Goal: Transaction & Acquisition: Purchase product/service

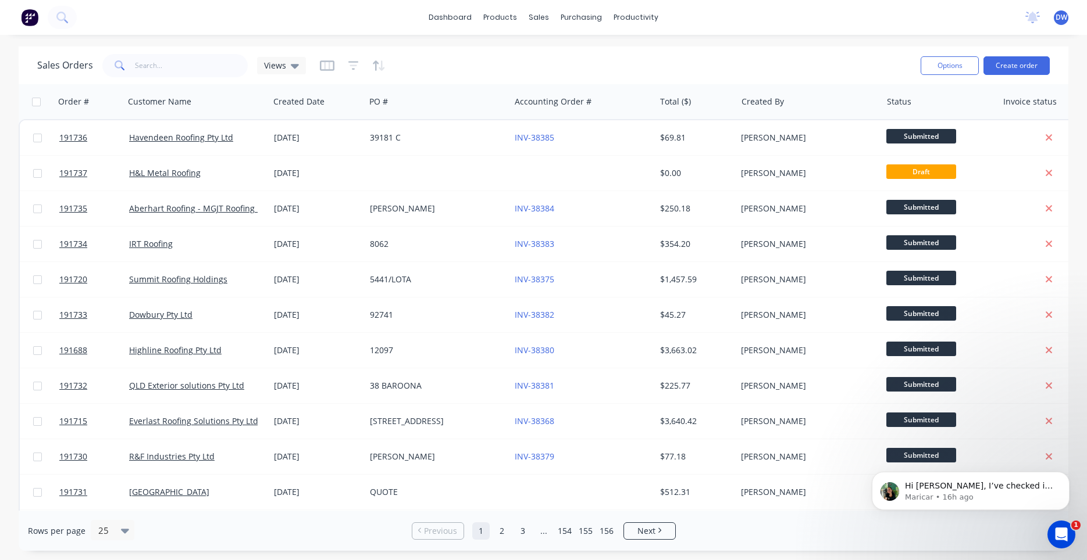
scroll to position [2344, 0]
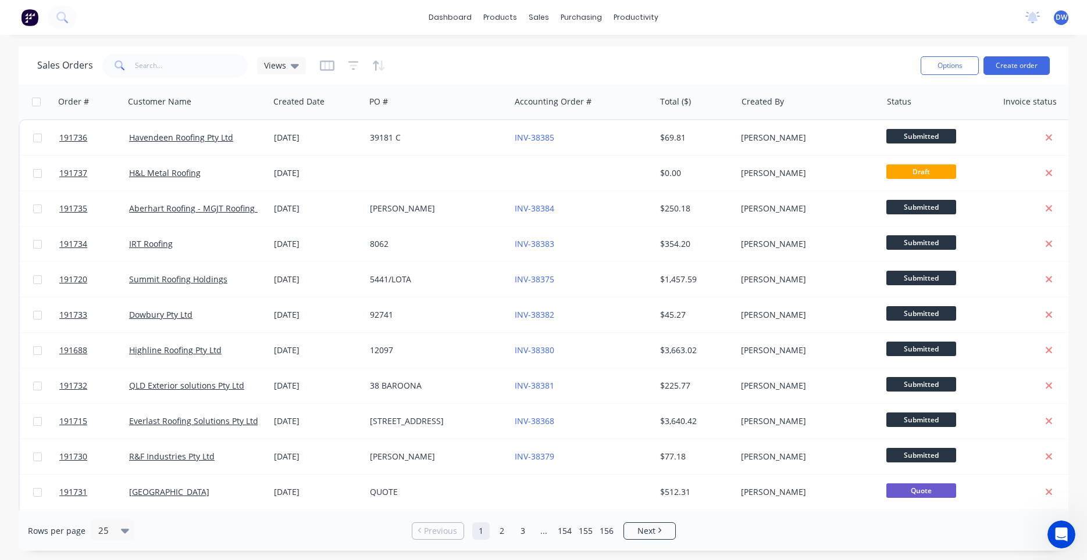
click at [76, 19] on div "dashboard products sales purchasing productivity dashboard products Product Cat…" at bounding box center [543, 17] width 1087 height 35
click at [70, 17] on button at bounding box center [62, 17] width 29 height 23
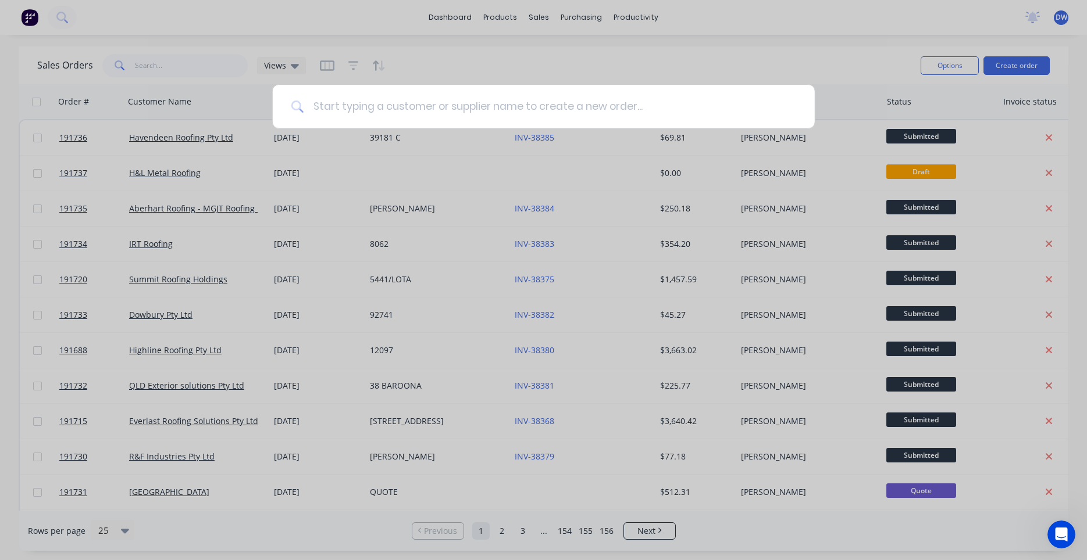
click at [372, 102] on input at bounding box center [549, 107] width 492 height 44
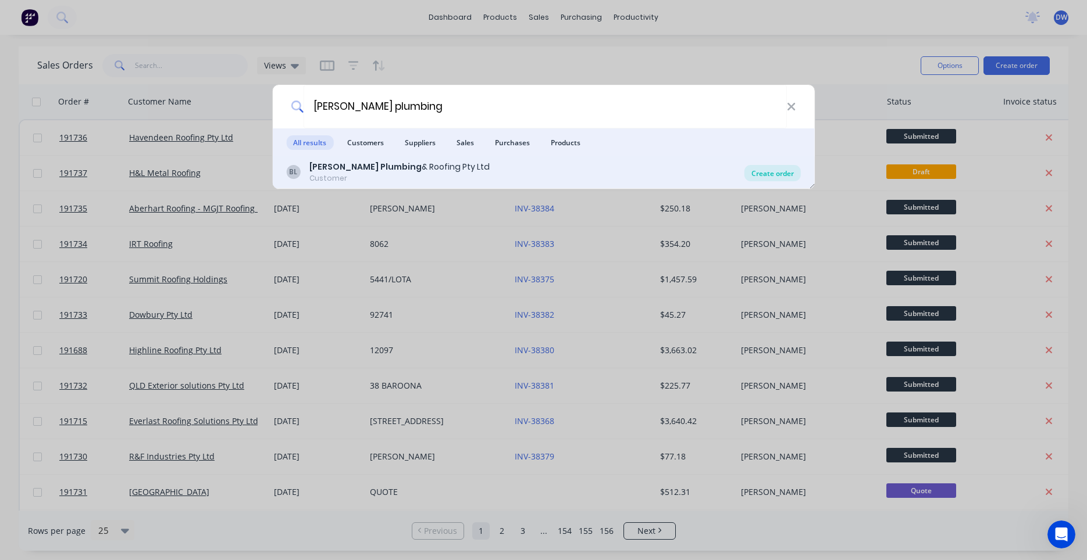
type input "barnes plumbing"
click at [776, 173] on div "Create order" at bounding box center [772, 173] width 56 height 16
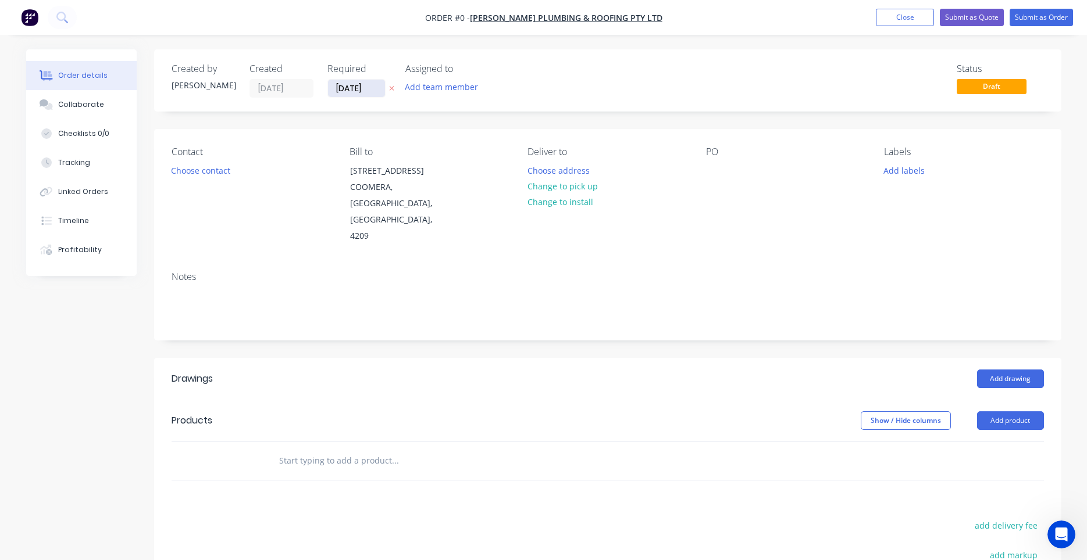
click at [365, 84] on input "04/09/25" at bounding box center [356, 88] width 57 height 17
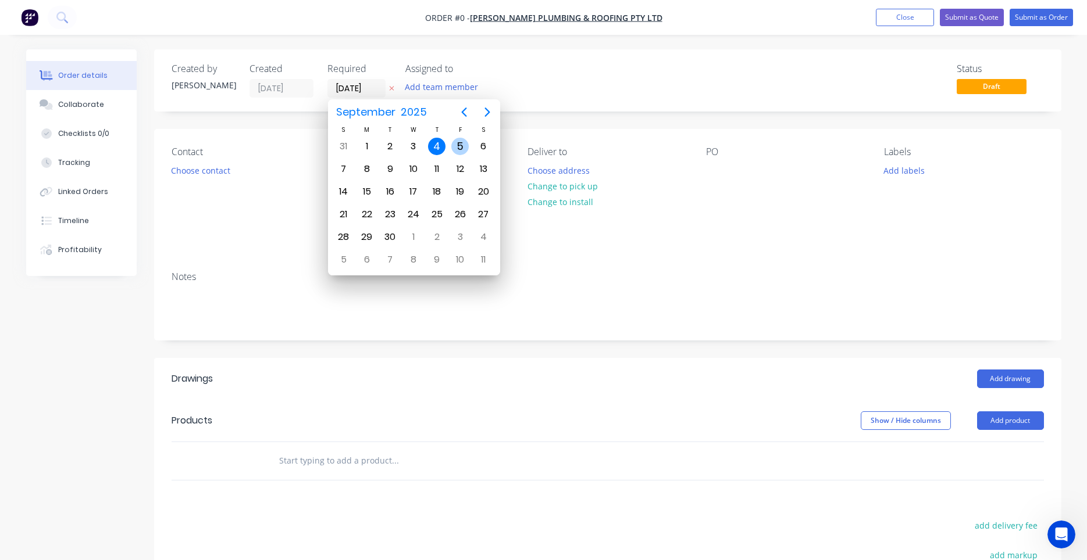
click at [454, 147] on div "5" at bounding box center [459, 146] width 17 height 17
type input "05/09/25"
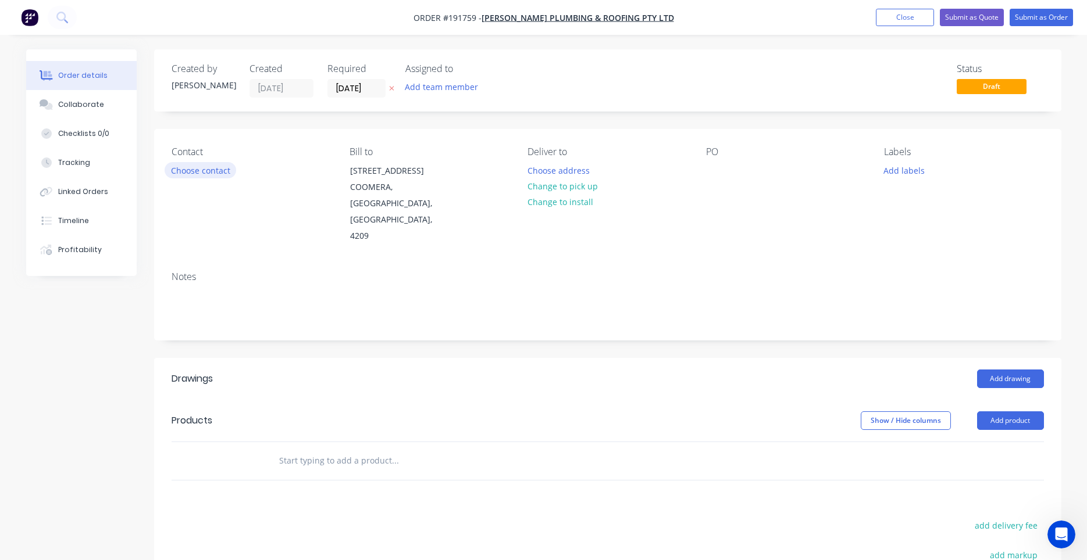
click at [216, 172] on button "Choose contact" at bounding box center [201, 170] width 72 height 16
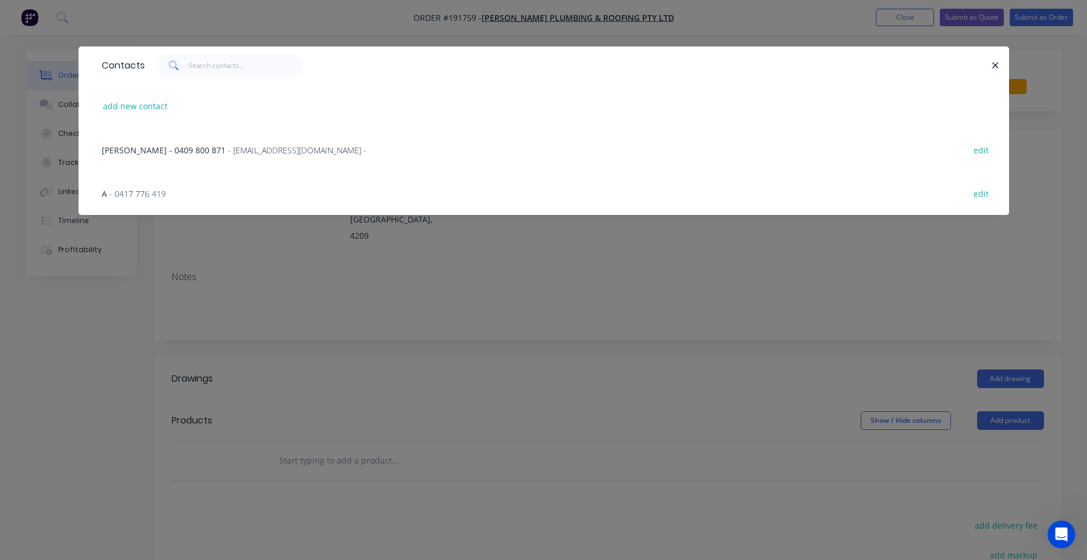
click at [167, 195] on div "A - 0417 776 419 edit" at bounding box center [543, 194] width 895 height 44
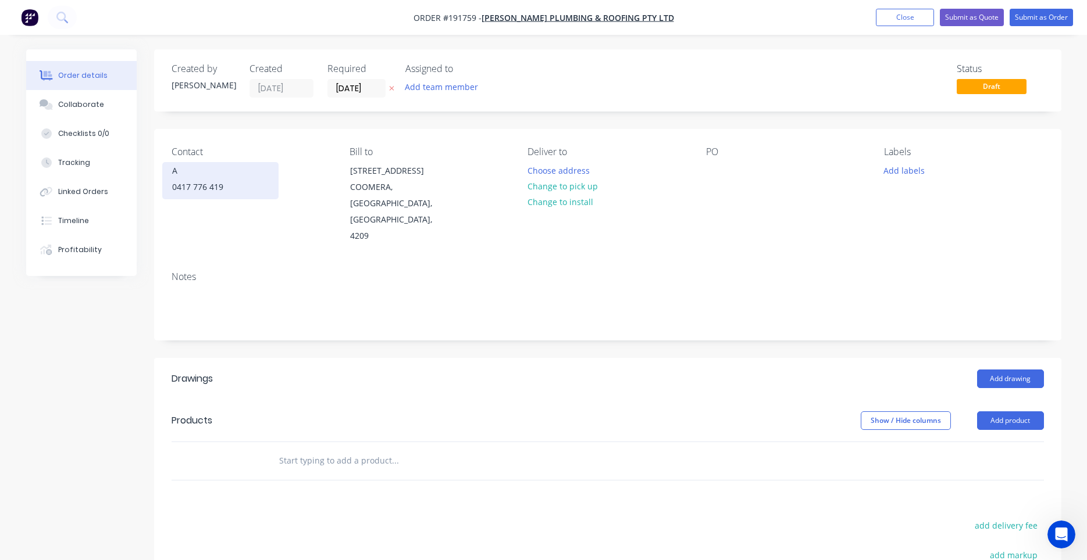
click at [219, 188] on div "0417 776 419" at bounding box center [220, 187] width 97 height 16
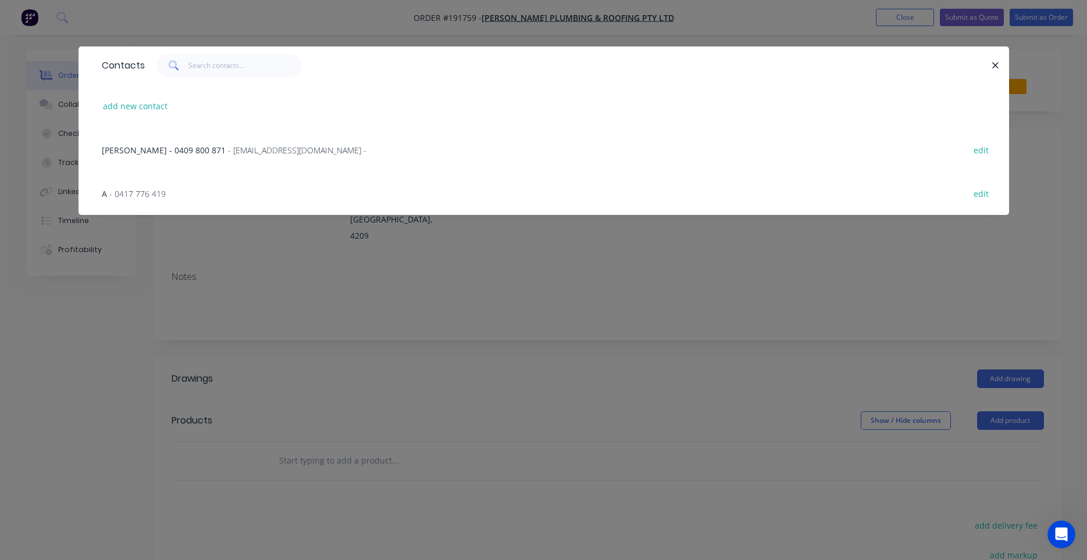
click at [174, 197] on div "A - 0417 776 419 edit" at bounding box center [543, 194] width 895 height 44
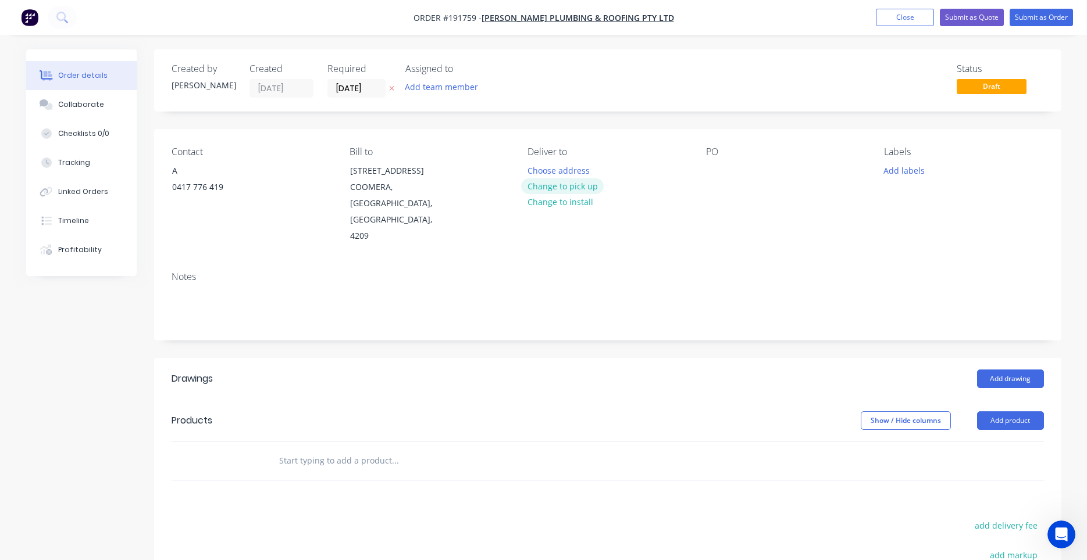
click at [549, 187] on button "Change to pick up" at bounding box center [562, 186] width 83 height 16
click at [540, 165] on div at bounding box center [536, 170] width 19 height 17
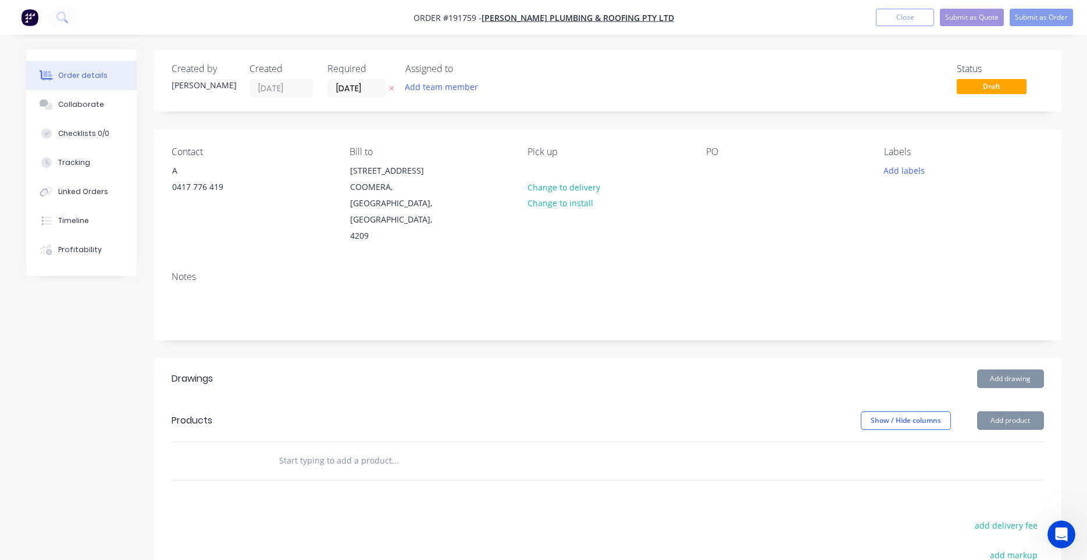
click at [628, 205] on div "Pick up Change to delivery Change to install" at bounding box center [606, 196] width 159 height 98
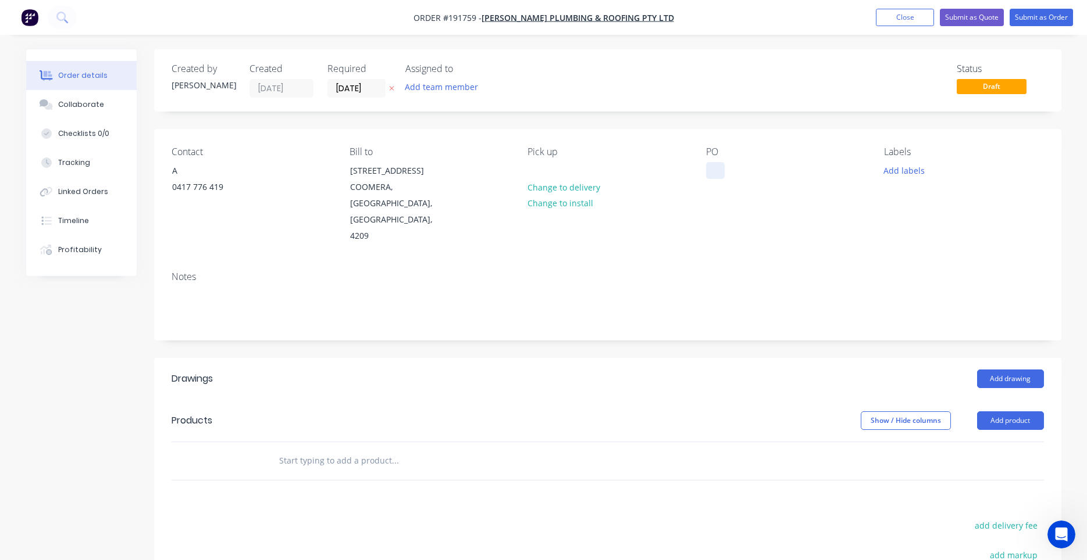
click at [714, 172] on div at bounding box center [715, 170] width 19 height 17
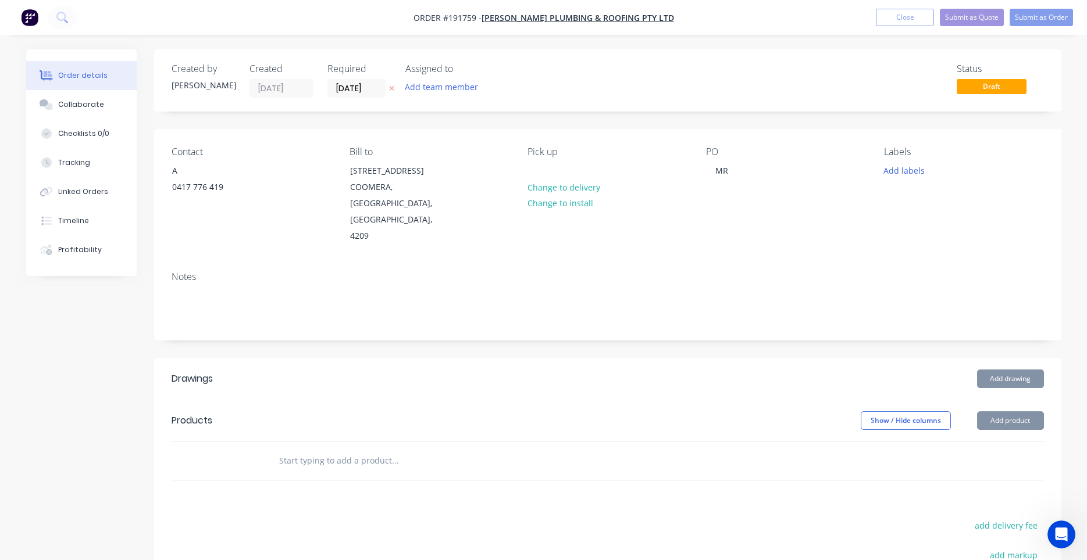
click at [991, 370] on button "Add drawing" at bounding box center [1010, 379] width 67 height 19
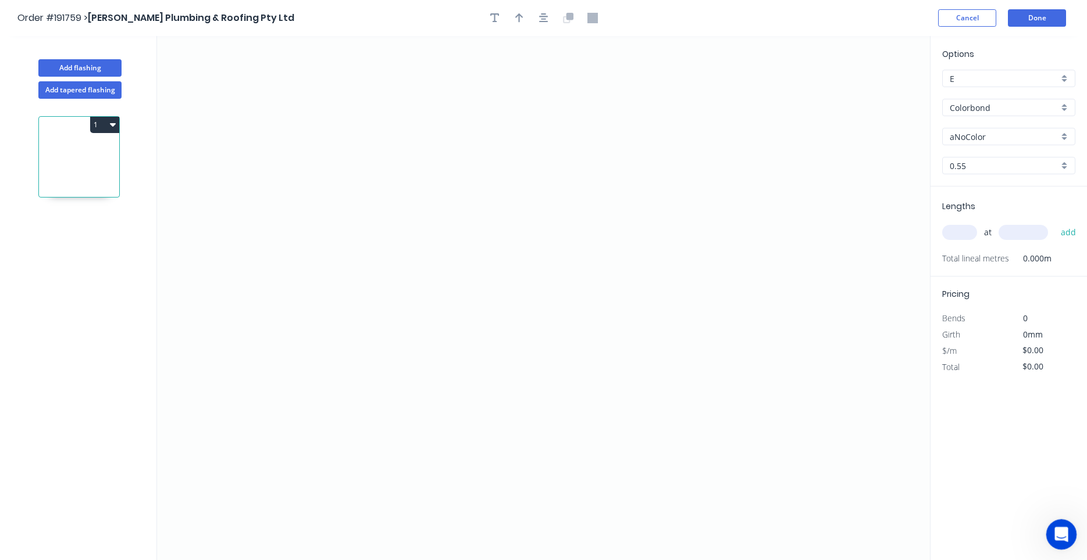
click at [1055, 534] on icon "Open Intercom Messenger" at bounding box center [1059, 533] width 19 height 19
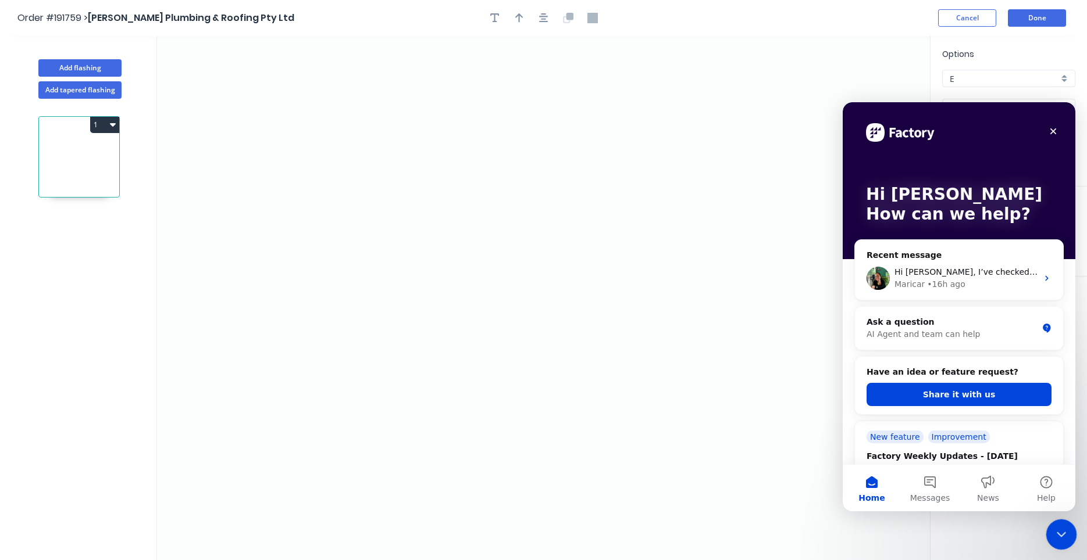
click at [1055, 534] on icon "Close Intercom Messenger" at bounding box center [1059, 533] width 14 height 14
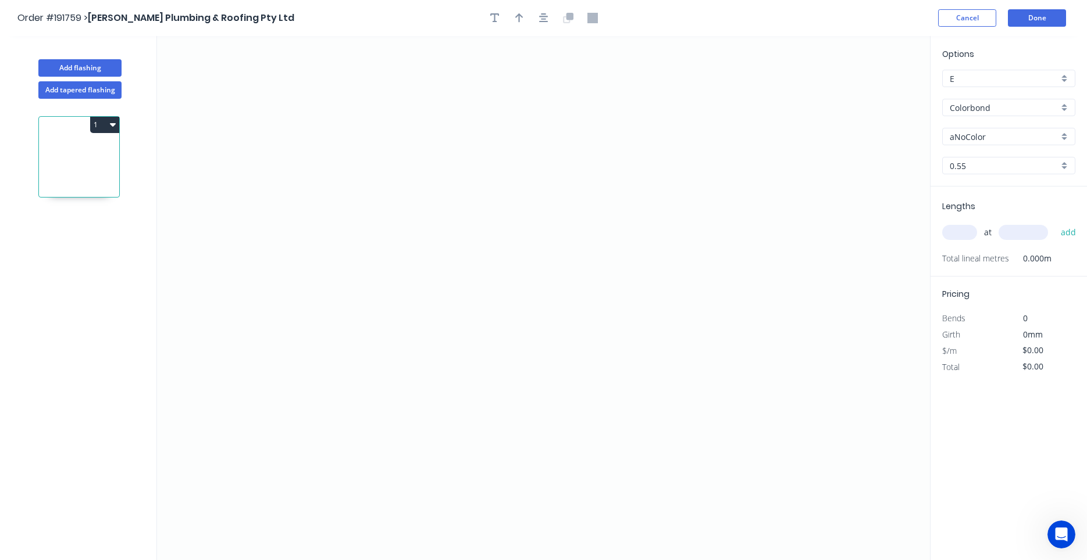
click at [1037, 503] on div "Options E E Colorbond Colorbond Colorbond (Premium) Colorbond Coolmax Colorbond…" at bounding box center [1008, 299] width 157 height 526
click at [1053, 521] on body "Order #191759 > Barnes Plumbing & Roofing Pty Ltd Cancel Done Add flashing Add …" at bounding box center [543, 291] width 1087 height 582
click at [1056, 537] on icon "Open Intercom Messenger" at bounding box center [1059, 533] width 19 height 19
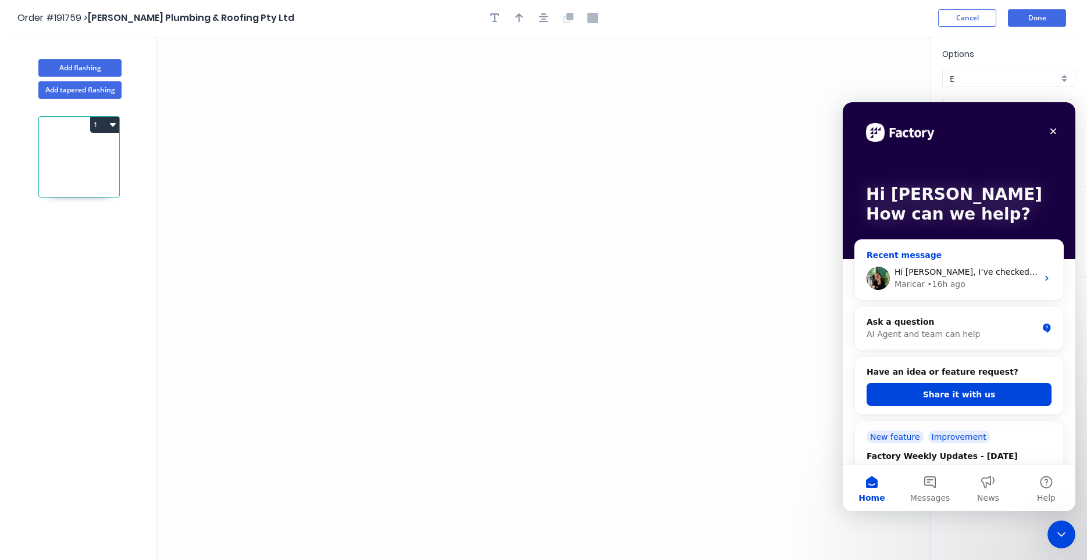
click at [1034, 283] on div "Maricar • 16h ago" at bounding box center [965, 284] width 143 height 12
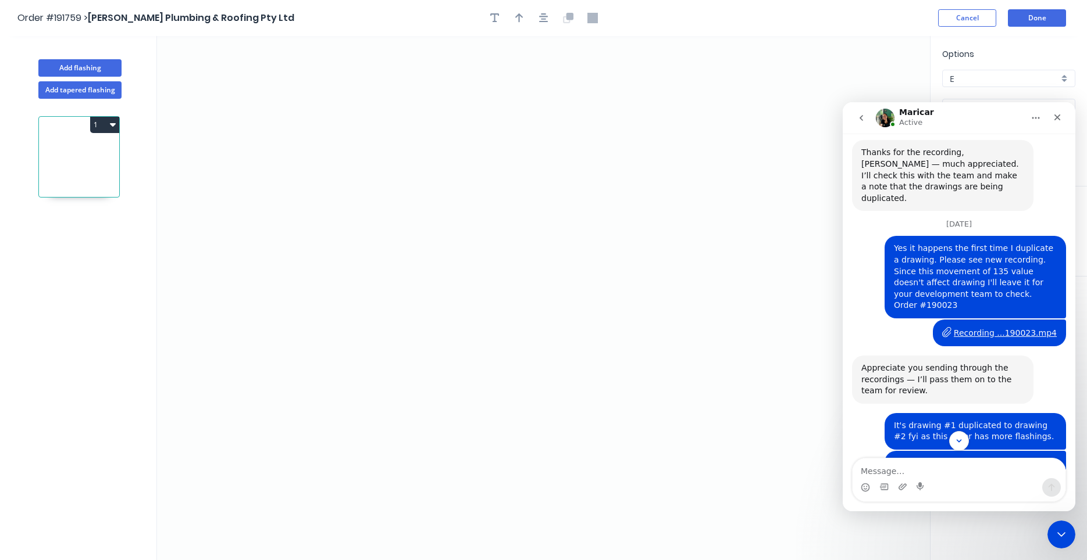
scroll to position [1803, 0]
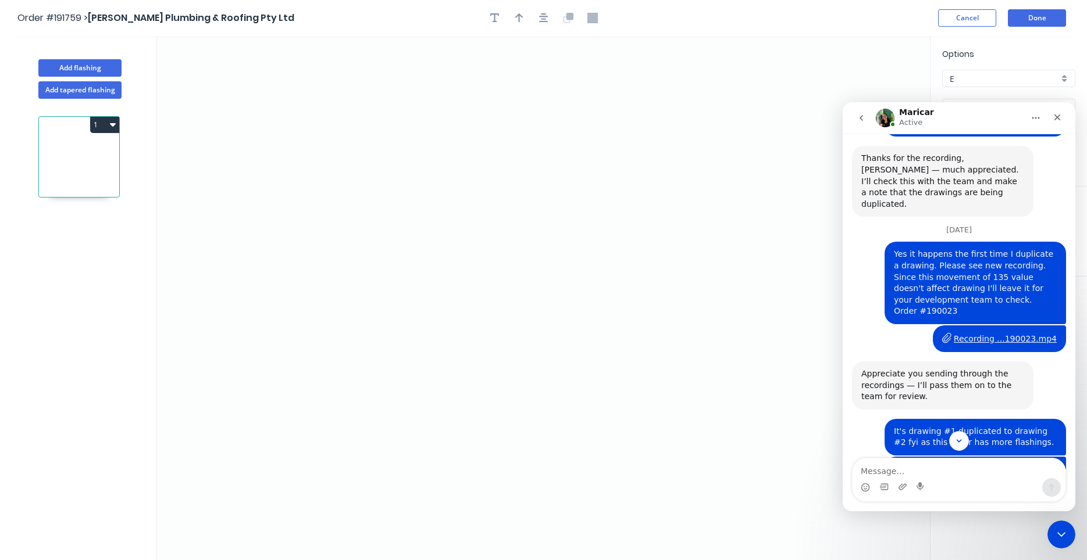
click at [997, 333] on div "Recording ...190023.mp4" at bounding box center [1004, 339] width 103 height 12
click at [976, 333] on div "Recording ...190023.mp4" at bounding box center [1004, 339] width 103 height 12
click at [986, 286] on div "Yes it happens the first time I duplicate a drawing. Please see new recording. …" at bounding box center [975, 283] width 163 height 69
copy div "190023"
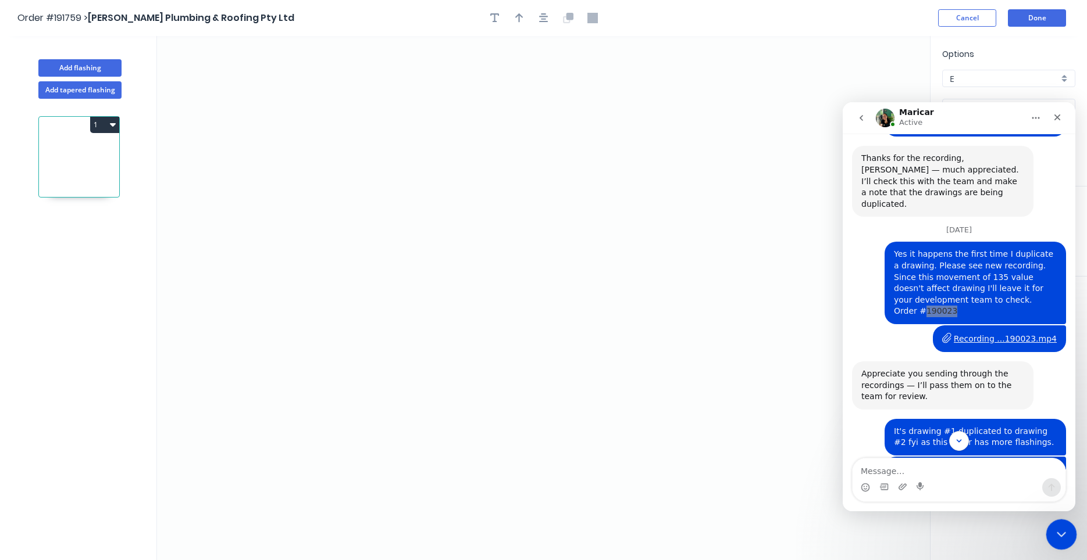
click at [1060, 532] on icon "Close Intercom Messenger" at bounding box center [1059, 533] width 14 height 14
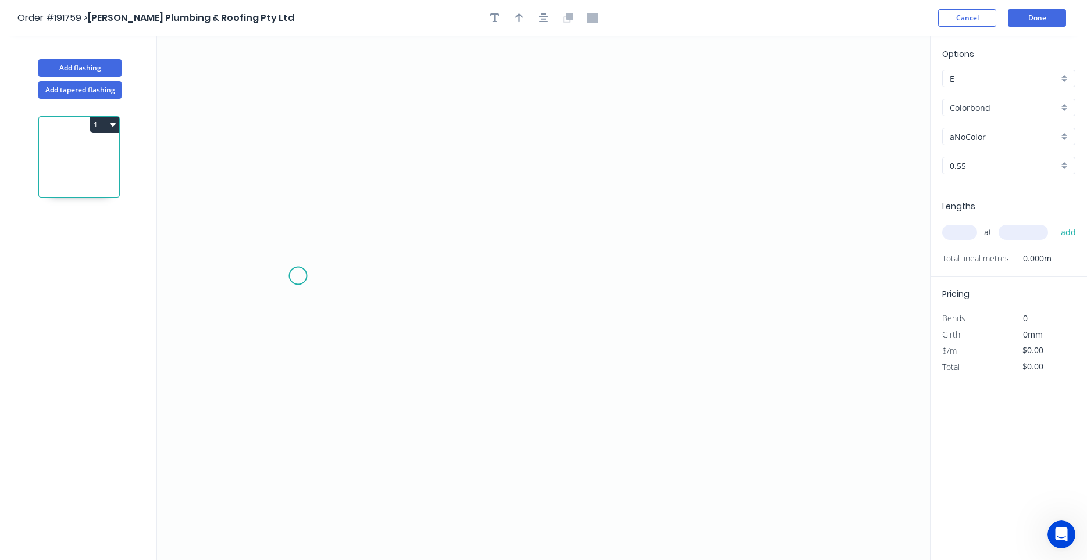
click at [298, 276] on icon "0" at bounding box center [543, 298] width 773 height 524
click at [341, 230] on icon "0" at bounding box center [543, 298] width 773 height 524
click at [676, 237] on icon "0 ?" at bounding box center [543, 298] width 773 height 524
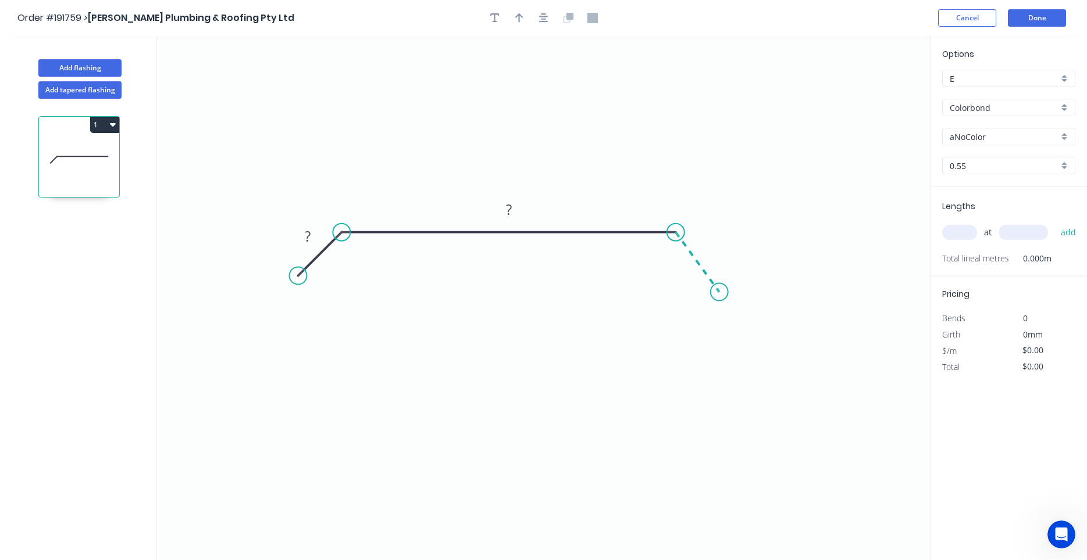
click at [719, 292] on icon "0 ? ?" at bounding box center [543, 298] width 773 height 524
click at [719, 292] on circle at bounding box center [718, 292] width 17 height 17
drag, startPoint x: 297, startPoint y: 277, endPoint x: 283, endPoint y: 290, distance: 19.4
click at [283, 290] on circle at bounding box center [282, 291] width 17 height 17
drag, startPoint x: 720, startPoint y: 291, endPoint x: 735, endPoint y: 285, distance: 16.4
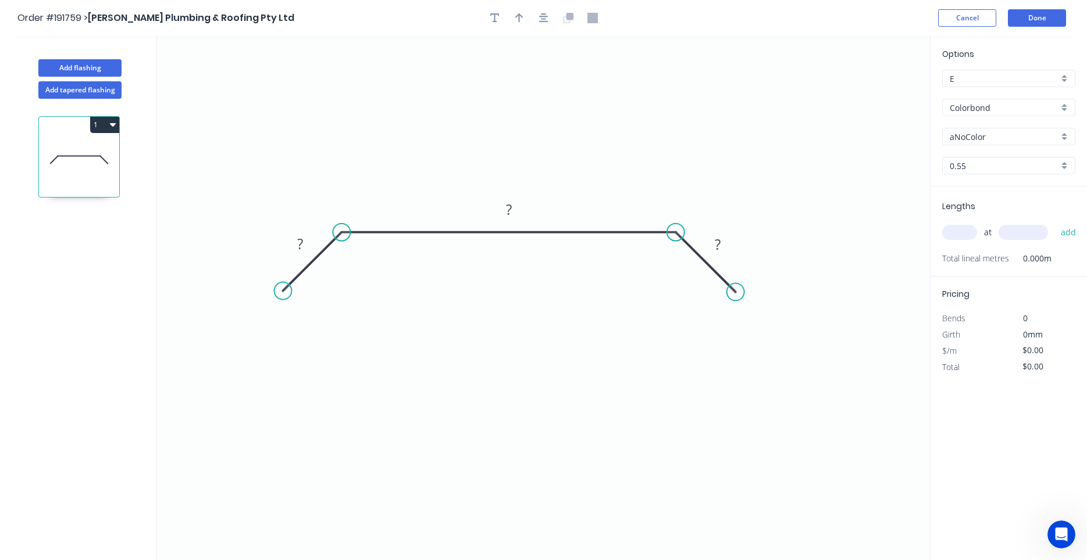
click at [735, 285] on circle at bounding box center [735, 292] width 17 height 17
click at [307, 246] on rect at bounding box center [299, 245] width 23 height 16
click at [545, 20] on icon "button" at bounding box center [543, 17] width 9 height 9
type input "$30.51"
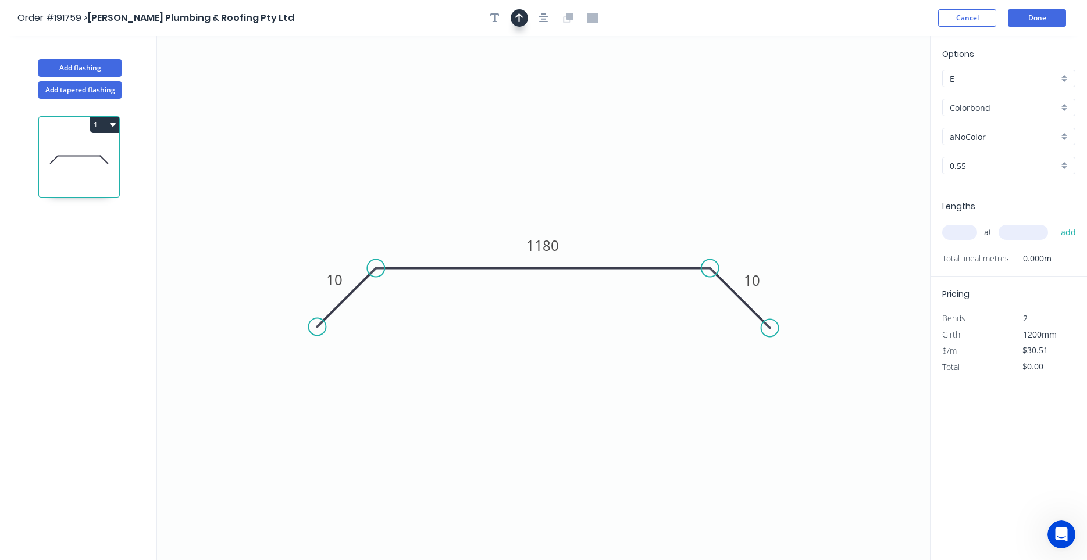
click at [519, 23] on icon "button" at bounding box center [519, 18] width 8 height 10
click at [872, 93] on icon at bounding box center [871, 80] width 10 height 37
drag, startPoint x: 872, startPoint y: 93, endPoint x: 643, endPoint y: 211, distance: 257.7
click at [643, 211] on icon at bounding box center [654, 201] width 34 height 34
click at [984, 136] on input "aNoColor" at bounding box center [1003, 137] width 109 height 12
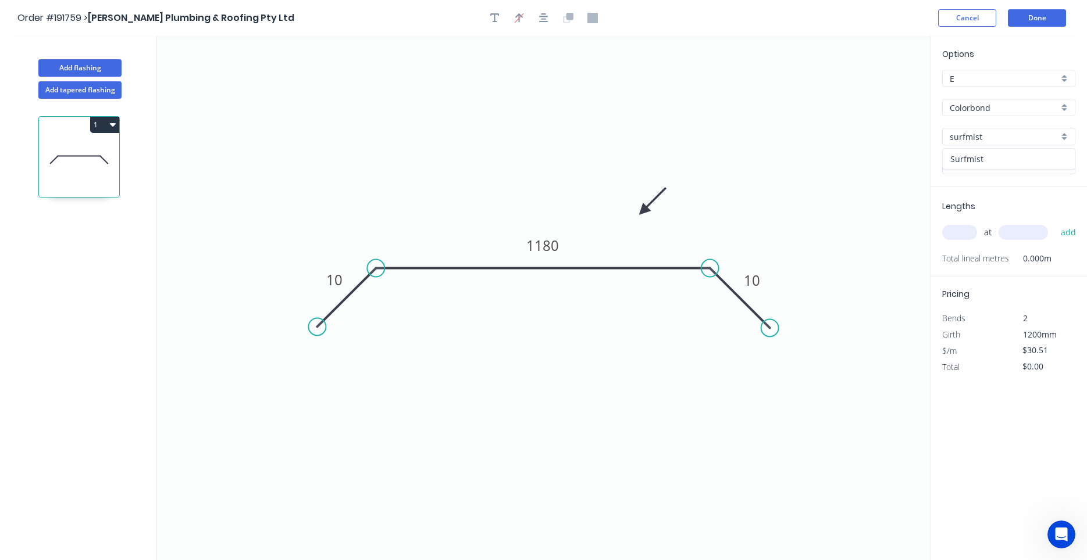
click at [1038, 159] on div "Surfmist" at bounding box center [1008, 159] width 132 height 20
type input "Surfmist"
click at [960, 236] on input "text" at bounding box center [959, 232] width 35 height 15
type input "1"
type input "2500"
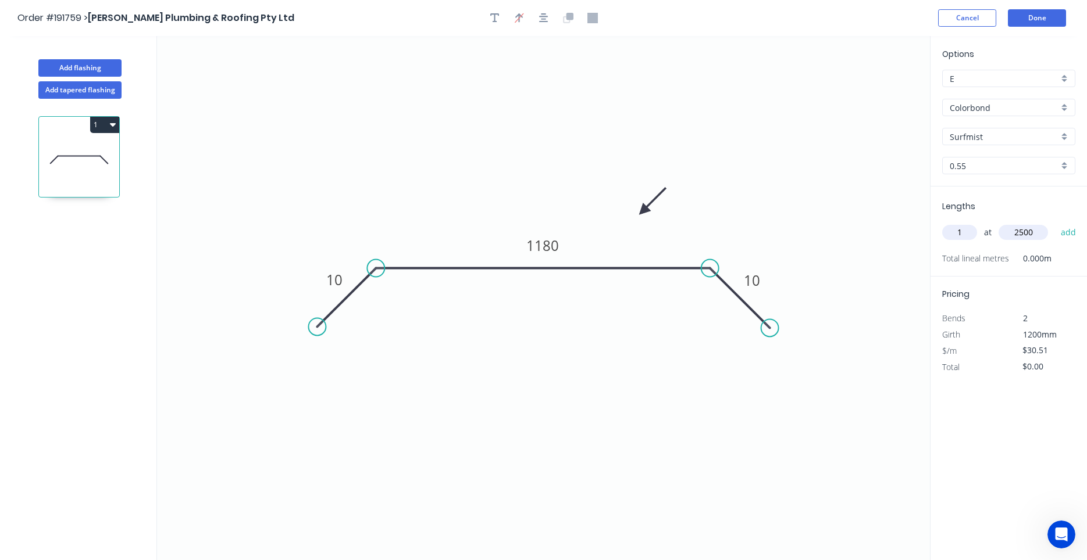
click at [1055, 223] on button "add" at bounding box center [1068, 233] width 27 height 20
type input "$76.28"
click at [99, 67] on button "Add flashing" at bounding box center [79, 67] width 83 height 17
type input "$0.00"
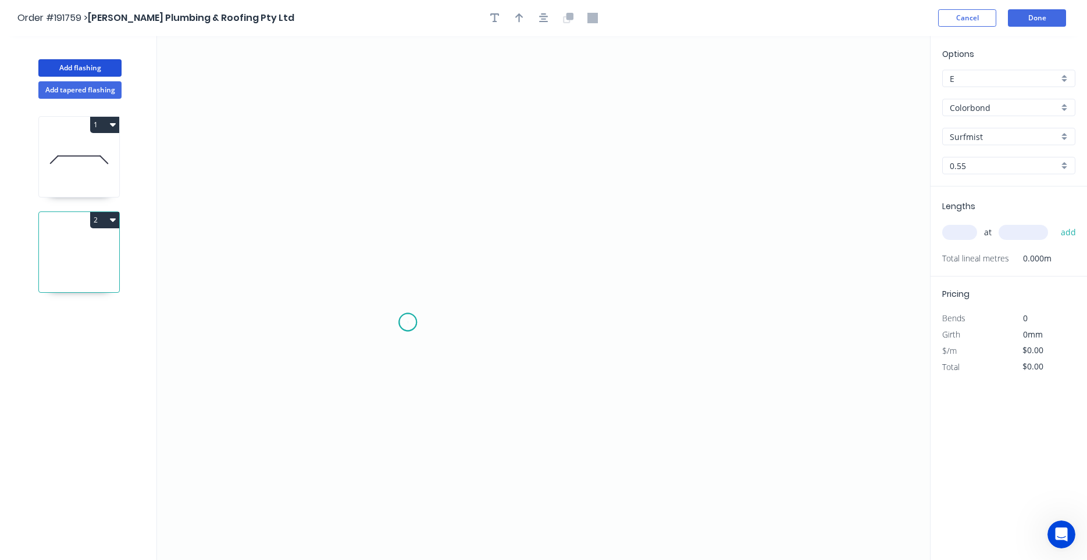
click at [408, 323] on icon "0" at bounding box center [543, 298] width 773 height 524
click at [592, 320] on icon "0" at bounding box center [543, 298] width 773 height 524
click at [580, 108] on icon "0 ?" at bounding box center [543, 298] width 773 height 524
click at [580, 108] on icon "0 ? ?" at bounding box center [543, 298] width 773 height 524
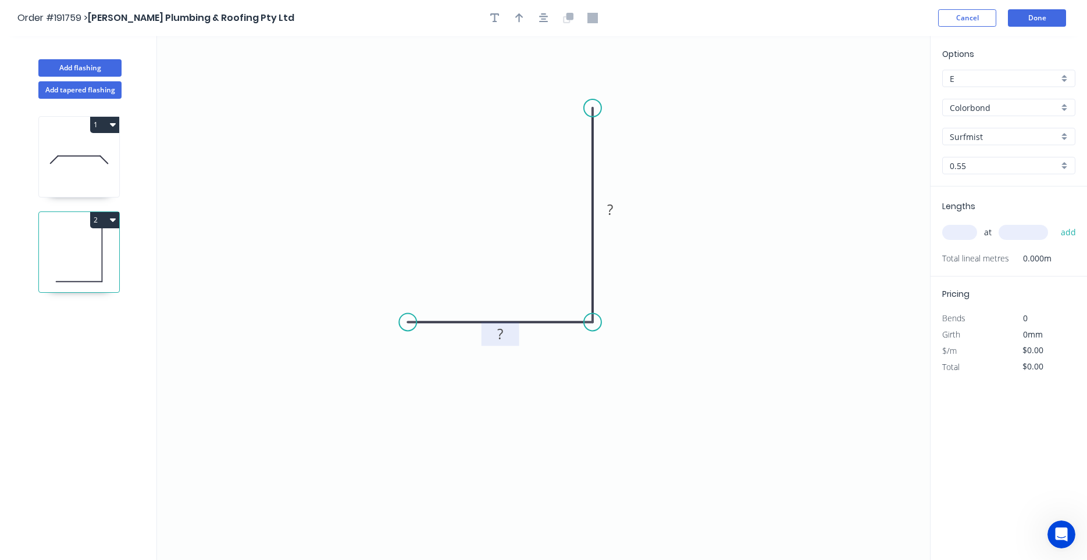
click at [508, 341] on rect at bounding box center [499, 335] width 23 height 16
type input "$8.00"
click at [944, 235] on input "text" at bounding box center [959, 232] width 35 height 15
type input "1"
type input "1300"
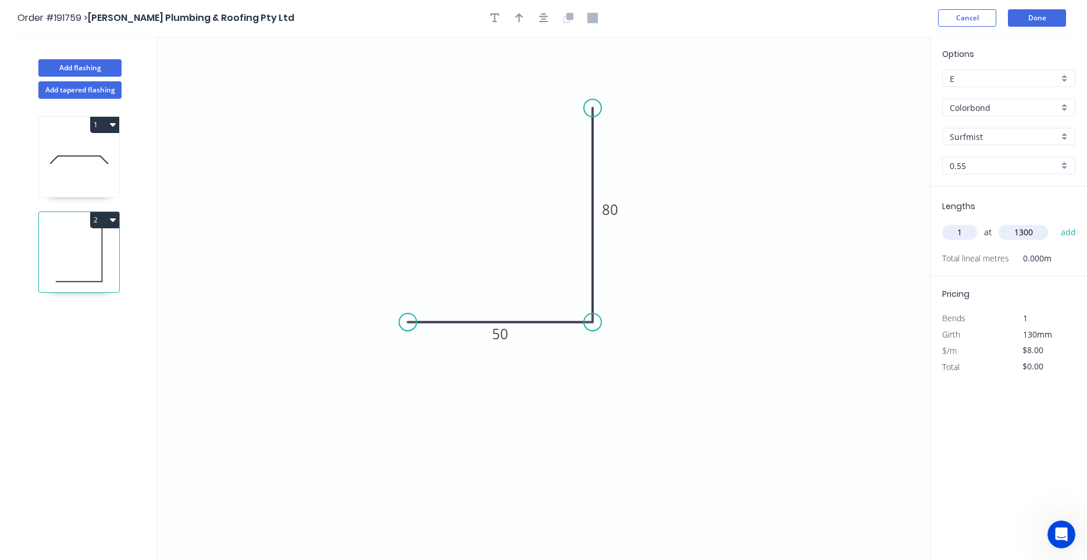
click at [1055, 223] on button "add" at bounding box center [1068, 233] width 27 height 20
type input "$10.40"
click at [548, 18] on icon "button" at bounding box center [543, 18] width 9 height 10
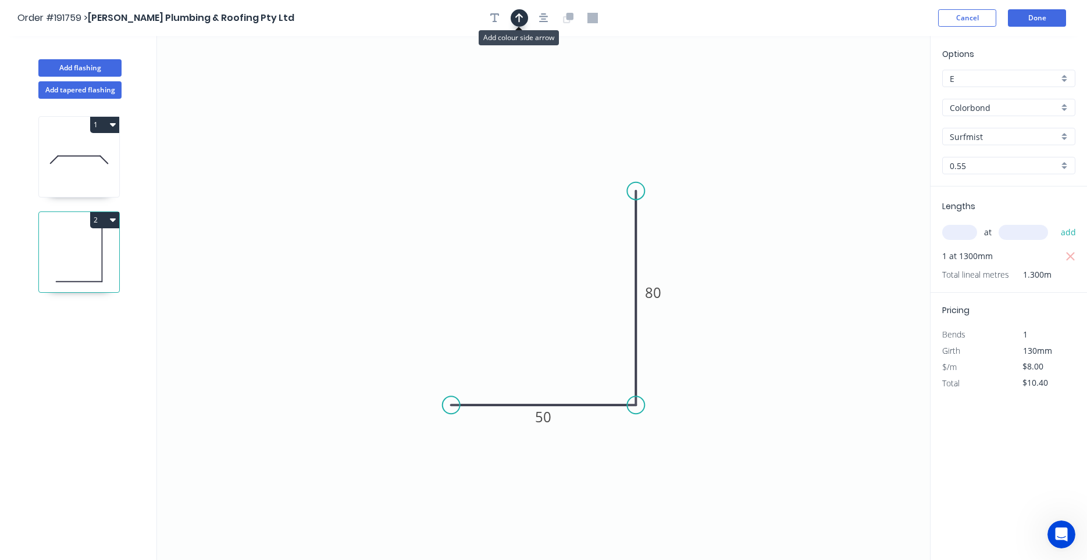
click at [524, 22] on button "button" at bounding box center [518, 17] width 17 height 17
drag, startPoint x: 871, startPoint y: 90, endPoint x: 480, endPoint y: 327, distance: 457.0
click at [484, 283] on icon at bounding box center [489, 264] width 10 height 37
click at [481, 327] on icon at bounding box center [480, 313] width 10 height 37
drag, startPoint x: 481, startPoint y: 327, endPoint x: 528, endPoint y: 332, distance: 47.4
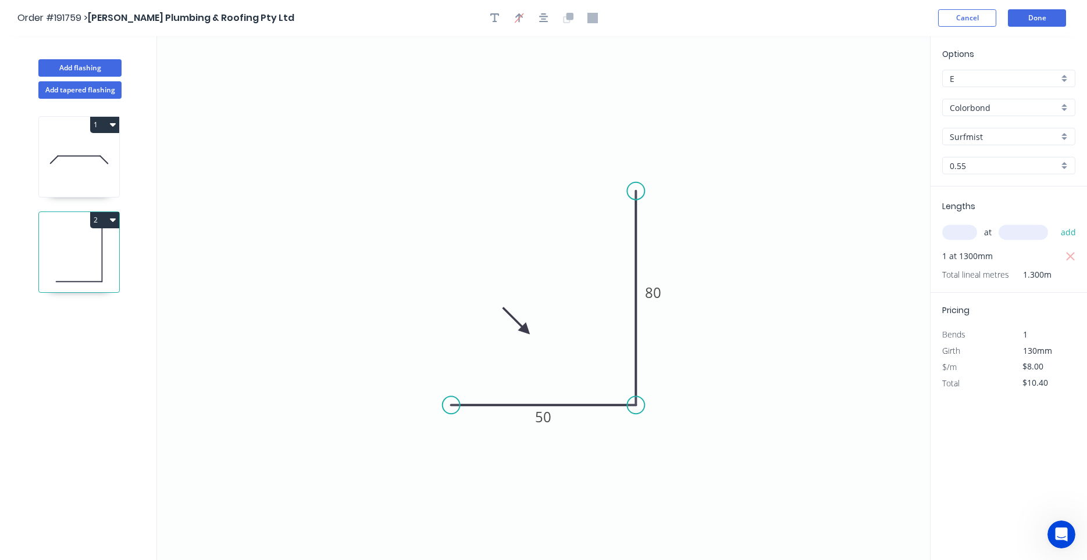
click at [528, 332] on icon at bounding box center [516, 321] width 34 height 34
click at [1018, 19] on button "Done" at bounding box center [1037, 17] width 58 height 17
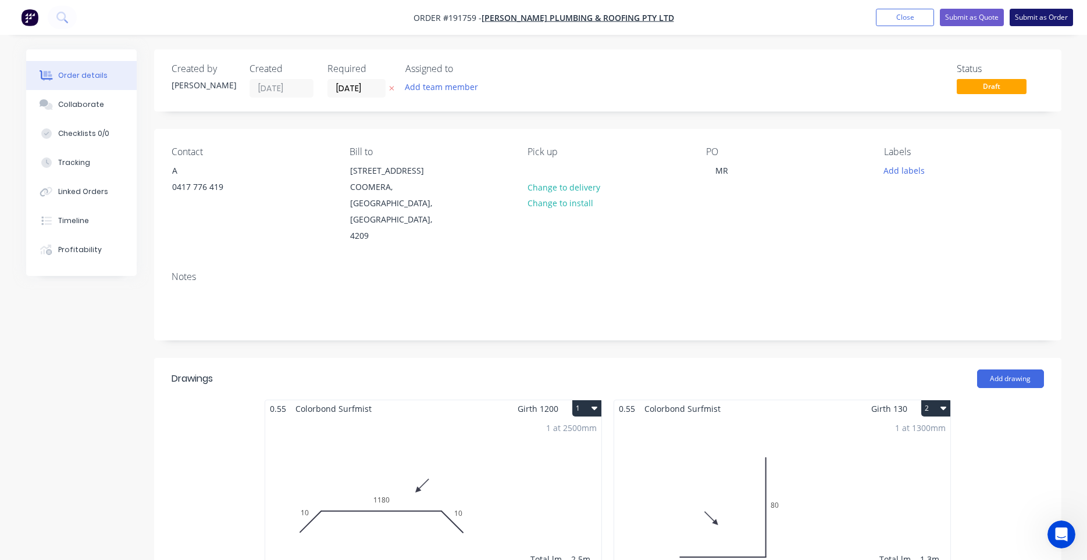
click at [1016, 23] on button "Submit as Order" at bounding box center [1040, 17] width 63 height 17
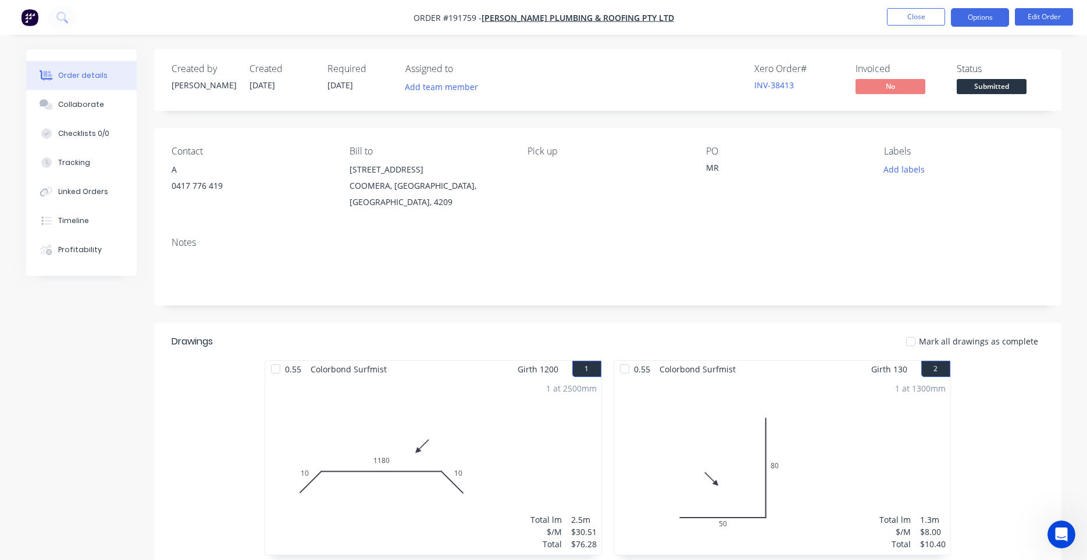
click at [977, 23] on button "Options" at bounding box center [980, 17] width 58 height 19
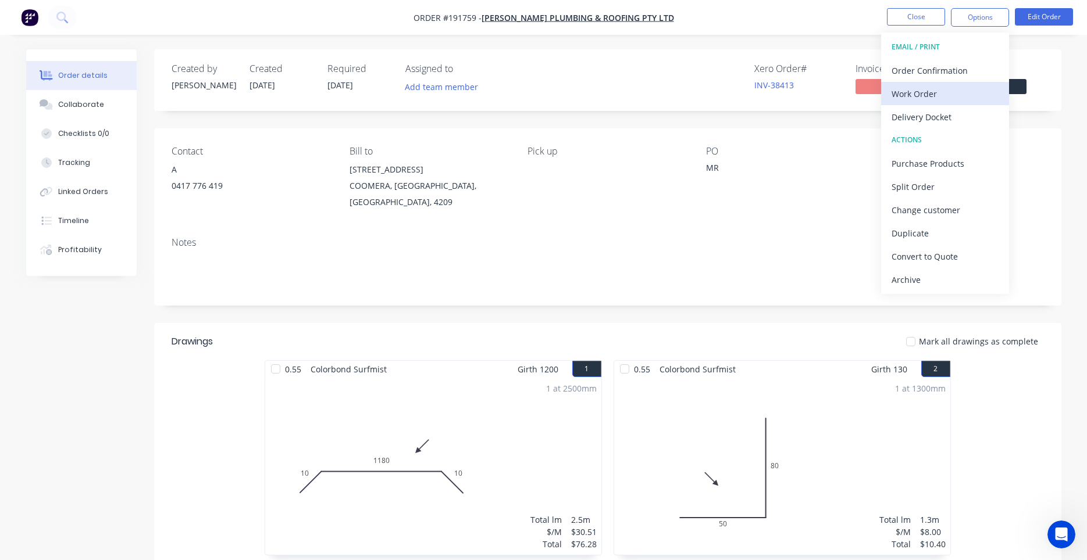
click at [953, 83] on button "Work Order" at bounding box center [945, 93] width 128 height 23
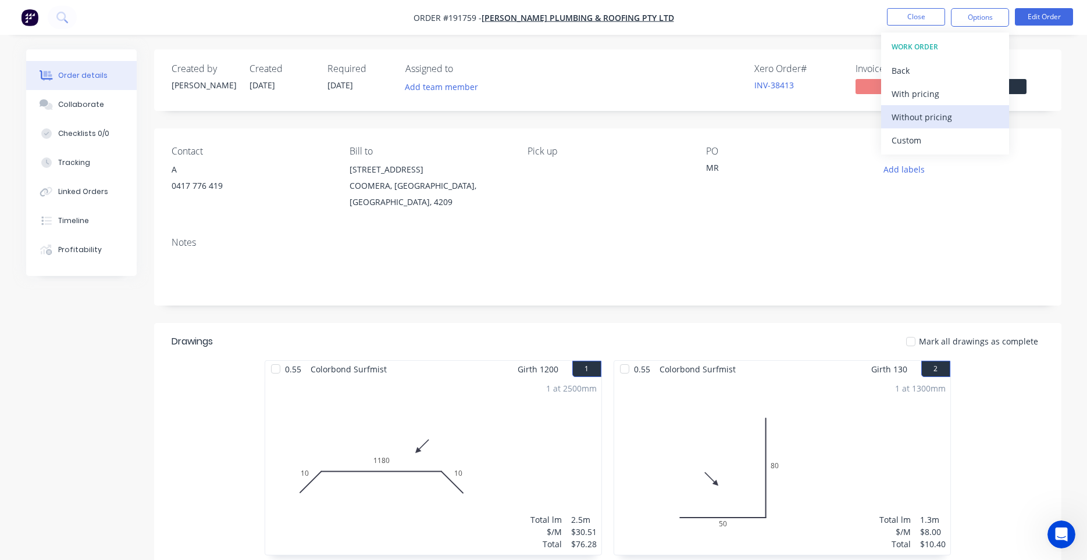
click at [938, 110] on div "Without pricing" at bounding box center [944, 117] width 107 height 17
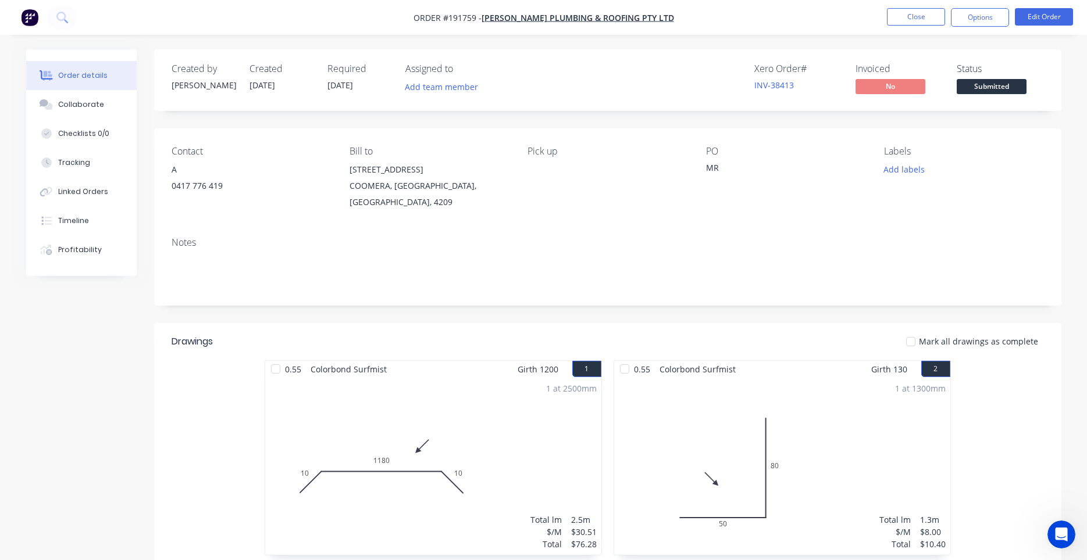
click at [634, 228] on div "Notes" at bounding box center [607, 267] width 907 height 78
click at [933, 23] on button "Close" at bounding box center [916, 16] width 58 height 17
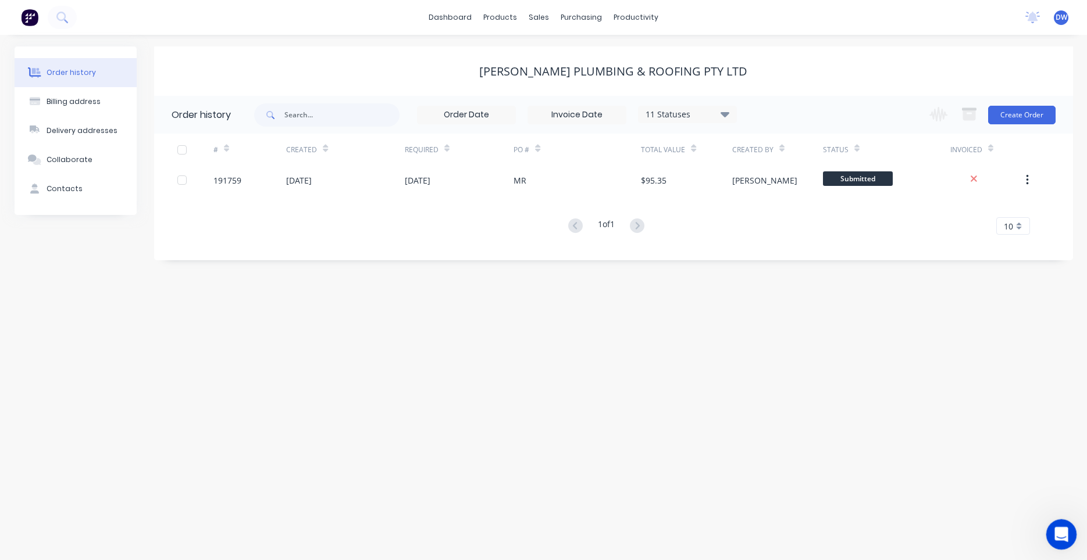
click at [1059, 531] on icon "Open Intercom Messenger" at bounding box center [1059, 533] width 19 height 19
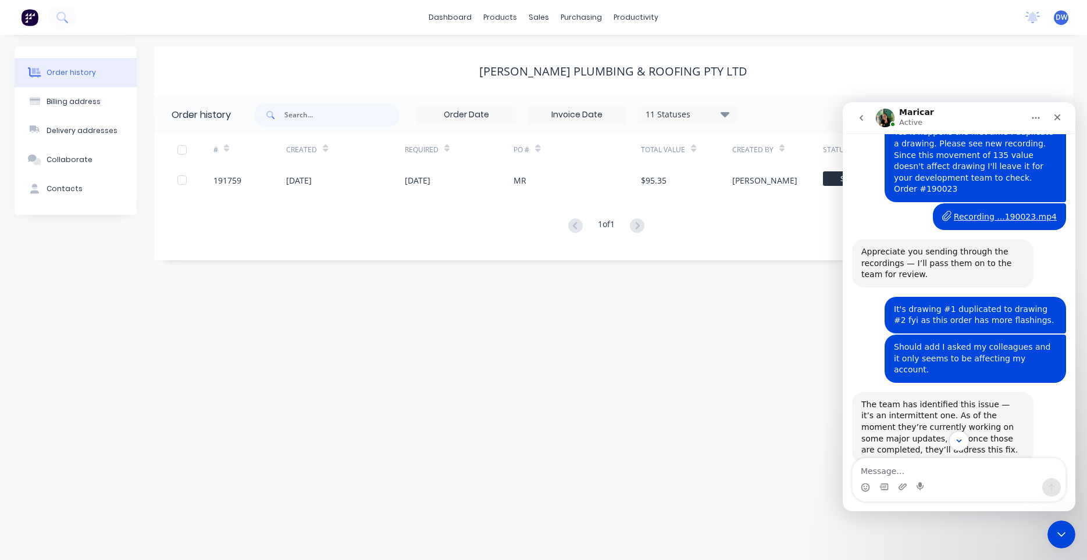
scroll to position [2413, 0]
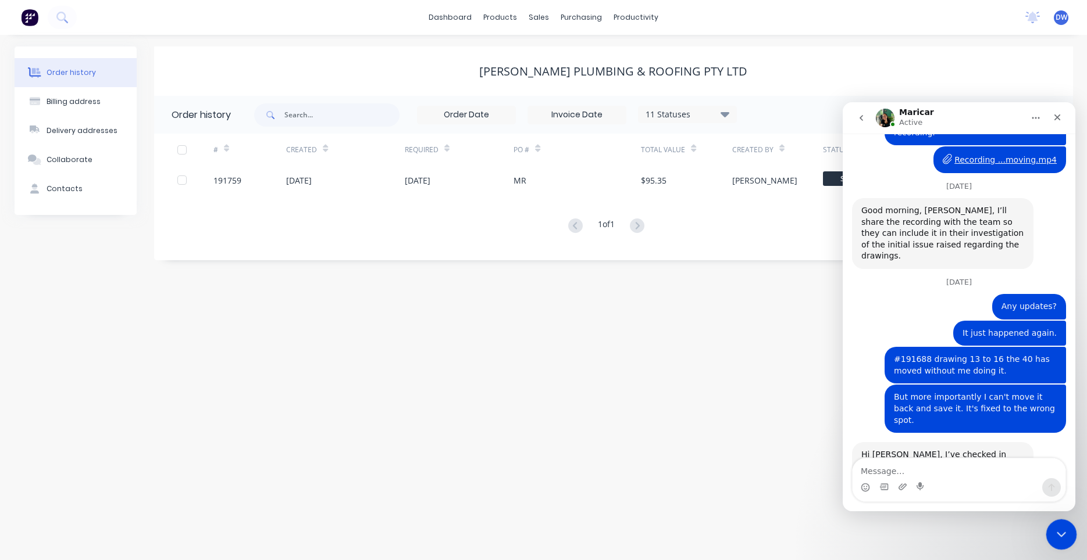
click at [1058, 524] on div "Close Intercom Messenger" at bounding box center [1059, 533] width 28 height 28
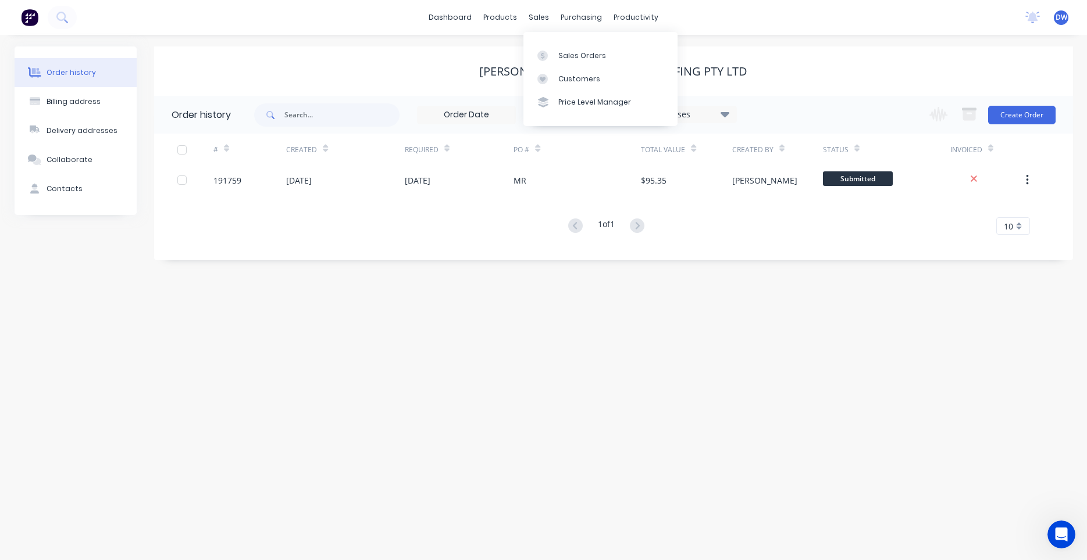
click at [498, 78] on div "[PERSON_NAME] Plumbing & Roofing Pty Ltd" at bounding box center [613, 71] width 919 height 49
click at [71, 18] on button at bounding box center [62, 17] width 29 height 23
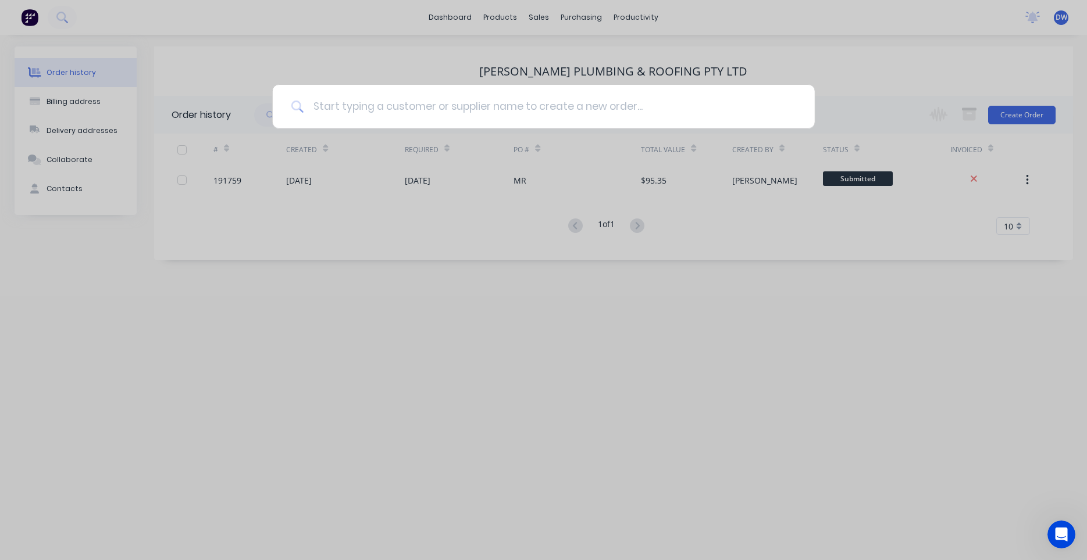
click at [325, 103] on input at bounding box center [549, 107] width 492 height 44
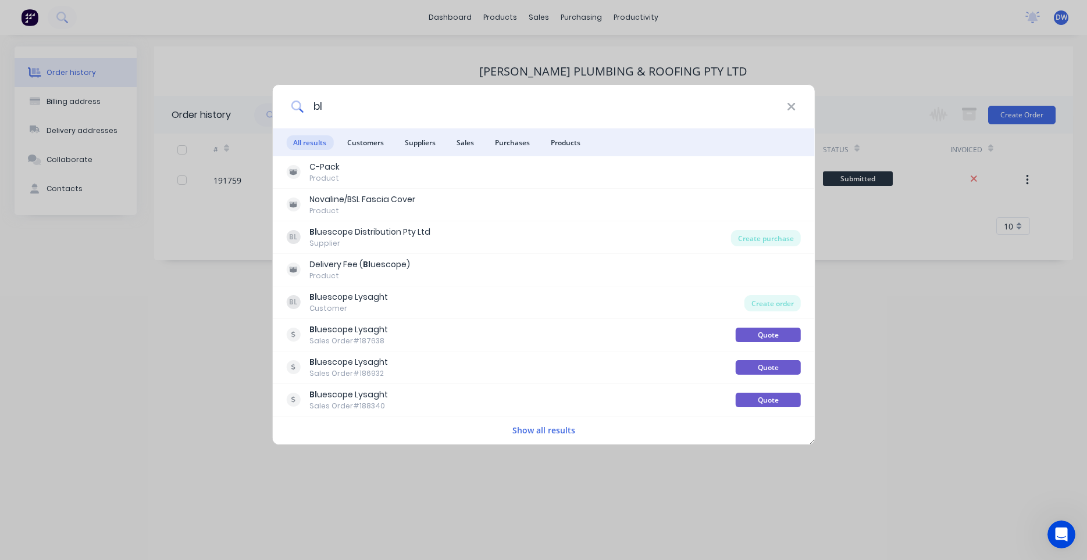
type input "b"
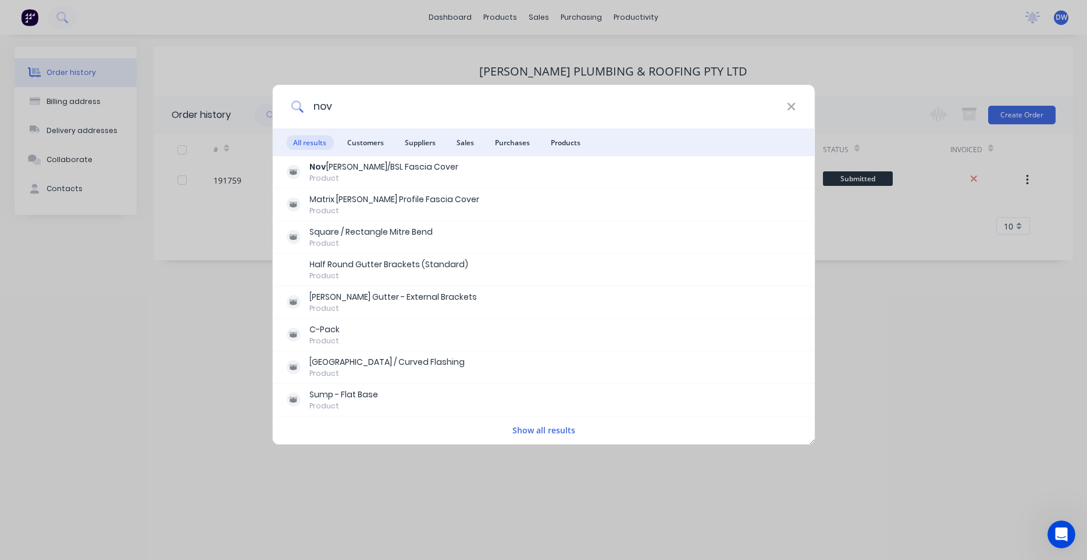
type input "nova"
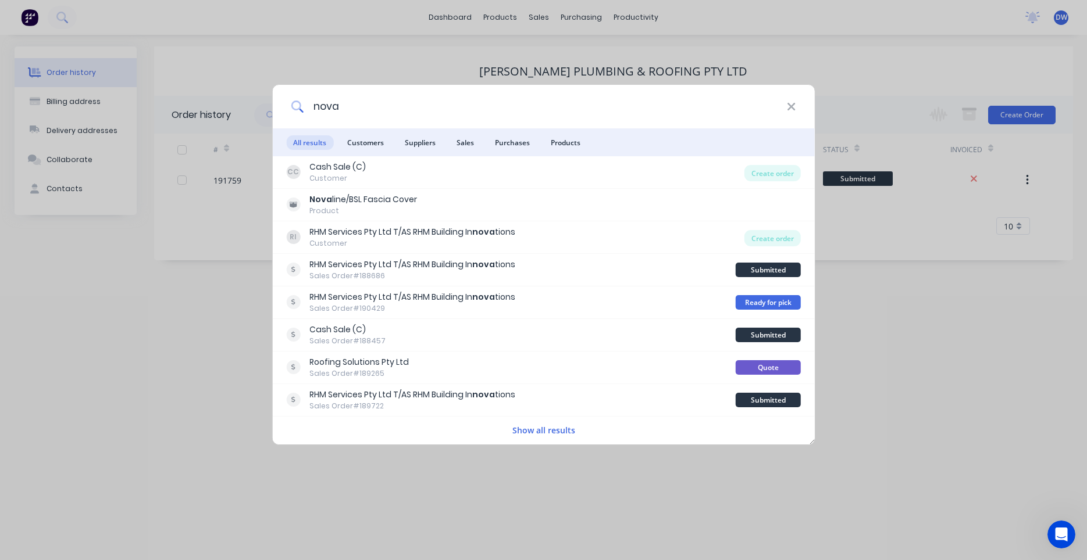
drag, startPoint x: 476, startPoint y: 114, endPoint x: 256, endPoint y: 110, distance: 220.4
click at [303, 110] on input "nova" at bounding box center [544, 107] width 483 height 44
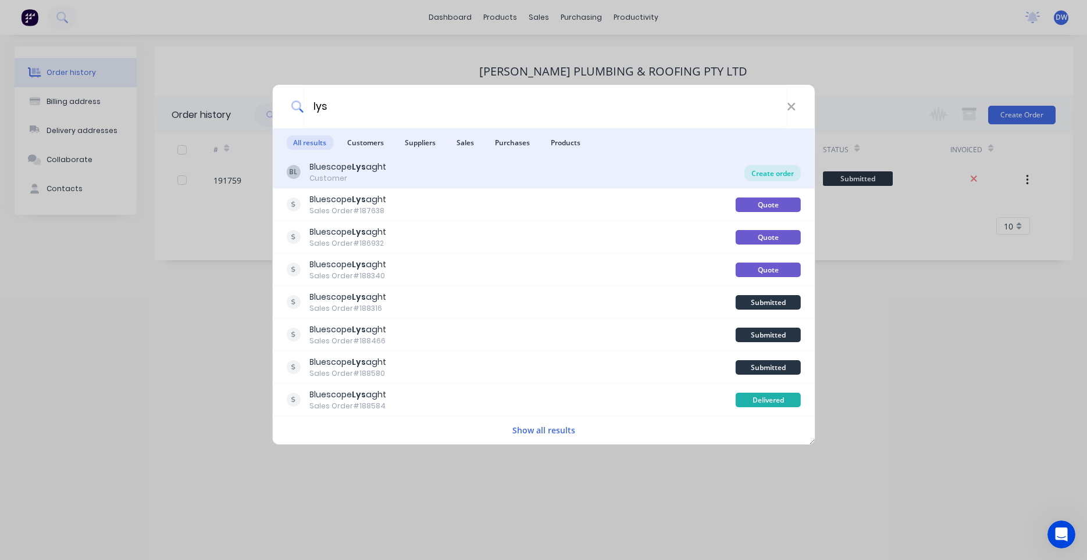
type input "lys"
click at [770, 177] on div "Create order" at bounding box center [772, 173] width 56 height 16
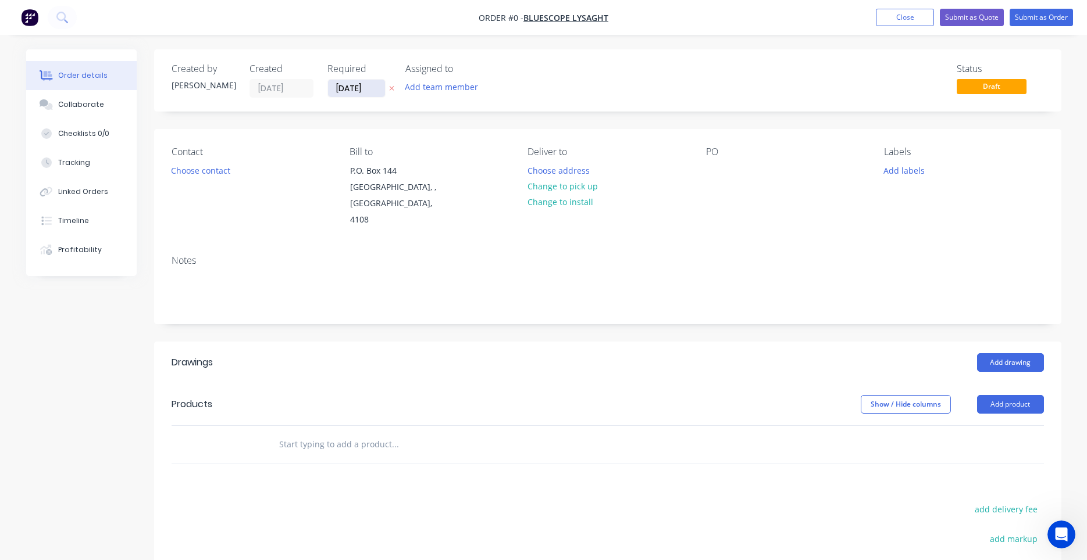
click at [376, 95] on input "[DATE]" at bounding box center [356, 88] width 57 height 17
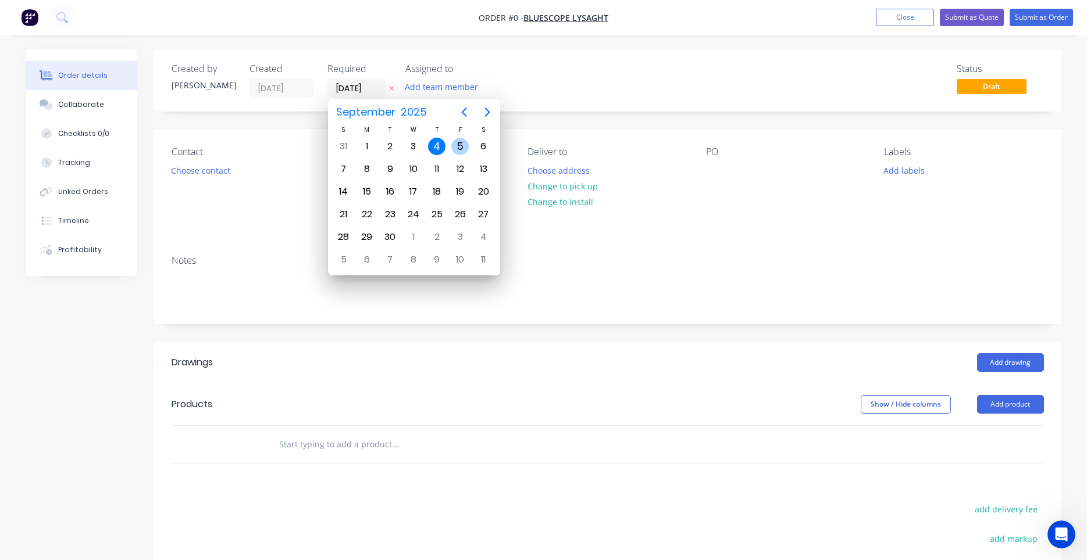
click at [460, 147] on div "5" at bounding box center [459, 146] width 17 height 17
type input "[DATE]"
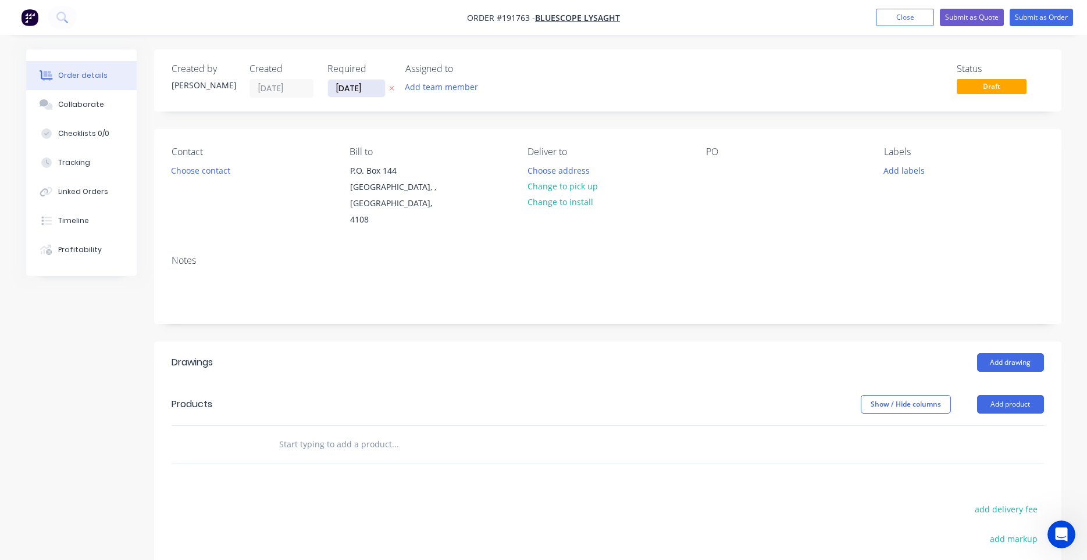
click at [375, 96] on input "[DATE]" at bounding box center [356, 88] width 57 height 17
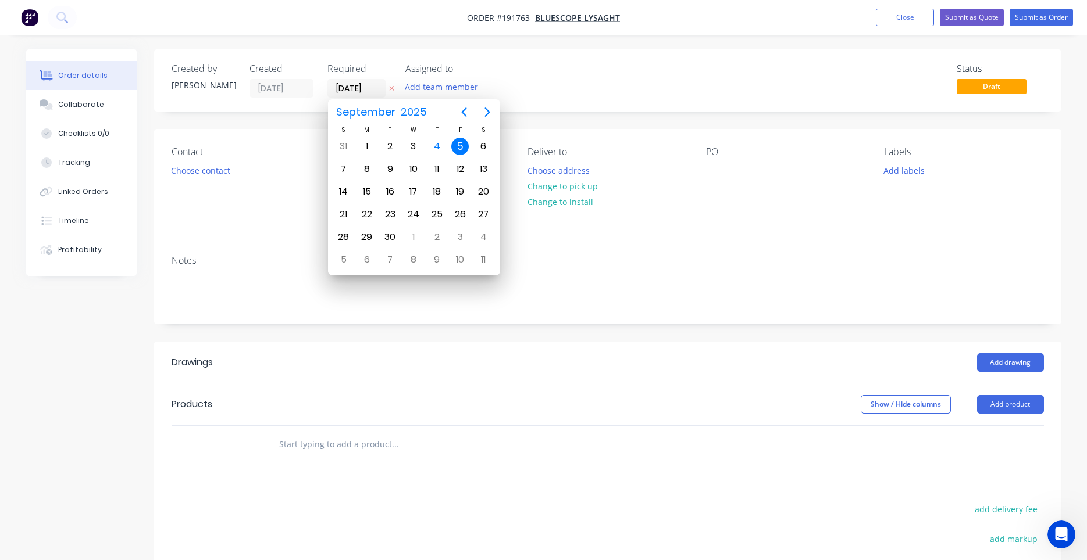
click at [456, 143] on div "5" at bounding box center [459, 146] width 17 height 17
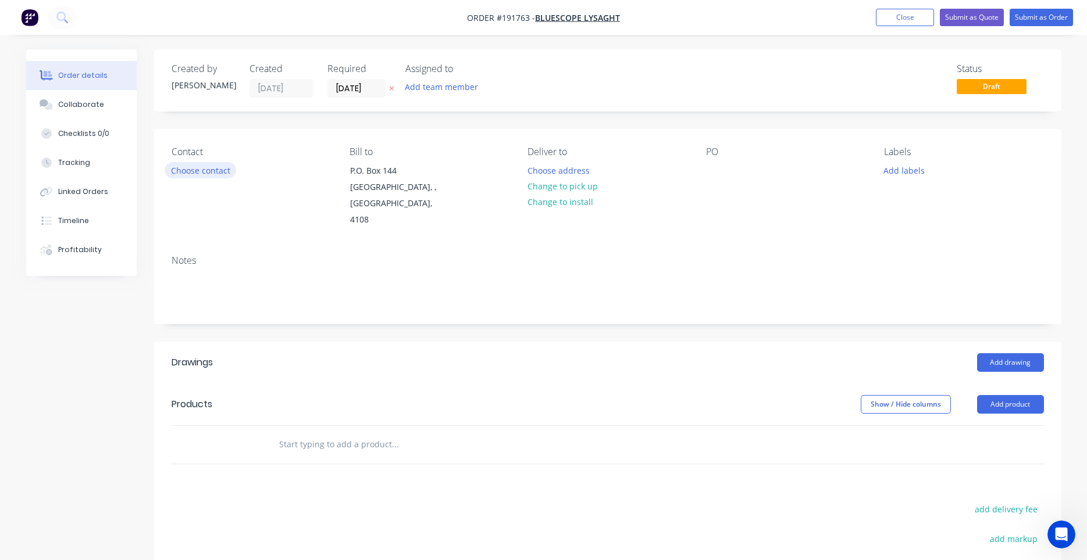
click at [219, 176] on button "Choose contact" at bounding box center [201, 170] width 72 height 16
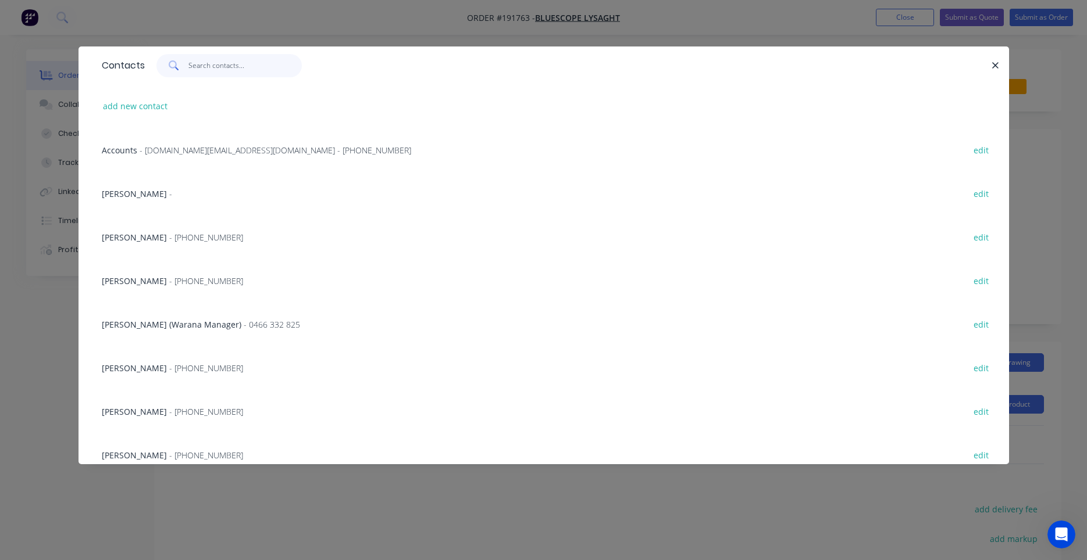
click at [248, 74] on input "text" at bounding box center [244, 65] width 113 height 23
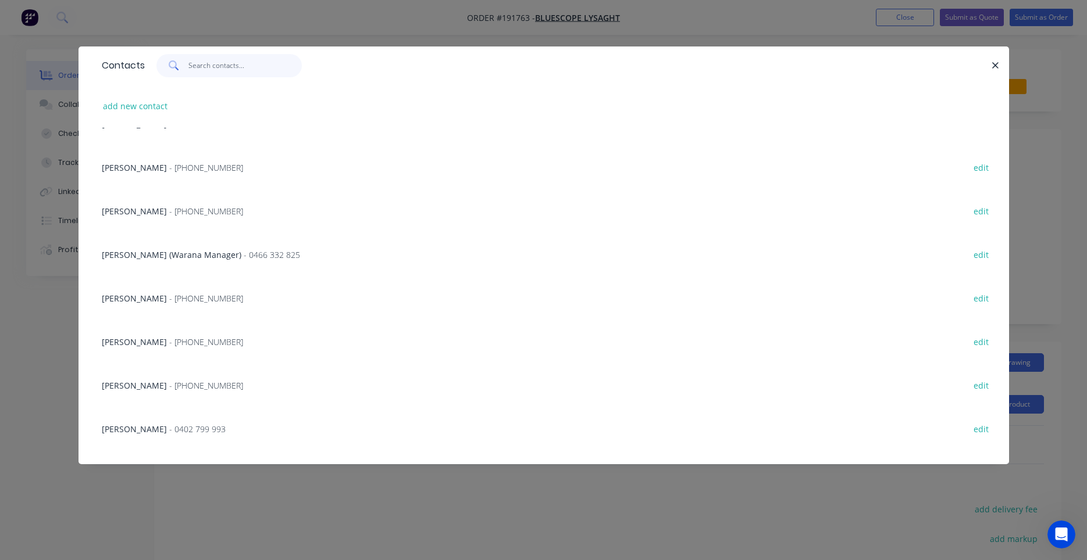
scroll to position [110, 0]
click at [190, 349] on span "- [PHONE_NUMBER]" at bounding box center [206, 345] width 74 height 11
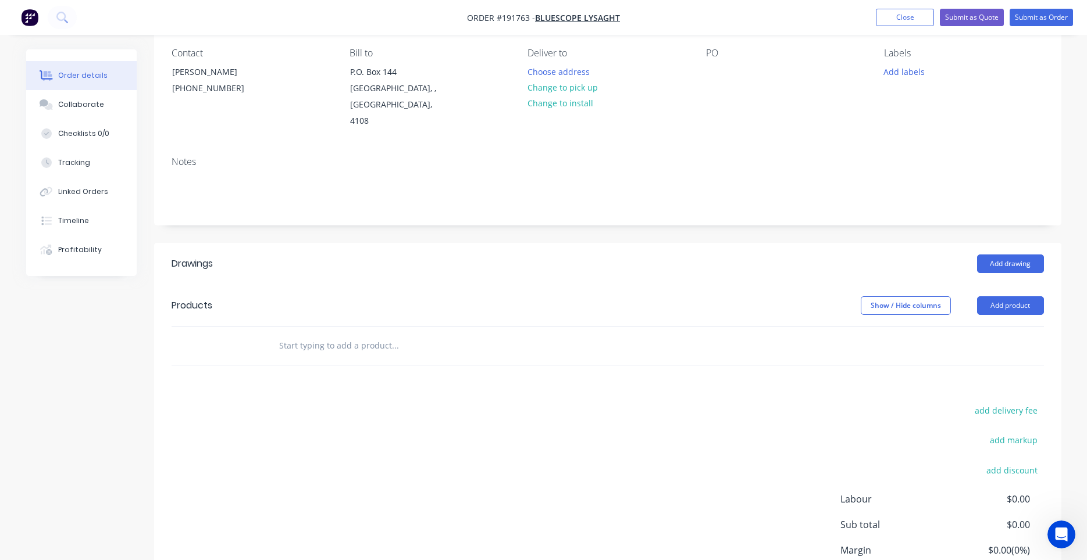
scroll to position [0, 0]
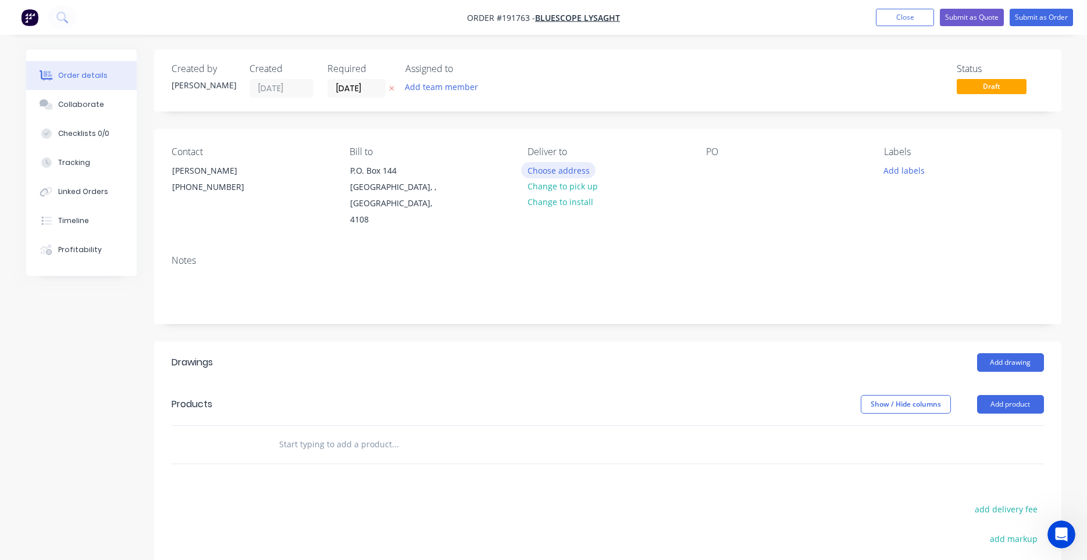
click at [566, 175] on button "Choose address" at bounding box center [558, 170] width 74 height 16
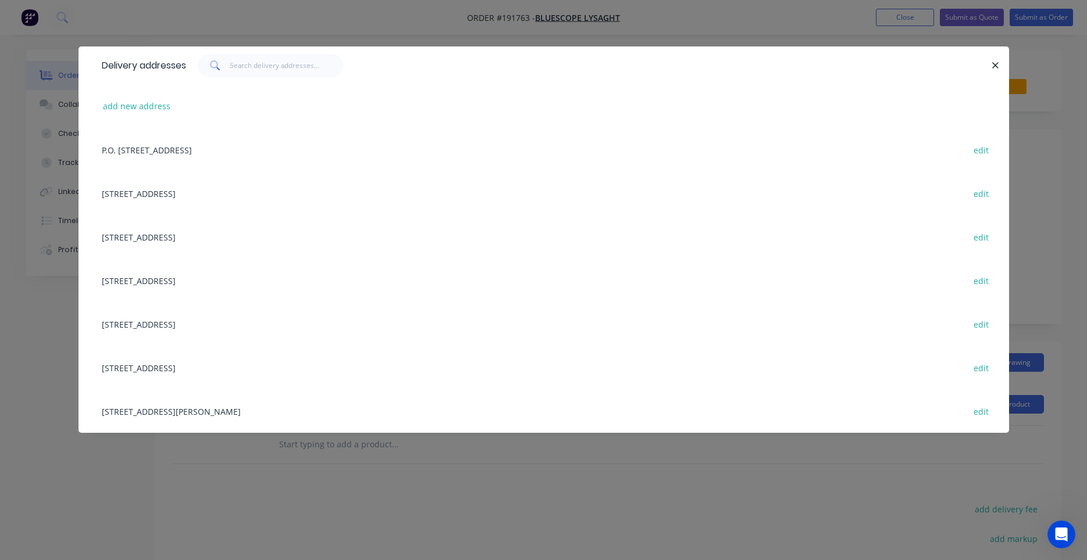
click at [359, 417] on div "UNIT 4, 125 KERRY RD, (STORE), ARCHERFIELD, Queensland, Australia, 4108 edit" at bounding box center [543, 412] width 895 height 44
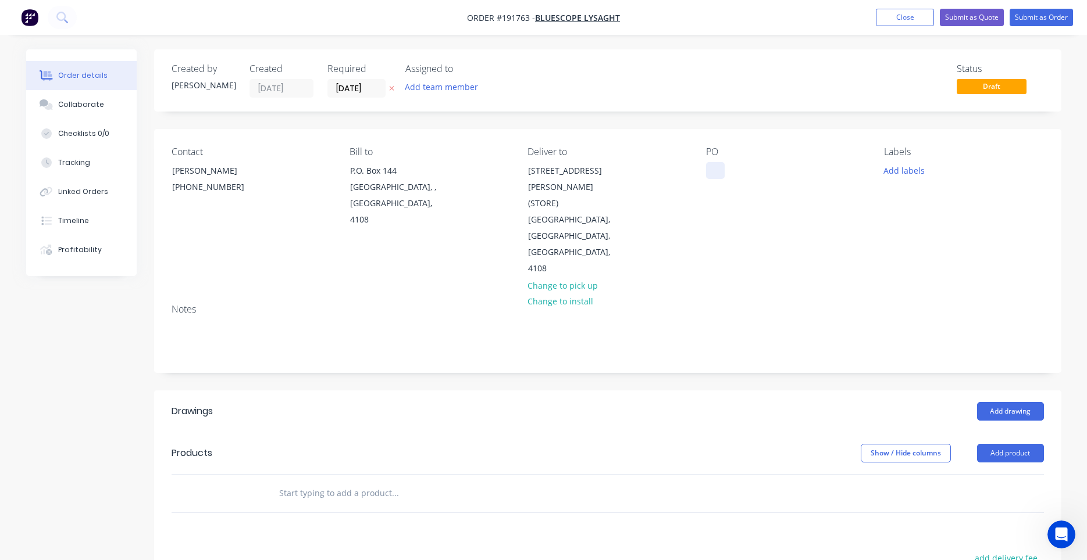
click at [715, 173] on div at bounding box center [715, 170] width 19 height 17
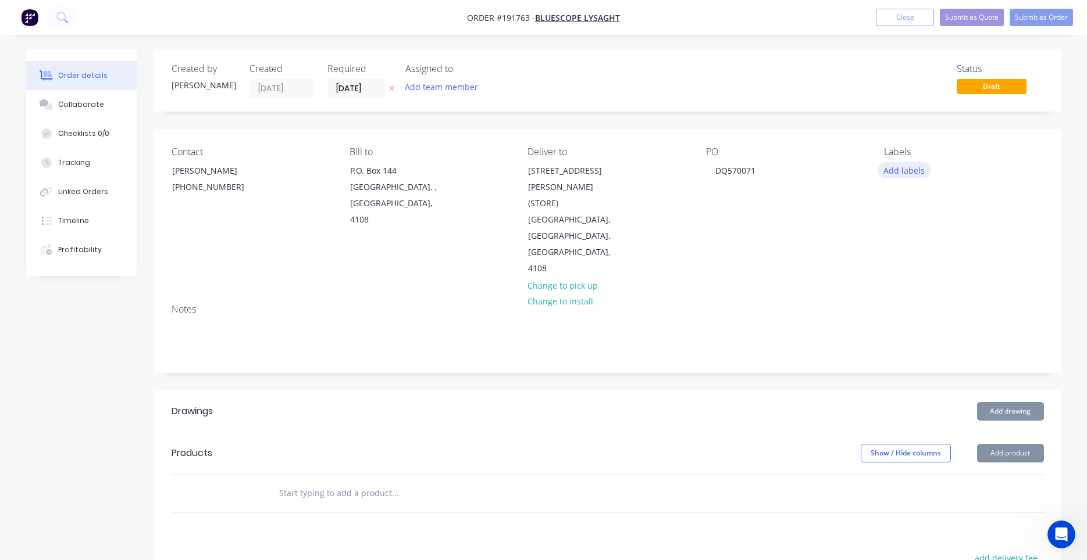
click at [896, 174] on button "Add labels" at bounding box center [903, 170] width 53 height 16
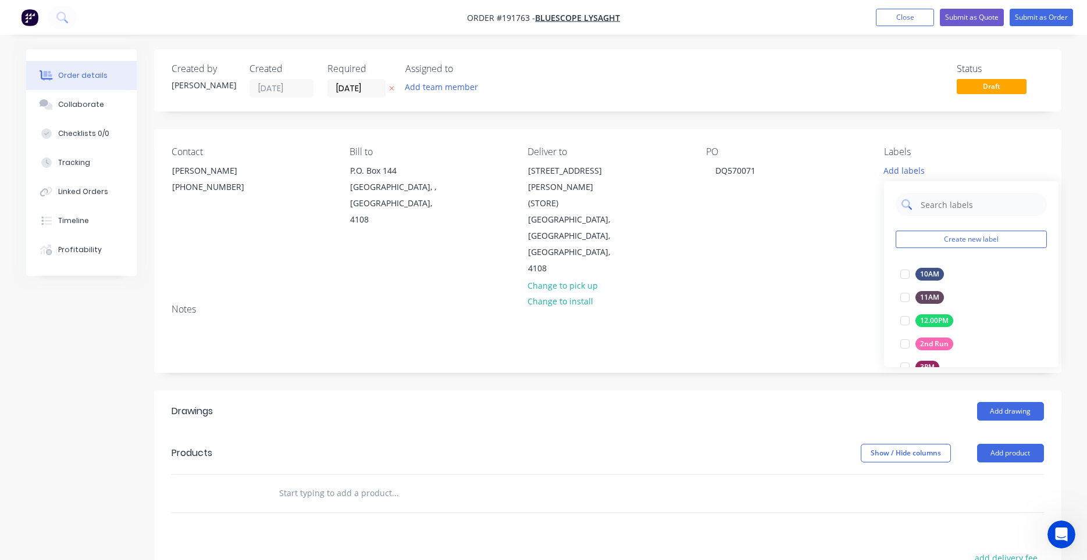
click at [930, 205] on input "text" at bounding box center [980, 204] width 122 height 23
type input "aca"
click at [910, 270] on div at bounding box center [904, 274] width 23 height 23
click at [863, 207] on div "PO DQ570071" at bounding box center [785, 212] width 159 height 131
click at [521, 391] on header "Drawings Add drawing" at bounding box center [607, 412] width 907 height 42
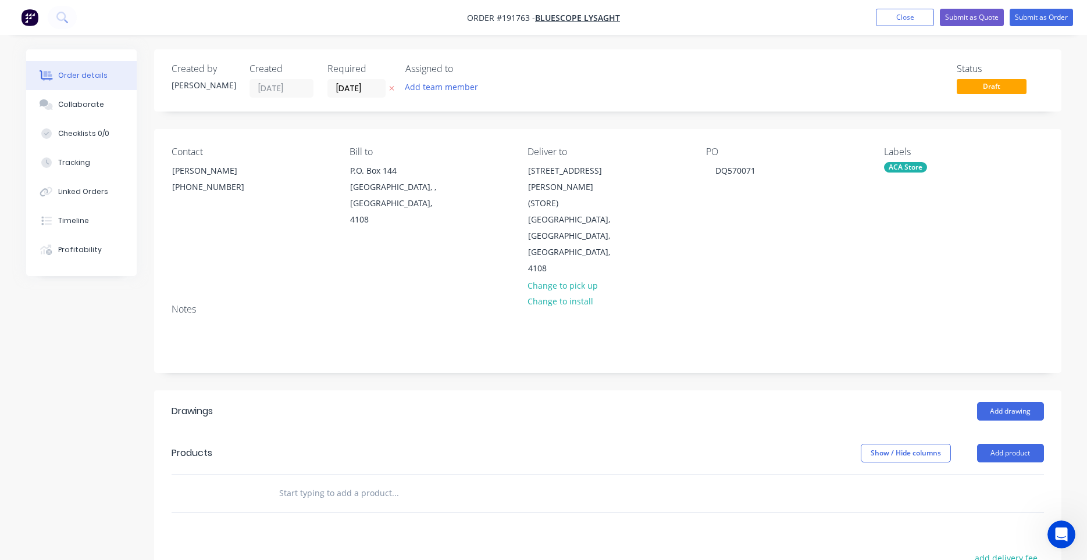
click at [358, 482] on input "text" at bounding box center [394, 493] width 233 height 23
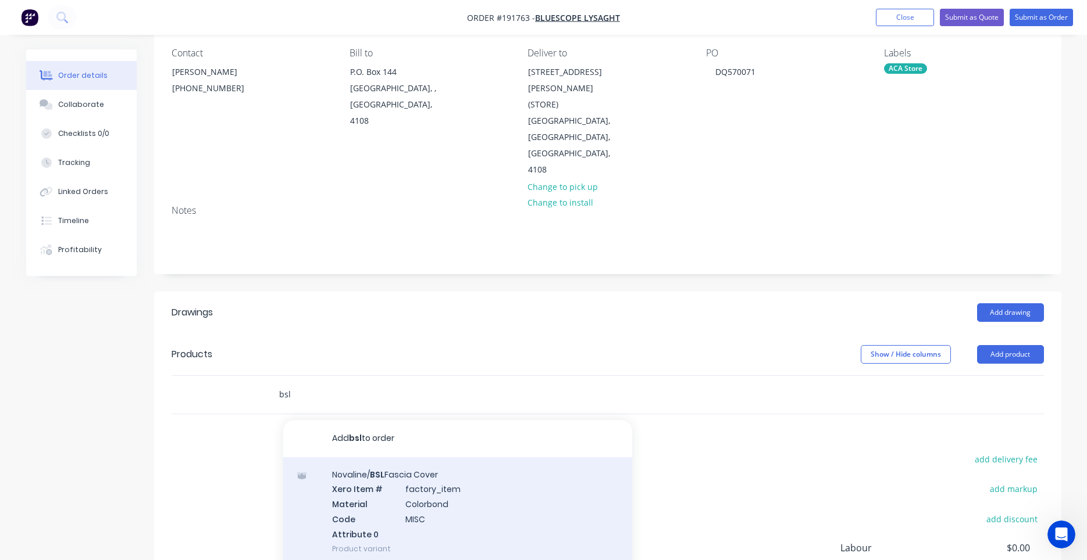
scroll to position [110, 0]
type input "bsl"
click at [475, 473] on div "Novaline/ BSL Fascia Cover Xero Item # factory_item Material Colorbond Code MIS…" at bounding box center [457, 510] width 349 height 109
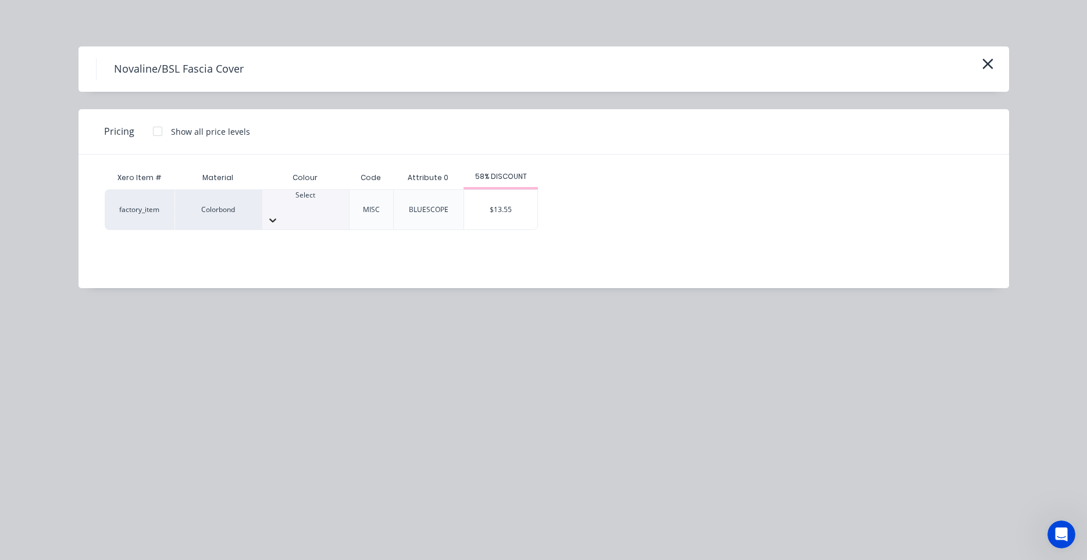
click at [330, 211] on div at bounding box center [305, 220] width 87 height 19
click at [491, 206] on div "$13.55" at bounding box center [500, 210] width 73 height 40
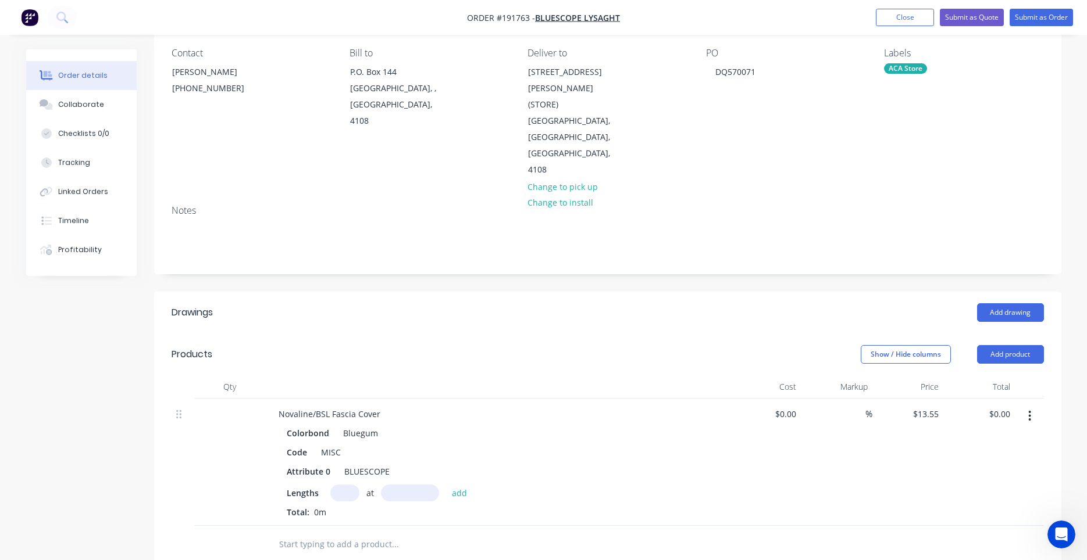
click at [358, 485] on div "at add" at bounding box center [401, 493] width 143 height 17
click at [351, 485] on input "text" at bounding box center [344, 493] width 29 height 17
type input "1"
type input "6500"
click at [446, 485] on button "add" at bounding box center [459, 493] width 27 height 16
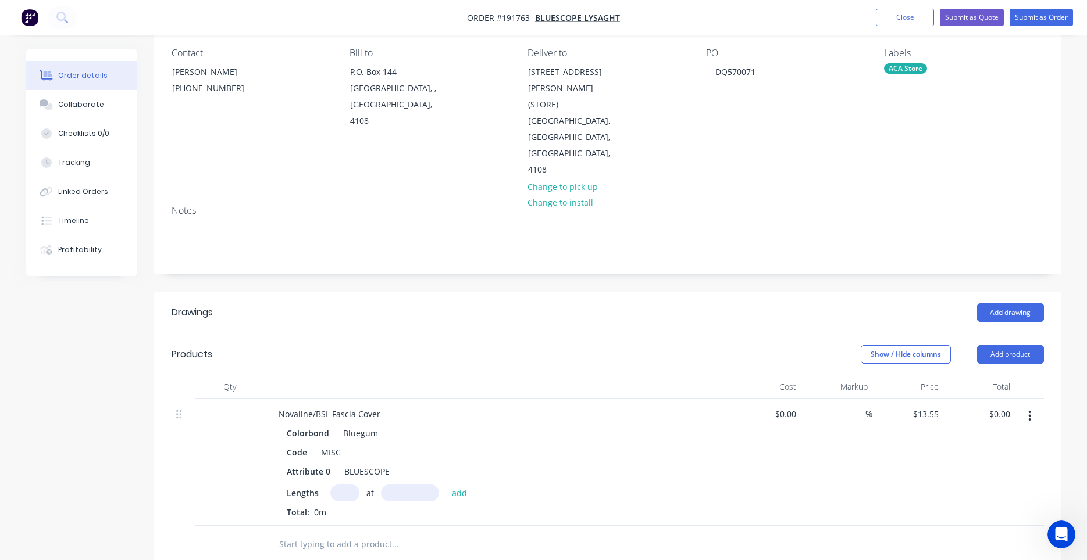
type input "$88.08"
type input "1"
type input "3500"
click at [446, 485] on button "add" at bounding box center [459, 493] width 27 height 16
type input "$135.50"
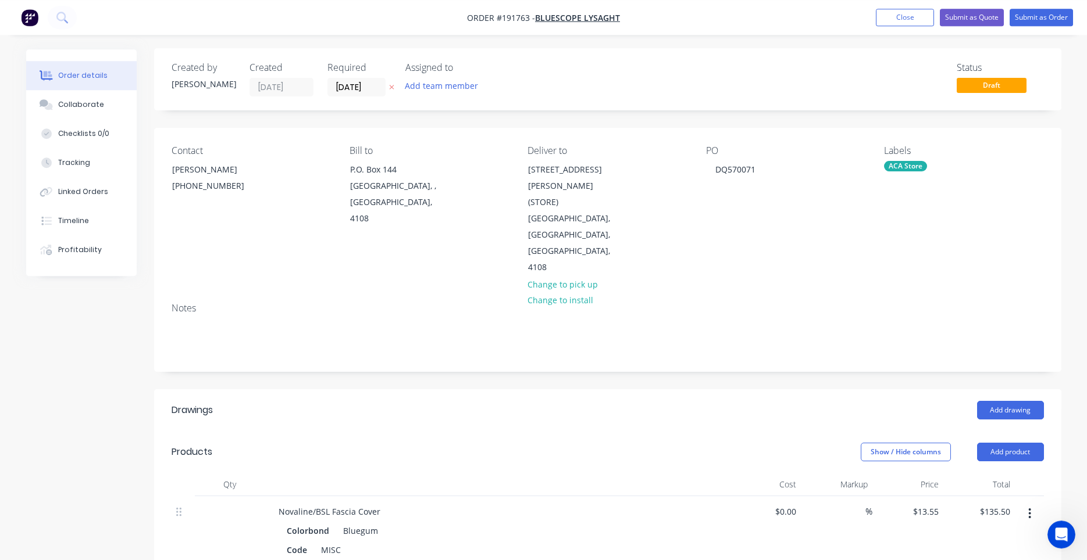
scroll to position [0, 0]
click at [1033, 10] on button "Submit as Order" at bounding box center [1040, 17] width 63 height 17
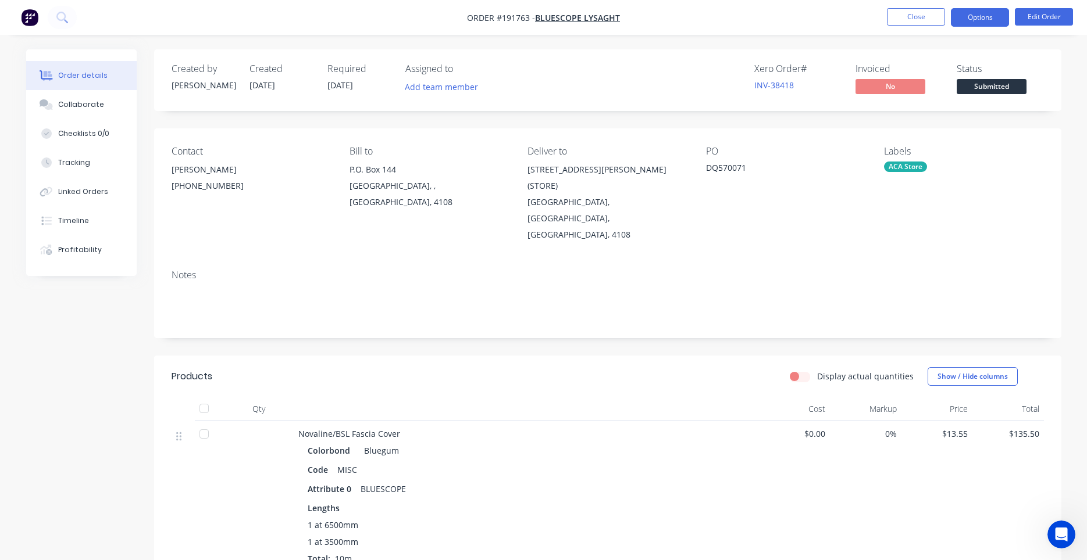
click at [994, 21] on button "Options" at bounding box center [980, 17] width 58 height 19
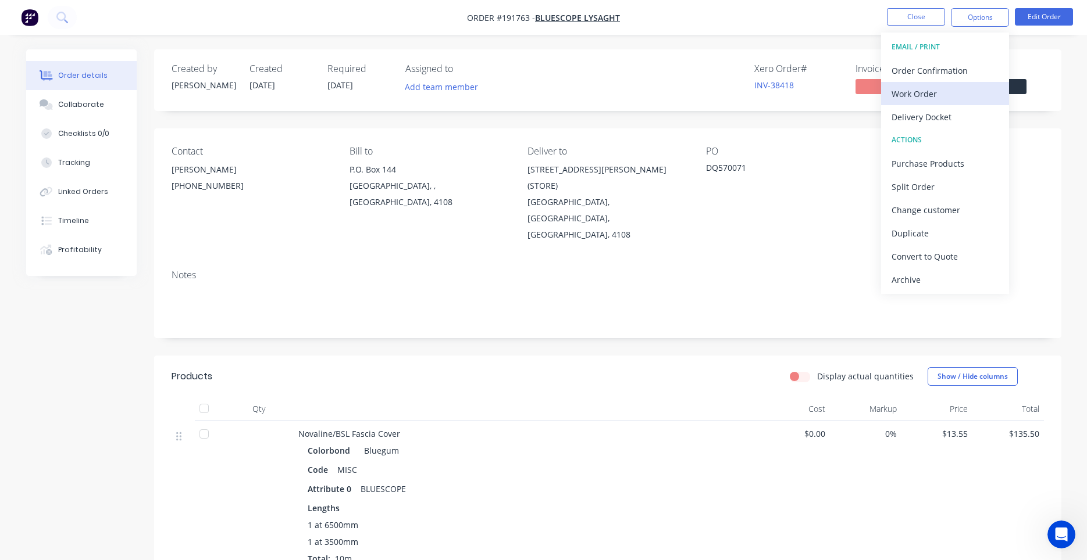
click at [933, 92] on div "Work Order" at bounding box center [944, 93] width 107 height 17
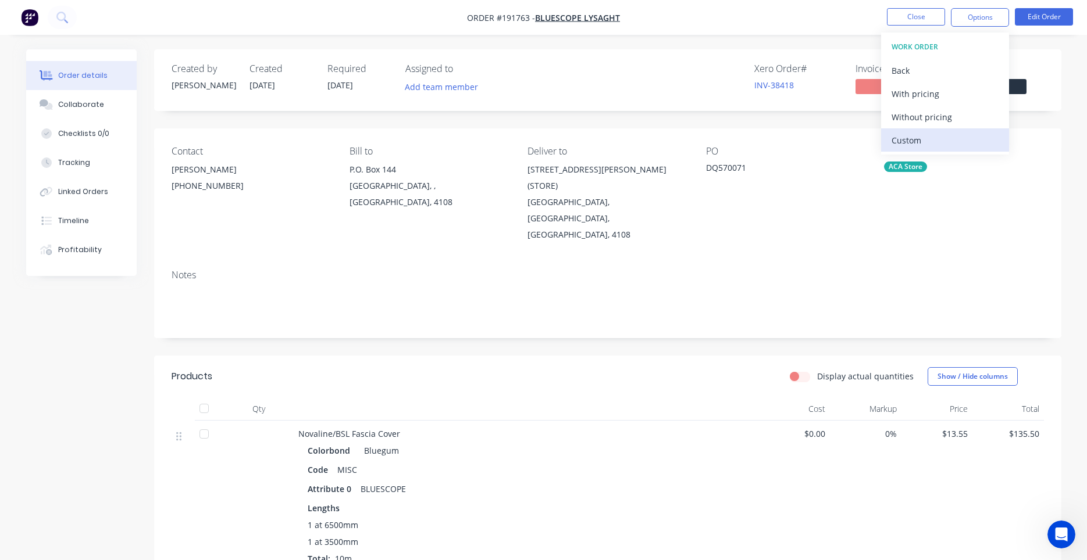
click at [920, 137] on div "Custom" at bounding box center [944, 140] width 107 height 17
click at [926, 121] on div "Without pricing" at bounding box center [944, 117] width 107 height 17
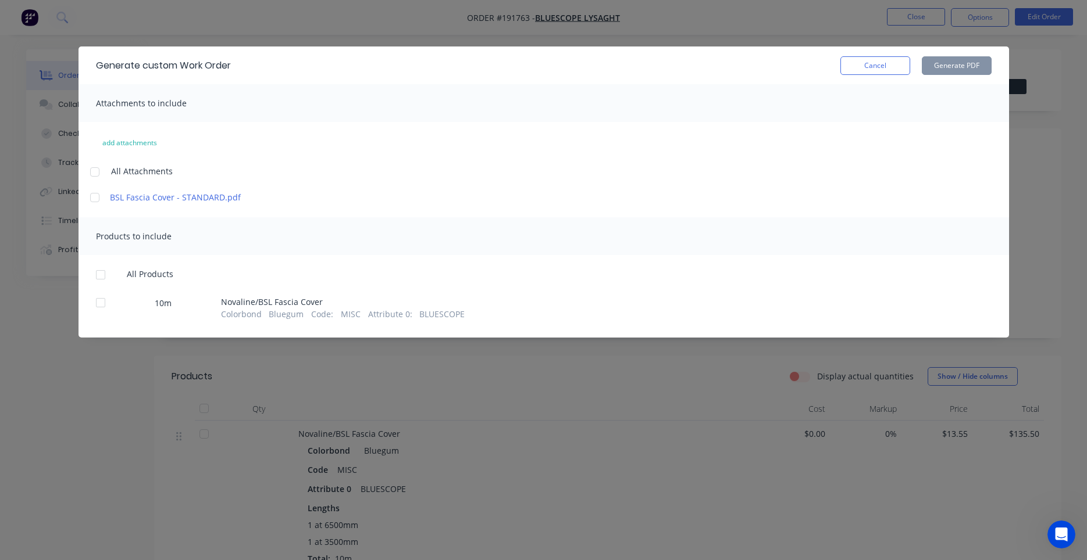
click at [98, 171] on div at bounding box center [94, 171] width 23 height 23
click at [100, 278] on div at bounding box center [100, 274] width 23 height 23
click at [944, 71] on button "Generate PDF" at bounding box center [956, 65] width 70 height 19
click at [894, 67] on button "Cancel" at bounding box center [875, 65] width 70 height 19
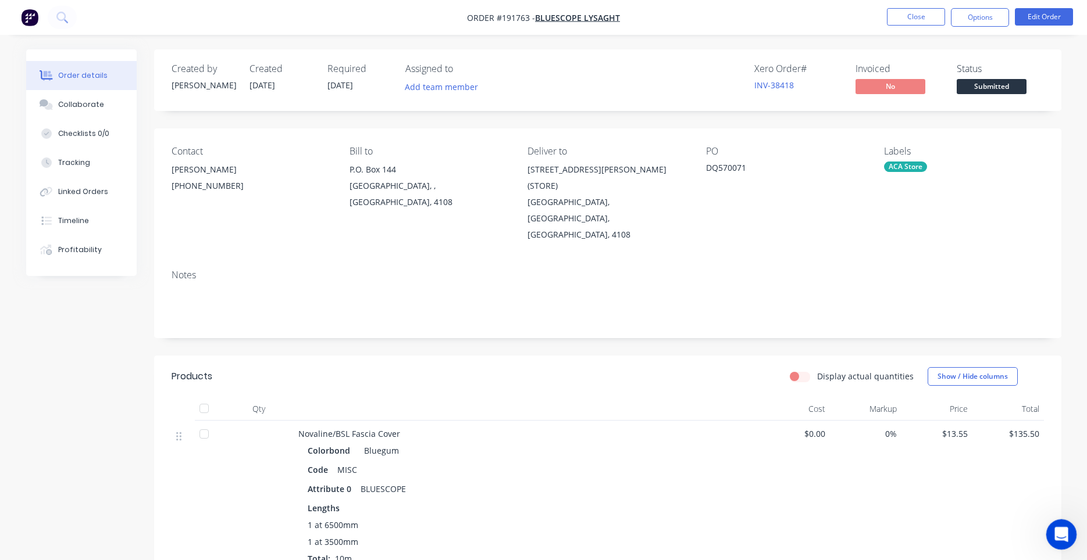
click at [1052, 530] on div "Open Intercom Messenger" at bounding box center [1059, 533] width 38 height 38
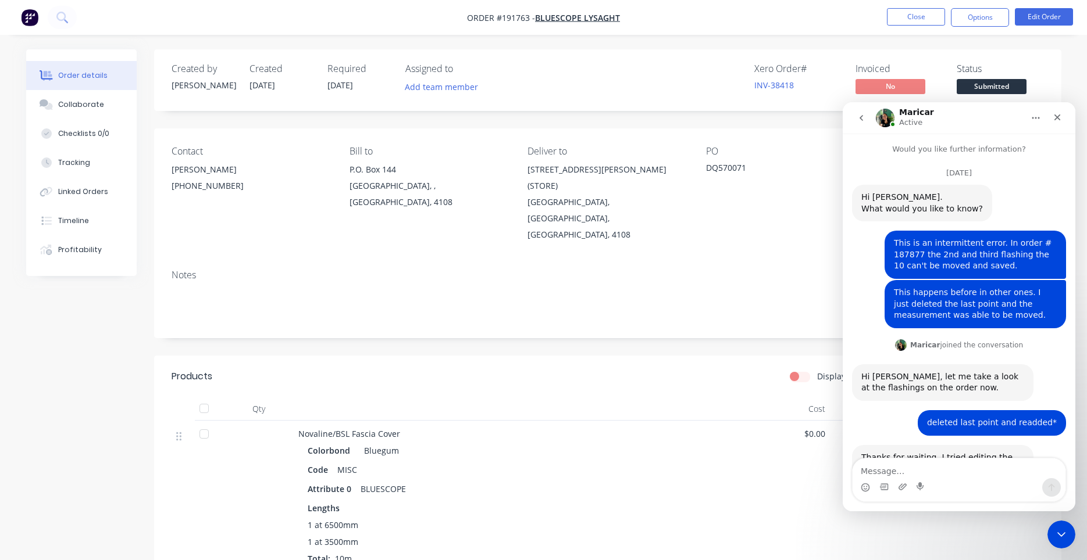
scroll to position [2413, 0]
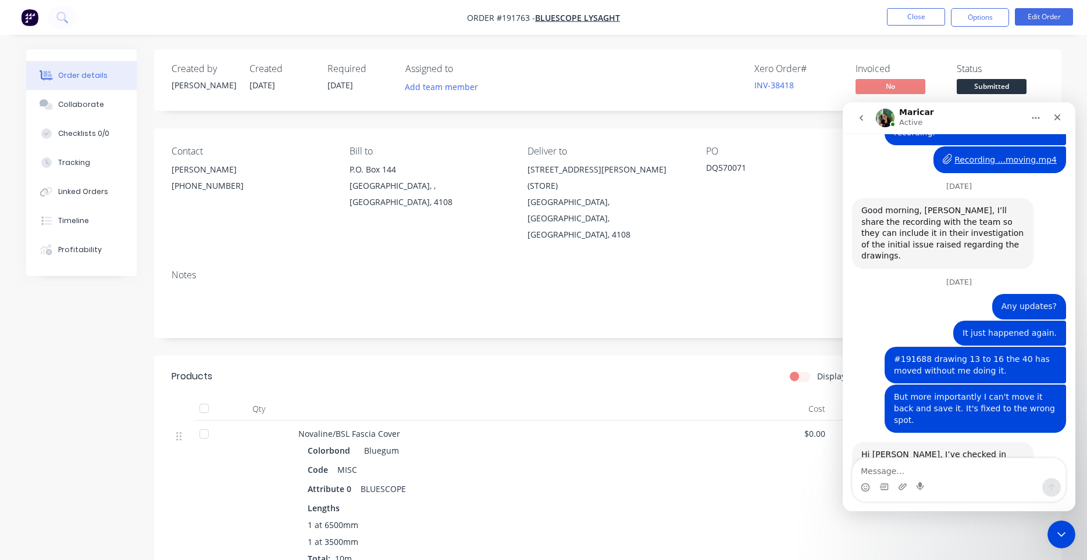
click at [862, 118] on icon "go back" at bounding box center [860, 117] width 9 height 9
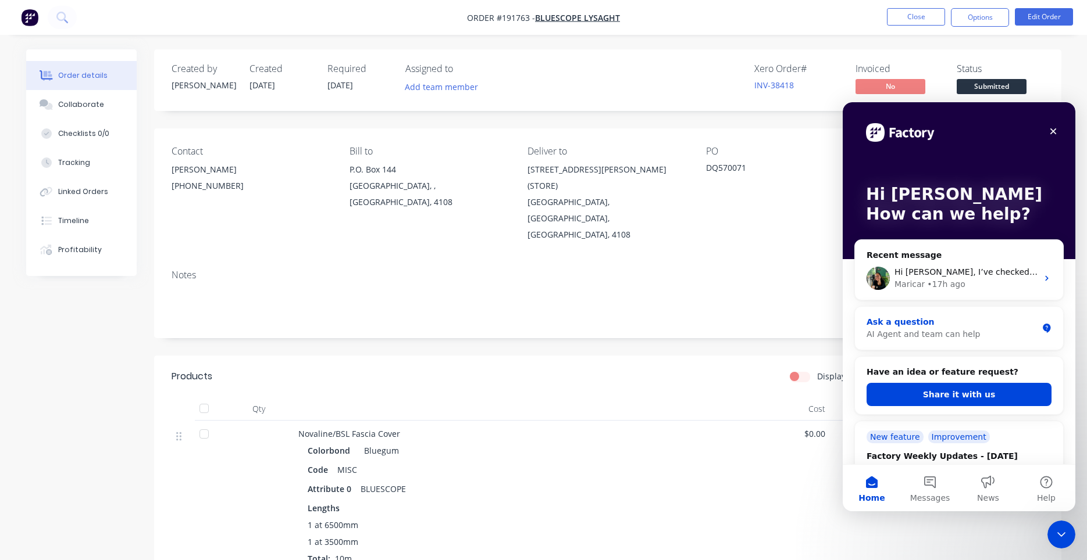
click at [933, 328] on div "Ask a question" at bounding box center [951, 322] width 171 height 12
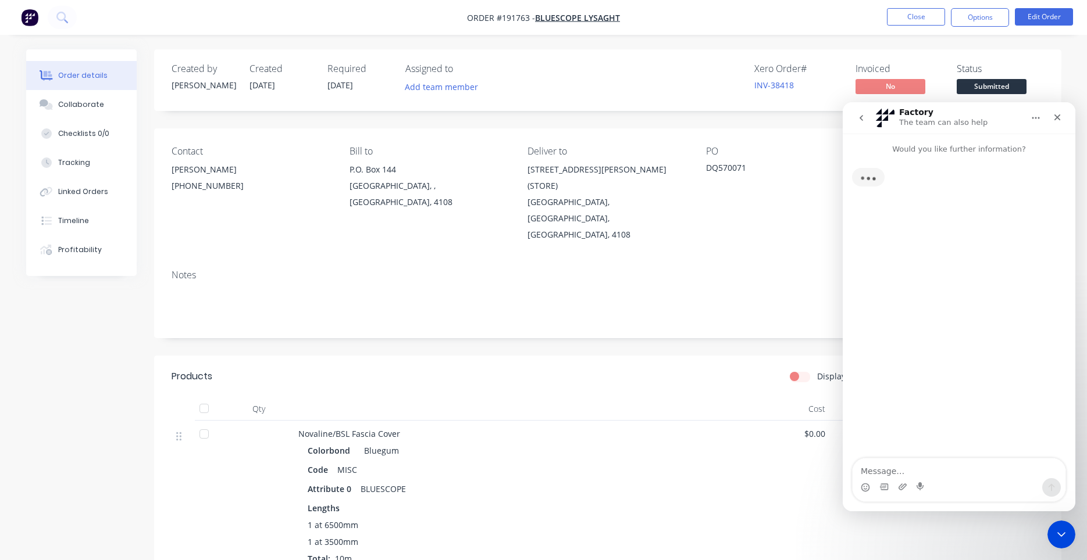
click at [863, 119] on icon "go back" at bounding box center [860, 117] width 9 height 9
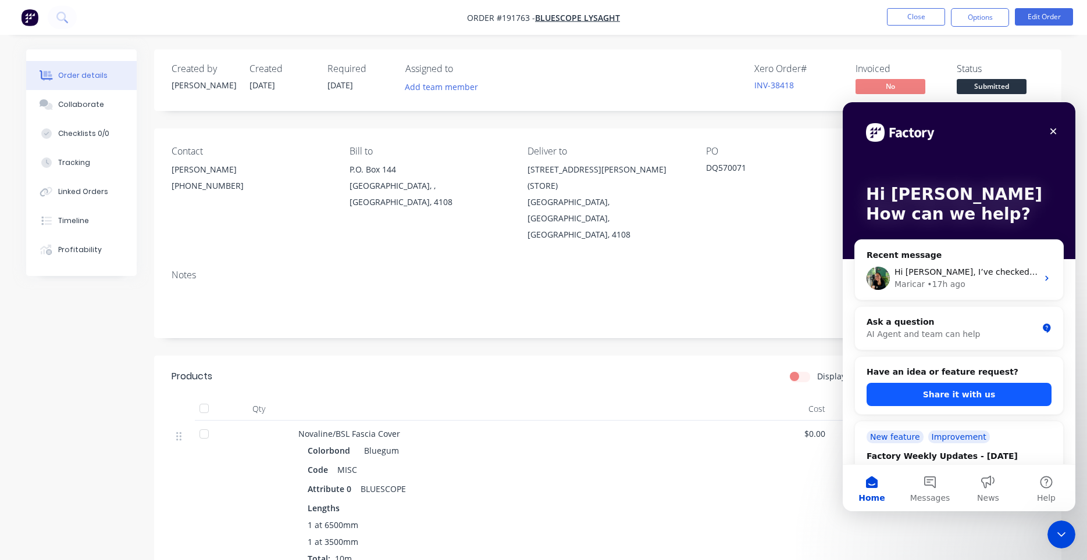
click at [941, 392] on button "Share it with us" at bounding box center [958, 394] width 185 height 23
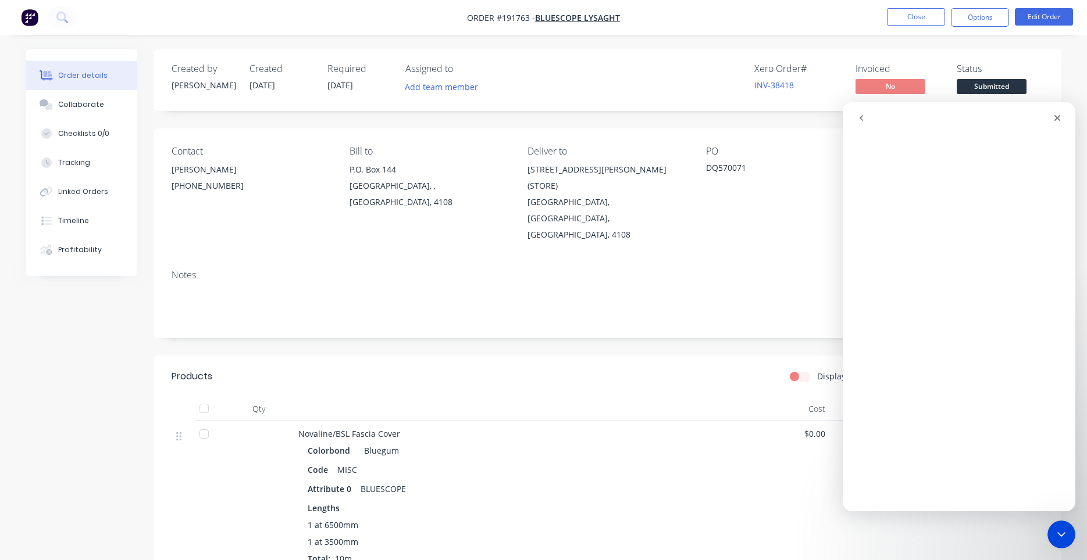
click at [863, 118] on icon "go back" at bounding box center [860, 117] width 9 height 9
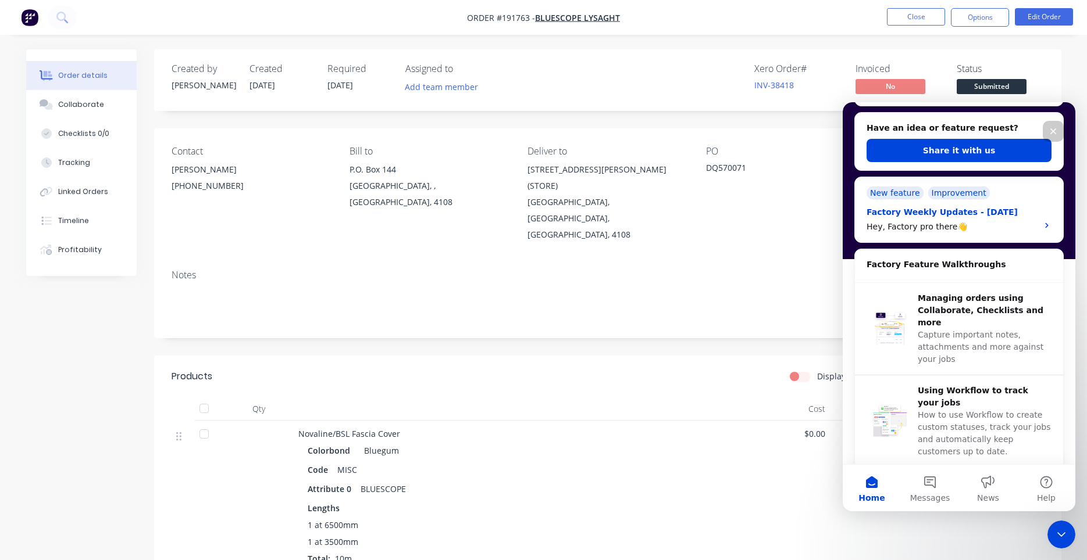
scroll to position [488, 0]
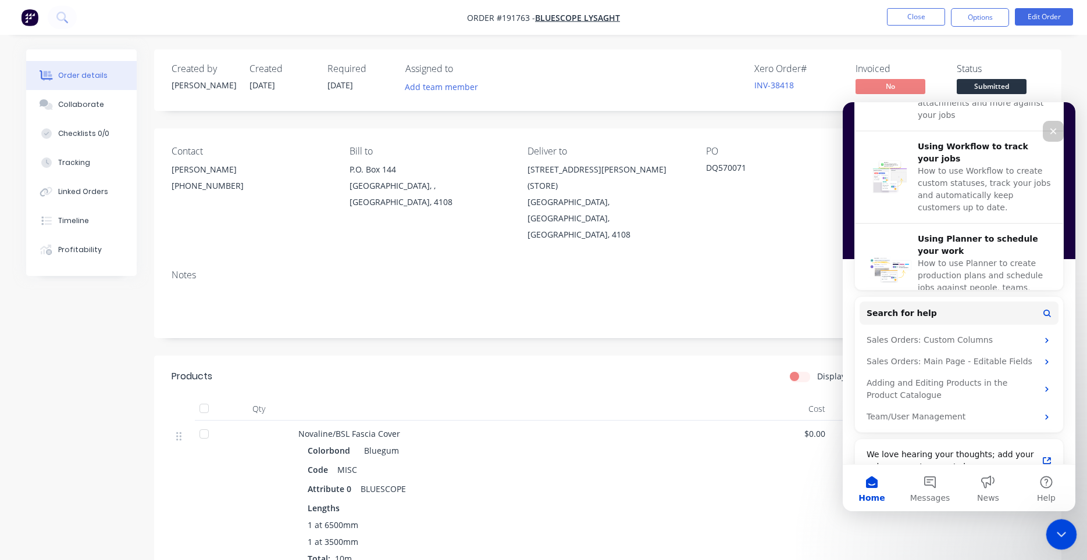
click at [1063, 531] on icon "Close Intercom Messenger" at bounding box center [1059, 533] width 14 height 14
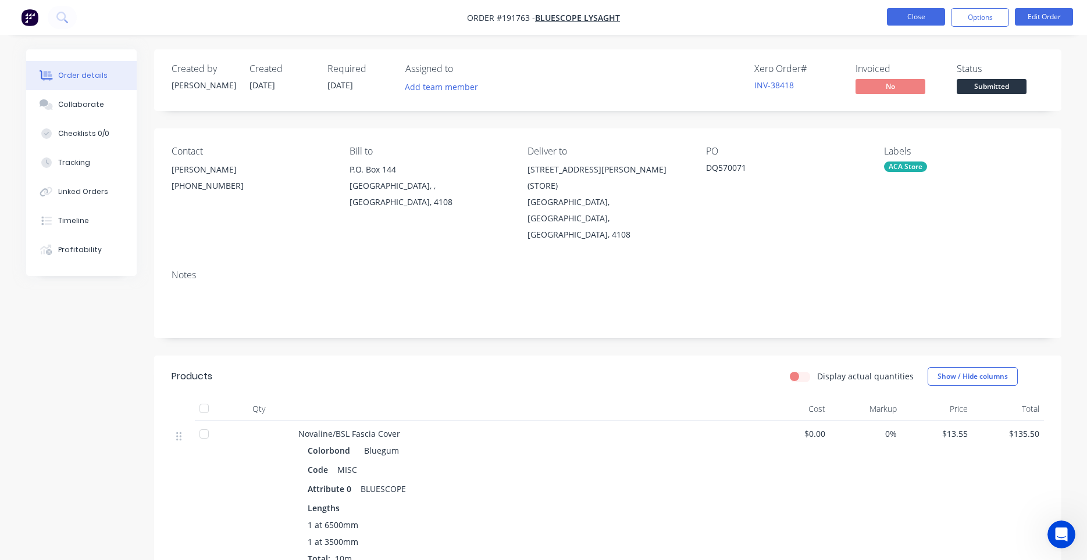
click at [889, 15] on button "Close" at bounding box center [916, 16] width 58 height 17
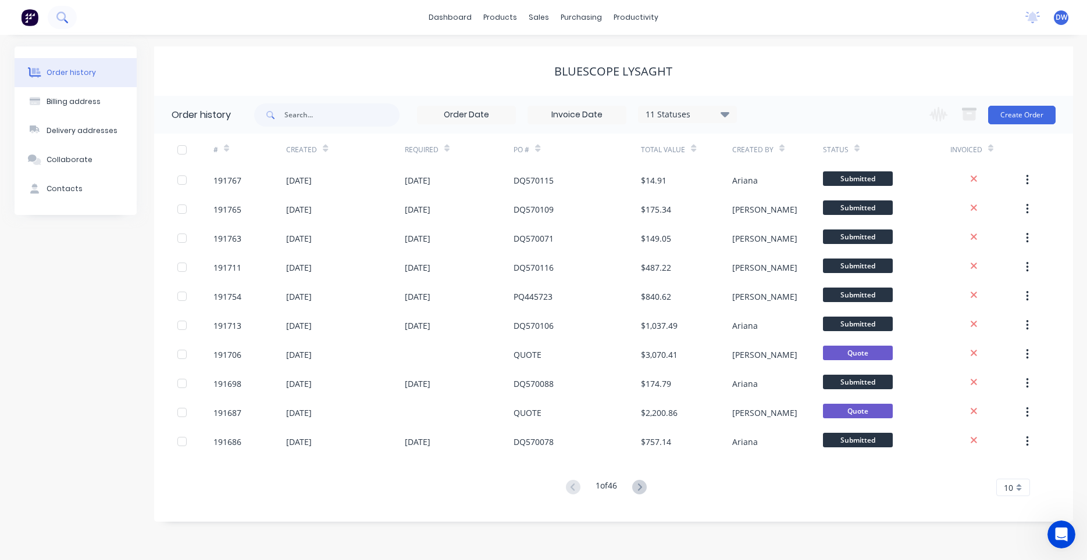
click at [71, 19] on button at bounding box center [62, 17] width 29 height 23
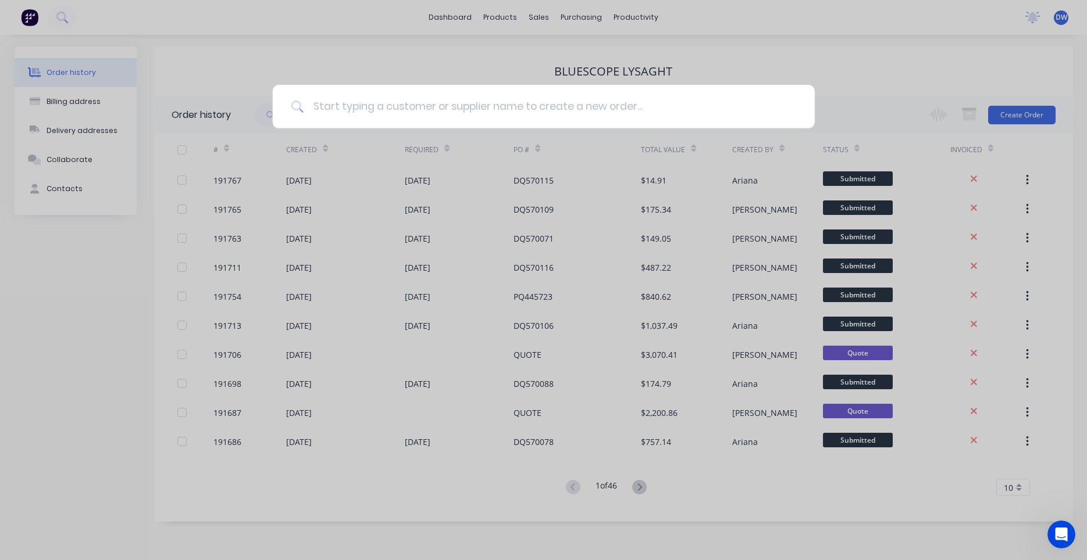
click at [349, 111] on input at bounding box center [549, 107] width 492 height 44
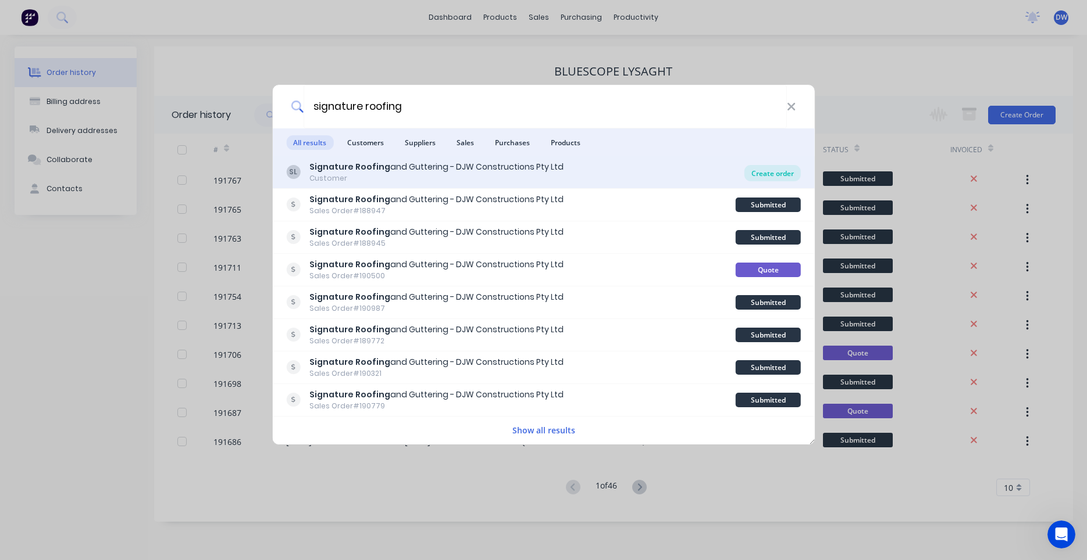
type input "signature roofing"
click at [768, 173] on div "Create order" at bounding box center [772, 173] width 56 height 16
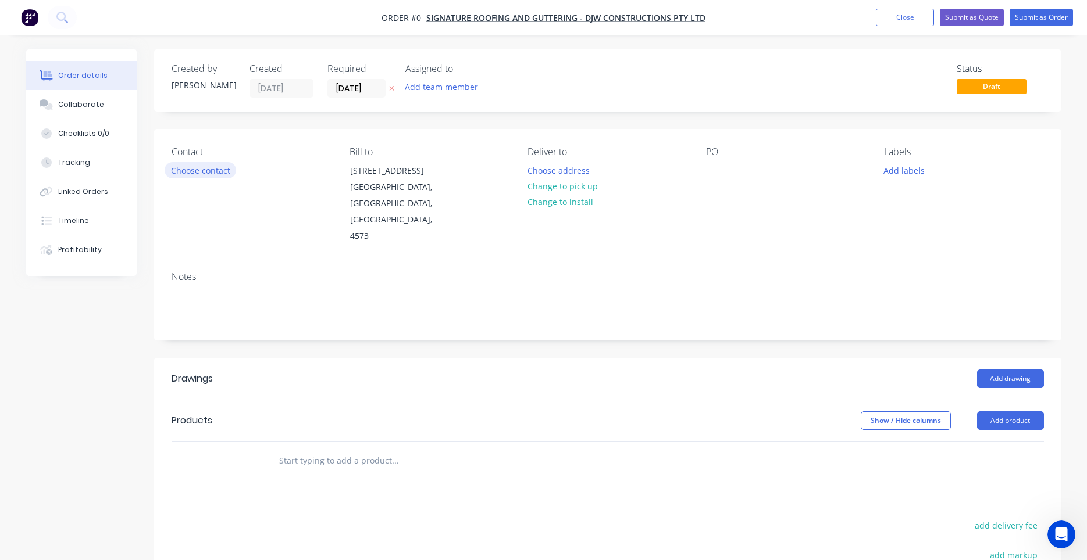
click at [226, 169] on button "Choose contact" at bounding box center [201, 170] width 72 height 16
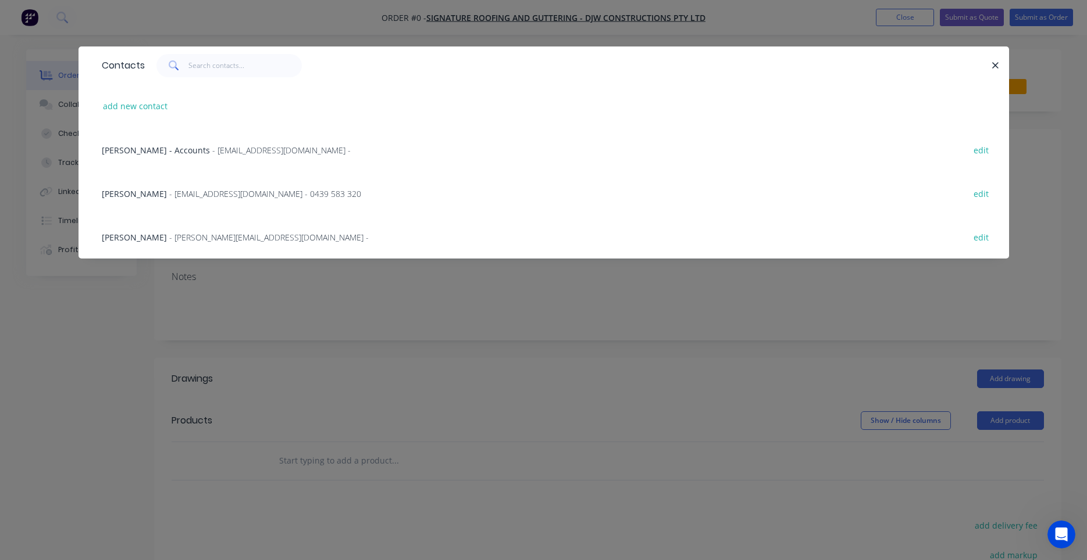
click at [301, 195] on span "- orders@signatureroofing.com.au - 0439 583 320" at bounding box center [265, 193] width 192 height 11
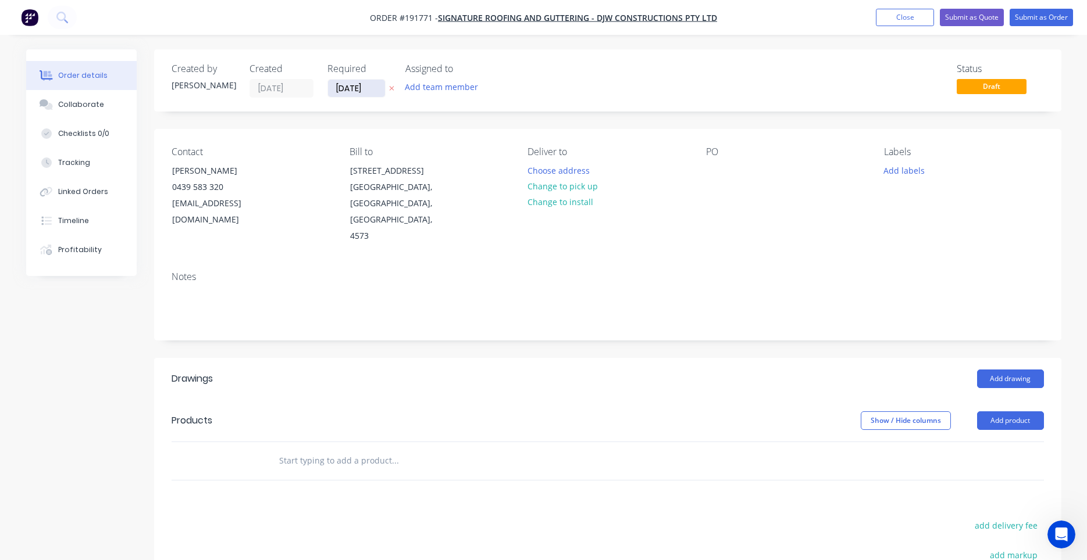
click at [362, 89] on input "[DATE]" at bounding box center [356, 88] width 57 height 17
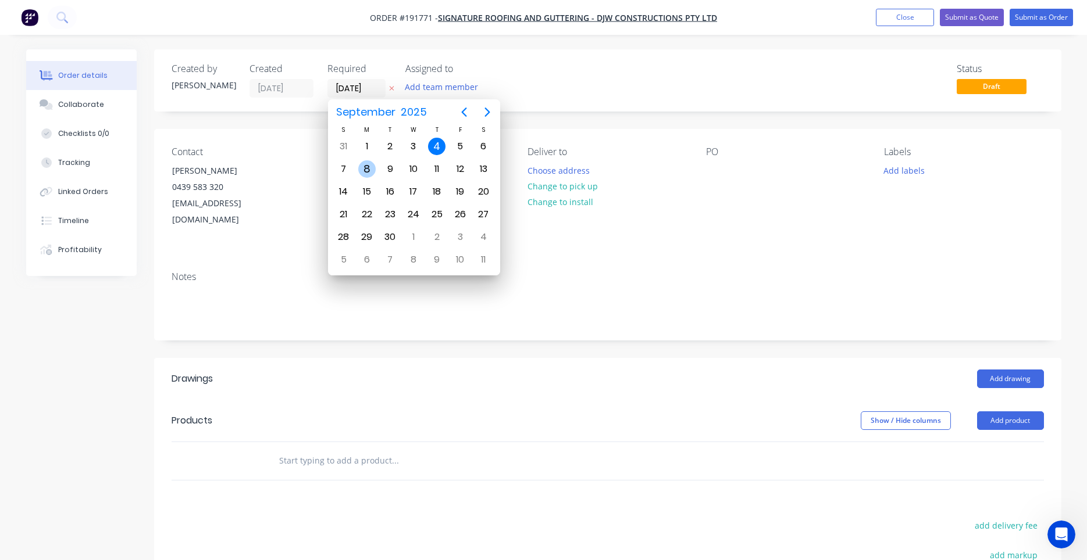
click at [362, 170] on div "8" at bounding box center [366, 168] width 17 height 17
type input "08/09/25"
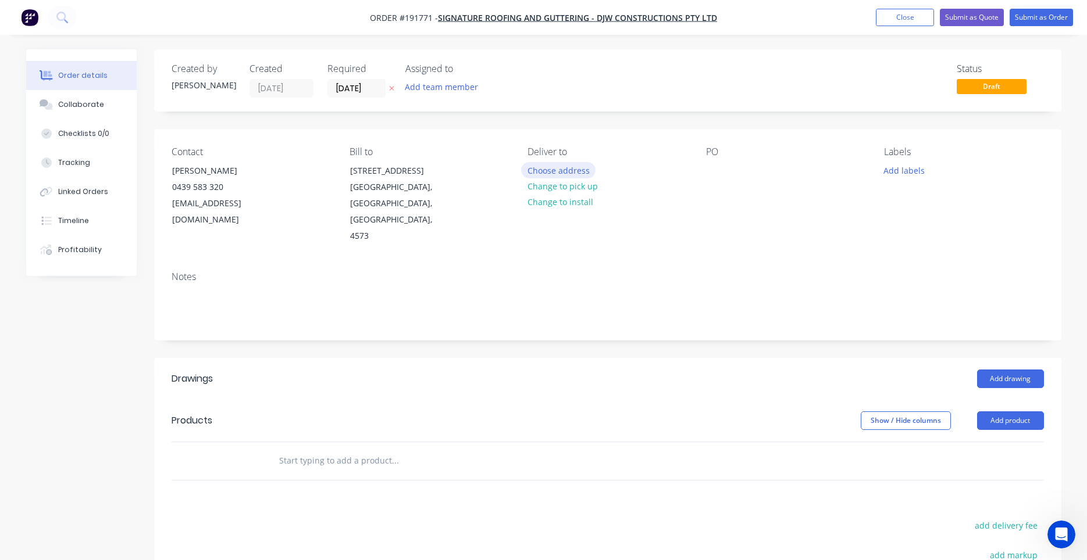
click at [547, 172] on button "Choose address" at bounding box center [558, 170] width 74 height 16
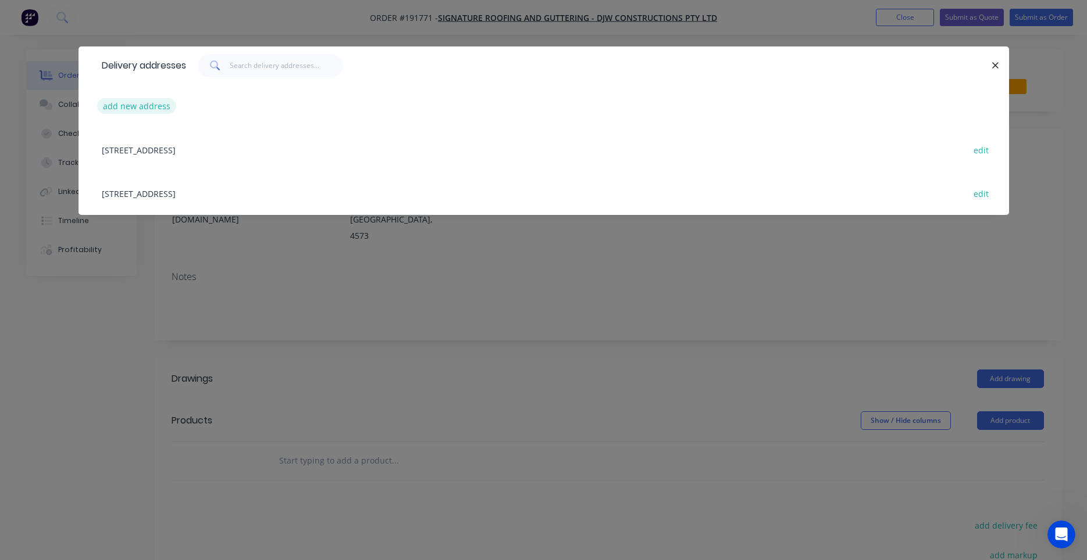
click at [156, 104] on button "add new address" at bounding box center [137, 106] width 80 height 16
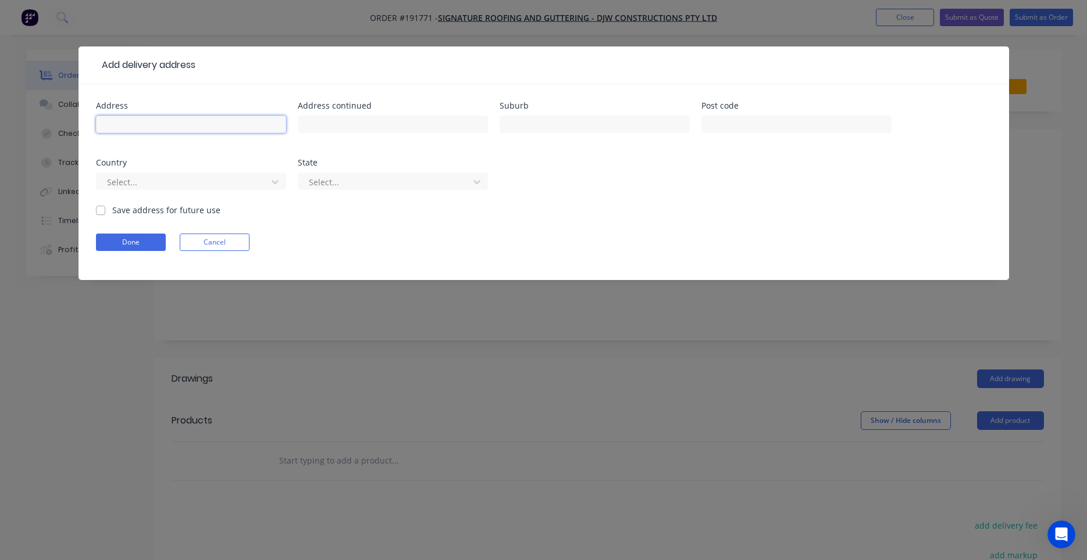
click at [260, 131] on input "text" at bounding box center [191, 124] width 190 height 17
type input "137 Lefoes Rd"
type input "BLI BLI"
click at [740, 130] on input "text" at bounding box center [796, 124] width 190 height 17
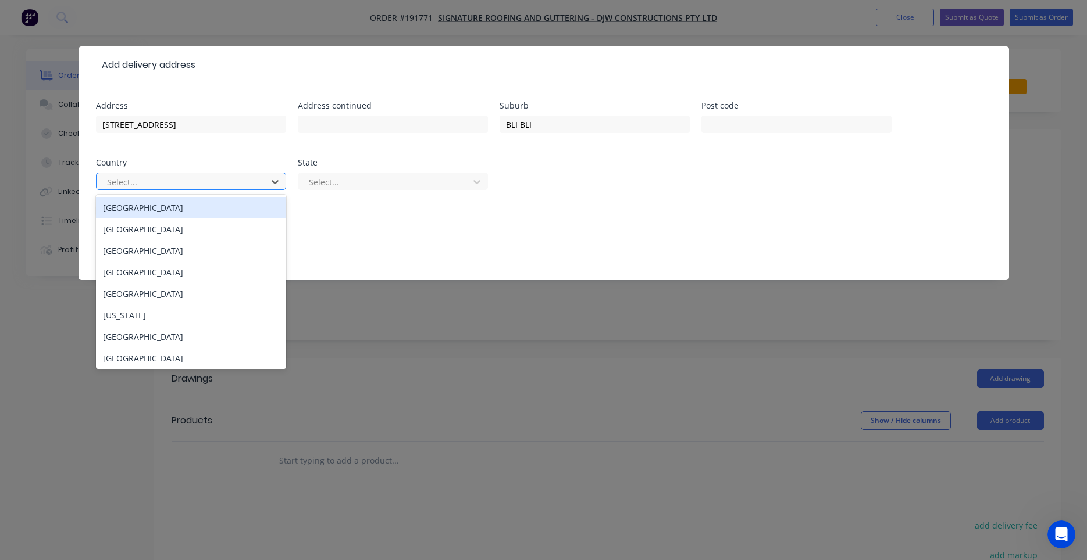
click at [196, 177] on div at bounding box center [183, 182] width 155 height 15
click at [193, 205] on div "[GEOGRAPHIC_DATA]" at bounding box center [191, 208] width 190 height 22
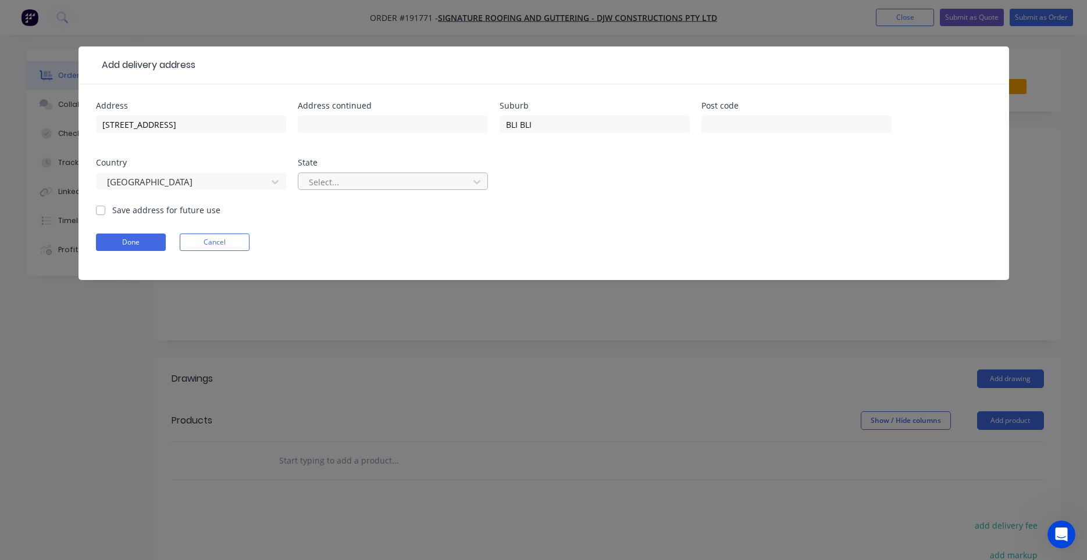
click at [352, 178] on div at bounding box center [385, 182] width 155 height 15
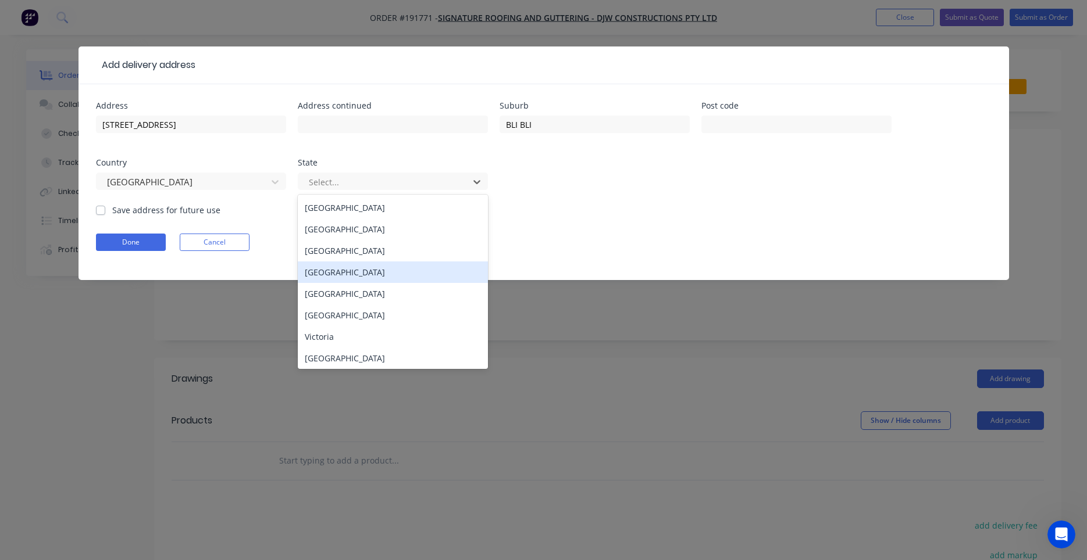
click at [344, 274] on div "[GEOGRAPHIC_DATA]" at bounding box center [393, 273] width 190 height 22
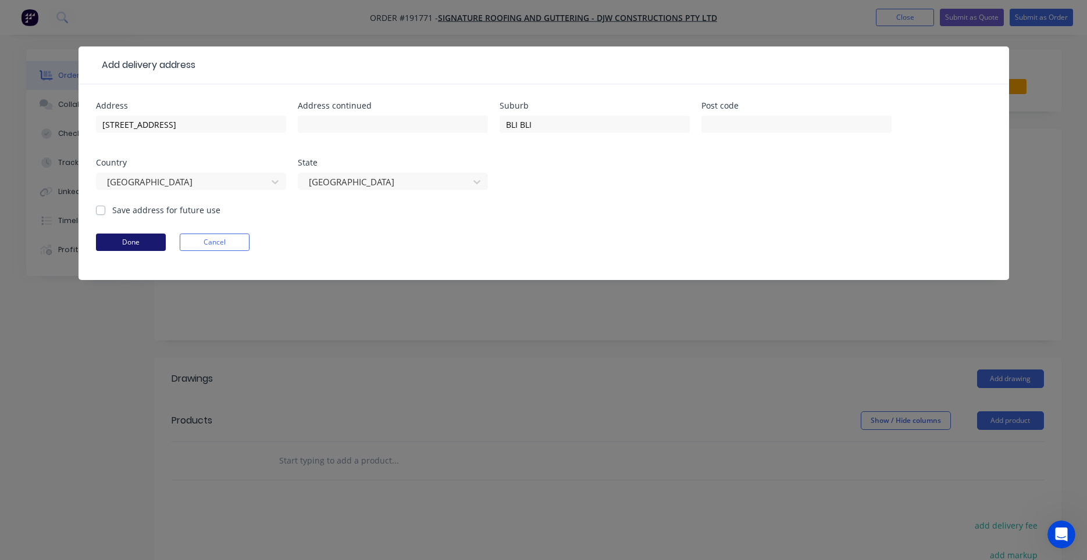
click at [156, 241] on button "Done" at bounding box center [131, 242] width 70 height 17
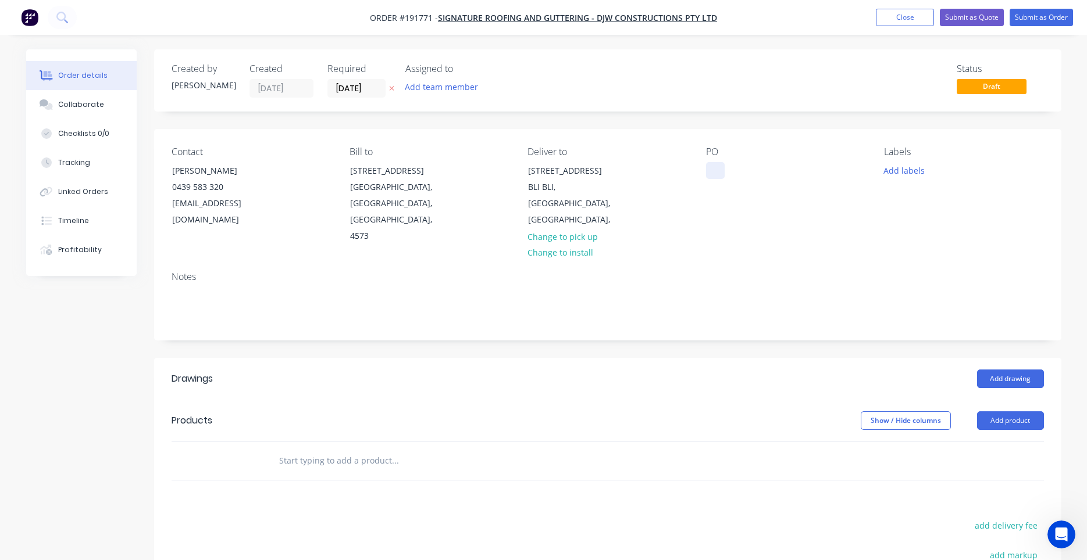
click at [712, 179] on div at bounding box center [715, 170] width 19 height 17
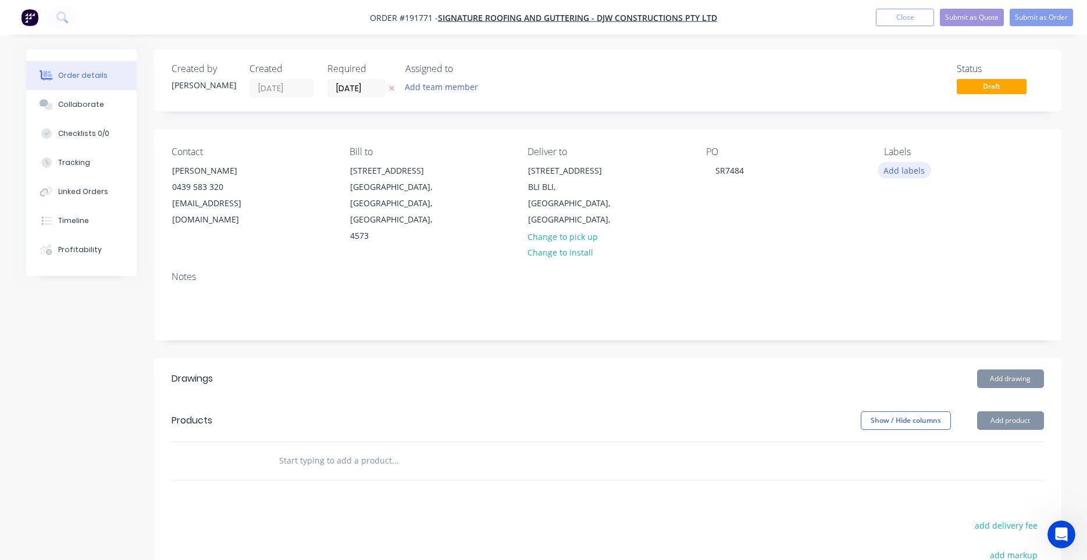
click at [903, 169] on button "Add labels" at bounding box center [903, 170] width 53 height 16
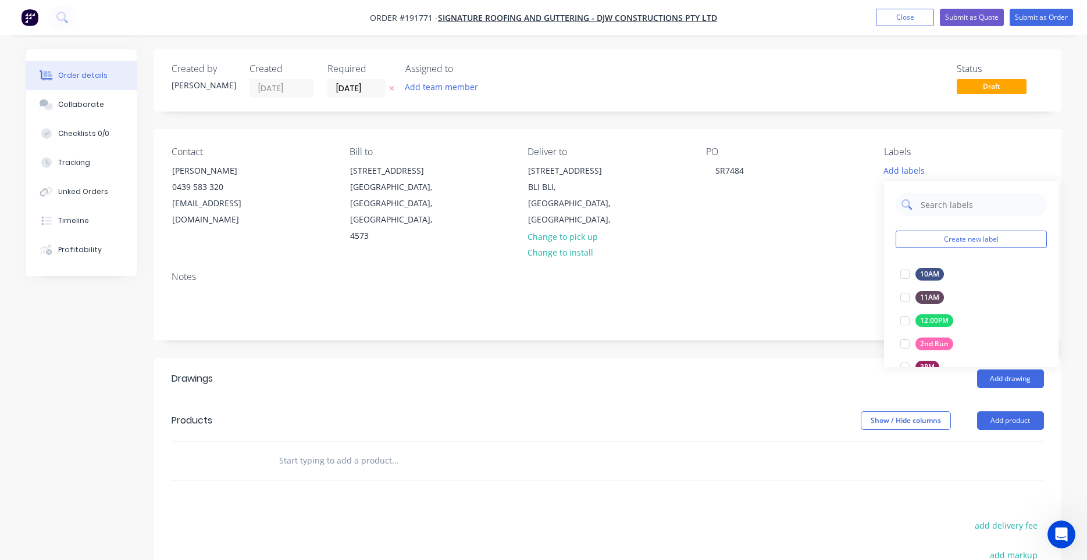
click at [930, 205] on input "text" at bounding box center [980, 204] width 122 height 23
type input "A"
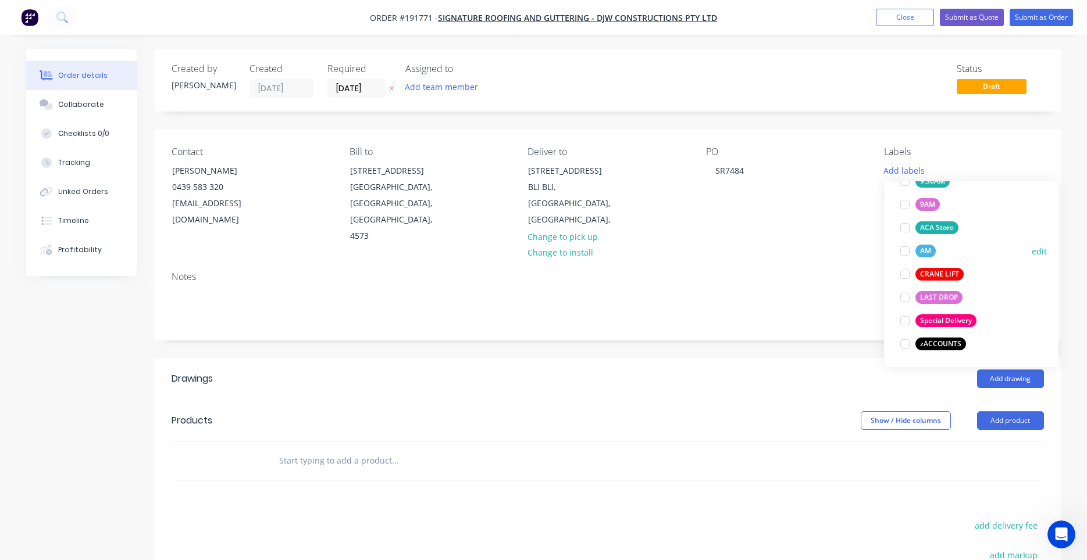
click at [905, 252] on div at bounding box center [904, 251] width 23 height 23
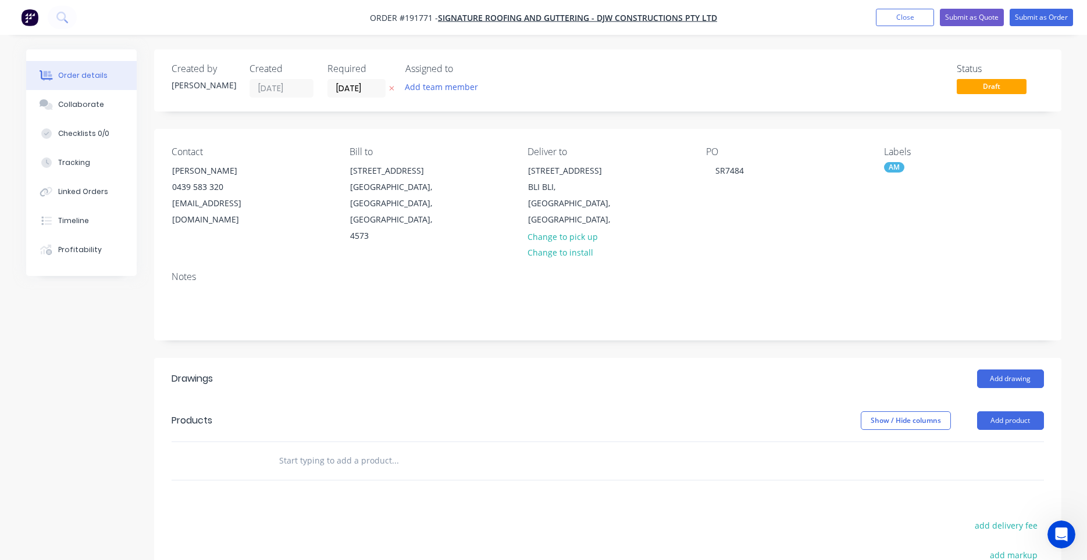
click at [835, 211] on div "PO SR7484" at bounding box center [785, 196] width 159 height 98
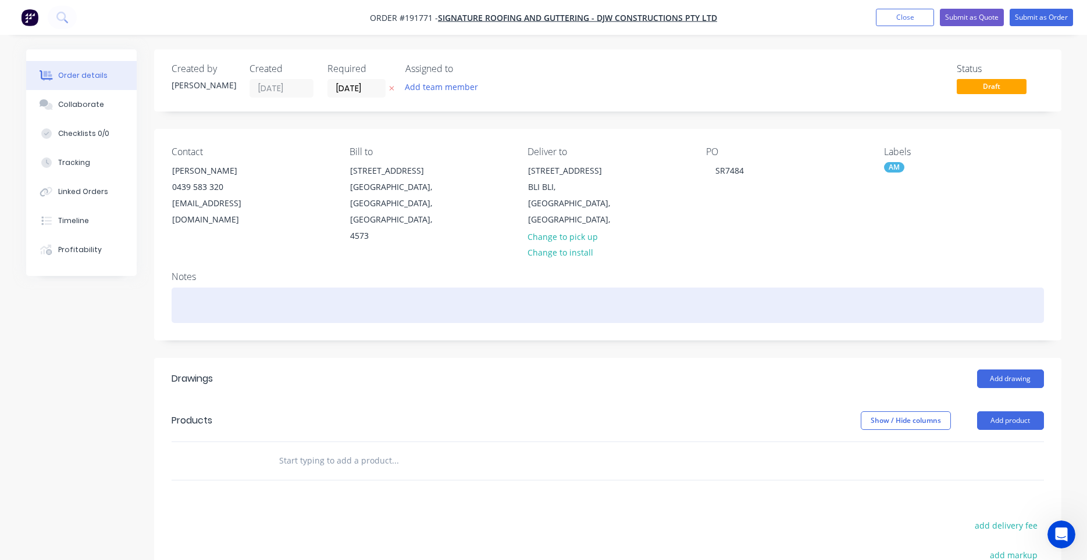
click at [610, 288] on div at bounding box center [608, 305] width 872 height 35
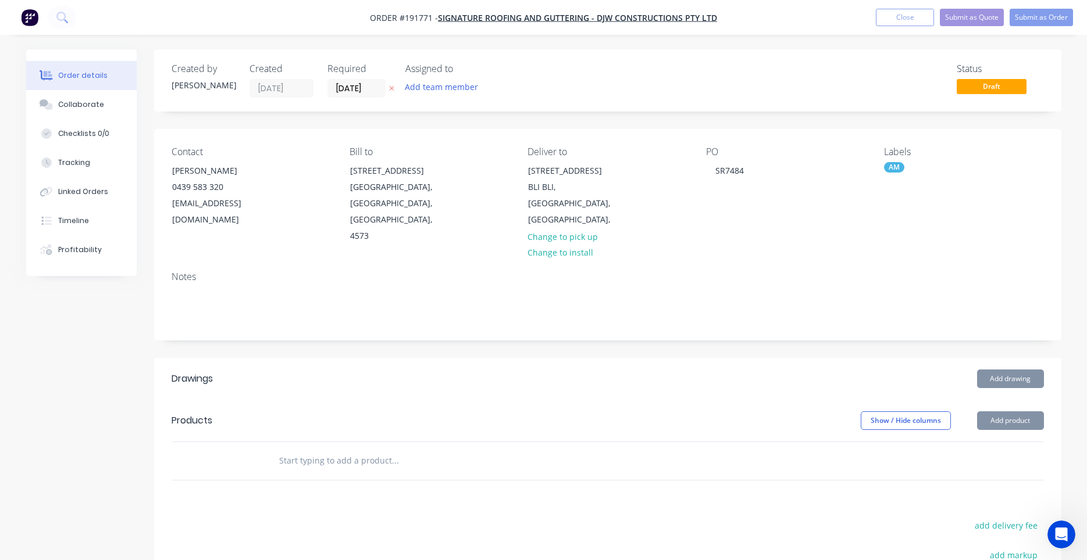
click at [619, 271] on div "Notes" at bounding box center [608, 276] width 872 height 11
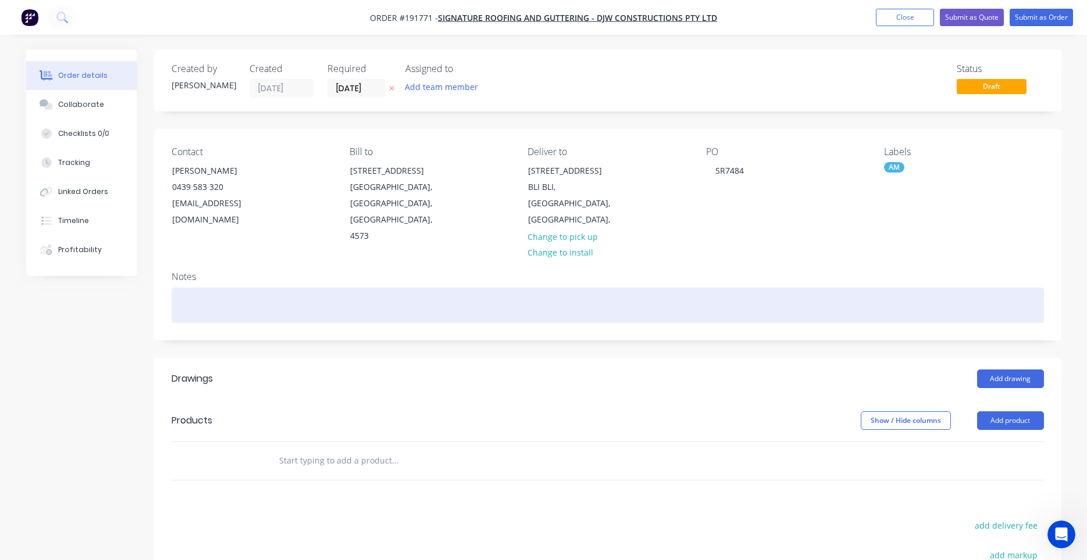
click at [609, 292] on div at bounding box center [608, 305] width 872 height 35
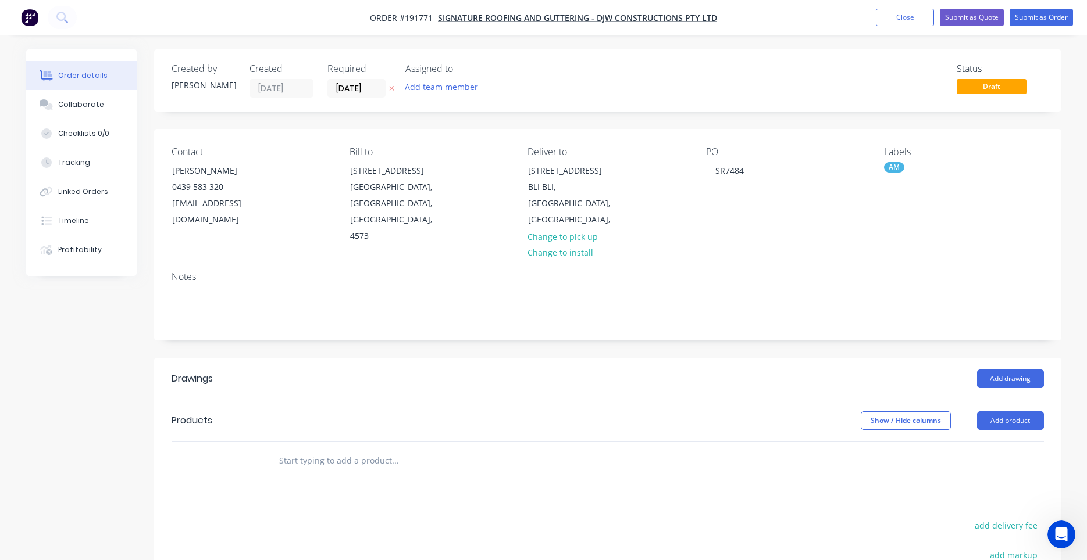
click at [621, 269] on div "Notes" at bounding box center [607, 301] width 907 height 78
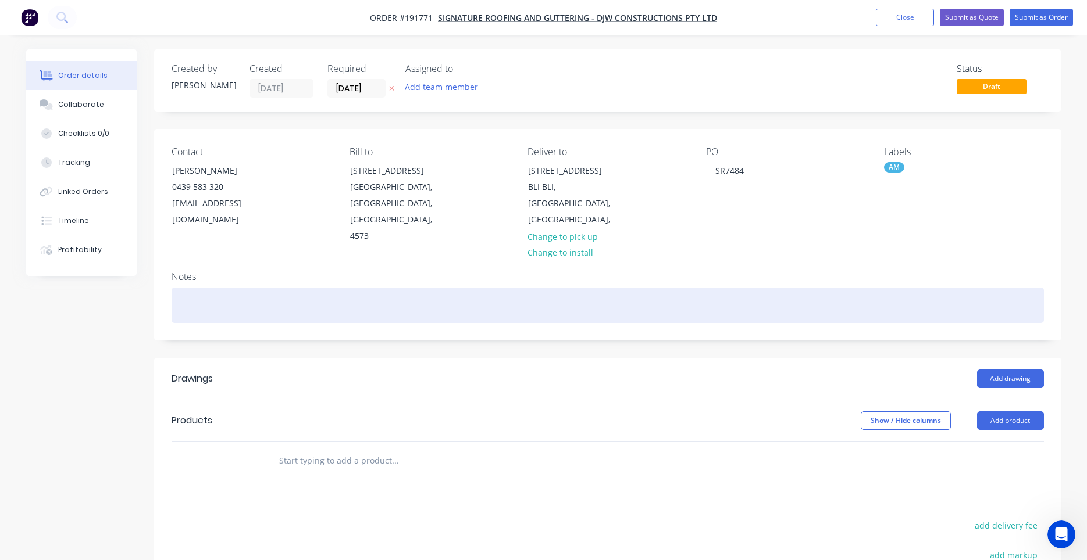
click at [613, 292] on div at bounding box center [608, 305] width 872 height 35
click at [619, 288] on div at bounding box center [608, 305] width 872 height 35
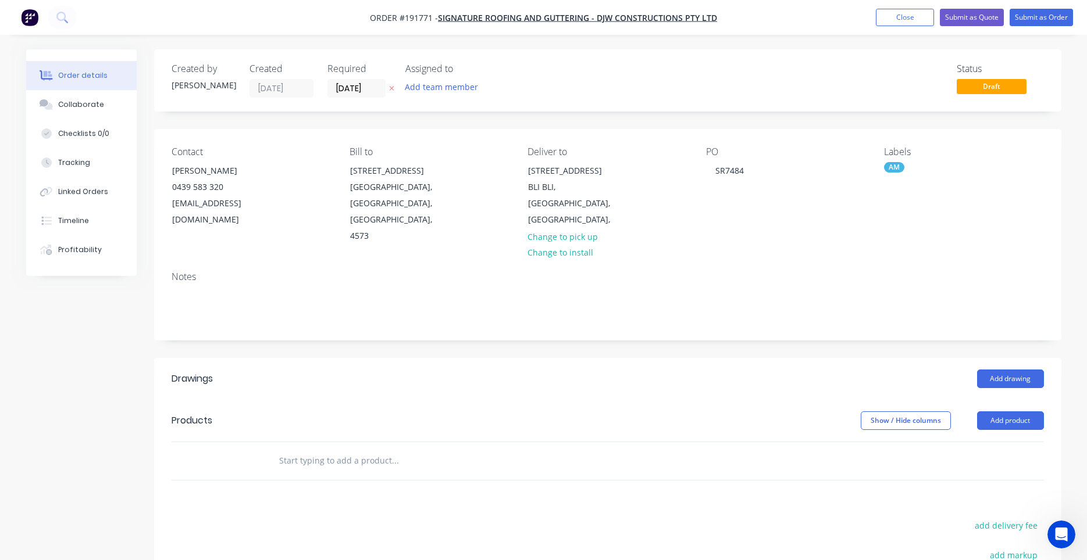
click at [622, 268] on div "Notes" at bounding box center [607, 301] width 907 height 78
click at [1002, 370] on button "Add drawing" at bounding box center [1010, 379] width 67 height 19
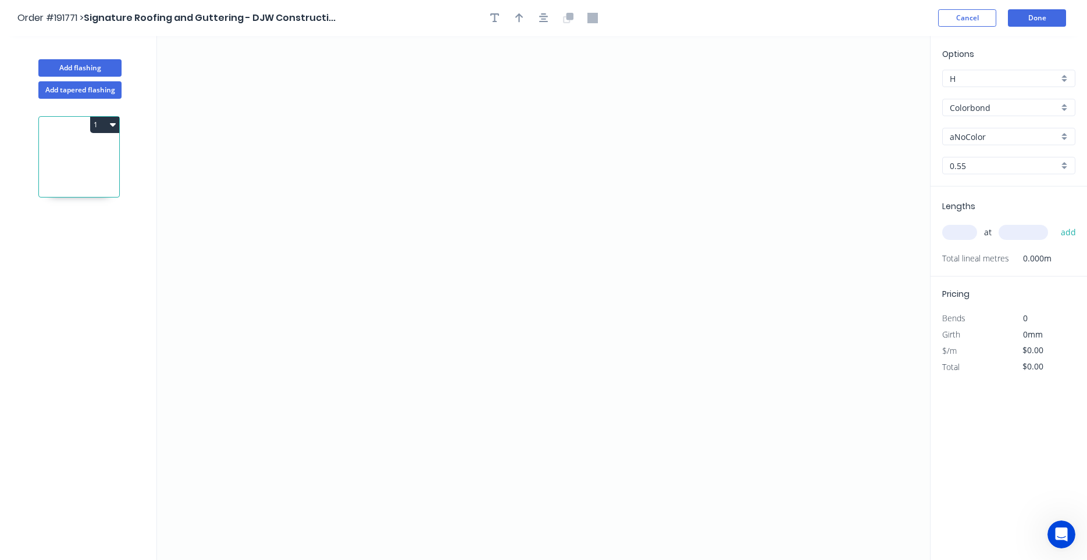
click at [959, 135] on input "aNoColor" at bounding box center [1003, 137] width 109 height 12
click at [958, 152] on div "Surfmist" at bounding box center [1008, 159] width 132 height 20
type input "Surfmist"
click at [960, 230] on input "text" at bounding box center [959, 232] width 35 height 15
click at [963, 238] on input "text" at bounding box center [959, 232] width 35 height 15
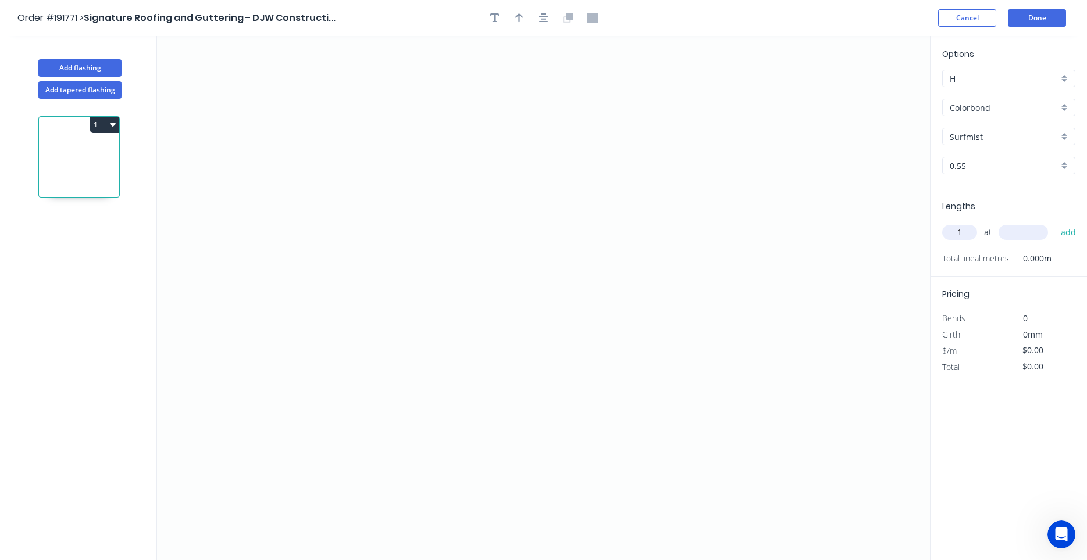
type input "1"
type input "6800"
click at [1055, 223] on button "add" at bounding box center [1068, 233] width 27 height 20
click at [441, 255] on icon "0" at bounding box center [543, 298] width 773 height 524
click at [440, 330] on icon "0" at bounding box center [543, 298] width 773 height 524
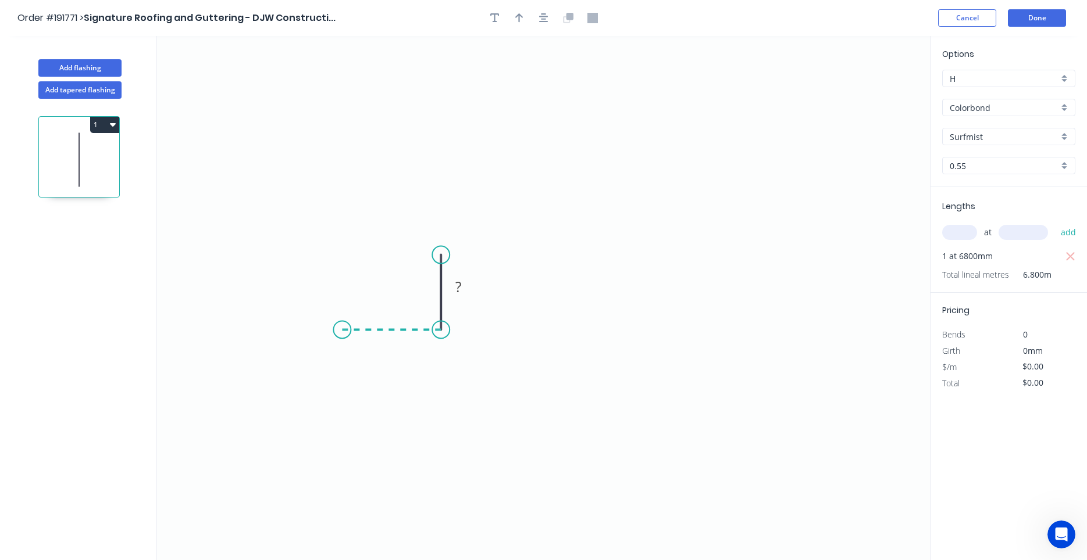
click at [342, 327] on icon "0 ?" at bounding box center [543, 298] width 773 height 524
click at [345, 146] on icon "0 ? ?" at bounding box center [543, 298] width 773 height 524
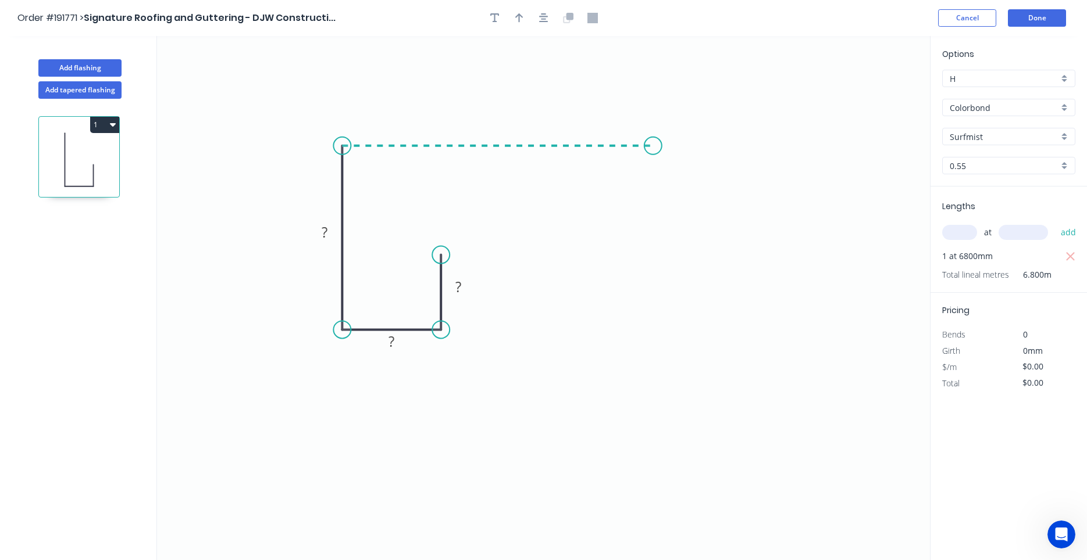
click at [653, 137] on icon "0 ? ? ?" at bounding box center [543, 298] width 773 height 524
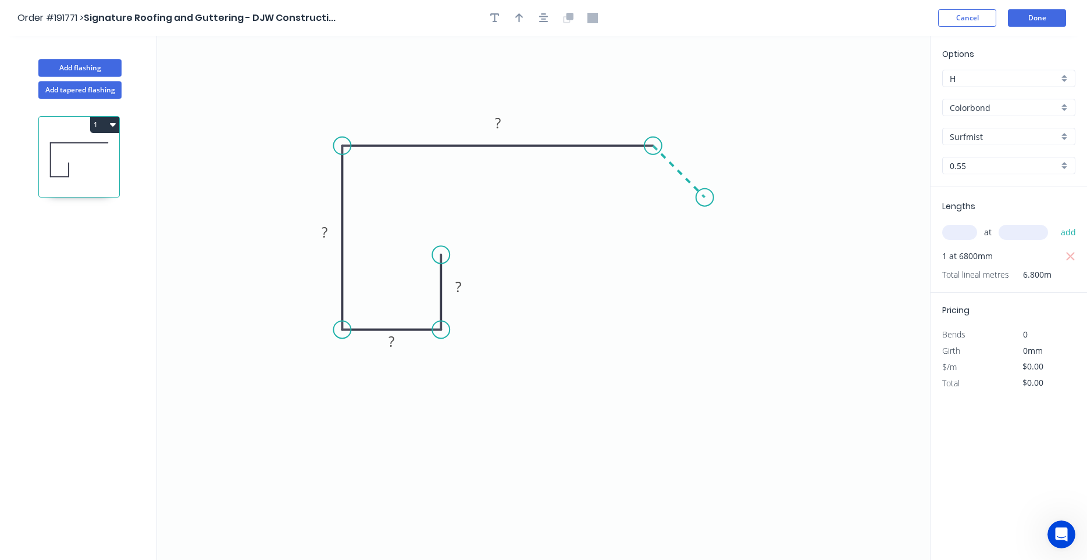
click at [705, 203] on icon "0 ? ? ? ?" at bounding box center [543, 298] width 773 height 524
click at [705, 203] on circle at bounding box center [704, 197] width 17 height 17
click at [671, 182] on div "Show angle" at bounding box center [711, 185] width 117 height 24
click at [453, 290] on rect at bounding box center [457, 288] width 23 height 16
type input "$11.63"
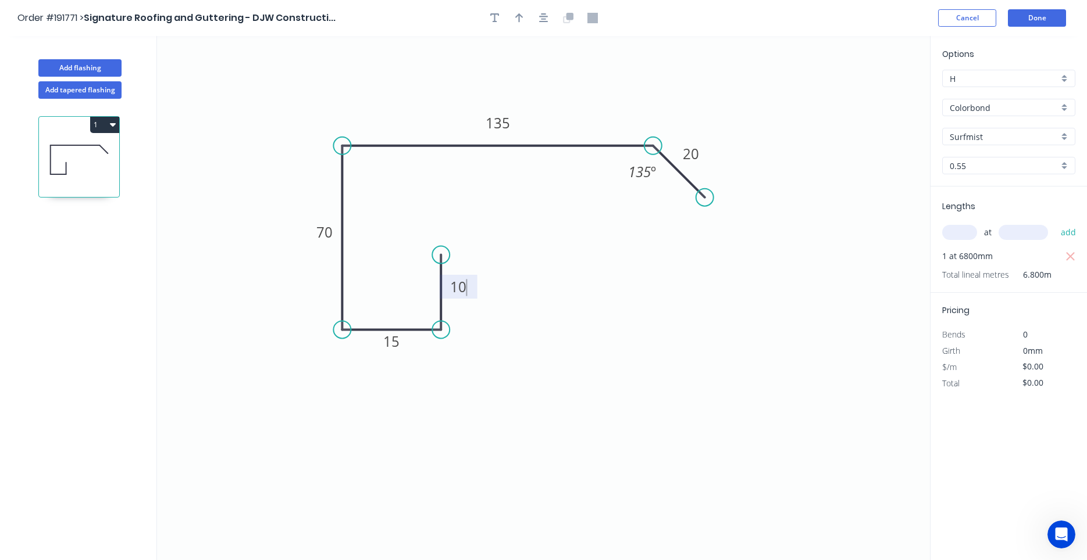
type input "$79.08"
click at [545, 19] on icon "button" at bounding box center [543, 18] width 9 height 10
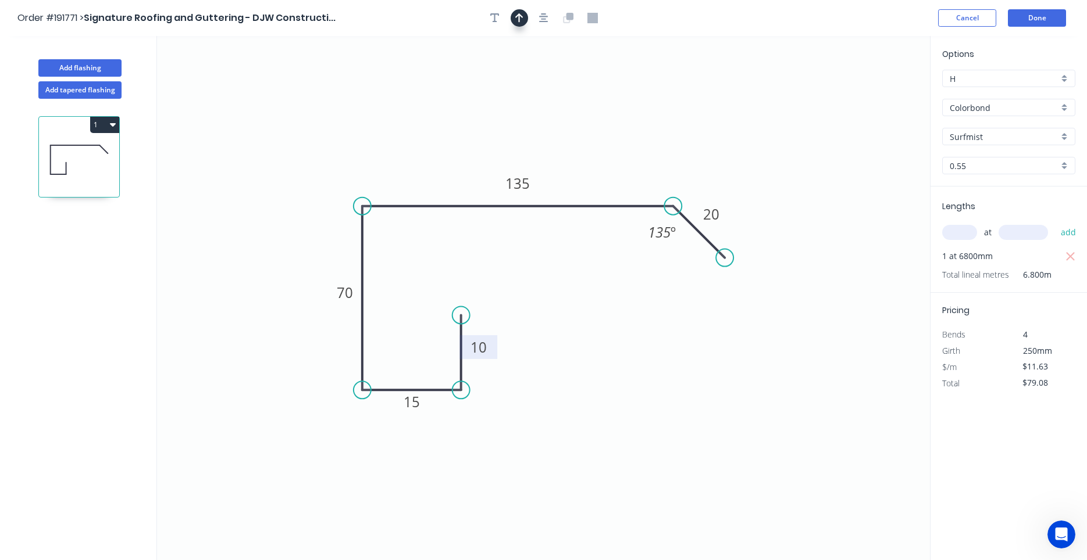
click at [520, 19] on icon "button" at bounding box center [519, 18] width 8 height 10
drag, startPoint x: 872, startPoint y: 91, endPoint x: 609, endPoint y: 149, distance: 269.0
click at [609, 149] on icon at bounding box center [609, 135] width 10 height 37
drag, startPoint x: 609, startPoint y: 149, endPoint x: 612, endPoint y: 160, distance: 11.3
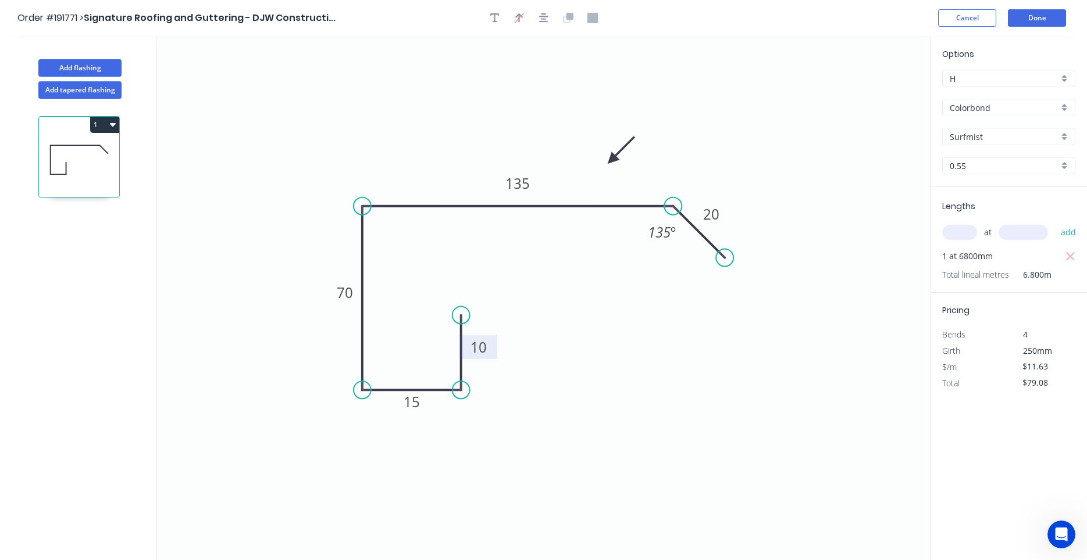
click at [612, 160] on icon at bounding box center [621, 151] width 34 height 34
click at [614, 158] on icon at bounding box center [611, 146] width 10 height 37
click at [112, 72] on button "Add flashing" at bounding box center [79, 67] width 83 height 17
type input "$0.00"
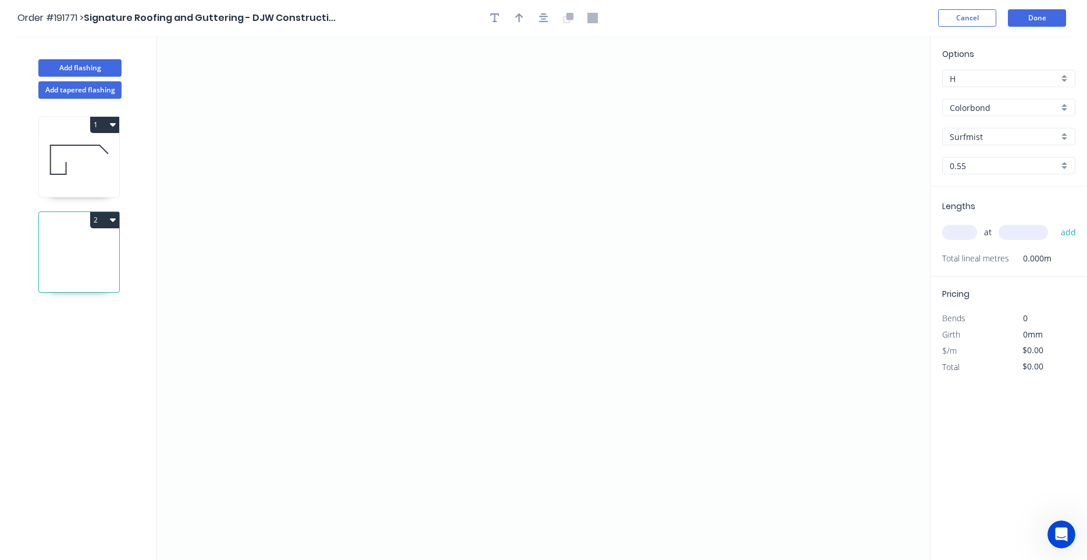
click at [111, 219] on icon "button" at bounding box center [113, 220] width 6 height 3
click at [96, 262] on button "Delete" at bounding box center [64, 271] width 110 height 23
type input "$11.63"
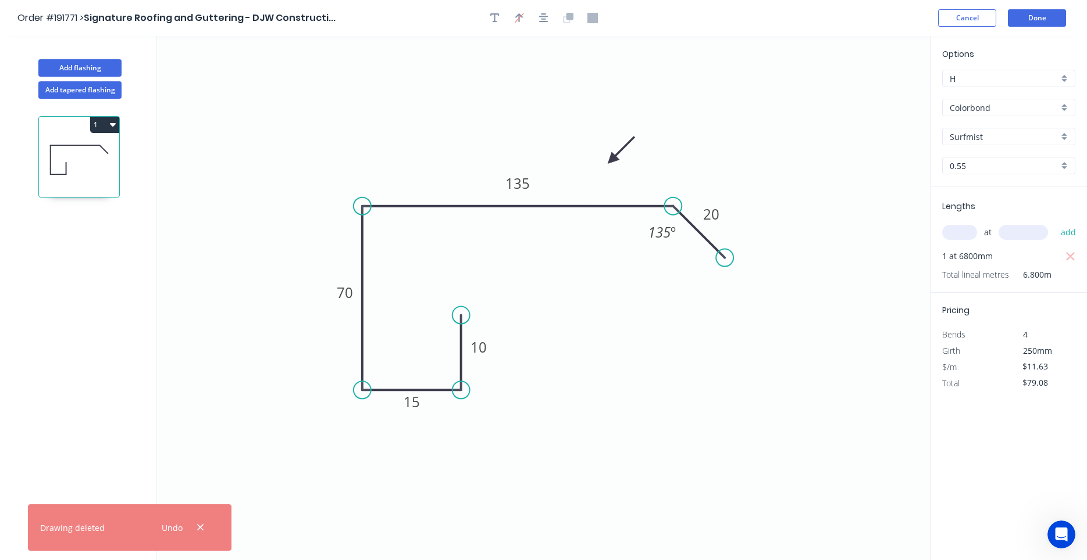
click at [113, 125] on icon "button" at bounding box center [113, 124] width 6 height 3
click at [98, 158] on div "Duplicate" at bounding box center [64, 153] width 90 height 17
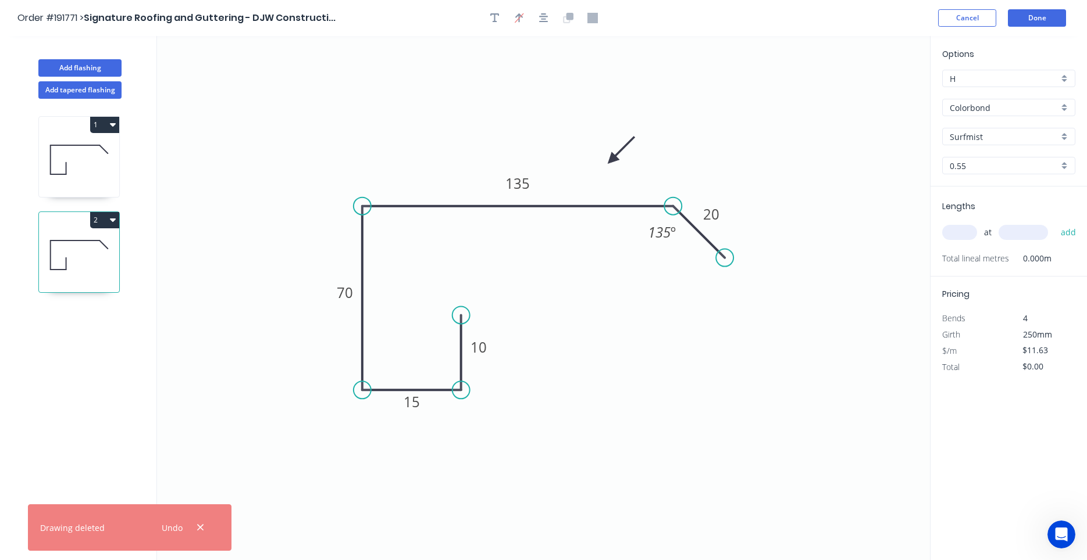
click at [68, 172] on icon at bounding box center [79, 160] width 80 height 74
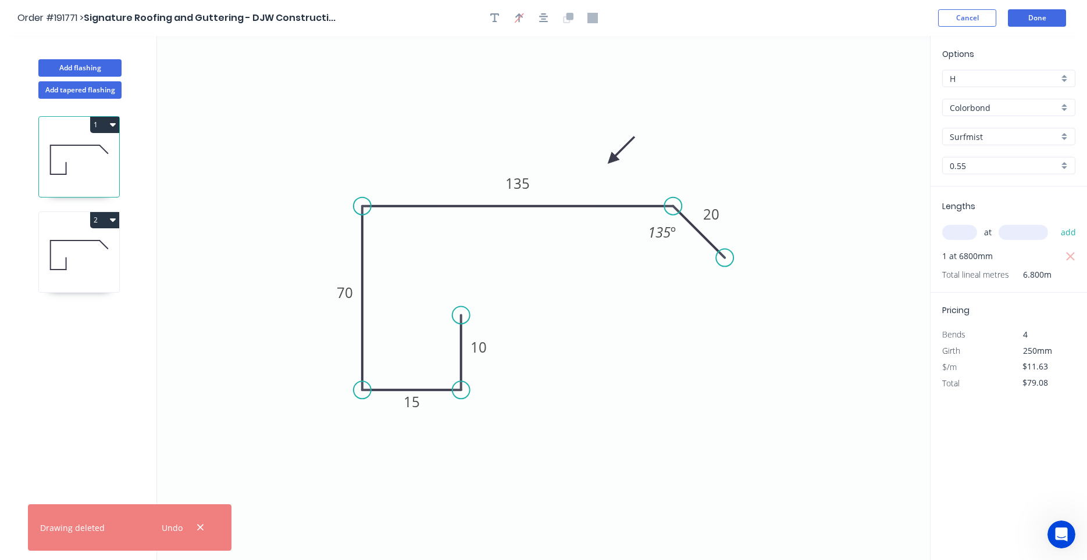
click at [61, 234] on icon at bounding box center [79, 255] width 80 height 74
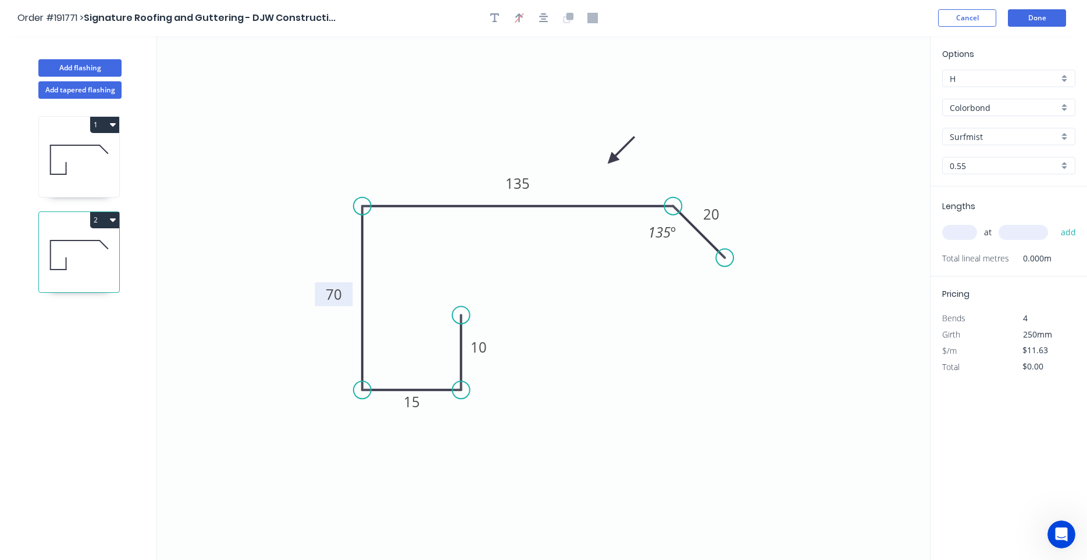
drag, startPoint x: 333, startPoint y: 291, endPoint x: 320, endPoint y: 292, distance: 12.3
click at [320, 292] on rect at bounding box center [334, 295] width 38 height 24
click at [322, 292] on rect at bounding box center [334, 295] width 38 height 24
click at [88, 266] on icon at bounding box center [79, 255] width 80 height 74
click at [83, 169] on icon at bounding box center [79, 160] width 80 height 74
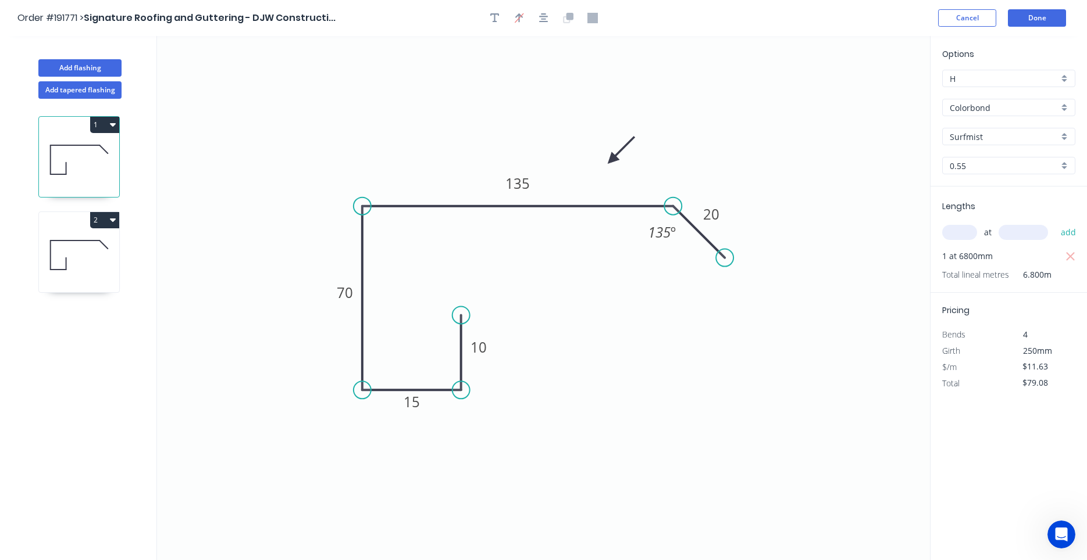
click at [73, 248] on icon at bounding box center [79, 255] width 80 height 74
type input "$0.00"
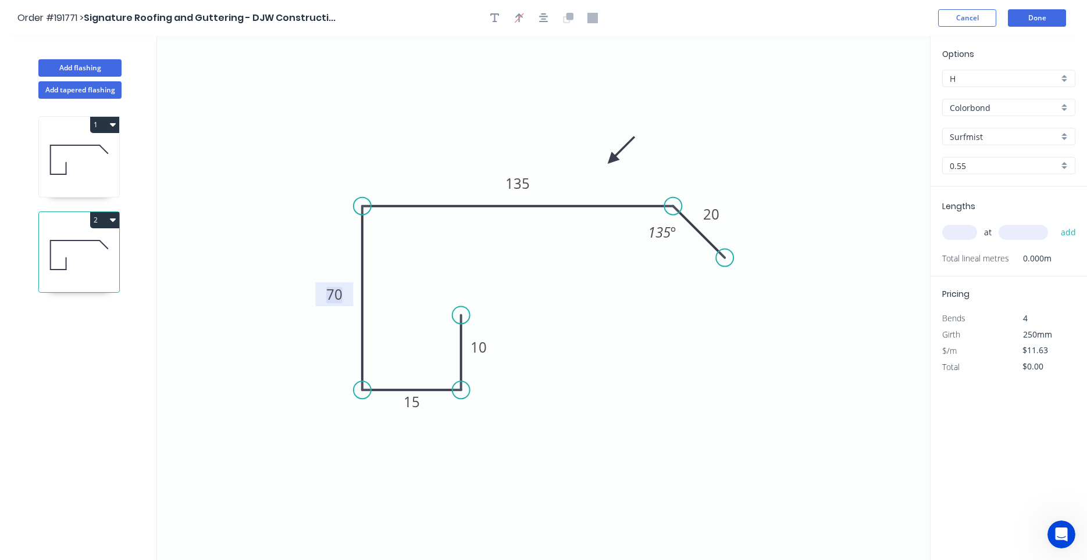
click at [340, 288] on tspan "70" at bounding box center [334, 294] width 16 height 19
drag, startPoint x: 703, startPoint y: 236, endPoint x: 703, endPoint y: 243, distance: 7.0
click at [703, 243] on icon at bounding box center [699, 238] width 52 height 52
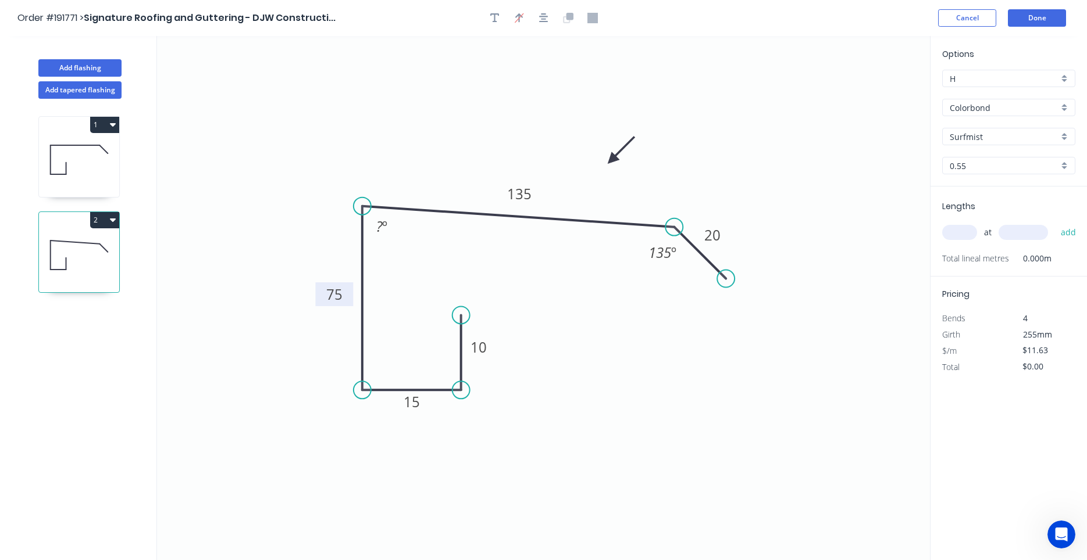
drag, startPoint x: 703, startPoint y: 241, endPoint x: 703, endPoint y: 258, distance: 16.3
click at [703, 258] on icon at bounding box center [700, 253] width 52 height 52
click at [385, 227] on tspan "º" at bounding box center [384, 226] width 5 height 19
type input "$13.61"
click at [954, 231] on input "text" at bounding box center [959, 232] width 35 height 15
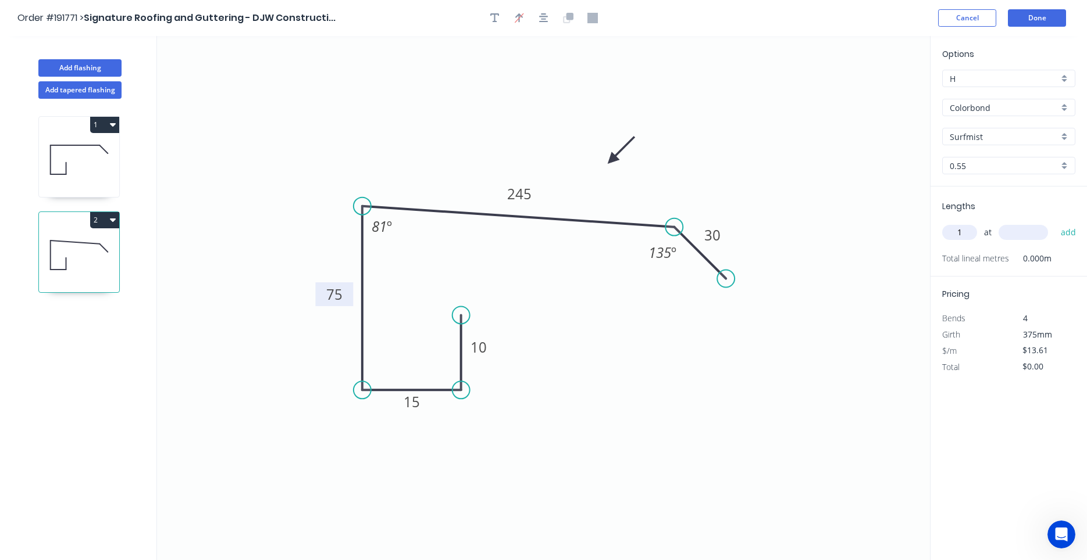
type input "1"
type input "8000"
click at [1055, 223] on button "add" at bounding box center [1068, 233] width 27 height 20
type input "$108.88"
click at [67, 172] on icon at bounding box center [79, 160] width 80 height 74
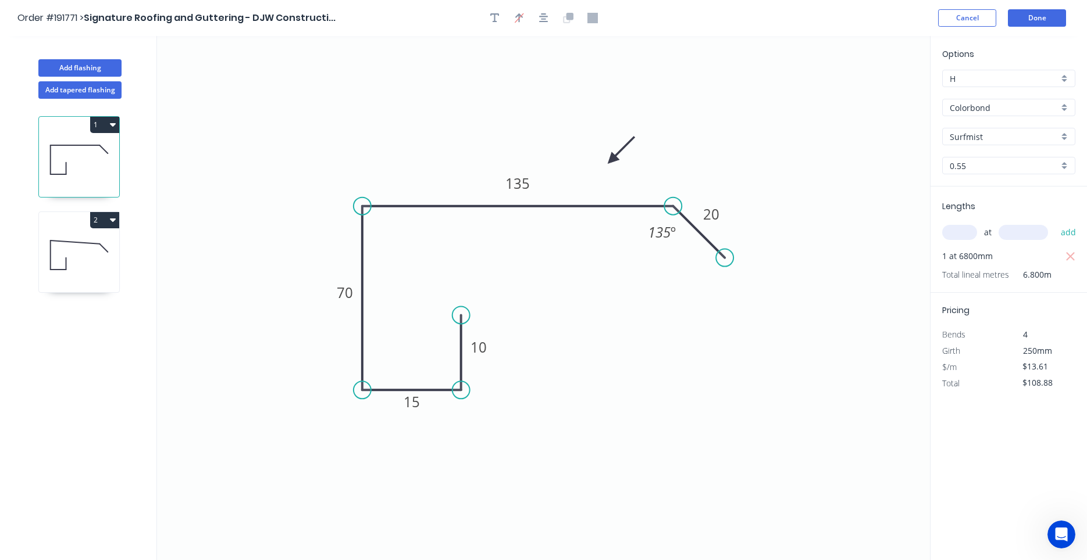
type input "$11.63"
type input "$79.08"
click at [69, 245] on icon at bounding box center [79, 255] width 80 height 74
type input "$13.61"
type input "$108.88"
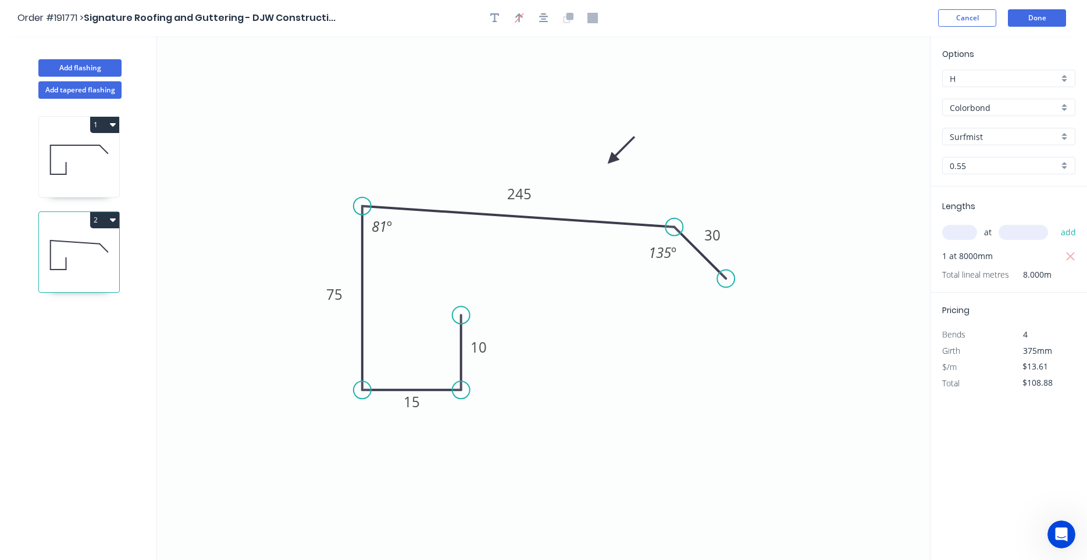
click at [65, 146] on icon at bounding box center [79, 160] width 80 height 74
type input "$11.63"
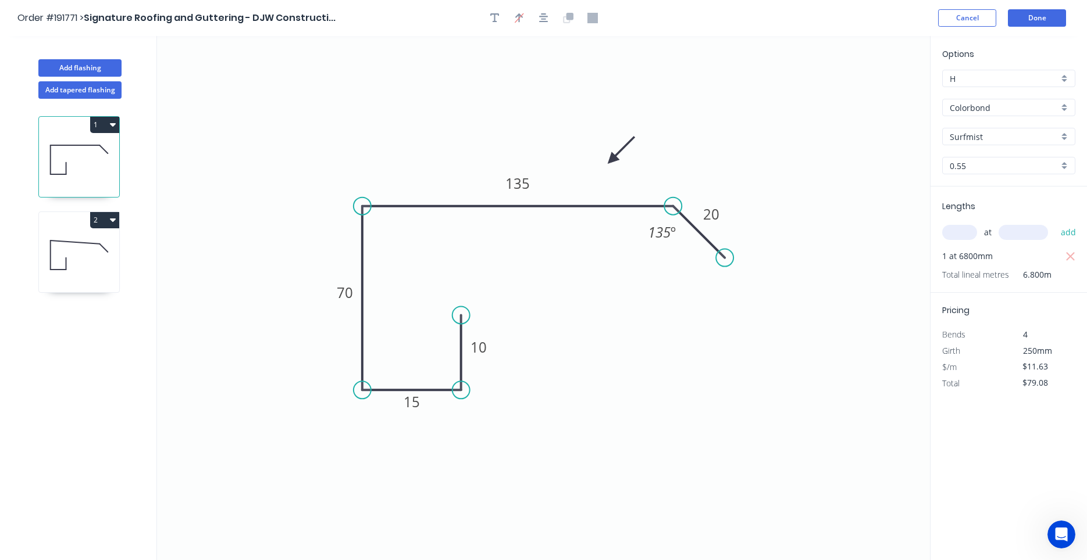
click at [112, 127] on icon "button" at bounding box center [113, 124] width 6 height 9
click at [111, 148] on button "Duplicate" at bounding box center [64, 153] width 110 height 23
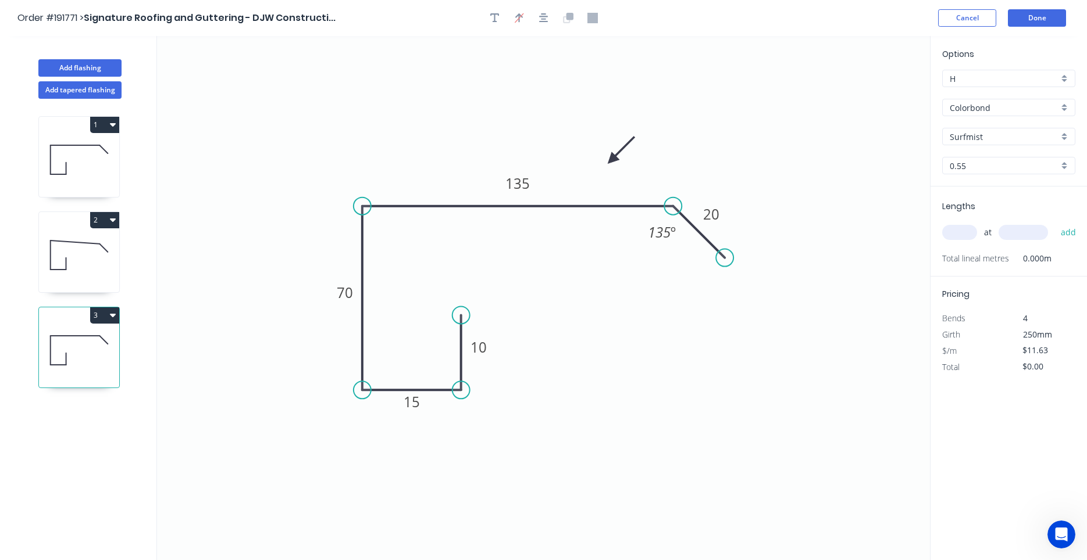
click at [86, 163] on icon at bounding box center [79, 160] width 80 height 74
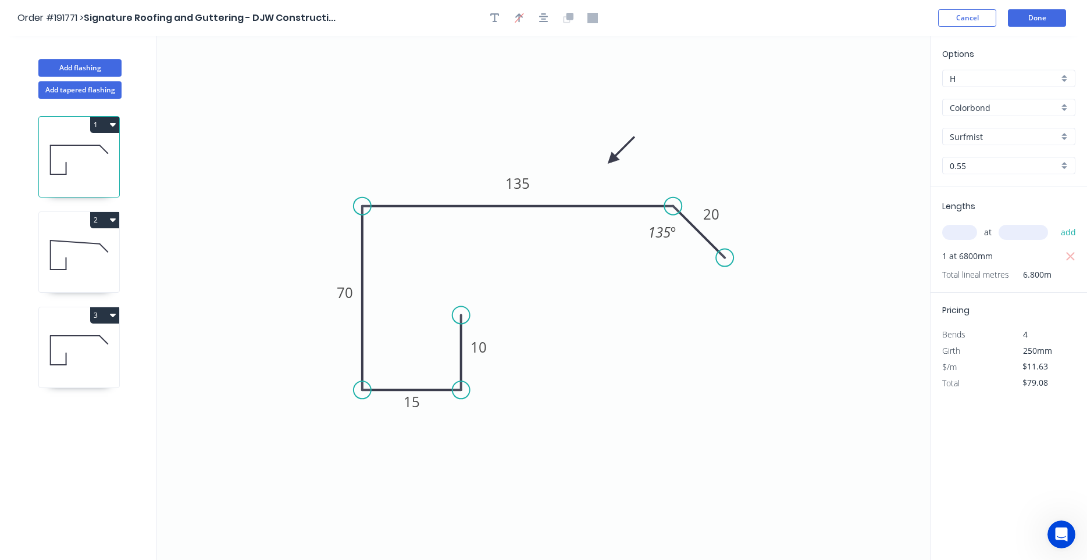
click at [69, 355] on icon at bounding box center [79, 350] width 80 height 74
type input "$0.00"
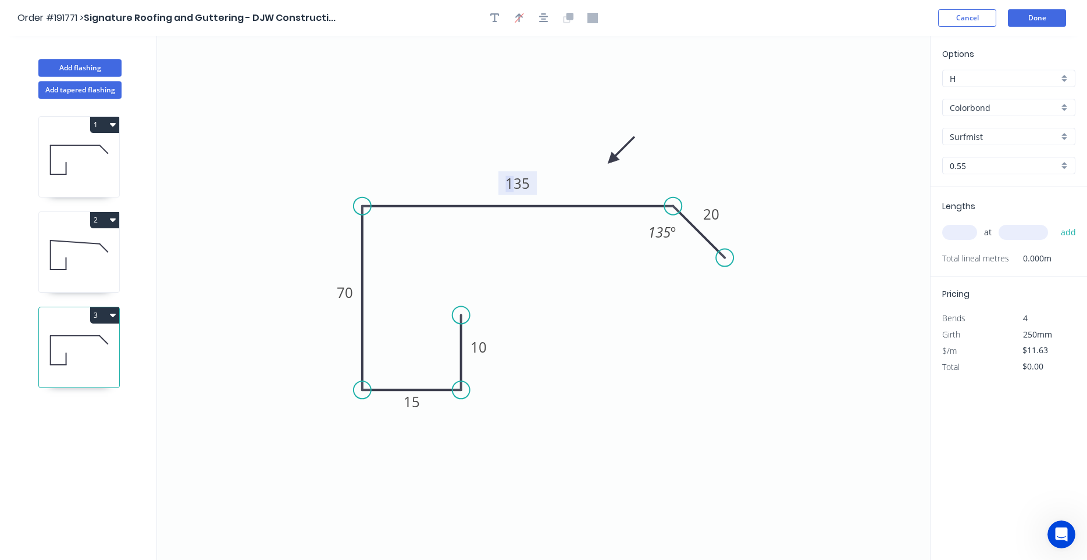
click at [515, 182] on tspan "135" at bounding box center [517, 183] width 24 height 19
click at [575, 259] on icon "0 10 15 70 12535 20 135 º" at bounding box center [543, 298] width 773 height 524
type input "$0.00"
click at [954, 231] on input "text" at bounding box center [959, 232] width 35 height 15
type input "1"
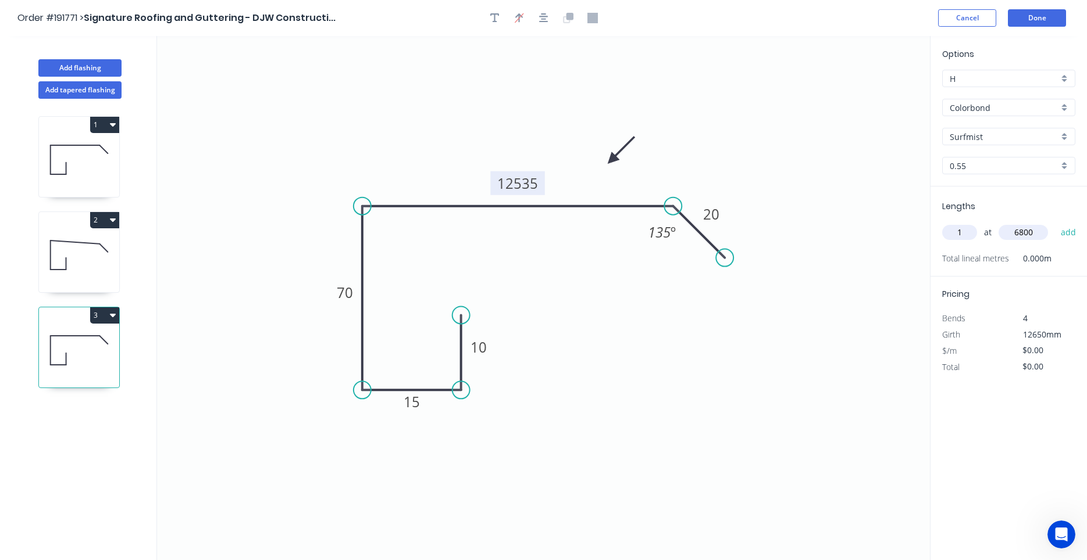
type input "6800"
click at [1055, 223] on button "add" at bounding box center [1068, 233] width 27 height 20
click at [535, 183] on tspan "12535" at bounding box center [517, 183] width 41 height 19
type input "$11.63"
type input "$79.08"
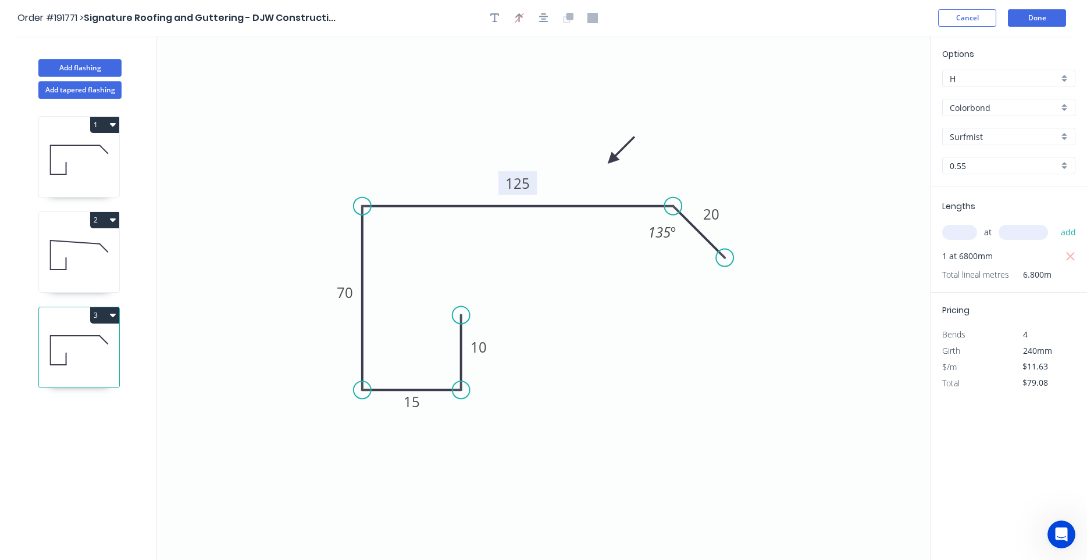
click at [99, 169] on icon at bounding box center [79, 160] width 80 height 74
click at [84, 339] on icon at bounding box center [79, 350] width 80 height 74
click at [65, 154] on icon at bounding box center [79, 160] width 80 height 74
click at [70, 248] on icon at bounding box center [79, 255] width 80 height 74
type input "$13.61"
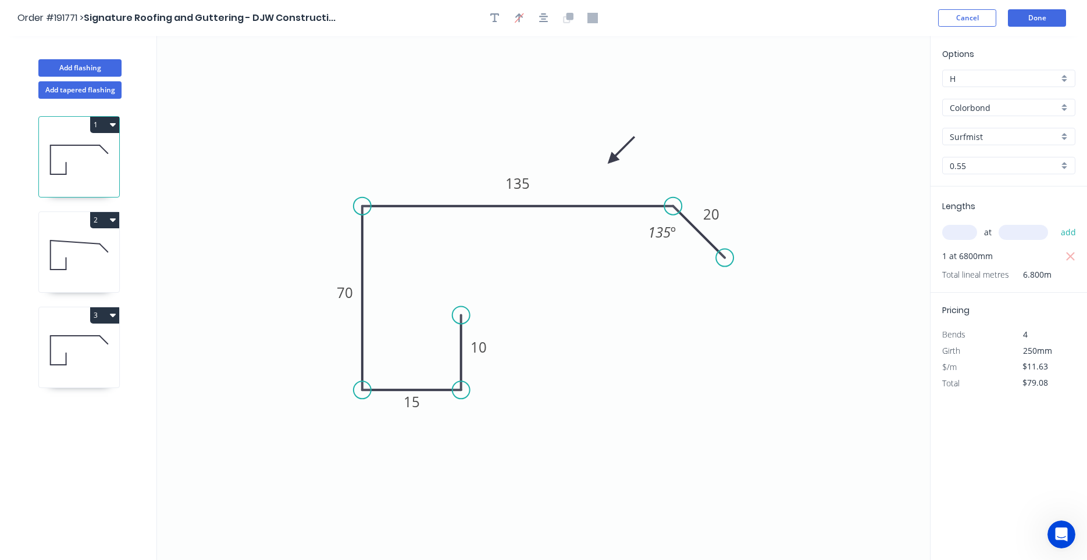
type input "$108.88"
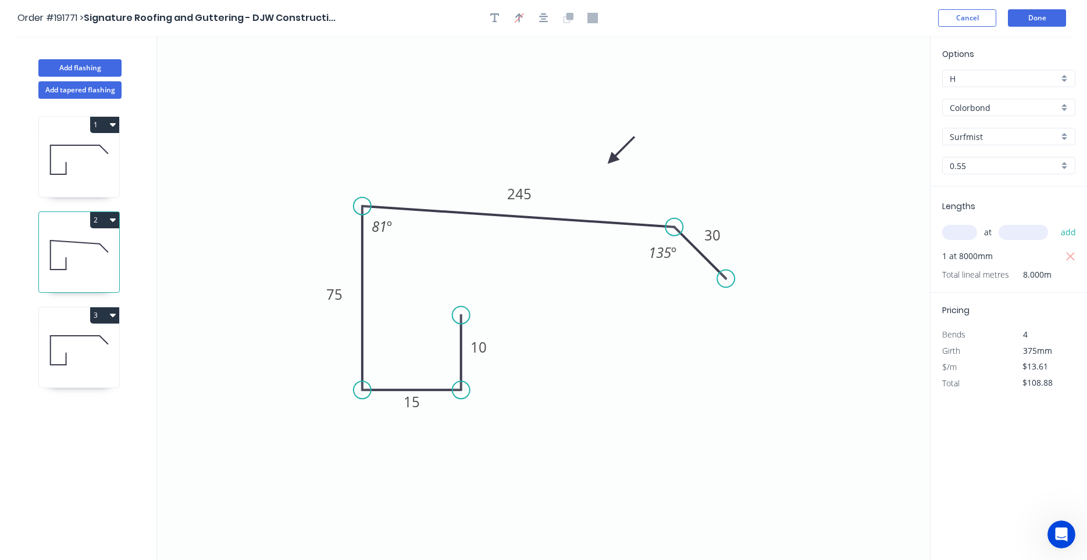
click at [76, 351] on icon at bounding box center [79, 350] width 80 height 74
type input "$11.63"
type input "$79.08"
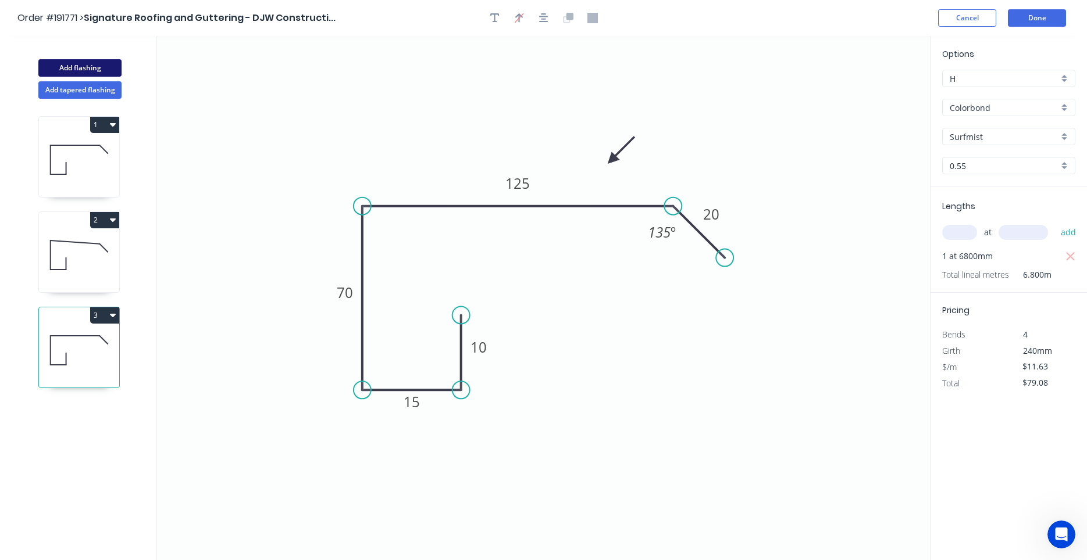
click at [89, 70] on button "Add flashing" at bounding box center [79, 67] width 83 height 17
type input "$0.00"
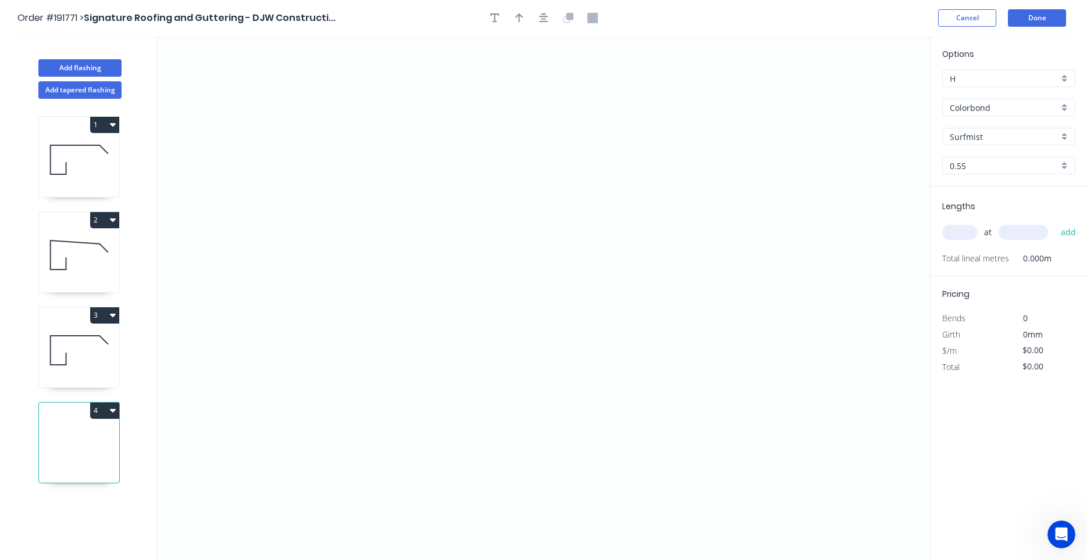
click at [960, 108] on input "Colorbond" at bounding box center [1003, 108] width 109 height 12
click at [962, 122] on div "Zincalume" at bounding box center [1008, 130] width 132 height 20
type input "Zincalume"
click at [392, 141] on icon "0" at bounding box center [543, 298] width 773 height 524
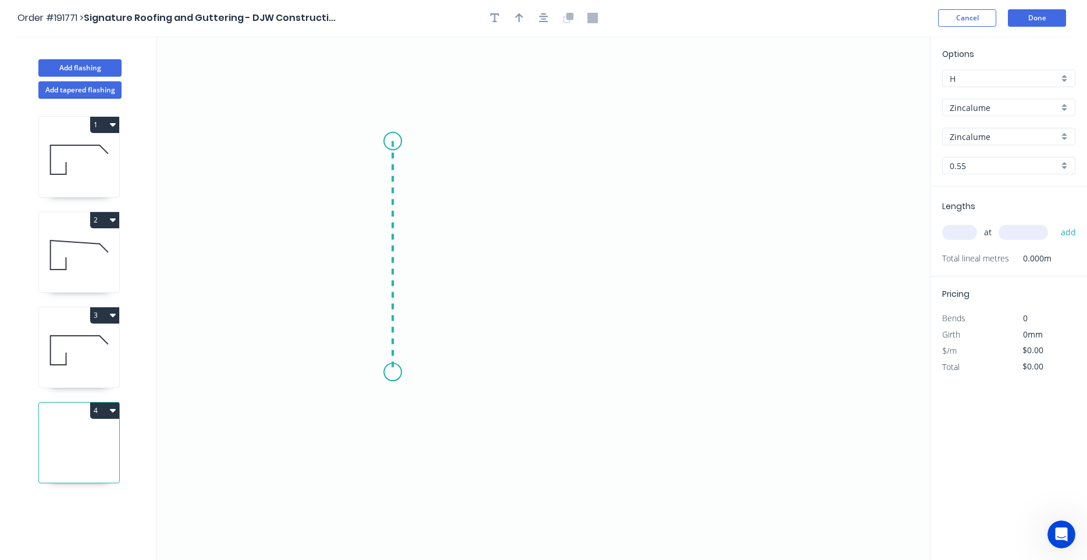
click at [401, 373] on icon "0" at bounding box center [543, 298] width 773 height 524
click at [515, 378] on icon "0 ?" at bounding box center [543, 298] width 773 height 524
click at [512, 260] on icon "0 ? ?" at bounding box center [543, 298] width 773 height 524
click at [512, 260] on circle at bounding box center [514, 259] width 17 height 17
click at [378, 251] on tspan "?" at bounding box center [375, 251] width 6 height 19
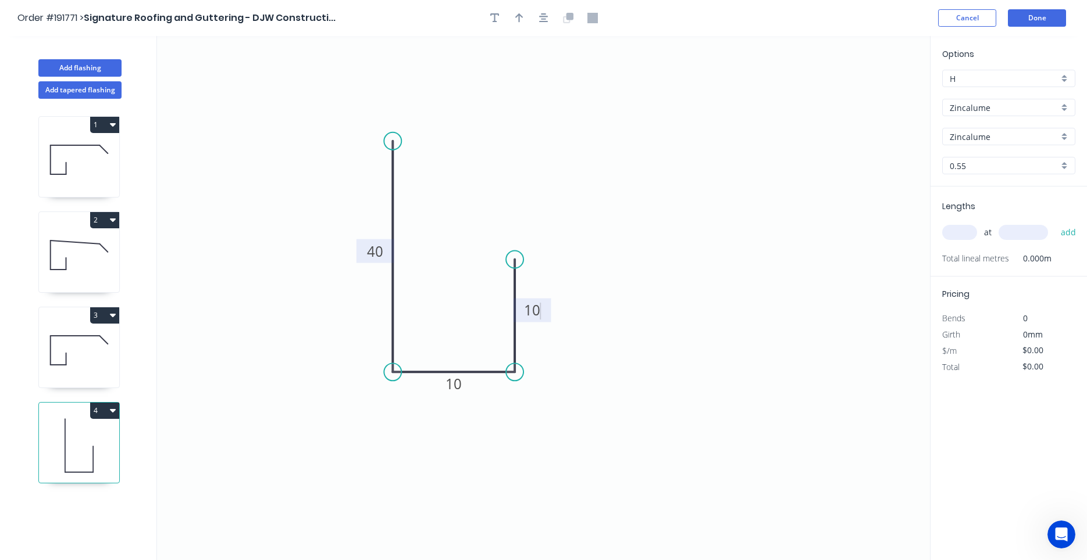
type input "$5.87"
click at [542, 17] on icon "button" at bounding box center [543, 18] width 9 height 10
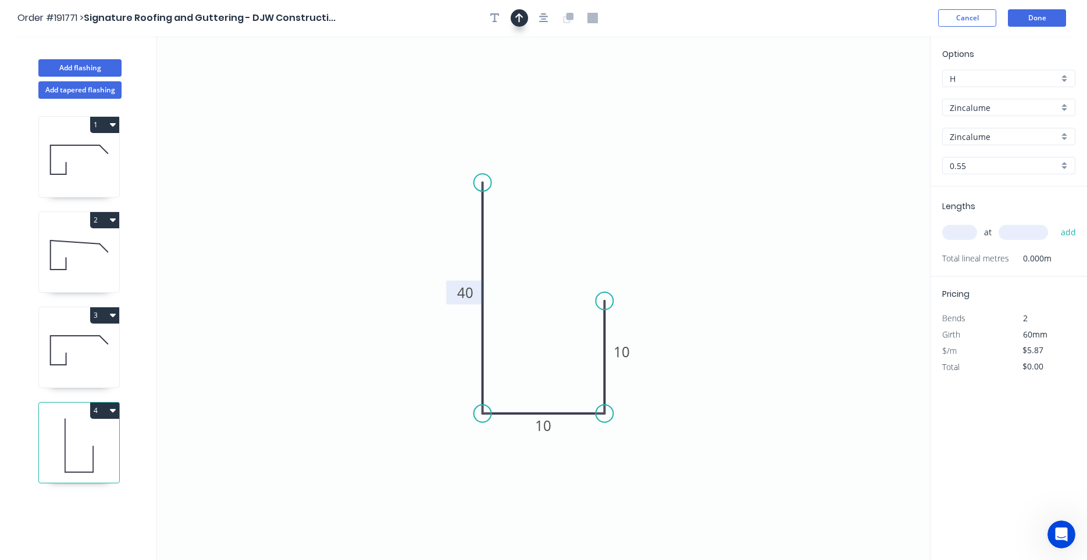
click at [522, 19] on icon "button" at bounding box center [519, 18] width 8 height 10
click at [873, 93] on icon at bounding box center [871, 80] width 10 height 37
drag, startPoint x: 873, startPoint y: 93, endPoint x: 583, endPoint y: 230, distance: 321.4
click at [583, 230] on icon at bounding box center [592, 220] width 34 height 34
click at [969, 233] on input "text" at bounding box center [959, 232] width 35 height 15
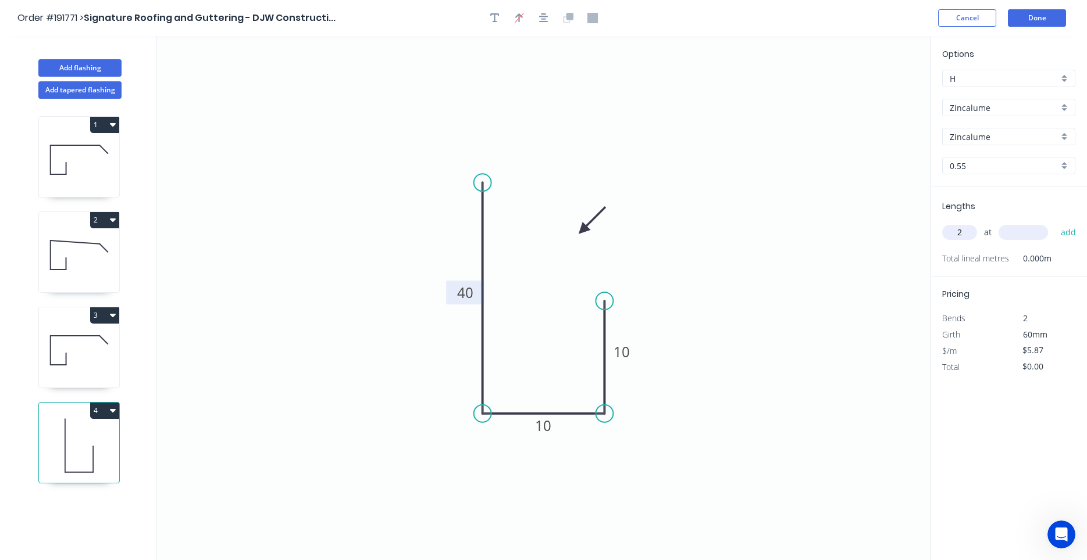
type input "2"
type input "6800"
click at [1055, 223] on button "add" at bounding box center [1068, 233] width 27 height 20
type input "$79.83"
type input "3"
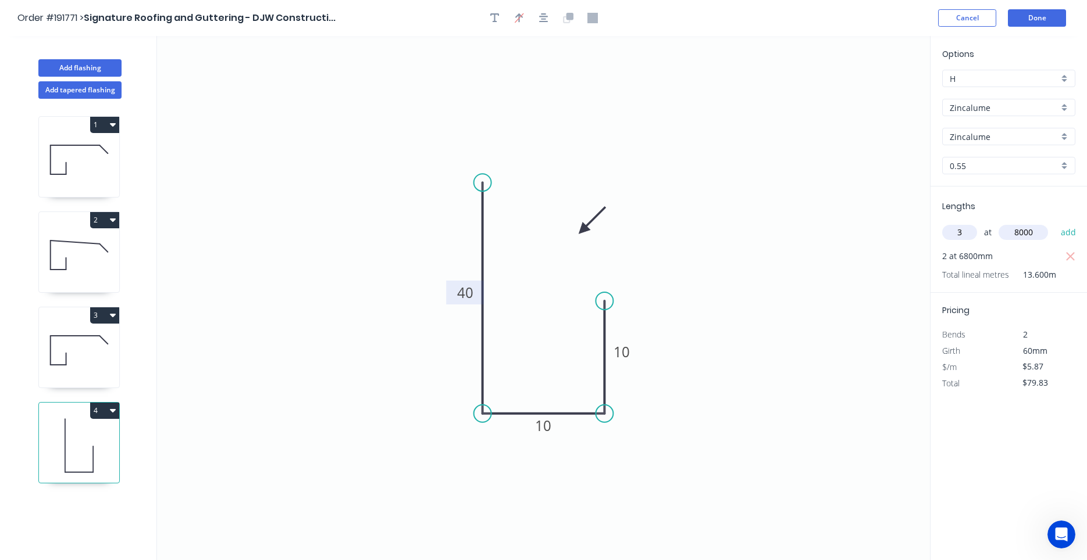
type input "8000"
click at [1055, 223] on button "add" at bounding box center [1068, 233] width 27 height 20
type input "$220.71"
type input "2"
type input "1300"
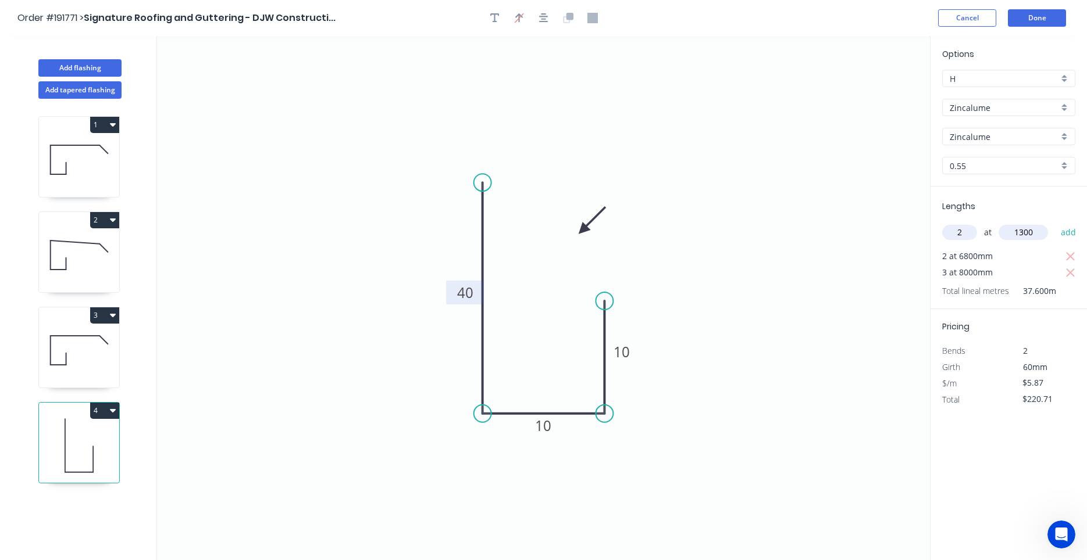
click at [1055, 223] on button "add" at bounding box center [1068, 233] width 27 height 20
type input "$235.97"
type input "2"
type input "5600"
click at [1055, 223] on button "add" at bounding box center [1068, 233] width 27 height 20
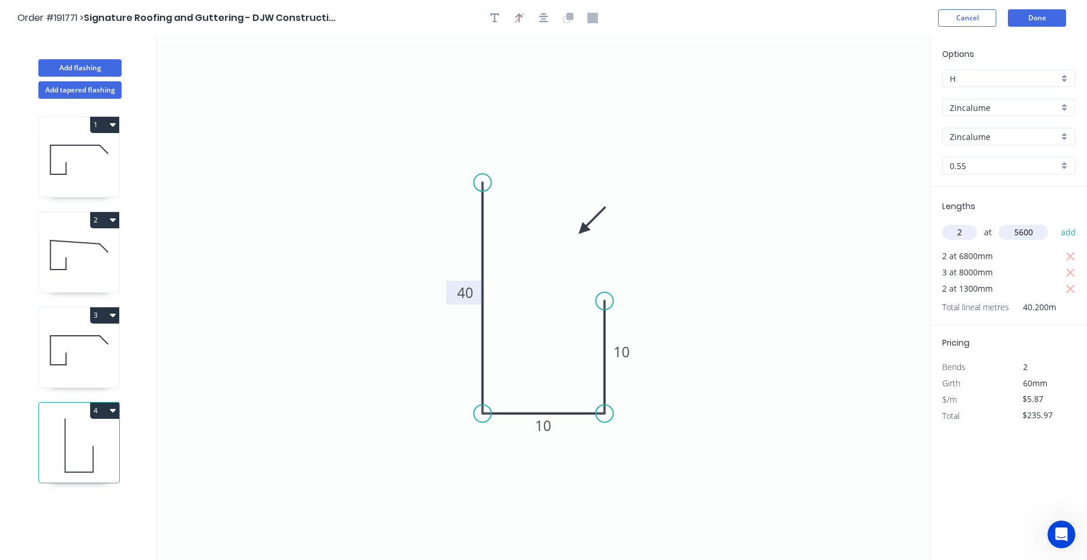
type input "$301.72"
type input "1"
type input "5700"
click at [1055, 223] on button "add" at bounding box center [1068, 233] width 27 height 20
type input "$335.18"
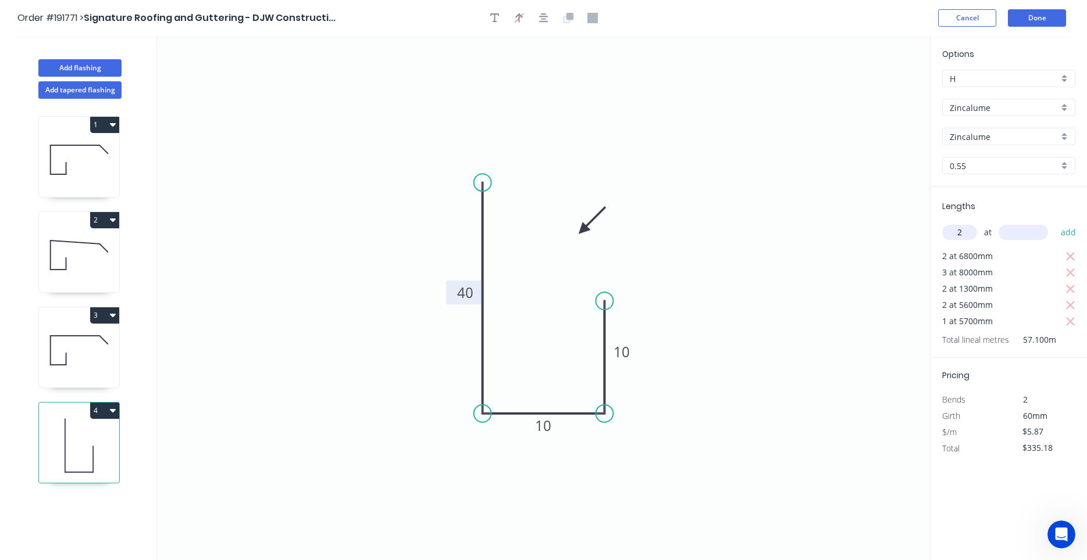
type input "2"
type input "3900"
click at [1055, 223] on button "add" at bounding box center [1068, 233] width 27 height 20
type input "$380.96"
type input "1"
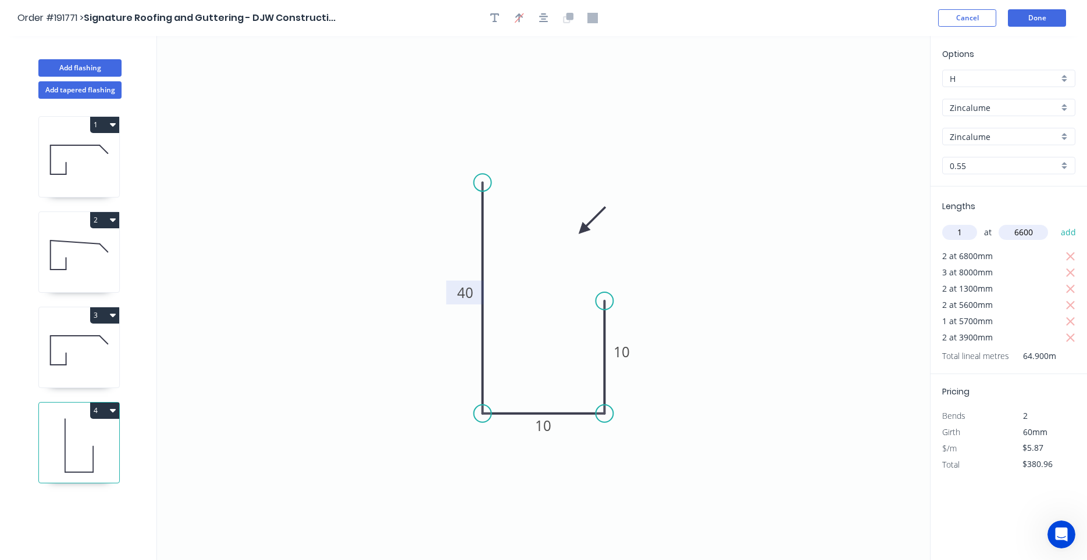
type input "6600"
click at [1055, 223] on button "add" at bounding box center [1068, 233] width 27 height 20
type input "$419.71"
type input "1"
type input "2500"
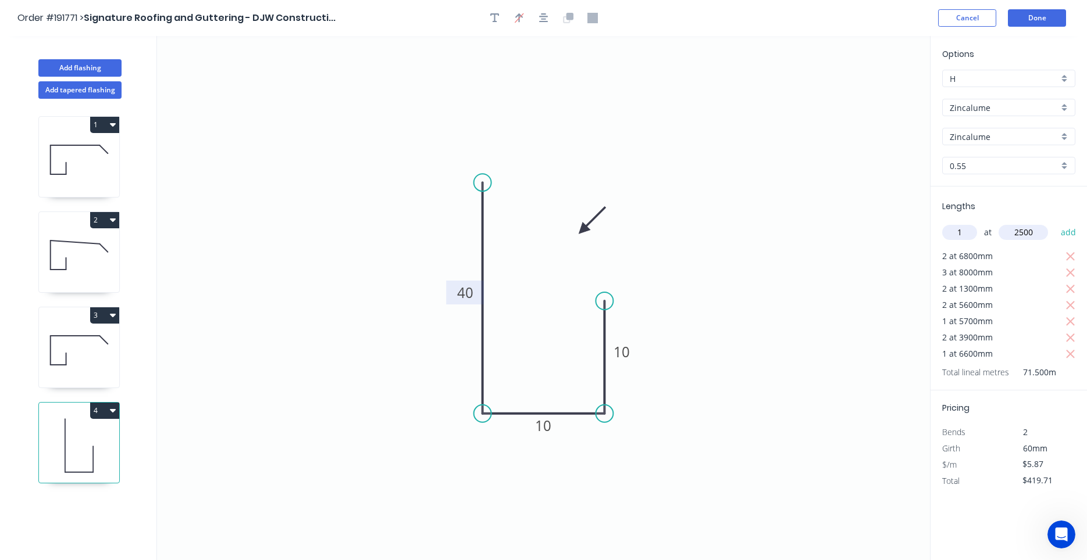
click at [1055, 223] on button "add" at bounding box center [1068, 233] width 27 height 20
type input "$434.38"
type input "1"
type input "4000"
click at [1055, 223] on button "add" at bounding box center [1068, 233] width 27 height 20
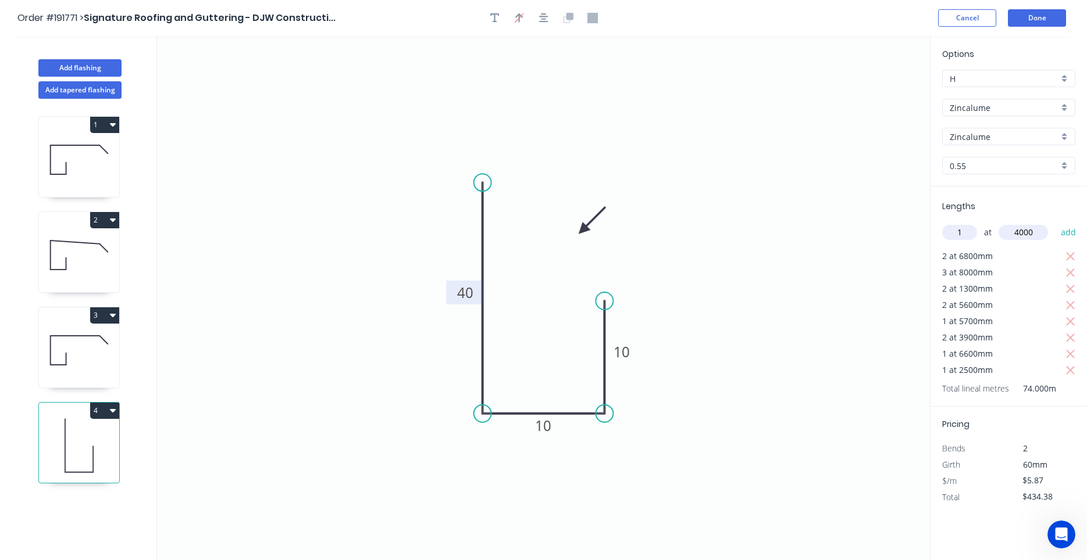
type input "$457.86"
click at [93, 64] on button "Add flashing" at bounding box center [79, 67] width 83 height 17
type input "$0.00"
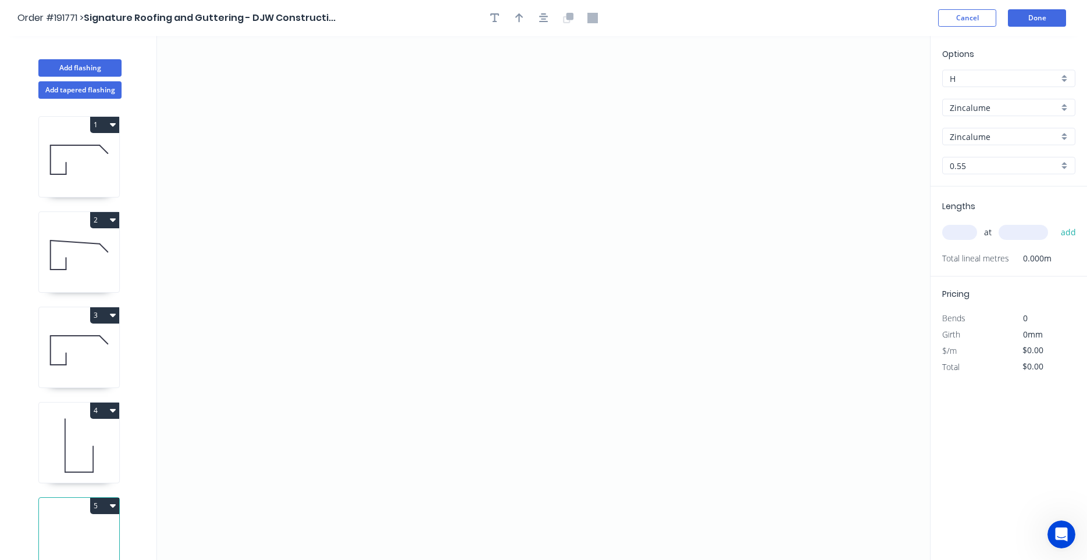
click at [996, 112] on input "Zincalume" at bounding box center [1003, 108] width 109 height 12
click at [991, 125] on div "Colorbond" at bounding box center [1008, 130] width 132 height 20
type input "Colorbond"
type input "aNoColor"
click at [1001, 137] on input "aNoColor" at bounding box center [1003, 137] width 109 height 12
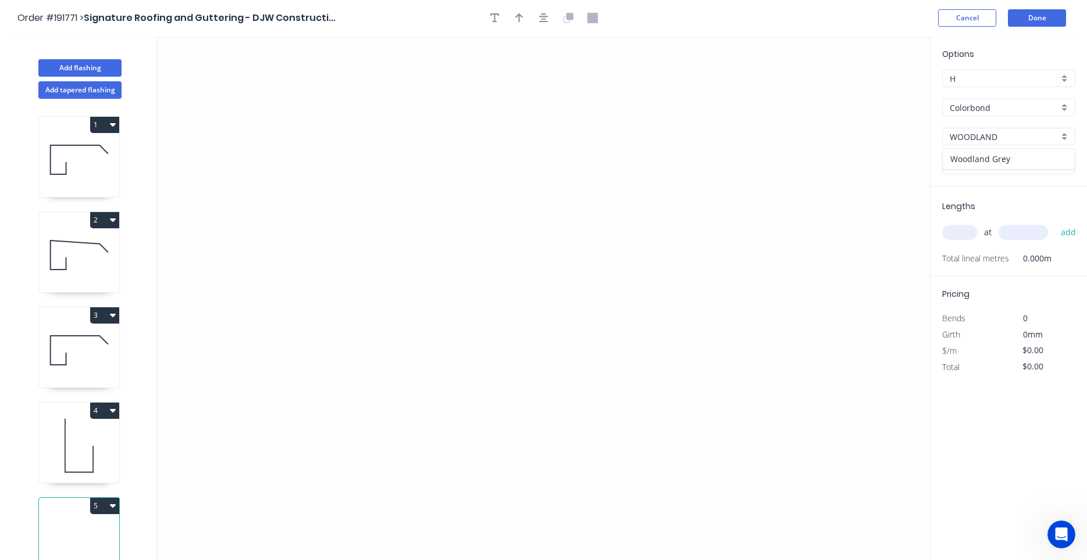
click at [994, 151] on div "Woodland Grey" at bounding box center [1008, 159] width 132 height 20
type input "Woodland Grey"
click at [969, 233] on input "text" at bounding box center [959, 232] width 35 height 15
type input "1"
type input "5700"
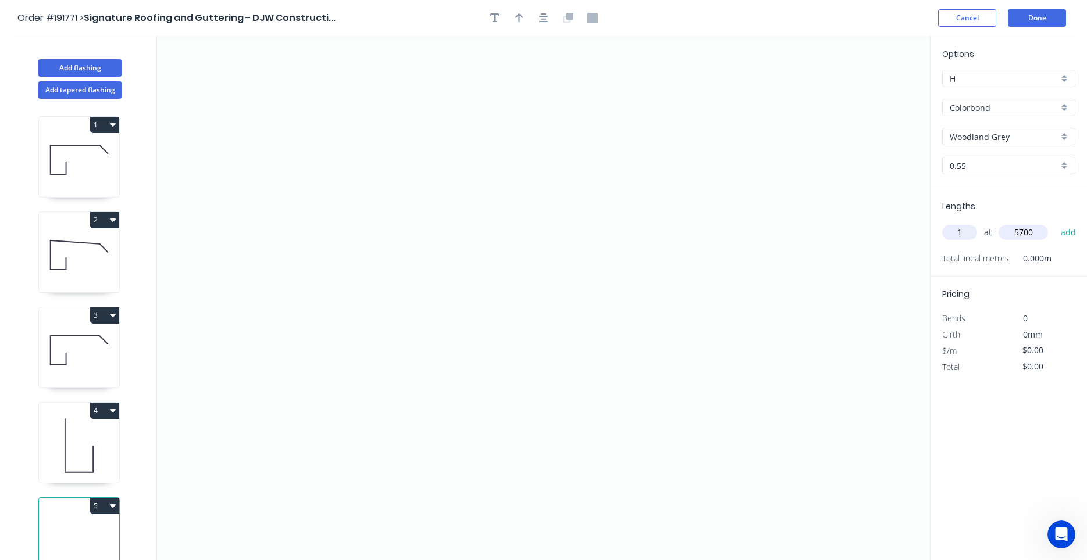
click at [1055, 223] on button "add" at bounding box center [1068, 233] width 27 height 20
type input "1"
type input "3900"
click at [1055, 223] on button "add" at bounding box center [1068, 233] width 27 height 20
click at [1070, 254] on icon "button" at bounding box center [1070, 257] width 10 height 14
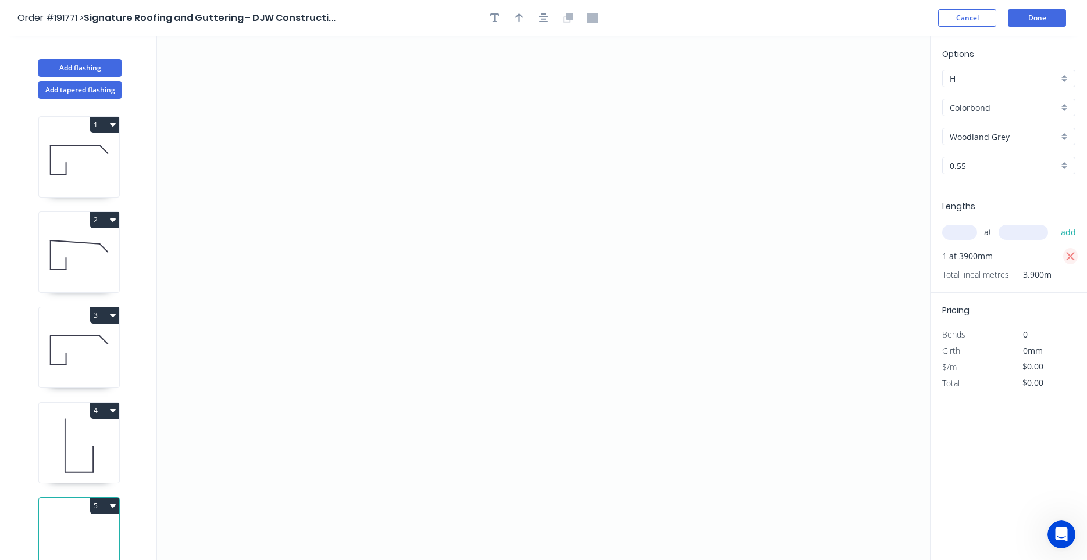
click at [1071, 255] on icon "button" at bounding box center [1070, 257] width 10 height 14
click at [114, 502] on icon "button" at bounding box center [113, 505] width 6 height 9
click at [93, 552] on div "Delete" at bounding box center [64, 558] width 90 height 17
type input "Zincalume"
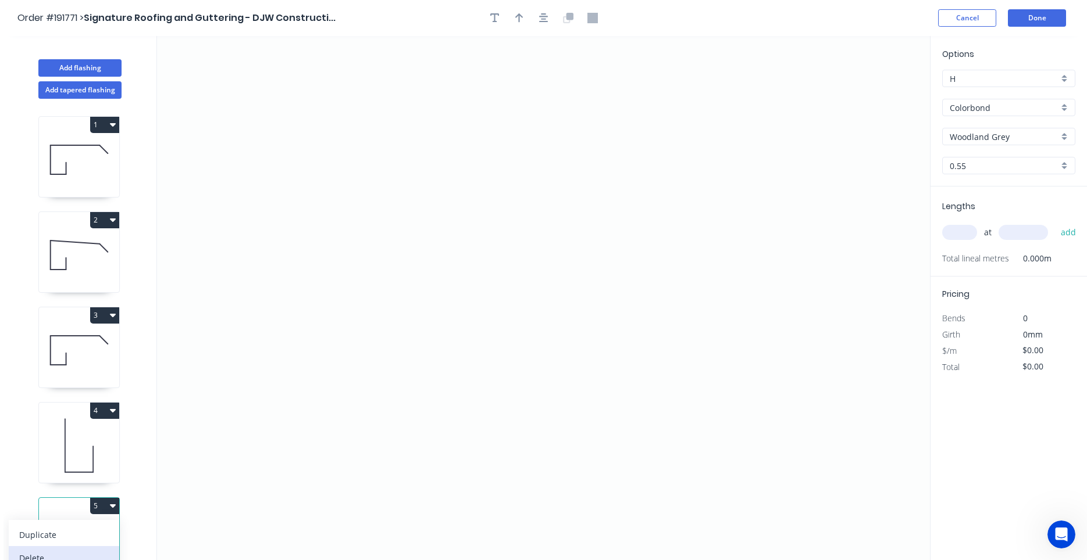
type input "$5.87"
type input "$457.86"
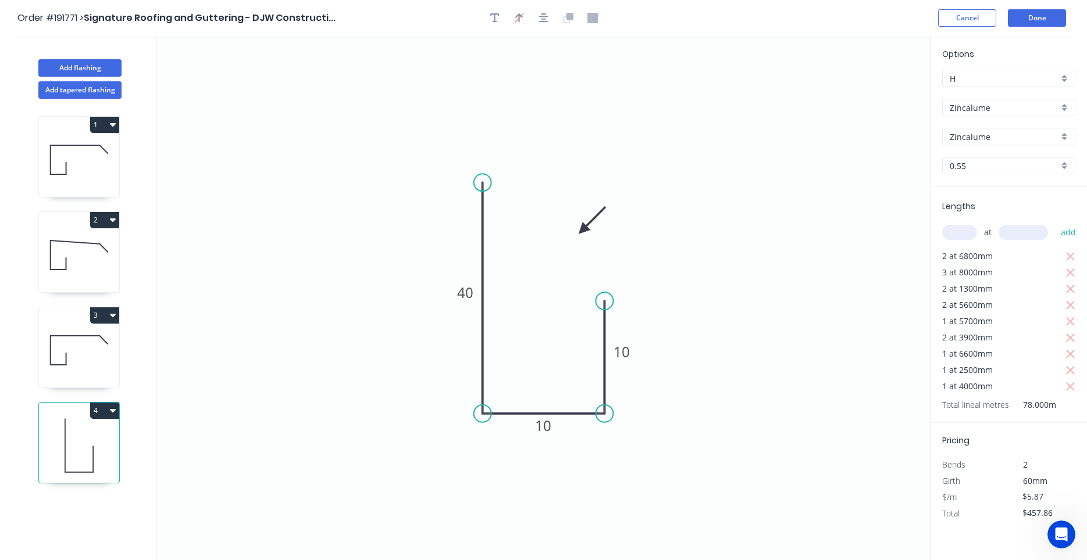
click at [106, 117] on button "1" at bounding box center [104, 125] width 29 height 16
click at [95, 152] on div "Duplicate" at bounding box center [64, 153] width 90 height 17
type input "Colorbond"
type input "Surfmist"
type input "$11.63"
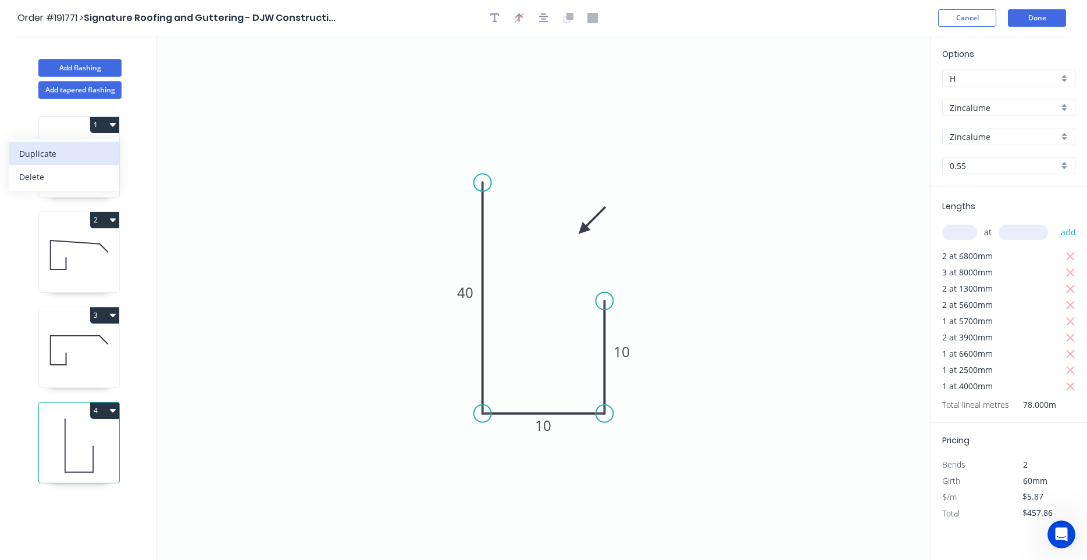
type input "$0.00"
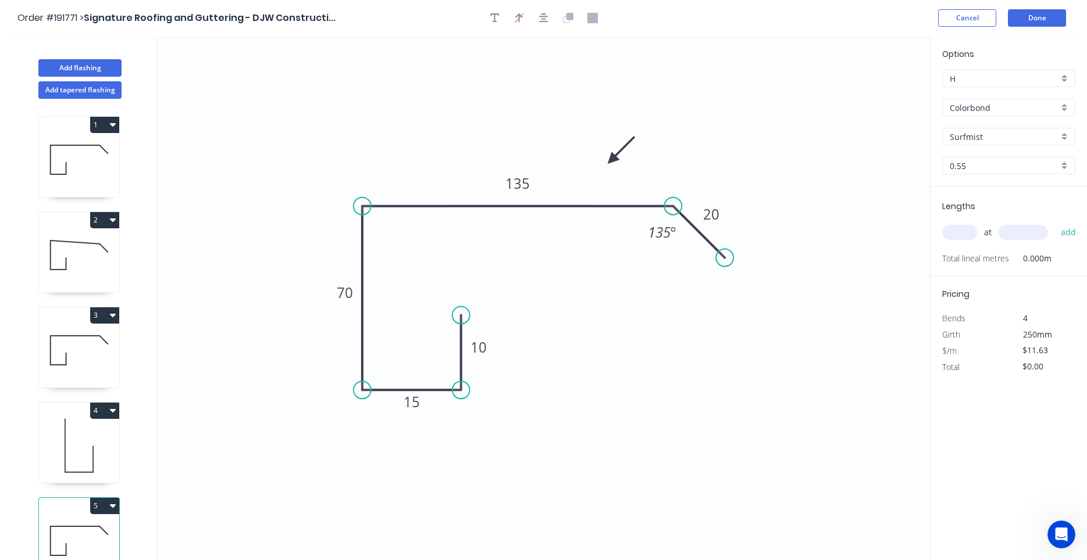
scroll to position [11, 0]
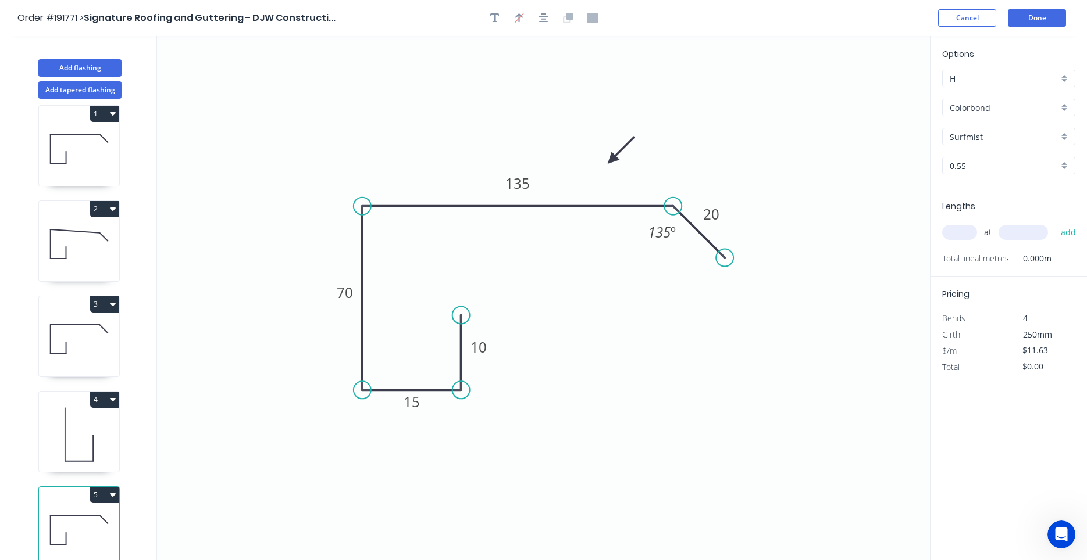
click at [978, 137] on input "Surfmist" at bounding box center [1003, 137] width 109 height 12
click at [991, 159] on div "Woodland Grey" at bounding box center [1008, 159] width 132 height 20
type input "Woodland Grey"
click at [483, 348] on tspan "10" at bounding box center [478, 347] width 16 height 19
type input "$13.61"
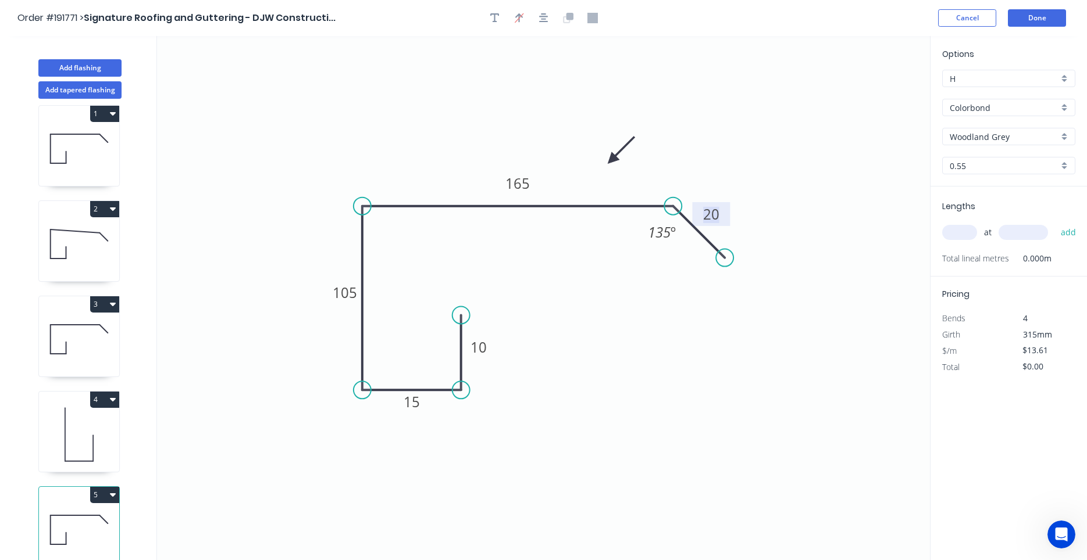
click at [959, 233] on input "text" at bounding box center [959, 232] width 35 height 15
type input "1"
type input "5700"
click at [1055, 223] on button "add" at bounding box center [1068, 233] width 27 height 20
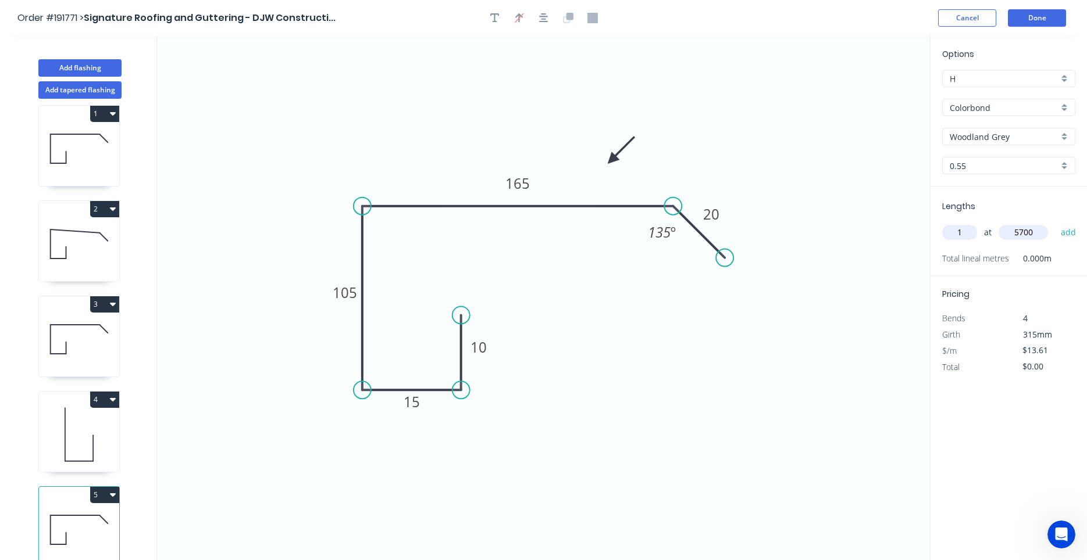
type input "$77.58"
type input "1"
type input "3900"
click at [1055, 223] on button "add" at bounding box center [1068, 233] width 27 height 20
type input "$130.66"
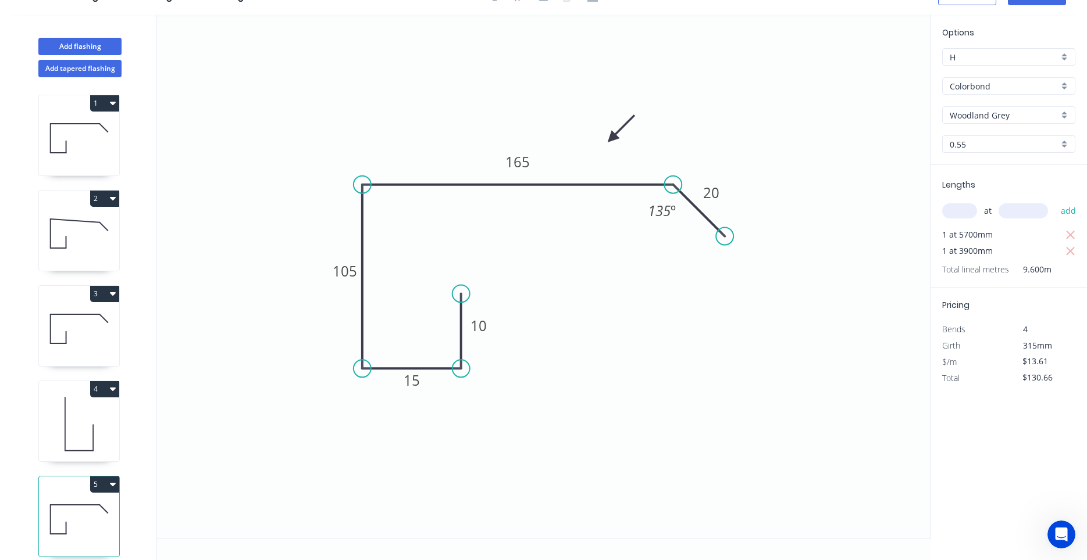
scroll to position [0, 0]
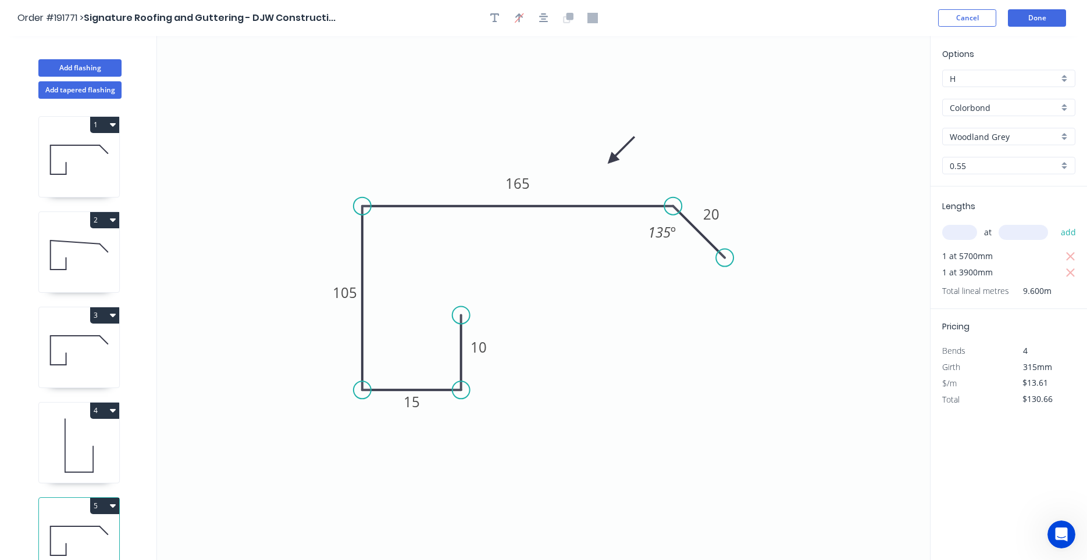
click at [91, 257] on icon at bounding box center [79, 255] width 80 height 74
type input "Surfmist"
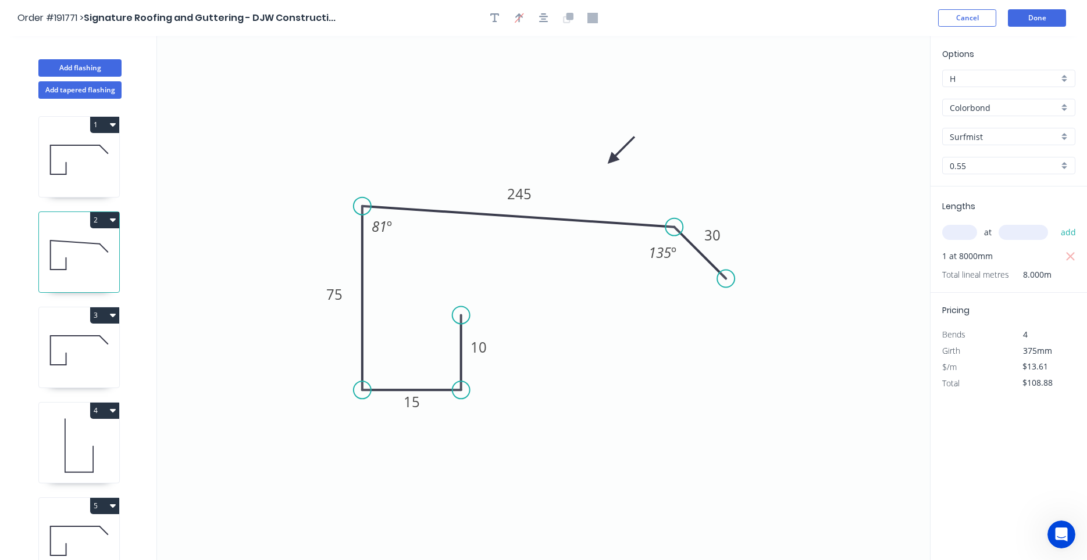
click at [110, 222] on icon "button" at bounding box center [113, 219] width 6 height 9
click at [99, 244] on div "Duplicate" at bounding box center [64, 249] width 90 height 17
type input "$0.00"
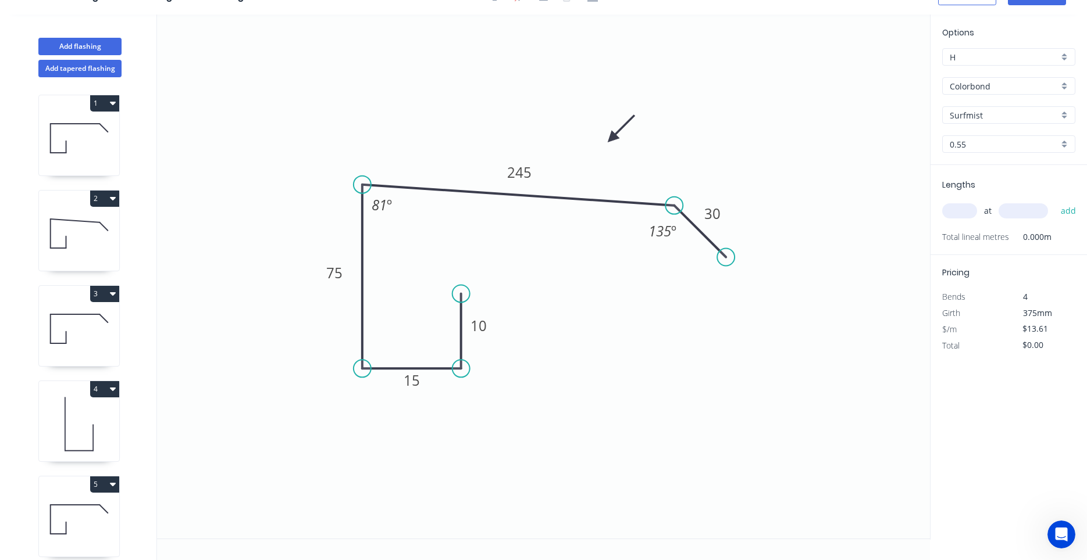
click at [106, 542] on icon at bounding box center [79, 520] width 80 height 74
type input "Woodland Grey"
type input "$130.66"
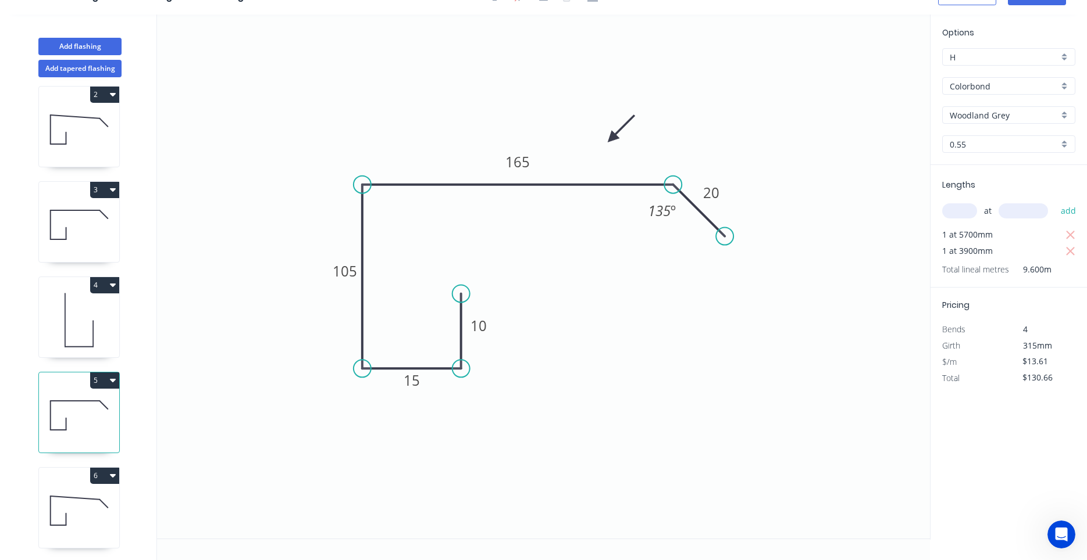
scroll to position [106, 0]
click at [99, 496] on icon at bounding box center [79, 508] width 80 height 74
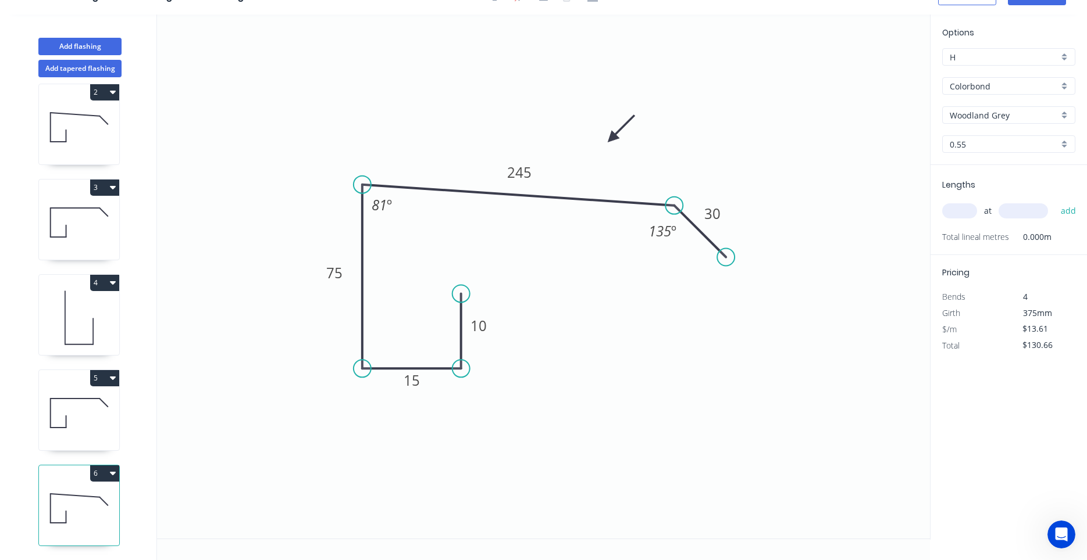
type input "Surfmist"
type input "$0.00"
click at [980, 112] on input "Surfmist" at bounding box center [1003, 115] width 109 height 12
click at [982, 128] on div "Woodland Grey" at bounding box center [1008, 137] width 132 height 20
type input "Woodland Grey"
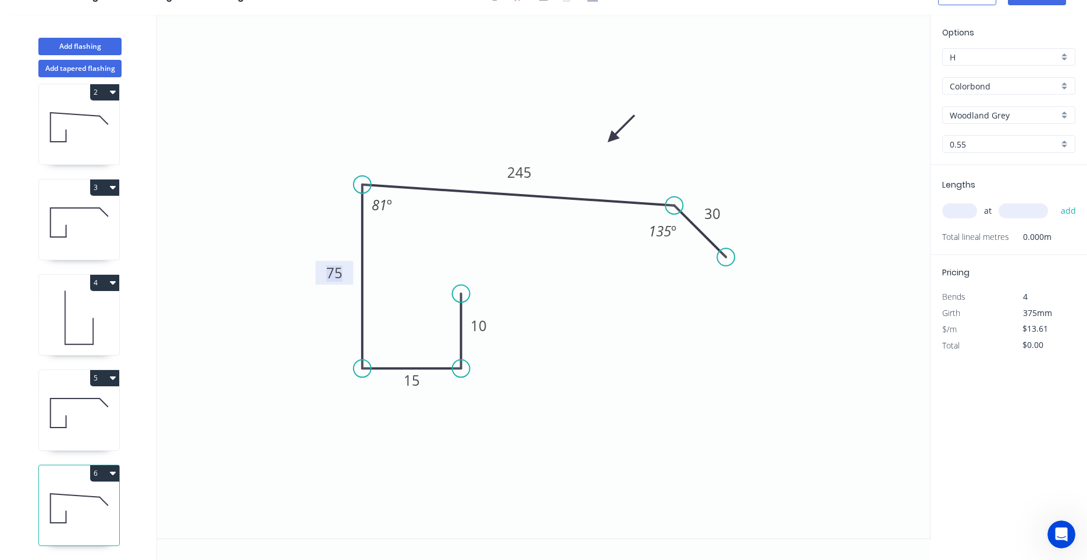
click at [338, 278] on tspan "75" at bounding box center [334, 272] width 16 height 19
type input "$15.59"
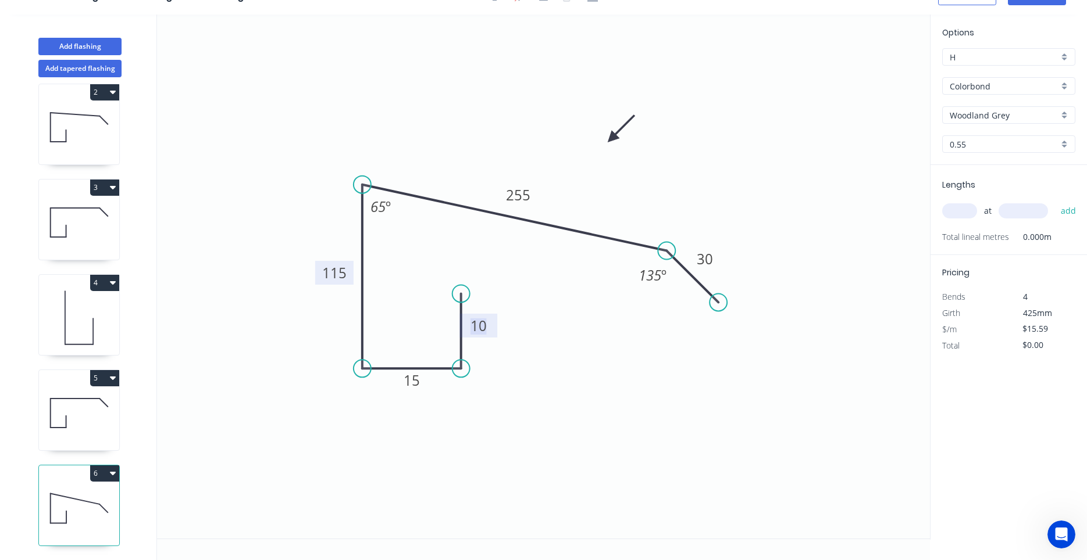
drag, startPoint x: 702, startPoint y: 234, endPoint x: 695, endPoint y: 280, distance: 46.5
click at [695, 280] on icon at bounding box center [692, 277] width 52 height 52
click at [956, 213] on input "text" at bounding box center [959, 210] width 35 height 15
type input "1"
type input "4000"
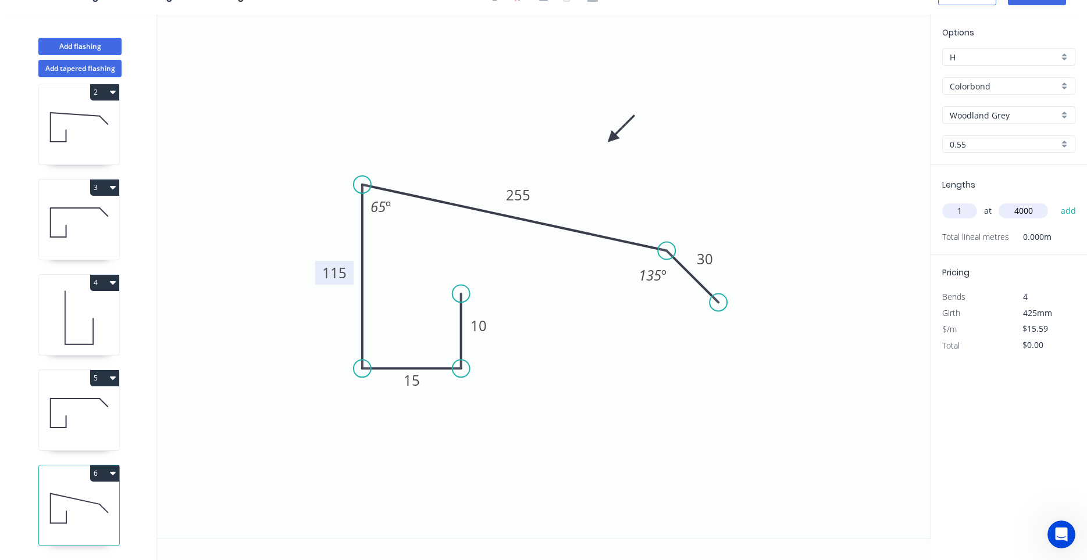
click at [1055, 201] on button "add" at bounding box center [1068, 211] width 27 height 20
type input "$62.36"
click at [88, 427] on icon at bounding box center [79, 413] width 80 height 74
type input "$13.61"
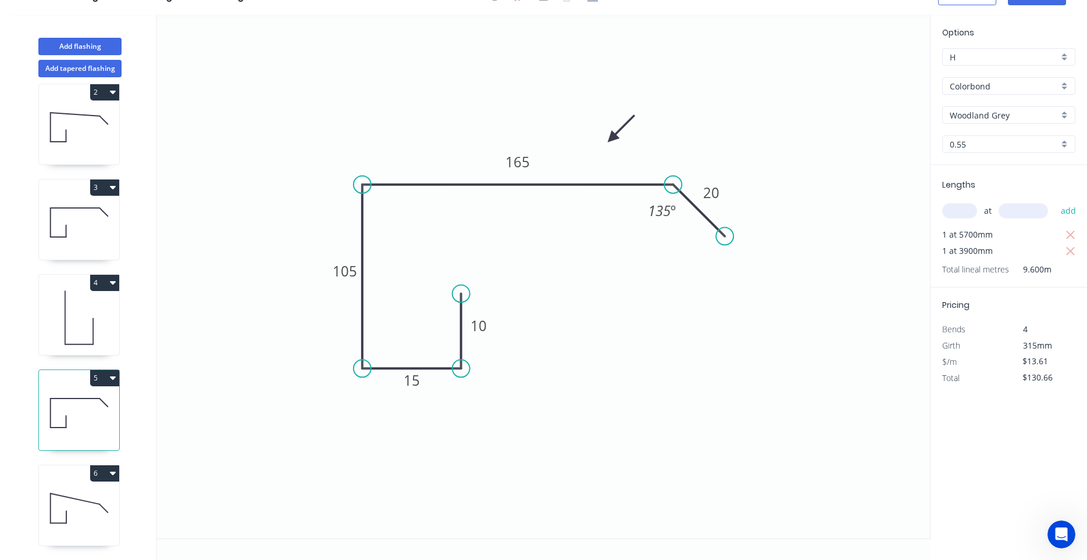
click at [115, 370] on div "5" at bounding box center [78, 410] width 81 height 81
click at [109, 375] on button "5" at bounding box center [104, 378] width 29 height 16
click at [91, 396] on button "Duplicate" at bounding box center [64, 406] width 110 height 23
type input "$0.00"
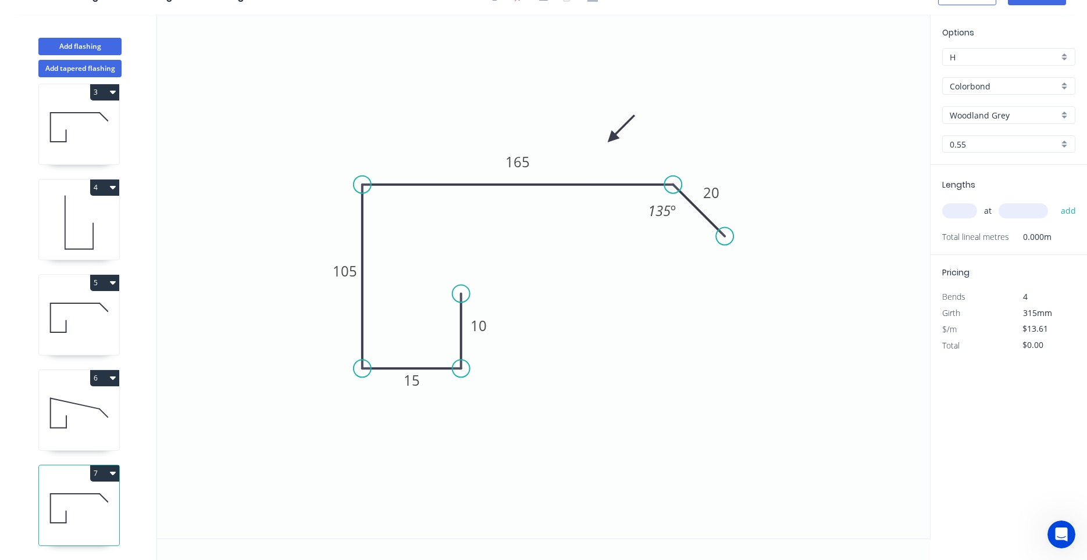
click at [88, 504] on icon at bounding box center [79, 508] width 80 height 74
click at [531, 167] on rect at bounding box center [517, 162] width 38 height 24
click at [522, 162] on tspan "165" at bounding box center [517, 161] width 24 height 19
click at [966, 207] on input "text" at bounding box center [959, 210] width 35 height 15
type input "1"
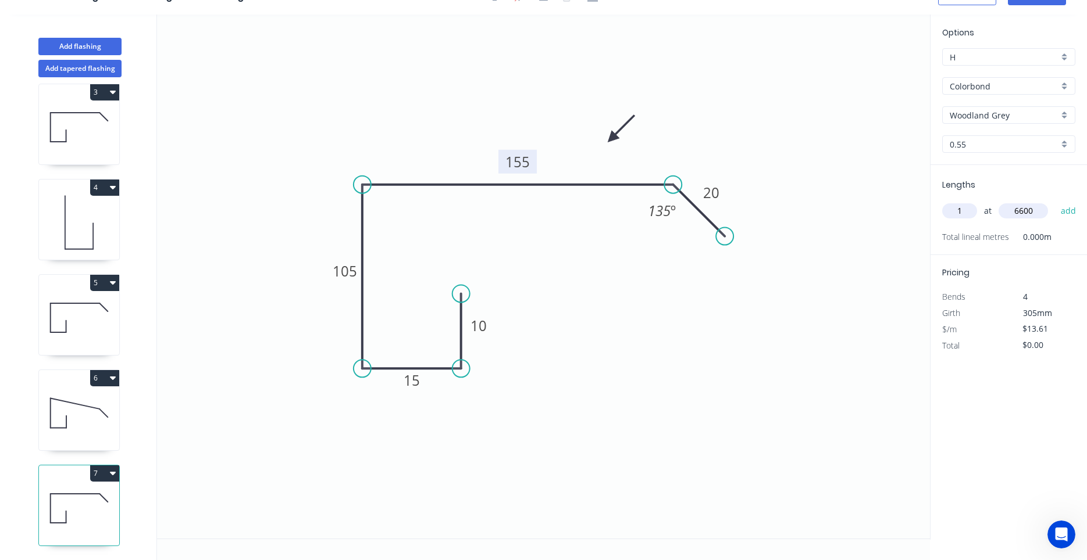
type input "6600"
click at [1055, 201] on button "add" at bounding box center [1068, 211] width 27 height 20
type input "$89.83"
type input "1"
type input "2500"
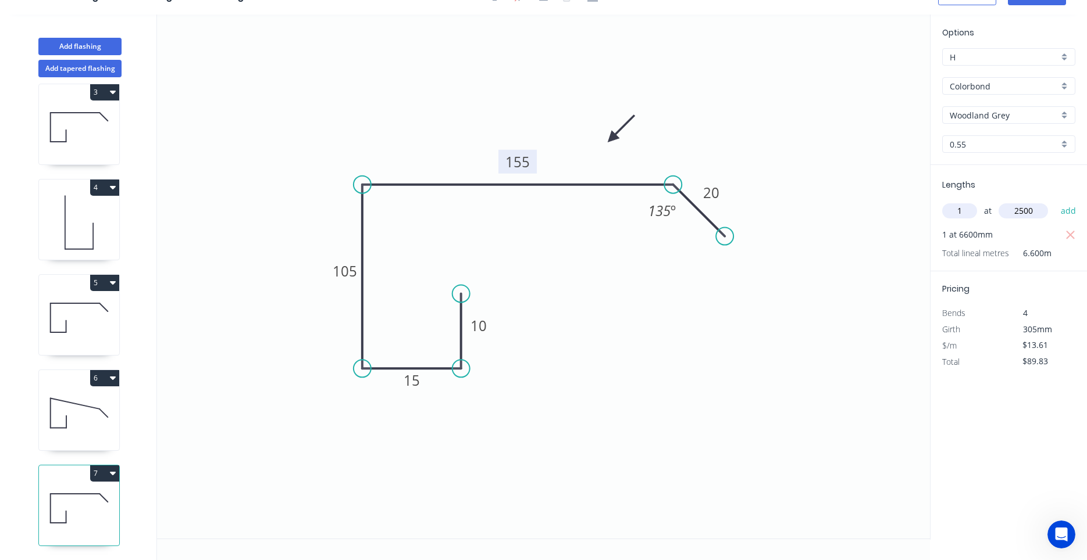
click at [1055, 201] on button "add" at bounding box center [1068, 211] width 27 height 20
type input "$123.85"
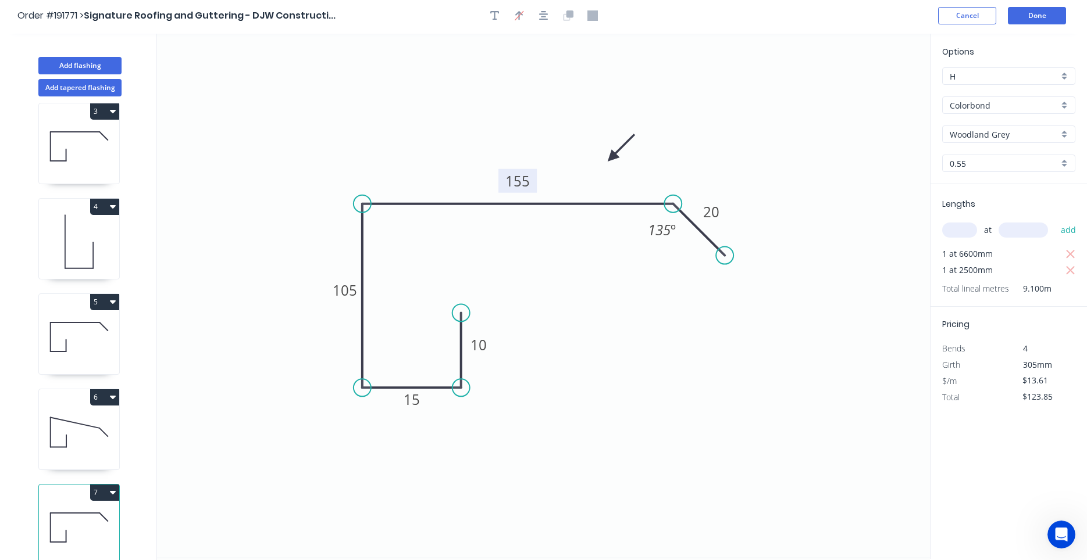
scroll to position [0, 0]
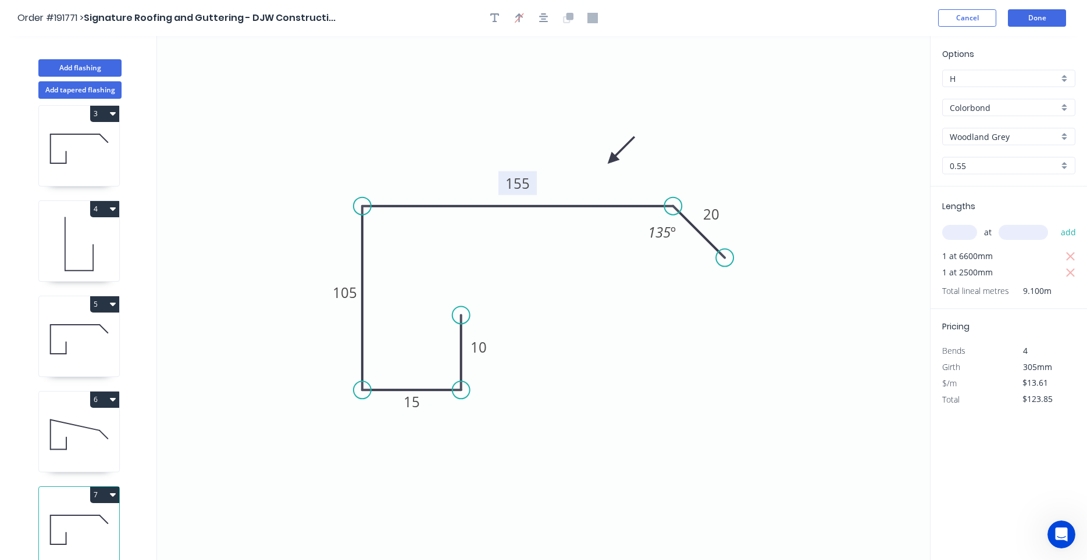
click at [80, 444] on icon at bounding box center [79, 435] width 80 height 74
type input "$15.59"
type input "$62.36"
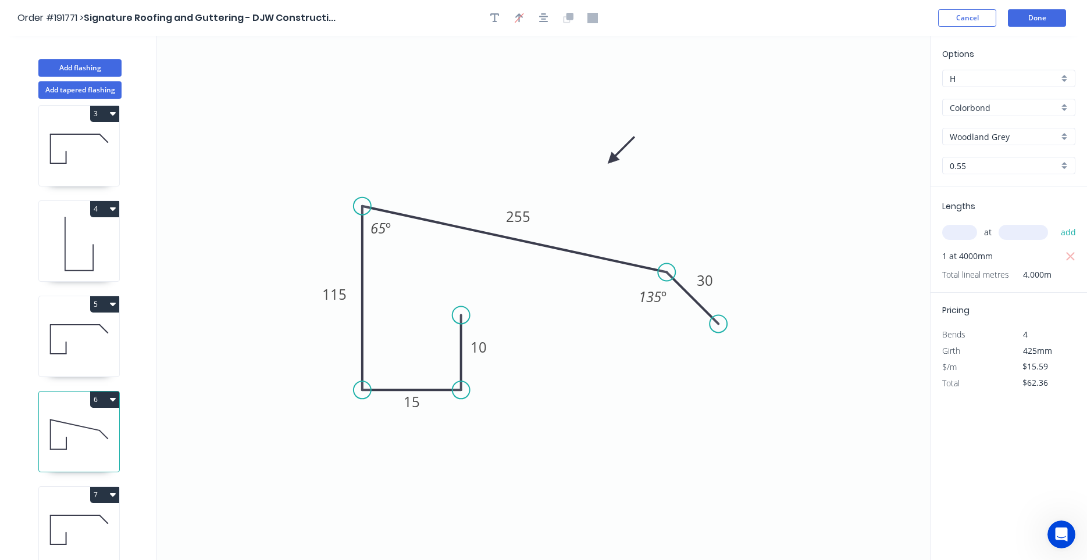
click at [84, 342] on icon at bounding box center [79, 339] width 80 height 74
type input "$13.61"
type input "$130.66"
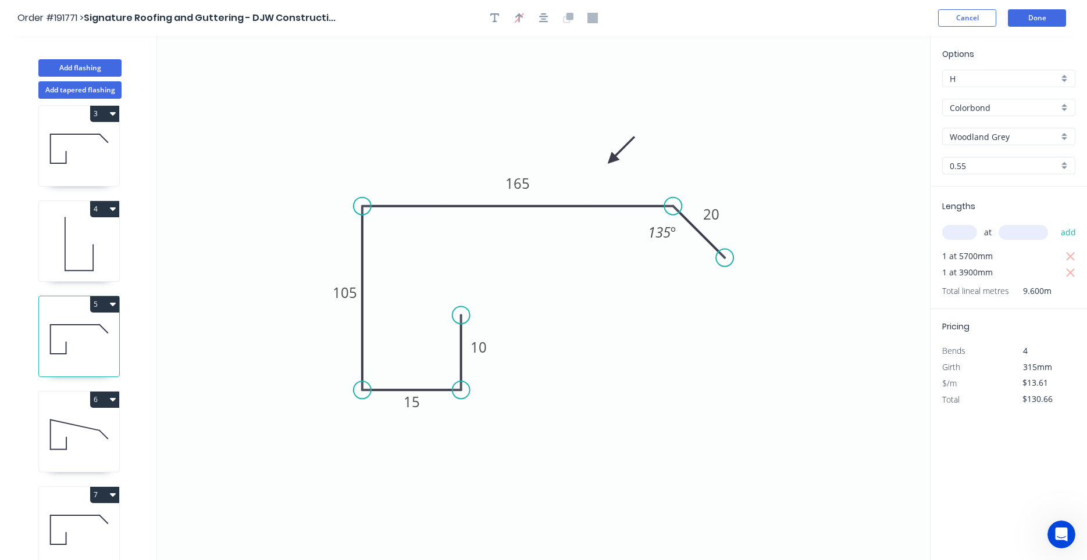
click at [85, 244] on icon at bounding box center [79, 244] width 80 height 74
type input "Zincalume"
type input "$5.87"
type input "$457.86"
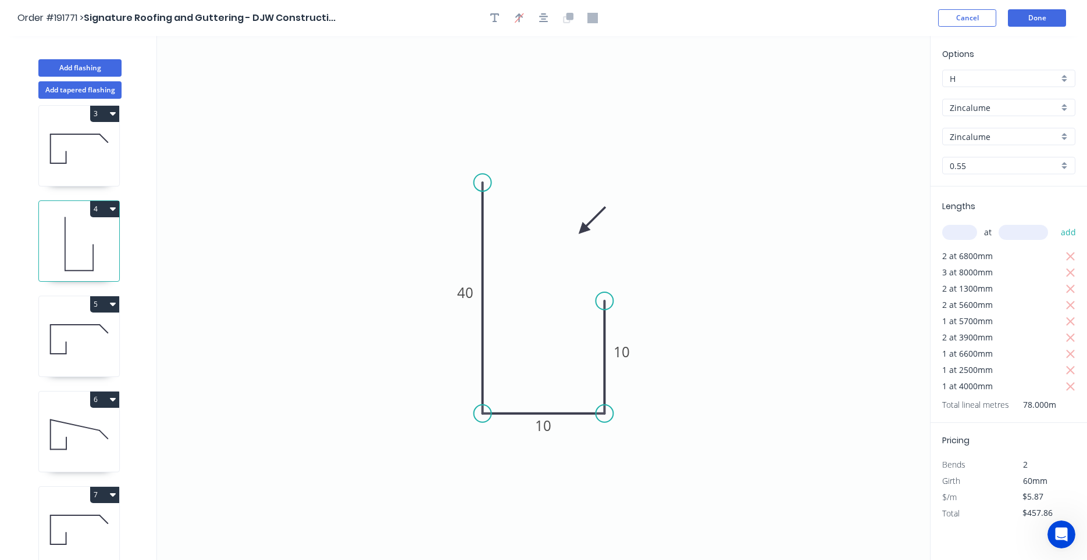
click at [91, 172] on icon at bounding box center [79, 149] width 80 height 74
type input "Colorbond"
type input "Surfmist"
type input "$11.63"
type input "$79.08"
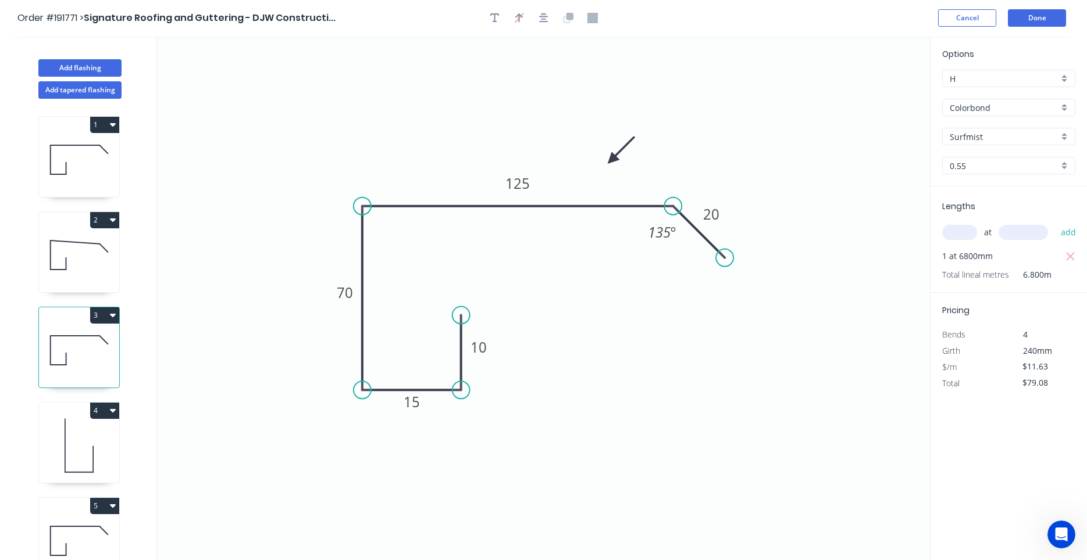
scroll to position [202, 0]
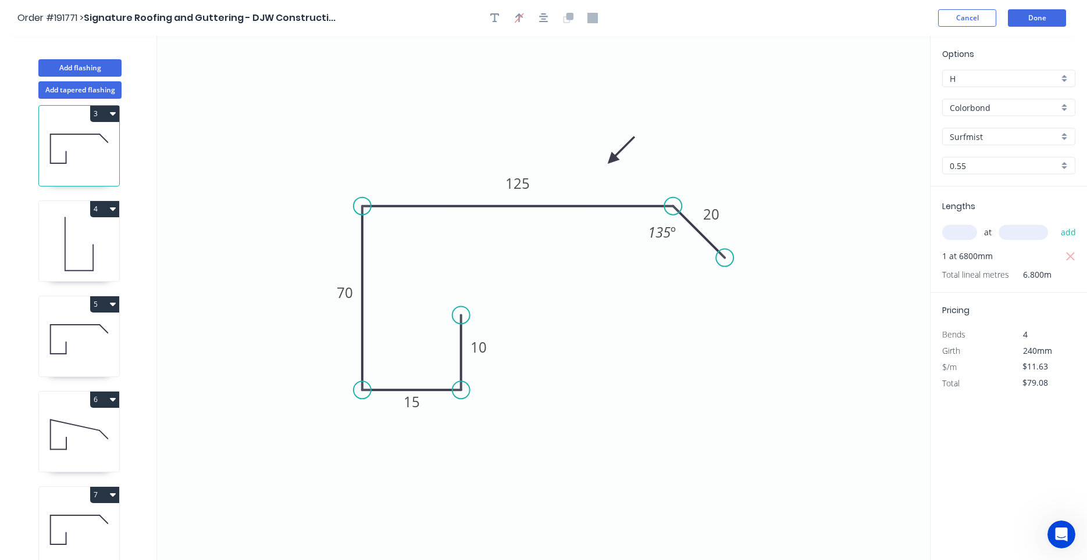
click at [77, 520] on icon at bounding box center [79, 530] width 80 height 74
type input "Woodland Grey"
type input "$13.61"
type input "$123.85"
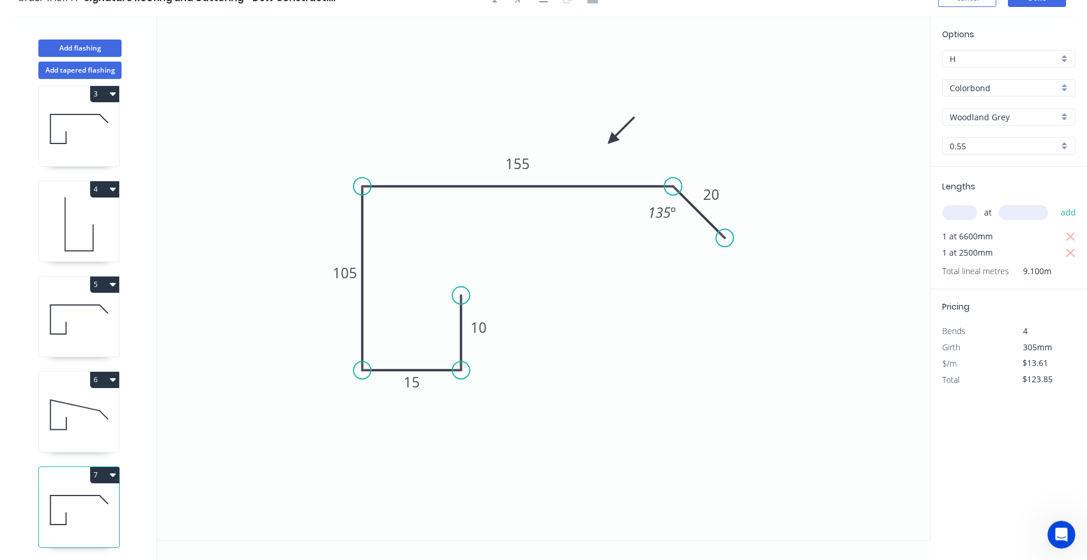
scroll to position [22, 0]
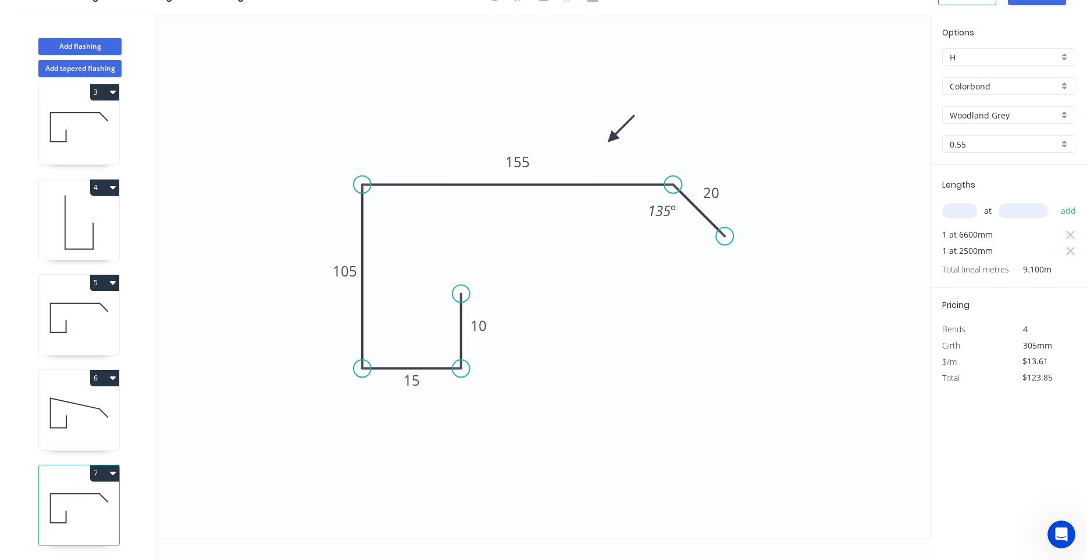
click at [79, 399] on icon at bounding box center [79, 413] width 80 height 74
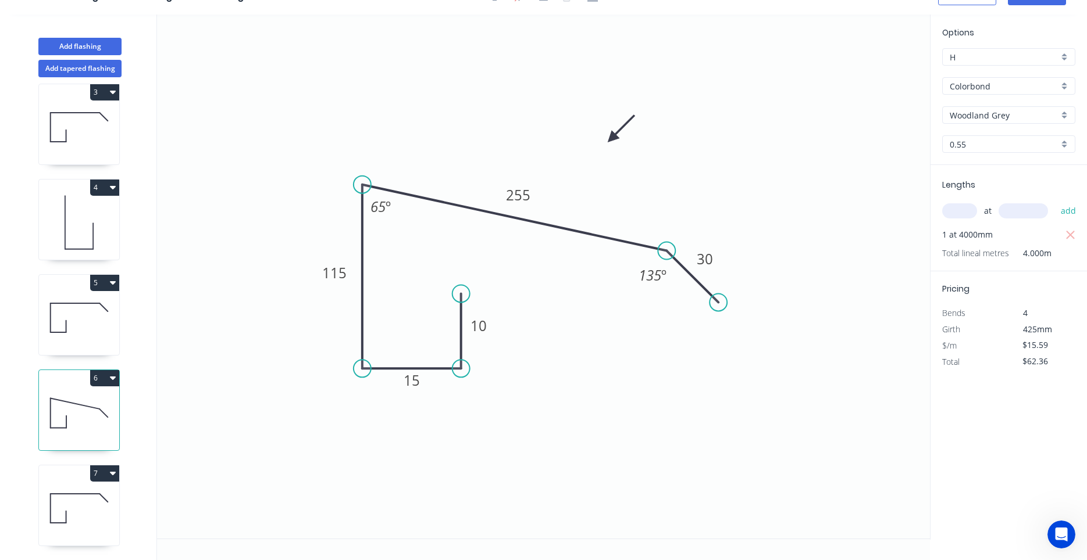
click at [75, 306] on icon at bounding box center [79, 318] width 80 height 74
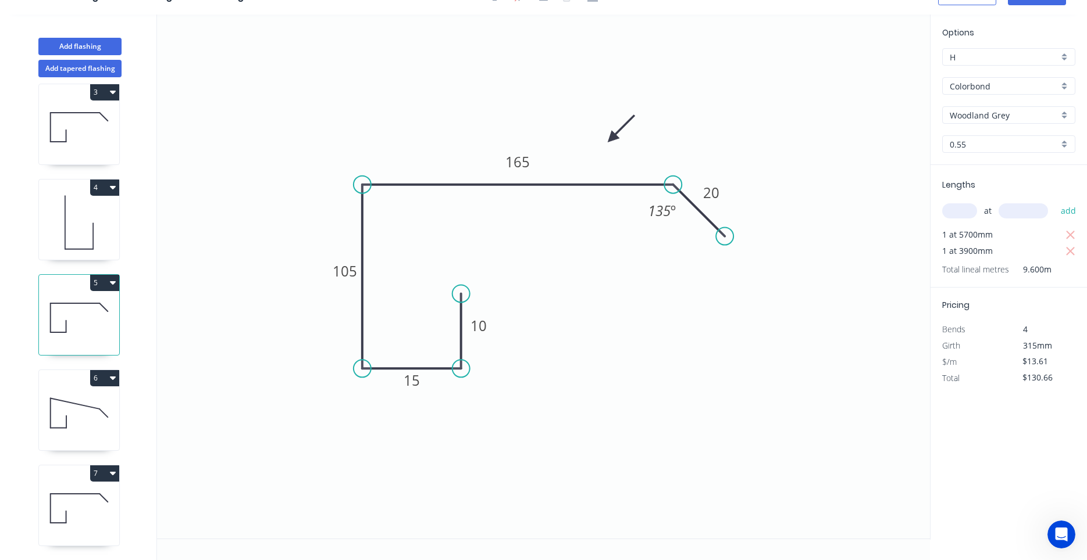
click at [65, 226] on icon at bounding box center [65, 222] width 0 height 53
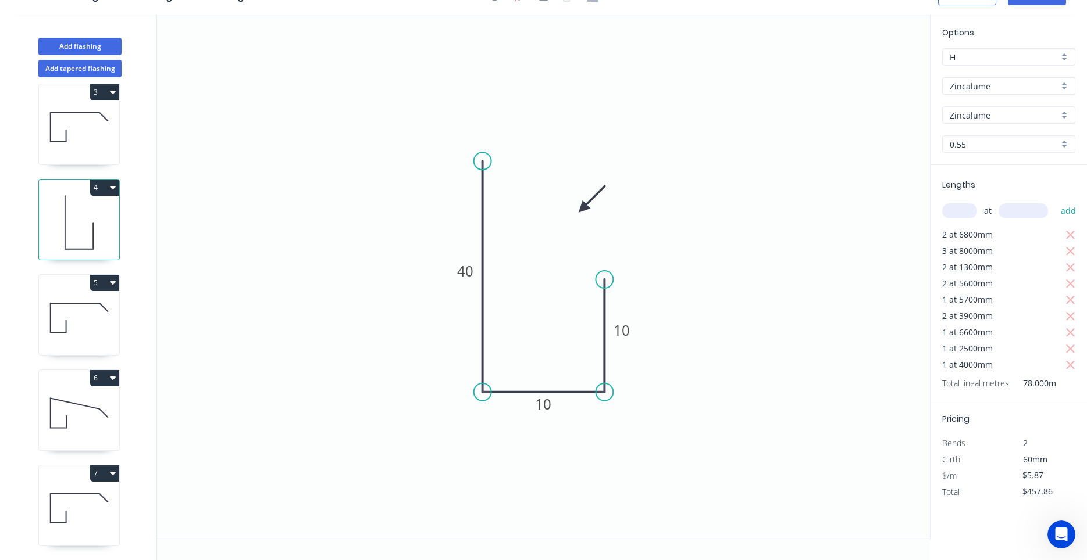
click at [68, 331] on icon at bounding box center [79, 318] width 80 height 74
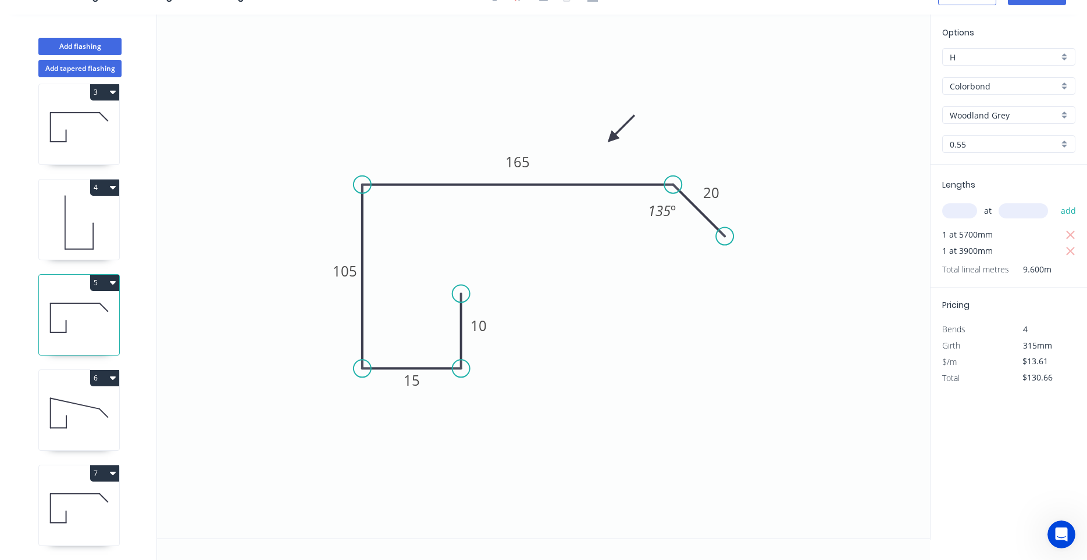
click at [76, 424] on icon at bounding box center [79, 413] width 80 height 74
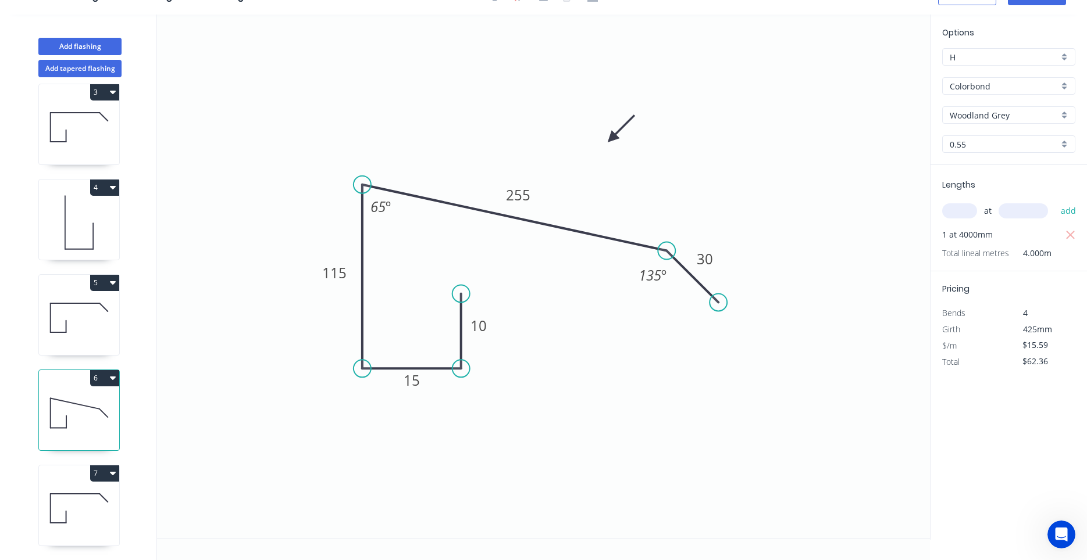
click at [74, 509] on icon at bounding box center [79, 508] width 80 height 74
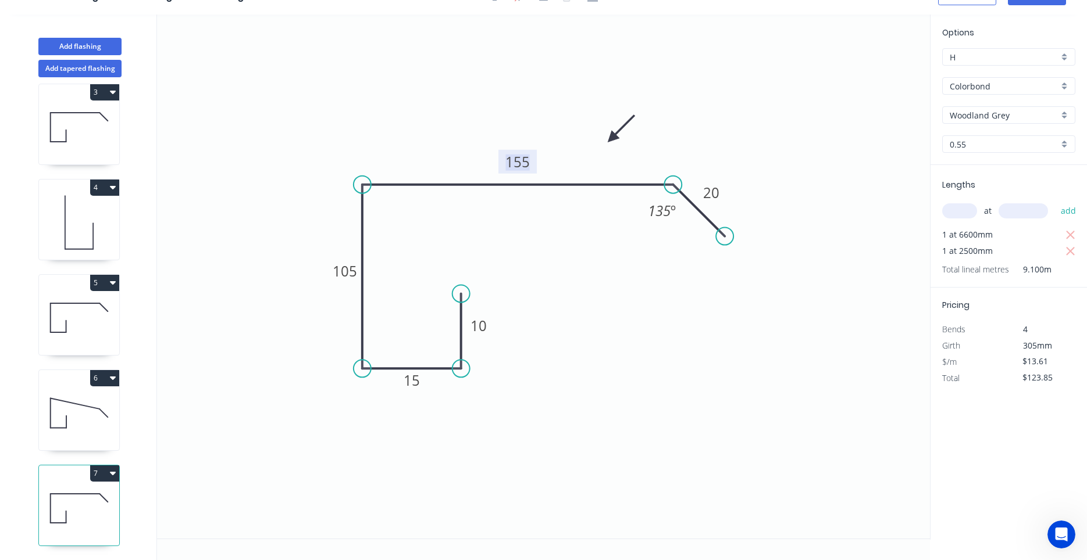
click at [516, 159] on tspan "155" at bounding box center [517, 161] width 24 height 19
click at [1062, 230] on div "1 at 6600mm" at bounding box center [1009, 235] width 135 height 16
click at [1068, 235] on icon "button" at bounding box center [1070, 235] width 10 height 14
click at [1067, 244] on div "Lengths at add 1 at 2500mm Total lineal metres 2.500m" at bounding box center [1008, 218] width 156 height 106
click at [1068, 240] on icon "button" at bounding box center [1070, 235] width 10 height 14
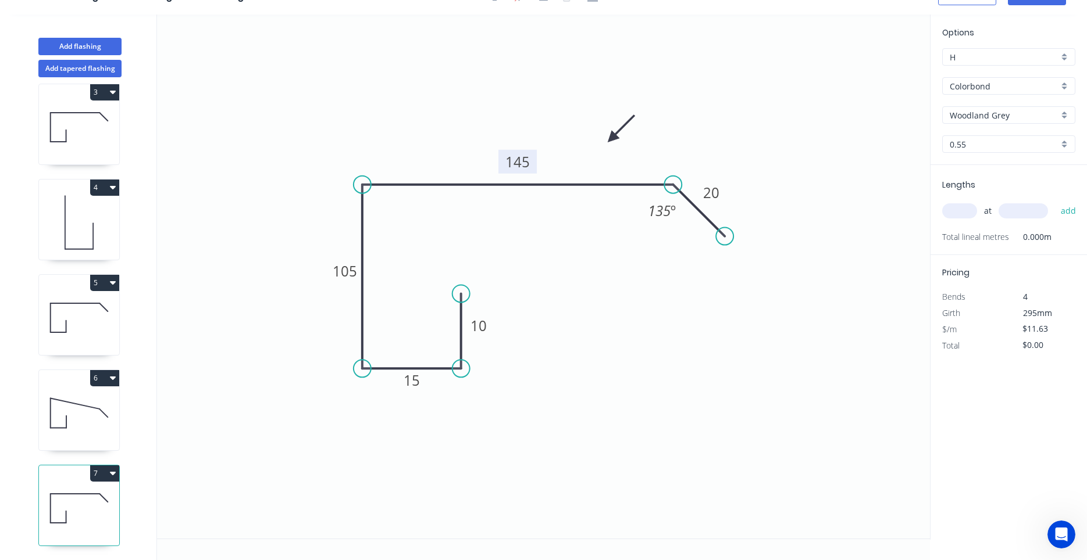
click at [960, 211] on input "text" at bounding box center [959, 210] width 35 height 15
click at [92, 414] on icon at bounding box center [79, 413] width 80 height 74
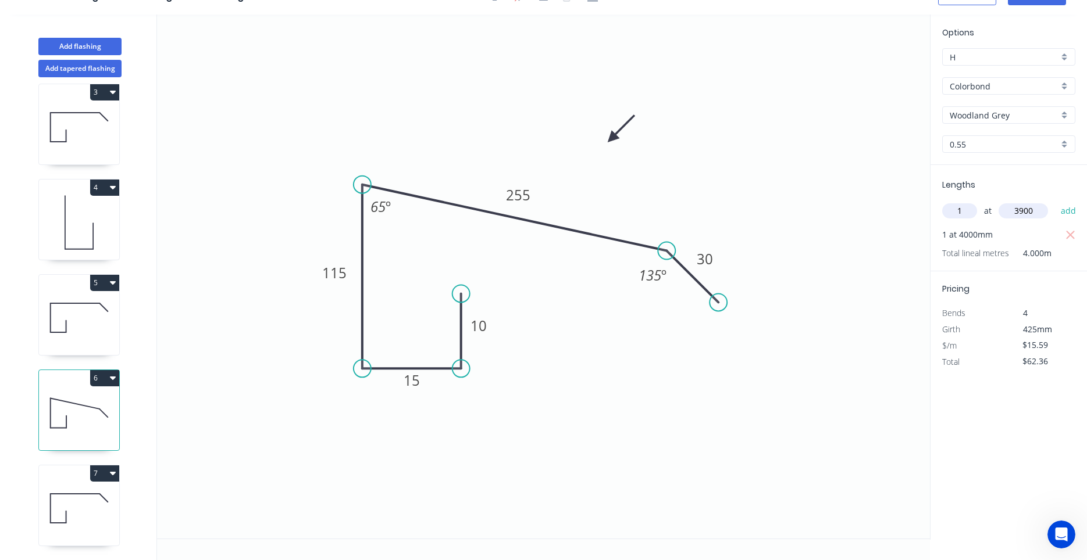
click at [92, 340] on icon at bounding box center [79, 318] width 80 height 74
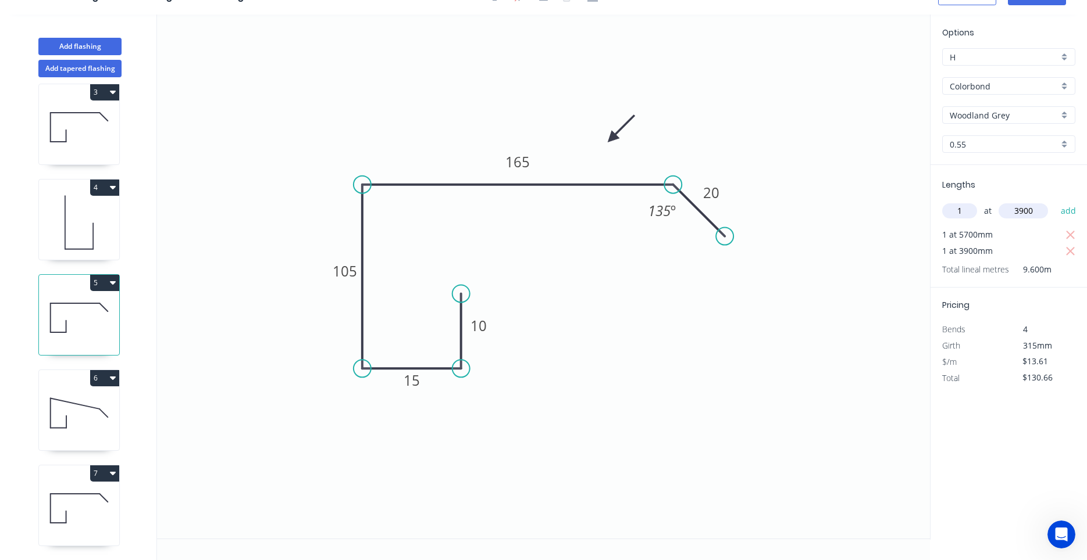
click at [85, 233] on icon at bounding box center [79, 222] width 80 height 74
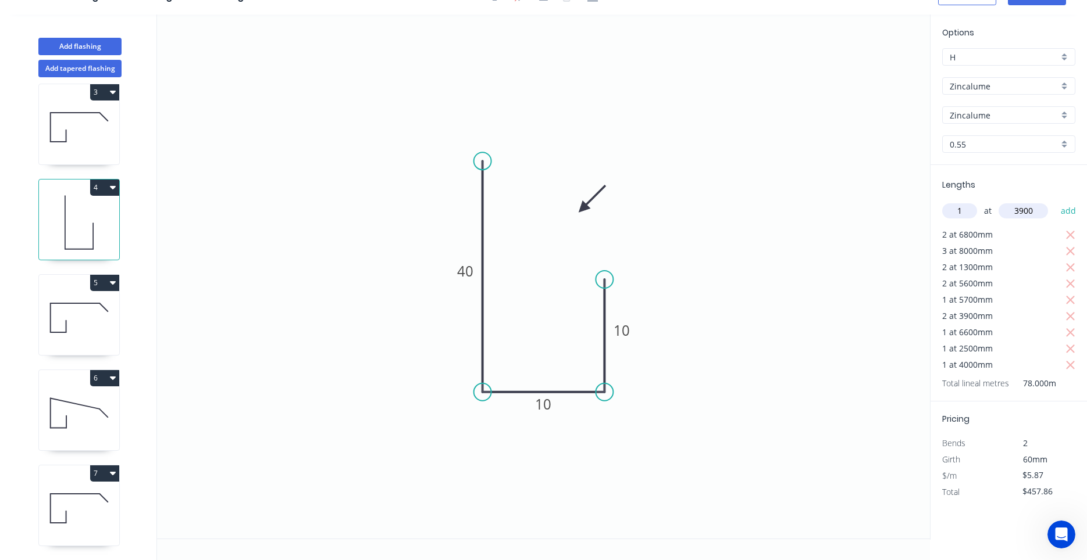
click at [77, 331] on icon at bounding box center [79, 318] width 80 height 74
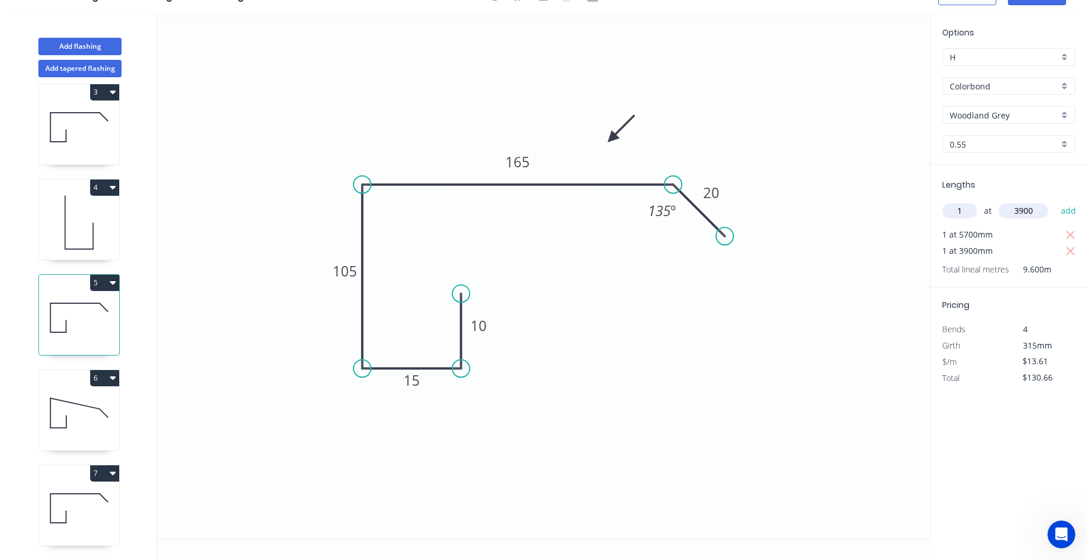
click at [79, 411] on icon at bounding box center [79, 413] width 80 height 74
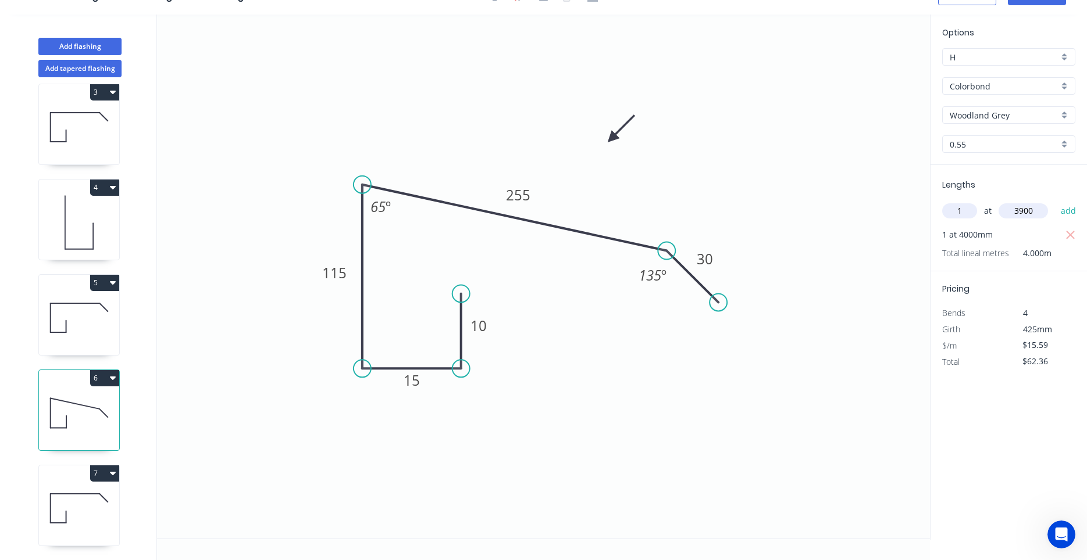
click at [1039, 212] on input "3900" at bounding box center [1022, 210] width 49 height 15
click at [973, 215] on input "1" at bounding box center [959, 210] width 35 height 15
click at [106, 505] on icon at bounding box center [79, 508] width 80 height 74
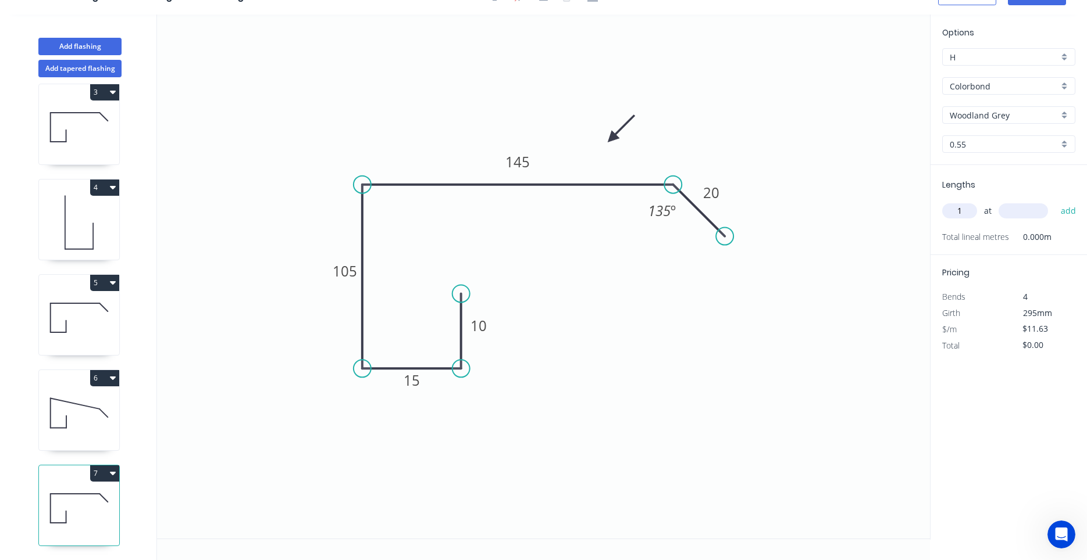
click at [1017, 209] on input "text" at bounding box center [1022, 210] width 49 height 15
click at [1055, 201] on button "add" at bounding box center [1068, 211] width 27 height 20
click at [112, 470] on icon "button" at bounding box center [113, 473] width 6 height 9
click at [91, 496] on div "Duplicate" at bounding box center [64, 502] width 90 height 17
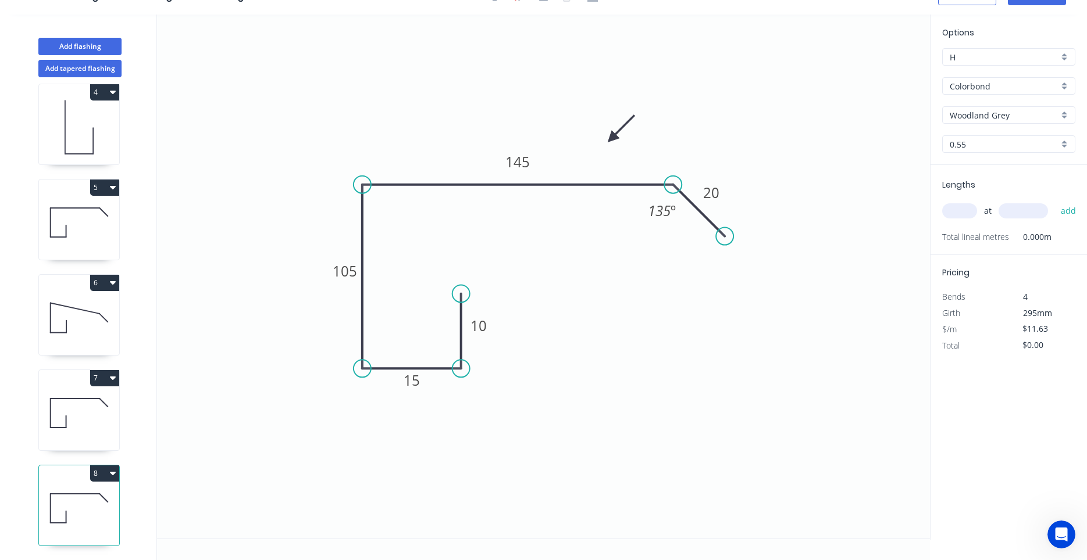
click at [88, 506] on icon at bounding box center [79, 508] width 80 height 74
click at [523, 166] on tspan "145" at bounding box center [517, 161] width 24 height 19
click at [960, 210] on input "text" at bounding box center [959, 210] width 35 height 15
click at [1055, 201] on button "add" at bounding box center [1068, 211] width 27 height 20
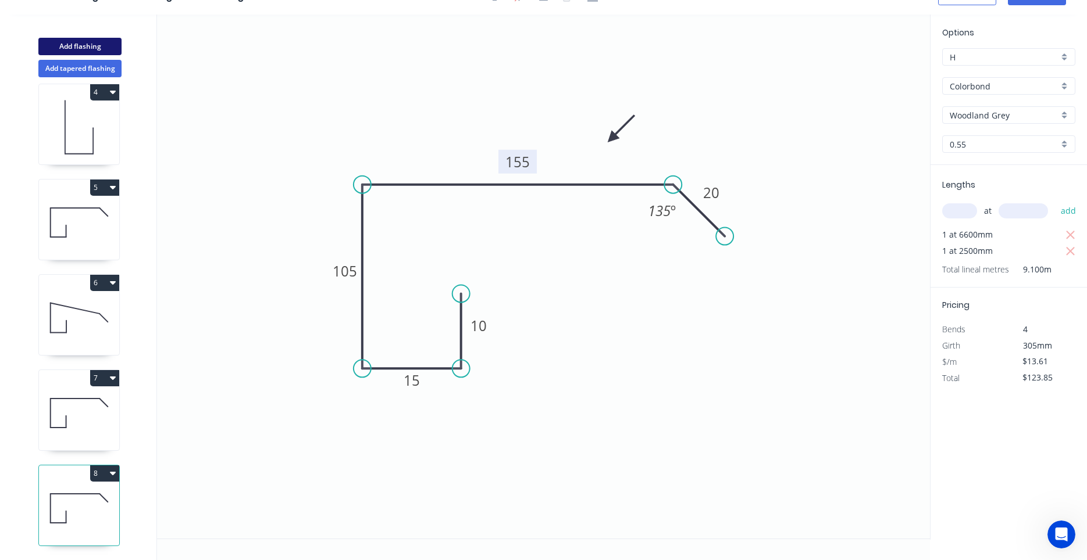
click at [89, 47] on button "Add flashing" at bounding box center [79, 46] width 83 height 17
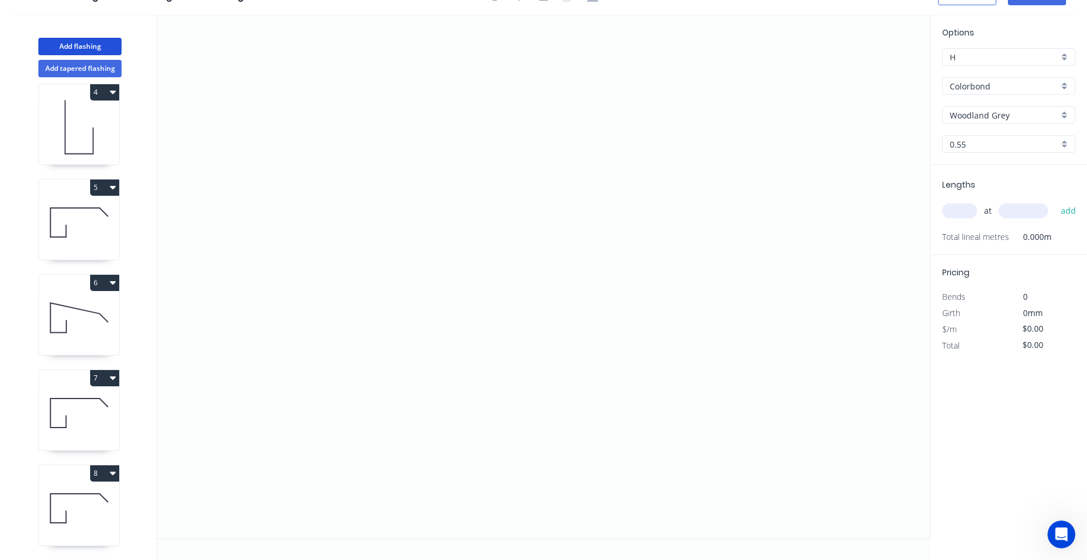
scroll to position [392, 0]
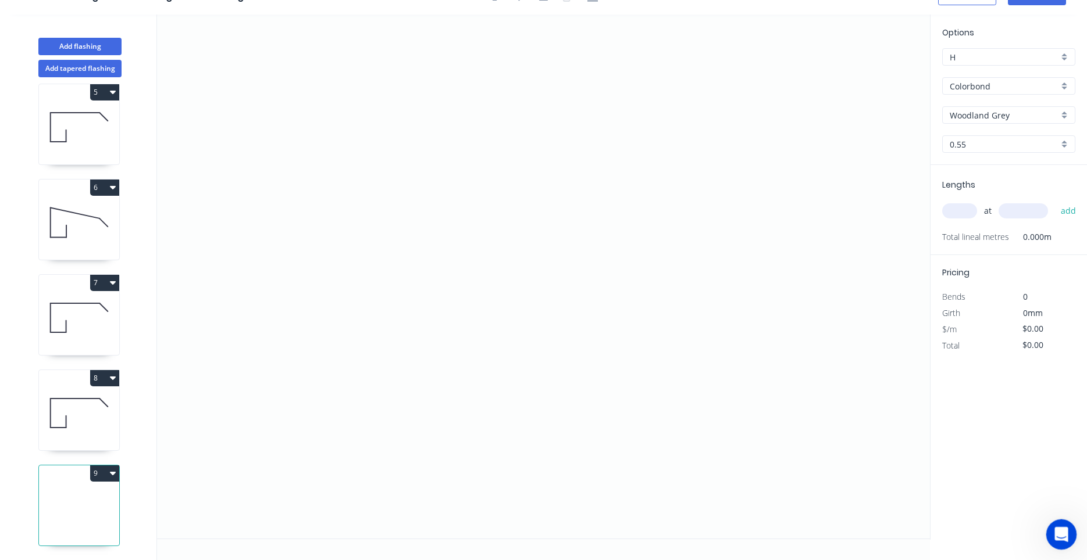
click at [1056, 530] on icon "Open Intercom Messenger" at bounding box center [1059, 533] width 19 height 19
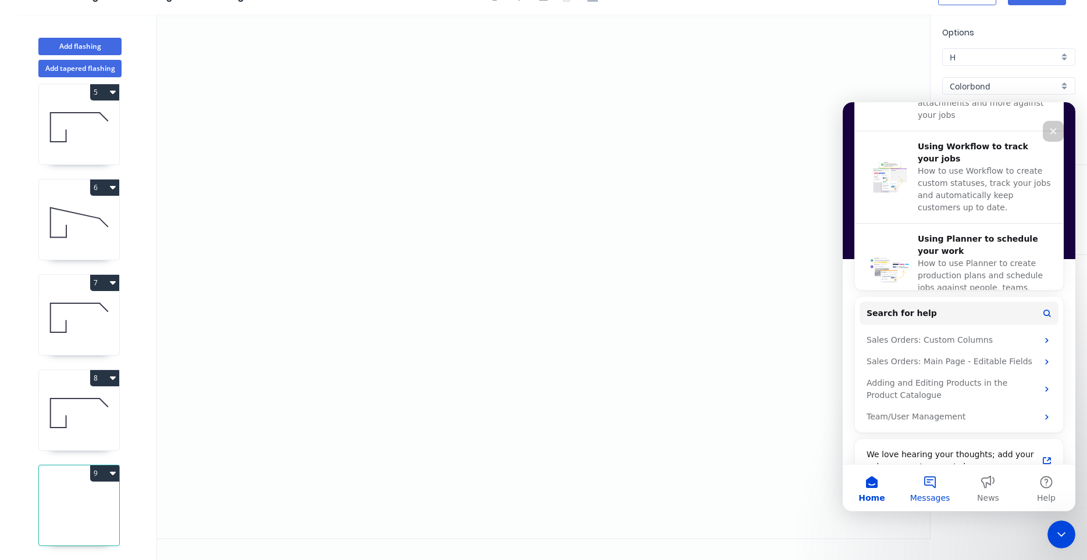
click at [933, 483] on button "Messages" at bounding box center [930, 488] width 58 height 47
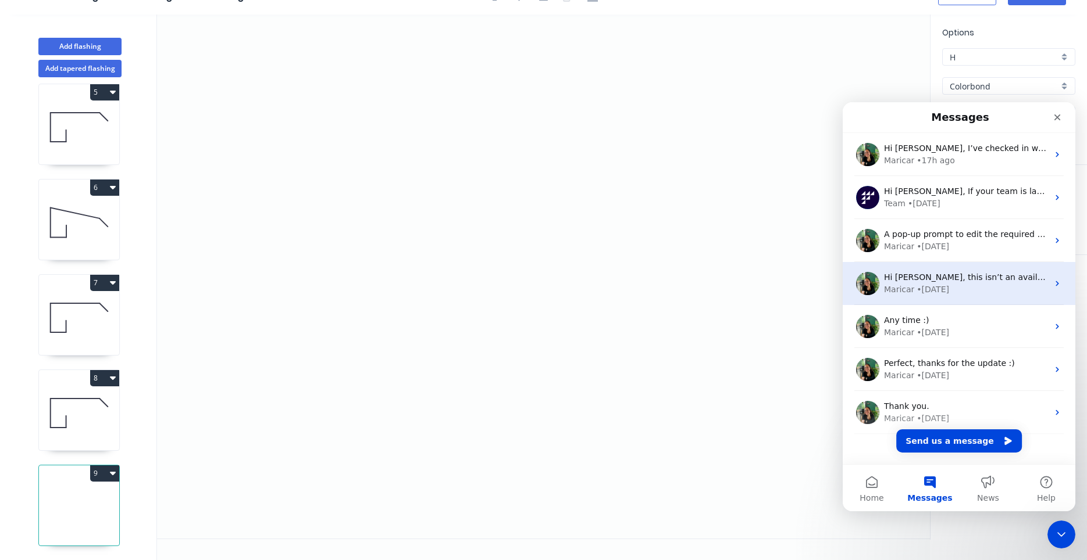
click at [934, 292] on div "• 1d ago" at bounding box center [932, 290] width 33 height 12
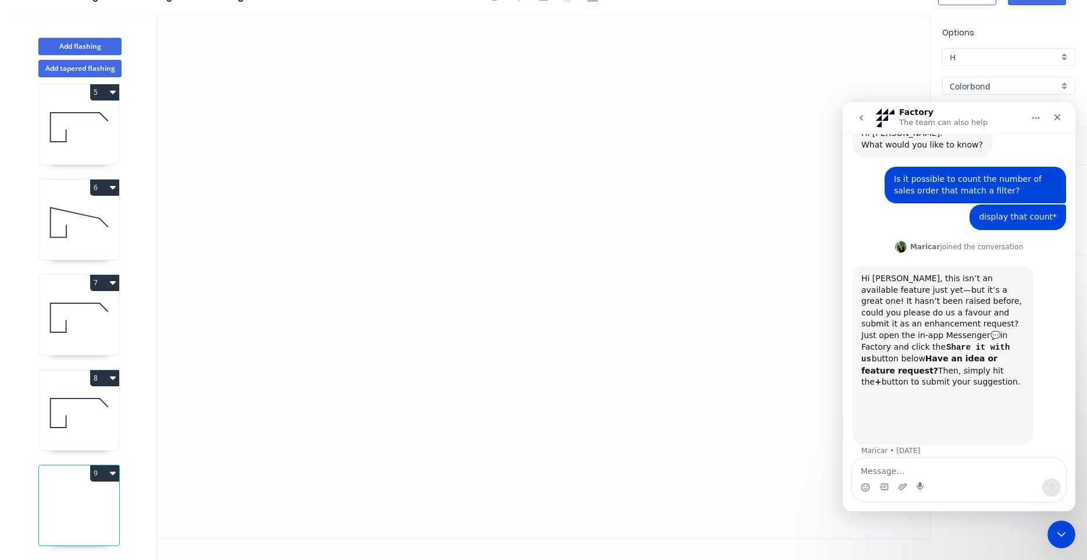
scroll to position [49, 0]
click at [861, 120] on icon "go back" at bounding box center [860, 117] width 9 height 9
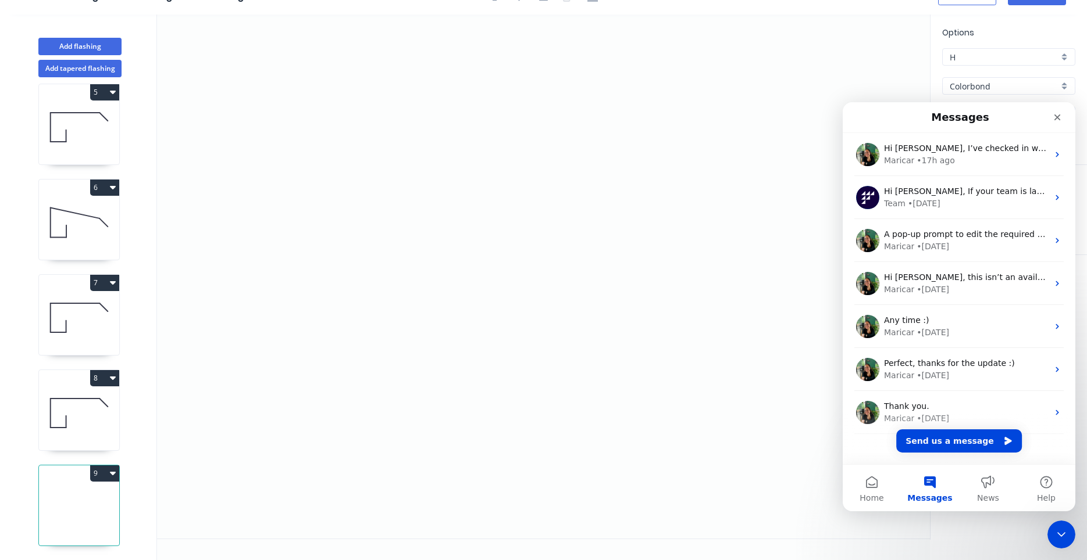
scroll to position [0, 0]
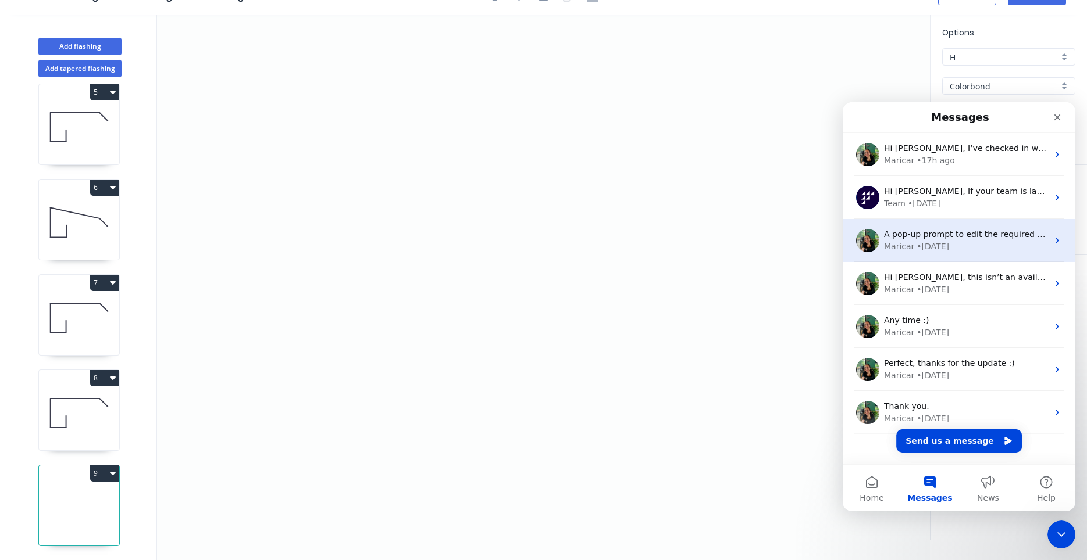
click at [973, 249] on div "Maricar • 1d ago" at bounding box center [966, 247] width 164 height 12
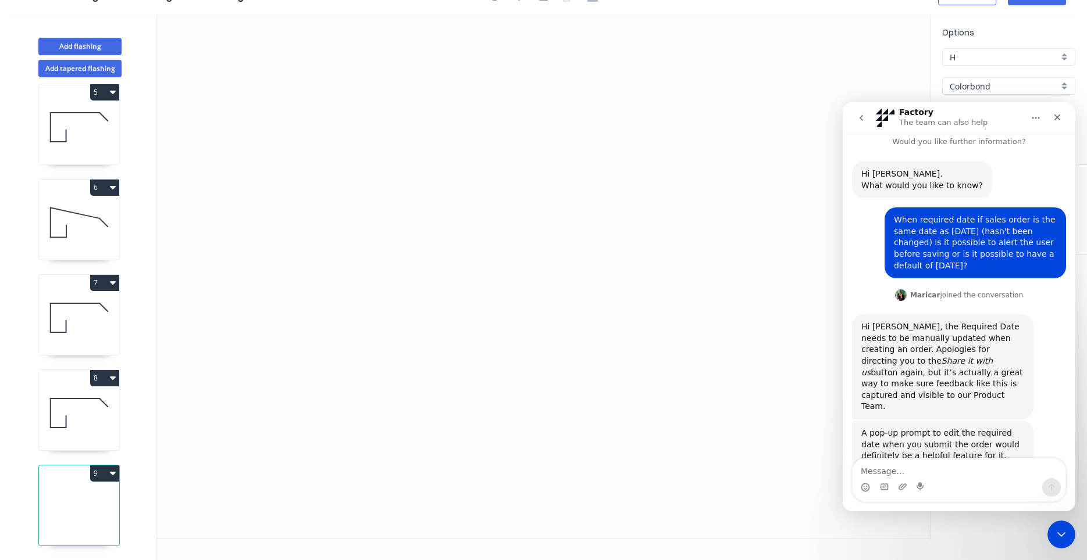
scroll to position [8, 0]
click at [863, 118] on icon "go back" at bounding box center [860, 117] width 9 height 9
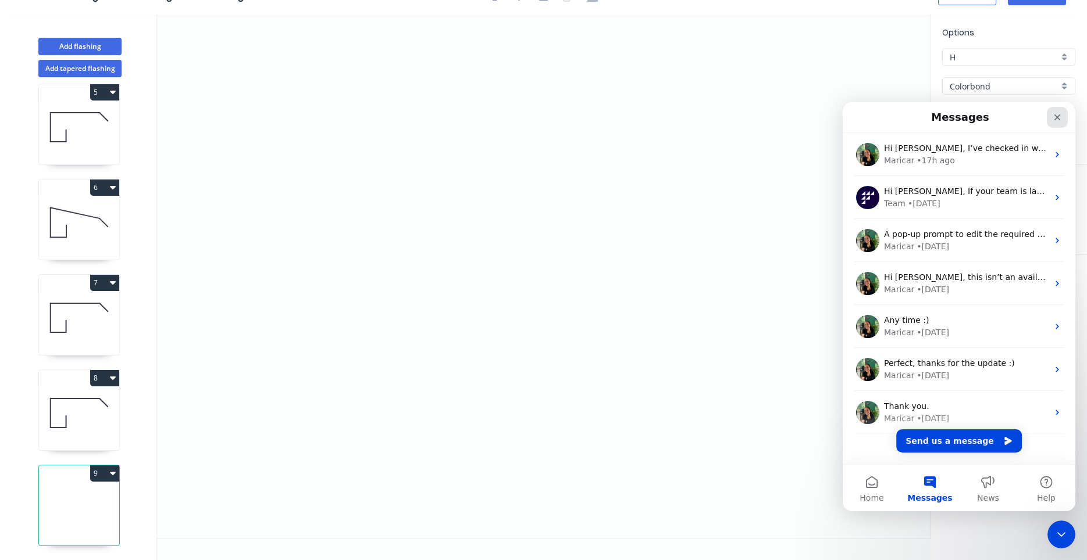
click at [1055, 115] on icon "Close" at bounding box center [1057, 118] width 6 height 6
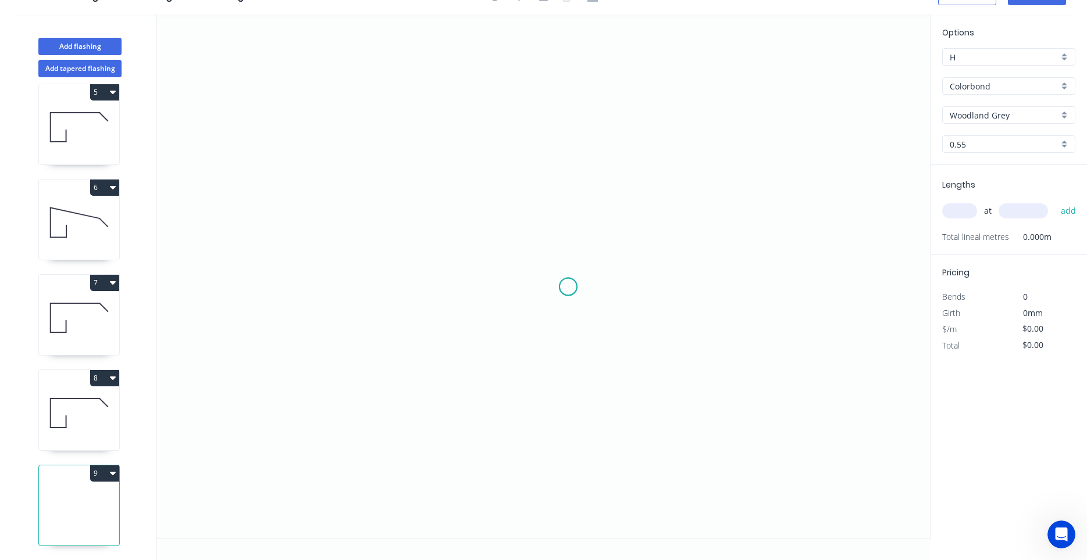
click at [568, 287] on icon "0" at bounding box center [543, 277] width 773 height 524
click at [571, 358] on icon "0" at bounding box center [543, 277] width 773 height 524
click at [658, 355] on icon "0 ?" at bounding box center [543, 277] width 773 height 524
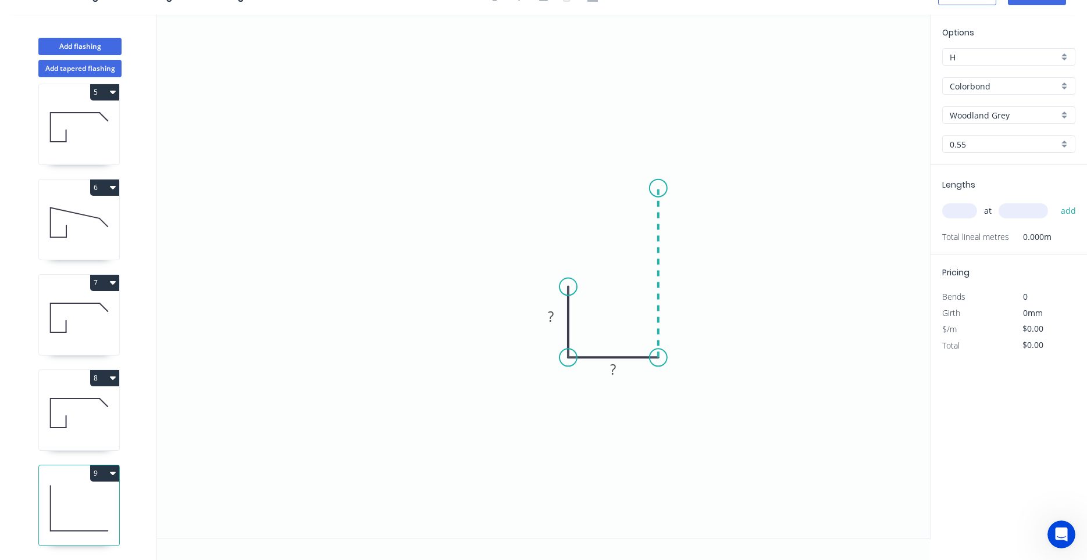
click at [651, 188] on icon "0 ? ?" at bounding box center [543, 277] width 773 height 524
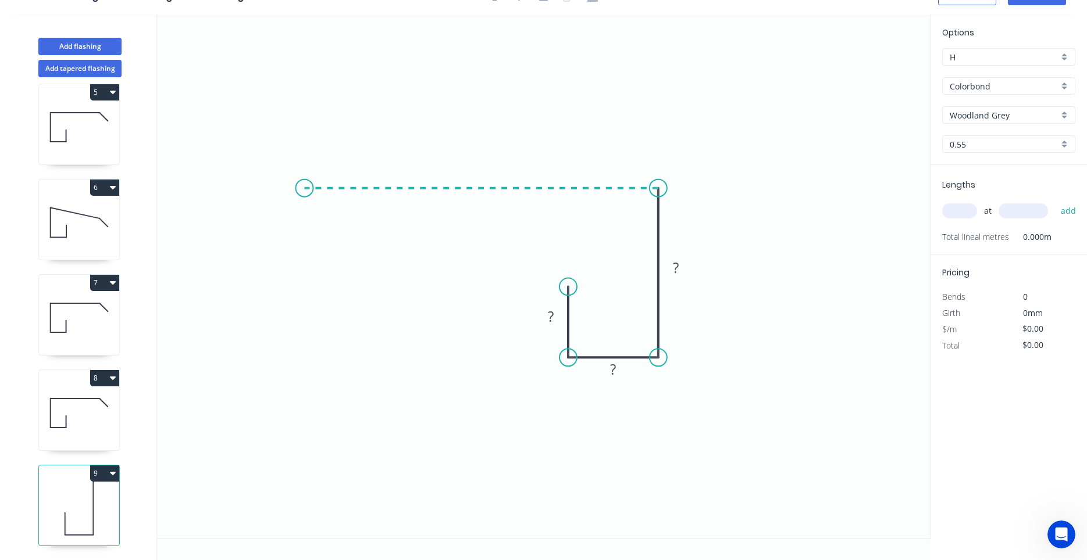
click at [304, 185] on icon "0 ? ? ?" at bounding box center [543, 277] width 773 height 524
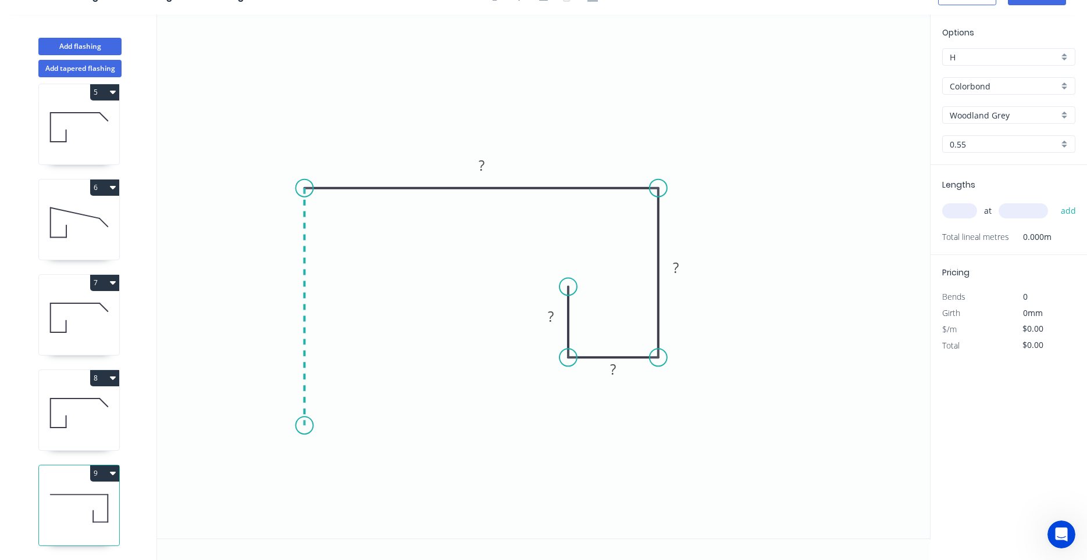
click at [299, 426] on icon "0 ? ? ? ?" at bounding box center [543, 277] width 773 height 524
click at [299, 426] on circle at bounding box center [303, 425] width 17 height 17
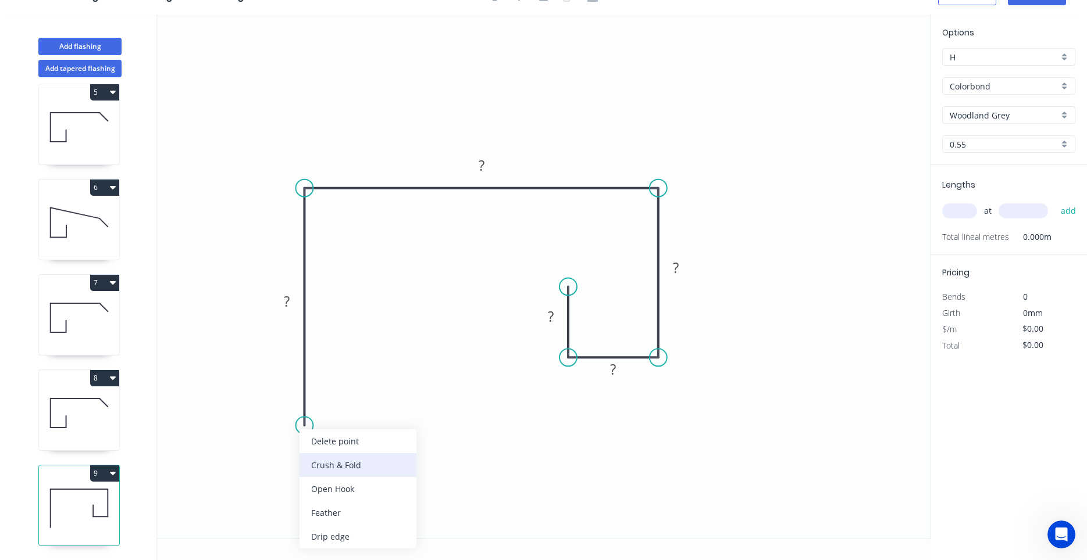
click at [330, 467] on div "Crush & Fold" at bounding box center [357, 465] width 117 height 24
click at [288, 410] on tspan "10" at bounding box center [287, 404] width 16 height 19
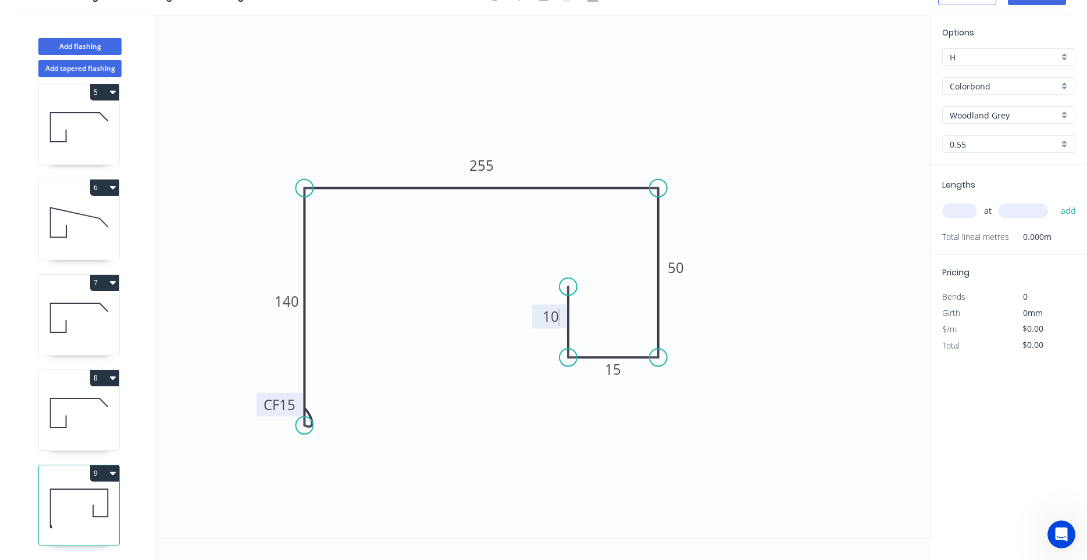
click at [955, 216] on input "text" at bounding box center [959, 210] width 35 height 15
click at [1055, 201] on button "add" at bounding box center [1068, 211] width 27 height 20
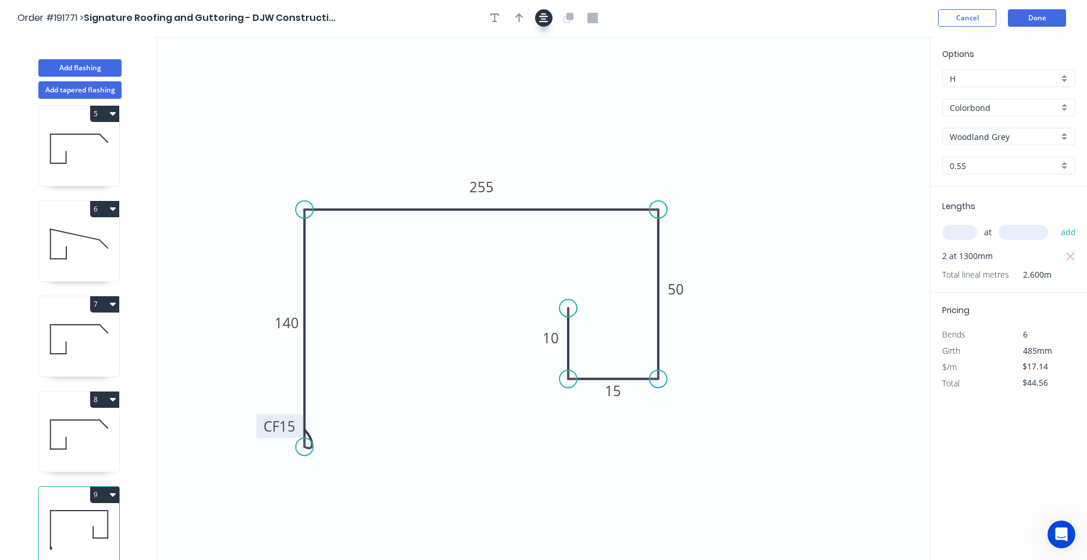
click at [548, 16] on button "button" at bounding box center [543, 17] width 17 height 17
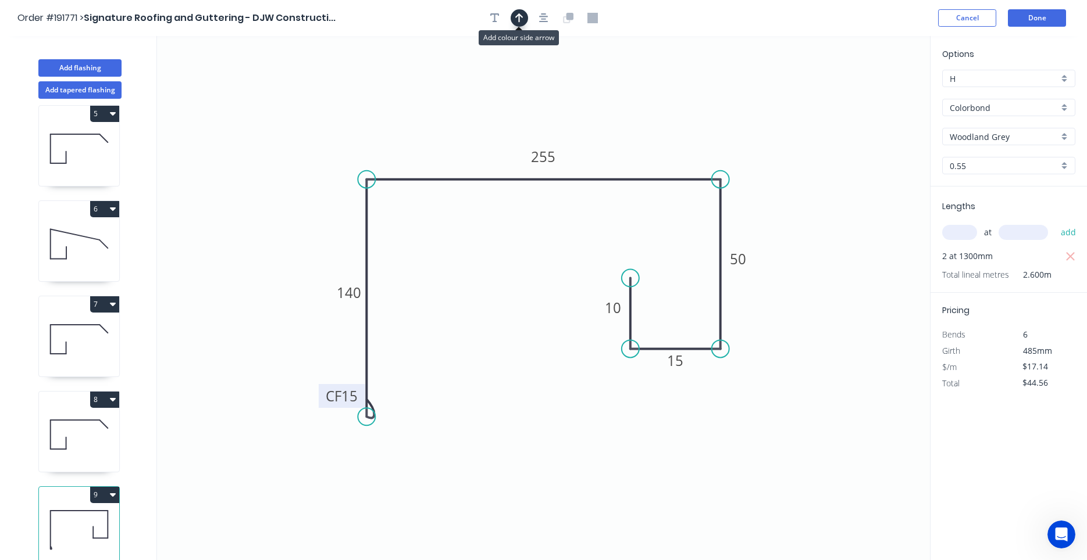
click at [521, 19] on icon "button" at bounding box center [519, 18] width 8 height 10
click at [869, 90] on icon at bounding box center [871, 80] width 10 height 37
drag, startPoint x: 869, startPoint y: 90, endPoint x: 670, endPoint y: 134, distance: 203.7
click at [670, 134] on icon "0 CF 15 140 255 50 15 10" at bounding box center [543, 298] width 773 height 524
drag, startPoint x: 874, startPoint y: 90, endPoint x: 673, endPoint y: 112, distance: 202.4
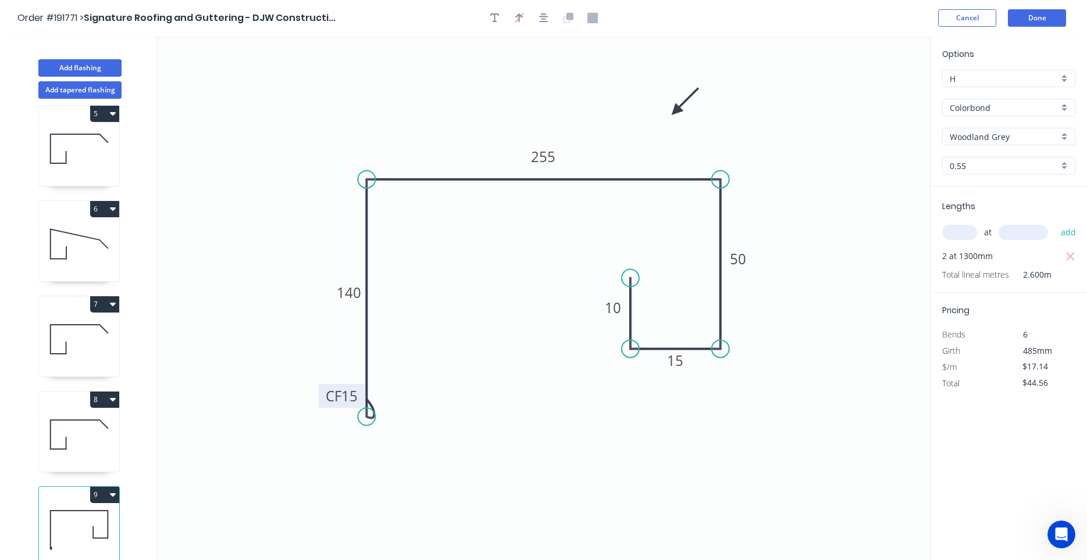
click at [673, 112] on icon at bounding box center [685, 102] width 34 height 34
click at [997, 145] on div "Woodland Grey" at bounding box center [1008, 136] width 133 height 17
click at [1000, 135] on input "text" at bounding box center [1003, 137] width 109 height 12
click at [1000, 135] on input "Woodland Grey" at bounding box center [1003, 137] width 109 height 12
click at [989, 155] on div "Surfmist" at bounding box center [1008, 159] width 132 height 20
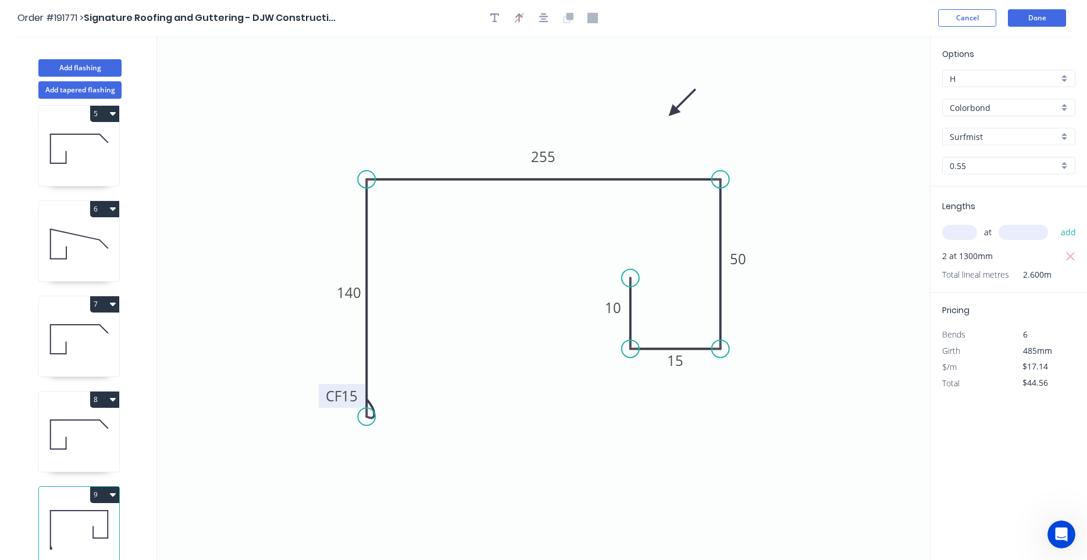
click at [97, 452] on icon at bounding box center [79, 435] width 80 height 74
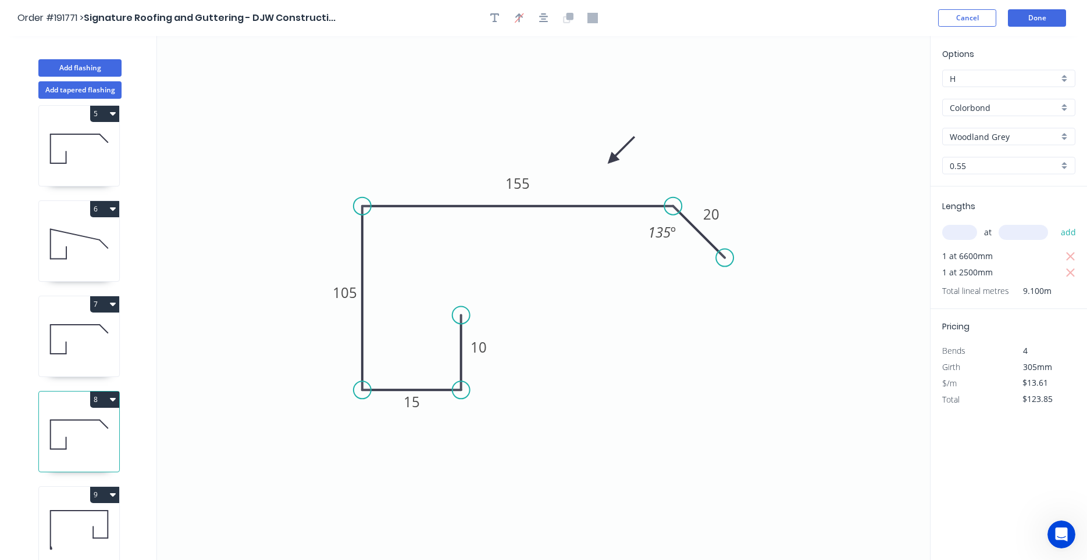
click at [81, 542] on icon at bounding box center [79, 530] width 80 height 74
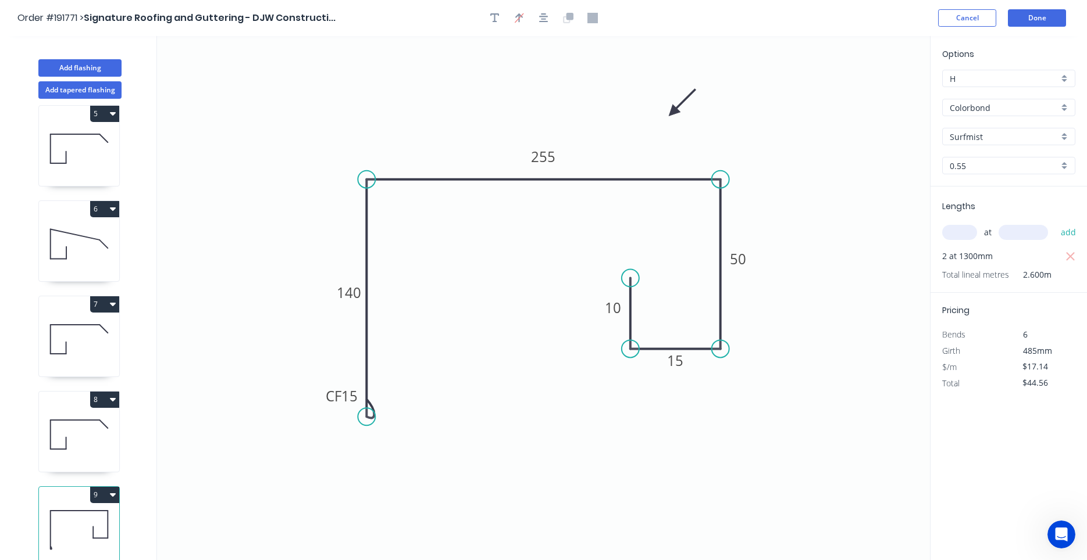
scroll to position [22, 0]
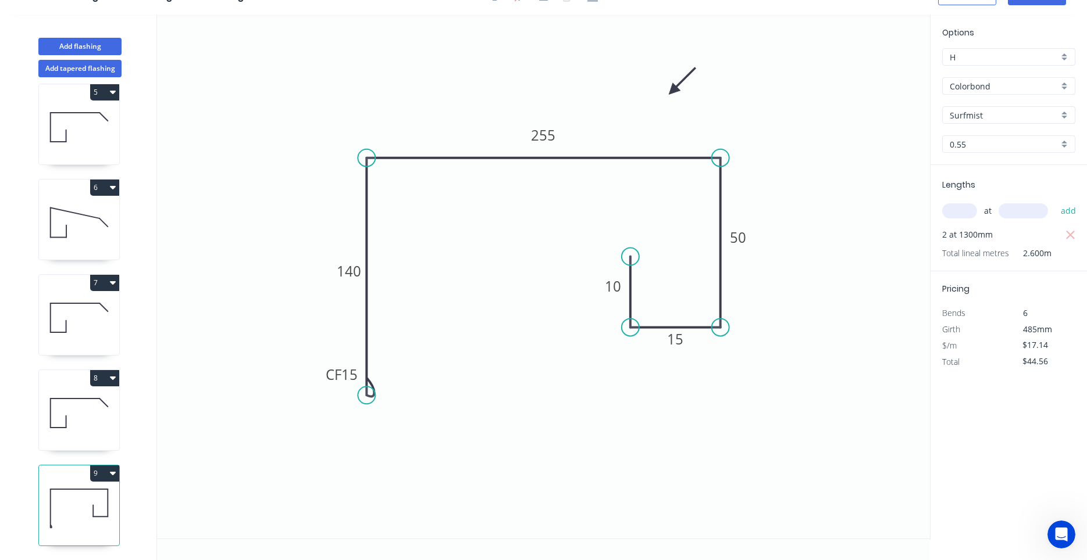
click at [115, 471] on icon "button" at bounding box center [113, 473] width 6 height 9
click at [99, 496] on div "Duplicate" at bounding box center [64, 502] width 90 height 17
click at [106, 435] on icon at bounding box center [79, 413] width 80 height 74
click at [79, 502] on icon at bounding box center [79, 508] width 80 height 74
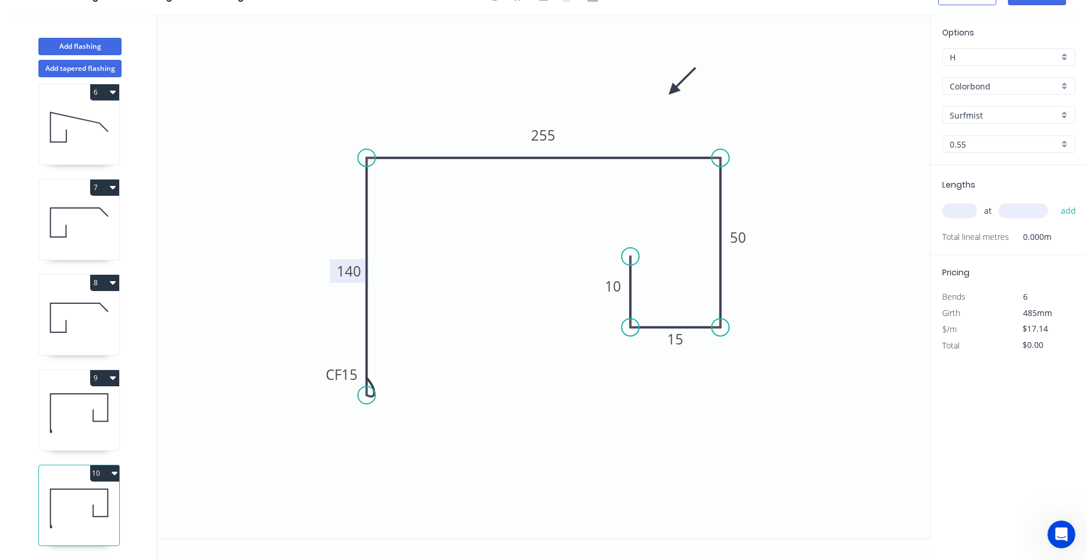
click at [359, 269] on tspan "140" at bounding box center [349, 271] width 24 height 19
drag, startPoint x: 374, startPoint y: 394, endPoint x: 371, endPoint y: 277, distance: 116.9
click at [371, 277] on circle at bounding box center [366, 277] width 17 height 17
click at [551, 135] on tspan "255" at bounding box center [543, 135] width 24 height 19
click at [965, 210] on input "text" at bounding box center [959, 210] width 35 height 15
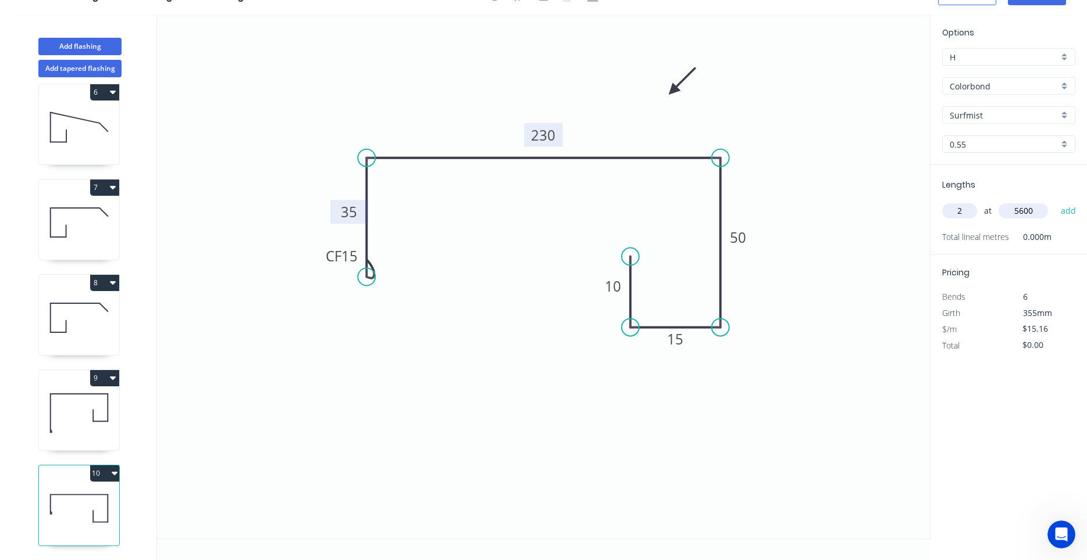
click at [1055, 201] on button "add" at bounding box center [1068, 211] width 27 height 20
click at [88, 68] on button "Add tapered flashing" at bounding box center [79, 68] width 83 height 17
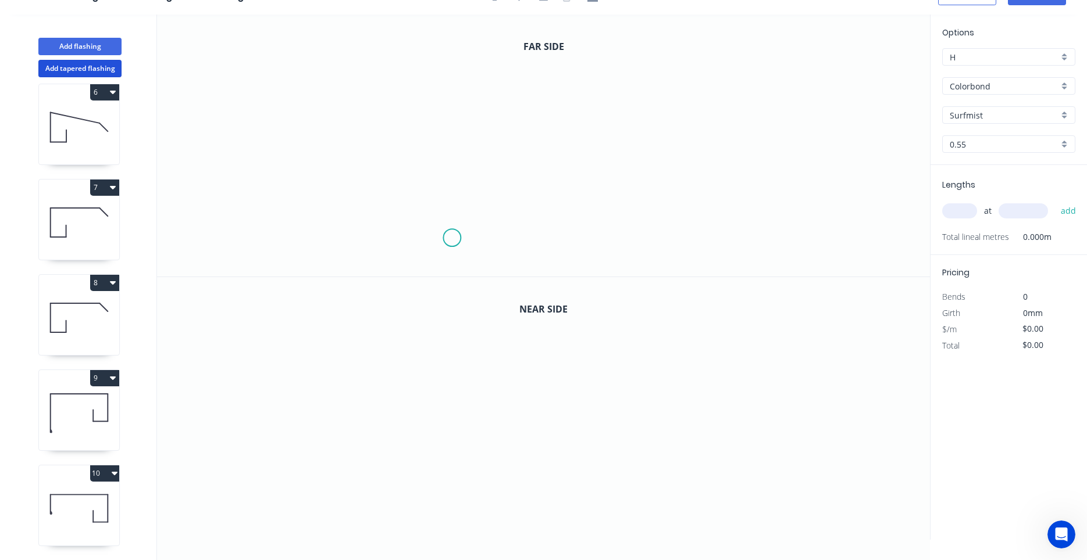
click at [452, 238] on icon "0" at bounding box center [543, 146] width 773 height 262
click at [455, 101] on icon "0" at bounding box center [543, 146] width 773 height 262
click at [682, 103] on icon "0 ?" at bounding box center [543, 146] width 773 height 262
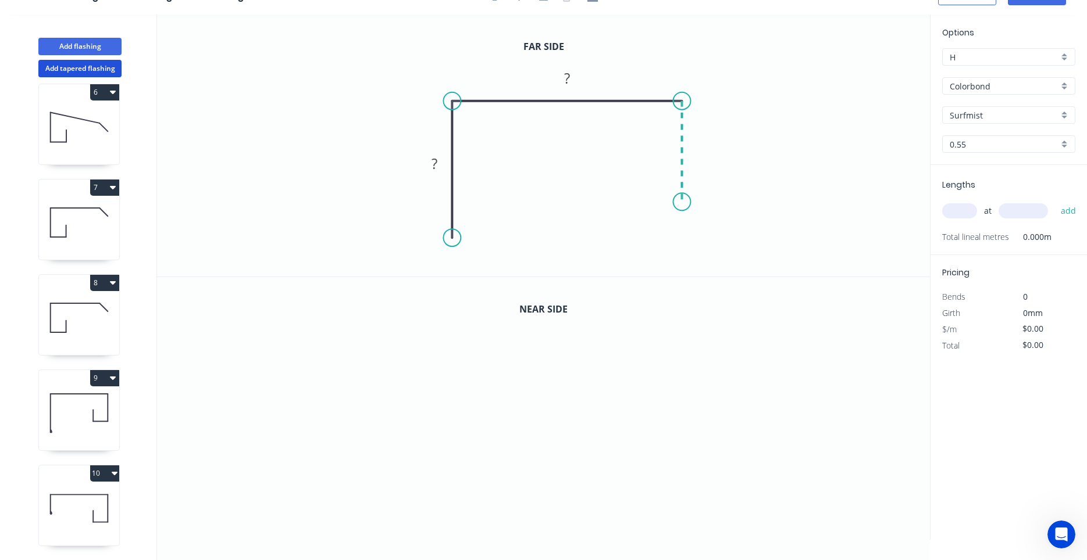
click at [683, 202] on icon "0 ? ?" at bounding box center [543, 146] width 773 height 262
click at [631, 202] on icon at bounding box center [656, 202] width 51 height 0
click at [630, 158] on icon "0 ? ? ? ?" at bounding box center [543, 146] width 773 height 262
click at [630, 158] on circle at bounding box center [630, 156] width 17 height 17
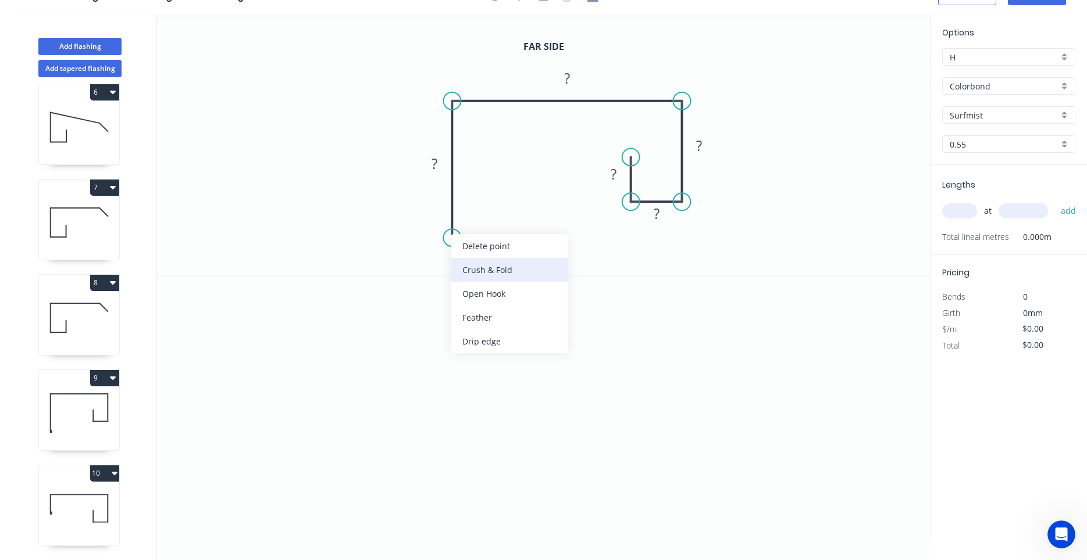
click at [468, 267] on div "Crush & Fold" at bounding box center [509, 270] width 117 height 24
click at [443, 221] on tspan "10" at bounding box center [435, 217] width 16 height 19
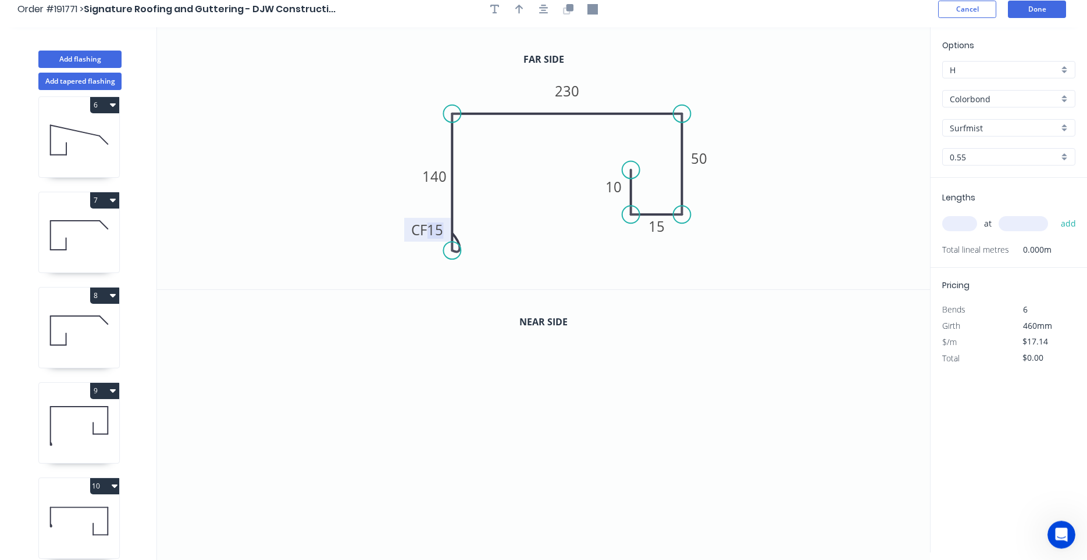
scroll to position [0, 0]
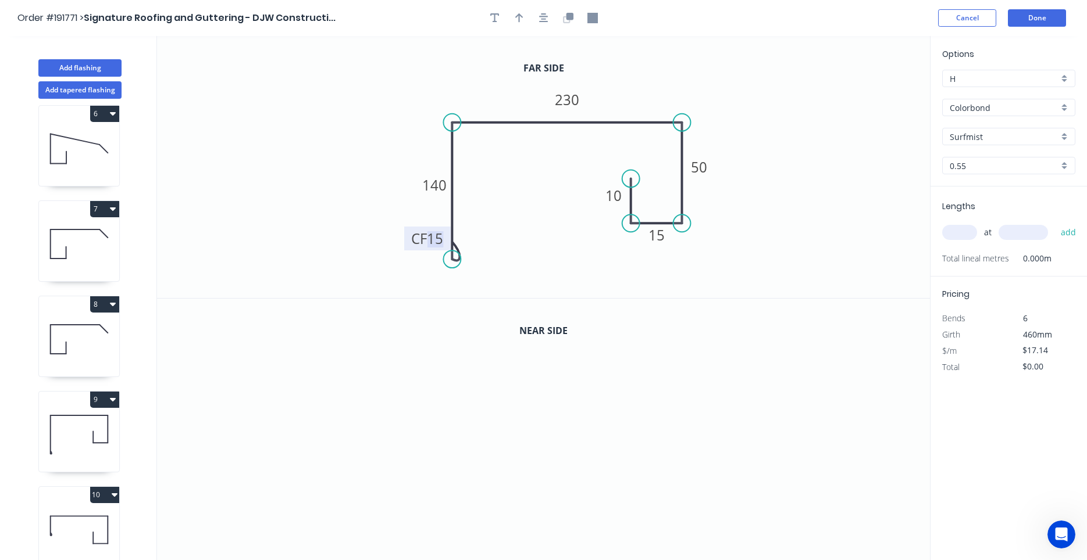
click at [552, 24] on div at bounding box center [544, 17] width 122 height 17
click at [549, 21] on button "button" at bounding box center [543, 17] width 17 height 17
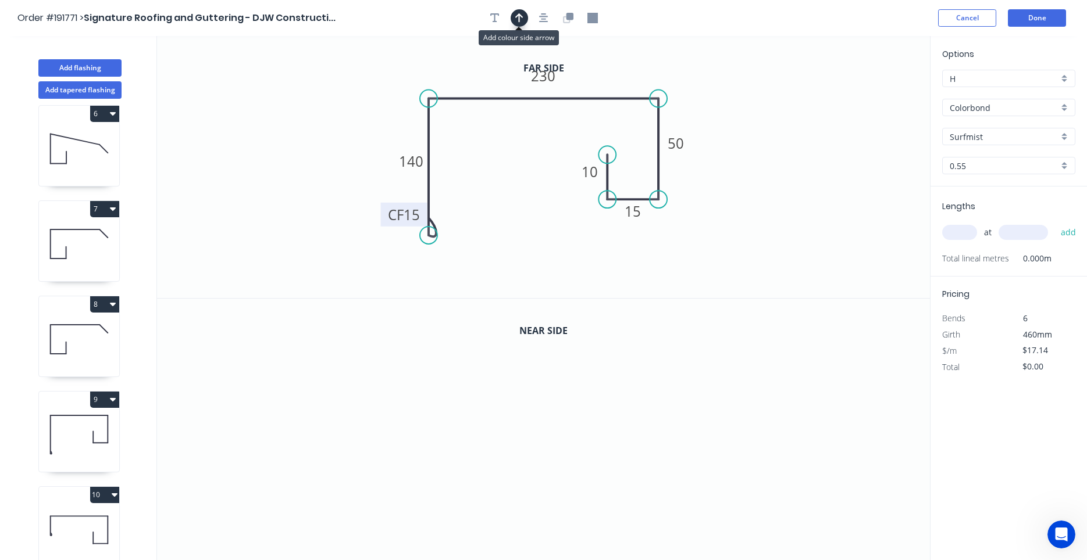
click at [521, 20] on icon "button" at bounding box center [519, 18] width 8 height 10
drag, startPoint x: 871, startPoint y: 88, endPoint x: 652, endPoint y: 76, distance: 219.5
click at [655, 76] on icon at bounding box center [658, 62] width 10 height 37
click at [651, 76] on icon "0 CF 15 140 230 50 15 10" at bounding box center [543, 167] width 773 height 262
click at [653, 74] on icon at bounding box center [654, 62] width 10 height 37
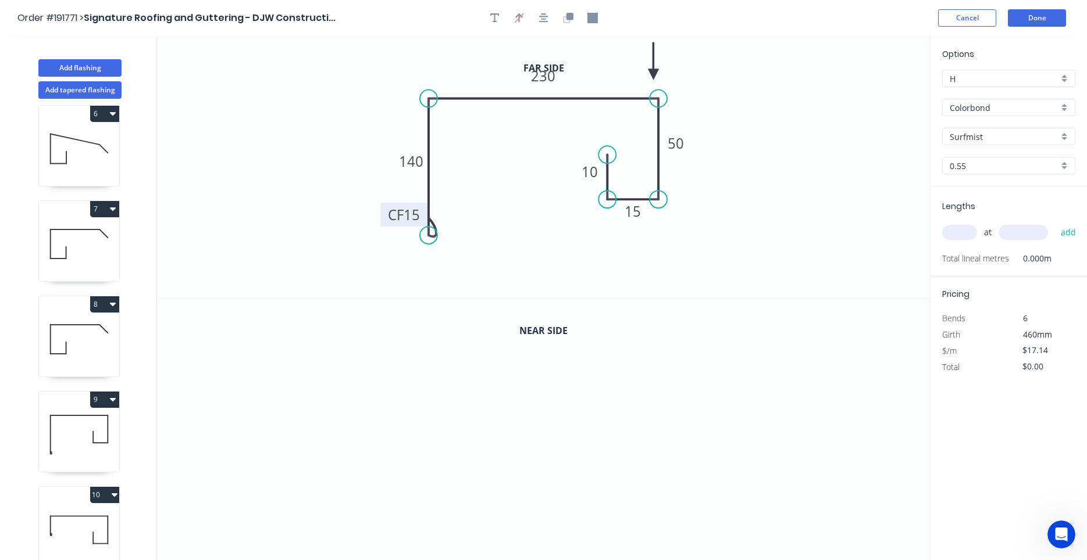
click at [653, 74] on icon at bounding box center [653, 60] width 10 height 37
drag, startPoint x: 652, startPoint y: 73, endPoint x: 612, endPoint y: 73, distance: 40.1
click at [615, 73] on icon at bounding box center [632, 65] width 34 height 34
drag, startPoint x: 559, startPoint y: 85, endPoint x: 553, endPoint y: 150, distance: 65.3
click at [553, 150] on rect at bounding box center [538, 141] width 38 height 24
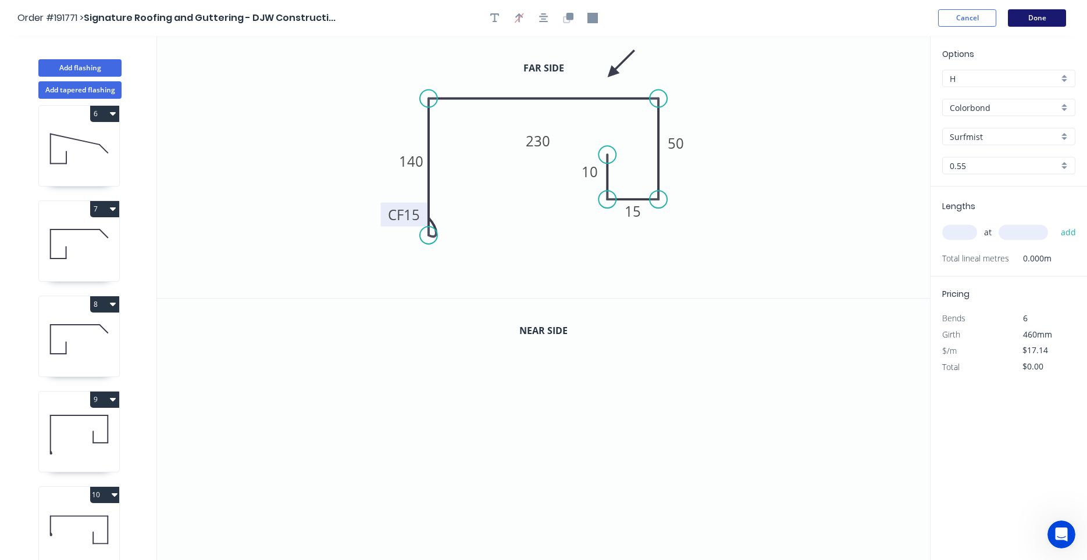
click at [1031, 22] on button "Done" at bounding box center [1037, 17] width 58 height 17
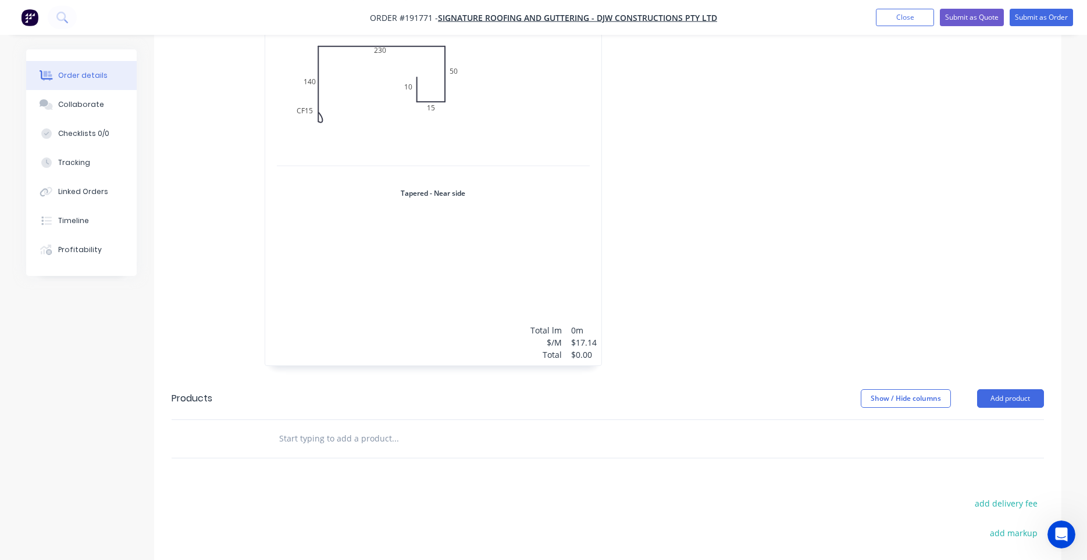
scroll to position [1253, 0]
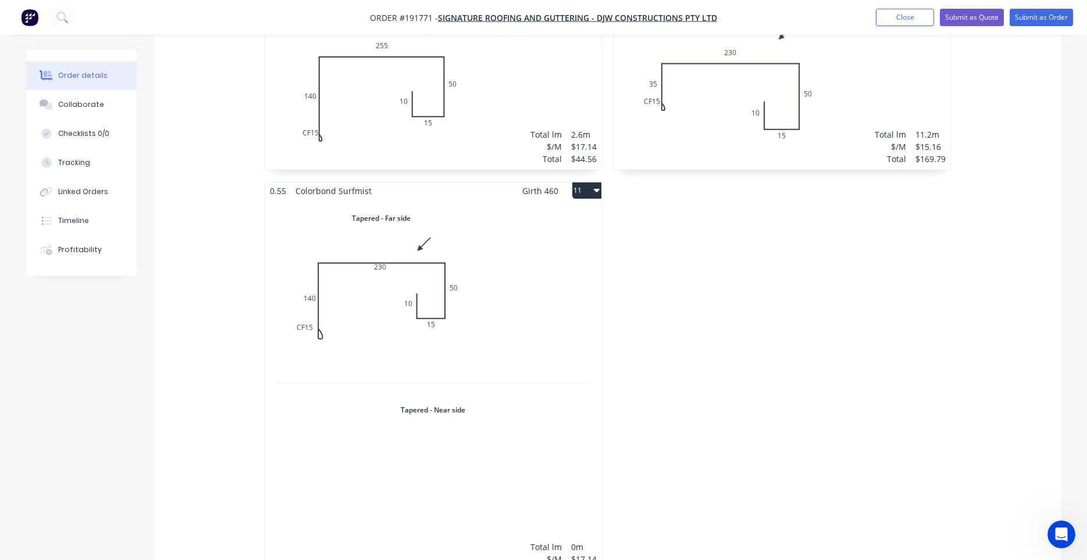
click at [479, 340] on div "Total lm $/M Total 0m $17.14 $0.00" at bounding box center [433, 390] width 336 height 383
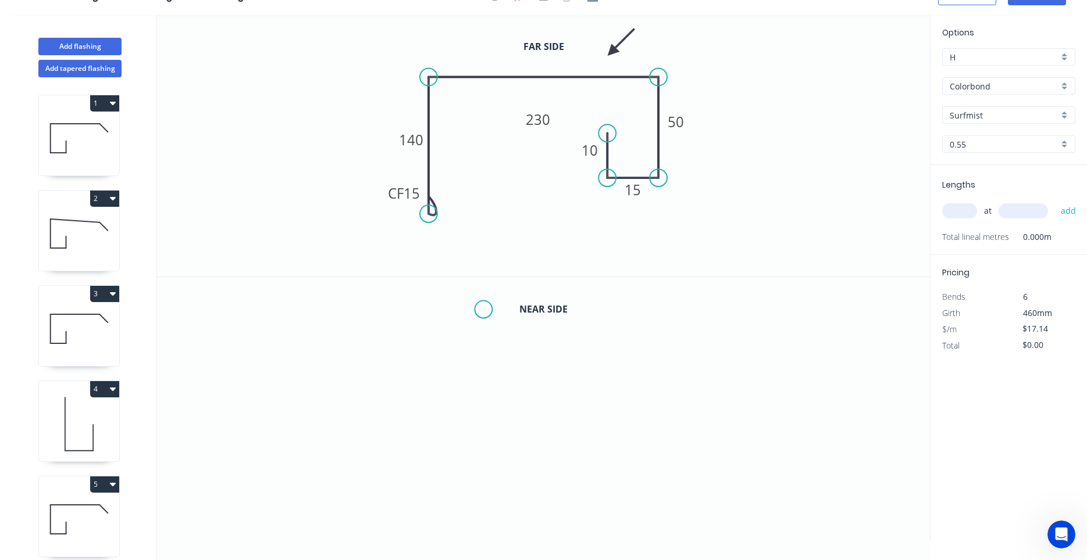
scroll to position [22, 0]
drag, startPoint x: 556, startPoint y: 122, endPoint x: 556, endPoint y: 148, distance: 26.2
click at [556, 148] on rect at bounding box center [538, 146] width 38 height 24
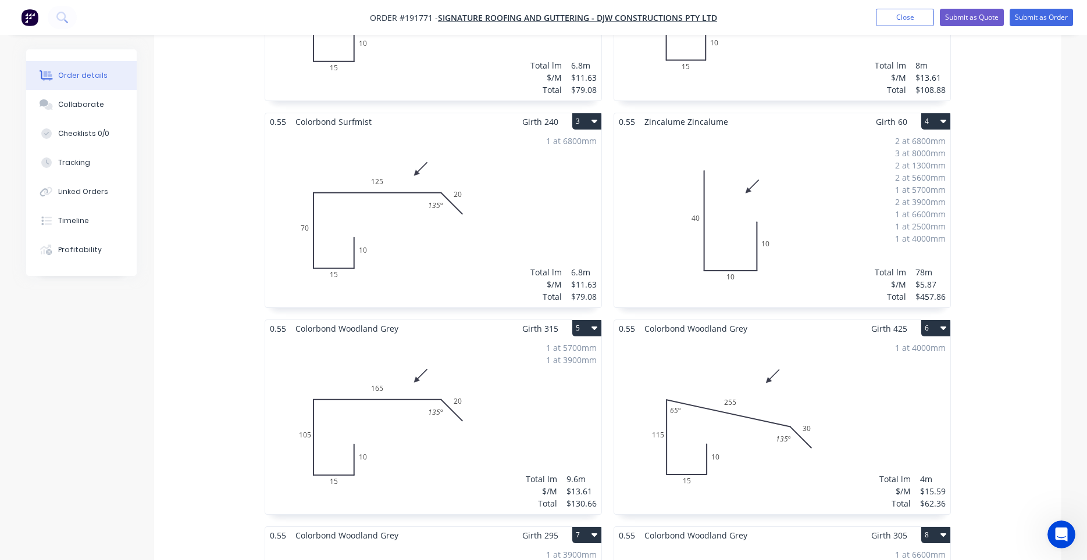
scroll to position [1087, 0]
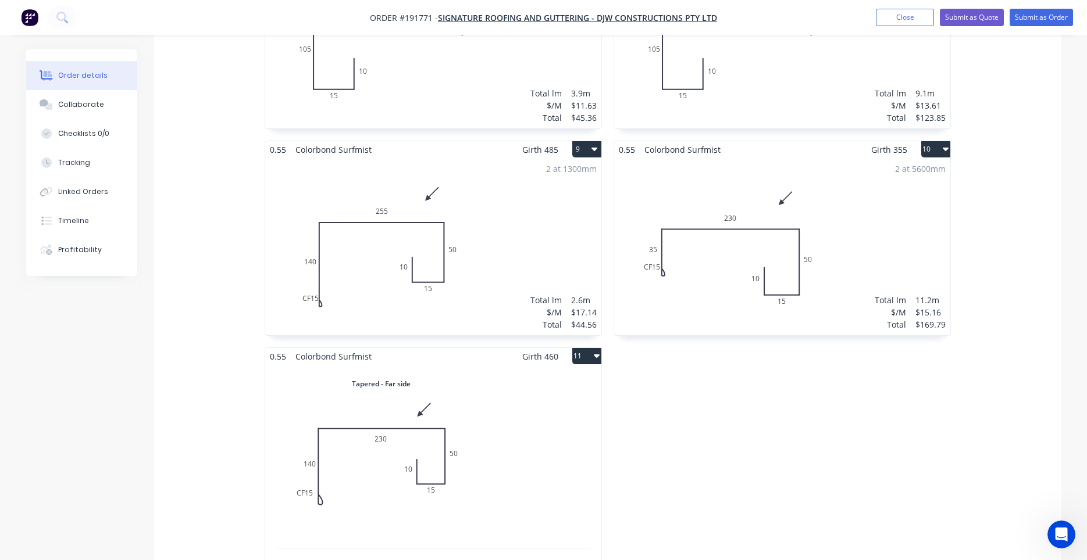
click at [490, 409] on div "Total lm $/M Total 0m $17.14 $0.00" at bounding box center [433, 556] width 336 height 383
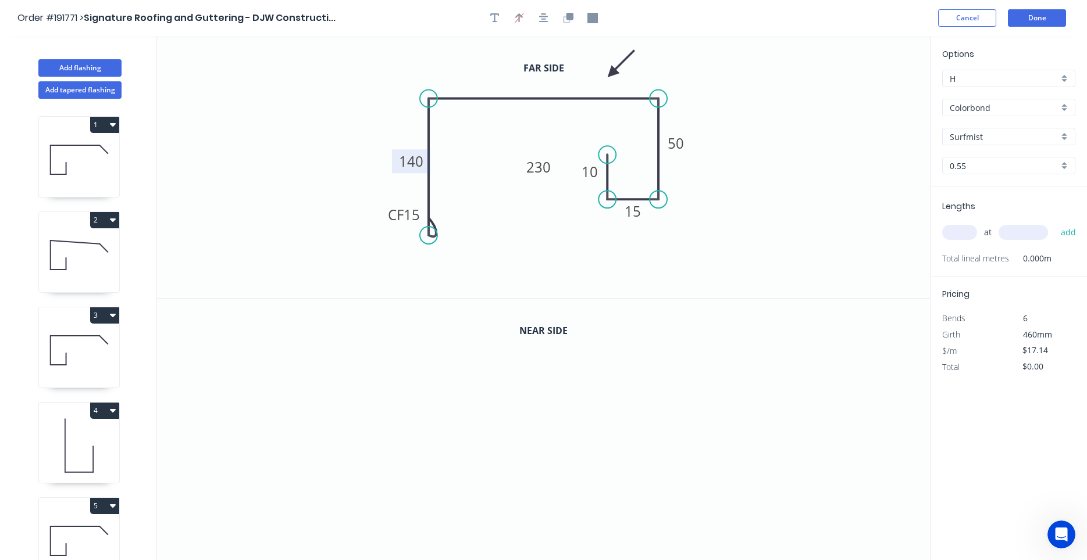
click at [409, 163] on tspan "140" at bounding box center [411, 161] width 24 height 19
click at [542, 22] on icon "button" at bounding box center [543, 18] width 9 height 10
click at [568, 16] on icon "button" at bounding box center [569, 16] width 7 height 7
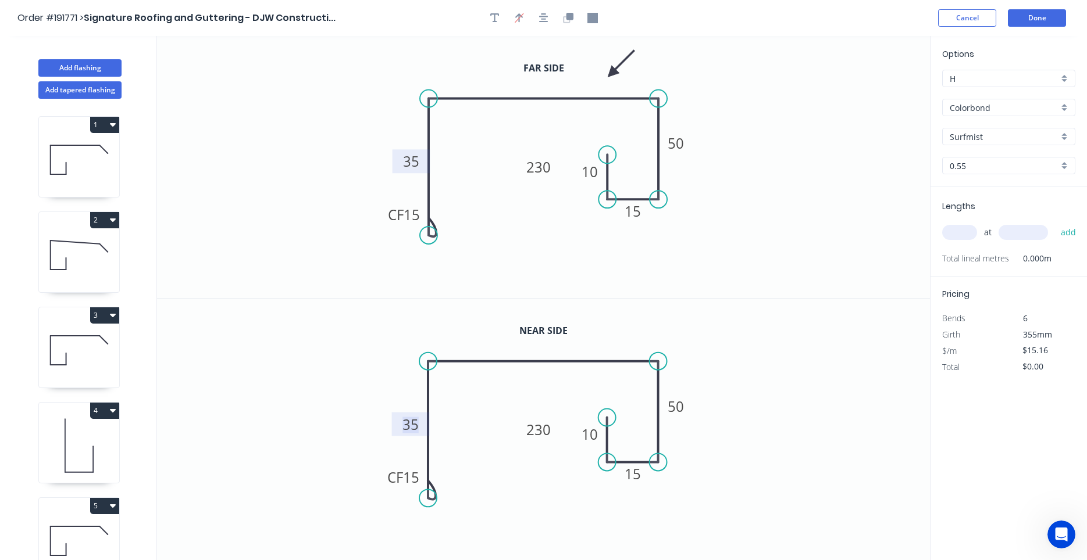
click at [410, 419] on tspan "35" at bounding box center [411, 424] width 16 height 19
drag, startPoint x: 430, startPoint y: 240, endPoint x: 428, endPoint y: 176, distance: 64.0
click at [428, 176] on circle at bounding box center [428, 175] width 17 height 17
drag, startPoint x: 383, startPoint y: 158, endPoint x: 378, endPoint y: 190, distance: 32.3
click at [378, 190] on rect at bounding box center [399, 186] width 47 height 24
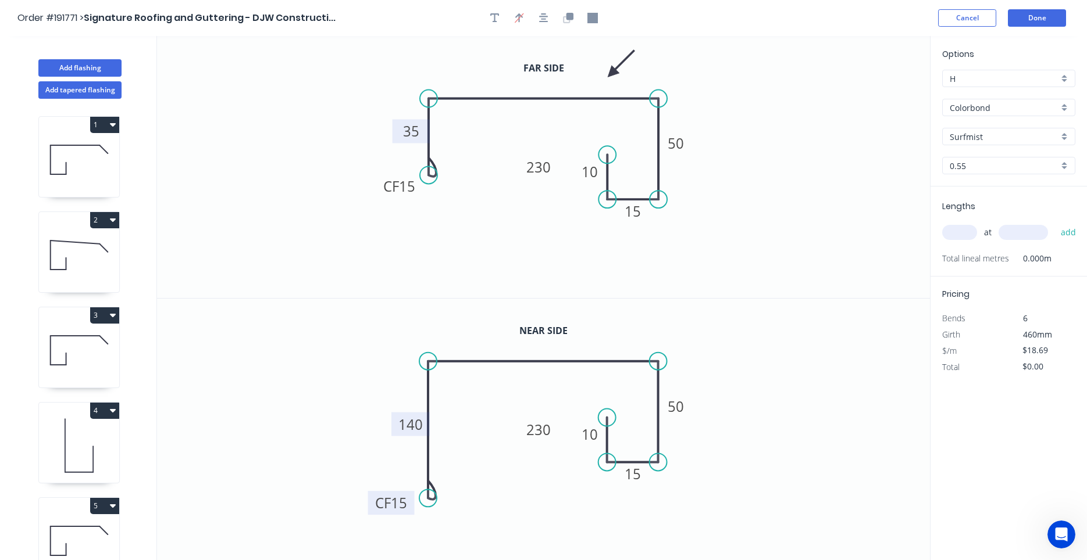
drag, startPoint x: 385, startPoint y: 483, endPoint x: 373, endPoint y: 512, distance: 31.2
click at [373, 512] on rect at bounding box center [391, 503] width 47 height 24
click at [1020, 13] on button "Done" at bounding box center [1037, 17] width 58 height 17
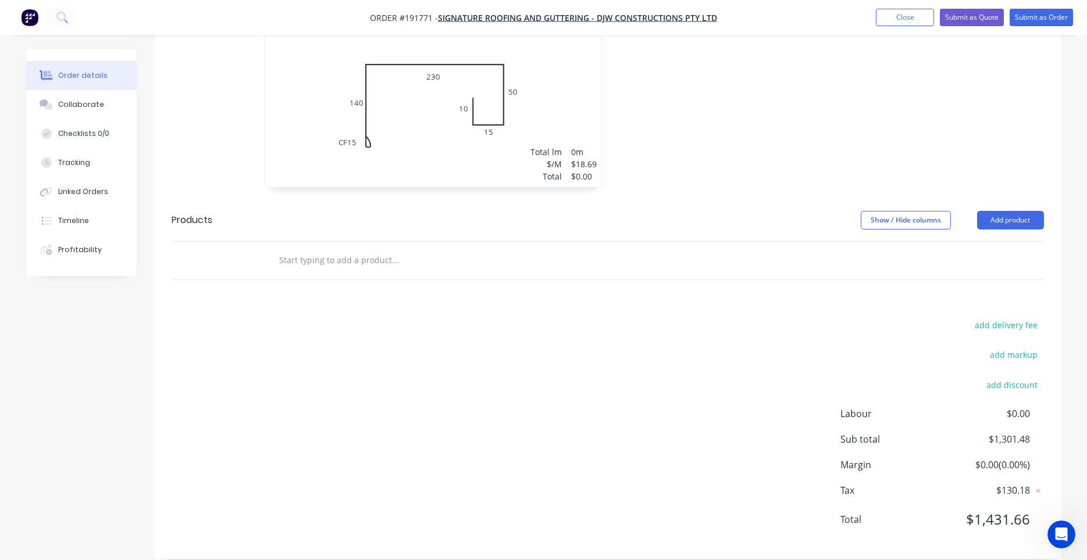
scroll to position [1352, 0]
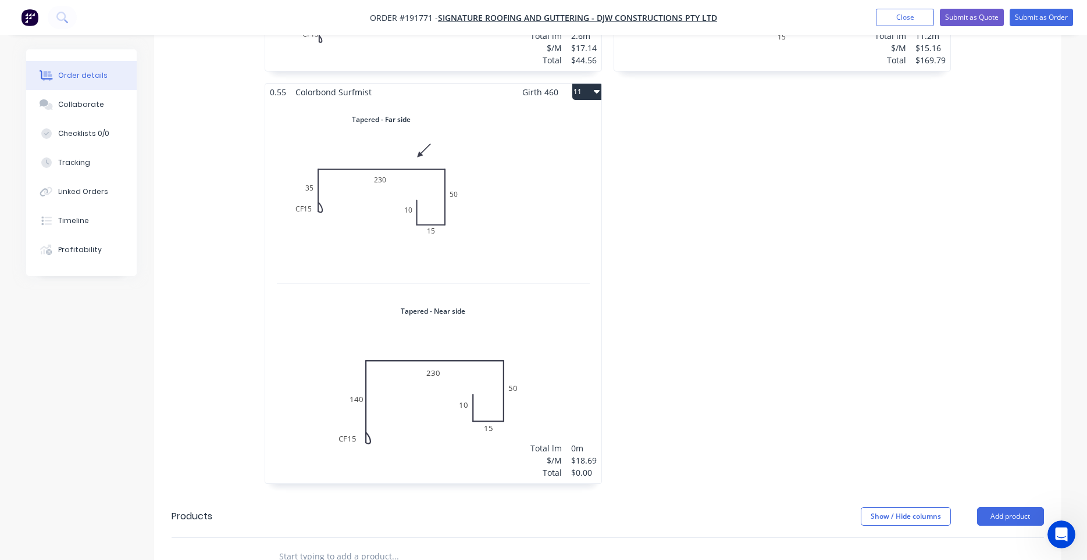
click at [556, 359] on div "Total lm $/M Total 0m $18.69 $0.00" at bounding box center [433, 292] width 336 height 383
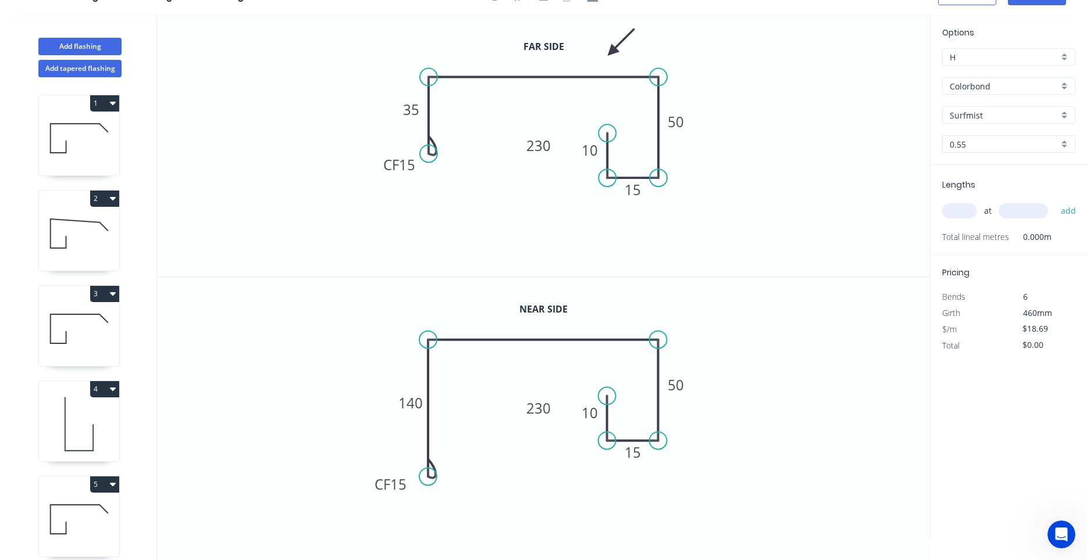
scroll to position [22, 0]
click at [966, 208] on input "text" at bounding box center [959, 210] width 35 height 15
click at [1055, 201] on button "add" at bounding box center [1068, 211] width 27 height 20
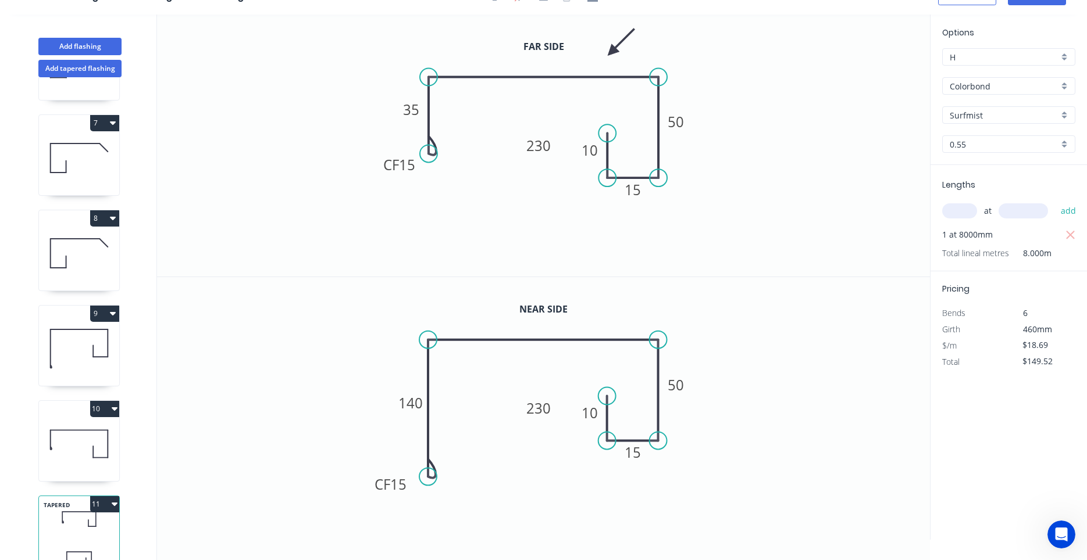
scroll to position [583, 0]
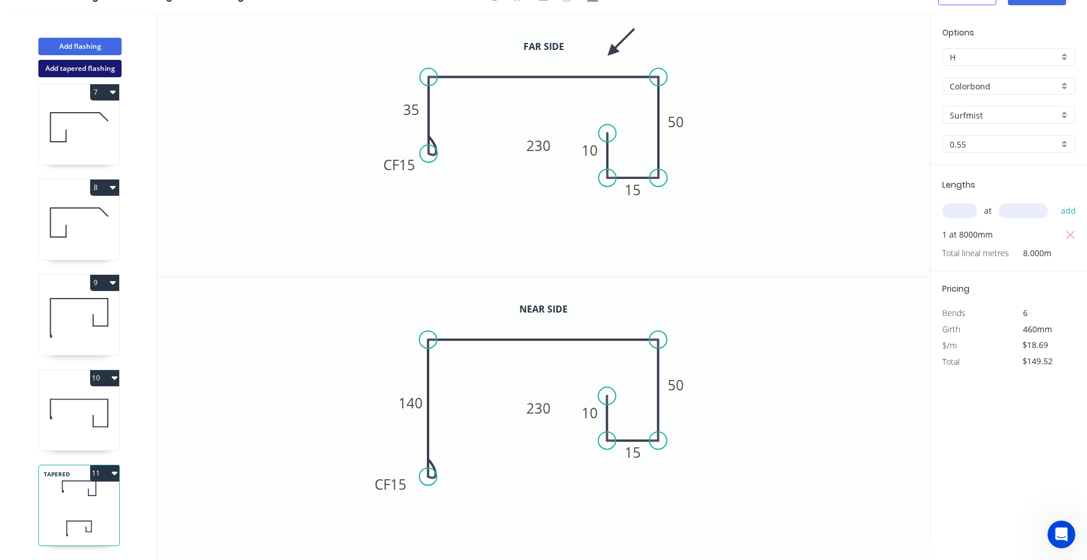
click at [98, 69] on button "Add tapered flashing" at bounding box center [79, 68] width 83 height 17
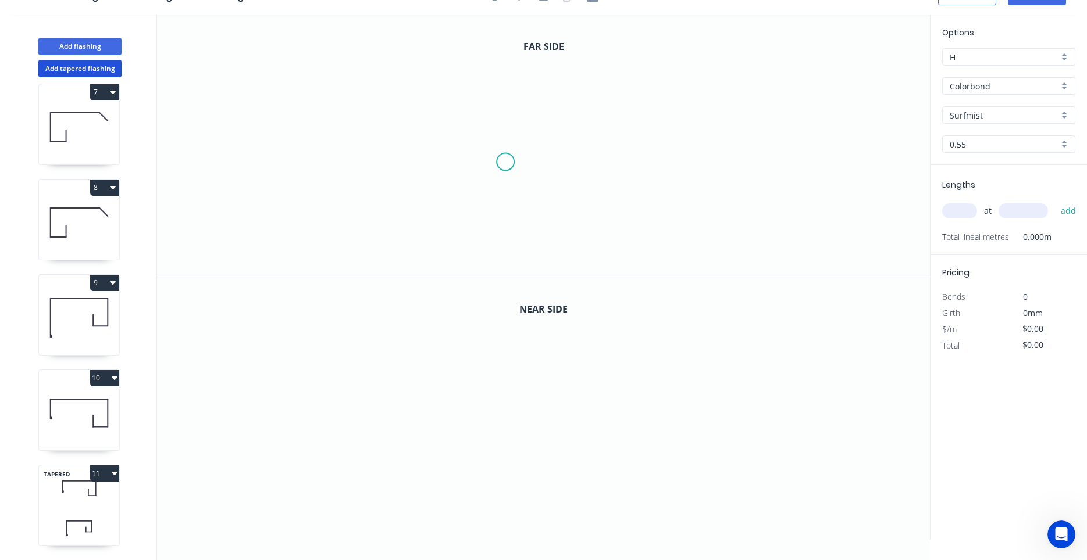
click at [505, 162] on icon "0" at bounding box center [543, 146] width 773 height 262
click at [503, 226] on icon "0" at bounding box center [543, 146] width 773 height 262
click at [436, 228] on icon "0 ?" at bounding box center [543, 146] width 773 height 262
click at [431, 83] on icon "0 ? ?" at bounding box center [543, 146] width 773 height 262
click at [699, 87] on icon "0 ? ? ?" at bounding box center [543, 146] width 773 height 262
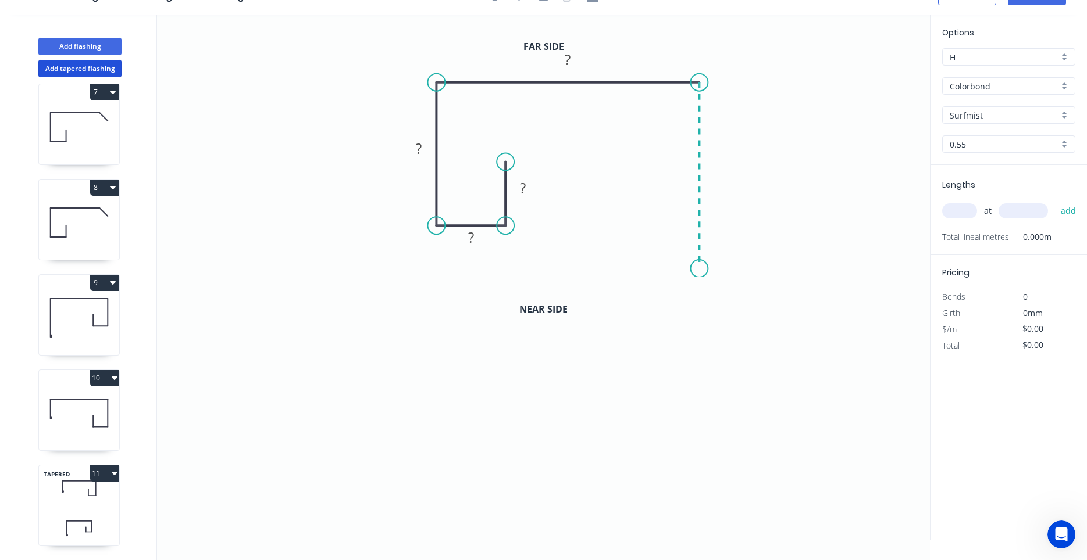
click at [685, 269] on icon "0 ? ? ? ?" at bounding box center [543, 146] width 773 height 262
click at [629, 274] on icon "0 ? ? ? ? ?" at bounding box center [543, 146] width 773 height 262
click at [629, 274] on circle at bounding box center [628, 268] width 17 height 17
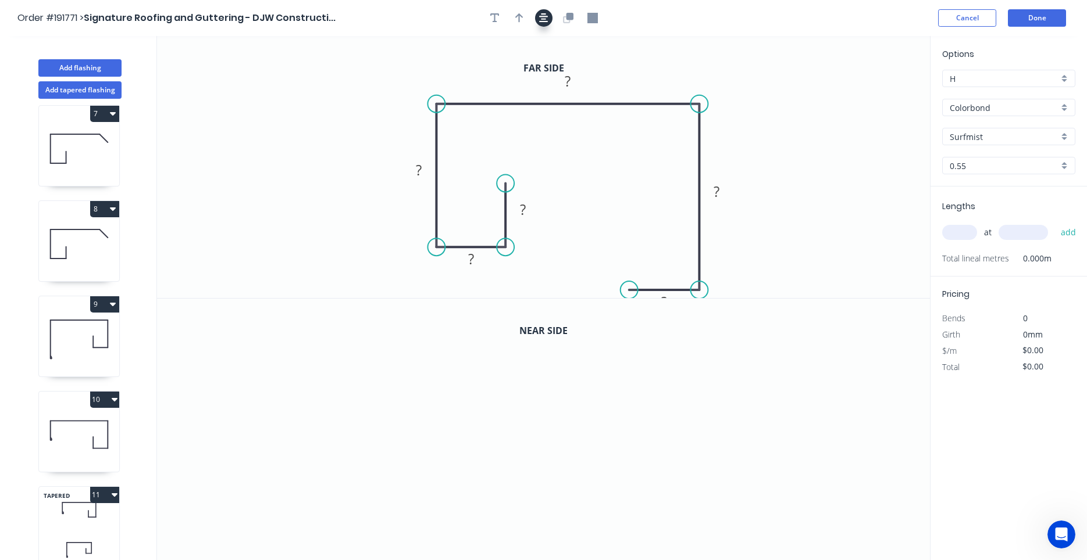
click at [540, 18] on icon "button" at bounding box center [543, 18] width 9 height 10
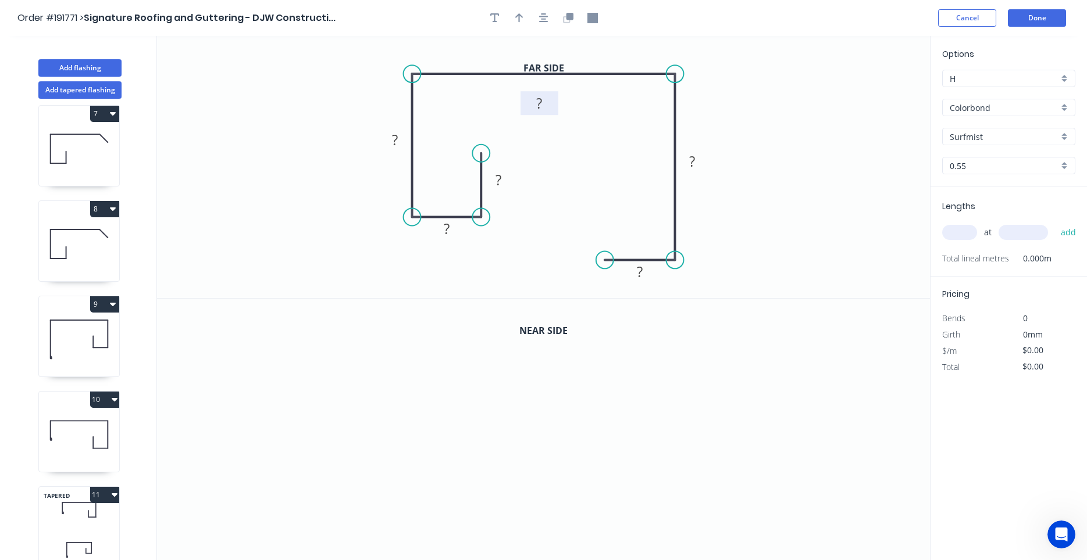
drag, startPoint x: 556, startPoint y: 55, endPoint x: 552, endPoint y: 107, distance: 52.5
click at [552, 107] on rect at bounding box center [539, 103] width 38 height 24
click at [494, 185] on rect at bounding box center [498, 181] width 23 height 16
drag, startPoint x: 484, startPoint y: 148, endPoint x: 484, endPoint y: 165, distance: 17.4
click at [484, 165] on circle at bounding box center [480, 164] width 17 height 17
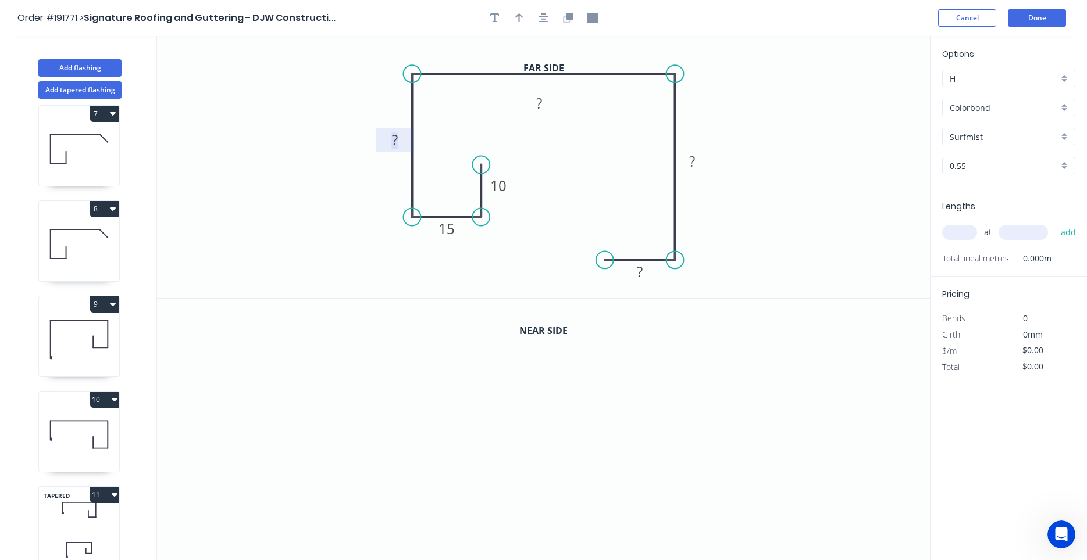
click at [393, 143] on tspan "?" at bounding box center [395, 139] width 6 height 19
click at [605, 270] on div "Delete point" at bounding box center [656, 276] width 117 height 24
click at [684, 294] on div "Crush & Fold" at bounding box center [729, 293] width 117 height 24
drag, startPoint x: 686, startPoint y: 292, endPoint x: 683, endPoint y: 285, distance: 7.6
click at [685, 293] on div "Flip bend" at bounding box center [732, 296] width 117 height 24
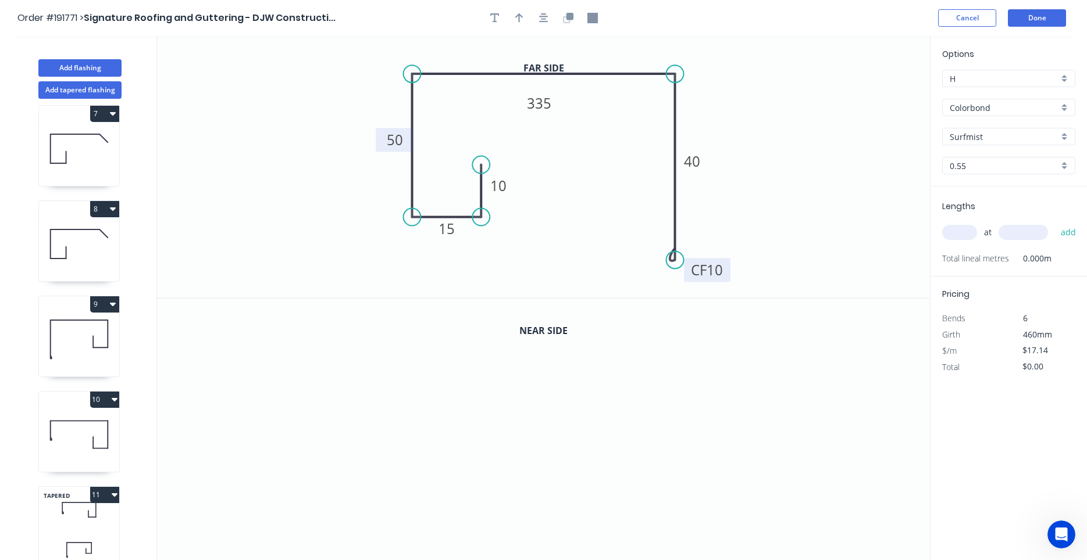
drag, startPoint x: 721, startPoint y: 245, endPoint x: 728, endPoint y: 277, distance: 32.9
click at [728, 277] on rect at bounding box center [707, 270] width 47 height 24
click at [718, 272] on tspan "10" at bounding box center [714, 271] width 16 height 19
drag, startPoint x: 679, startPoint y: 263, endPoint x: 670, endPoint y: 156, distance: 107.3
click at [670, 156] on circle at bounding box center [674, 155] width 17 height 17
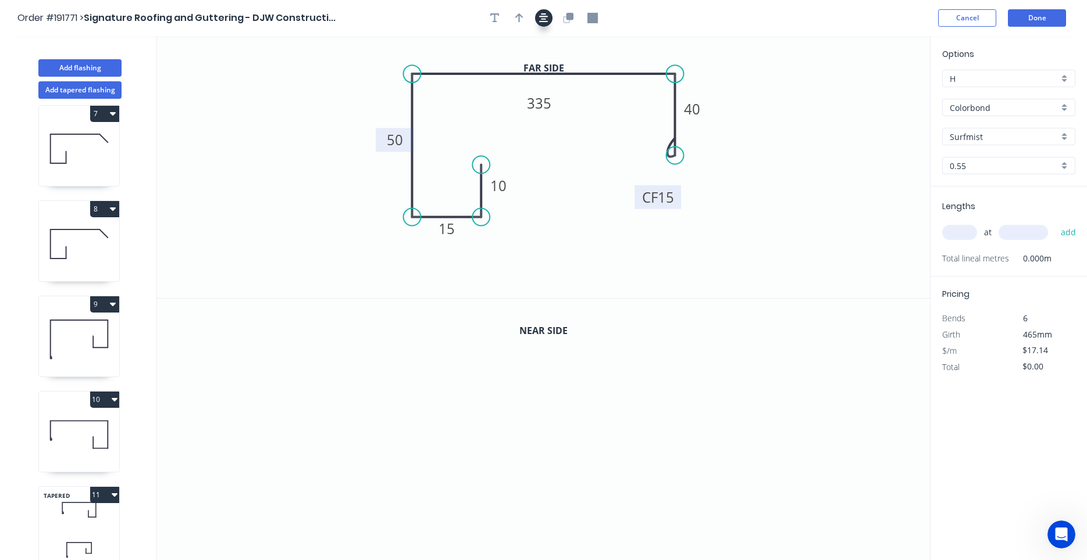
click at [545, 24] on button "button" at bounding box center [543, 17] width 17 height 17
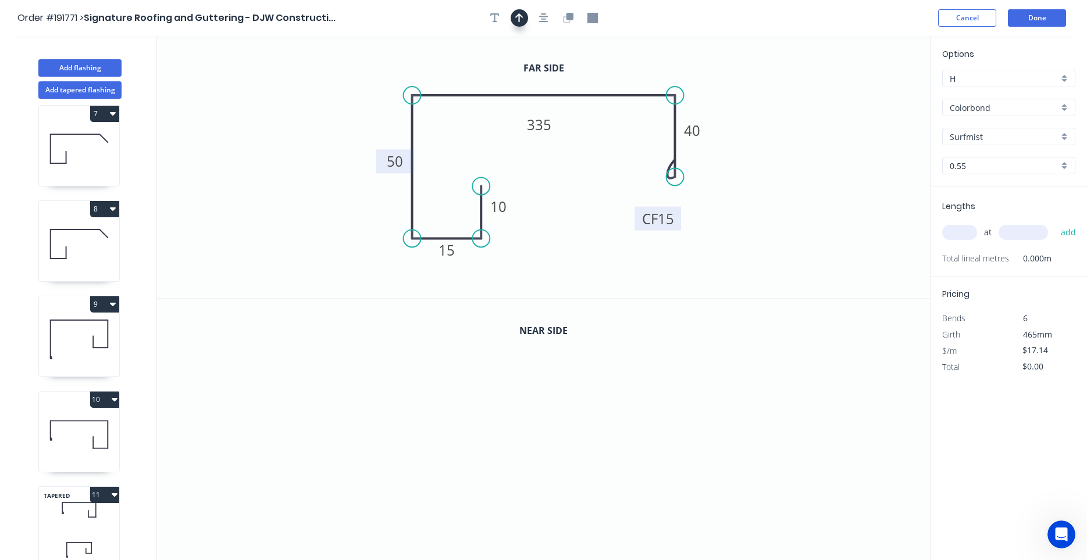
click at [519, 20] on icon "button" at bounding box center [519, 17] width 8 height 9
click at [869, 93] on icon "0 10 15 50 335 CF 15 40" at bounding box center [543, 167] width 773 height 262
click at [871, 94] on icon at bounding box center [880, 85] width 34 height 34
drag, startPoint x: 871, startPoint y: 94, endPoint x: 677, endPoint y: 64, distance: 195.9
click at [656, 70] on icon at bounding box center [669, 61] width 34 height 34
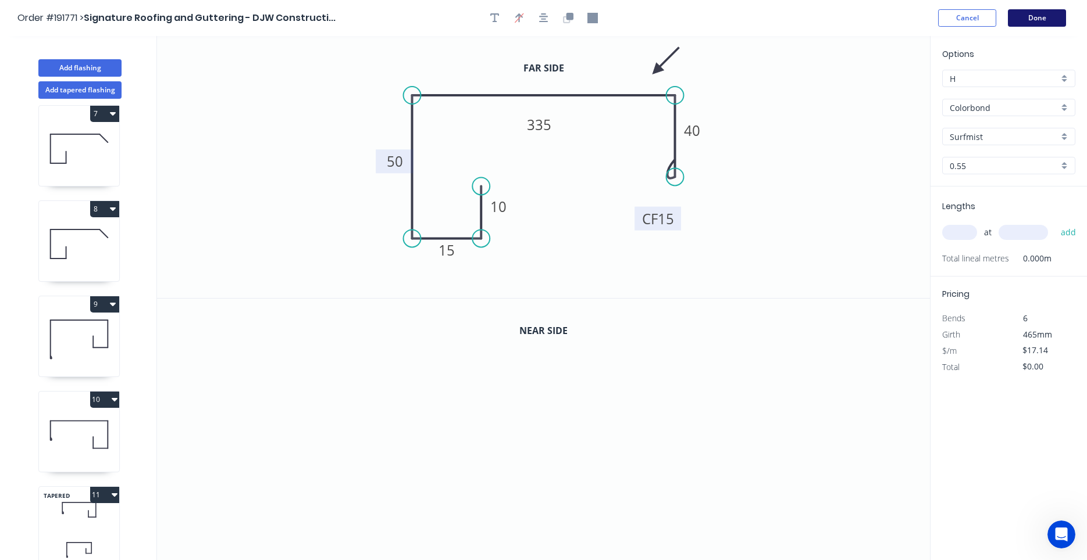
click at [1026, 13] on button "Done" at bounding box center [1037, 17] width 58 height 17
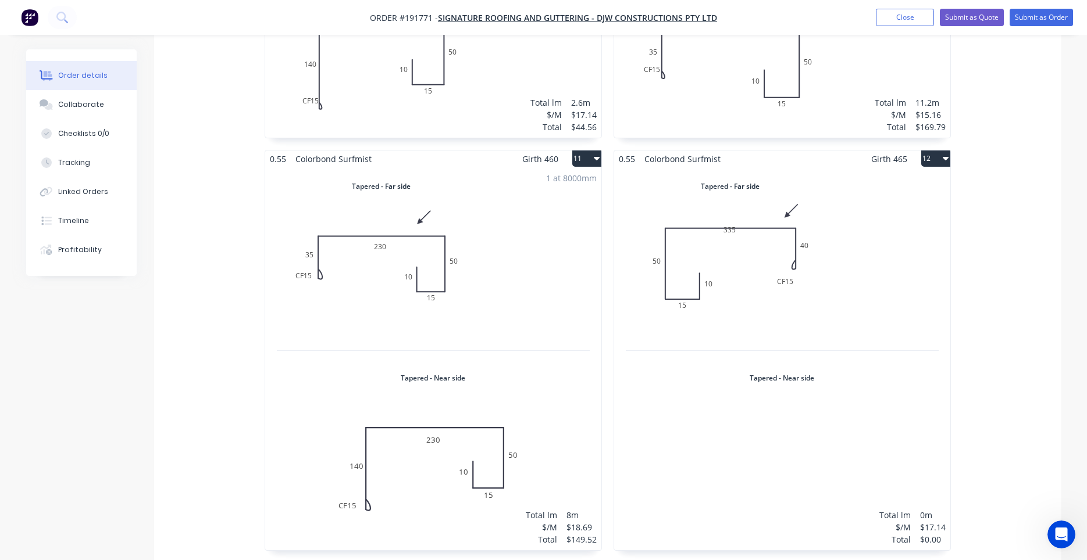
click at [792, 330] on div "Total lm $/M Total 0m $17.14 $0.00" at bounding box center [782, 358] width 336 height 383
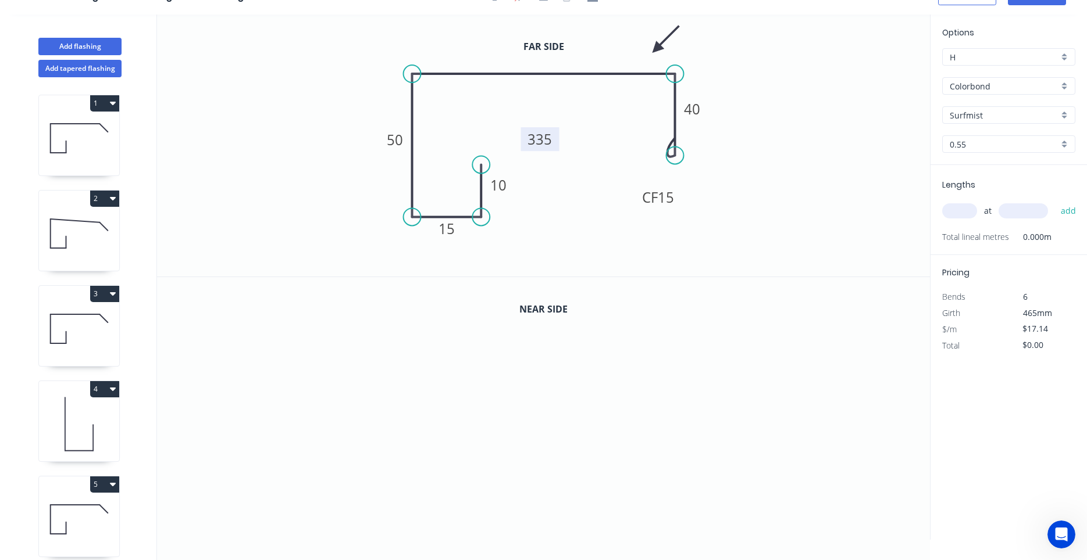
drag, startPoint x: 556, startPoint y: 113, endPoint x: 556, endPoint y: 149, distance: 36.0
click at [556, 149] on rect at bounding box center [539, 139] width 38 height 24
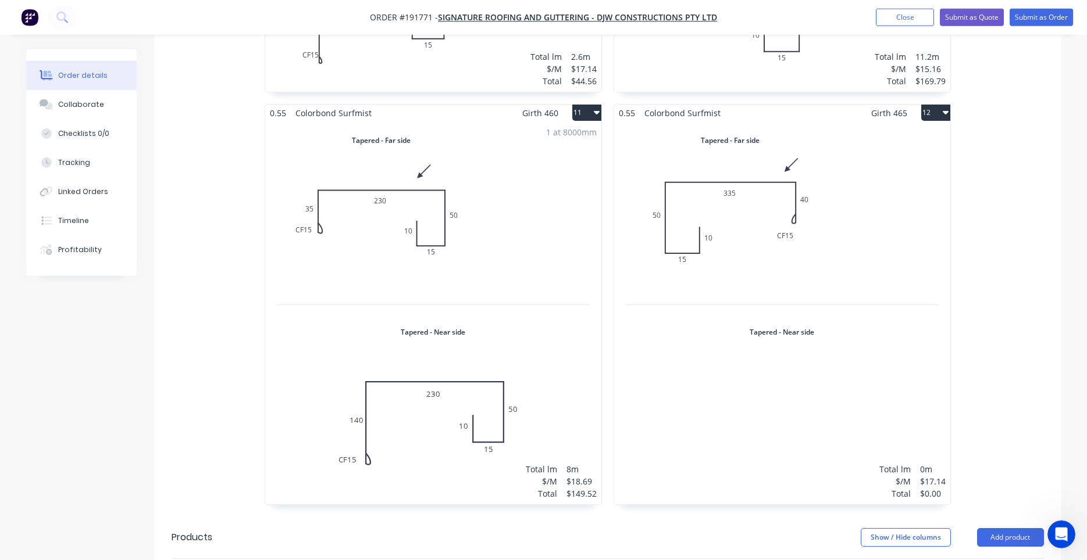
scroll to position [1285, 0]
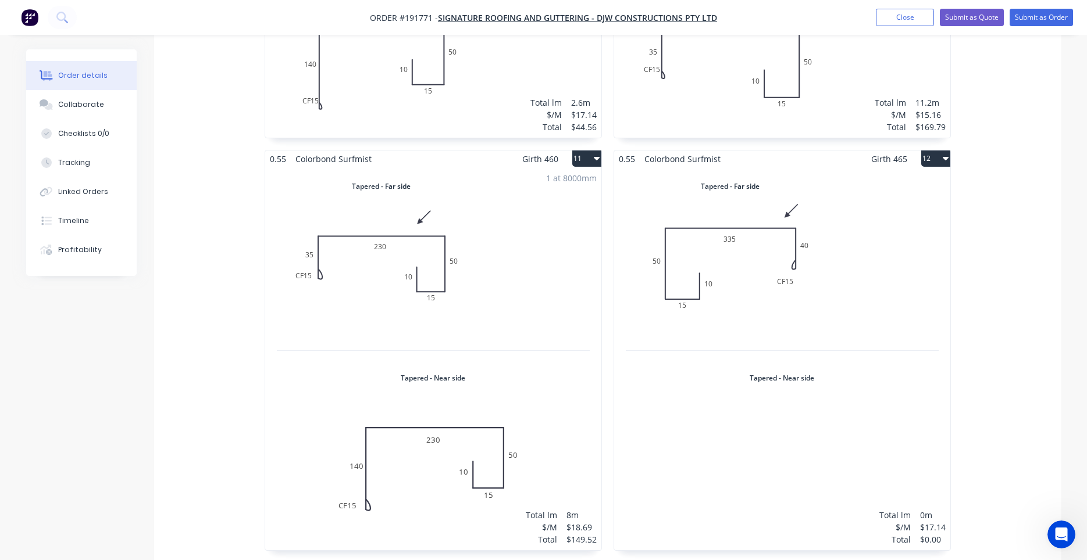
click at [835, 274] on div "Total lm $/M Total 0m $17.14 $0.00" at bounding box center [782, 358] width 336 height 383
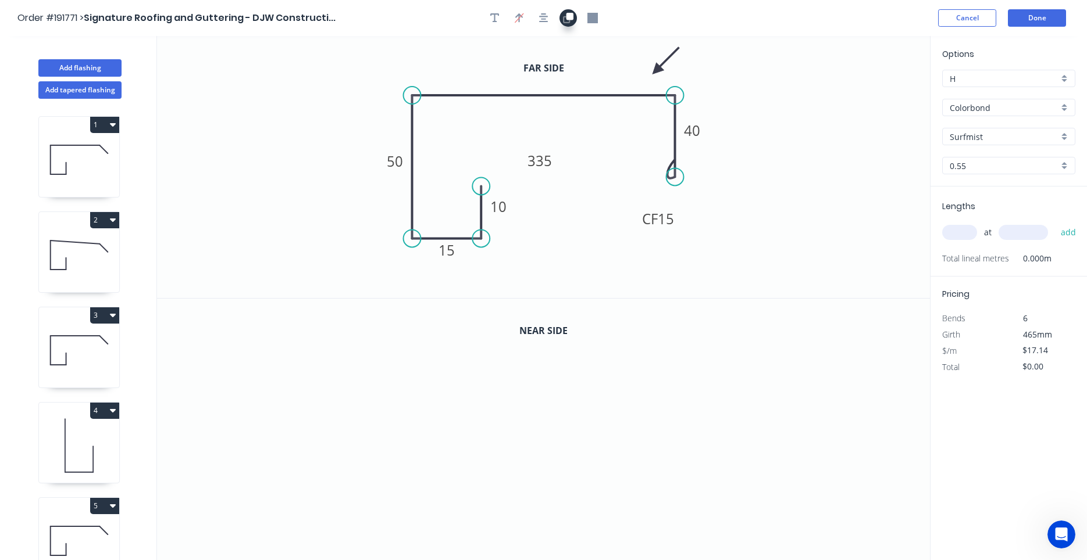
click at [568, 15] on icon "button" at bounding box center [569, 16] width 7 height 7
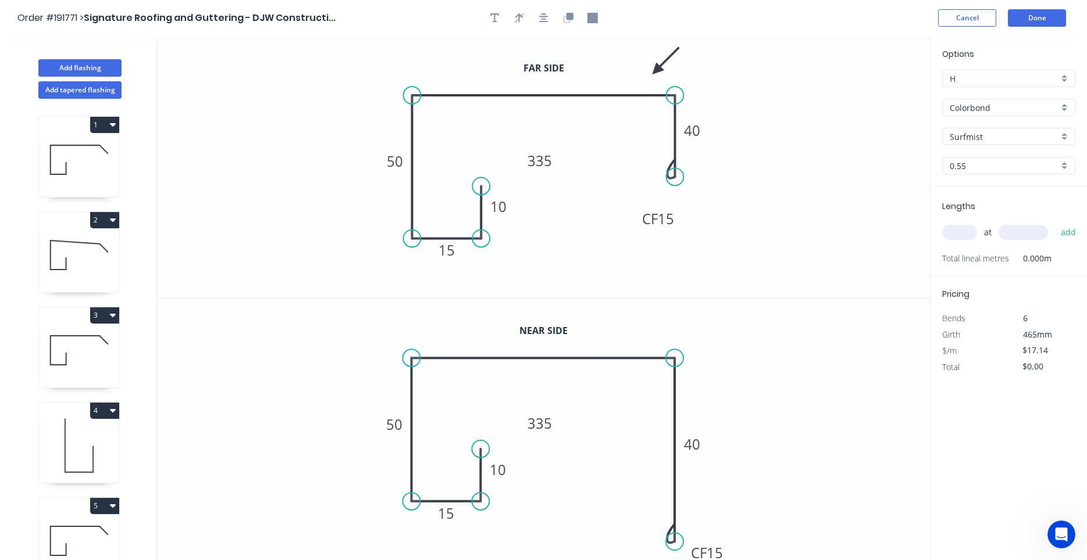
drag, startPoint x: 671, startPoint y: 440, endPoint x: 673, endPoint y: 542, distance: 101.7
click at [673, 542] on circle at bounding box center [674, 541] width 17 height 17
click at [708, 460] on icon "0 10 15 50 335 CF 15 40" at bounding box center [543, 430] width 773 height 263
click at [695, 448] on tspan "40" at bounding box center [692, 444] width 16 height 19
click at [965, 227] on input "text" at bounding box center [959, 232] width 35 height 15
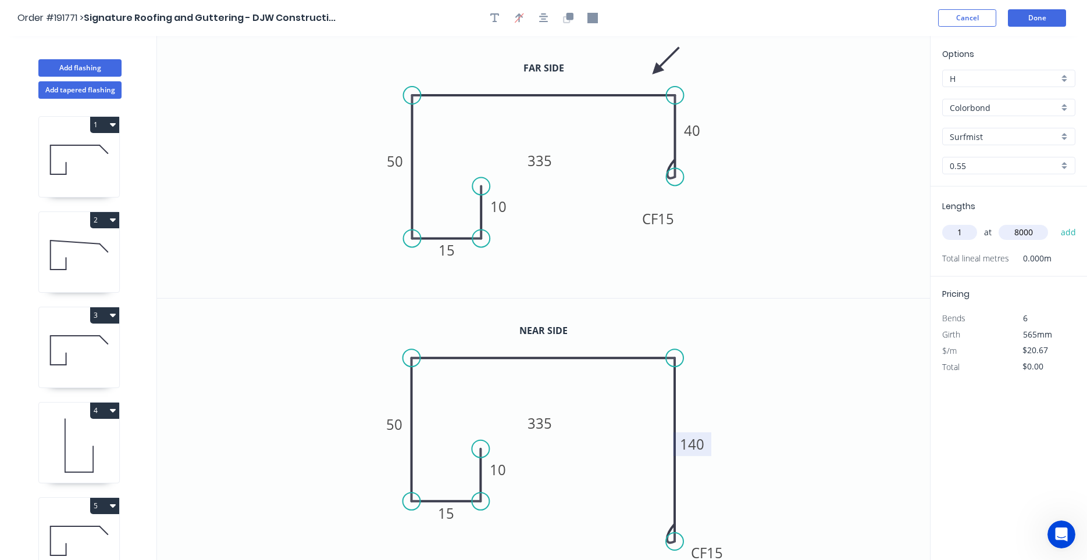
click at [1055, 223] on button "add" at bounding box center [1068, 233] width 27 height 20
click at [1033, 20] on button "Done" at bounding box center [1037, 17] width 58 height 17
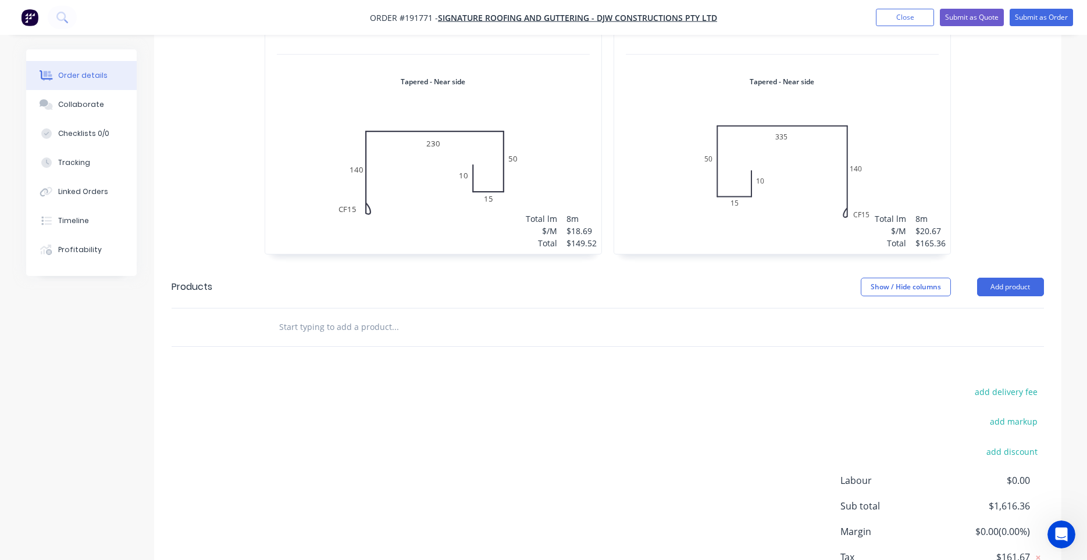
scroll to position [1648, 0]
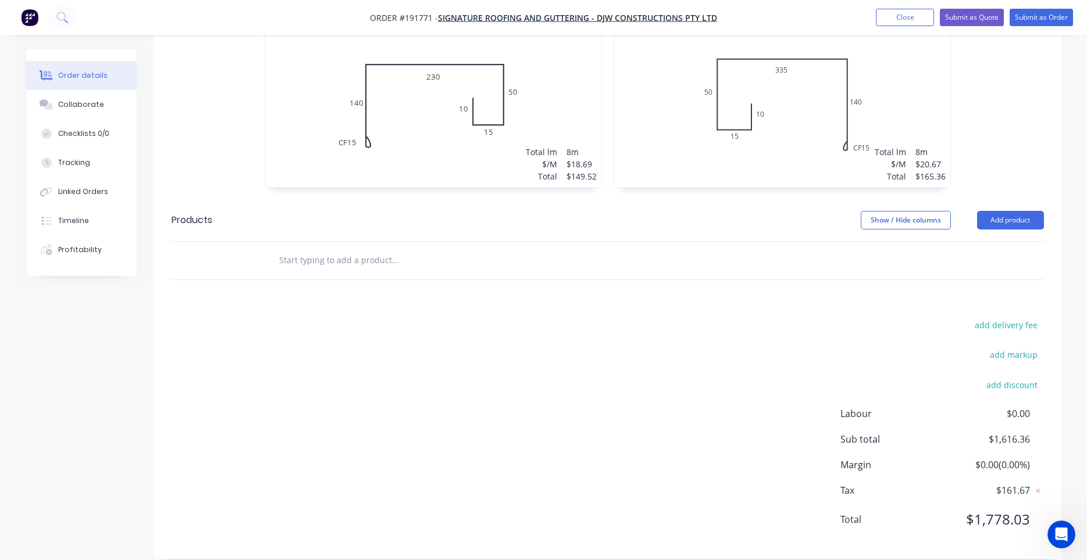
click at [404, 253] on input "text" at bounding box center [394, 260] width 233 height 23
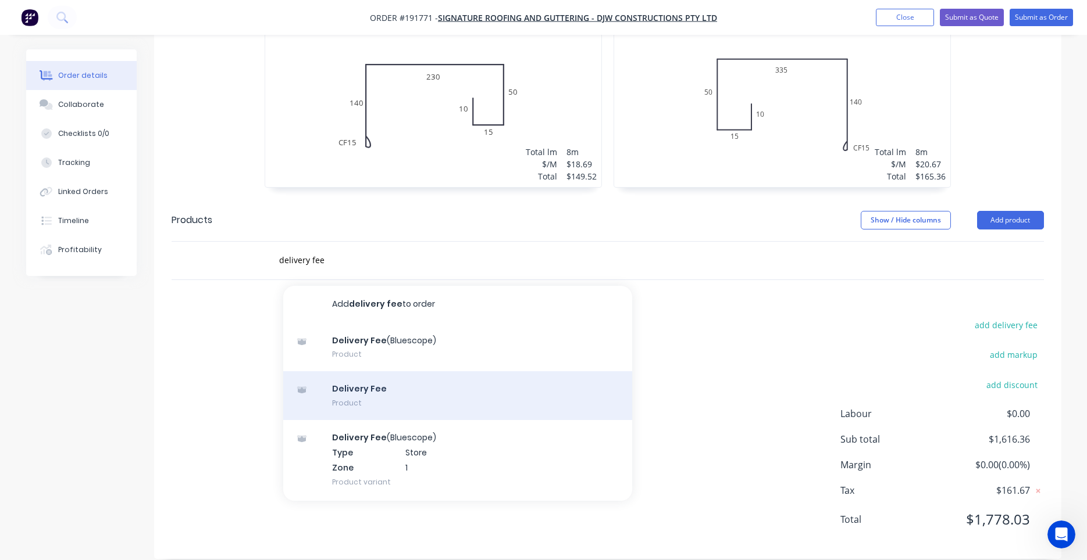
click at [370, 371] on div "Delivery Fee Product" at bounding box center [457, 395] width 349 height 49
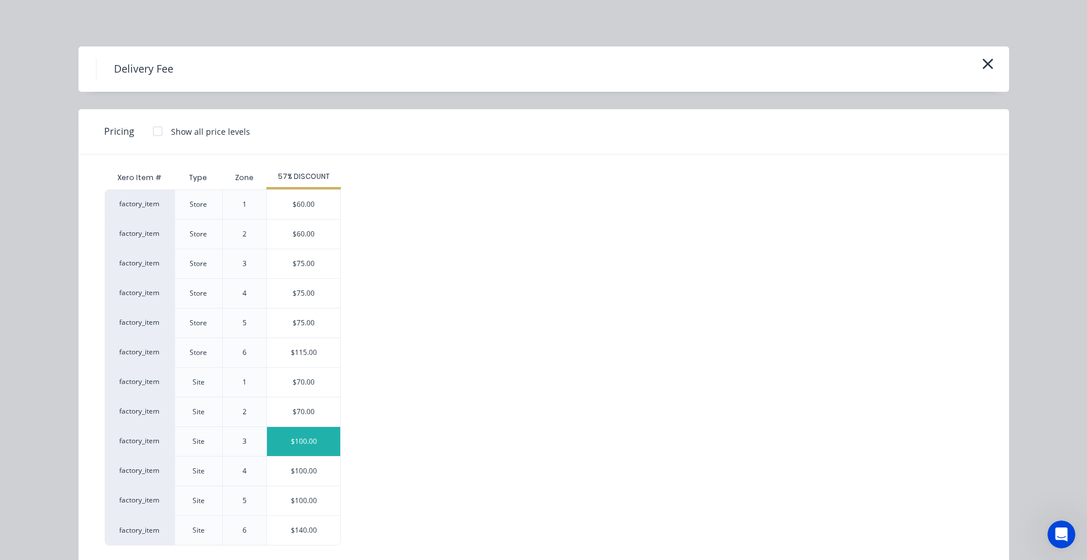
click at [305, 436] on div "$100.00" at bounding box center [303, 441] width 73 height 29
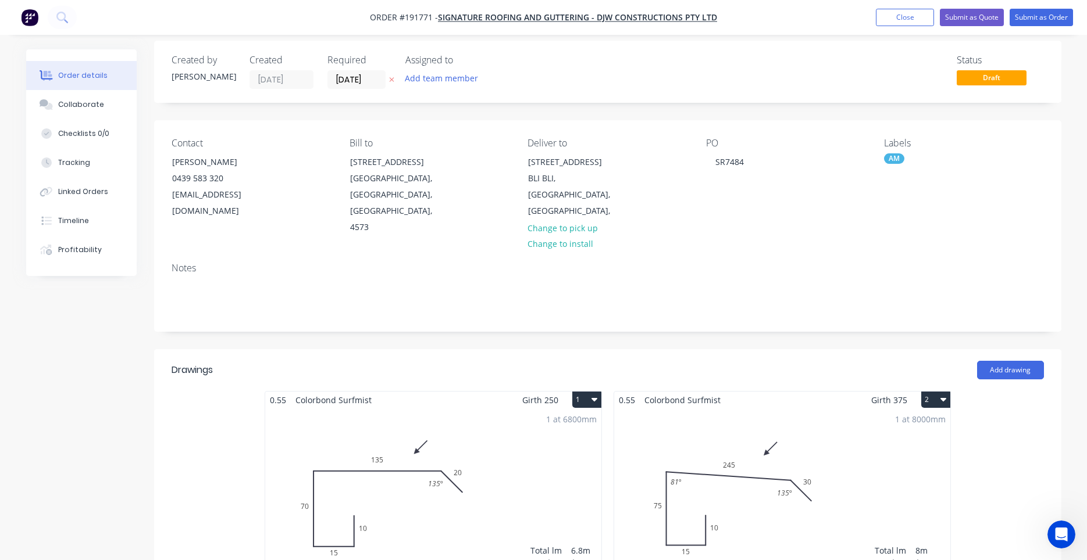
scroll to position [0, 0]
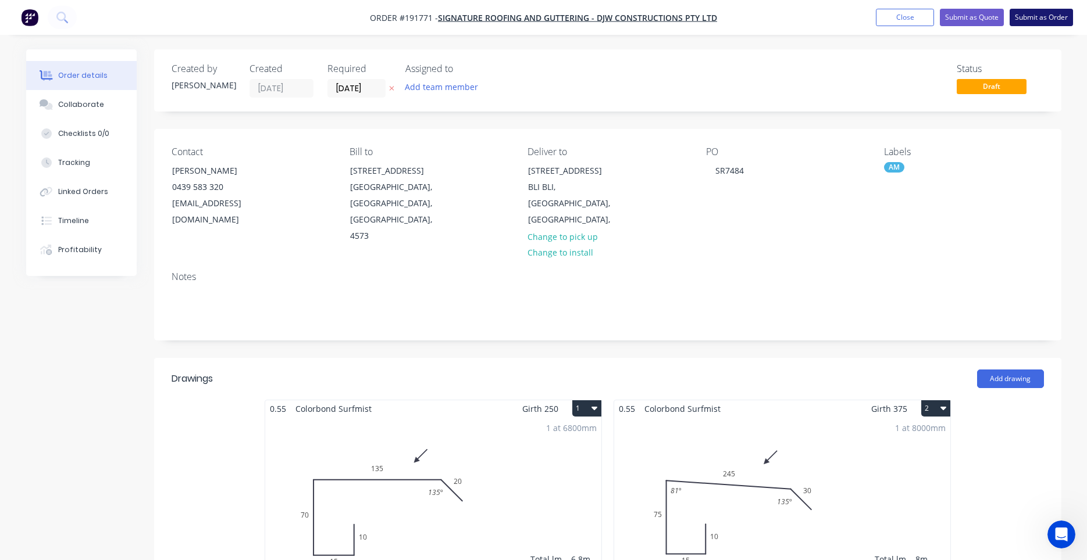
click at [1021, 14] on button "Submit as Order" at bounding box center [1040, 17] width 63 height 17
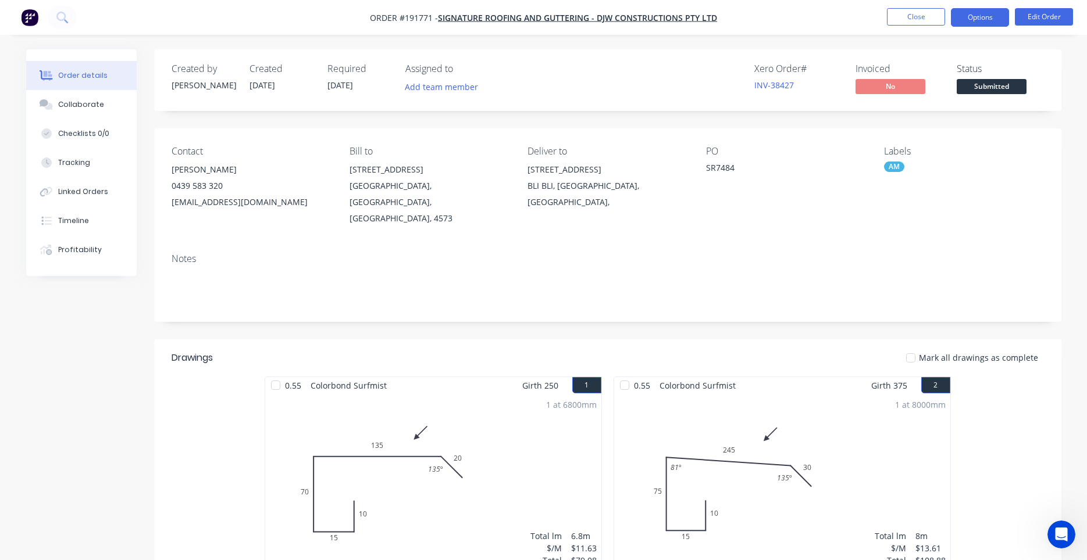
click at [989, 24] on button "Options" at bounding box center [980, 17] width 58 height 19
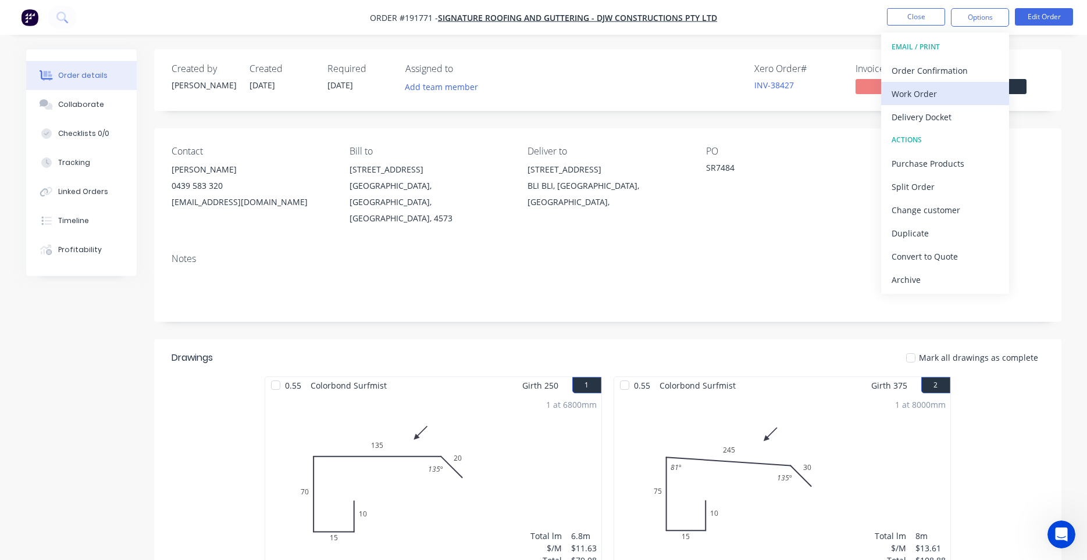
click at [959, 88] on div "Work Order" at bounding box center [944, 93] width 107 height 17
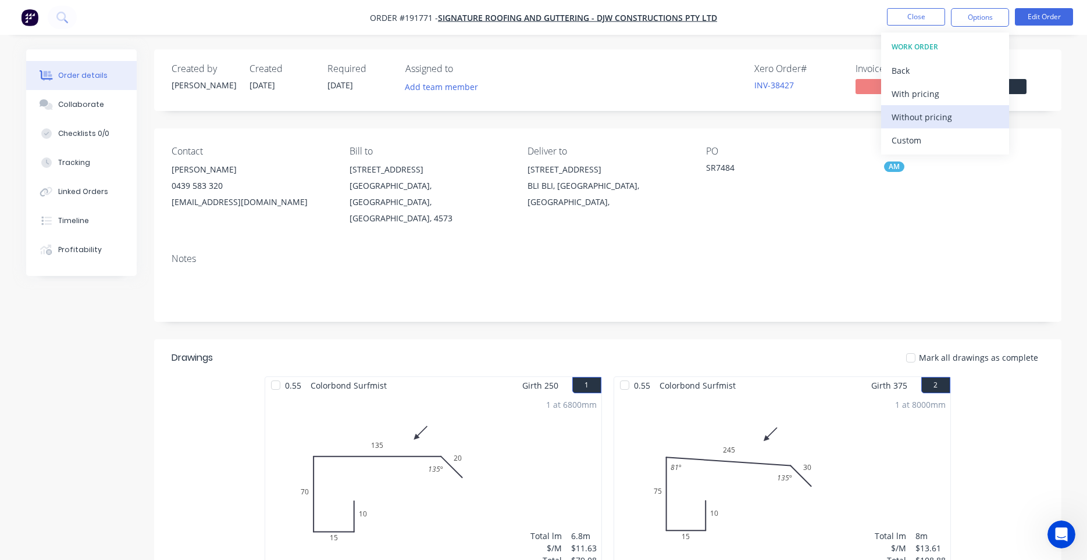
click at [944, 106] on button "Without pricing" at bounding box center [945, 116] width 128 height 23
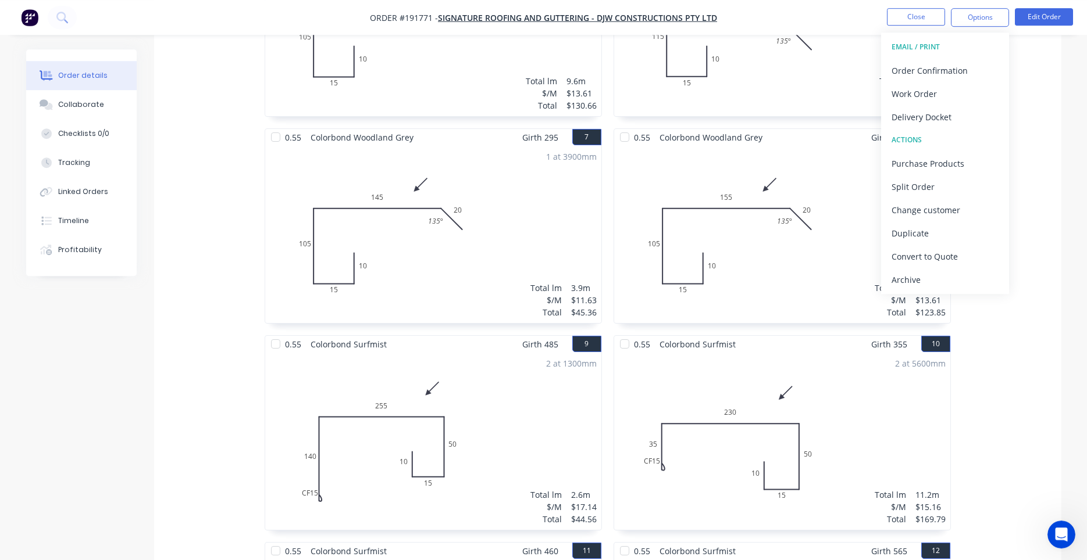
scroll to position [895, 0]
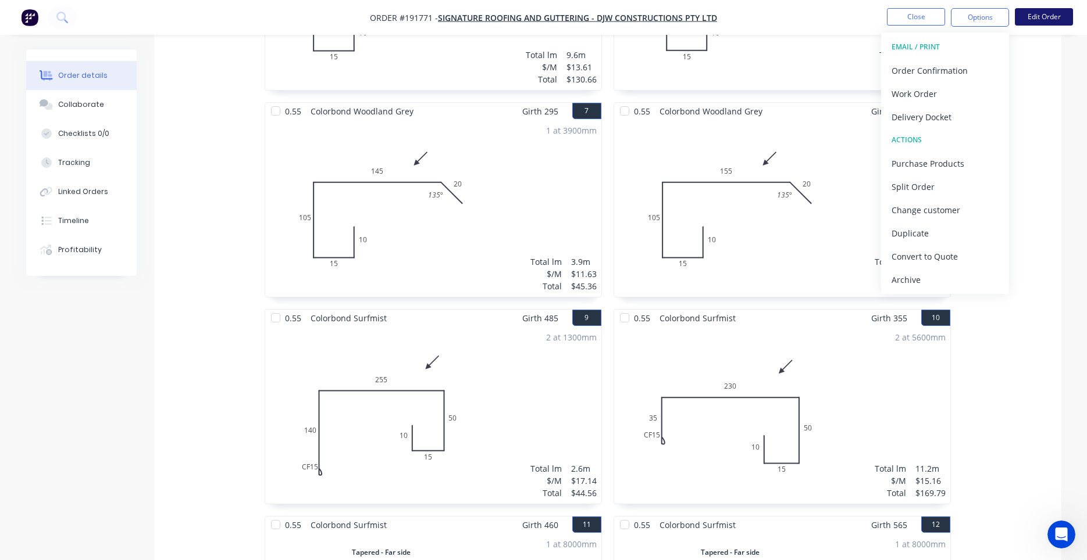
click at [1033, 19] on button "Edit Order" at bounding box center [1043, 16] width 58 height 17
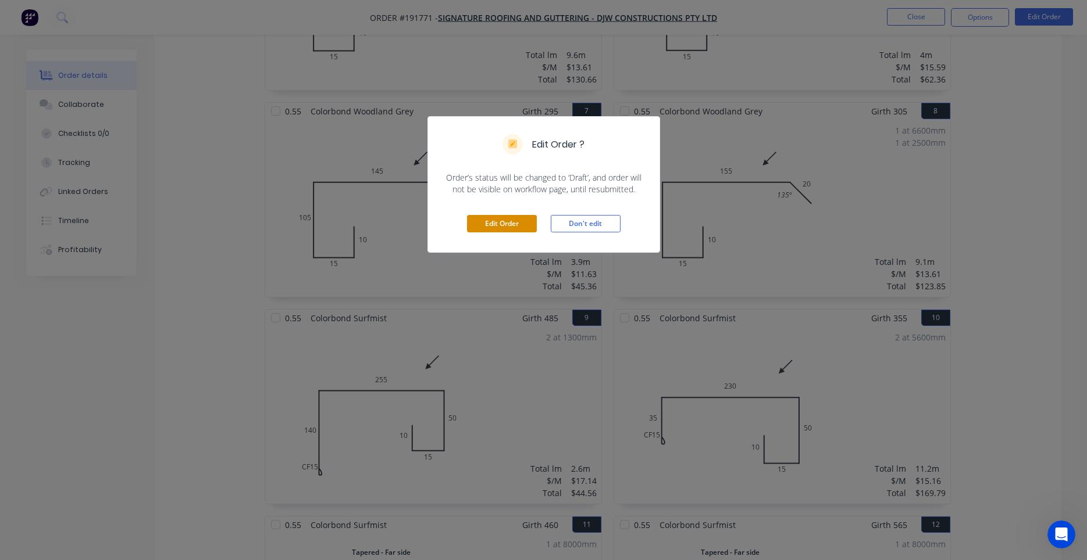
click at [501, 219] on button "Edit Order" at bounding box center [502, 223] width 70 height 17
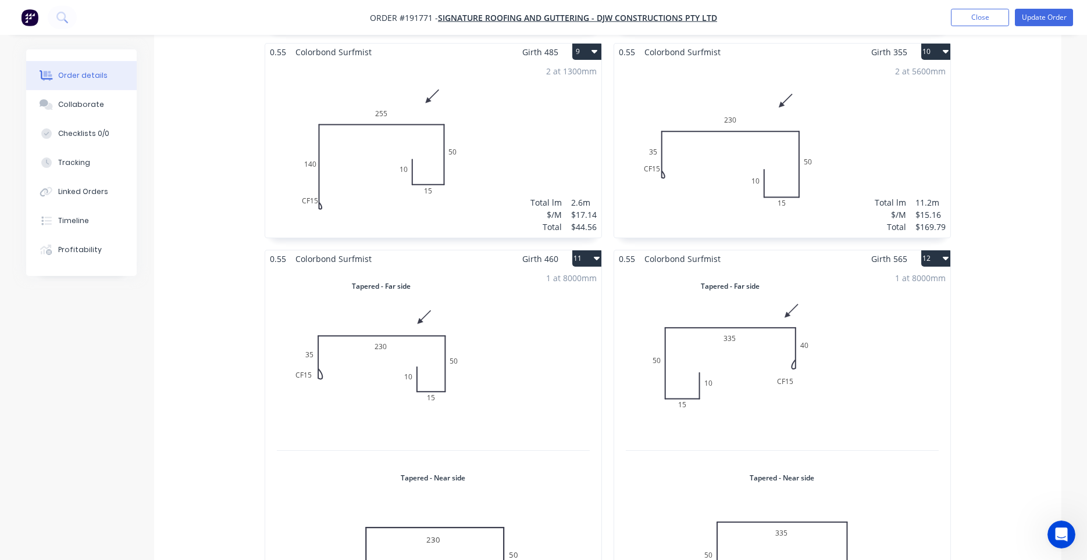
scroll to position [1087, 0]
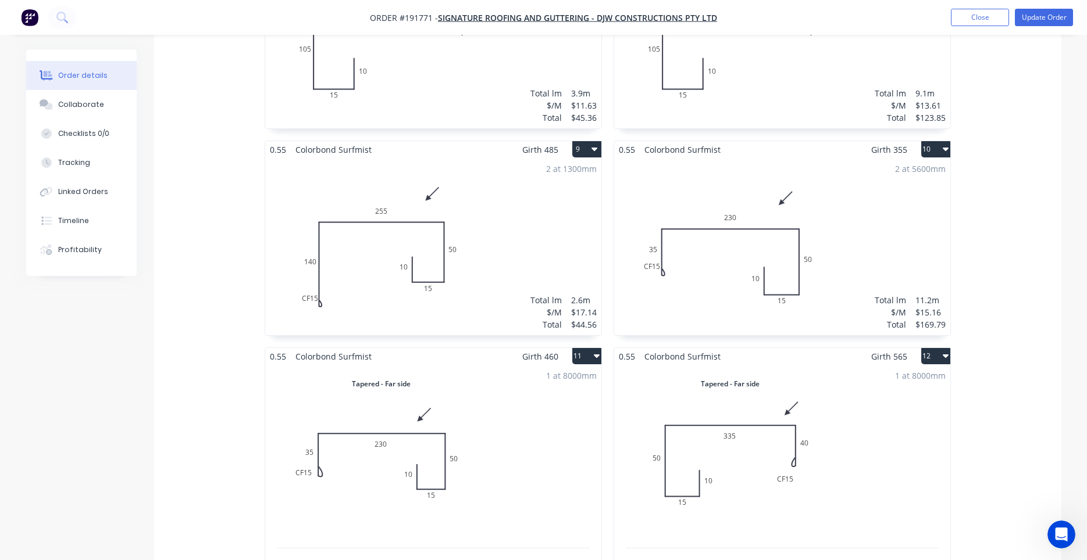
click at [503, 271] on div "2 at 1300mm Total lm $/M Total 2.6m $17.14 $44.56" at bounding box center [433, 246] width 336 height 177
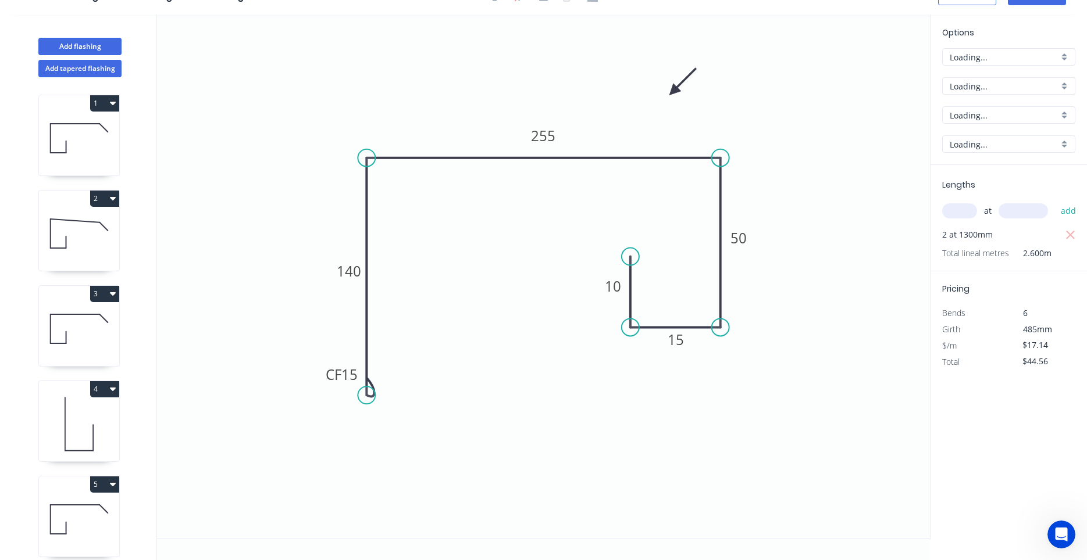
scroll to position [22, 0]
click at [319, 371] on icon "0 CF 15 140 255 50 15 10" at bounding box center [543, 277] width 773 height 524
drag, startPoint x: 324, startPoint y: 373, endPoint x: 287, endPoint y: 370, distance: 36.7
click at [287, 370] on rect at bounding box center [307, 372] width 47 height 24
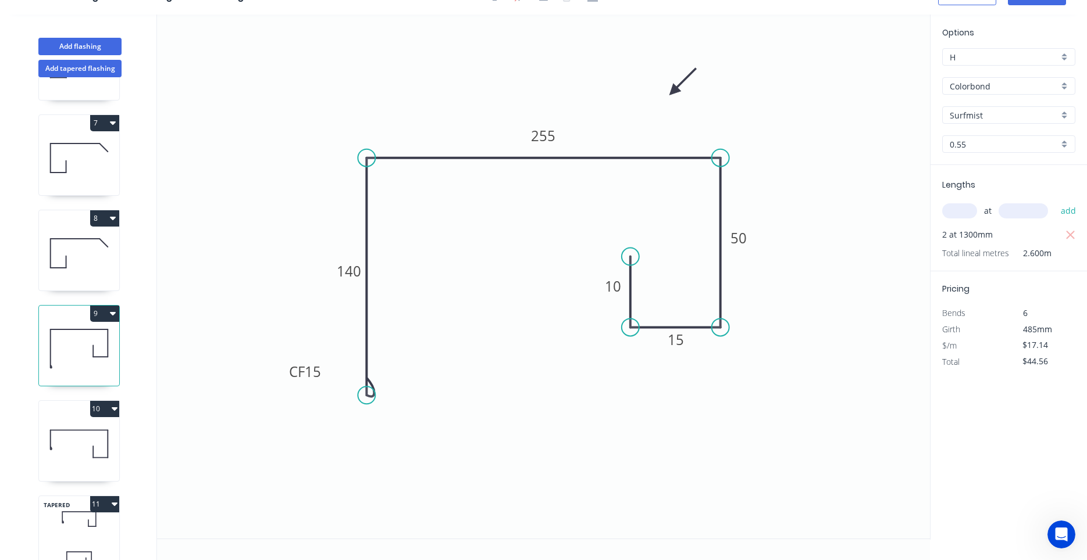
click at [95, 447] on icon at bounding box center [79, 444] width 80 height 74
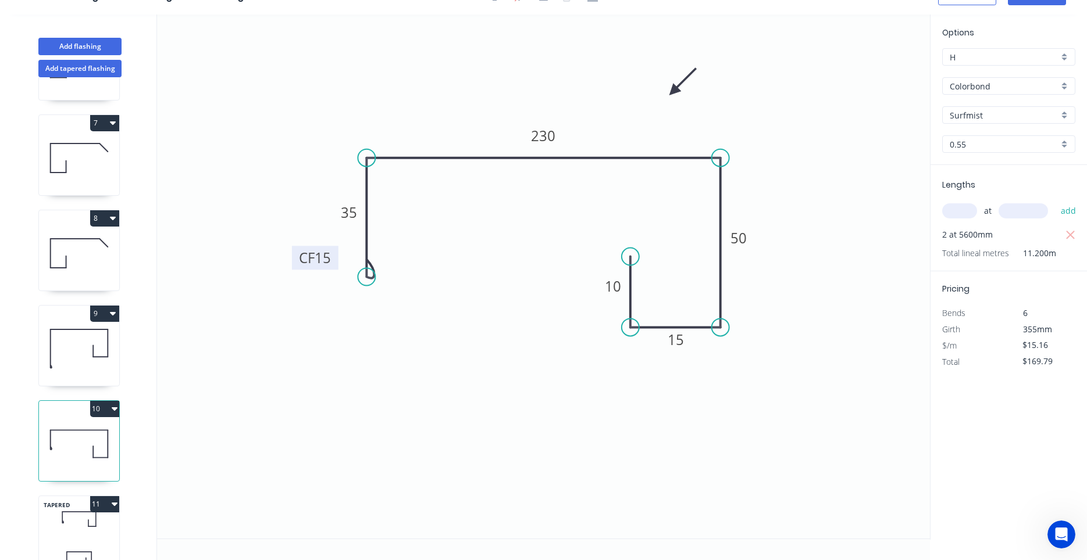
drag, startPoint x: 323, startPoint y: 260, endPoint x: 295, endPoint y: 262, distance: 27.4
click at [295, 262] on rect at bounding box center [315, 258] width 47 height 24
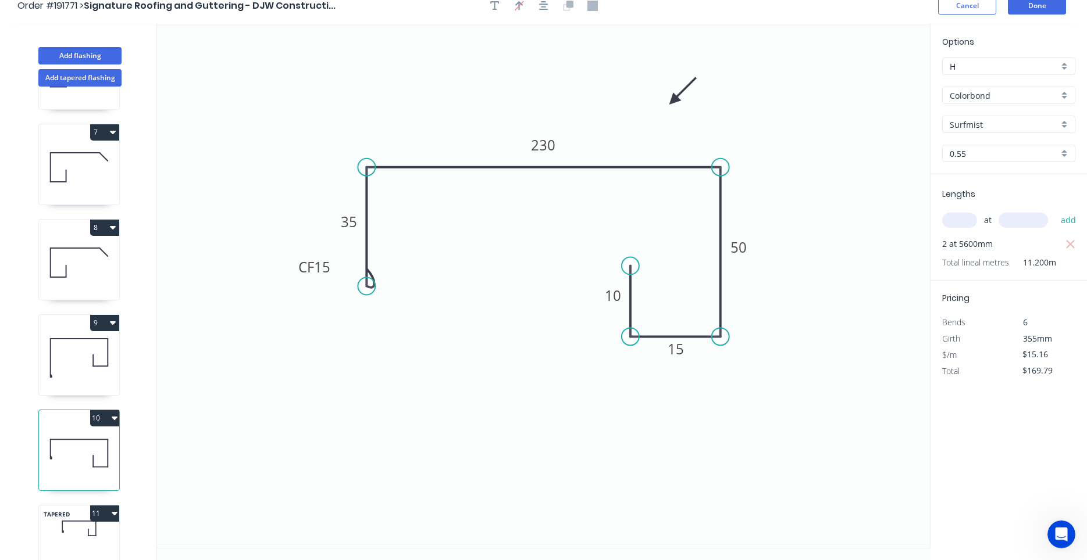
scroll to position [0, 0]
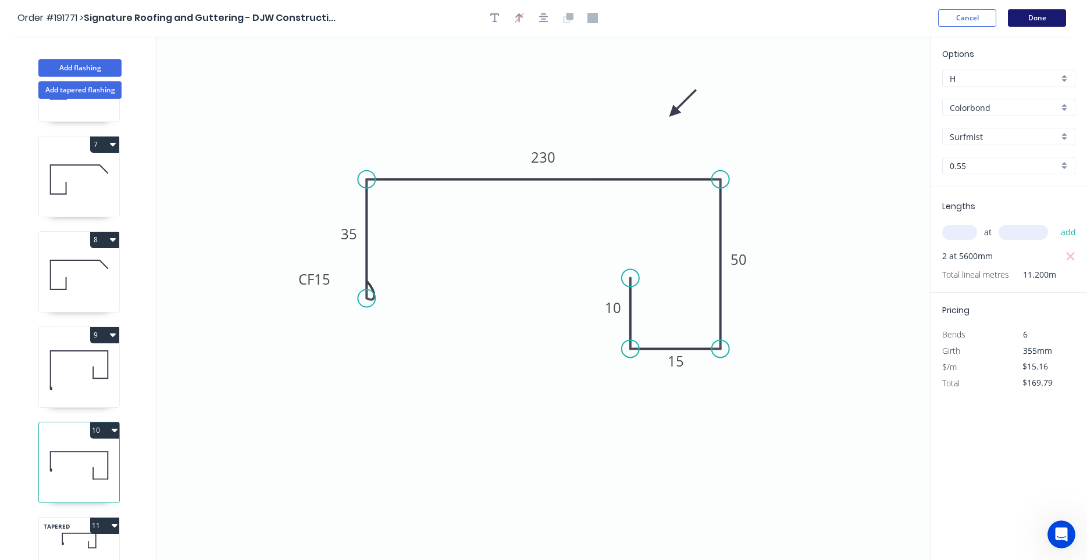
click at [1036, 19] on button "Done" at bounding box center [1037, 17] width 58 height 17
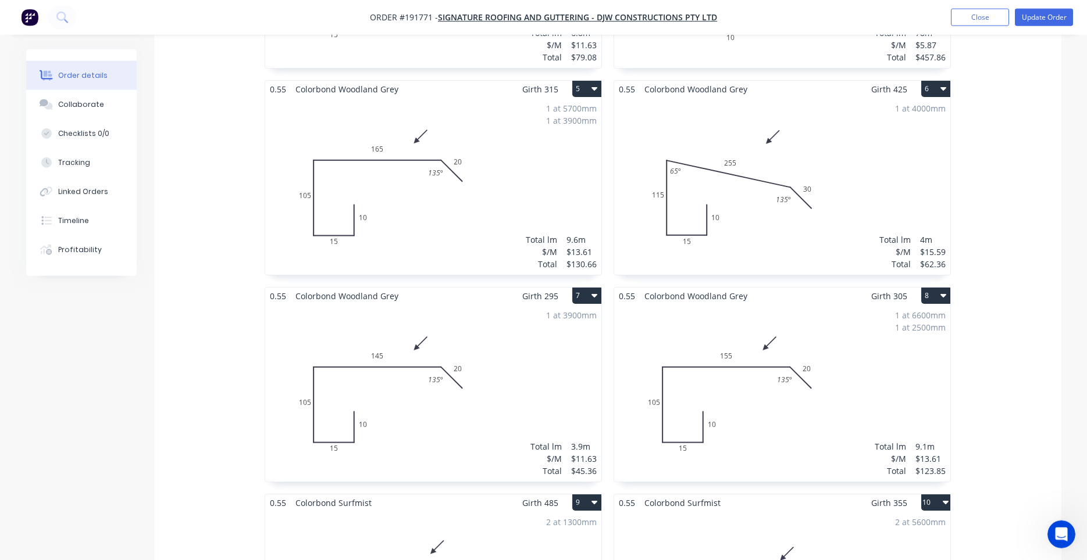
scroll to position [692, 0]
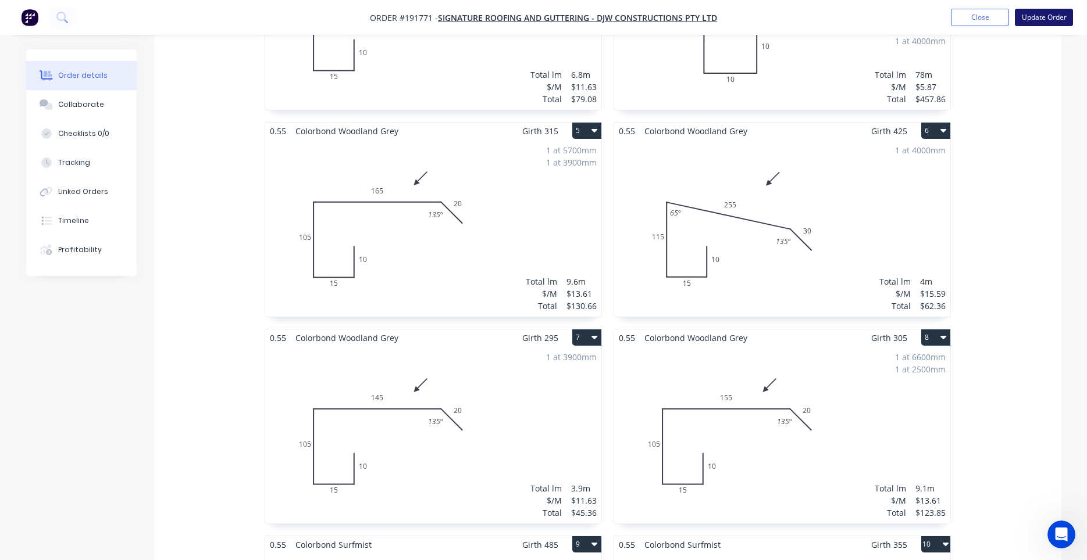
click at [1038, 20] on button "Update Order" at bounding box center [1043, 17] width 58 height 17
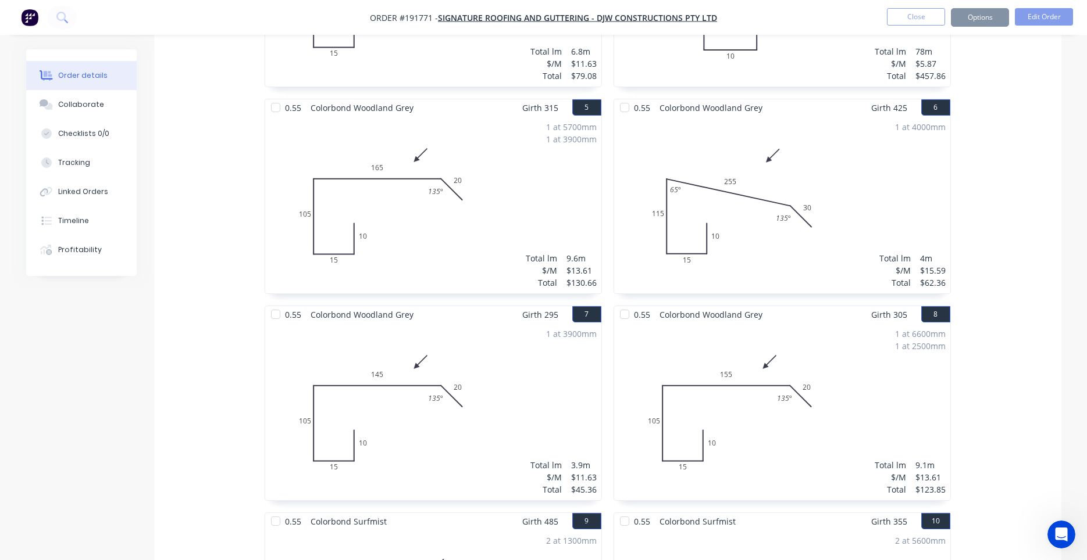
scroll to position [0, 0]
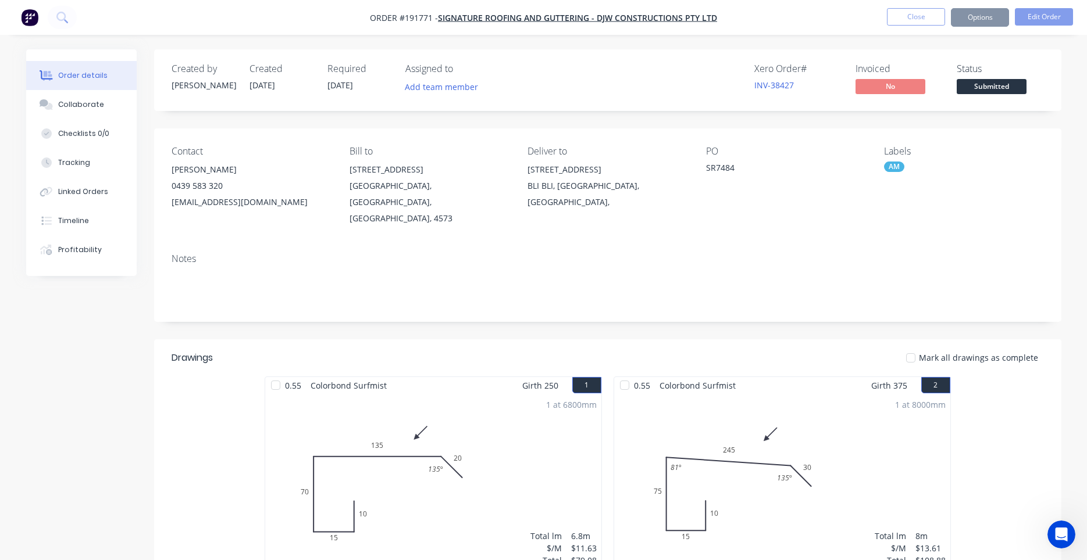
click at [989, 20] on button "Options" at bounding box center [980, 17] width 58 height 19
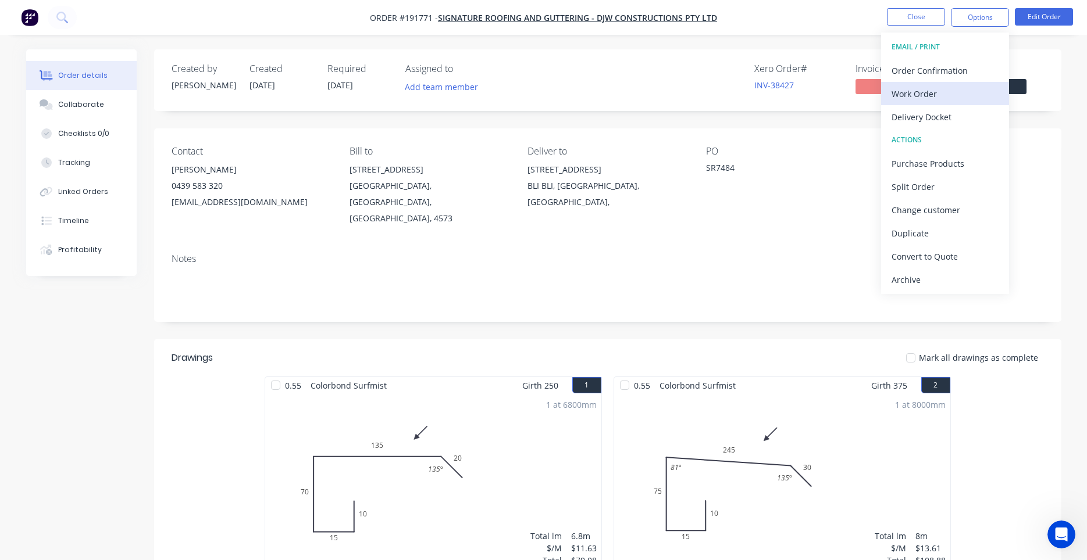
click at [943, 92] on div "Work Order" at bounding box center [944, 93] width 107 height 17
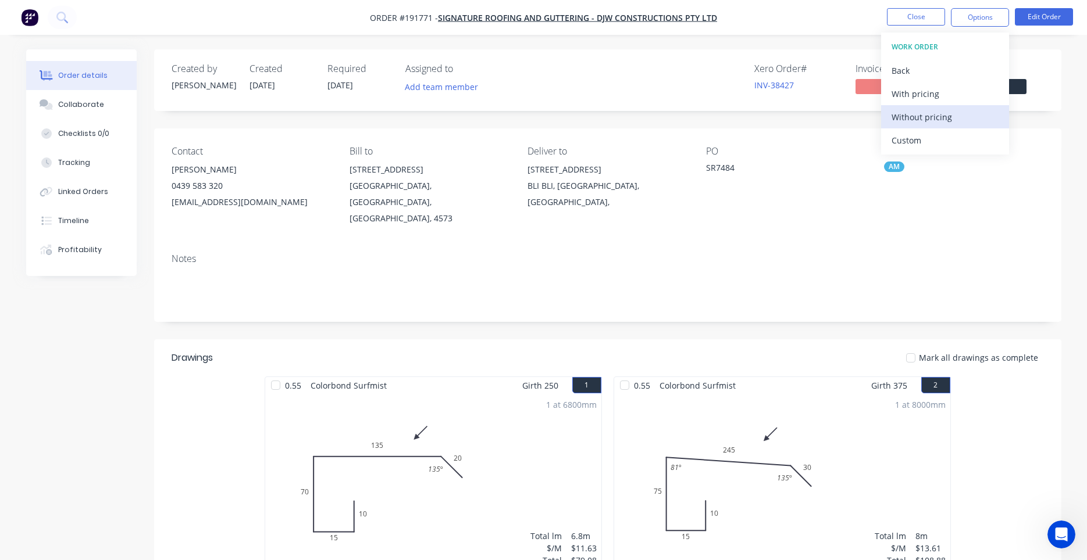
click at [933, 115] on div "Without pricing" at bounding box center [944, 117] width 107 height 17
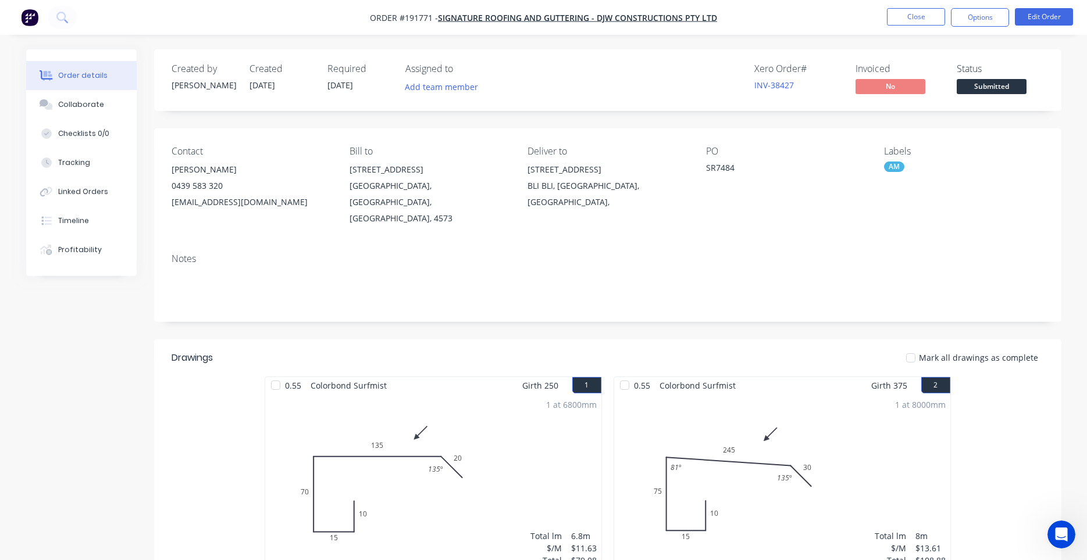
click at [839, 223] on div "Contact JACOB 0439 583 320 orders@signatureroofing.com.au Bill to 29 Link Cresc…" at bounding box center [607, 186] width 907 height 116
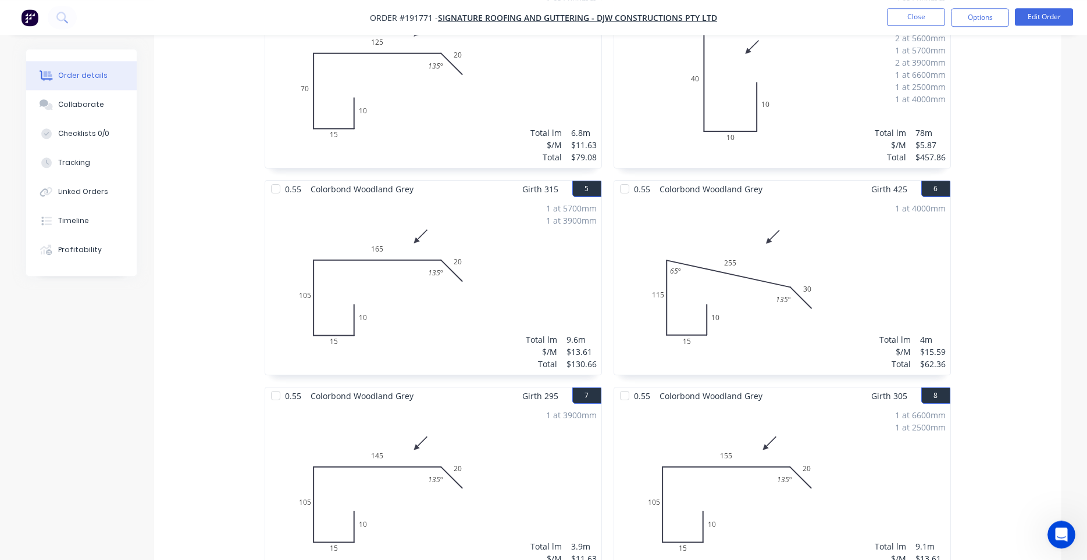
scroll to position [599, 0]
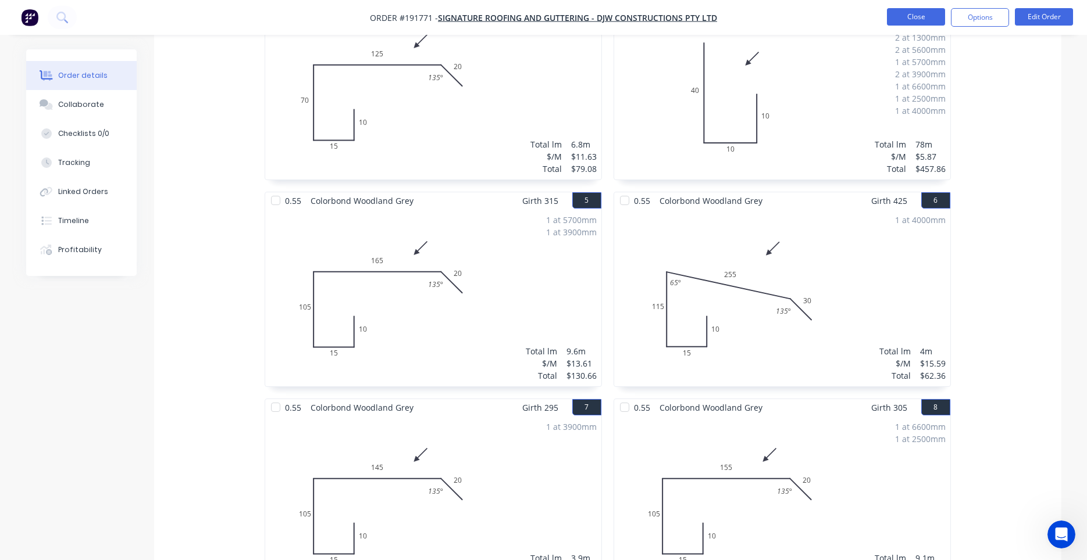
click at [929, 25] on button "Close" at bounding box center [916, 16] width 58 height 17
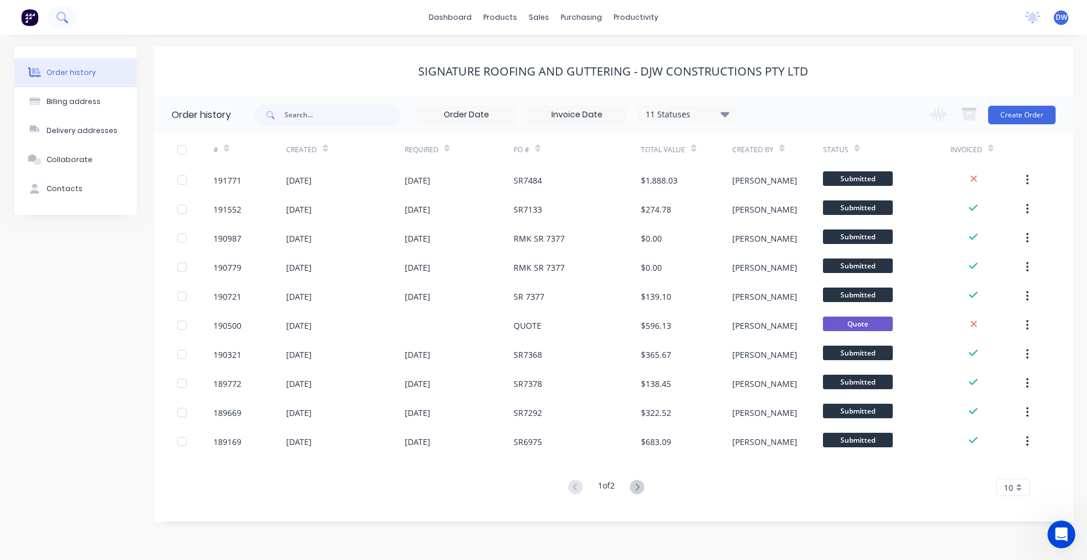
click at [65, 17] on icon at bounding box center [61, 17] width 11 height 11
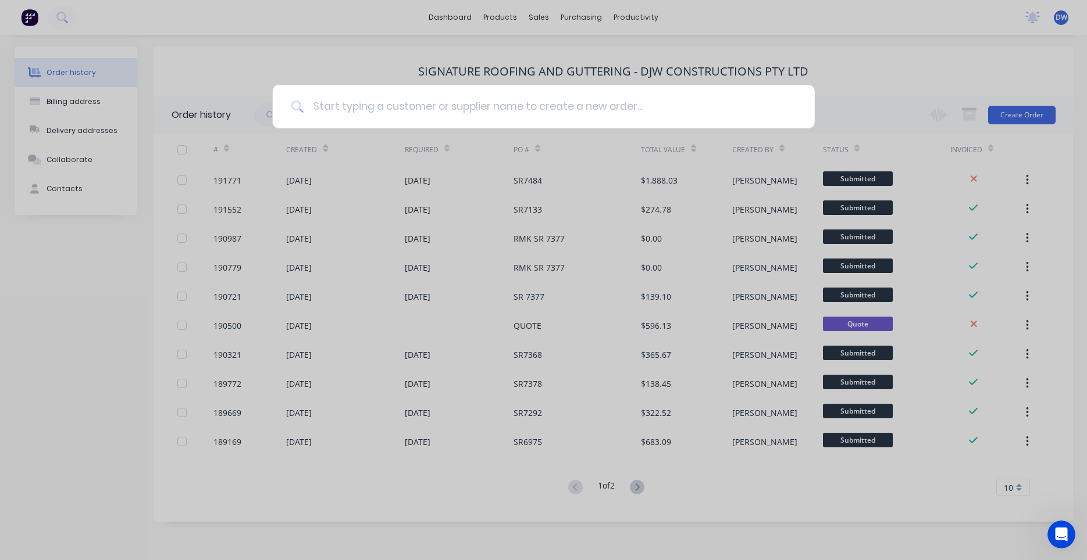
click at [368, 101] on input at bounding box center [549, 107] width 492 height 44
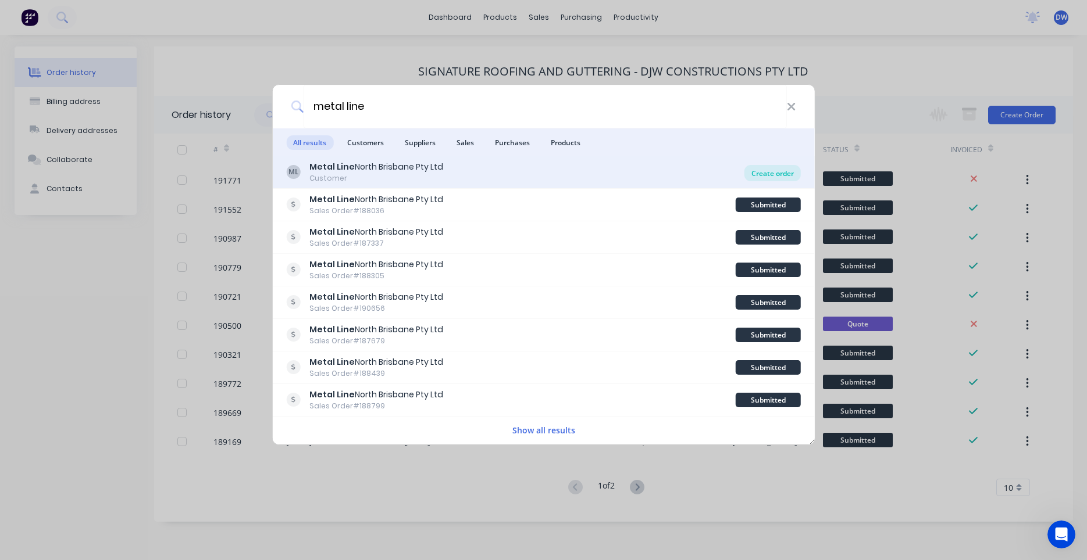
click at [759, 170] on div "Create order" at bounding box center [772, 173] width 56 height 16
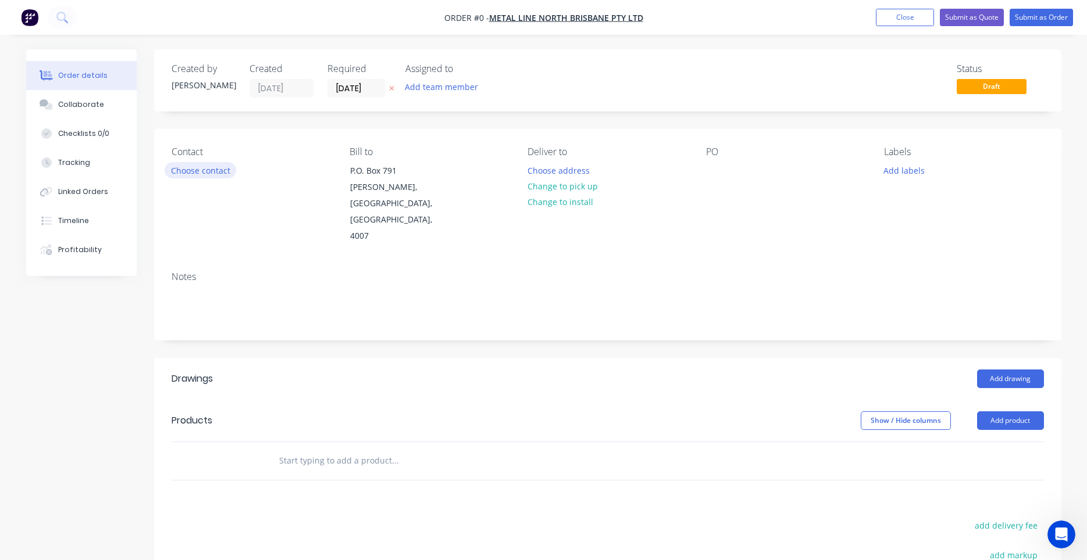
click at [212, 172] on button "Choose contact" at bounding box center [201, 170] width 72 height 16
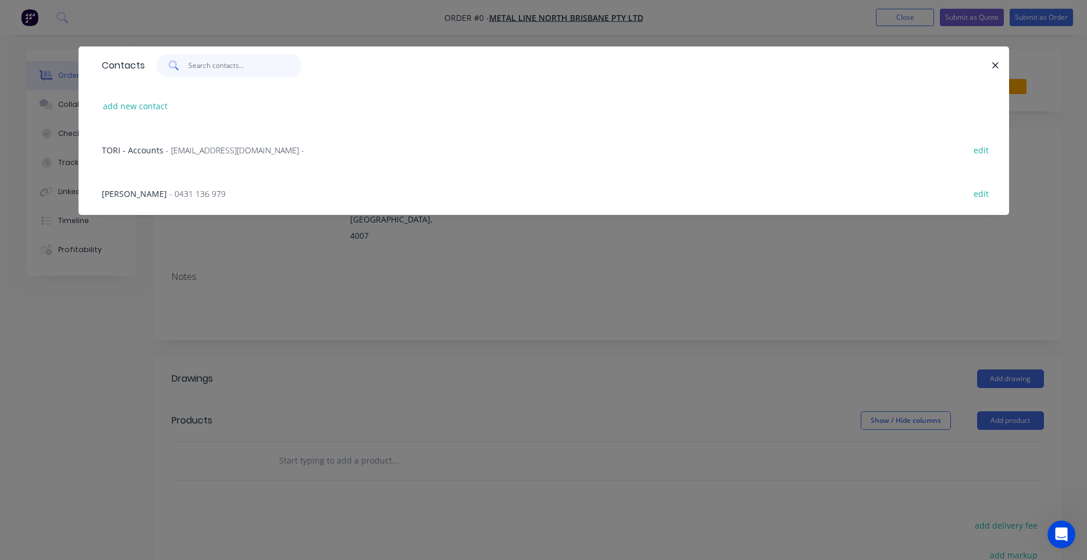
click at [224, 69] on input "text" at bounding box center [244, 65] width 113 height 23
click at [170, 189] on span "- 0431 136 979" at bounding box center [197, 193] width 56 height 11
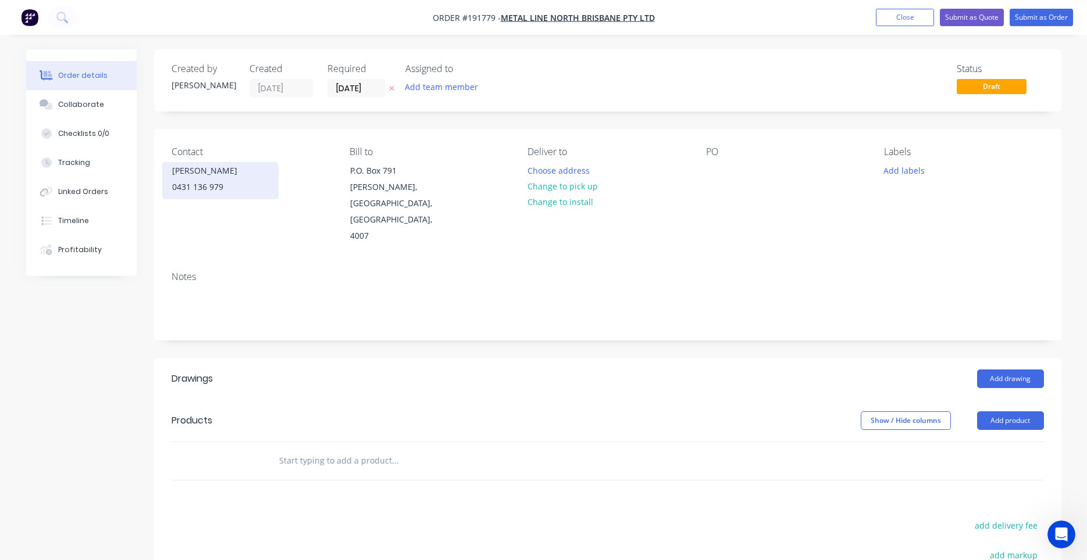
click at [225, 192] on div "0431 136 979" at bounding box center [220, 187] width 97 height 16
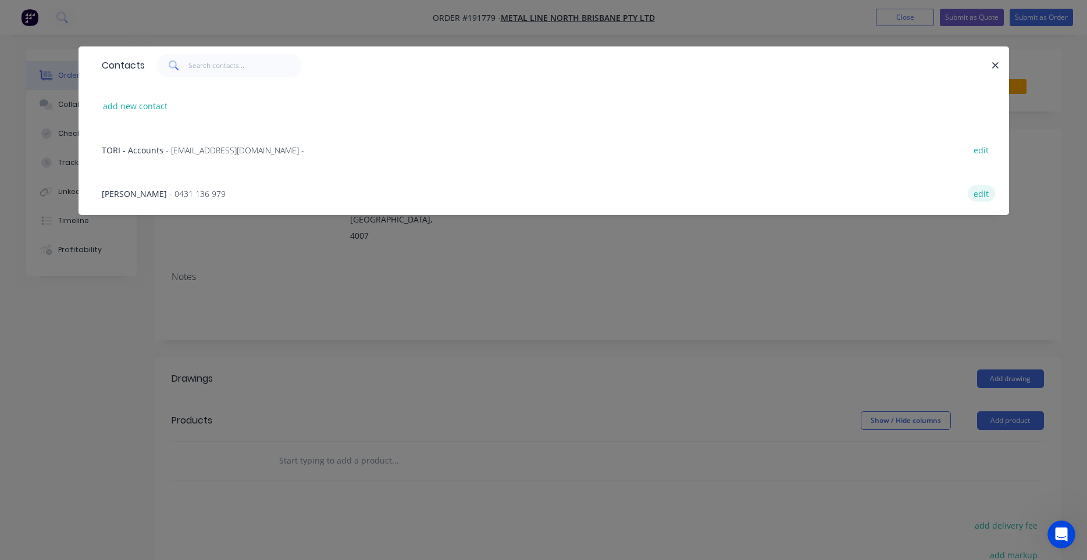
click at [976, 194] on button "edit" at bounding box center [980, 193] width 27 height 16
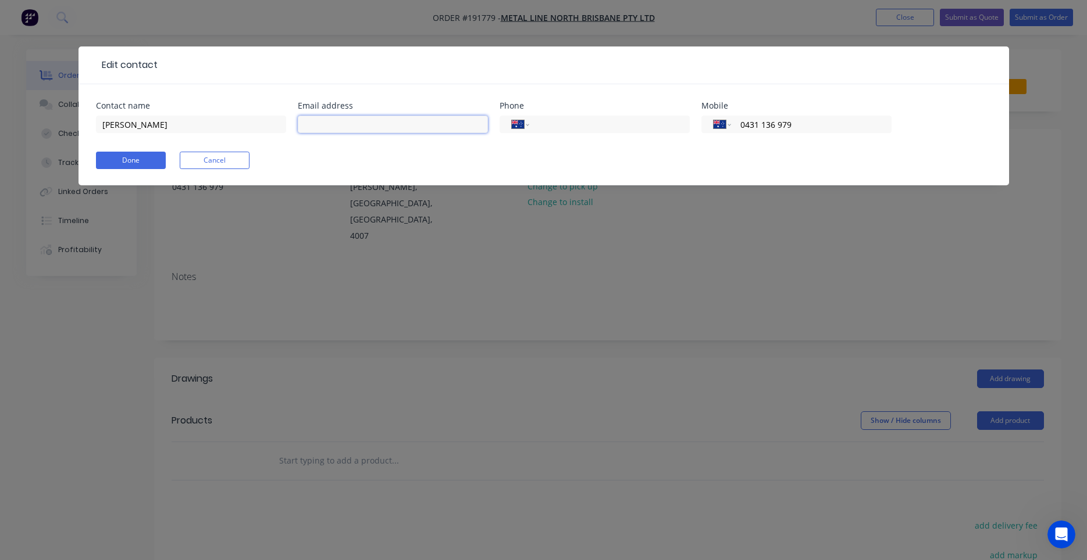
paste input "josh@metallinenorth.com.au"
click at [137, 165] on button "Done" at bounding box center [131, 160] width 70 height 17
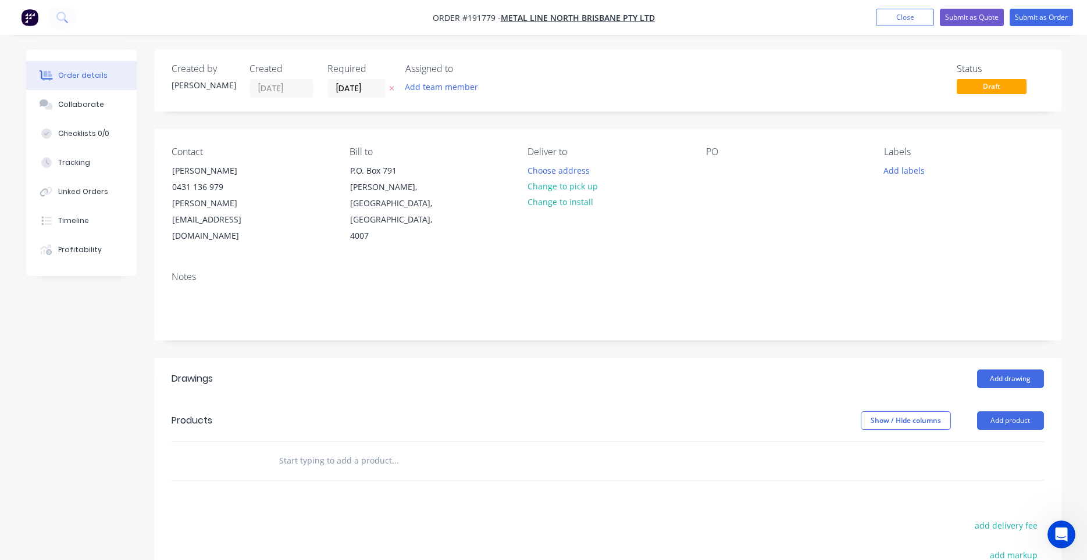
click at [726, 167] on div "PO" at bounding box center [785, 196] width 159 height 98
click at [364, 87] on input "[DATE]" at bounding box center [356, 88] width 57 height 17
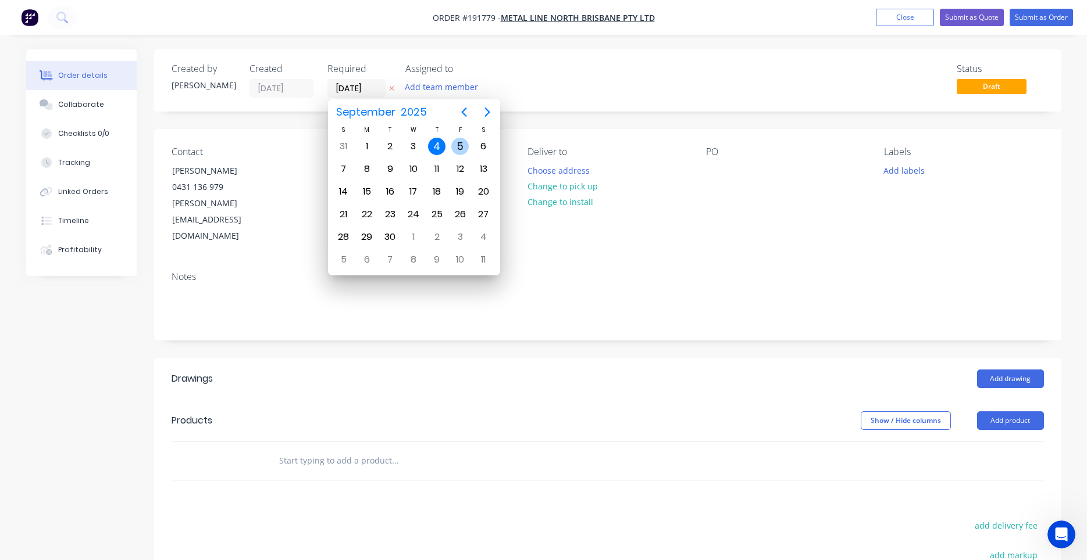
click at [455, 148] on div "5" at bounding box center [459, 146] width 17 height 17
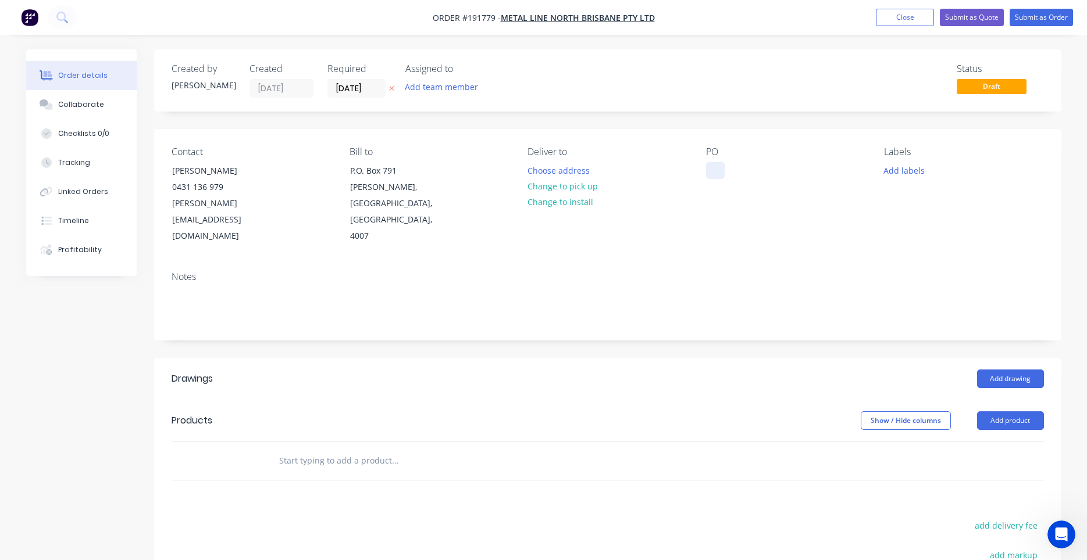
click at [710, 164] on div at bounding box center [715, 170] width 19 height 17
click at [583, 175] on button "Choose address" at bounding box center [558, 170] width 74 height 16
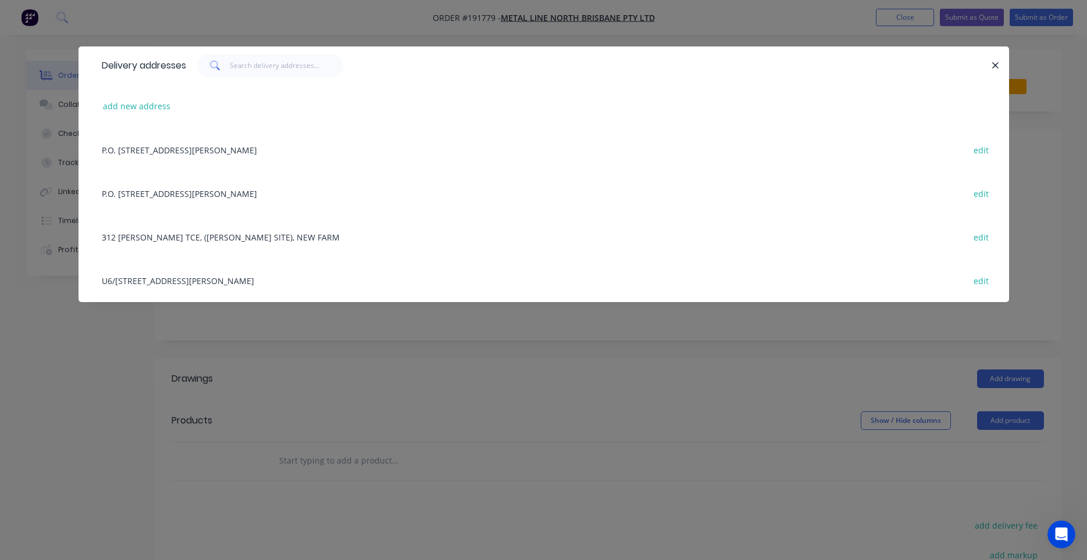
click at [281, 237] on div "312 BOWEN TCE, (AURELIEN BERSON SITE), NEW FARM edit" at bounding box center [543, 237] width 895 height 44
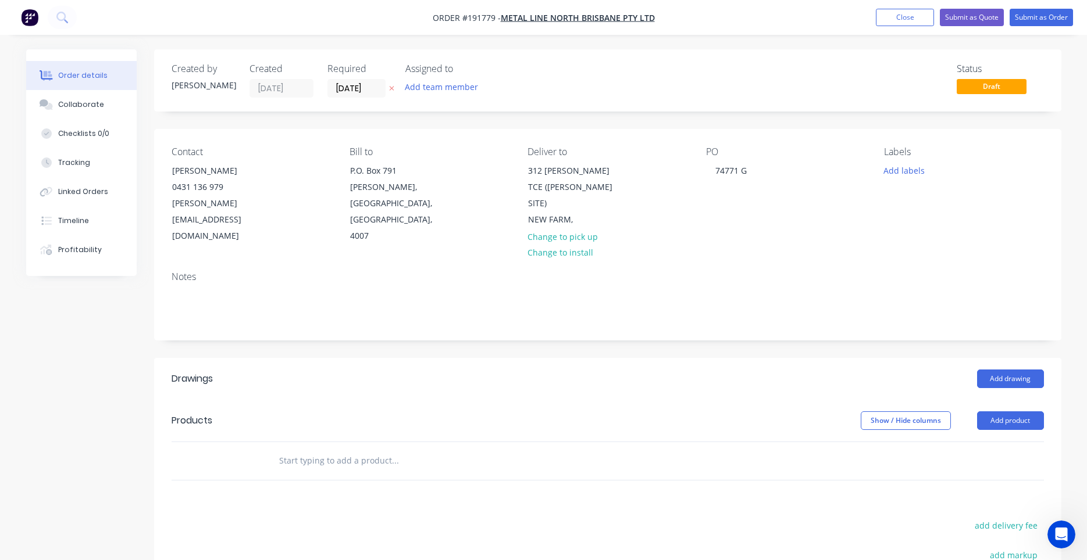
click at [269, 412] on div "Products" at bounding box center [264, 421] width 185 height 19
click at [291, 449] on input "text" at bounding box center [394, 460] width 233 height 23
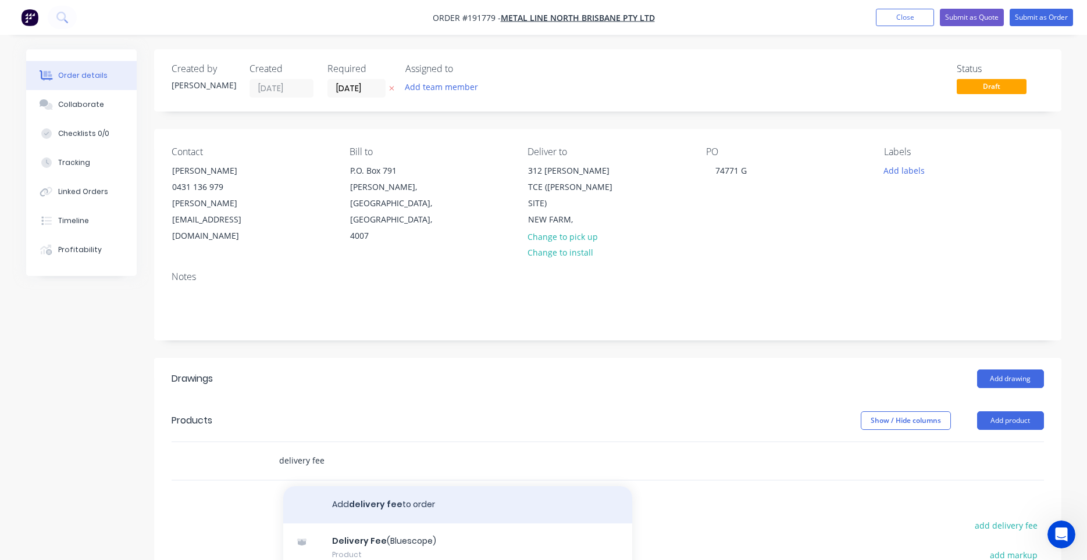
scroll to position [110, 0]
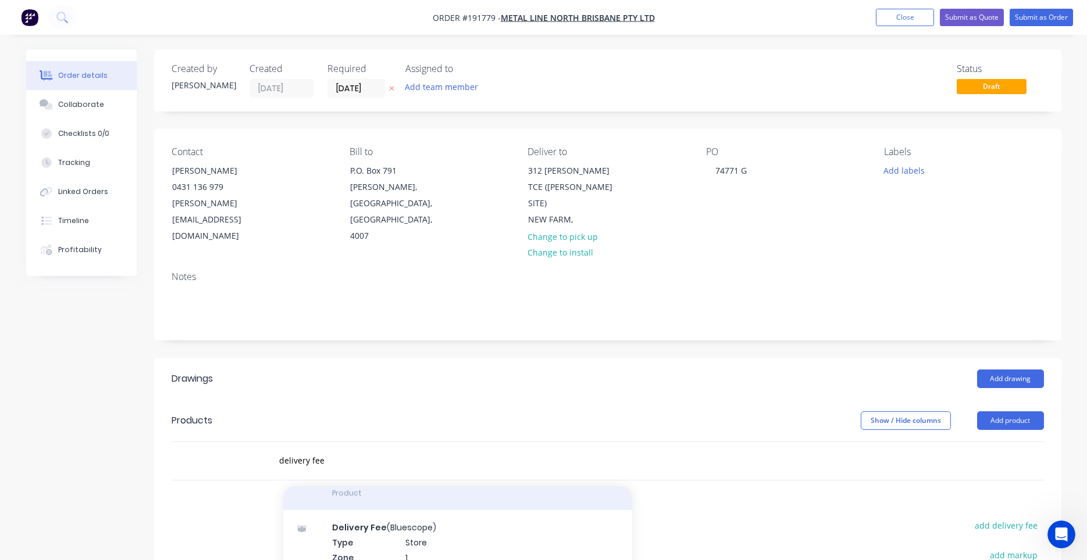
click at [412, 478] on div "Delivery Fee Product" at bounding box center [457, 486] width 349 height 49
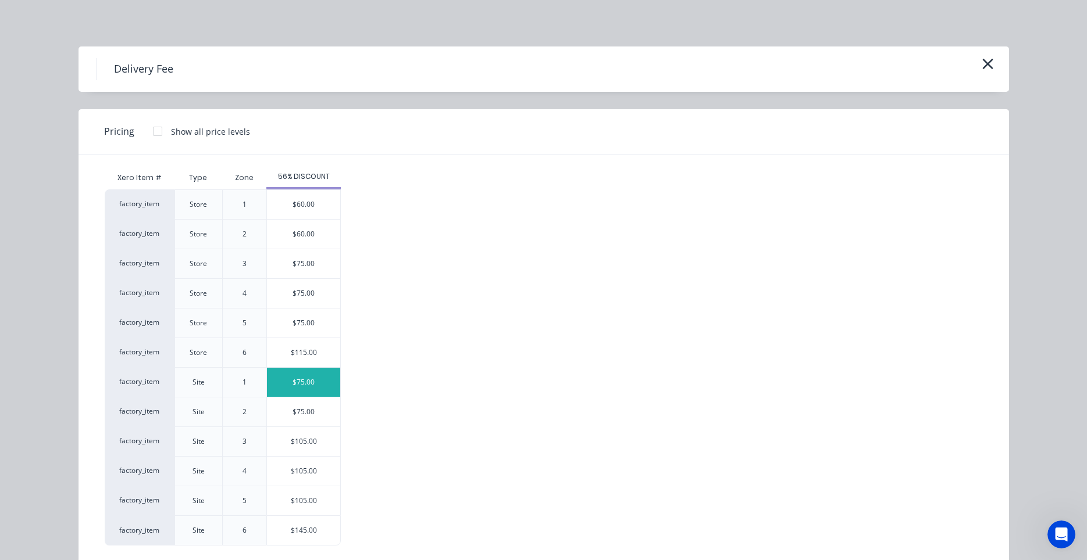
click at [308, 390] on div "$75.00" at bounding box center [303, 382] width 73 height 29
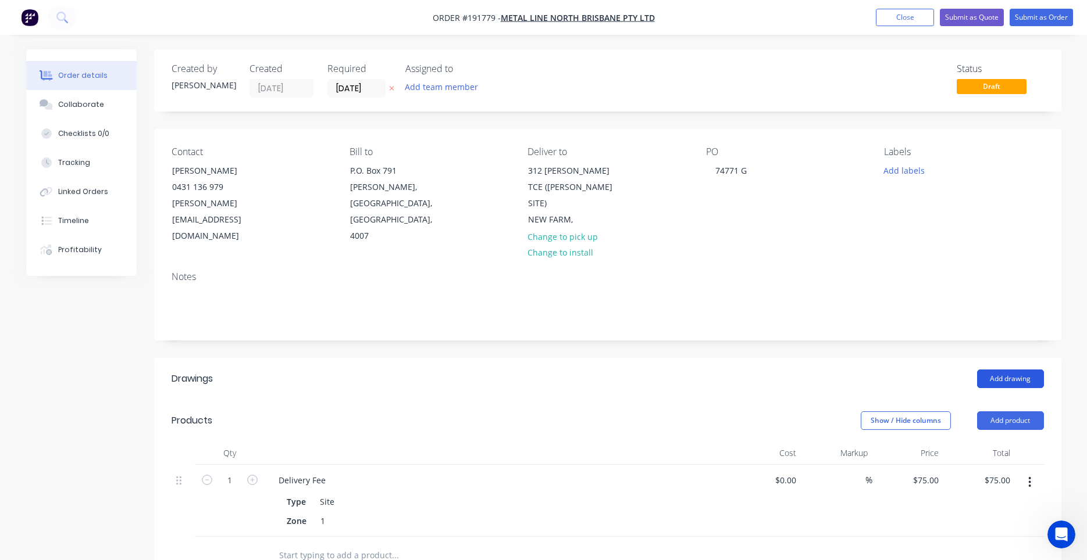
click at [1009, 370] on button "Add drawing" at bounding box center [1010, 379] width 67 height 19
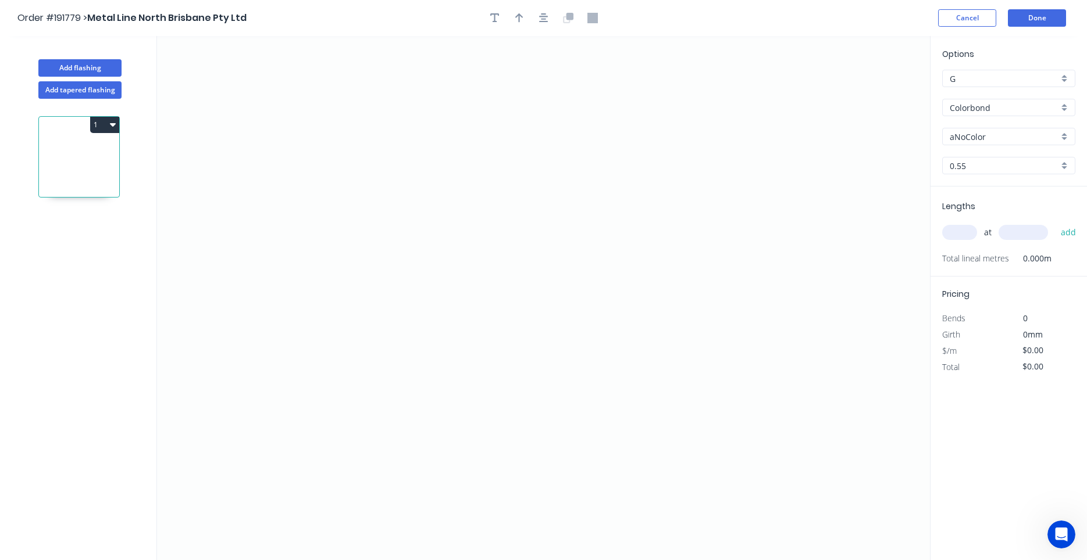
click at [977, 134] on input "aNoColor" at bounding box center [1003, 137] width 109 height 12
click at [994, 110] on input "Colorbond" at bounding box center [1003, 108] width 109 height 12
click at [981, 122] on div "Colorbond Matt" at bounding box center [1008, 130] width 132 height 20
click at [974, 142] on input "Basalt" at bounding box center [1003, 137] width 109 height 12
click at [973, 160] on div "Monument" at bounding box center [1008, 159] width 132 height 20
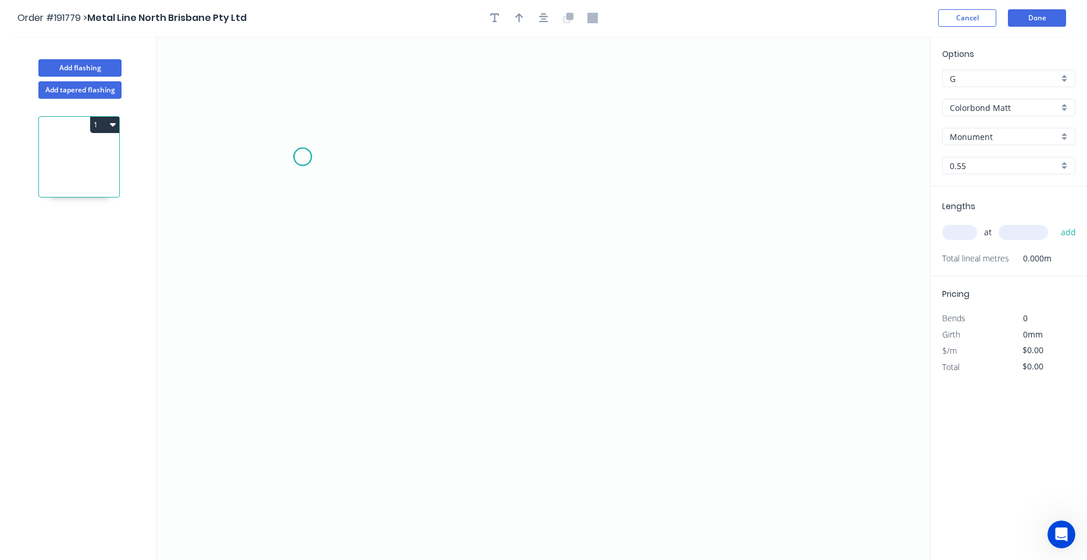
click at [302, 157] on icon "0" at bounding box center [543, 298] width 773 height 524
click at [301, 369] on icon "0" at bounding box center [543, 298] width 773 height 524
click at [498, 375] on icon "0 ?" at bounding box center [543, 298] width 773 height 524
click at [498, 375] on circle at bounding box center [497, 368] width 17 height 17
click at [287, 262] on tspan "?" at bounding box center [285, 257] width 6 height 19
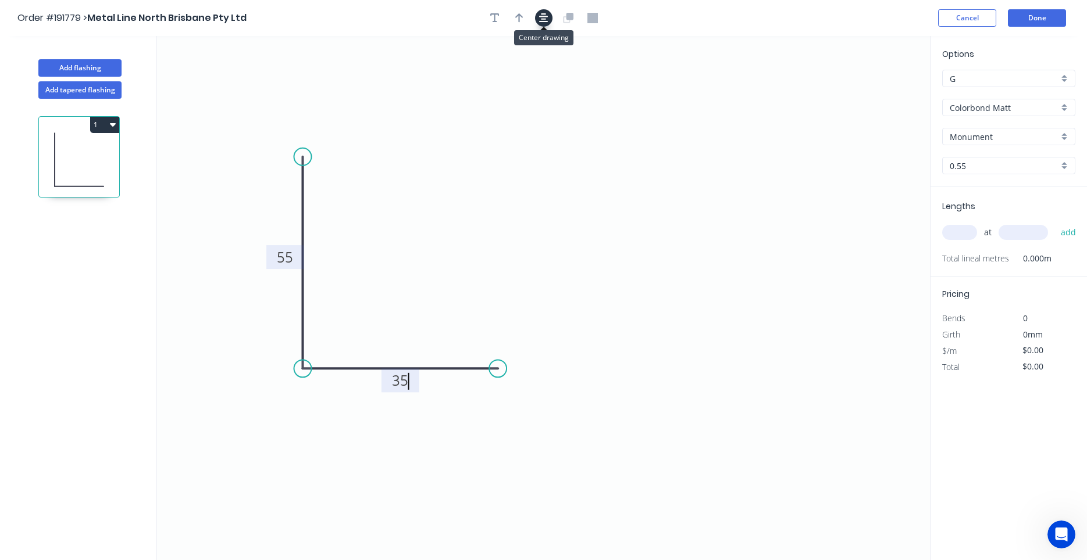
click at [539, 15] on button "button" at bounding box center [543, 17] width 17 height 17
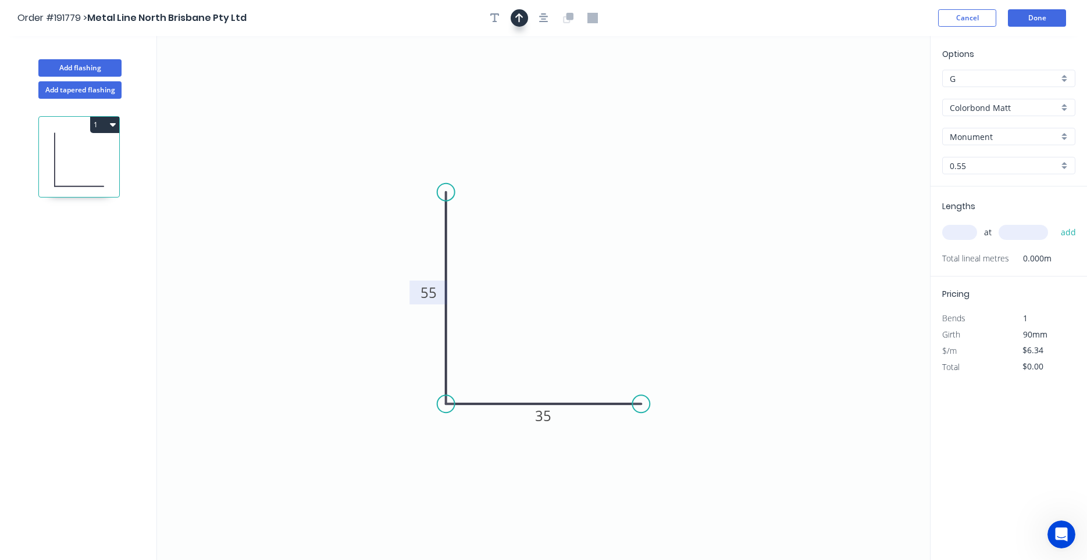
click at [519, 18] on icon "button" at bounding box center [519, 17] width 8 height 9
click at [866, 89] on icon at bounding box center [871, 80] width 10 height 37
click at [867, 89] on icon "0 55 35" at bounding box center [543, 298] width 773 height 524
click at [867, 90] on icon "0 55 35" at bounding box center [543, 298] width 773 height 524
click at [871, 91] on icon at bounding box center [881, 85] width 34 height 34
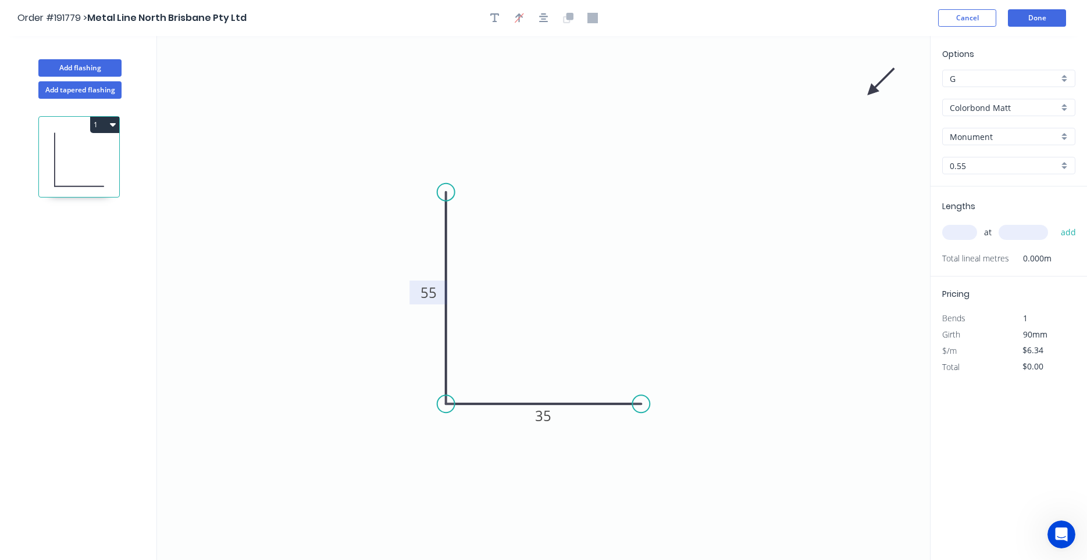
click at [871, 91] on icon at bounding box center [881, 82] width 34 height 34
click at [871, 91] on icon at bounding box center [884, 91] width 37 height 10
click at [871, 91] on icon at bounding box center [881, 101] width 34 height 34
click at [871, 92] on icon at bounding box center [871, 104] width 10 height 37
click at [871, 92] on icon at bounding box center [871, 105] width 10 height 37
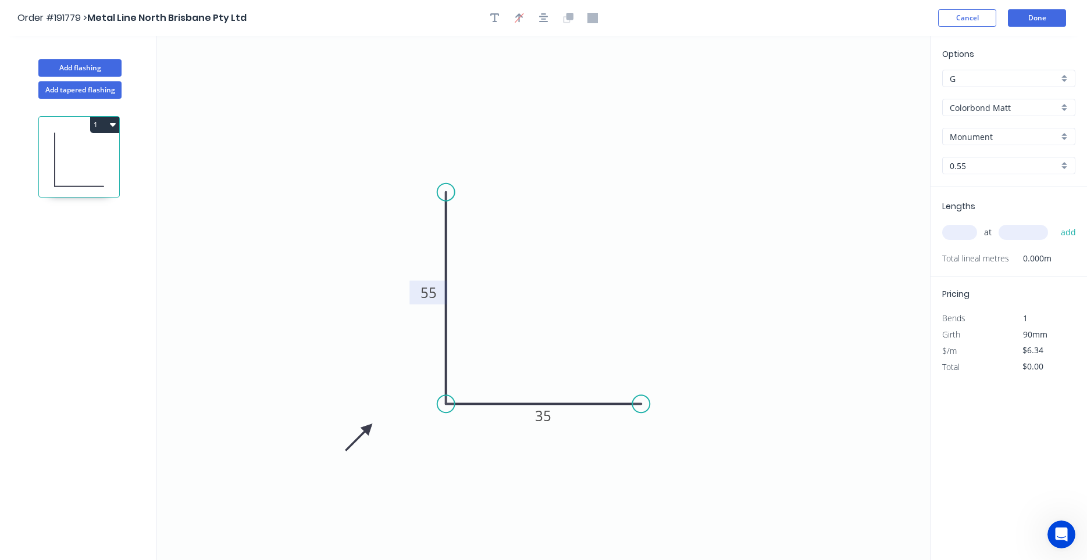
drag, startPoint x: 871, startPoint y: 92, endPoint x: 365, endPoint y: 439, distance: 613.9
click at [365, 439] on icon at bounding box center [359, 438] width 34 height 34
click at [974, 240] on div "at add" at bounding box center [1009, 233] width 135 height 20
click at [970, 237] on input "text" at bounding box center [959, 232] width 35 height 15
click at [1055, 223] on button "add" at bounding box center [1068, 233] width 27 height 20
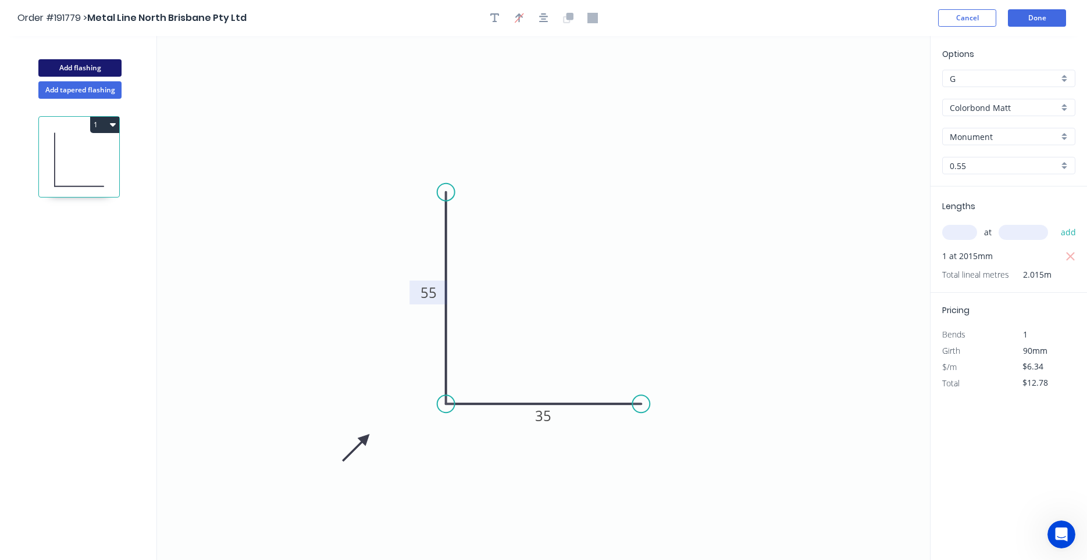
click at [104, 71] on button "Add flashing" at bounding box center [79, 67] width 83 height 17
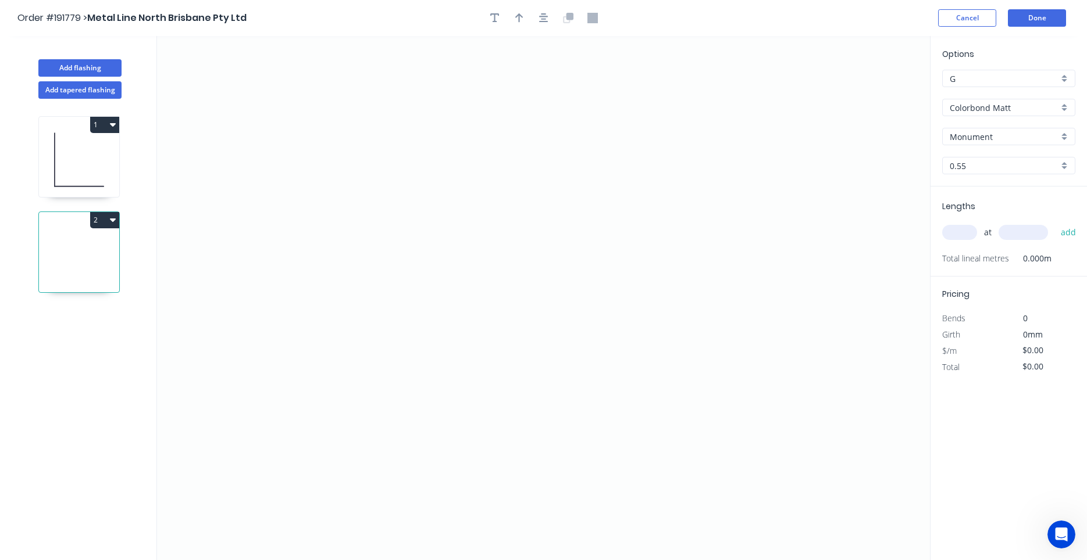
click at [956, 235] on input "text" at bounding box center [959, 232] width 35 height 15
click at [1055, 223] on button "add" at bounding box center [1068, 233] width 27 height 20
click at [409, 186] on icon "0" at bounding box center [543, 298] width 773 height 524
click at [413, 342] on icon "0" at bounding box center [543, 298] width 773 height 524
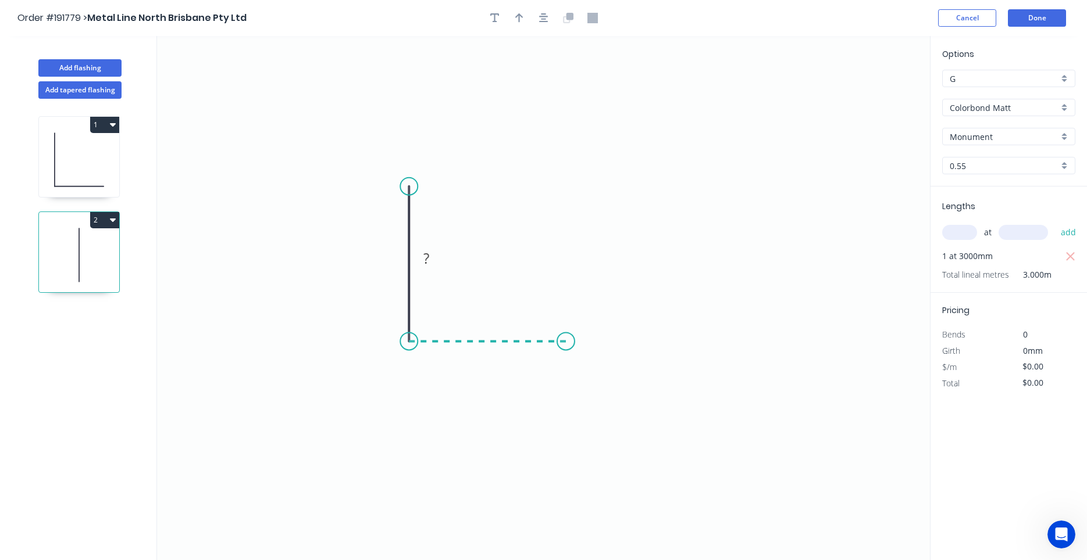
click at [566, 345] on icon "0 ?" at bounding box center [543, 298] width 773 height 524
click at [396, 259] on rect at bounding box center [391, 259] width 23 height 16
click at [545, 24] on button "button" at bounding box center [543, 17] width 17 height 17
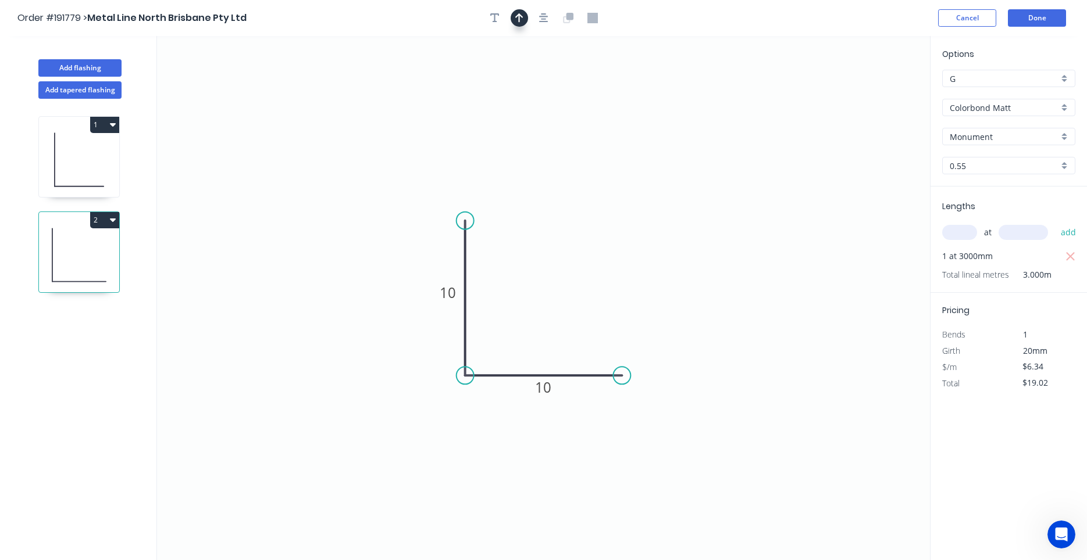
click at [522, 15] on icon "button" at bounding box center [519, 18] width 8 height 10
click at [869, 90] on icon at bounding box center [871, 80] width 10 height 37
click at [869, 90] on icon at bounding box center [868, 76] width 10 height 37
click at [869, 90] on icon at bounding box center [881, 89] width 37 height 10
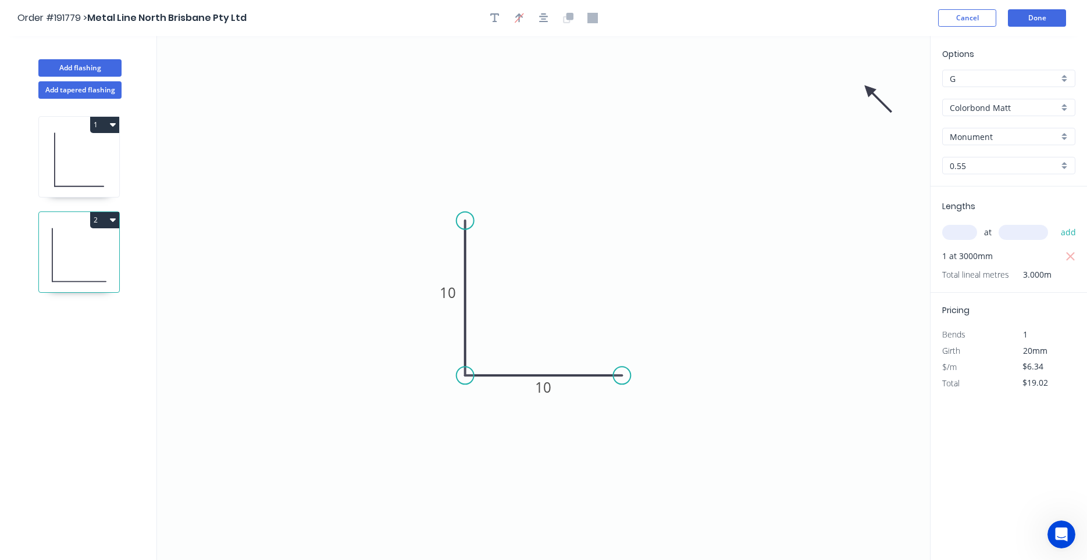
click at [869, 90] on icon at bounding box center [878, 99] width 34 height 34
click at [869, 90] on icon at bounding box center [868, 102] width 10 height 37
drag, startPoint x: 869, startPoint y: 90, endPoint x: 382, endPoint y: 428, distance: 593.0
click at [382, 428] on icon at bounding box center [387, 429] width 34 height 34
click at [91, 66] on button "Add flashing" at bounding box center [79, 67] width 83 height 17
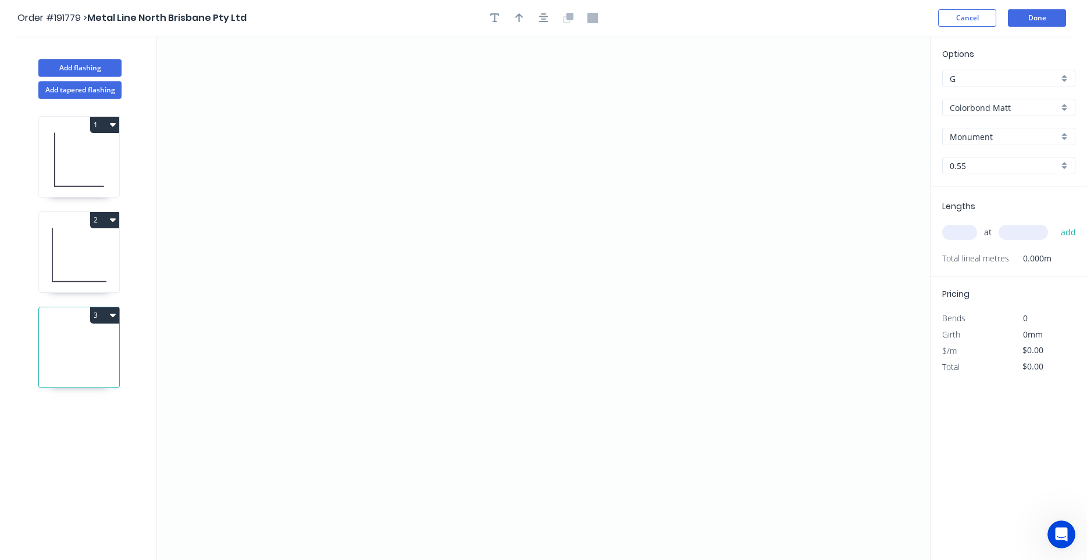
click at [973, 109] on input "Colorbond Matt" at bounding box center [1003, 108] width 109 height 12
click at [975, 126] on div "Colorbond Metallic" at bounding box center [1008, 130] width 132 height 20
click at [972, 136] on input "Aries" at bounding box center [1003, 137] width 109 height 12
click at [976, 161] on div "Rhea" at bounding box center [1008, 159] width 132 height 20
click at [960, 235] on input "text" at bounding box center [959, 232] width 35 height 15
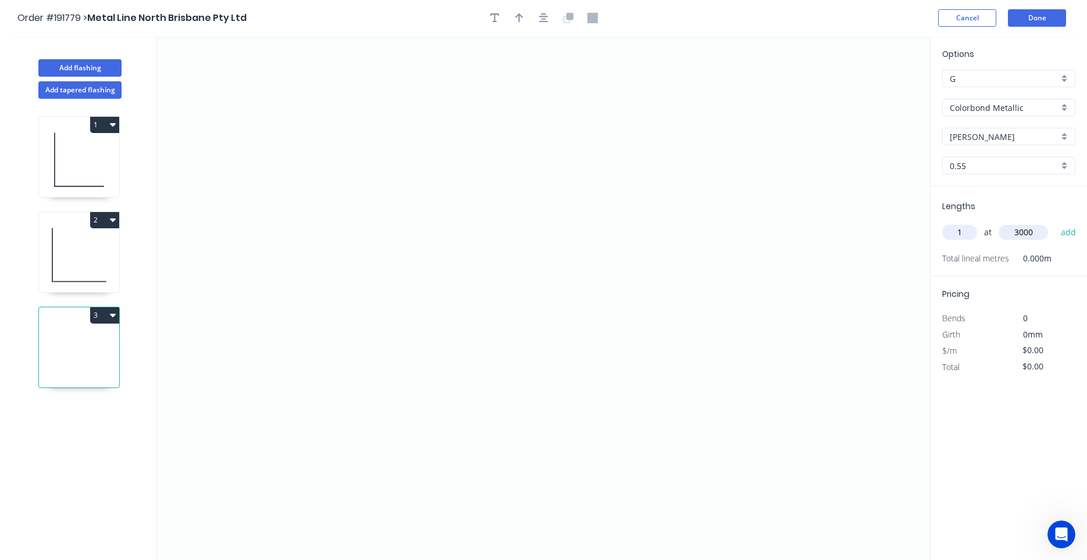
click at [1055, 223] on button "add" at bounding box center [1068, 233] width 27 height 20
click at [419, 165] on icon "0" at bounding box center [543, 298] width 773 height 524
click at [421, 301] on icon "0" at bounding box center [543, 298] width 773 height 524
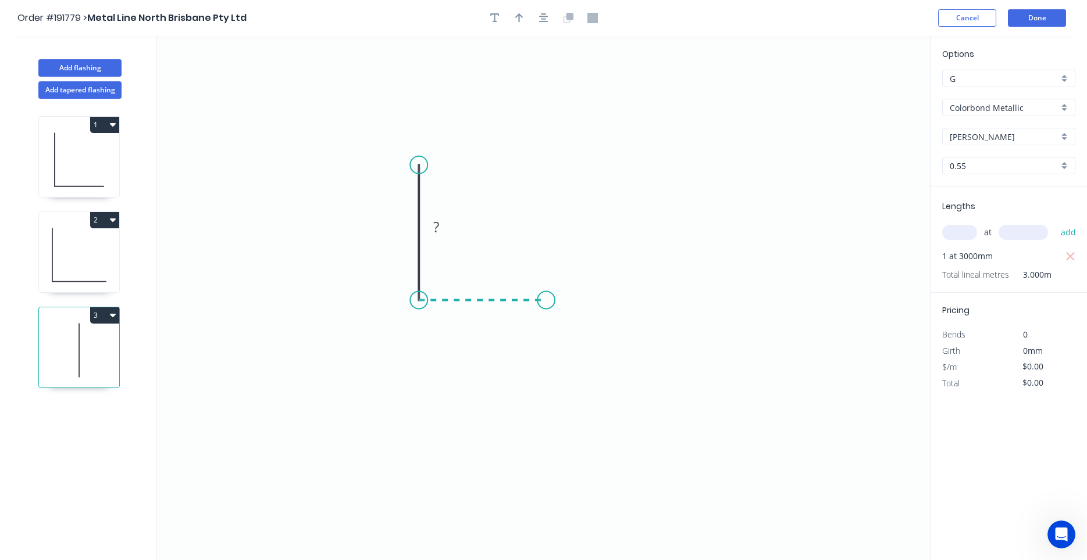
click at [546, 296] on icon "0 ?" at bounding box center [543, 298] width 773 height 524
click at [546, 296] on circle at bounding box center [545, 300] width 17 height 17
click at [407, 234] on rect at bounding box center [401, 228] width 23 height 16
click at [542, 22] on icon "button" at bounding box center [543, 18] width 9 height 10
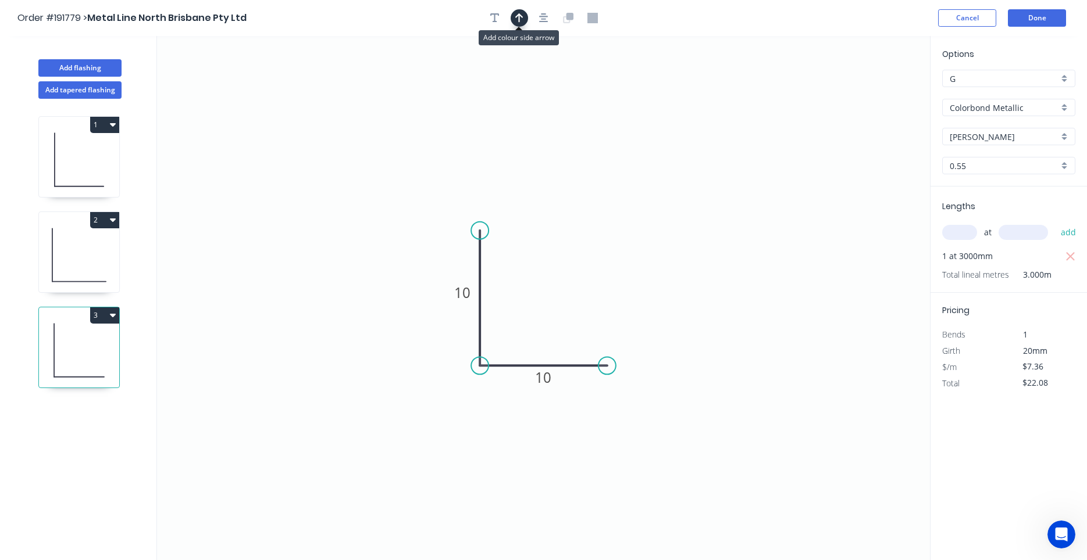
click at [523, 17] on button "button" at bounding box center [518, 17] width 17 height 17
drag, startPoint x: 871, startPoint y: 91, endPoint x: 413, endPoint y: 435, distance: 572.5
click at [413, 435] on icon at bounding box center [413, 420] width 10 height 37
click at [422, 428] on icon "0 10 10" at bounding box center [543, 298] width 773 height 524
click at [410, 431] on icon at bounding box center [410, 416] width 10 height 37
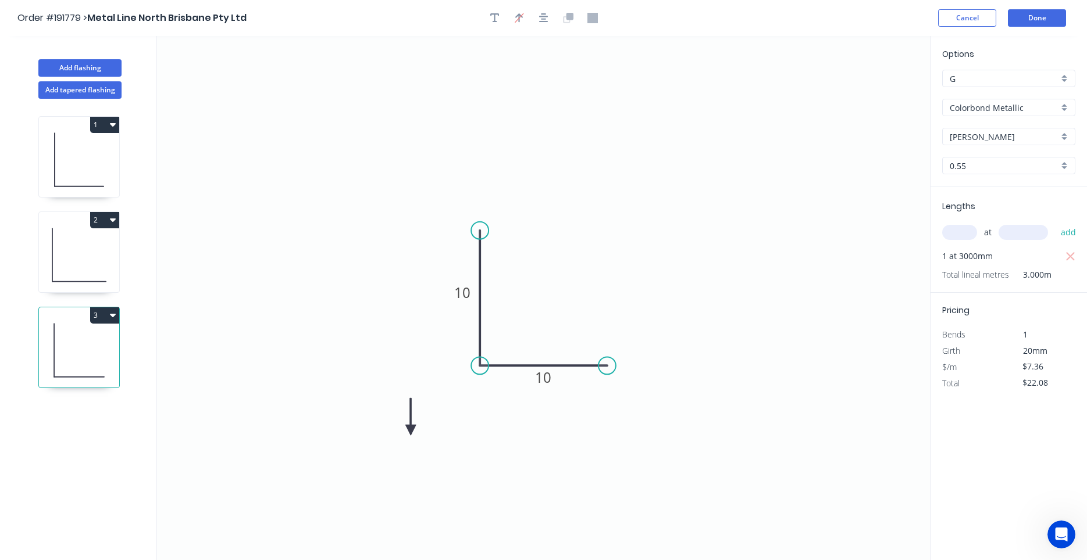
click at [410, 431] on icon at bounding box center [410, 416] width 10 height 37
click at [410, 431] on icon at bounding box center [420, 421] width 34 height 34
click at [410, 431] on icon at bounding box center [423, 430] width 37 height 10
click at [410, 431] on icon at bounding box center [420, 440] width 34 height 34
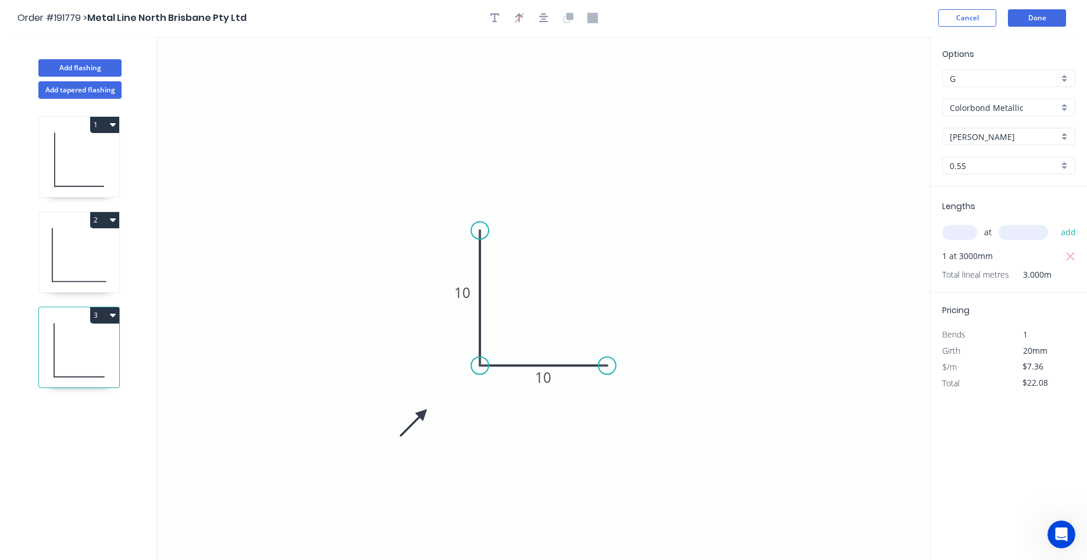
drag, startPoint x: 410, startPoint y: 431, endPoint x: 423, endPoint y: 414, distance: 20.8
click at [423, 414] on icon at bounding box center [413, 423] width 34 height 34
click at [116, 313] on button "3" at bounding box center [104, 316] width 29 height 16
click at [108, 339] on div "Duplicate" at bounding box center [64, 344] width 90 height 17
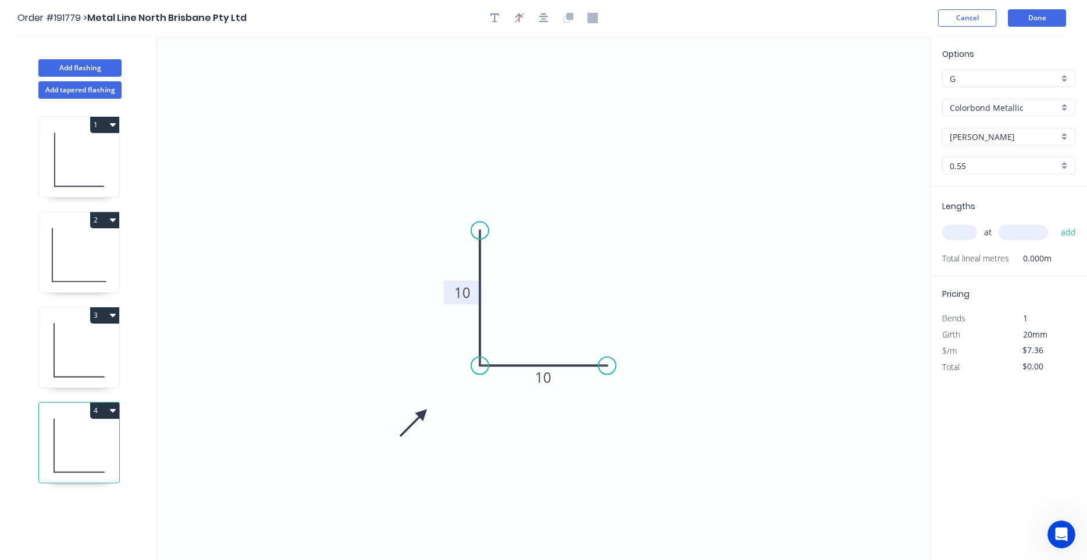
click at [452, 303] on rect at bounding box center [463, 293] width 38 height 24
click at [459, 293] on tspan "10" at bounding box center [462, 292] width 16 height 19
click at [973, 231] on input "text" at bounding box center [959, 232] width 35 height 15
click at [1055, 223] on button "add" at bounding box center [1068, 233] width 27 height 20
click at [1000, 113] on input "Colorbond Metallic" at bounding box center [1003, 108] width 109 height 12
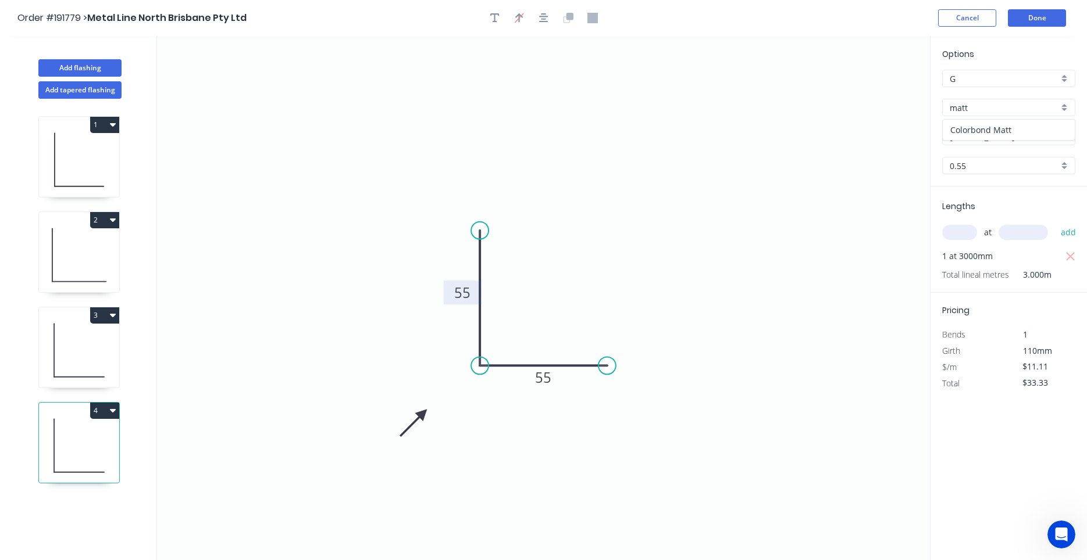
click at [994, 135] on div "Colorbond Matt" at bounding box center [1008, 130] width 132 height 20
click at [995, 127] on div "Options G G Colorbond Matt Colorbond Matt Basalt Basalt 0.55 0.55" at bounding box center [1008, 117] width 156 height 139
click at [996, 131] on div "Basalt" at bounding box center [1008, 136] width 133 height 17
click at [996, 131] on input "text" at bounding box center [1003, 137] width 109 height 12
click at [995, 152] on div "Monument" at bounding box center [1008, 159] width 132 height 20
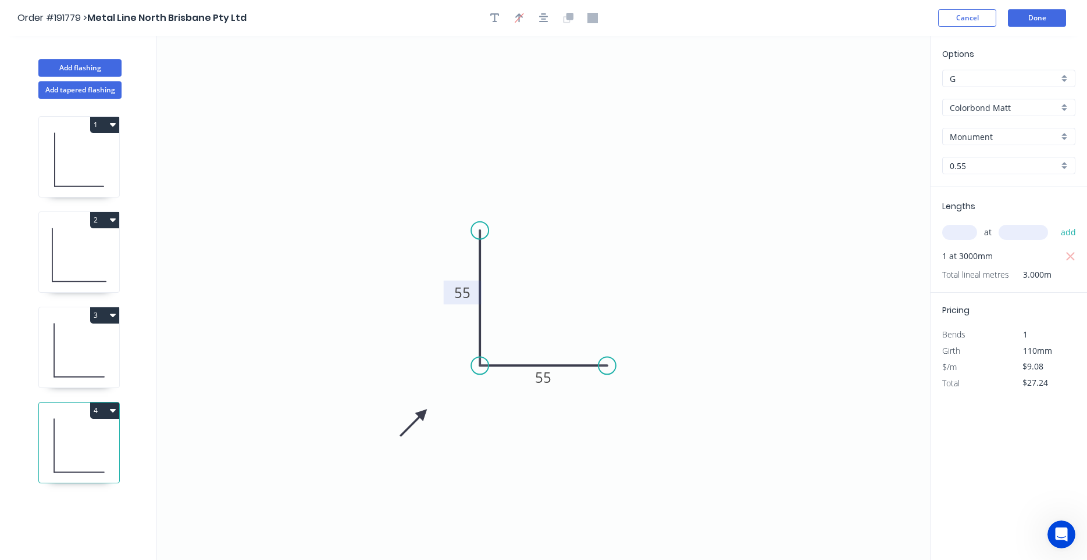
click at [109, 316] on button "3" at bounding box center [104, 316] width 29 height 16
click at [97, 344] on div "Duplicate" at bounding box center [64, 344] width 90 height 17
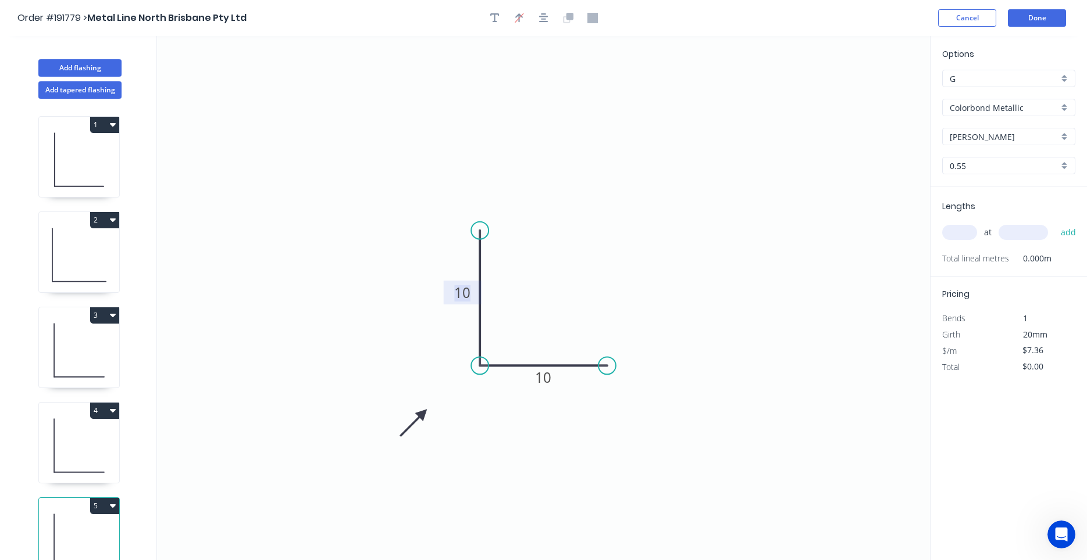
click at [463, 291] on tspan "10" at bounding box center [462, 292] width 16 height 19
click at [969, 226] on div "at add" at bounding box center [1009, 233] width 135 height 20
click at [968, 227] on input "text" at bounding box center [959, 232] width 35 height 15
click at [1055, 223] on button "add" at bounding box center [1068, 233] width 27 height 20
click at [1052, 22] on button "Done" at bounding box center [1037, 17] width 58 height 17
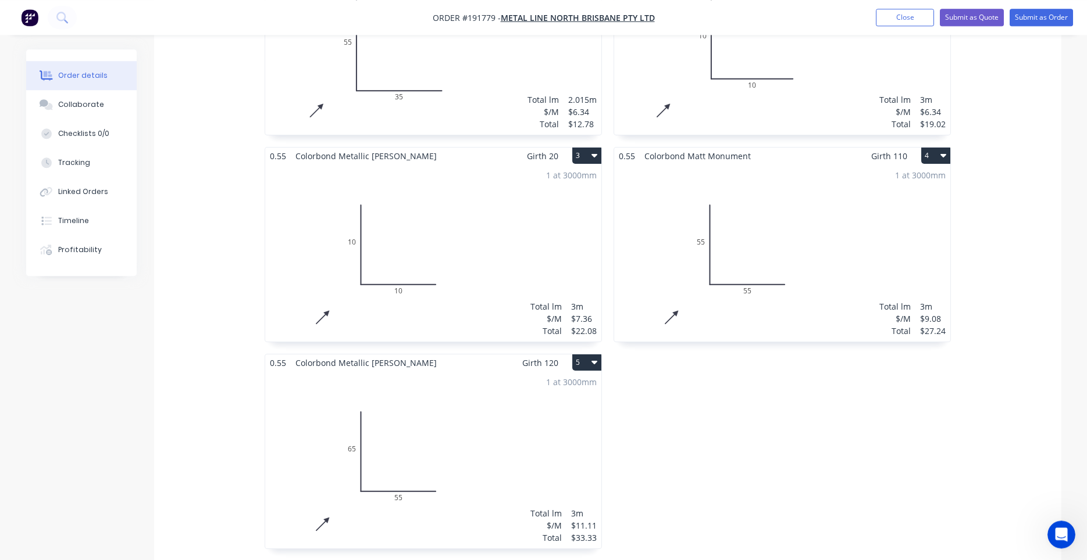
scroll to position [494, 0]
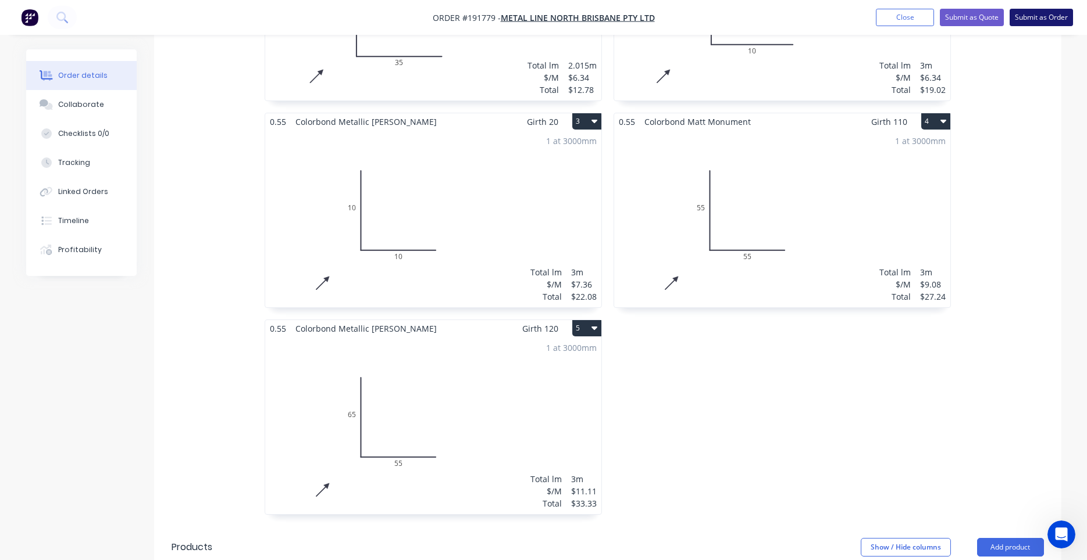
click at [1039, 19] on button "Submit as Order" at bounding box center [1040, 17] width 63 height 17
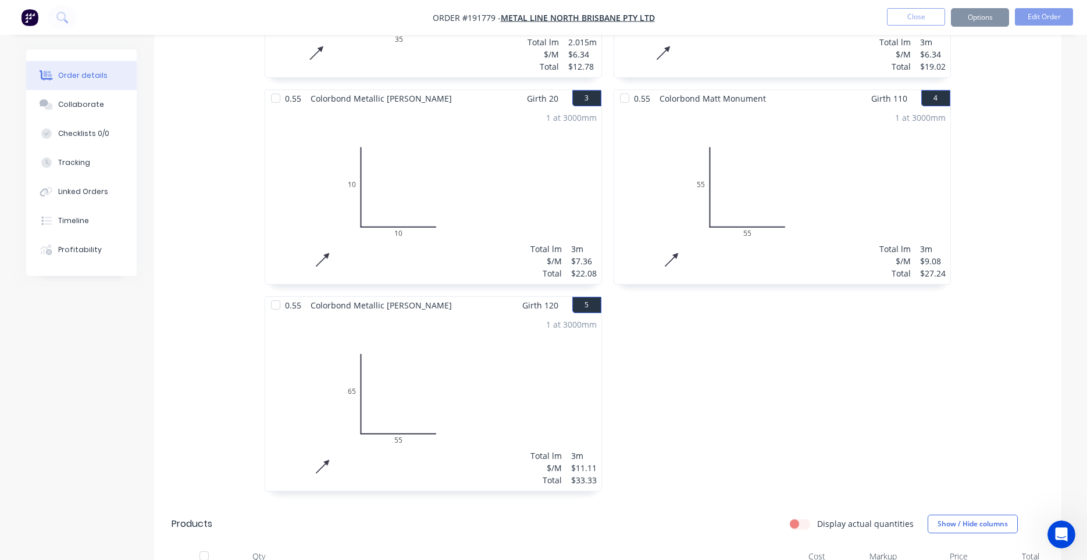
scroll to position [0, 0]
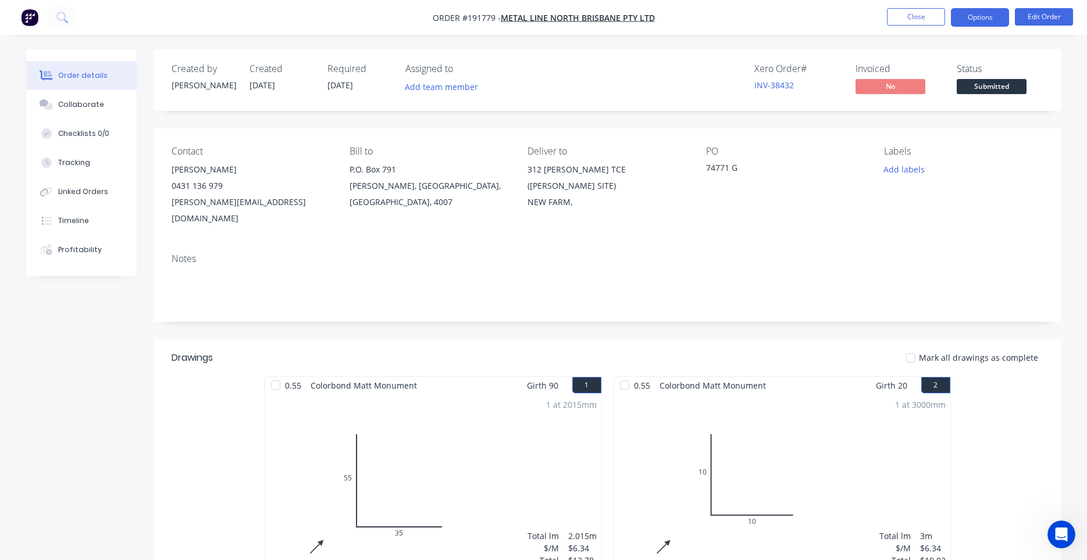
click at [983, 24] on button "Options" at bounding box center [980, 17] width 58 height 19
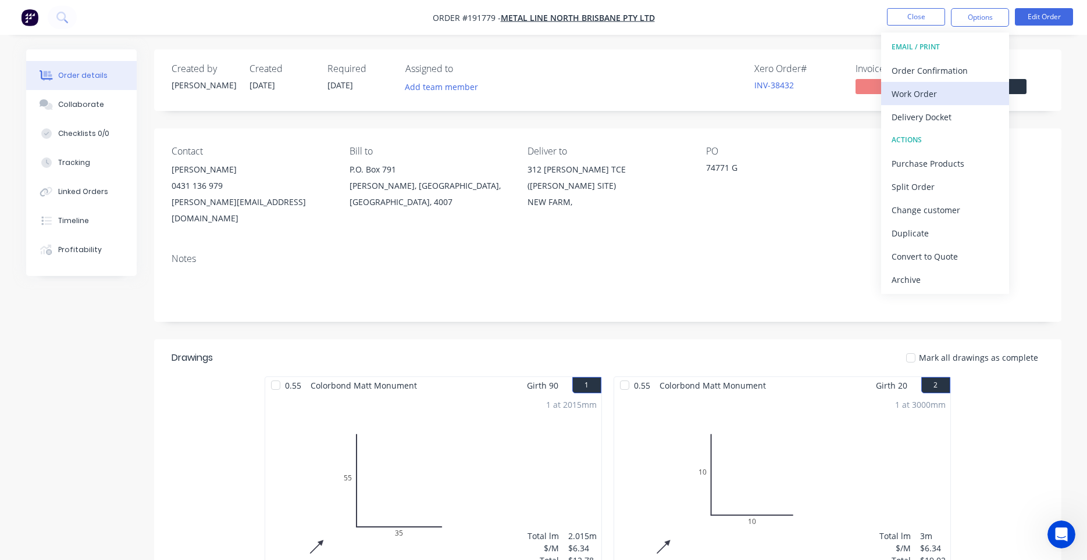
click at [952, 87] on div "Work Order" at bounding box center [944, 93] width 107 height 17
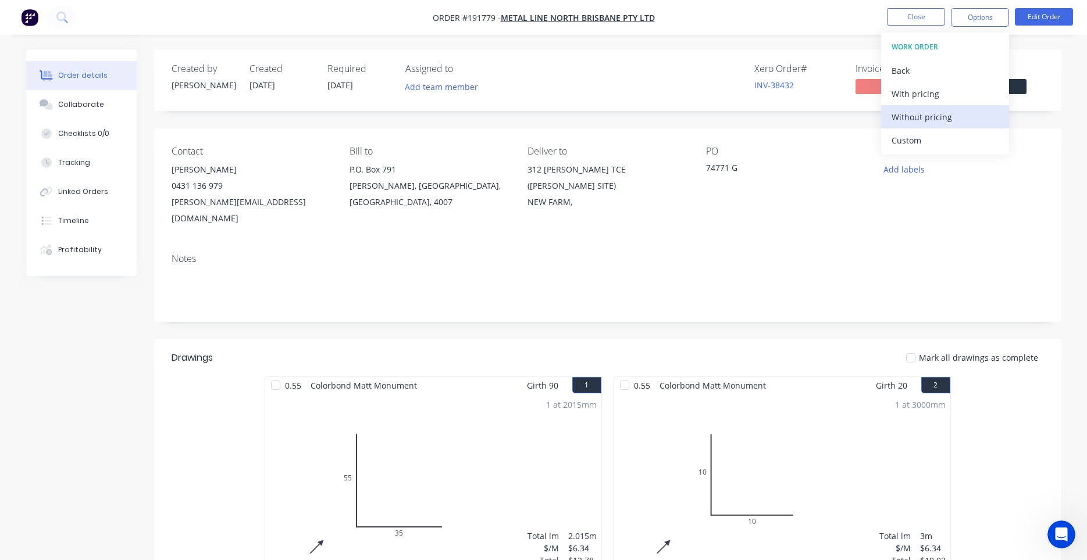
click at [939, 116] on div "Without pricing" at bounding box center [944, 117] width 107 height 17
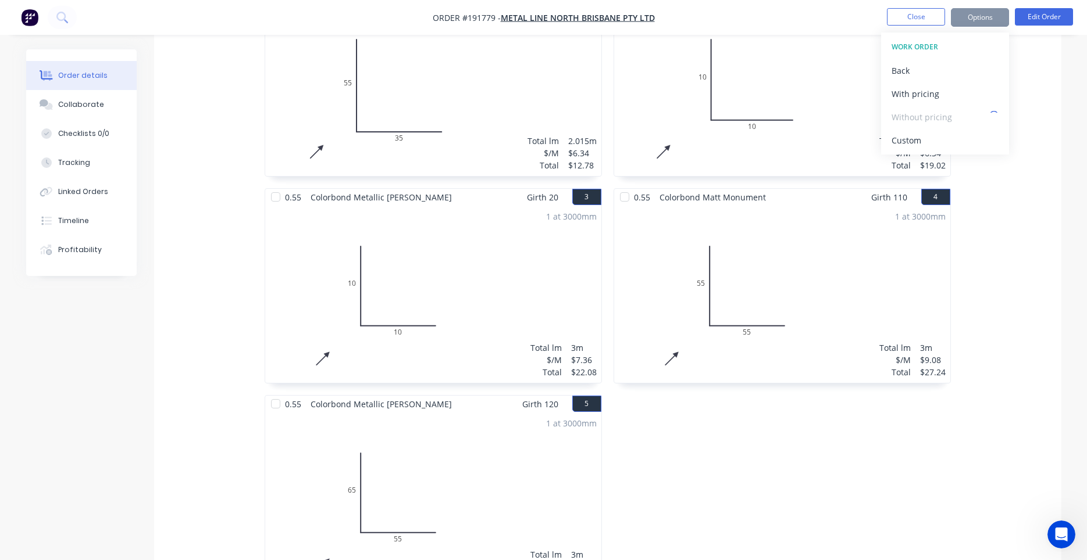
scroll to position [760, 0]
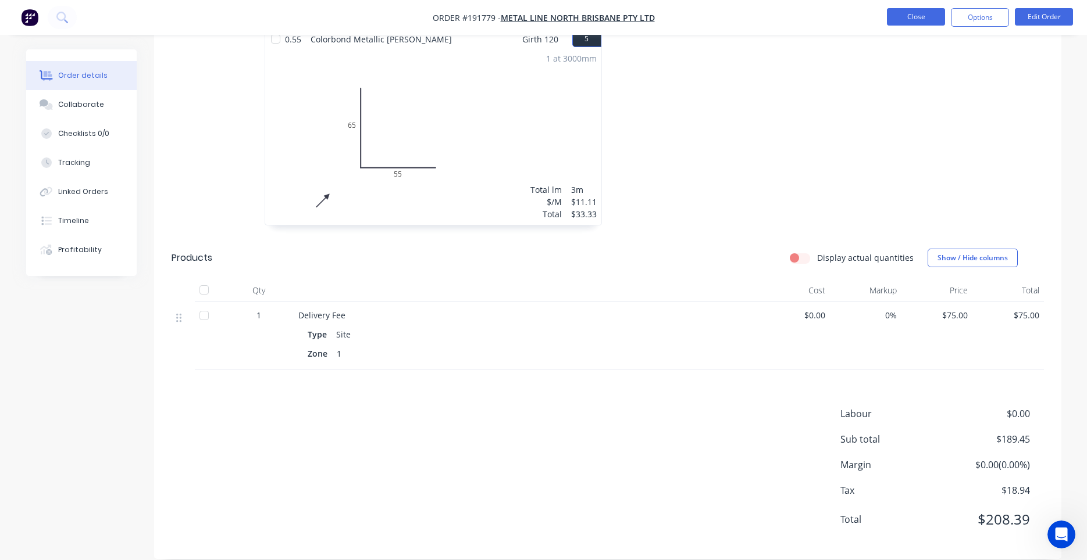
click at [921, 17] on button "Close" at bounding box center [916, 16] width 58 height 17
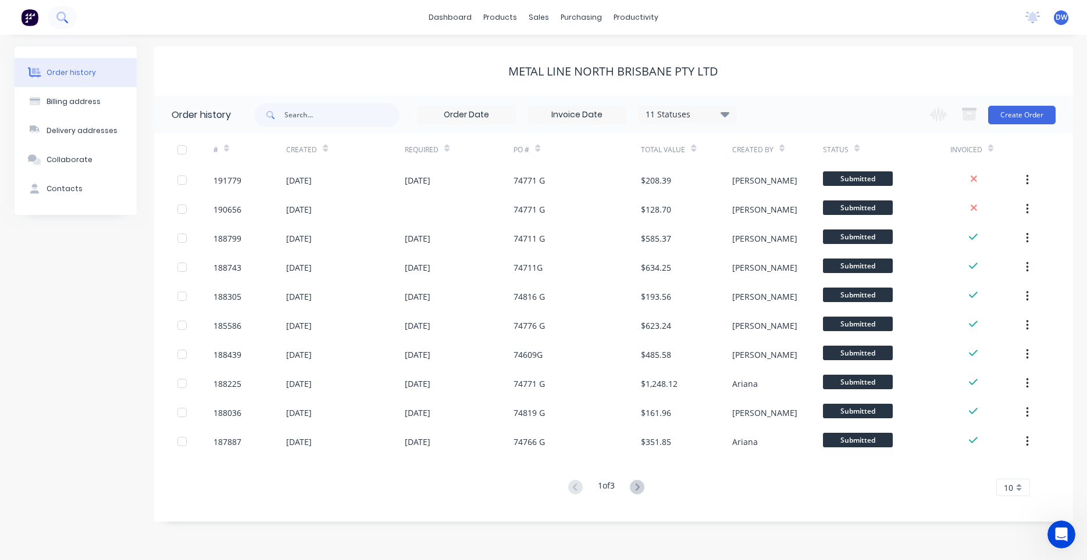
click at [71, 18] on button at bounding box center [62, 17] width 29 height 23
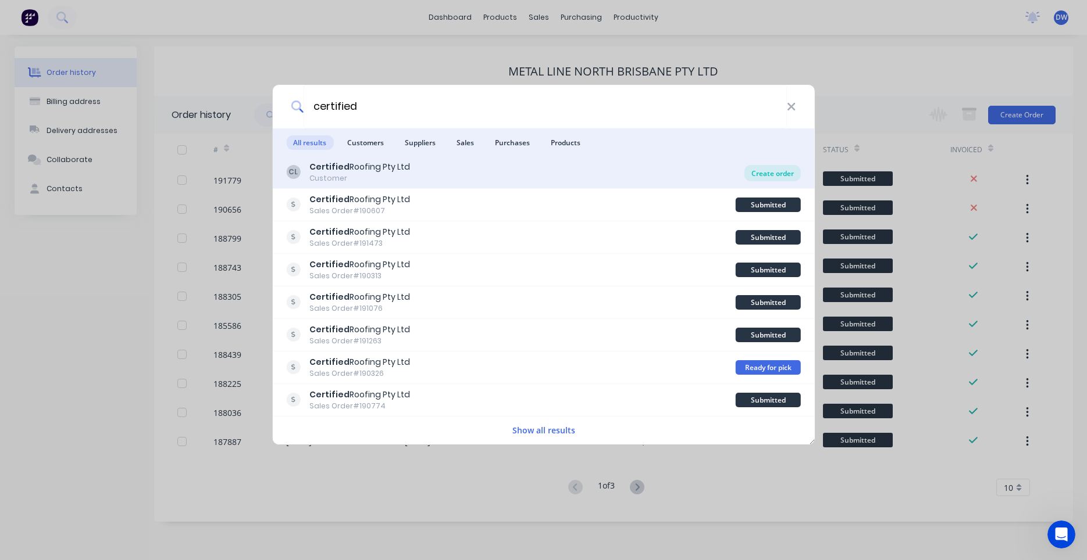
click at [785, 175] on div "Create order" at bounding box center [772, 173] width 56 height 16
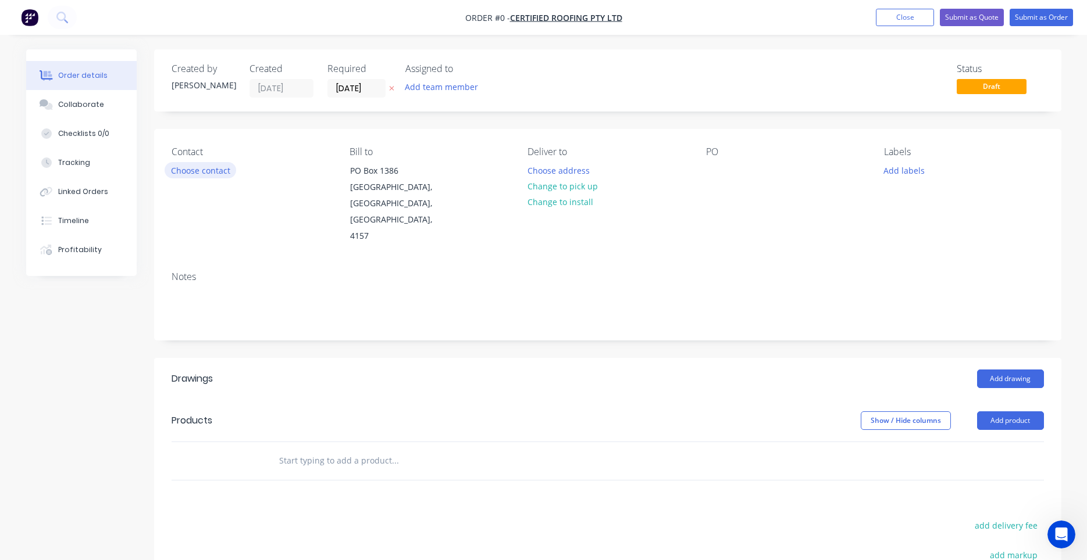
click at [218, 171] on button "Choose contact" at bounding box center [201, 170] width 72 height 16
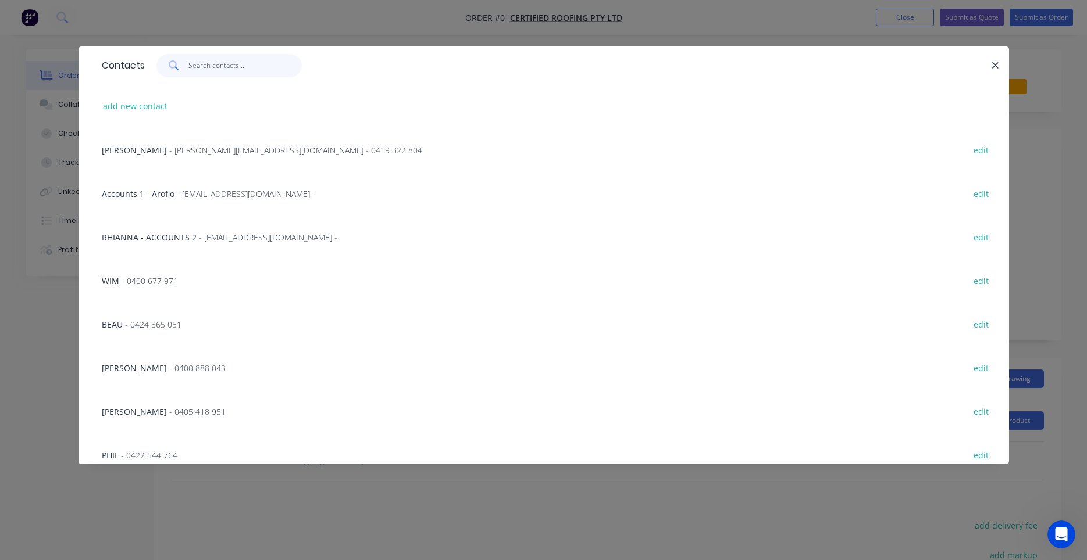
click at [208, 69] on input "text" at bounding box center [244, 65] width 113 height 23
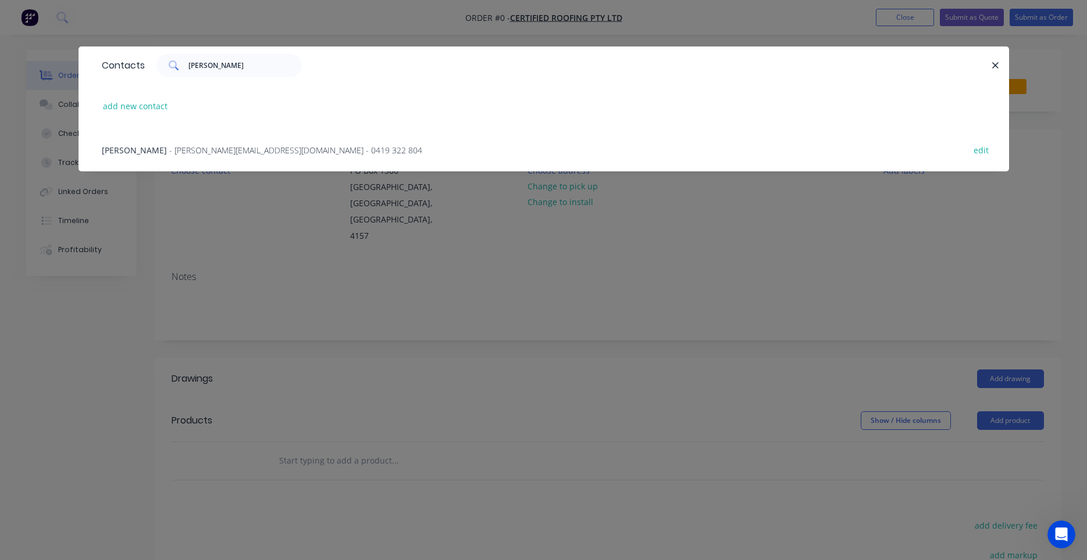
click at [217, 144] on div "PAUL JEROME - paul@certifiedroofing.com.au - 0419 322 804" at bounding box center [262, 150] width 320 height 12
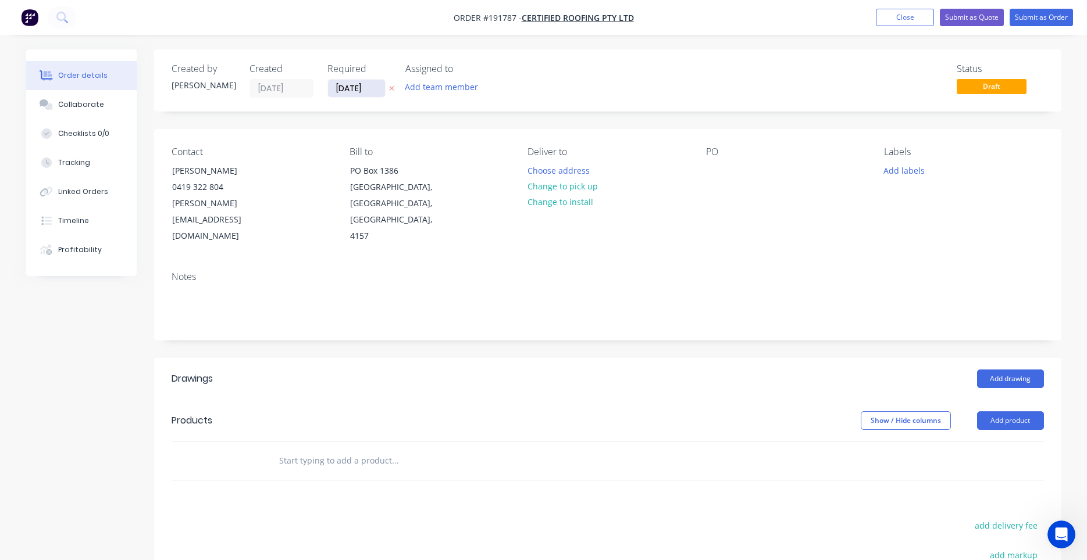
click at [376, 86] on input "[DATE]" at bounding box center [356, 88] width 57 height 17
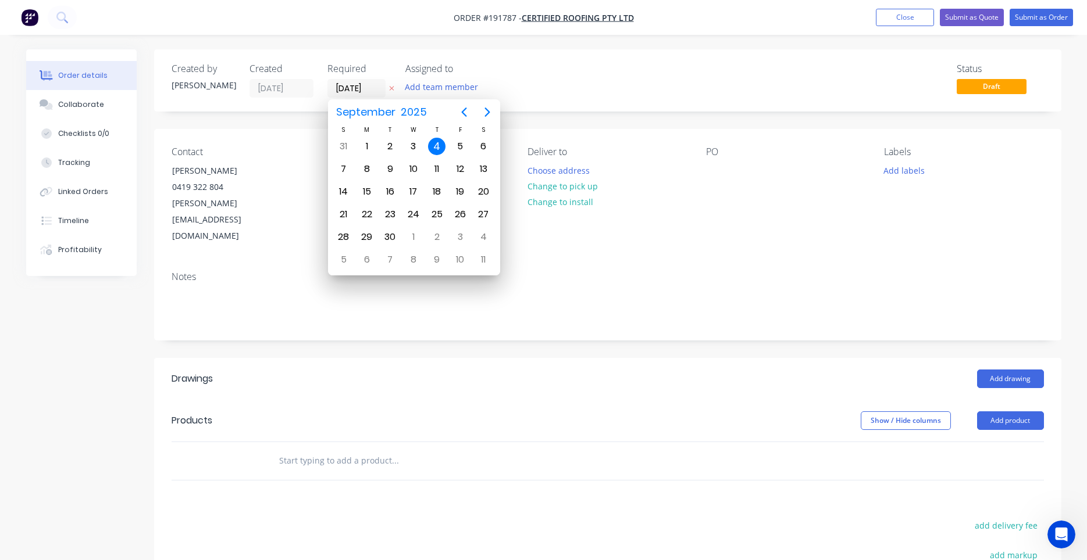
click at [374, 66] on div "Required" at bounding box center [359, 68] width 64 height 11
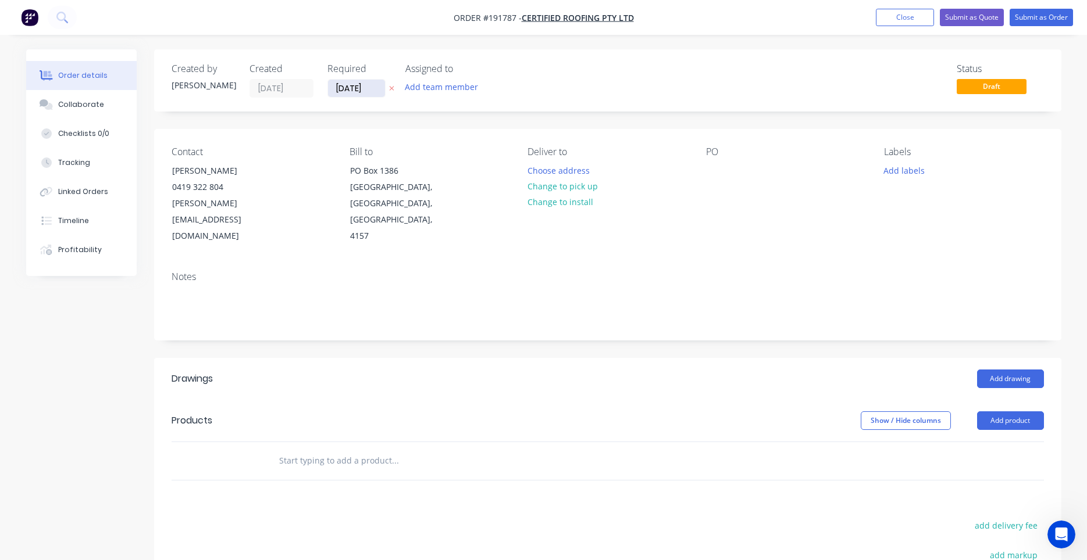
click at [372, 81] on input "[DATE]" at bounding box center [356, 88] width 57 height 17
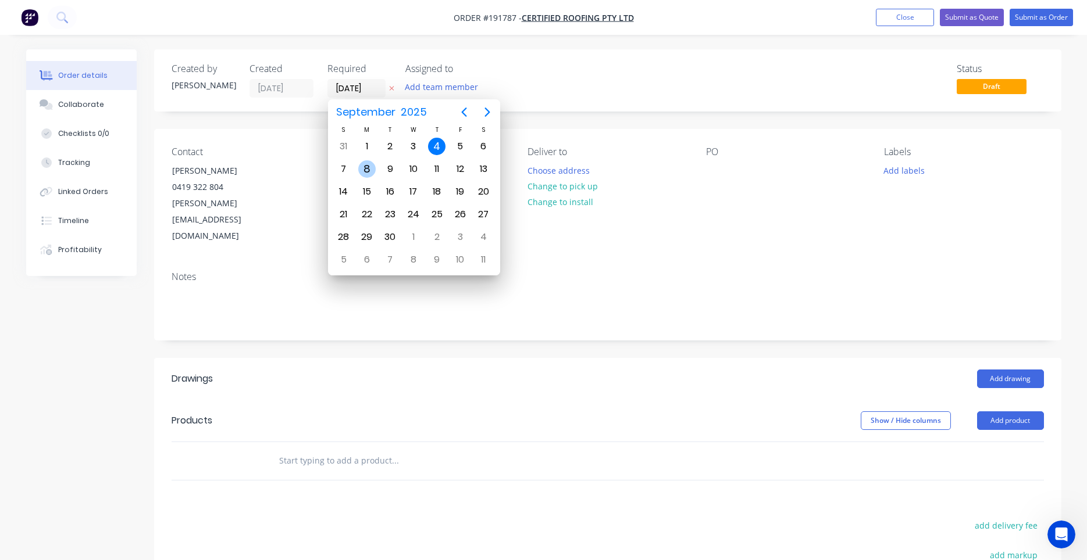
click at [370, 165] on div "8" at bounding box center [366, 168] width 17 height 17
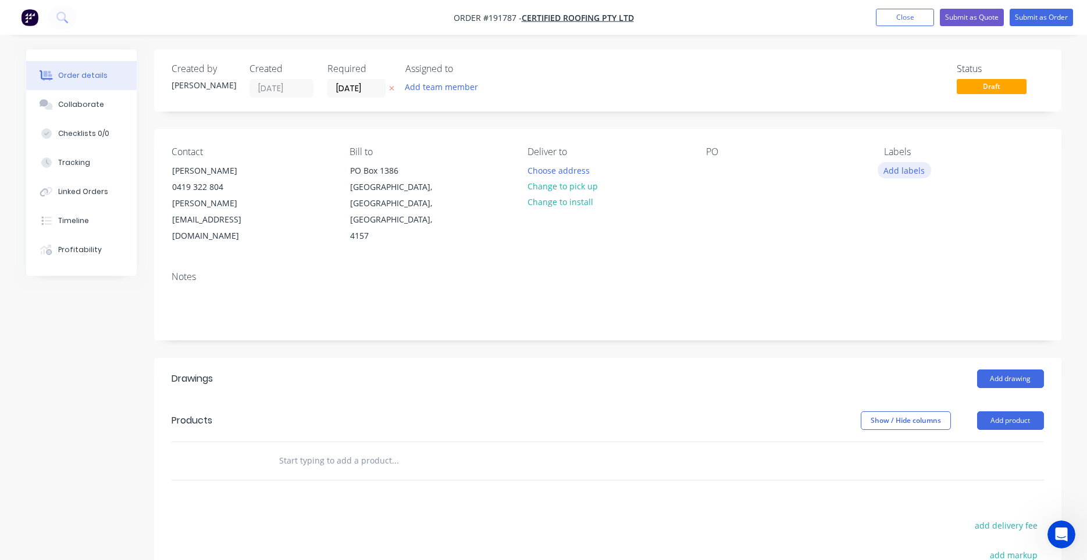
click at [910, 175] on button "Add labels" at bounding box center [903, 170] width 53 height 16
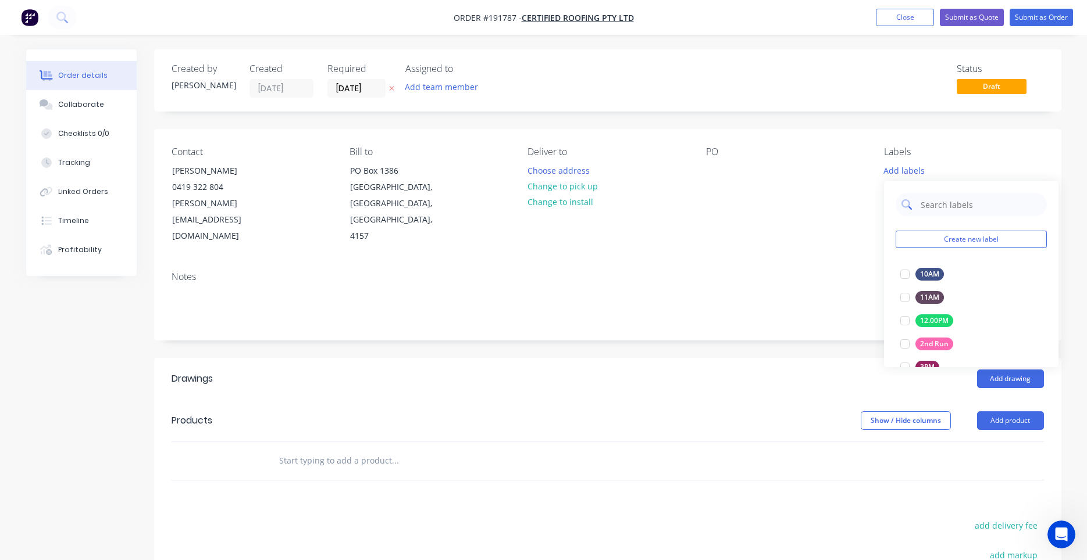
click at [924, 204] on input "text" at bounding box center [980, 204] width 122 height 23
click at [908, 275] on div at bounding box center [904, 274] width 23 height 23
click at [862, 218] on div "Contact PAUL JEROME 0419 322 804 paul@certifiedroofing.com.au Bill to PO Box 13…" at bounding box center [607, 195] width 907 height 133
click at [697, 166] on div "Contact PAUL JEROME 0419 322 804 paul@certifiedroofing.com.au Bill to PO Box 13…" at bounding box center [607, 195] width 907 height 133
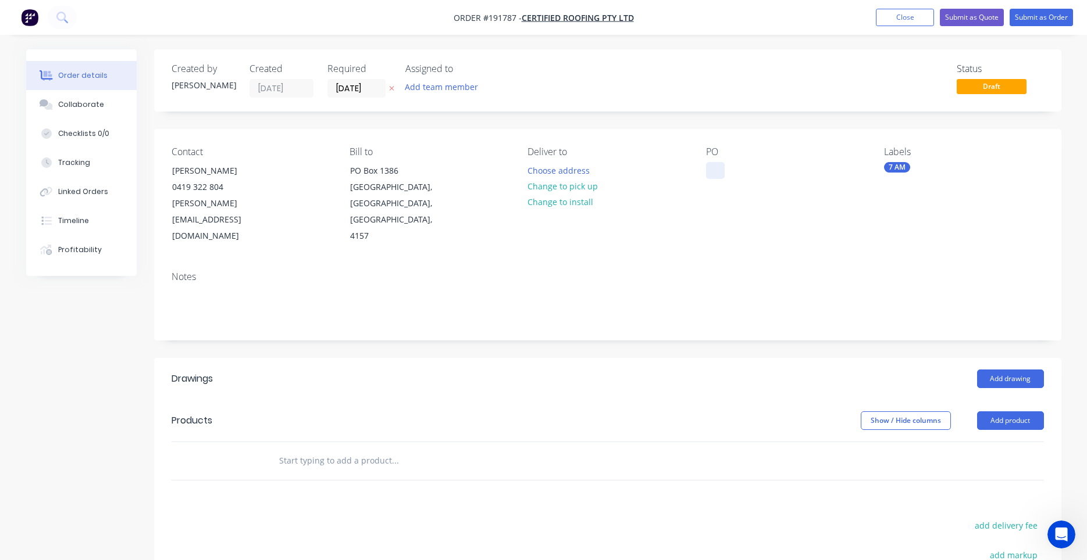
click at [712, 166] on div at bounding box center [715, 170] width 19 height 17
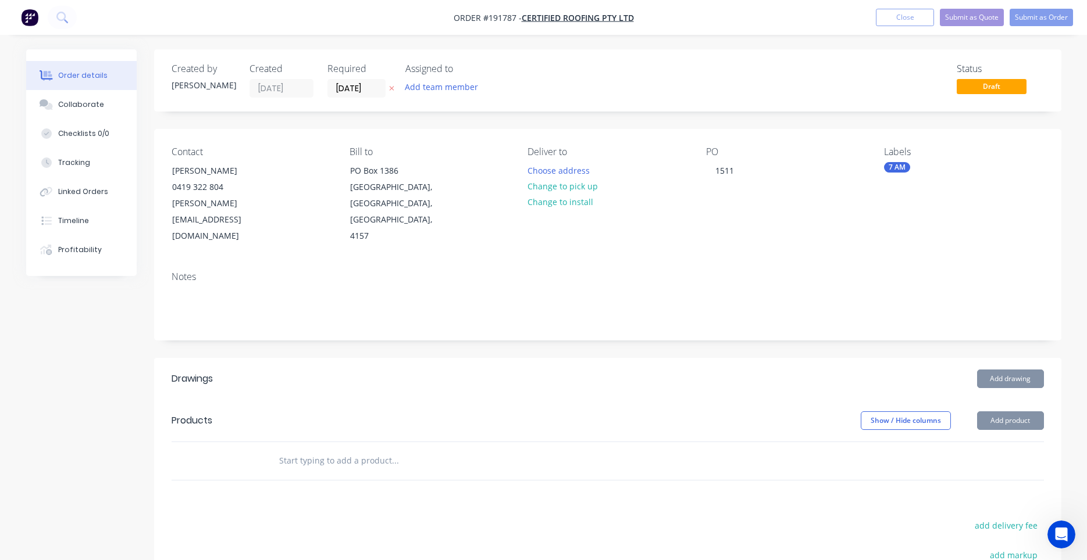
click at [364, 449] on input "text" at bounding box center [394, 460] width 233 height 23
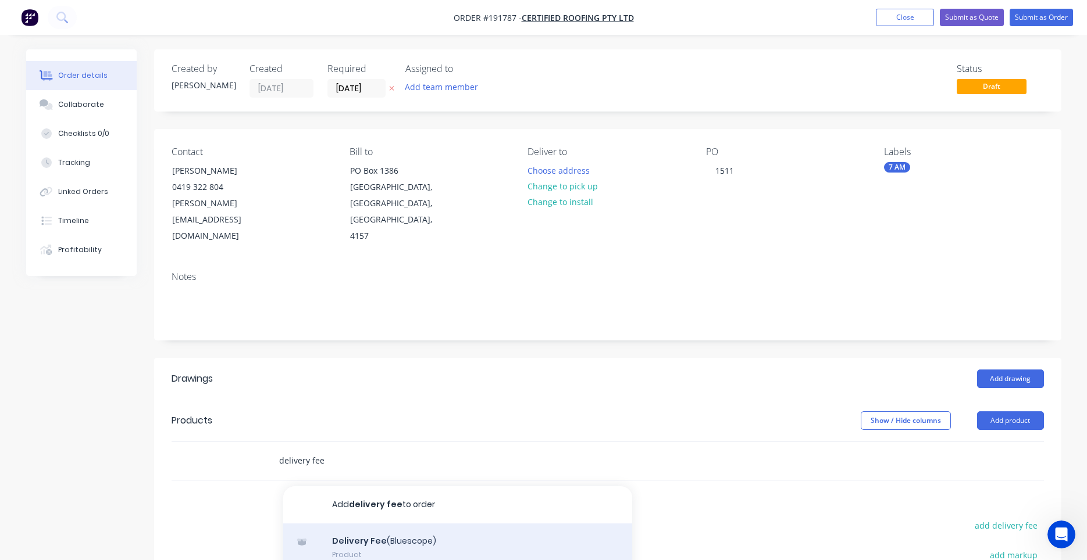
scroll to position [110, 0]
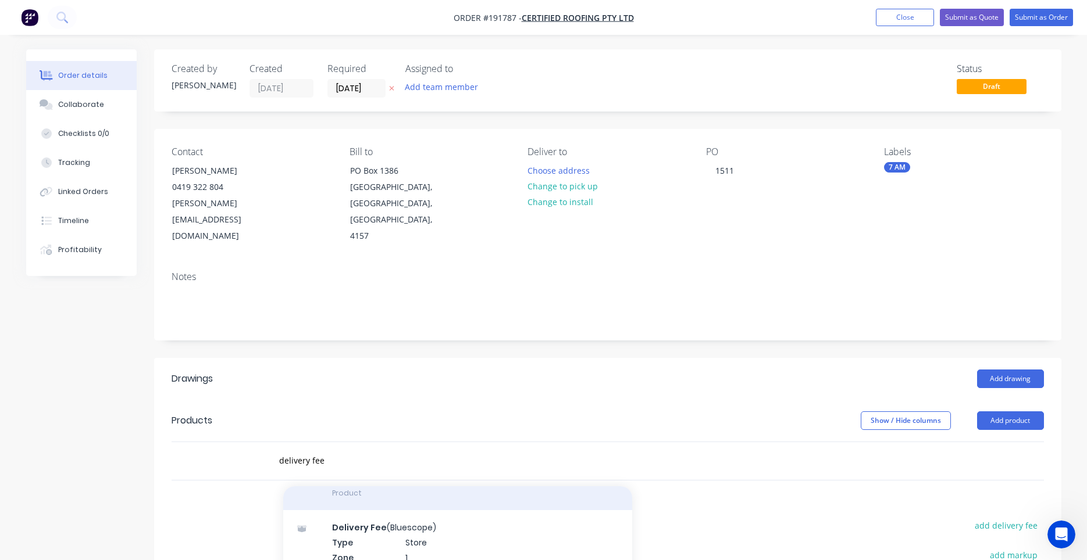
click at [387, 473] on div "Delivery Fee Product" at bounding box center [457, 486] width 349 height 49
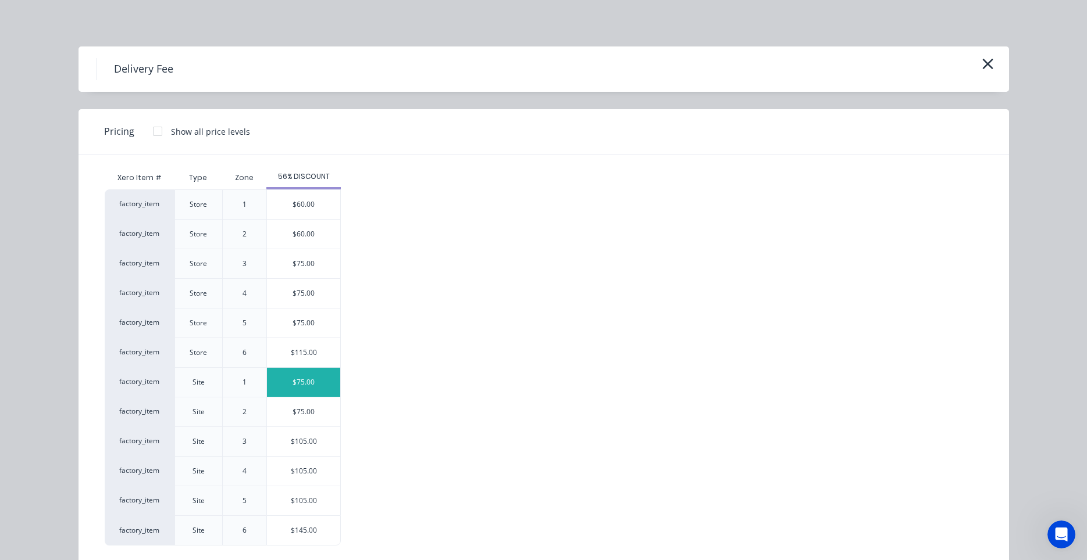
click at [324, 381] on div "$75.00" at bounding box center [303, 382] width 73 height 29
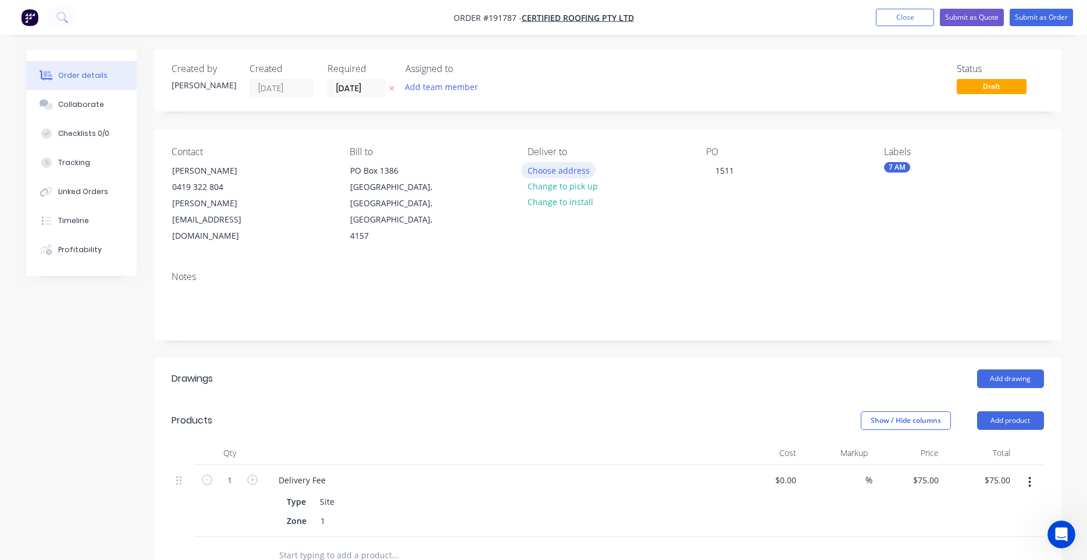
click at [565, 169] on button "Choose address" at bounding box center [558, 170] width 74 height 16
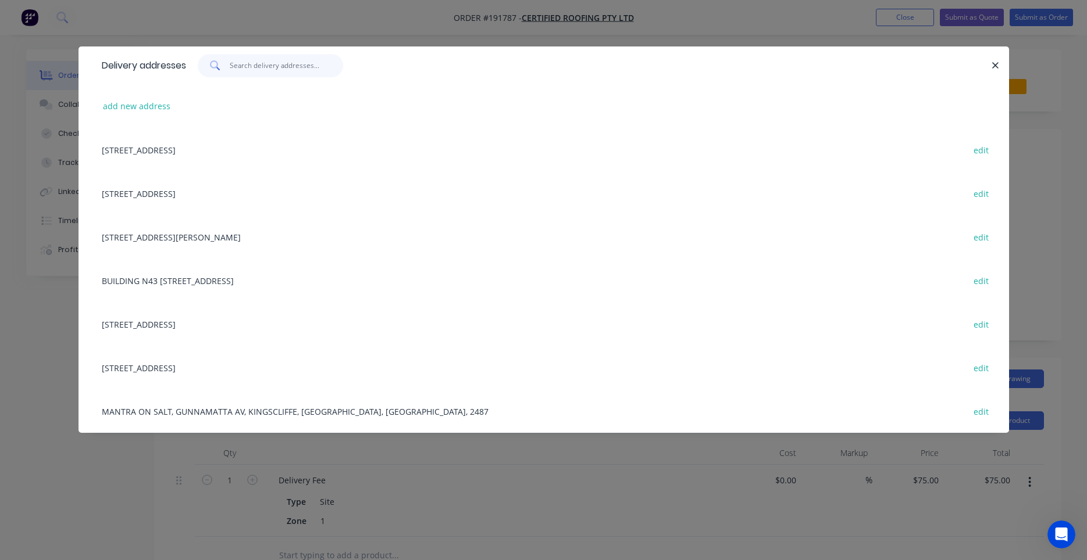
click at [245, 70] on input "text" at bounding box center [286, 65] width 113 height 23
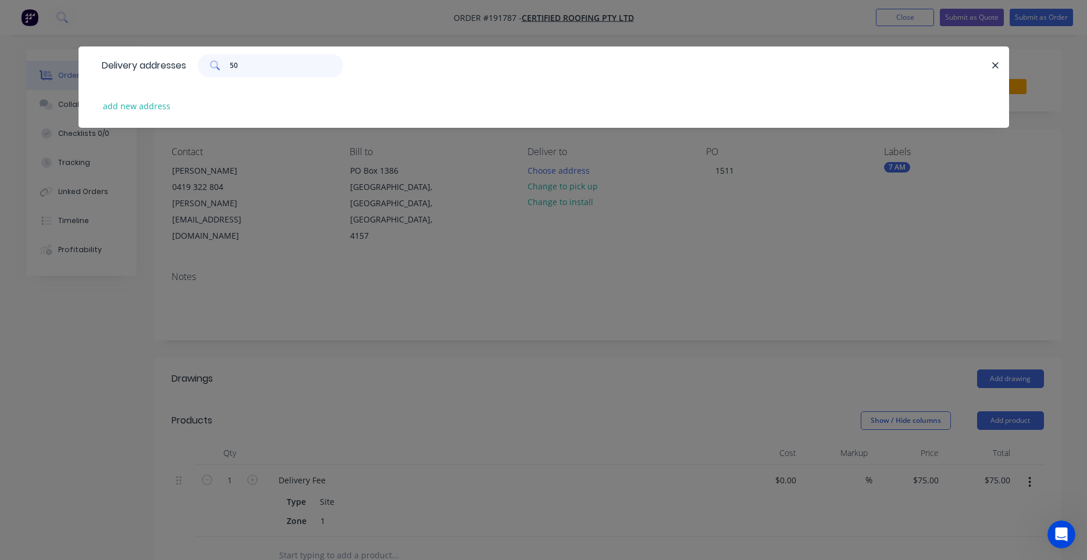
drag, startPoint x: 272, startPoint y: 69, endPoint x: 165, endPoint y: 62, distance: 107.2
click at [230, 62] on input "50" at bounding box center [286, 65] width 113 height 23
click at [165, 105] on button "add new address" at bounding box center [137, 106] width 80 height 16
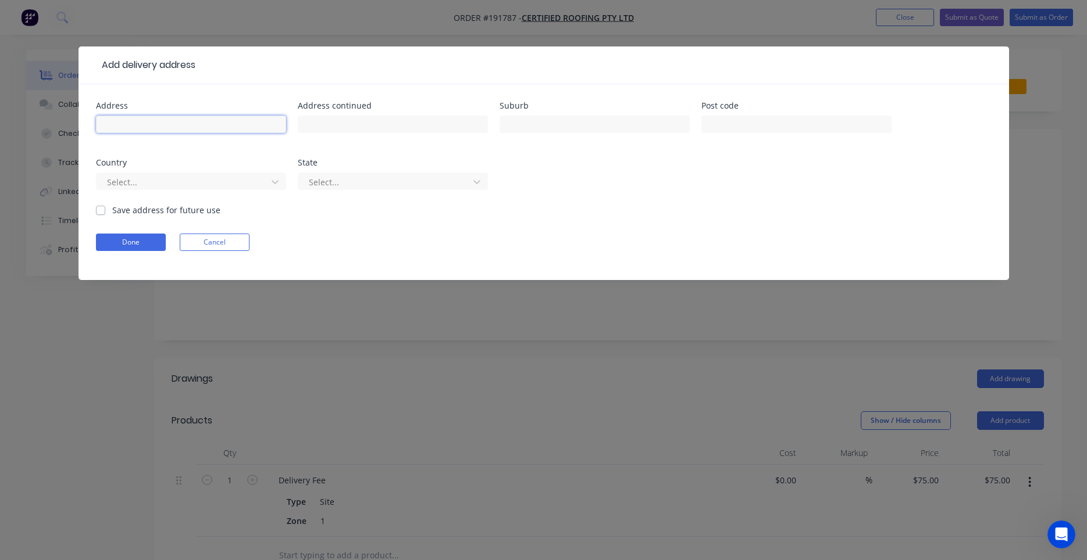
click at [235, 123] on input "text" at bounding box center [191, 124] width 190 height 17
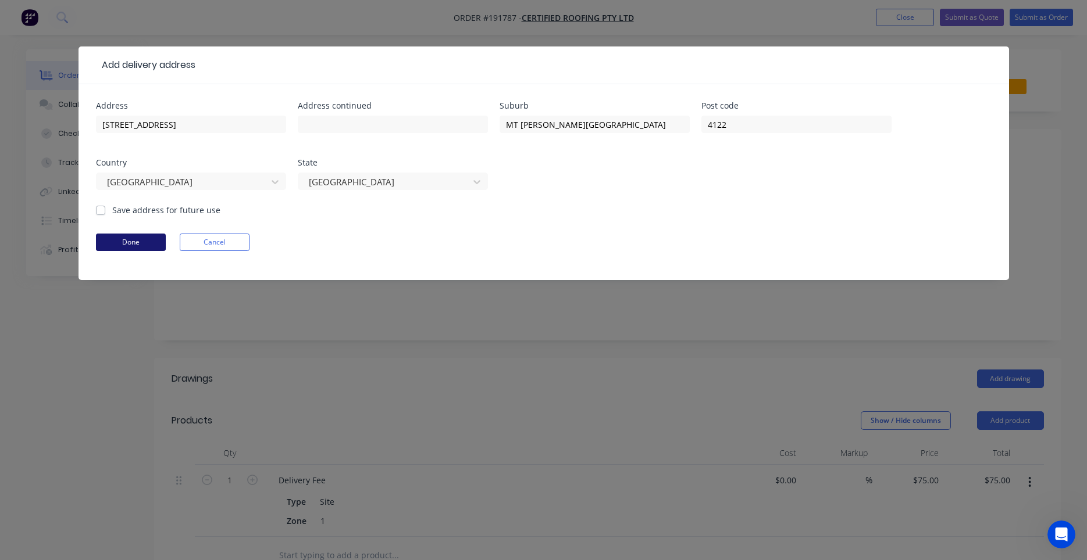
click at [134, 240] on button "Done" at bounding box center [131, 242] width 70 height 17
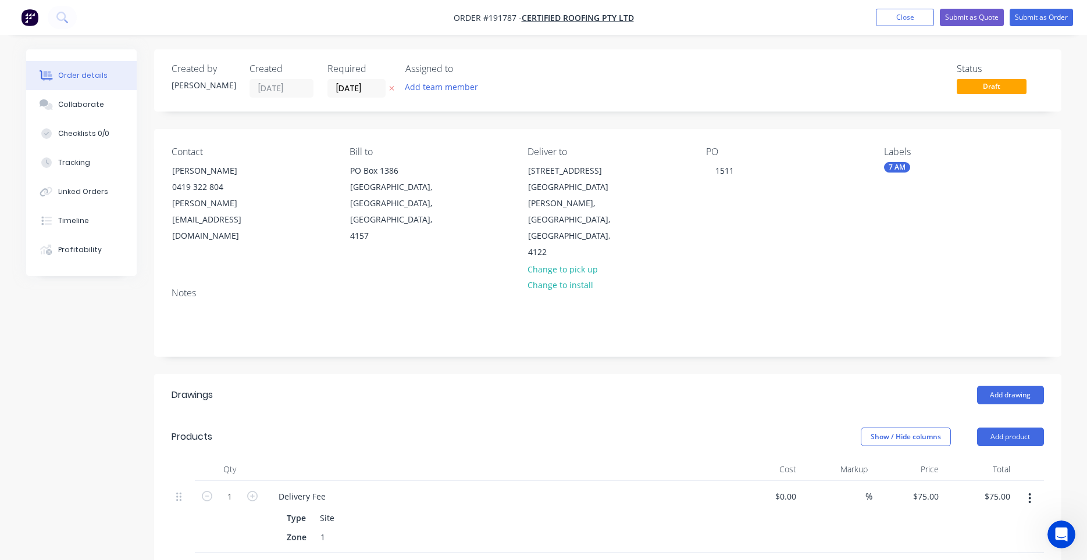
click at [568, 307] on div "Notes" at bounding box center [607, 317] width 907 height 78
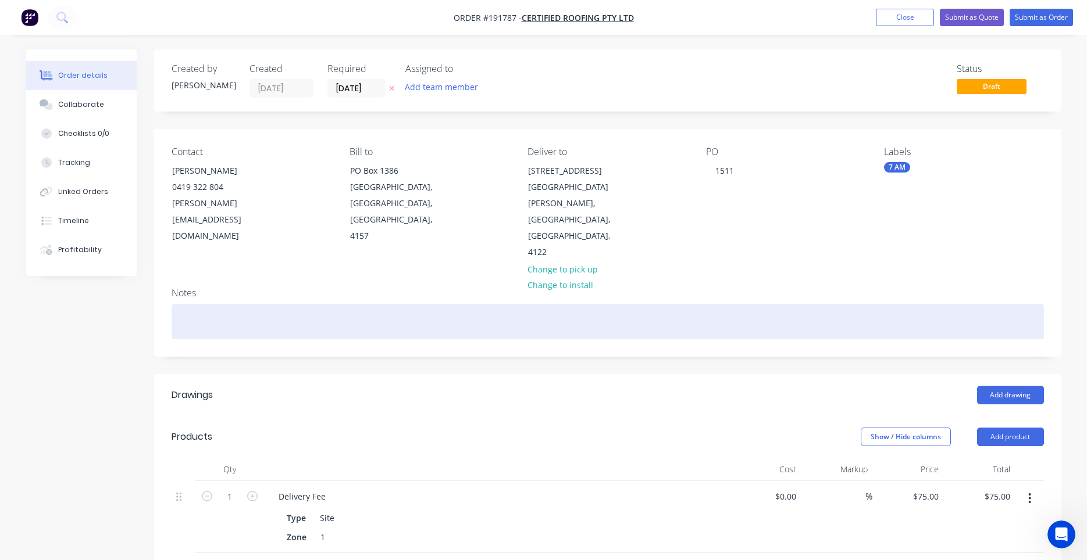
click at [573, 304] on div at bounding box center [608, 321] width 872 height 35
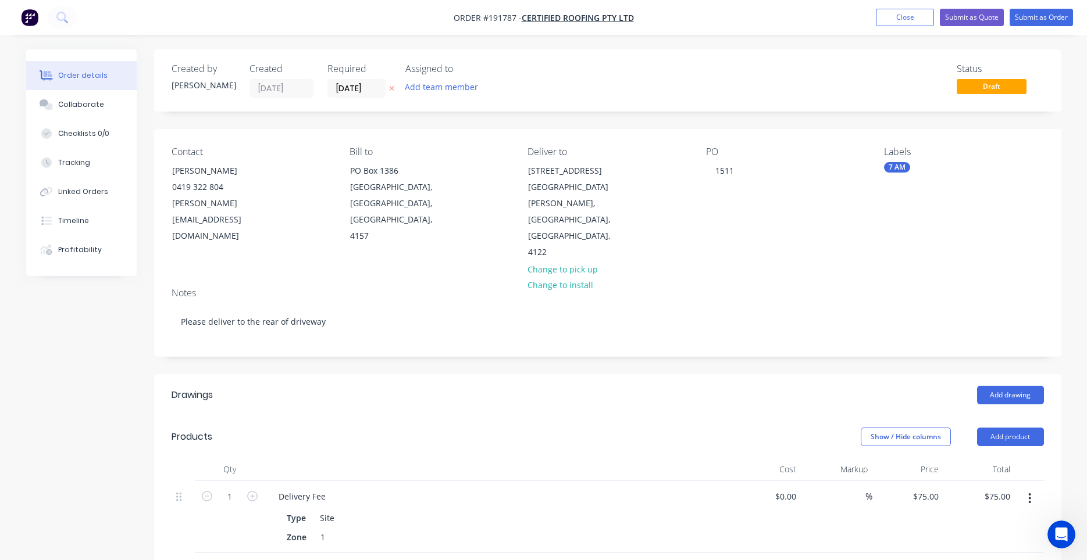
click at [747, 215] on div "PO 1511" at bounding box center [785, 204] width 159 height 115
click at [994, 386] on button "Add drawing" at bounding box center [1010, 395] width 67 height 19
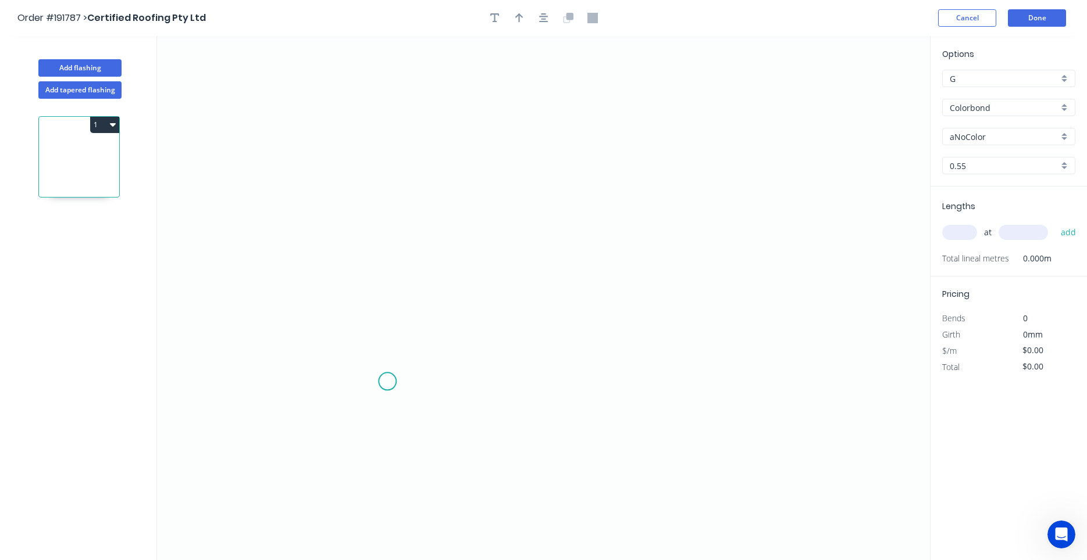
click at [388, 385] on icon "0" at bounding box center [543, 298] width 773 height 524
click at [337, 339] on icon "0" at bounding box center [543, 298] width 773 height 524
click at [391, 285] on icon "0 ?" at bounding box center [543, 298] width 773 height 524
click at [386, 84] on icon "0 ? ?" at bounding box center [543, 298] width 773 height 524
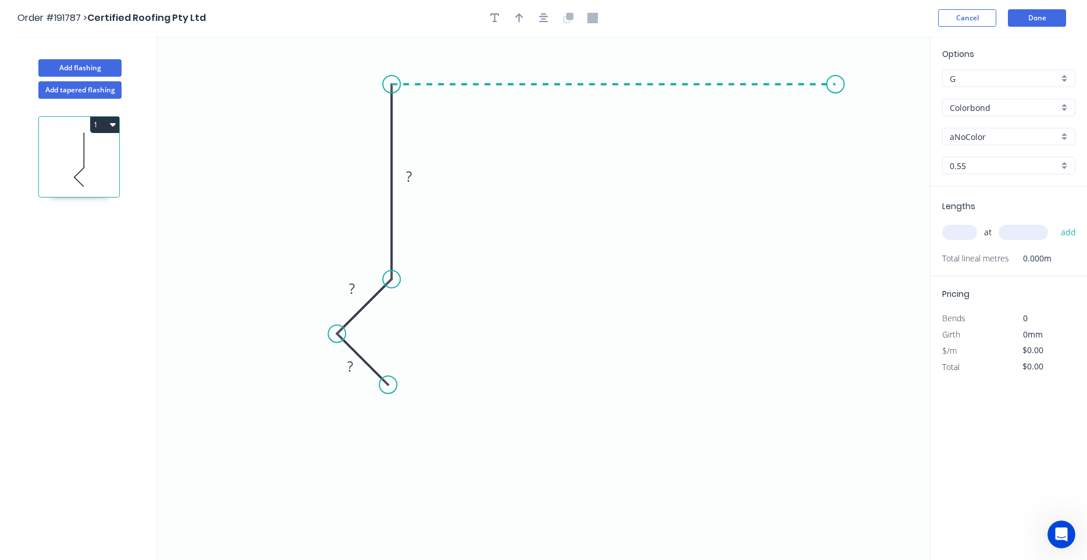
click at [835, 77] on icon "0 ? ? ?" at bounding box center [543, 298] width 773 height 524
click at [895, 144] on icon "0 ? ? ? ?" at bounding box center [543, 298] width 773 height 524
click at [895, 144] on circle at bounding box center [893, 143] width 17 height 17
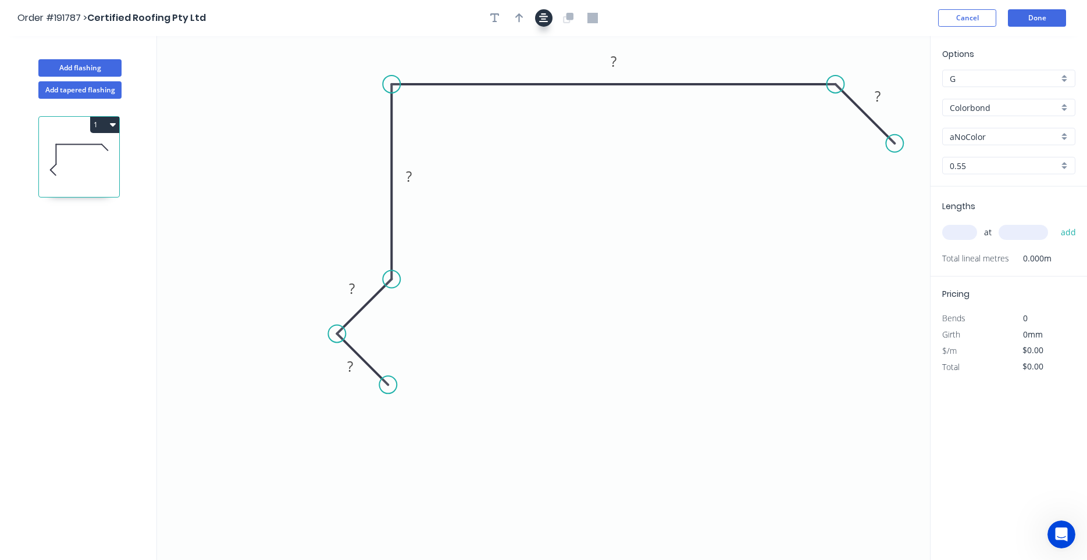
click at [546, 23] on icon "button" at bounding box center [543, 18] width 9 height 10
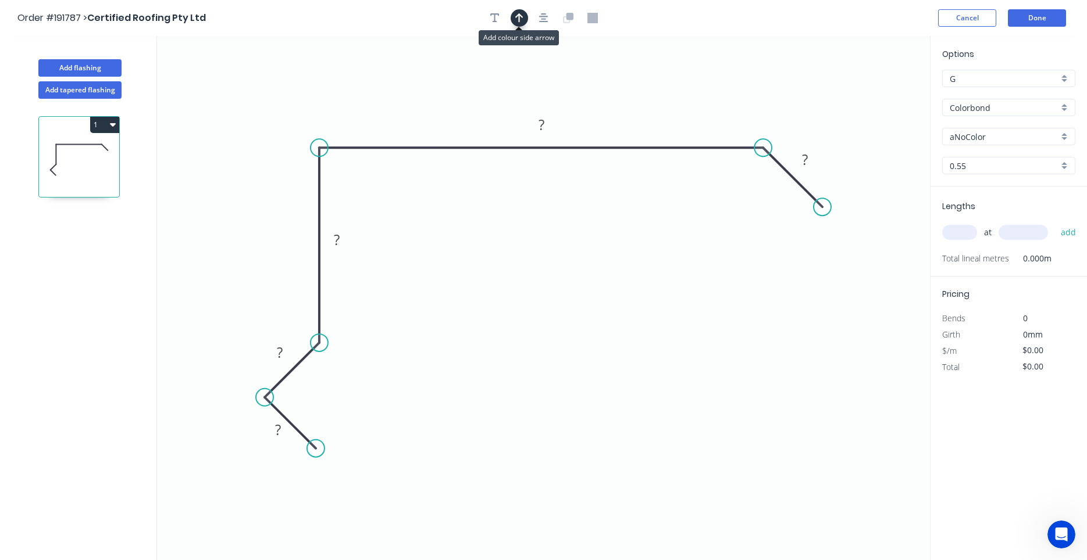
click at [520, 23] on icon "button" at bounding box center [519, 18] width 8 height 10
drag, startPoint x: 874, startPoint y: 91, endPoint x: 715, endPoint y: 110, distance: 159.9
click at [730, 110] on icon at bounding box center [735, 93] width 10 height 37
click at [715, 110] on icon at bounding box center [715, 96] width 10 height 37
click at [1002, 128] on div "aNoColor" at bounding box center [1008, 136] width 133 height 17
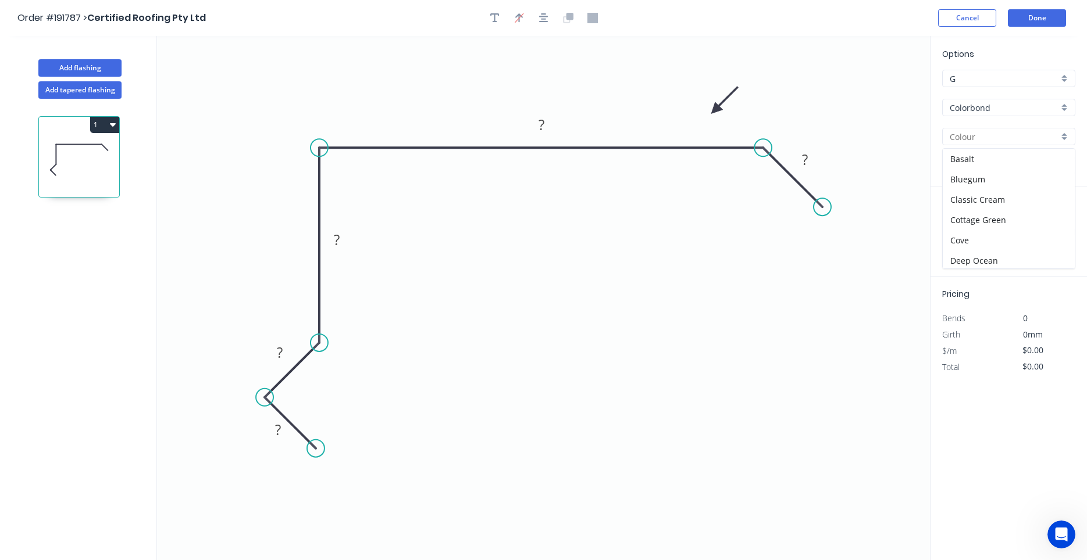
click at [1000, 137] on input "text" at bounding box center [1003, 137] width 109 height 12
click at [1000, 137] on input "aNoColor" at bounding box center [1003, 137] width 109 height 12
click at [992, 154] on div "Night Sky" at bounding box center [1008, 159] width 132 height 20
click at [290, 434] on rect at bounding box center [278, 430] width 38 height 24
click at [284, 431] on rect at bounding box center [277, 431] width 23 height 16
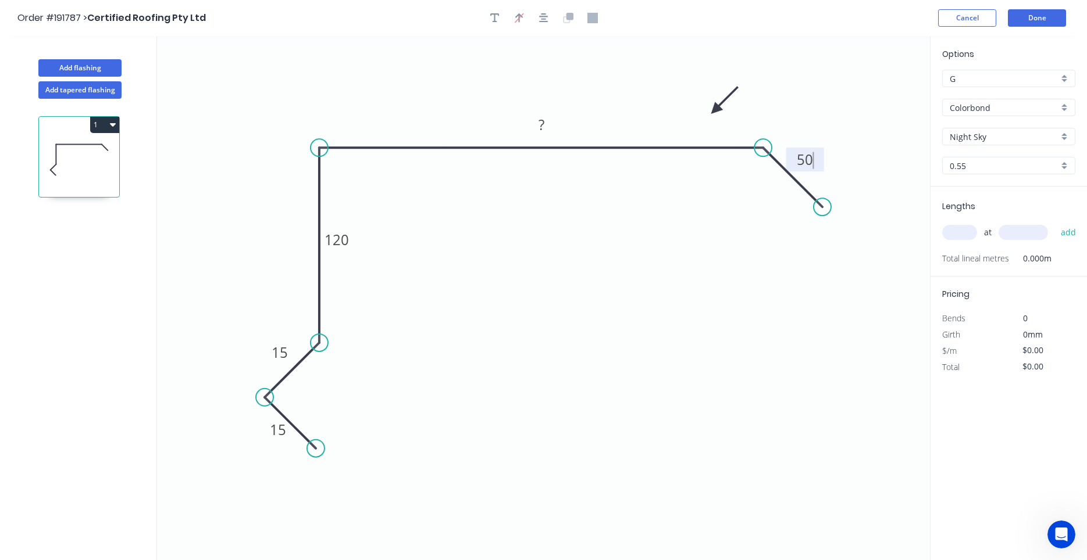
click at [964, 240] on input "text" at bounding box center [959, 232] width 35 height 15
click at [1055, 223] on button "add" at bounding box center [1068, 233] width 27 height 20
click at [113, 127] on icon "button" at bounding box center [113, 124] width 6 height 9
click at [103, 151] on div "Duplicate" at bounding box center [64, 153] width 90 height 17
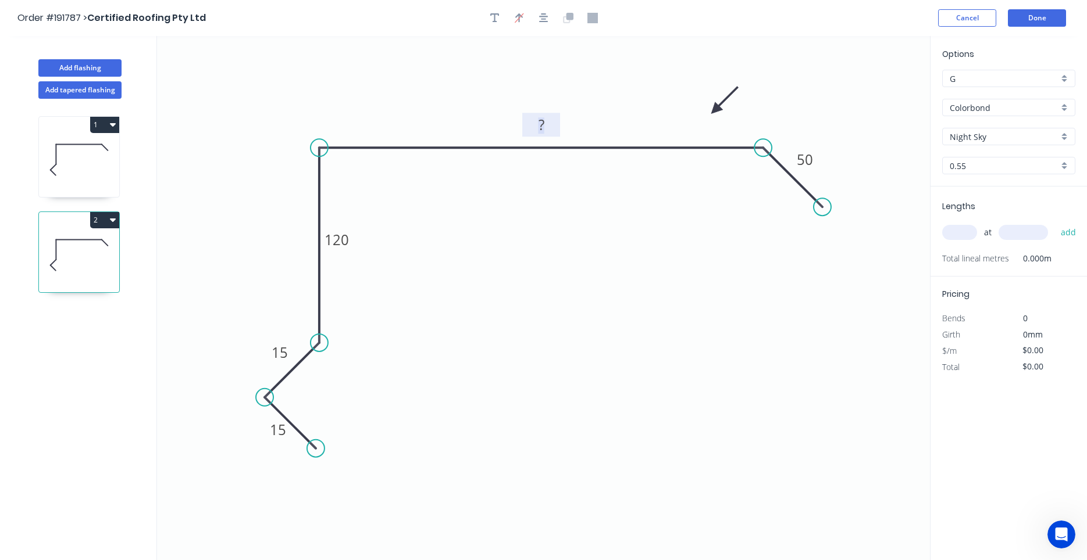
click at [532, 123] on rect at bounding box center [541, 125] width 23 height 16
click at [102, 180] on icon at bounding box center [79, 160] width 80 height 74
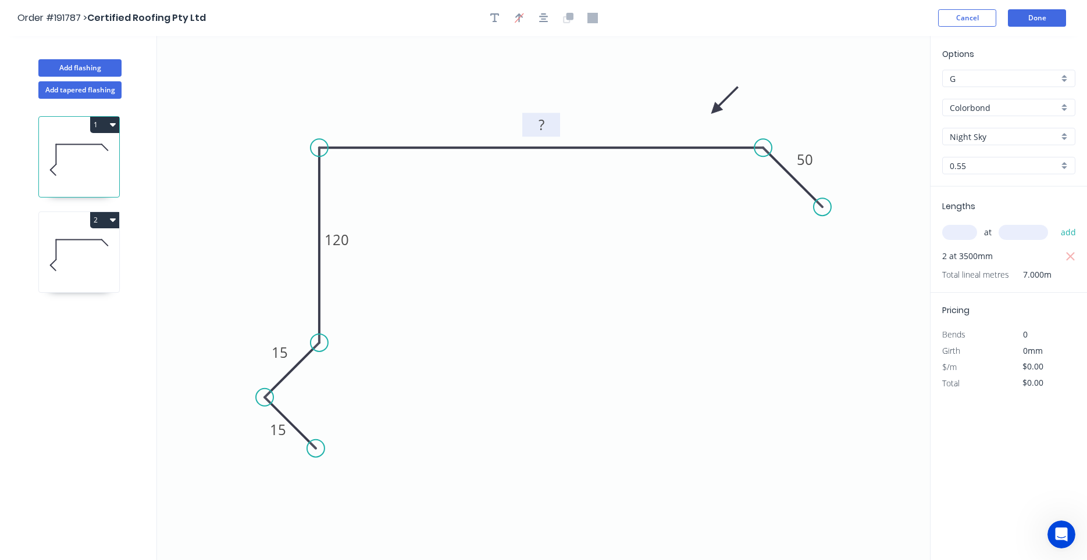
click at [546, 128] on rect at bounding box center [541, 125] width 23 height 16
click at [78, 254] on icon at bounding box center [79, 255] width 80 height 74
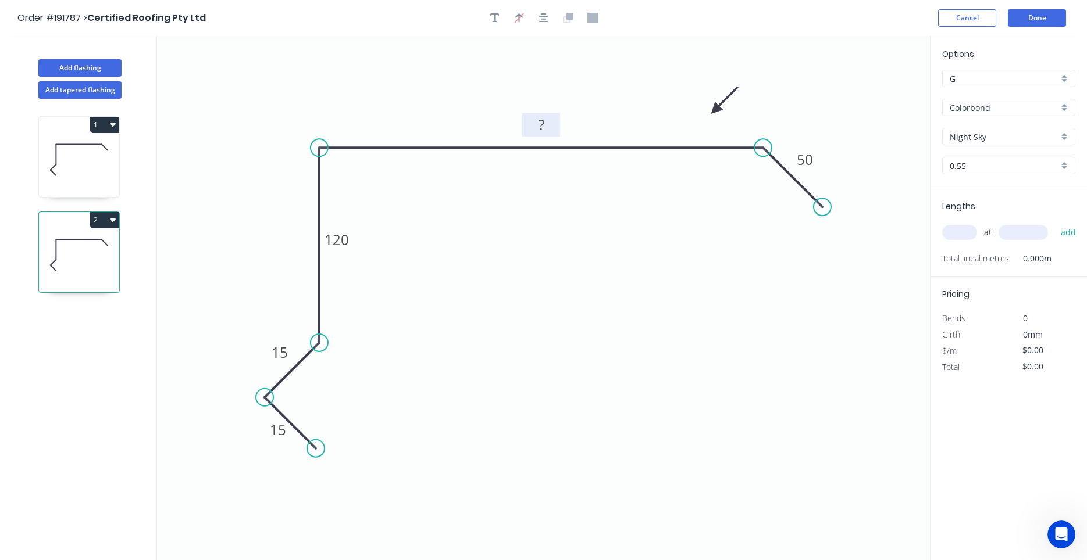
click at [545, 128] on rect at bounding box center [541, 125] width 23 height 16
click at [958, 234] on input "text" at bounding box center [959, 232] width 35 height 15
click at [1055, 223] on button "add" at bounding box center [1068, 233] width 27 height 20
click at [92, 169] on icon at bounding box center [79, 160] width 80 height 74
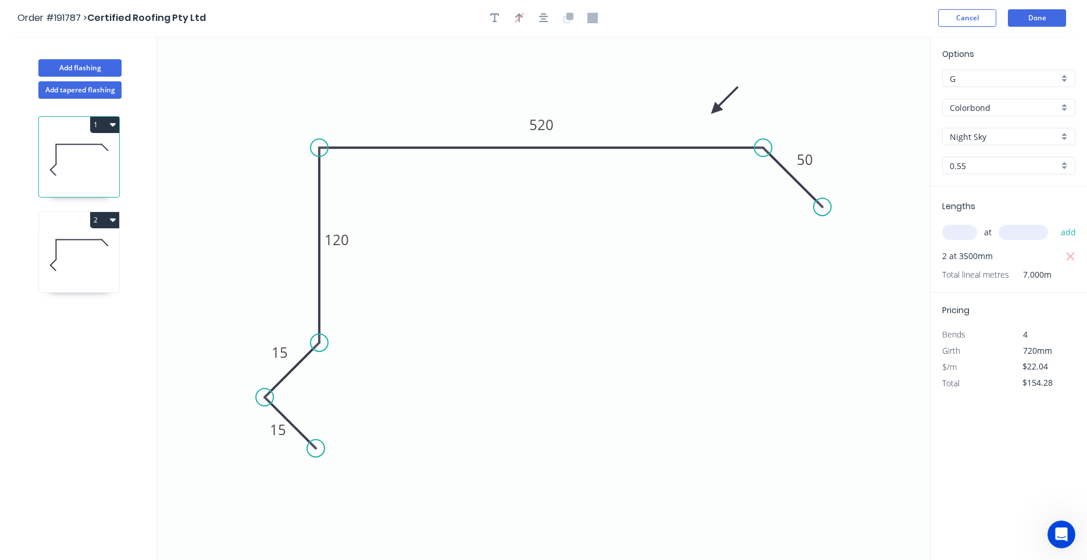
click at [75, 263] on icon at bounding box center [79, 255] width 80 height 74
click at [66, 143] on icon at bounding box center [79, 160] width 80 height 74
click at [66, 260] on icon at bounding box center [79, 255] width 80 height 74
click at [1044, 24] on button "Done" at bounding box center [1037, 17] width 58 height 17
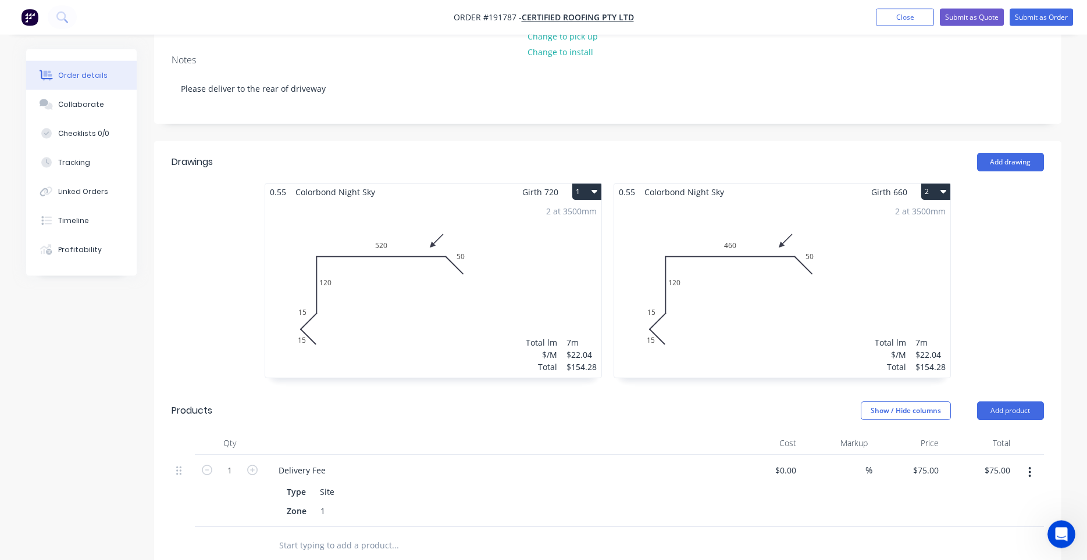
scroll to position [198, 0]
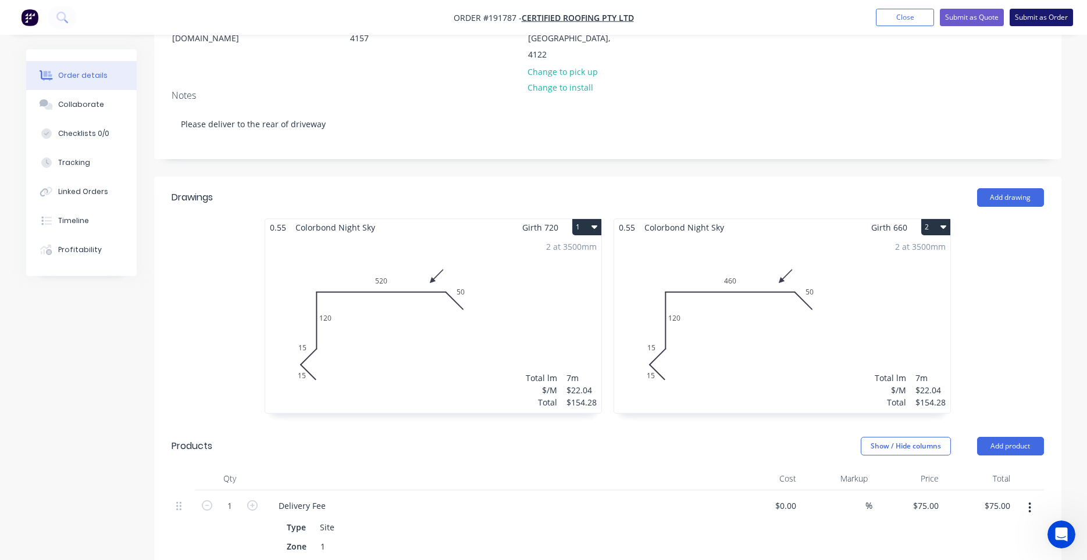
click at [1021, 20] on button "Submit as Order" at bounding box center [1040, 17] width 63 height 17
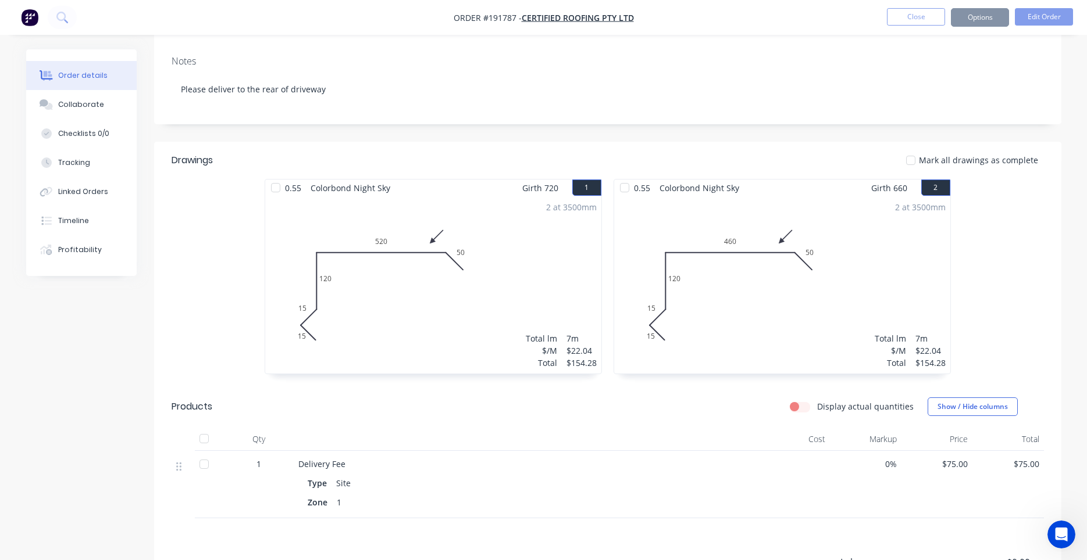
scroll to position [0, 0]
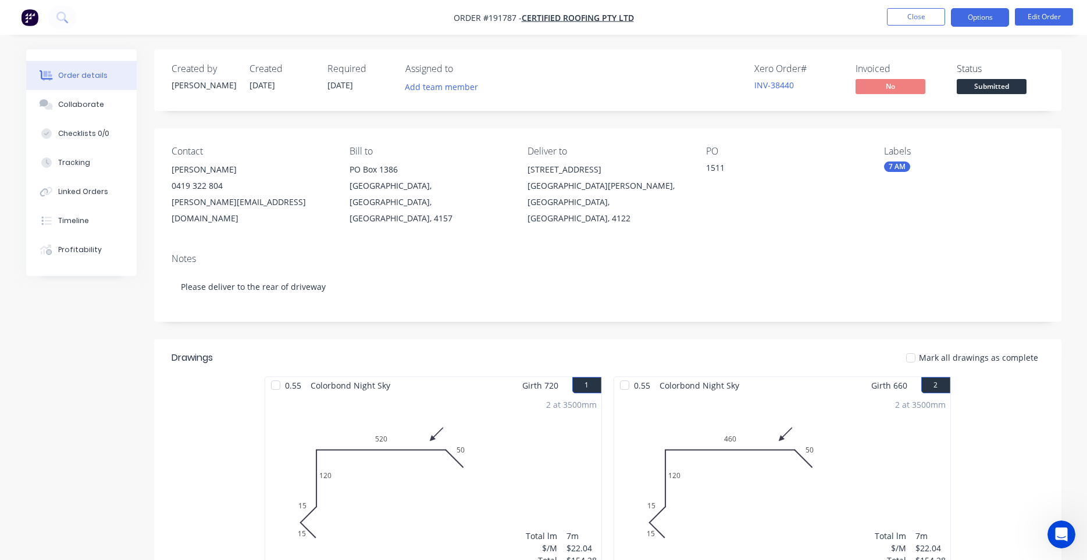
click at [987, 16] on button "Options" at bounding box center [980, 17] width 58 height 19
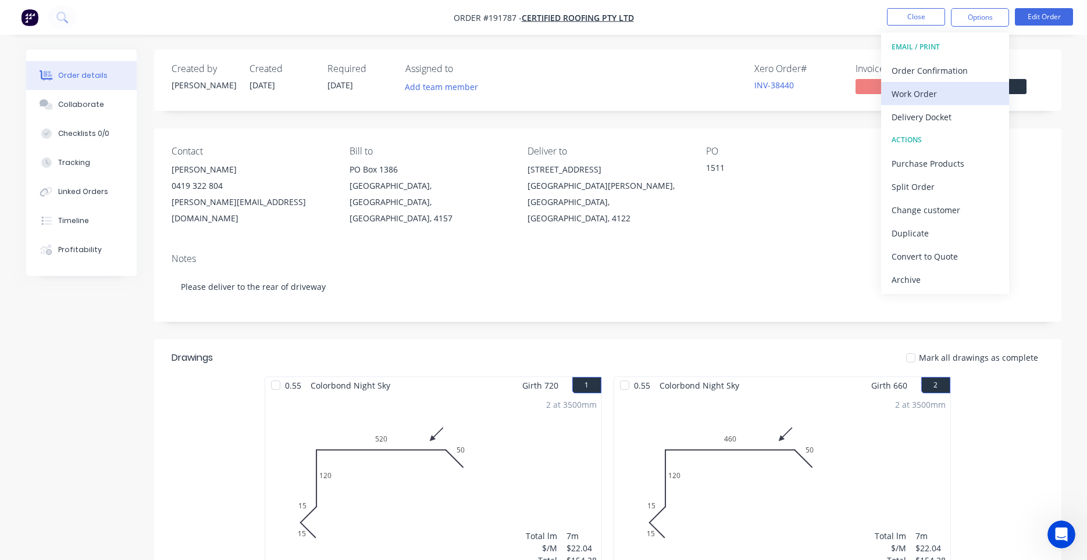
click at [957, 94] on div "Work Order" at bounding box center [944, 93] width 107 height 17
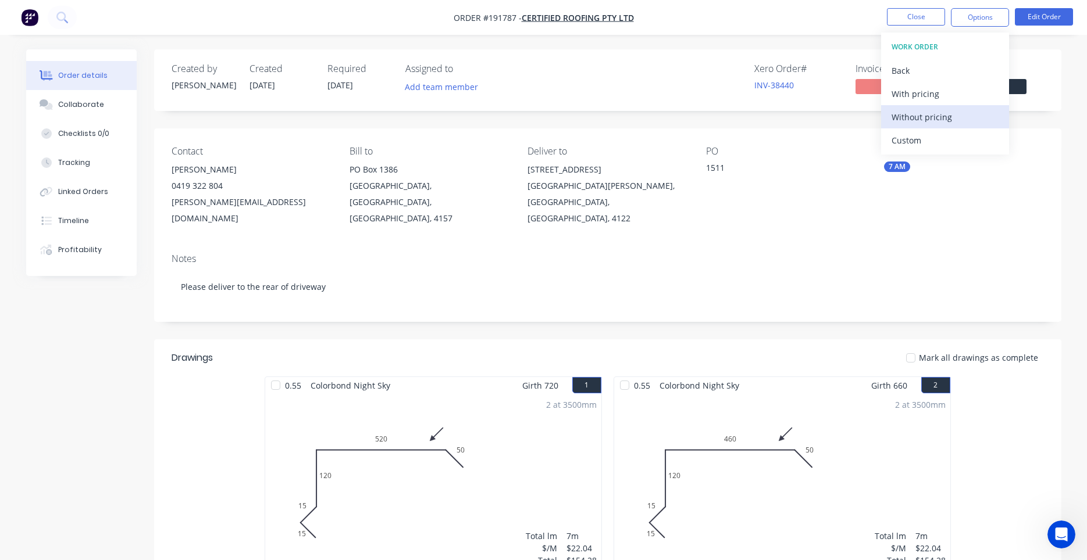
click at [933, 120] on div "Without pricing" at bounding box center [944, 117] width 107 height 17
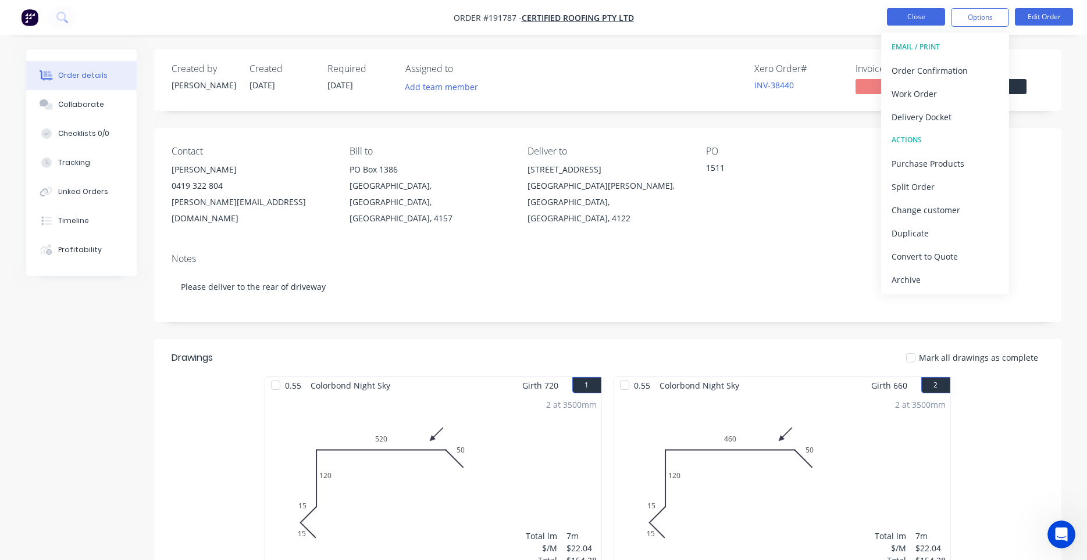
click at [900, 24] on button "Close" at bounding box center [916, 16] width 58 height 17
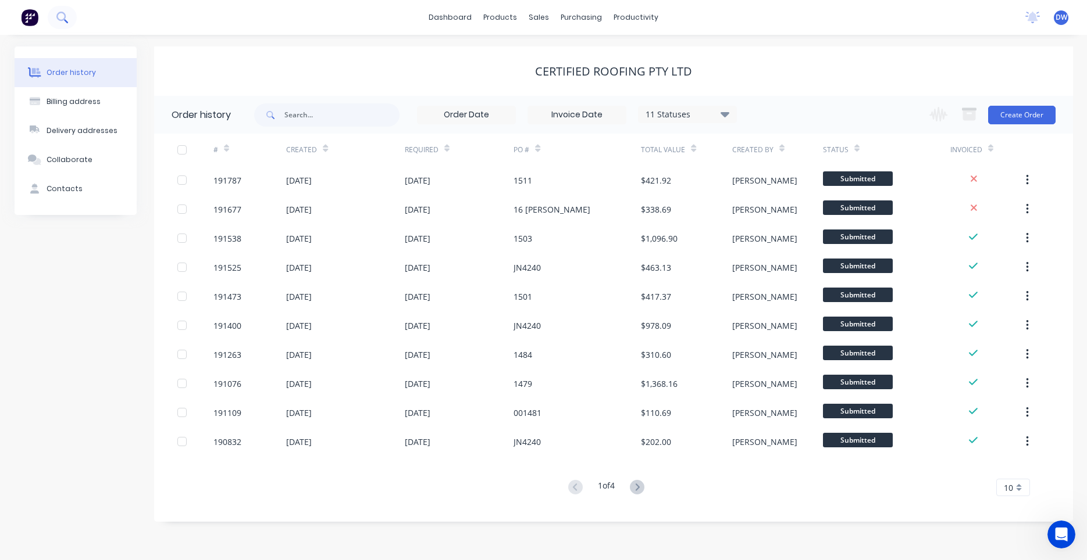
click at [63, 18] on icon at bounding box center [61, 17] width 11 height 11
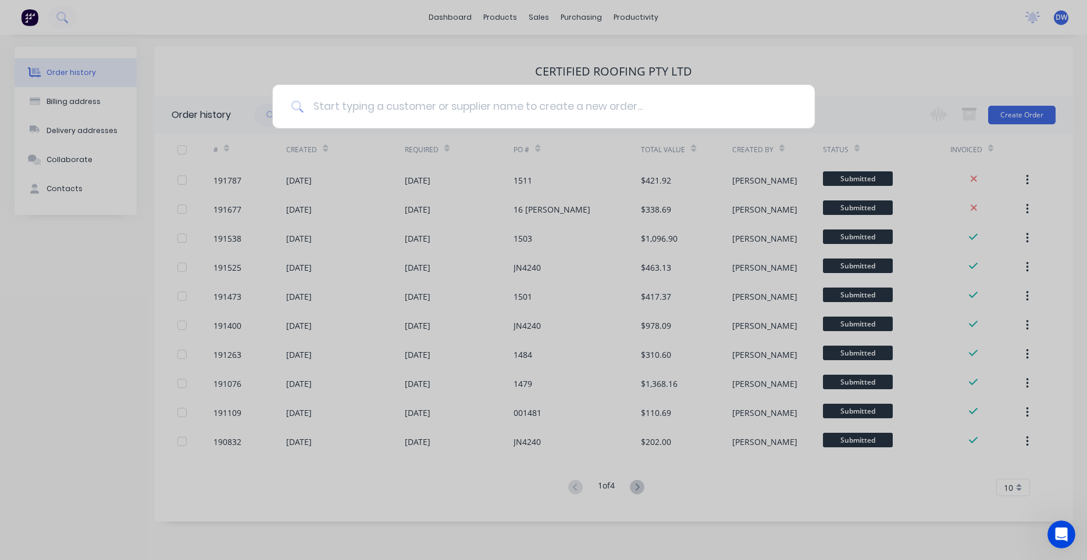
click at [349, 102] on input at bounding box center [549, 107] width 492 height 44
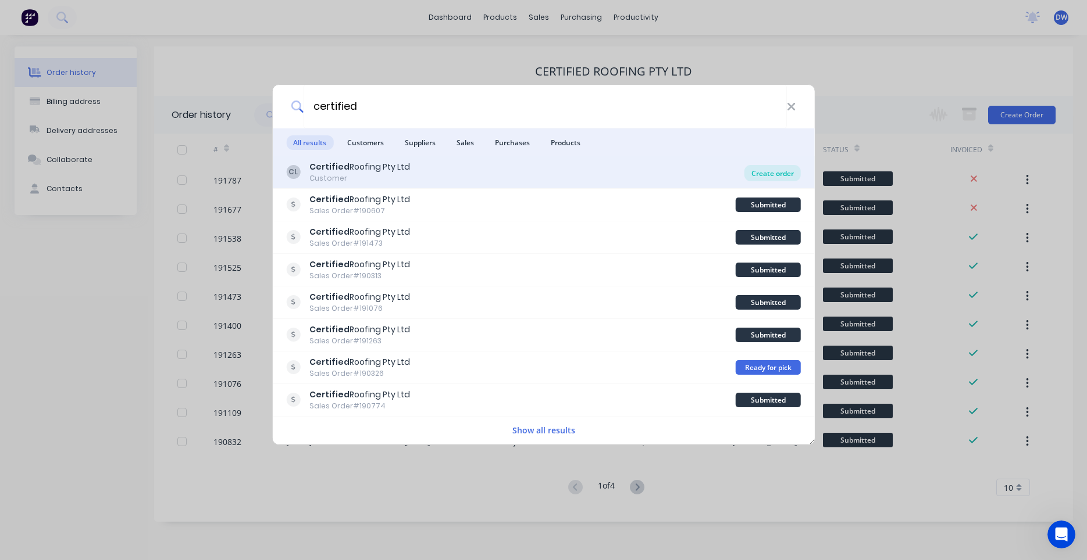
click at [755, 170] on div "Create order" at bounding box center [772, 173] width 56 height 16
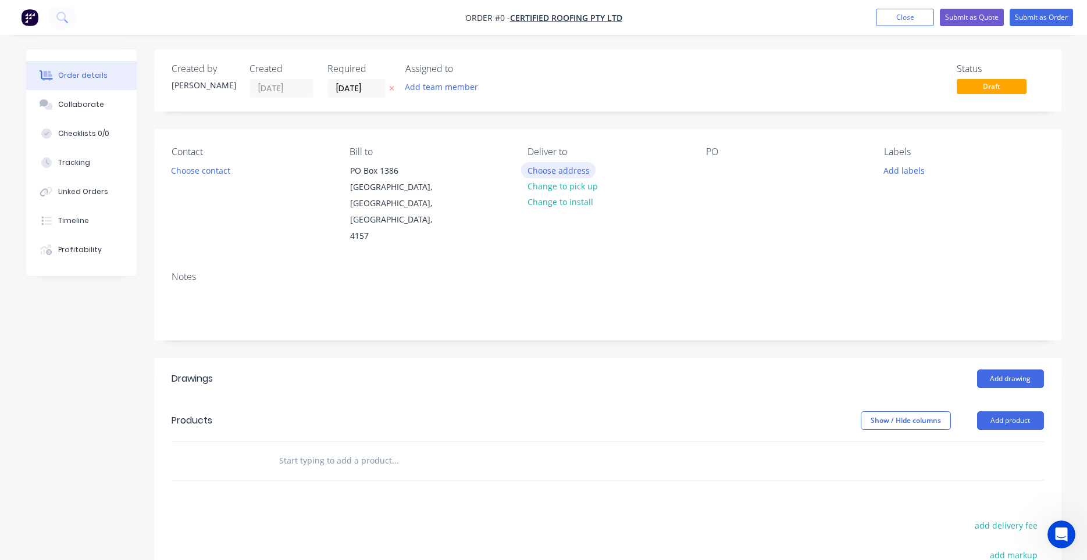
click at [542, 174] on button "Choose address" at bounding box center [558, 170] width 74 height 16
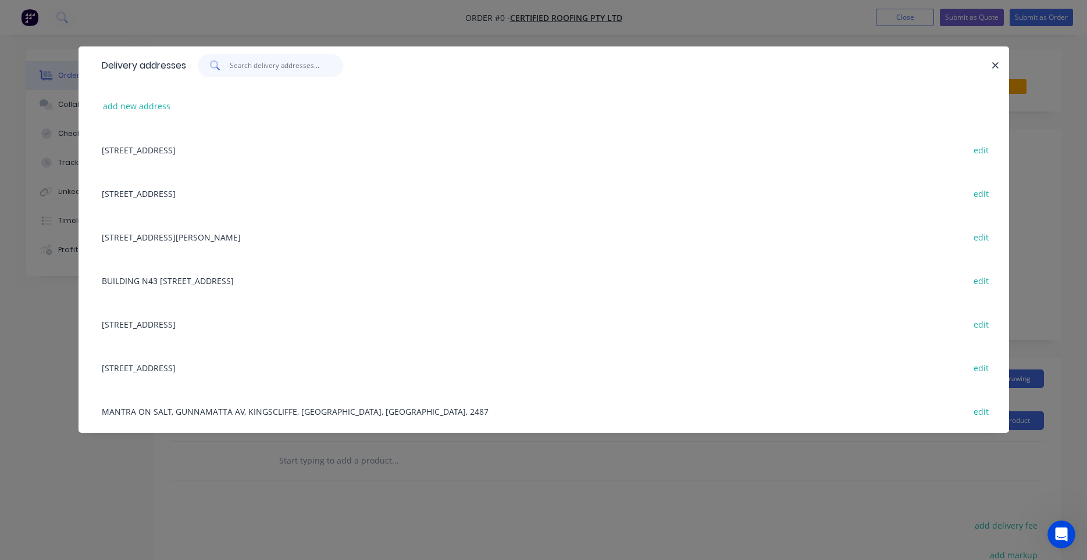
click at [290, 70] on input "text" at bounding box center [286, 65] width 113 height 23
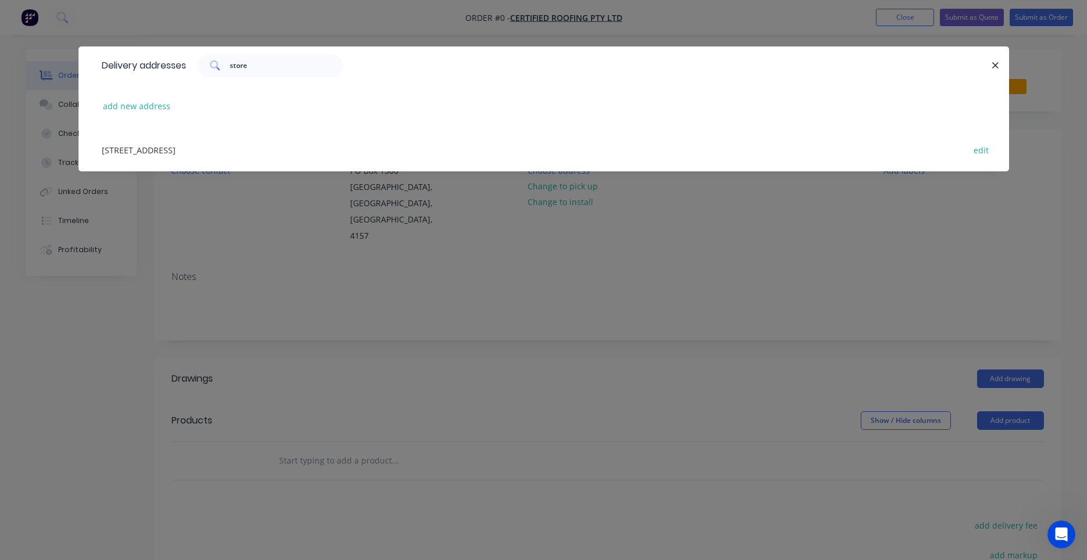
click at [279, 148] on div "2/8 INDIA ST, (STORE), CAPALABA, Queensland, Australia, 4157 edit" at bounding box center [543, 150] width 895 height 44
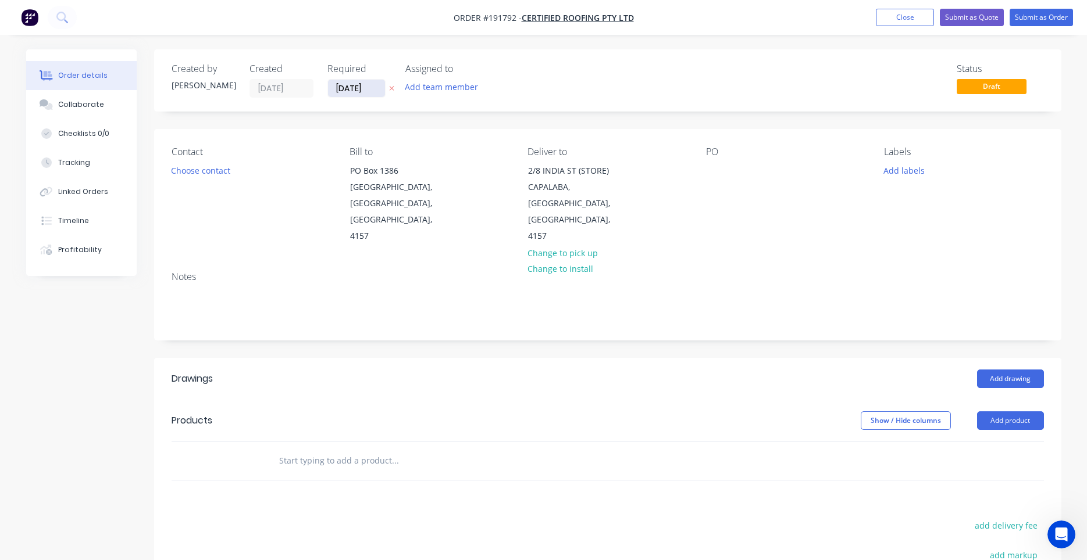
click at [364, 91] on input "[DATE]" at bounding box center [356, 88] width 57 height 17
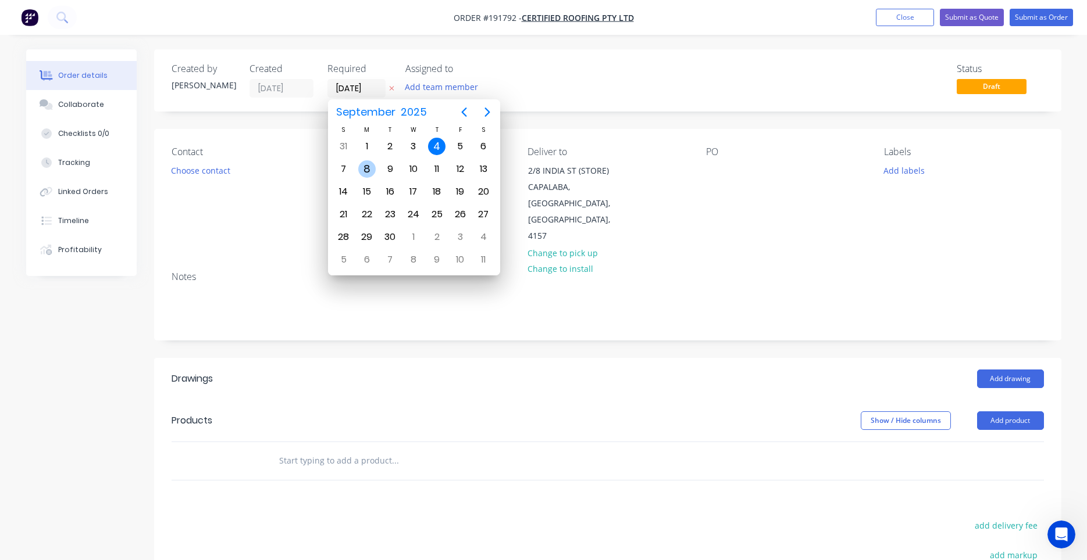
click at [364, 171] on div "8" at bounding box center [366, 168] width 17 height 17
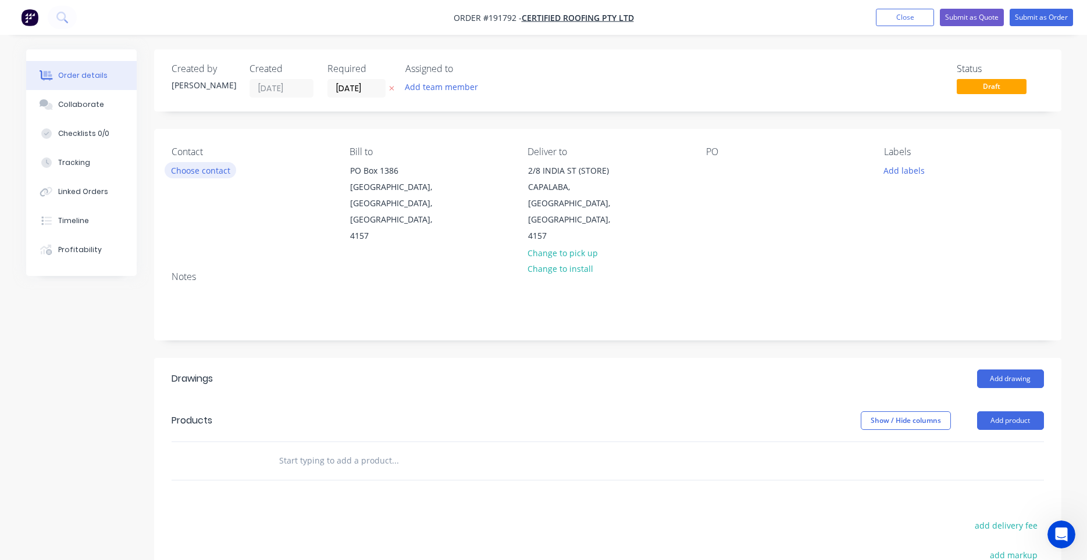
click at [222, 170] on button "Choose contact" at bounding box center [201, 170] width 72 height 16
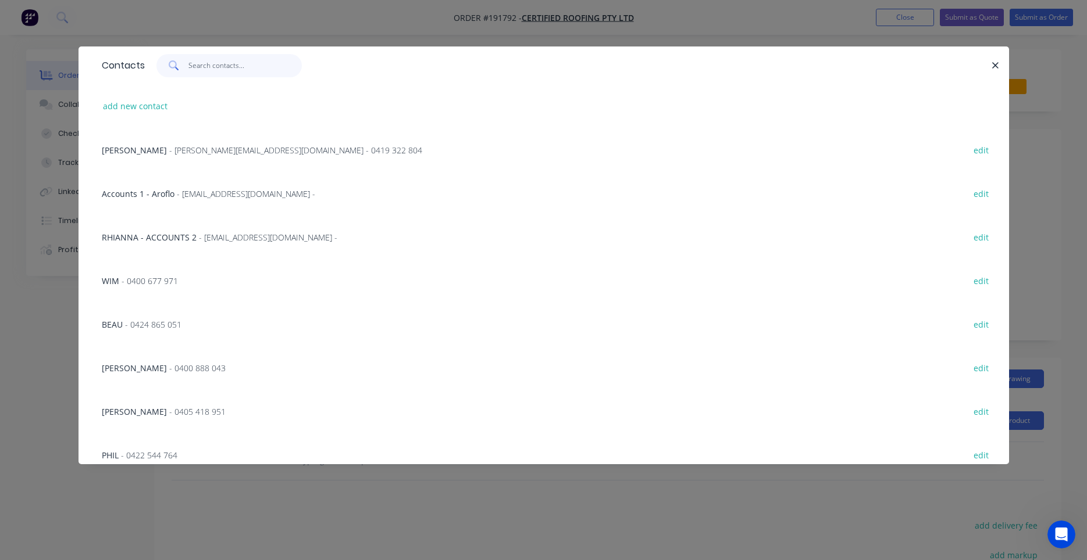
click at [252, 70] on input "text" at bounding box center [244, 65] width 113 height 23
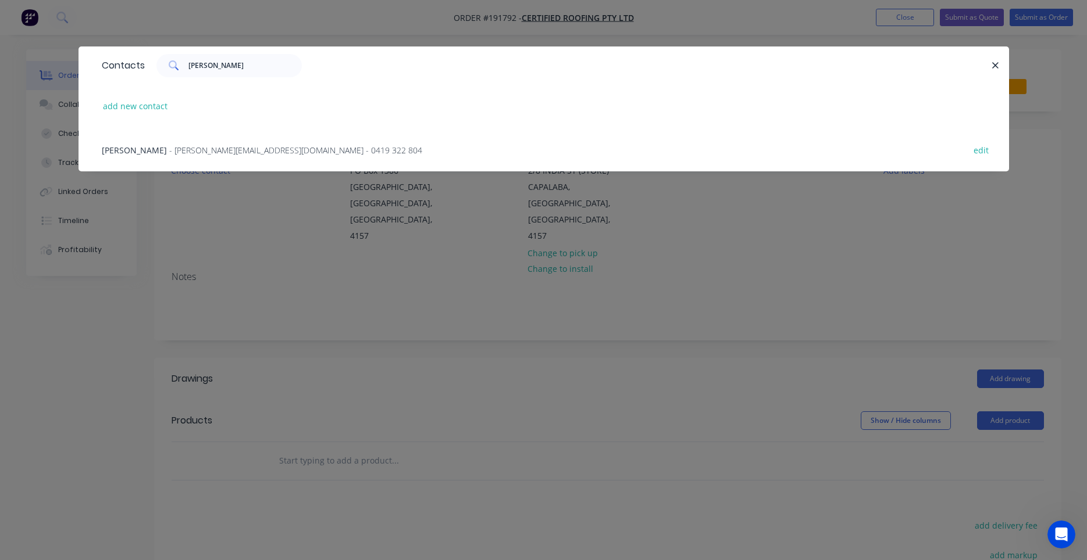
click at [258, 149] on span "- paul@certifiedroofing.com.au - 0419 322 804" at bounding box center [295, 150] width 253 height 11
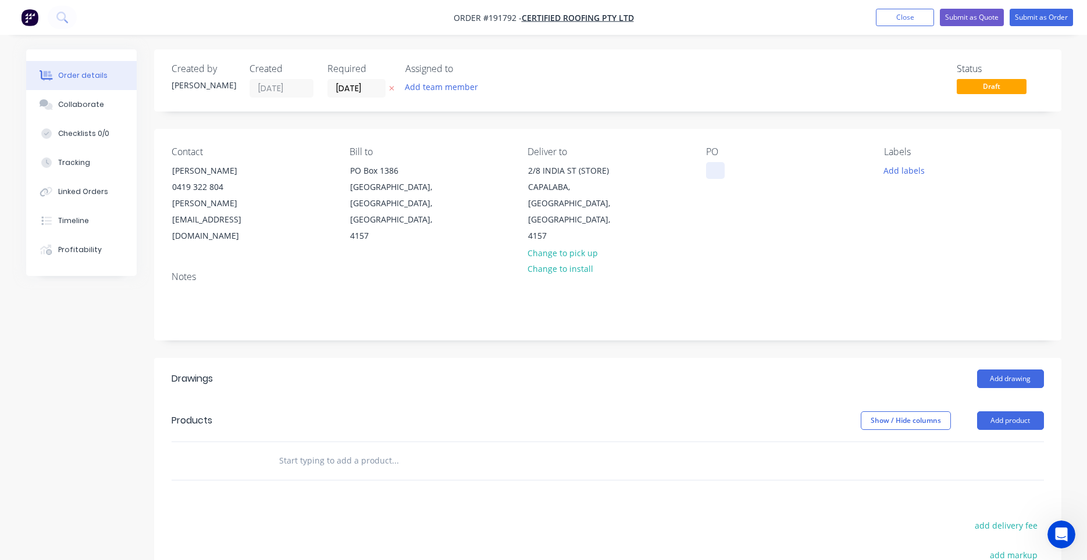
click at [717, 170] on div at bounding box center [715, 170] width 19 height 17
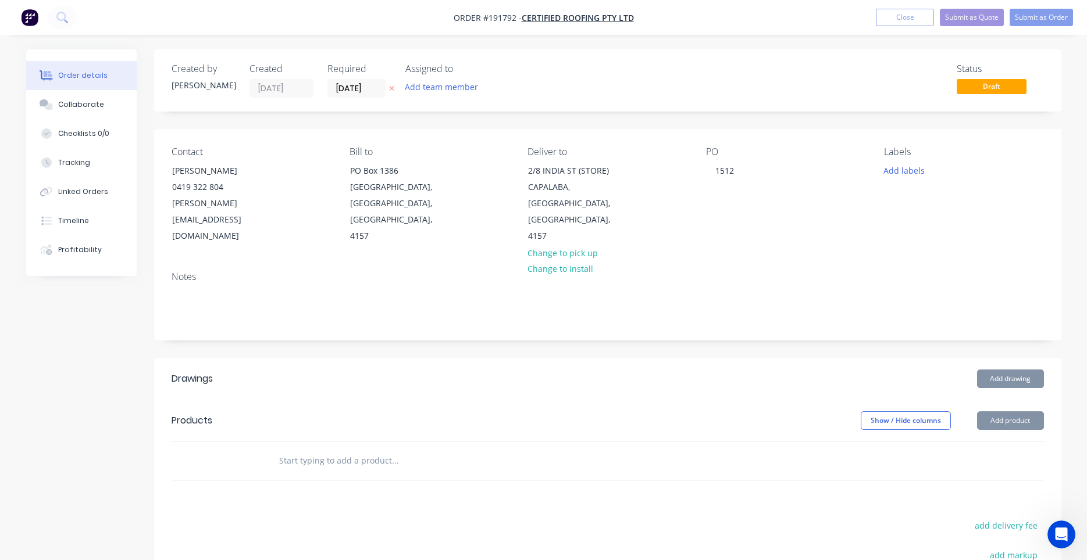
click at [998, 370] on button "Add drawing" at bounding box center [1010, 379] width 67 height 19
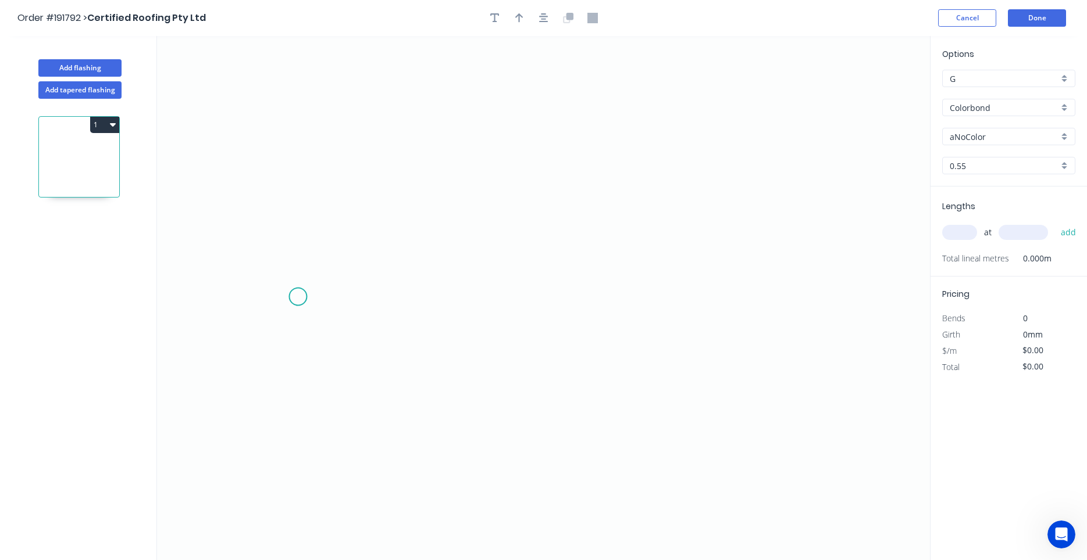
click at [298, 297] on icon "0" at bounding box center [543, 298] width 773 height 524
click at [343, 221] on icon "0" at bounding box center [543, 298] width 773 height 524
click at [710, 216] on icon "0 ?" at bounding box center [543, 298] width 773 height 524
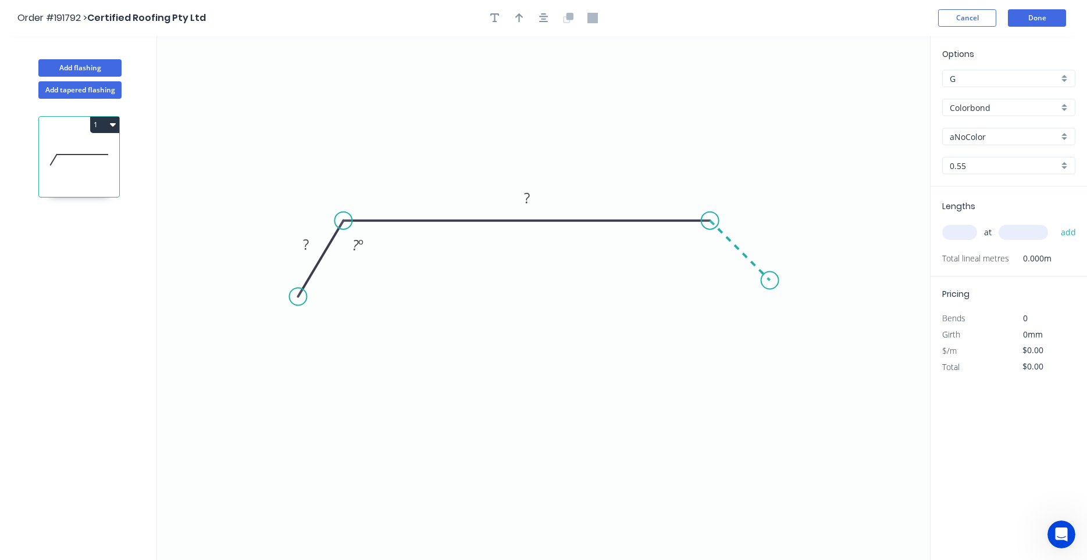
click at [770, 290] on icon "0 ? ? ? º" at bounding box center [543, 298] width 773 height 524
click at [770, 290] on circle at bounding box center [769, 280] width 17 height 17
drag, startPoint x: 298, startPoint y: 301, endPoint x: 275, endPoint y: 296, distance: 23.6
click at [275, 296] on circle at bounding box center [275, 288] width 17 height 17
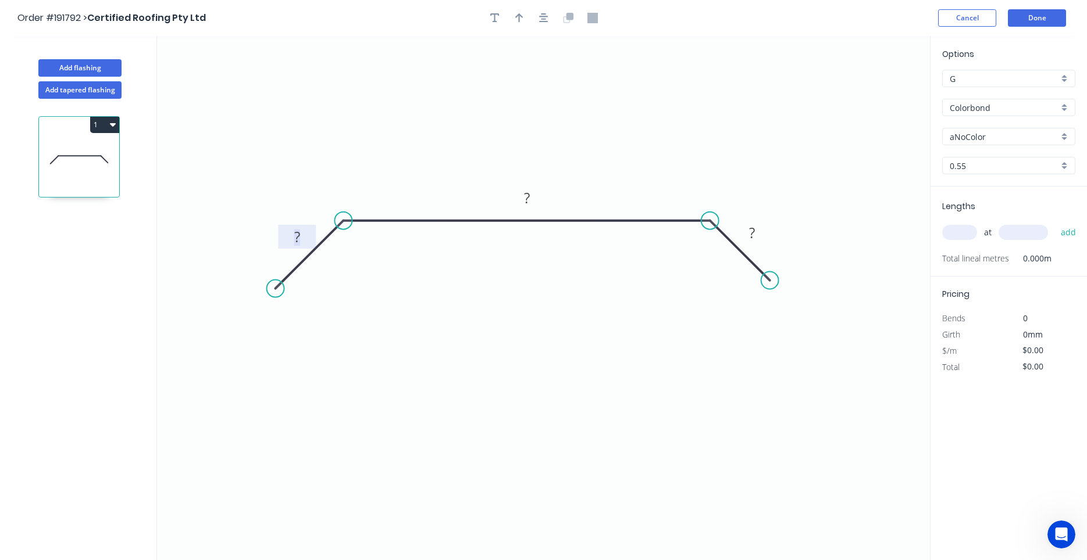
click at [298, 242] on tspan "?" at bounding box center [297, 236] width 6 height 19
click at [541, 17] on icon "button" at bounding box center [543, 17] width 9 height 9
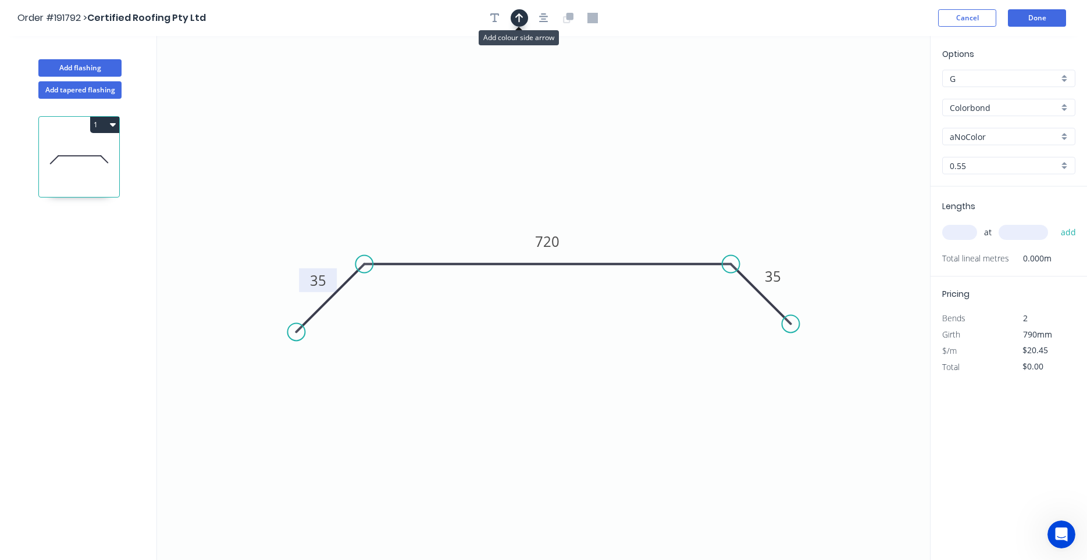
click at [519, 17] on icon "button" at bounding box center [519, 18] width 8 height 10
click at [869, 89] on icon "0 35 720 35" at bounding box center [543, 298] width 773 height 524
drag, startPoint x: 869, startPoint y: 89, endPoint x: 750, endPoint y: 124, distance: 124.2
click at [642, 181] on icon "0 35 720 35" at bounding box center [543, 298] width 773 height 524
drag, startPoint x: 871, startPoint y: 94, endPoint x: 619, endPoint y: 188, distance: 269.0
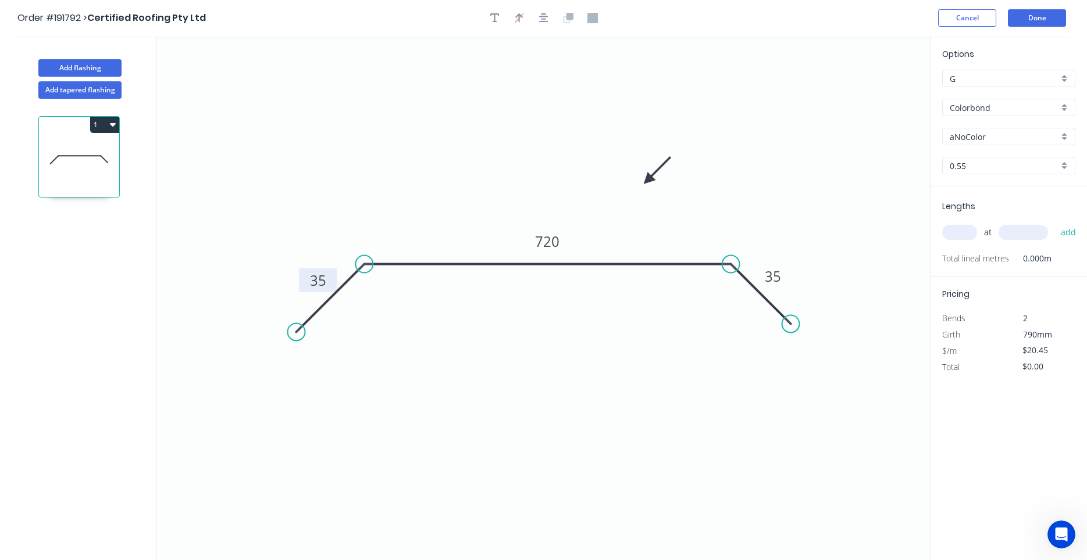
click at [640, 188] on icon at bounding box center [657, 171] width 34 height 34
click at [988, 138] on input "aNoColor" at bounding box center [1003, 137] width 109 height 12
drag, startPoint x: 992, startPoint y: 137, endPoint x: 990, endPoint y: 149, distance: 13.0
click at [1016, 158] on div "Surfmist" at bounding box center [1008, 159] width 132 height 20
click at [959, 224] on div "at add" at bounding box center [1009, 233] width 135 height 20
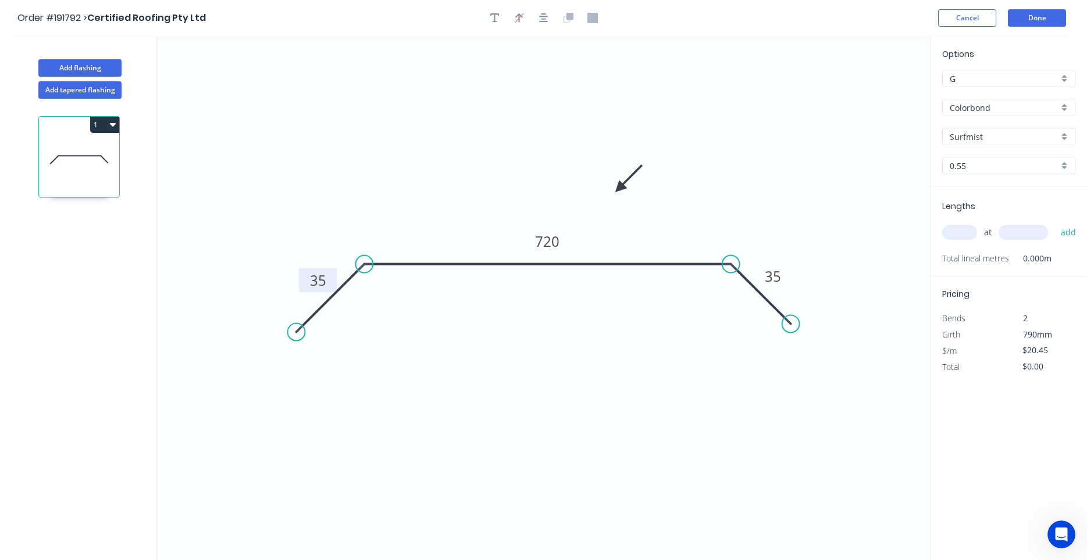
click at [958, 229] on input "text" at bounding box center [959, 232] width 35 height 15
drag, startPoint x: 958, startPoint y: 232, endPoint x: 964, endPoint y: 239, distance: 9.1
click at [958, 233] on input "text" at bounding box center [959, 232] width 35 height 15
click at [1055, 223] on button "add" at bounding box center [1068, 233] width 27 height 20
click at [1038, 9] on button "Done" at bounding box center [1037, 17] width 58 height 17
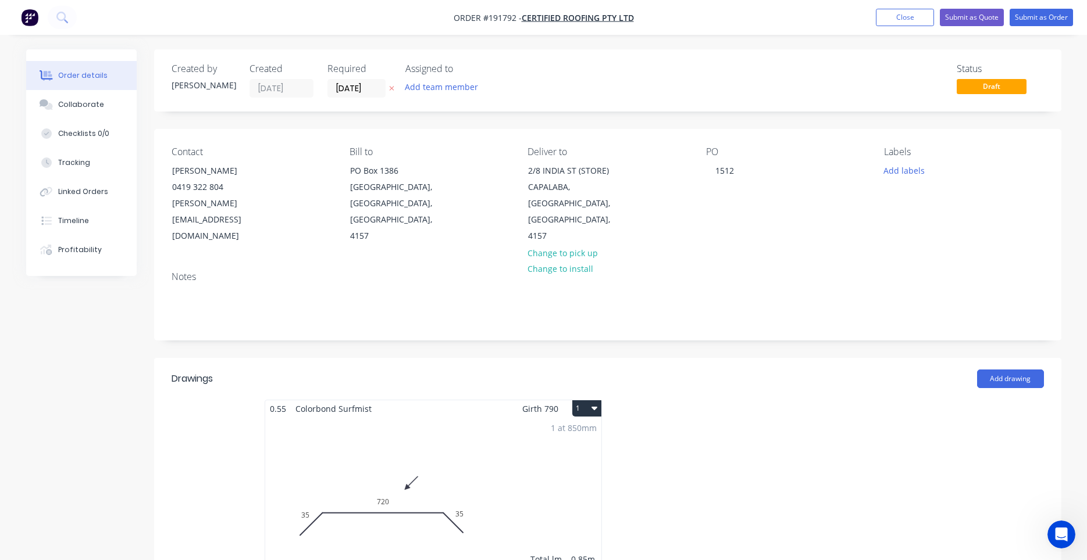
click at [590, 401] on button "1" at bounding box center [586, 409] width 29 height 16
click at [578, 428] on div "Use larger box size" at bounding box center [546, 436] width 90 height 17
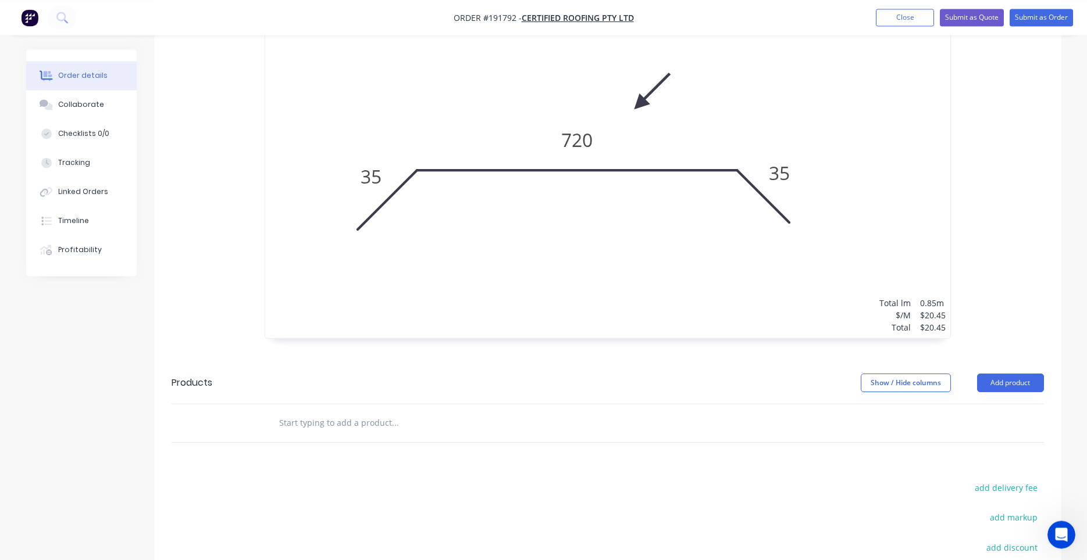
scroll to position [383, 0]
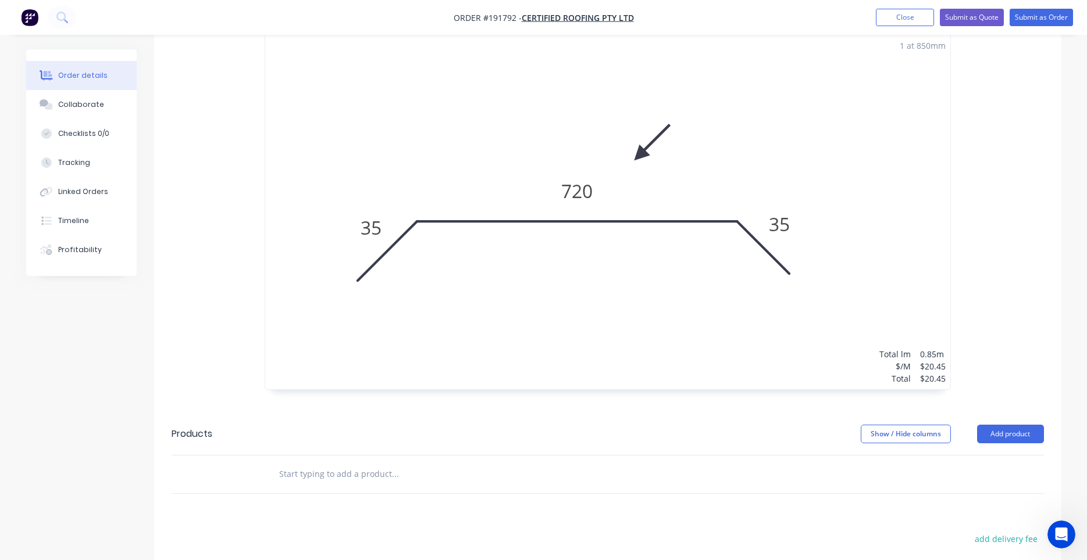
click at [421, 463] on input "text" at bounding box center [394, 474] width 233 height 23
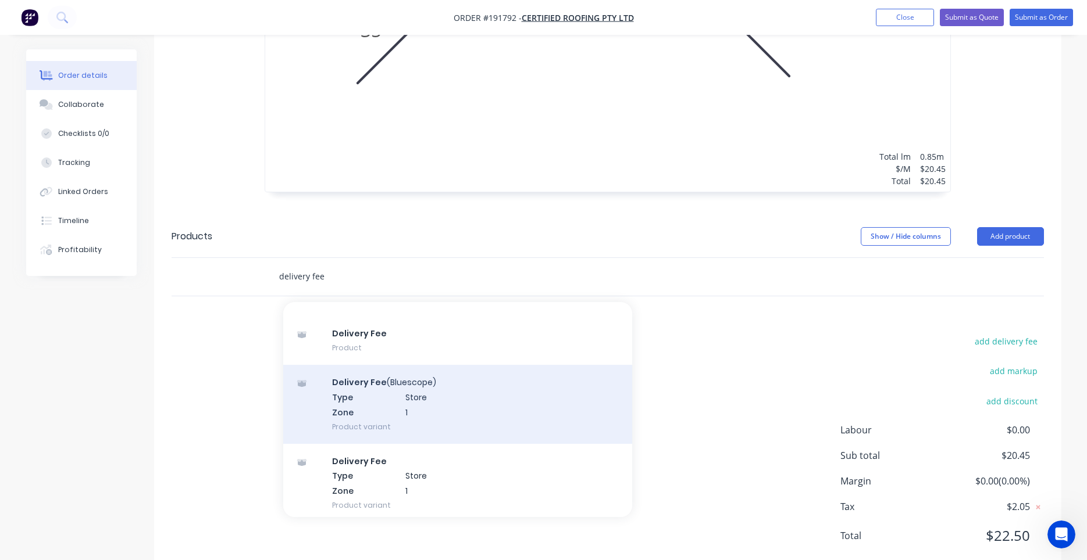
scroll to position [110, 0]
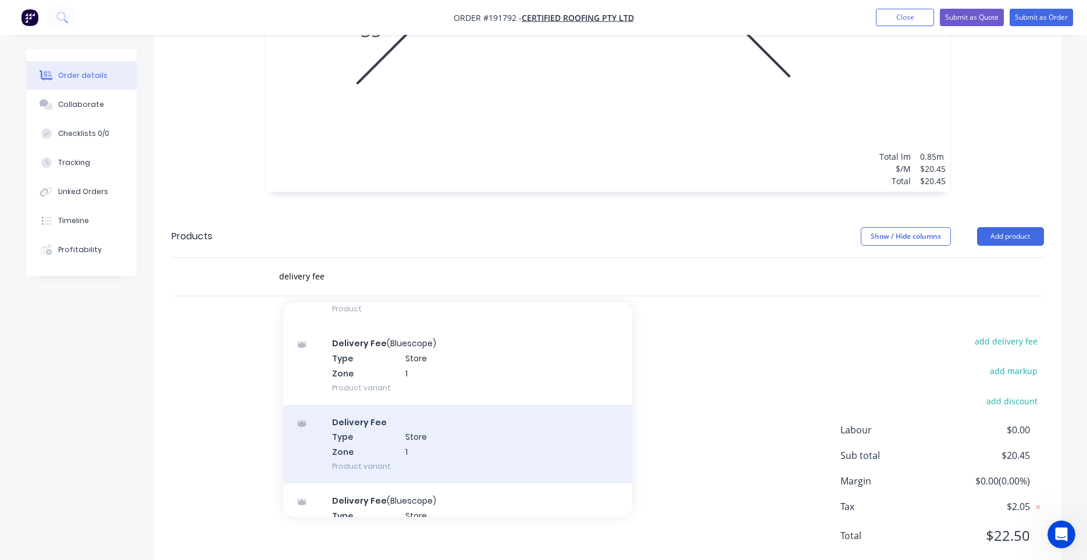
click at [439, 421] on div "Delivery Fee Type Store Zone 1 Product variant" at bounding box center [457, 444] width 349 height 78
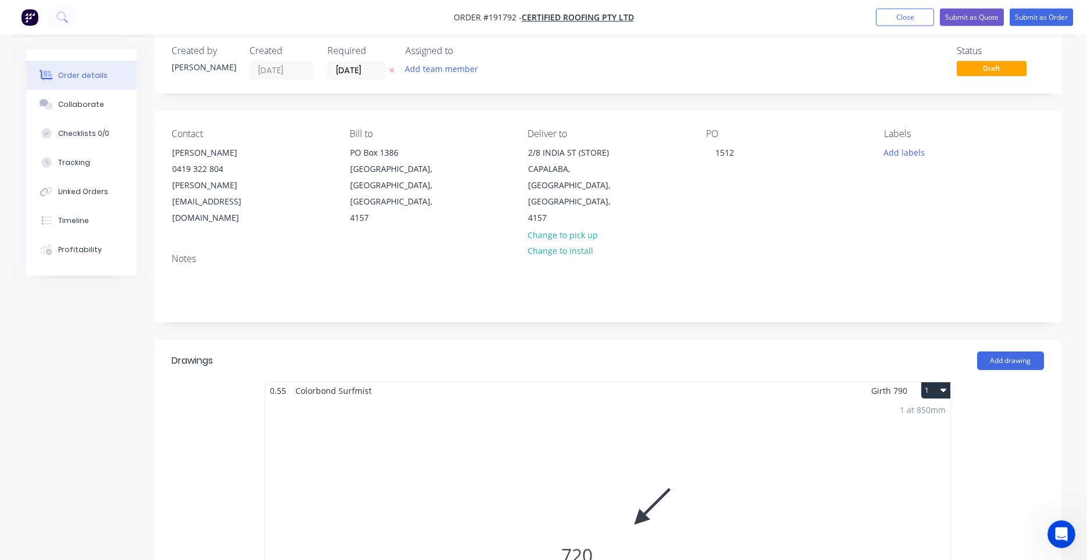
scroll to position [0, 0]
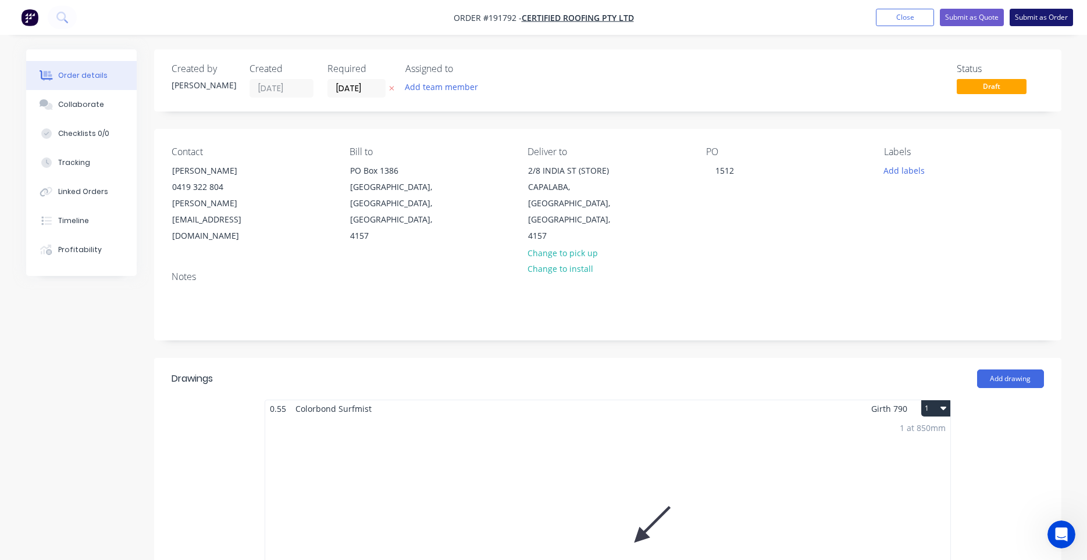
click at [1038, 22] on button "Submit as Order" at bounding box center [1040, 17] width 63 height 17
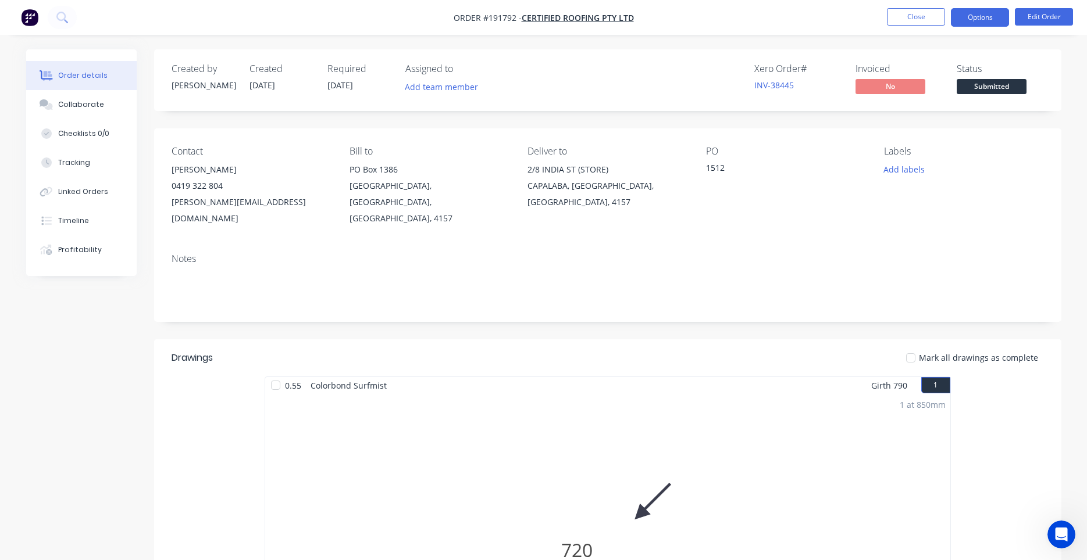
click at [978, 20] on button "Options" at bounding box center [980, 17] width 58 height 19
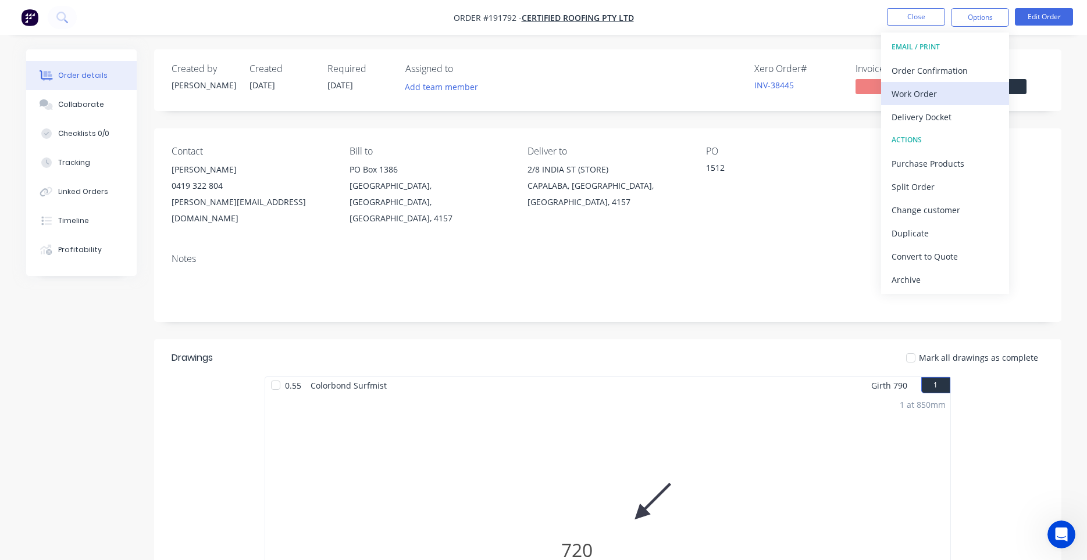
click at [924, 82] on button "Work Order" at bounding box center [945, 93] width 128 height 23
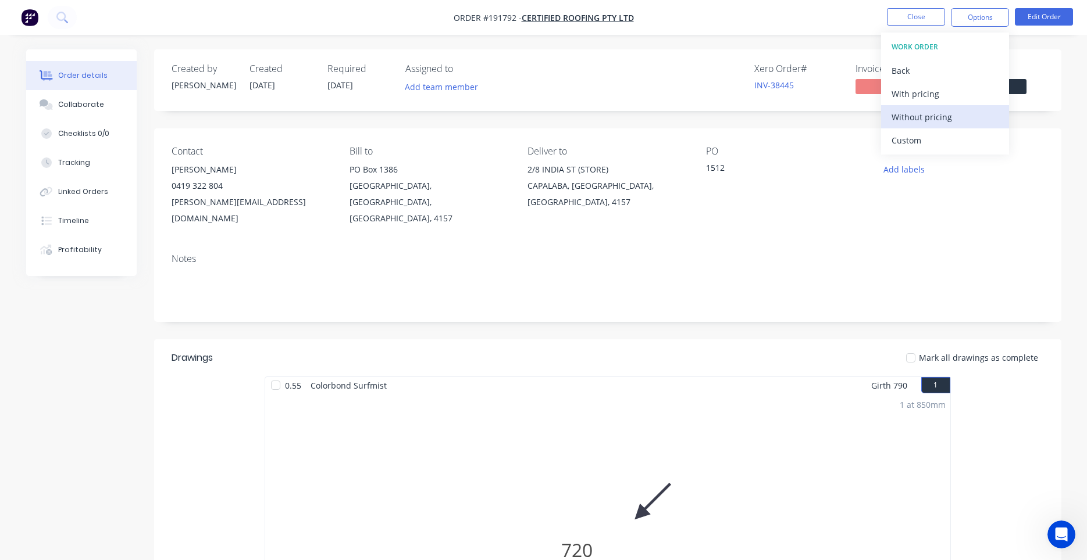
click at [909, 112] on div "Without pricing" at bounding box center [944, 117] width 107 height 17
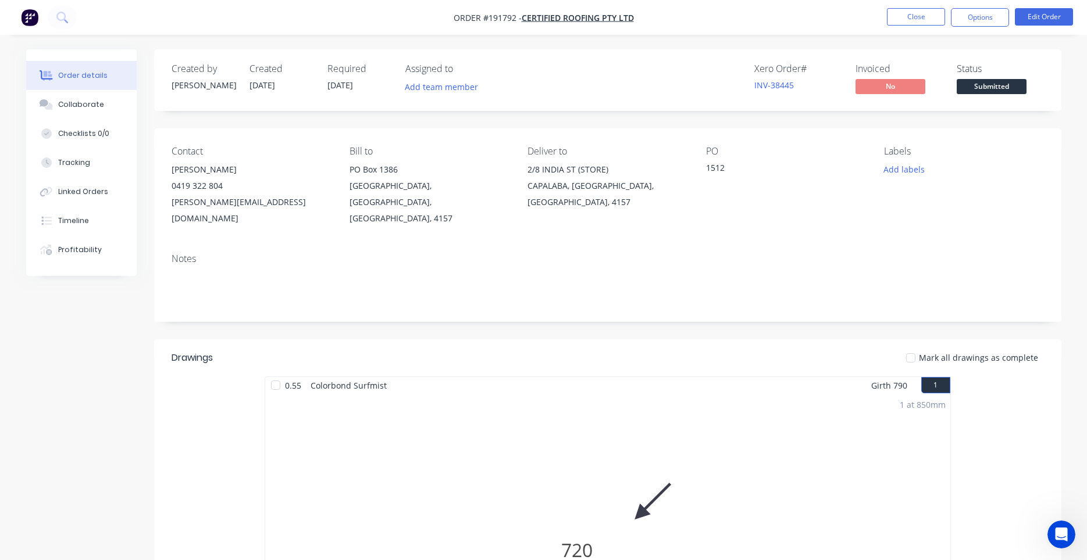
click at [829, 253] on div "Notes" at bounding box center [608, 258] width 872 height 11
click at [927, 22] on button "Close" at bounding box center [916, 16] width 58 height 17
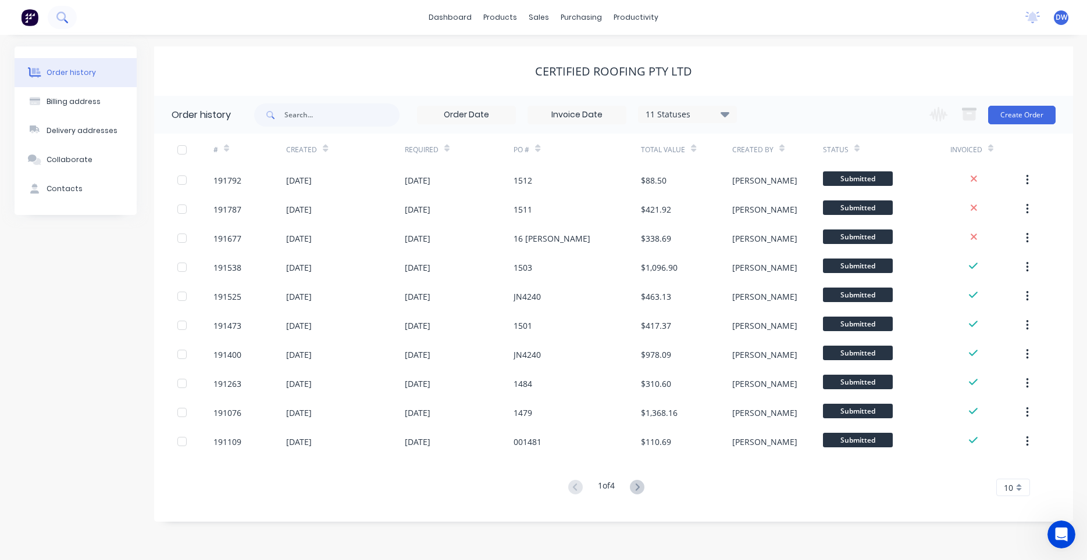
click at [69, 21] on button at bounding box center [62, 17] width 29 height 23
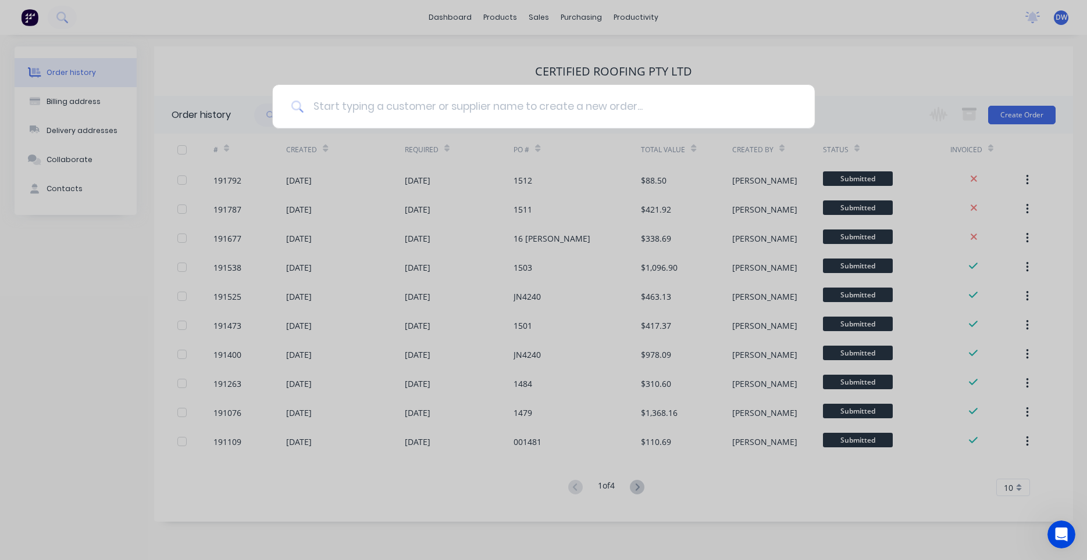
click at [326, 98] on input at bounding box center [549, 107] width 492 height 44
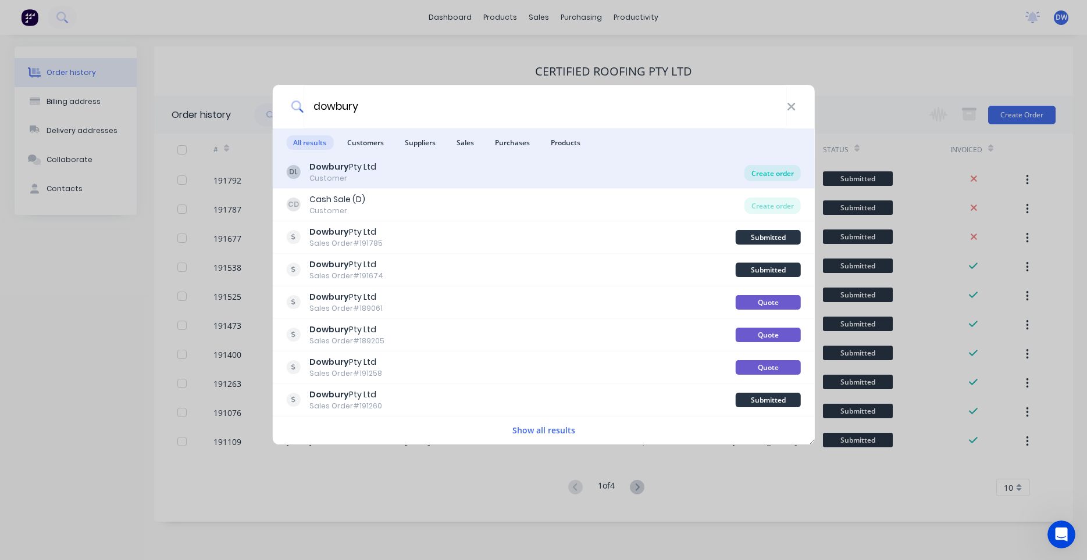
click at [766, 172] on div "Create order" at bounding box center [772, 173] width 56 height 16
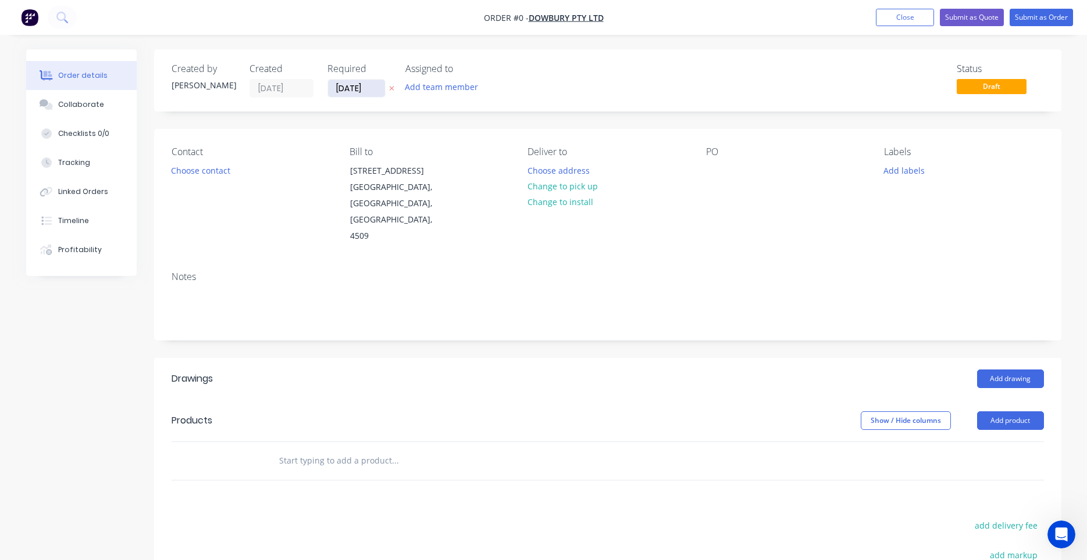
click at [340, 95] on input "[DATE]" at bounding box center [356, 88] width 57 height 17
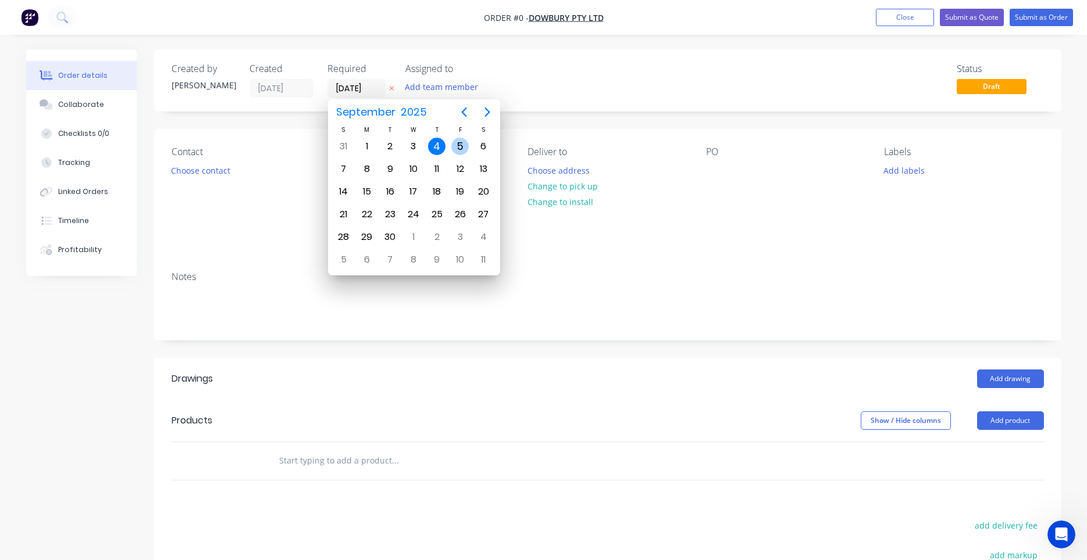
click at [459, 151] on div "5" at bounding box center [459, 146] width 17 height 17
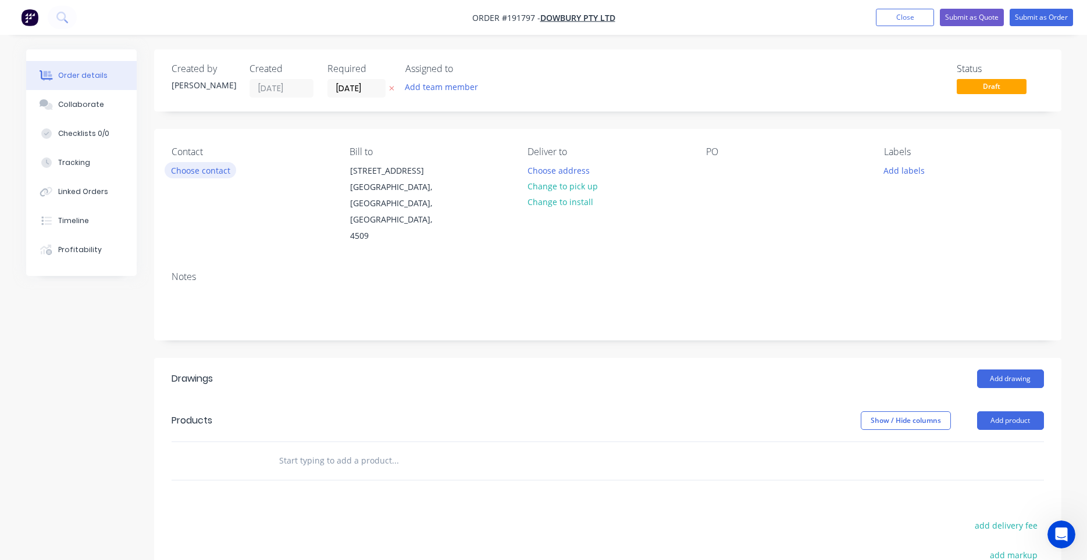
click at [212, 173] on button "Choose contact" at bounding box center [201, 170] width 72 height 16
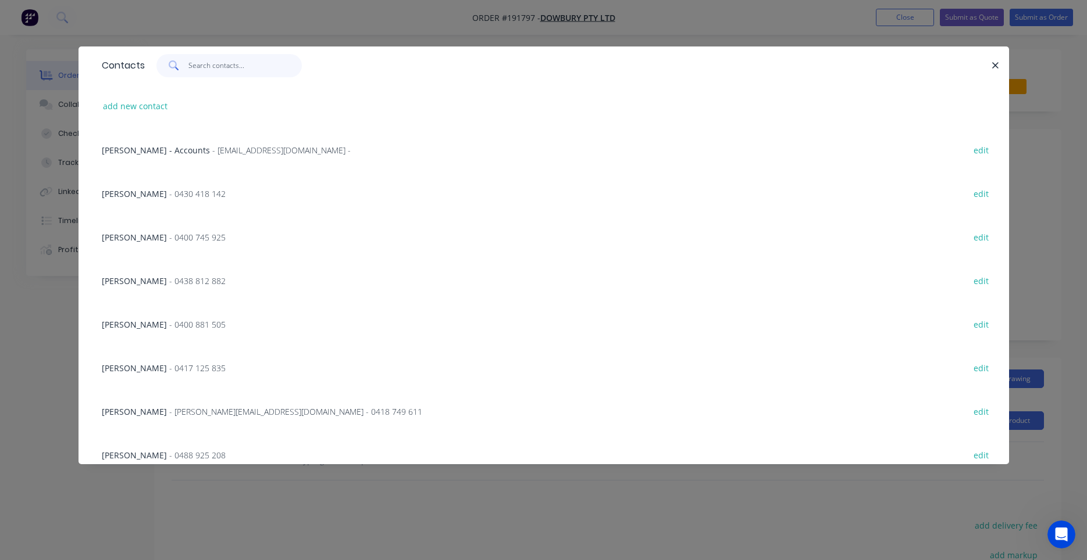
click at [241, 69] on input "text" at bounding box center [244, 65] width 113 height 23
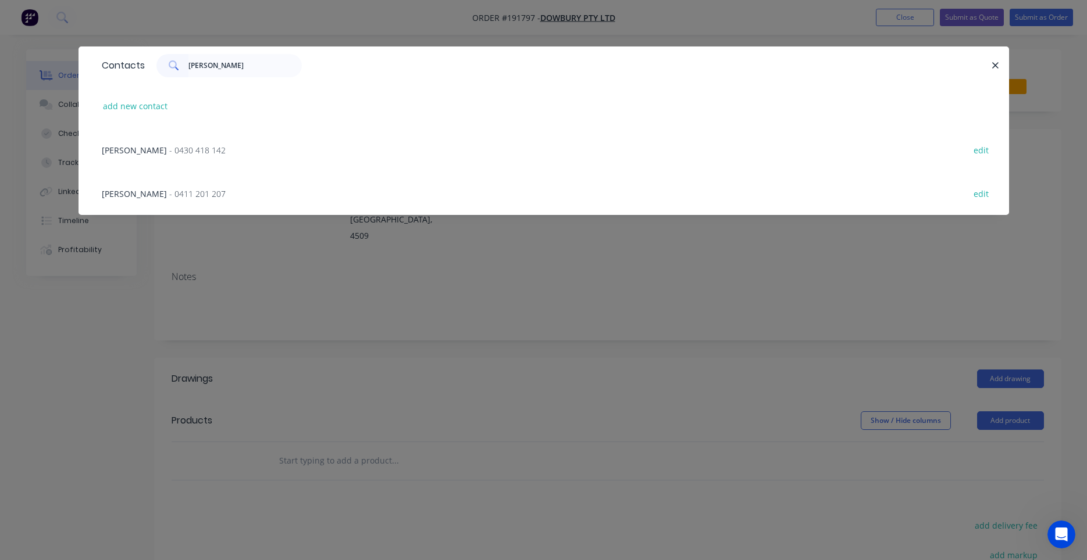
click at [224, 151] on div "CHRIS BROOKER - 0430 418 142 edit" at bounding box center [543, 150] width 895 height 44
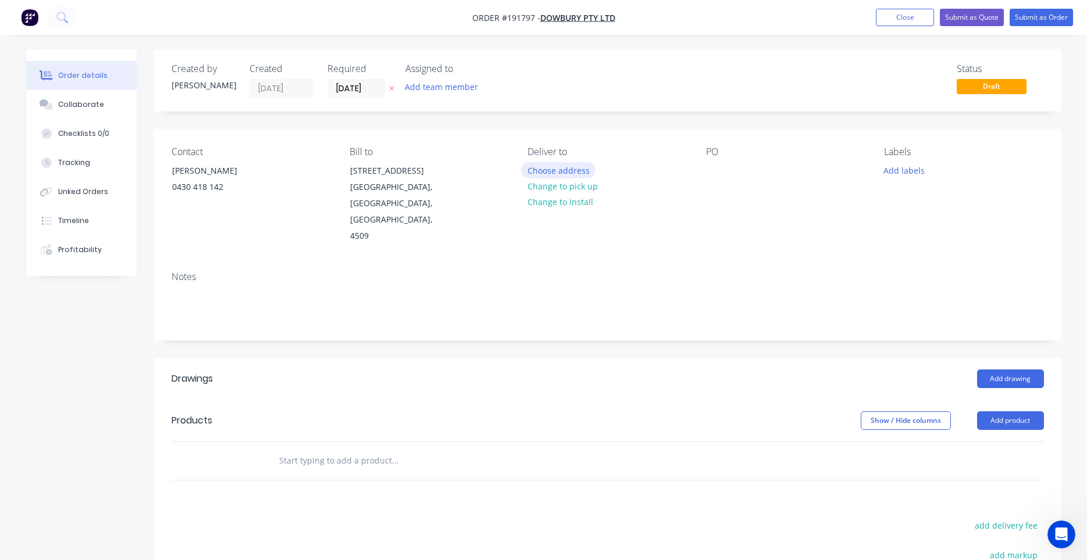
click at [534, 172] on button "Choose address" at bounding box center [558, 170] width 74 height 16
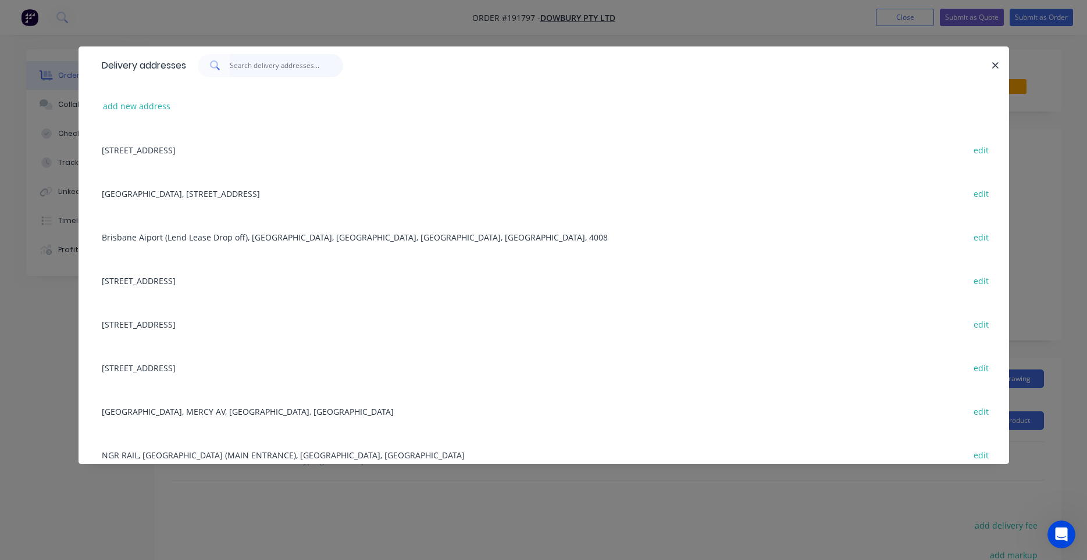
click at [317, 66] on input "text" at bounding box center [286, 65] width 113 height 23
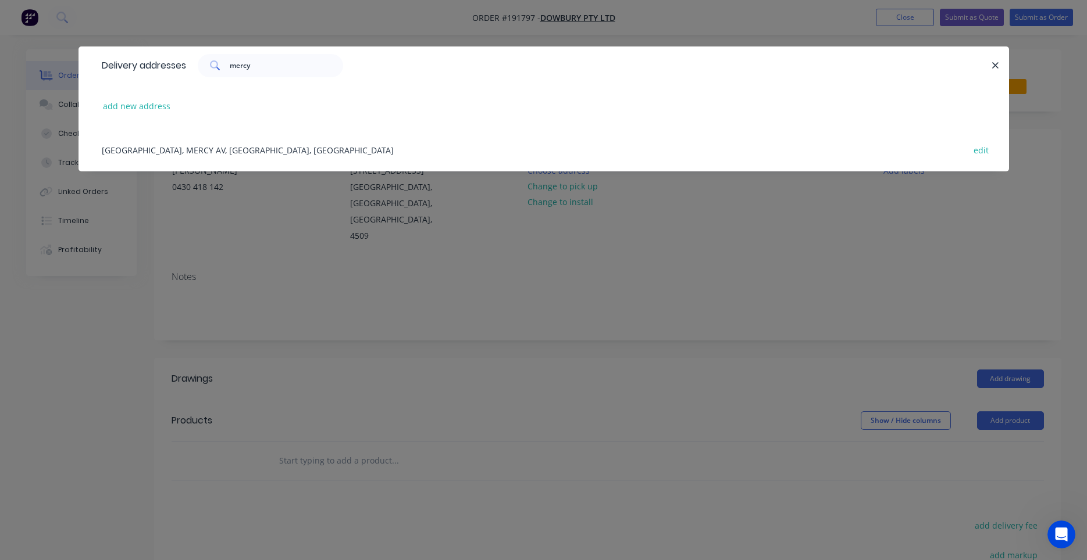
click at [312, 148] on div "MATER HOSPITAL, MERCY AV, SPRINGFIELD CENTRAL, Australia edit" at bounding box center [543, 150] width 895 height 44
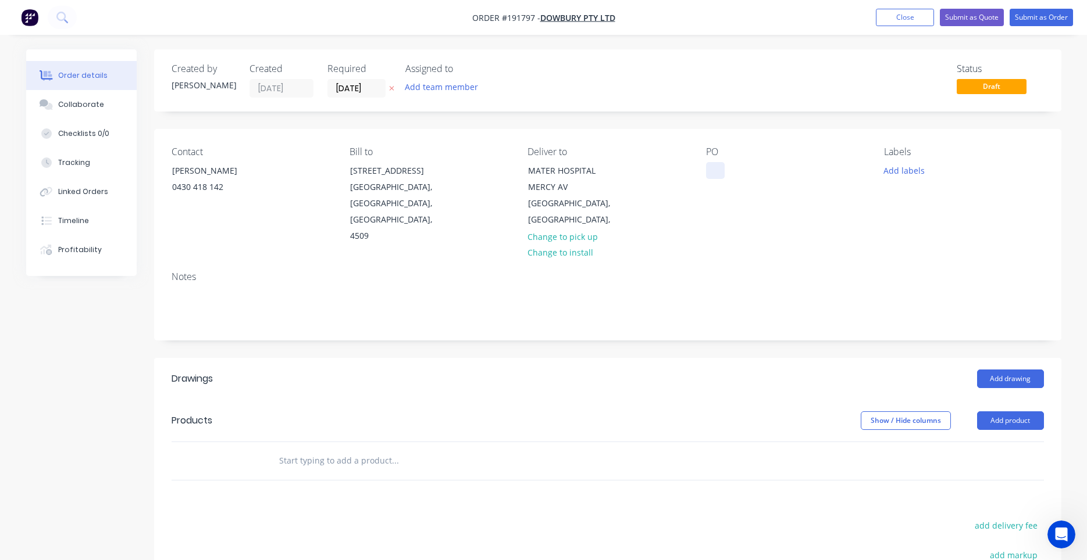
click at [720, 170] on div at bounding box center [715, 170] width 19 height 17
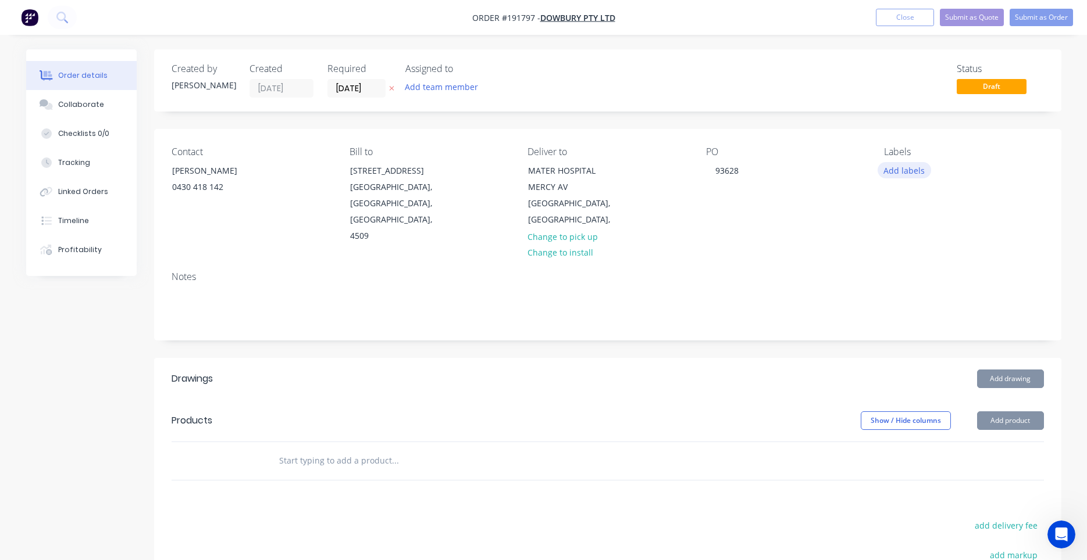
click at [926, 175] on button "Add labels" at bounding box center [903, 170] width 53 height 16
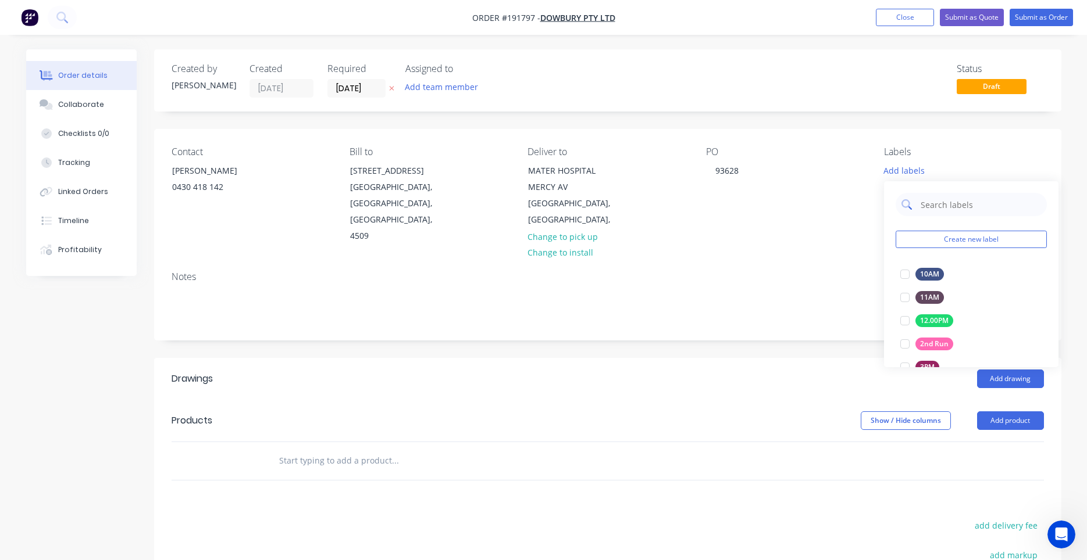
click at [943, 212] on input "text" at bounding box center [980, 204] width 122 height 23
click at [909, 271] on div at bounding box center [904, 274] width 23 height 23
click at [864, 186] on div "PO 93628" at bounding box center [785, 196] width 159 height 98
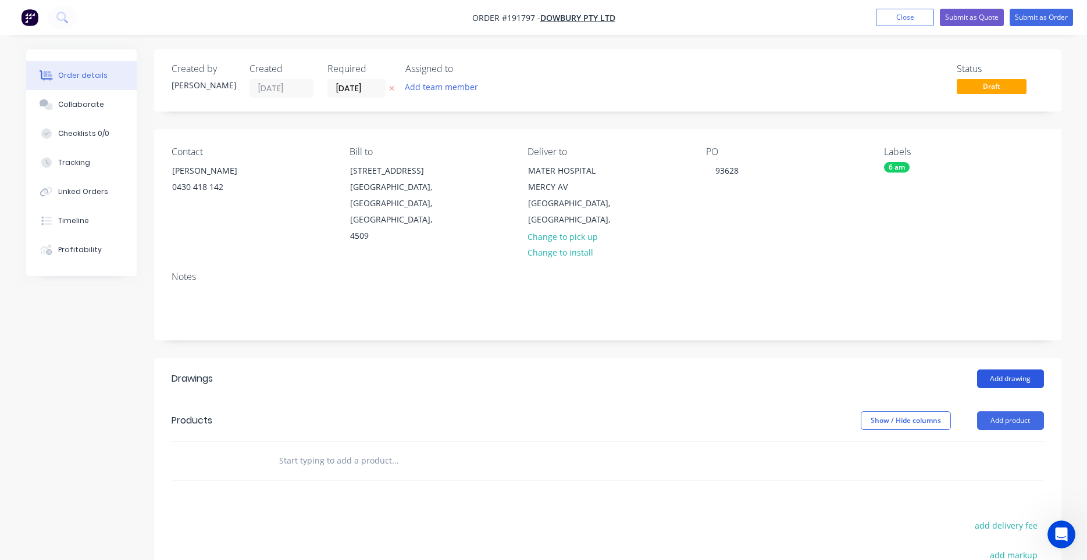
click at [997, 370] on button "Add drawing" at bounding box center [1010, 379] width 67 height 19
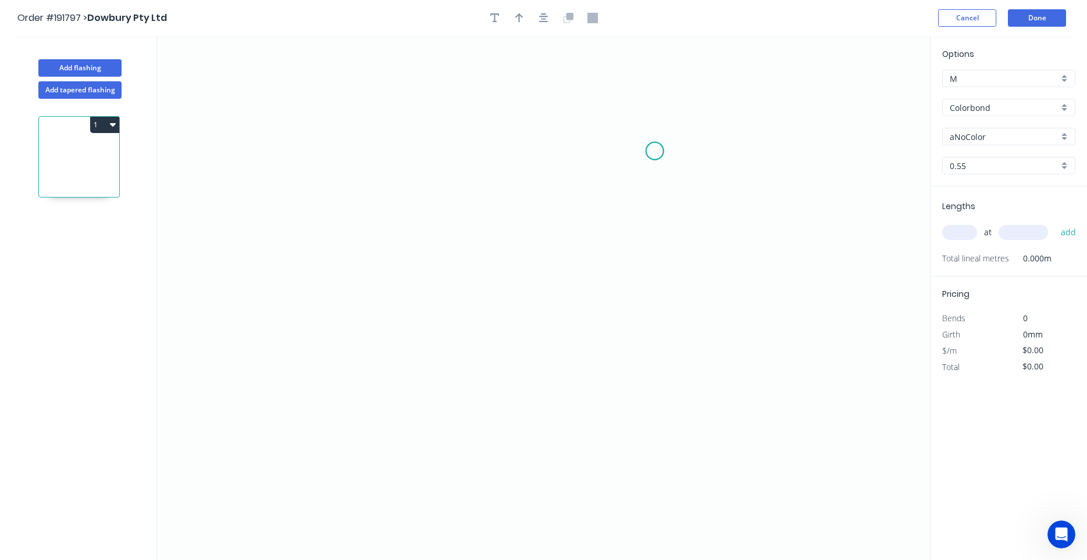
click at [655, 151] on icon "0" at bounding box center [543, 298] width 773 height 524
click at [383, 158] on icon "0" at bounding box center [543, 298] width 773 height 524
click at [381, 254] on icon "0 ?" at bounding box center [543, 298] width 773 height 524
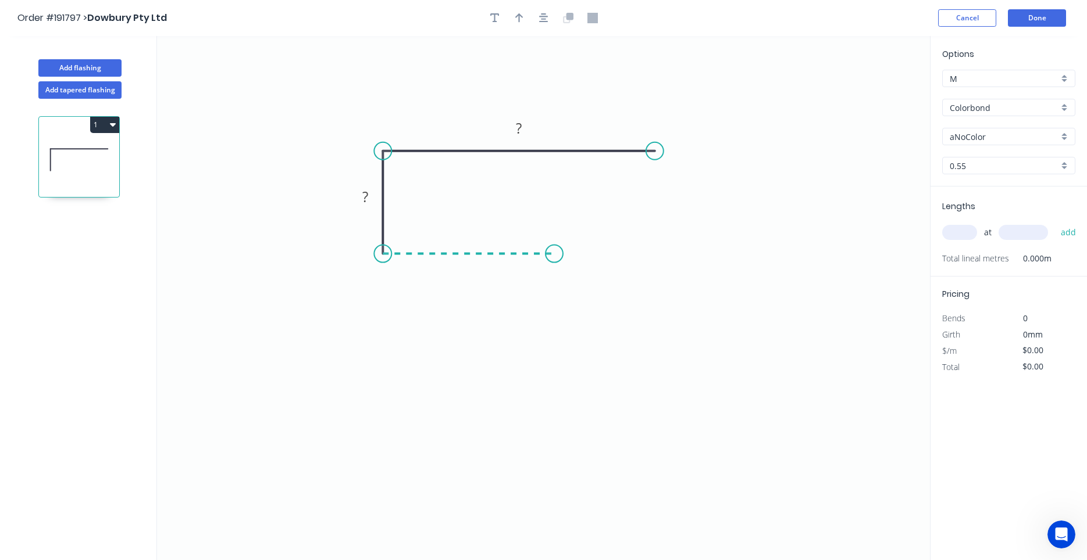
click at [554, 247] on icon "0 ? ?" at bounding box center [543, 298] width 773 height 524
click at [554, 247] on circle at bounding box center [553, 253] width 17 height 17
click at [474, 262] on rect at bounding box center [468, 267] width 23 height 16
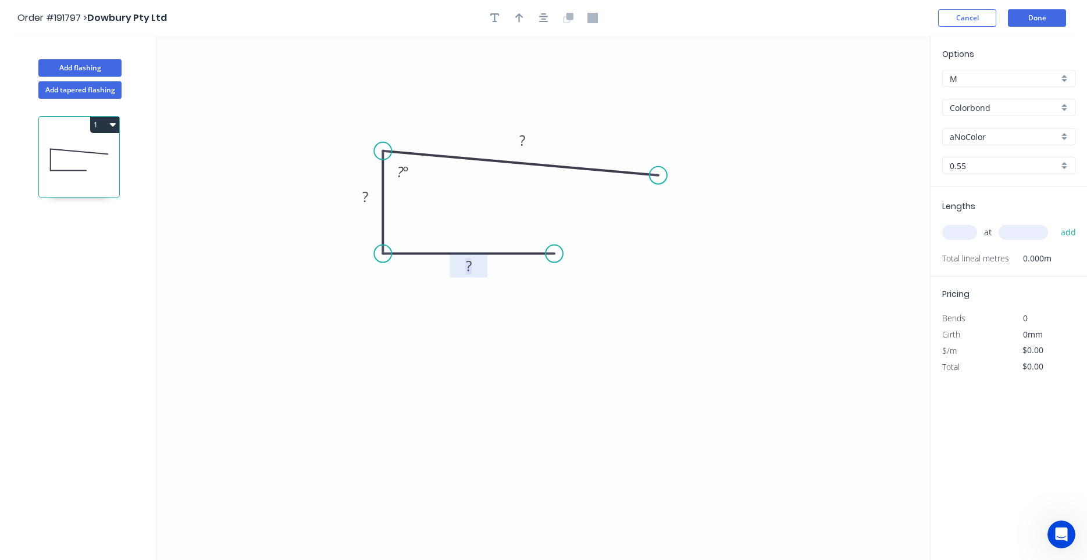
drag, startPoint x: 659, startPoint y: 149, endPoint x: 658, endPoint y: 176, distance: 26.2
click at [658, 176] on circle at bounding box center [657, 175] width 17 height 17
drag, startPoint x: 557, startPoint y: 253, endPoint x: 555, endPoint y: 270, distance: 17.5
click at [555, 270] on circle at bounding box center [554, 270] width 17 height 17
click at [403, 170] on tspan "º" at bounding box center [405, 171] width 5 height 19
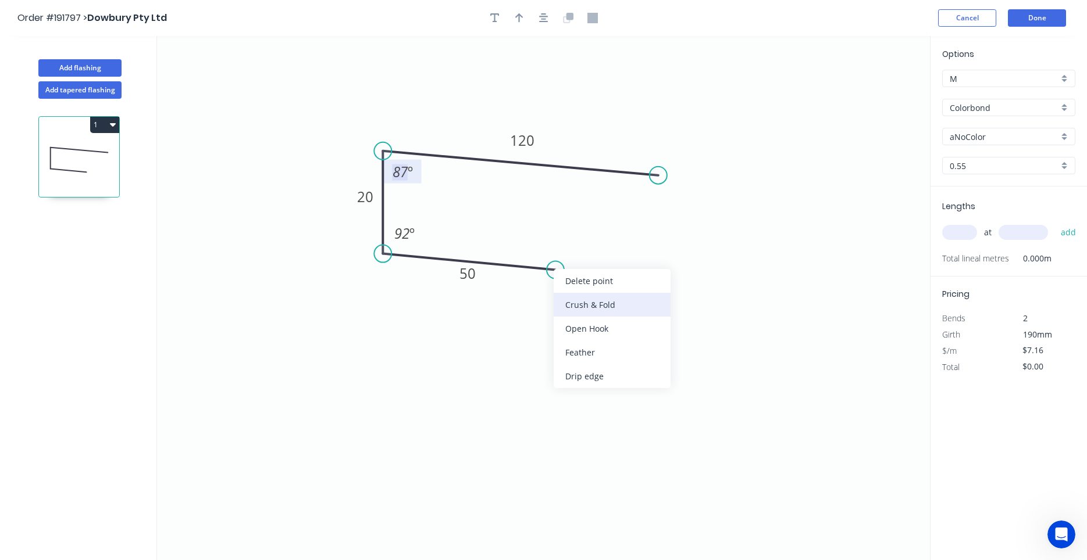
click at [580, 300] on div "Crush & Fold" at bounding box center [611, 305] width 117 height 24
click at [537, 290] on tspan "10" at bounding box center [545, 287] width 16 height 19
click at [980, 141] on input "aNoColor" at bounding box center [1003, 137] width 109 height 12
click at [958, 159] on div "Surfmist" at bounding box center [1008, 159] width 132 height 20
click at [968, 162] on input "0.55" at bounding box center [1003, 166] width 109 height 12
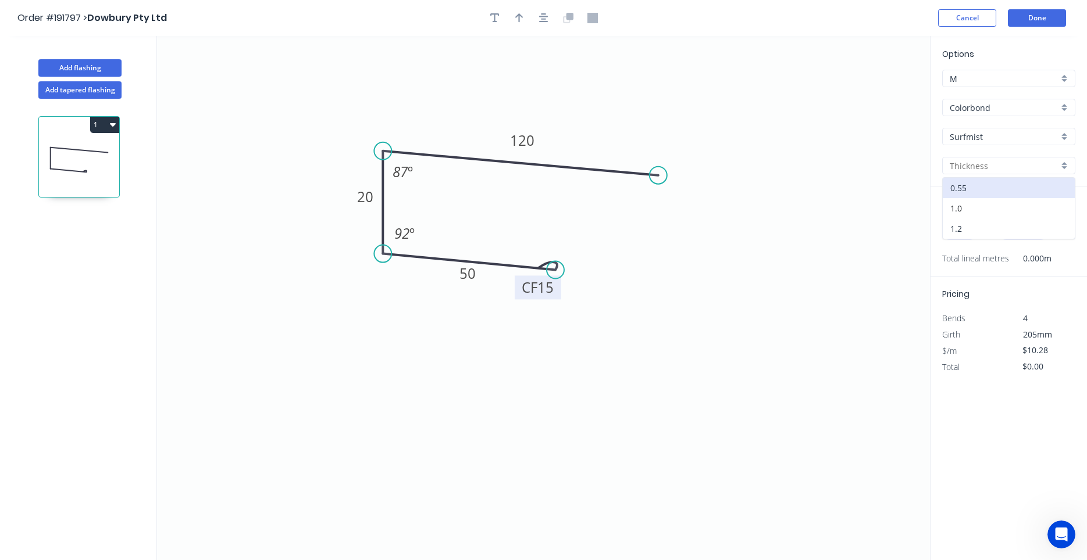
click at [973, 220] on div "1.2" at bounding box center [1008, 229] width 132 height 20
click at [971, 234] on input "text" at bounding box center [959, 232] width 35 height 15
click at [1055, 223] on button "add" at bounding box center [1068, 233] width 27 height 20
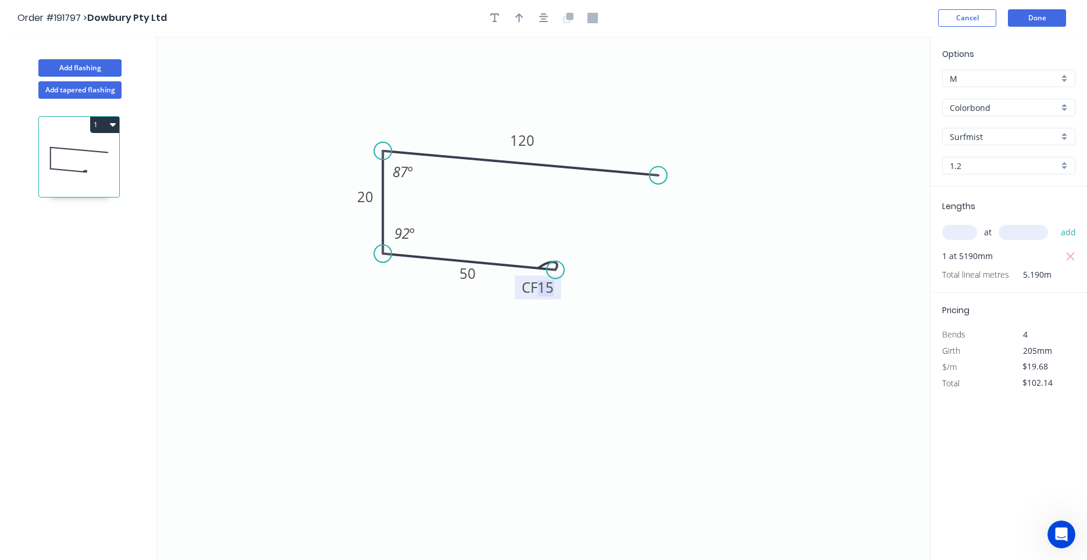
click at [549, 293] on tspan "15" at bounding box center [545, 287] width 16 height 19
click at [549, 293] on tspan "10" at bounding box center [545, 287] width 16 height 19
click at [549, 293] on tspan "15" at bounding box center [545, 287] width 16 height 19
click at [549, 293] on tspan "10" at bounding box center [545, 287] width 16 height 19
click at [548, 20] on button "button" at bounding box center [543, 17] width 17 height 17
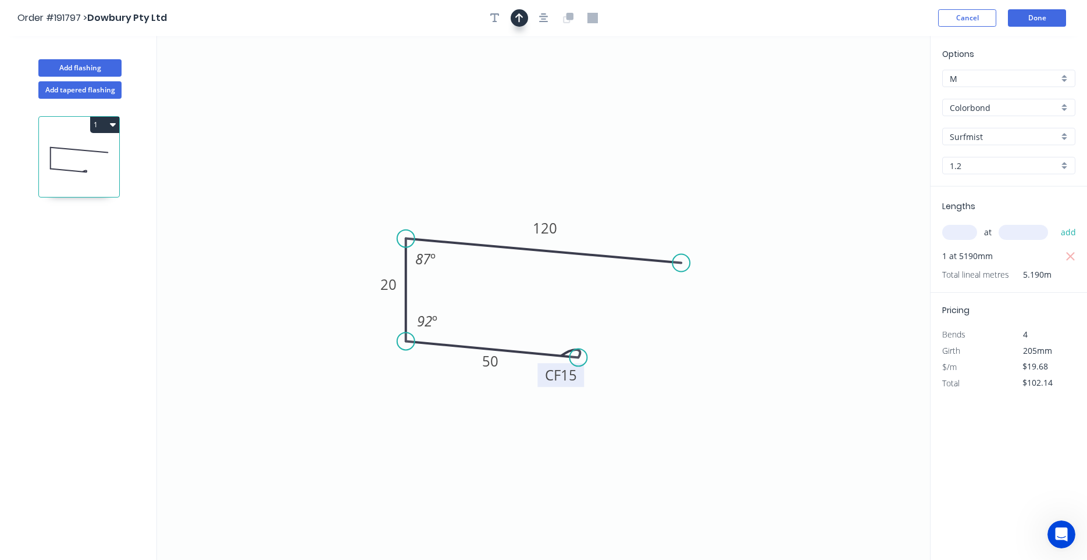
click at [524, 19] on button "button" at bounding box center [518, 17] width 17 height 17
drag, startPoint x: 870, startPoint y: 92, endPoint x: 365, endPoint y: 381, distance: 581.8
click at [365, 381] on icon at bounding box center [365, 367] width 10 height 37
click at [366, 381] on icon at bounding box center [365, 367] width 10 height 37
click at [366, 381] on icon at bounding box center [375, 372] width 34 height 34
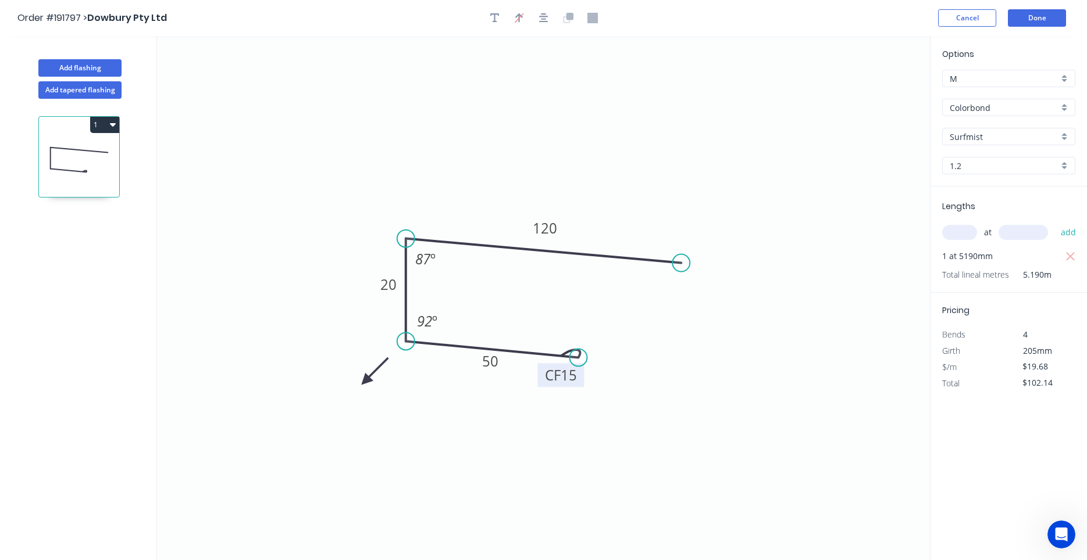
click at [366, 381] on icon at bounding box center [375, 372] width 34 height 34
click at [366, 381] on icon at bounding box center [375, 391] width 34 height 34
click at [366, 381] on icon at bounding box center [365, 394] width 10 height 37
click at [368, 379] on icon at bounding box center [359, 388] width 34 height 34
click at [66, 68] on button "Add flashing" at bounding box center [79, 67] width 83 height 17
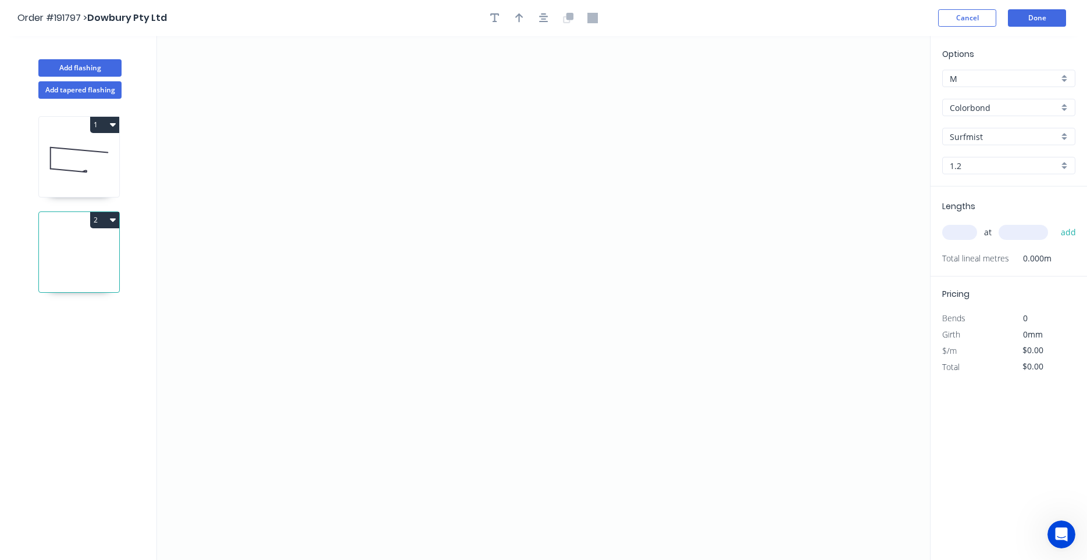
click at [969, 168] on input "1.2" at bounding box center [1003, 166] width 109 height 12
click at [969, 183] on div "0.55" at bounding box center [1008, 188] width 132 height 20
click at [421, 155] on icon "0" at bounding box center [543, 298] width 773 height 524
click at [420, 234] on icon "0" at bounding box center [543, 298] width 773 height 524
click at [709, 242] on icon "0 ?" at bounding box center [543, 298] width 773 height 524
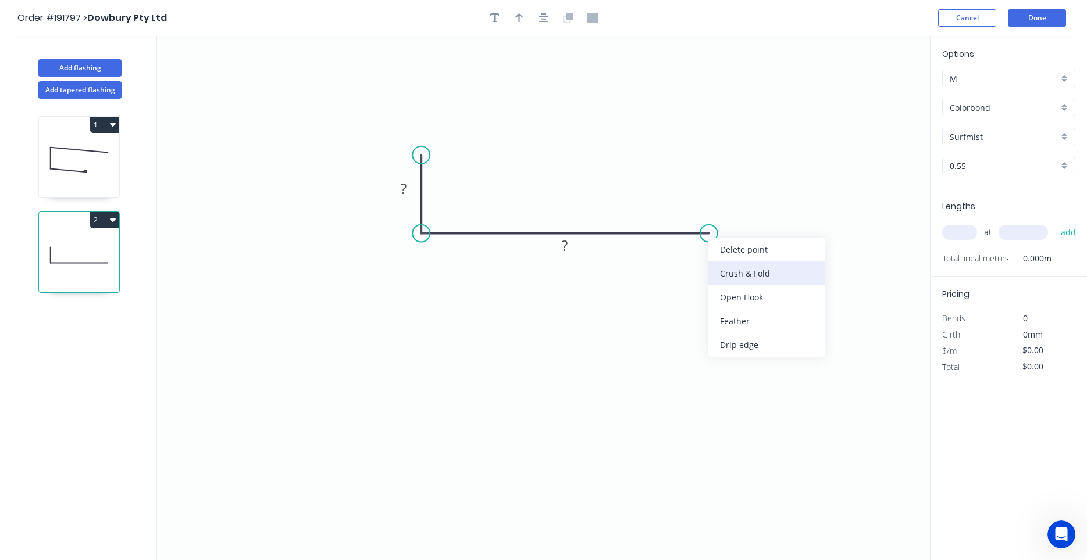
click at [728, 265] on div "Crush & Fold" at bounding box center [766, 274] width 117 height 24
drag, startPoint x: 419, startPoint y: 153, endPoint x: 419, endPoint y: 130, distance: 23.3
click at [419, 130] on circle at bounding box center [420, 130] width 17 height 17
drag, startPoint x: 708, startPoint y: 229, endPoint x: 744, endPoint y: 230, distance: 36.6
click at [744, 230] on circle at bounding box center [739, 233] width 17 height 17
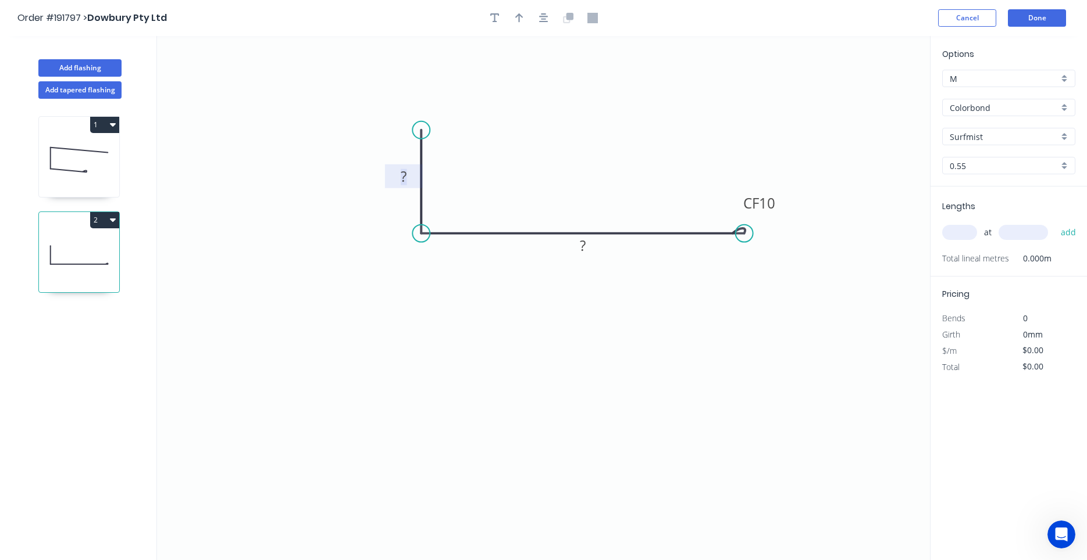
click at [408, 183] on rect at bounding box center [403, 177] width 23 height 16
click at [544, 23] on icon "button" at bounding box center [543, 18] width 9 height 10
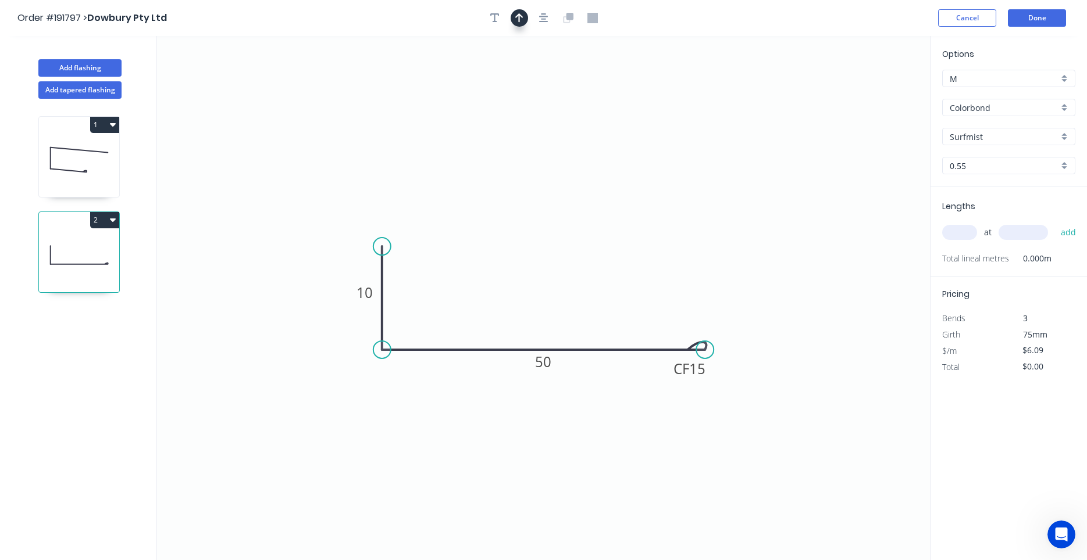
click at [522, 19] on icon "button" at bounding box center [519, 18] width 8 height 10
drag, startPoint x: 870, startPoint y: 84, endPoint x: 682, endPoint y: 190, distance: 215.5
click at [630, 237] on icon "0 10 CF 15 50" at bounding box center [543, 298] width 773 height 524
drag, startPoint x: 871, startPoint y: 92, endPoint x: 338, endPoint y: 408, distance: 619.1
click at [342, 385] on icon at bounding box center [347, 366] width 10 height 37
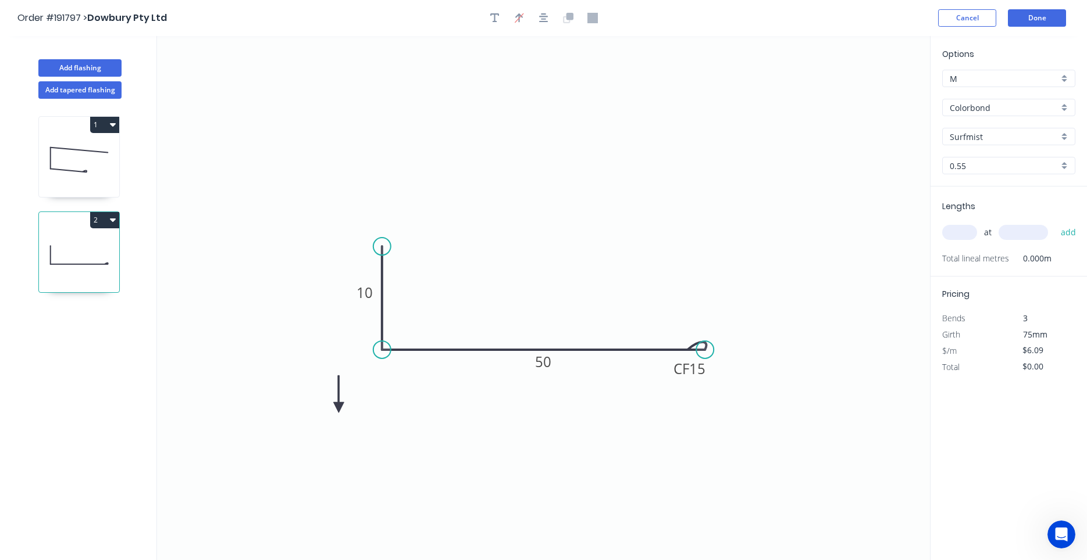
click at [338, 408] on icon at bounding box center [338, 394] width 10 height 37
click at [338, 408] on icon at bounding box center [348, 398] width 34 height 34
click at [338, 408] on icon at bounding box center [351, 407] width 37 height 10
click at [338, 408] on icon at bounding box center [338, 420] width 10 height 37
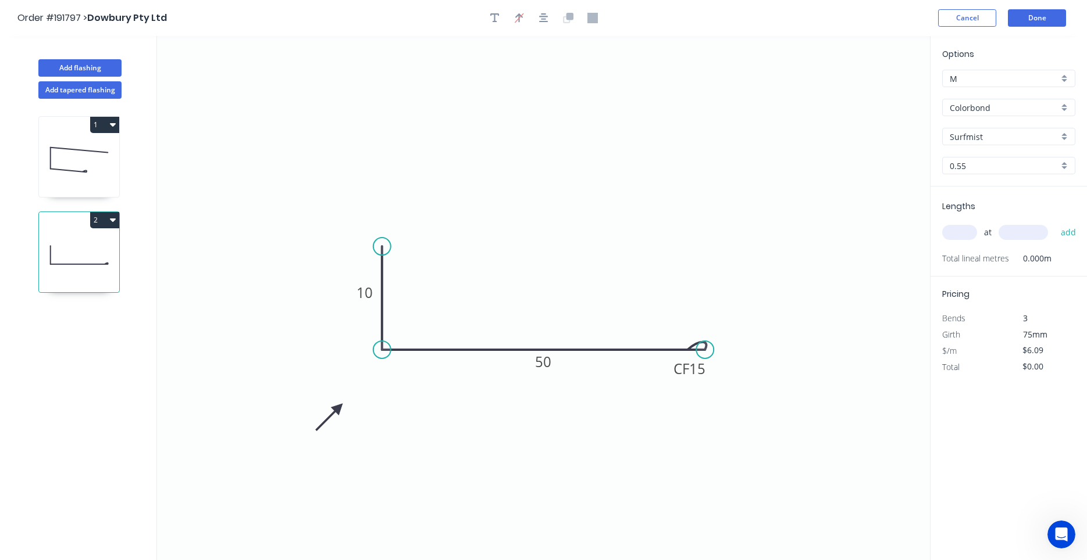
click at [338, 408] on icon at bounding box center [329, 418] width 34 height 34
drag, startPoint x: 338, startPoint y: 408, endPoint x: 354, endPoint y: 390, distance: 23.9
click at [354, 390] on icon at bounding box center [345, 399] width 34 height 34
click at [963, 231] on input "text" at bounding box center [959, 232] width 35 height 15
click at [1055, 223] on button "add" at bounding box center [1068, 233] width 27 height 20
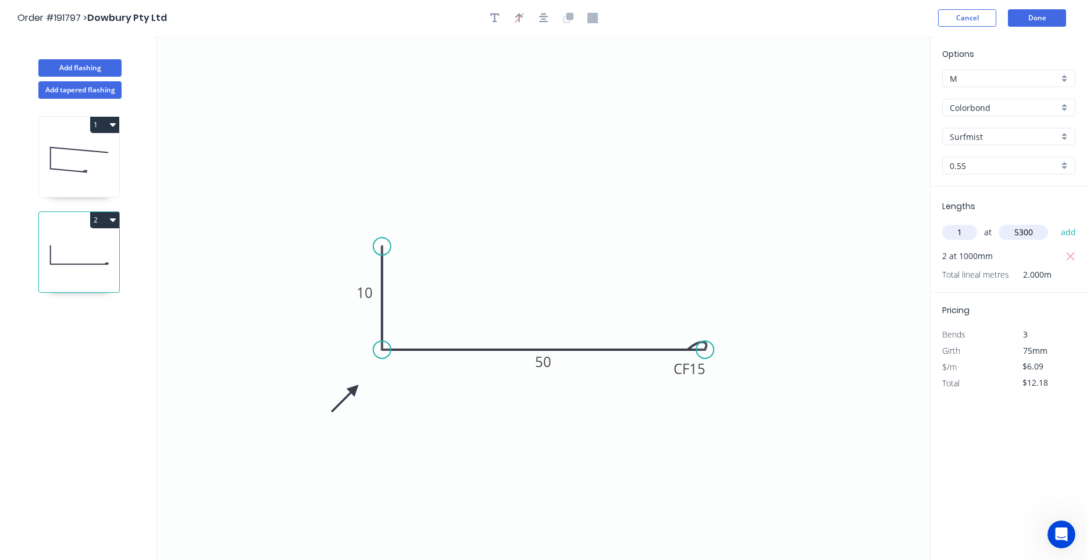
click at [1055, 223] on button "add" at bounding box center [1068, 233] width 27 height 20
click at [1034, 23] on button "Done" at bounding box center [1037, 17] width 58 height 17
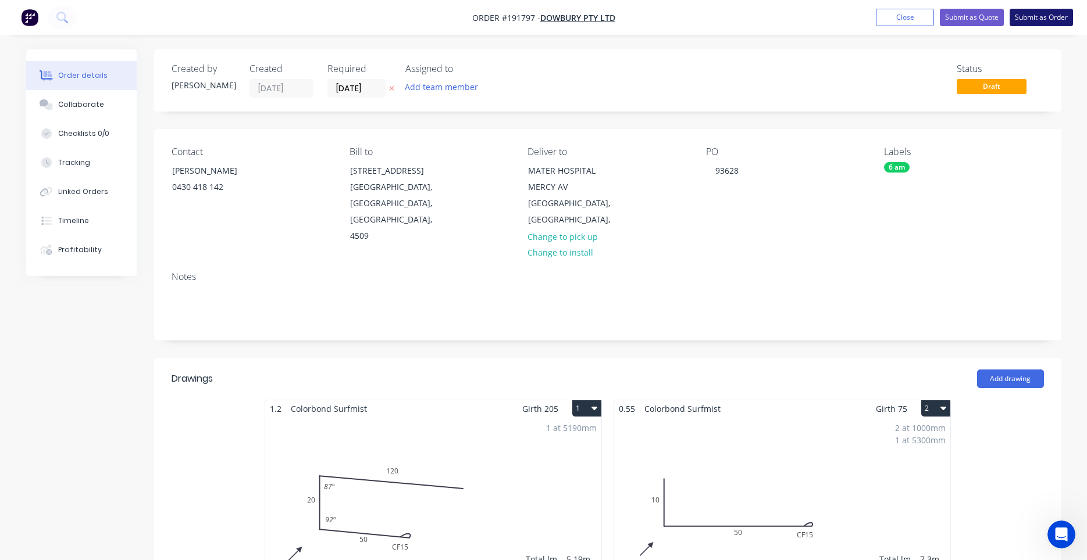
click at [1038, 18] on button "Submit as Order" at bounding box center [1040, 17] width 63 height 17
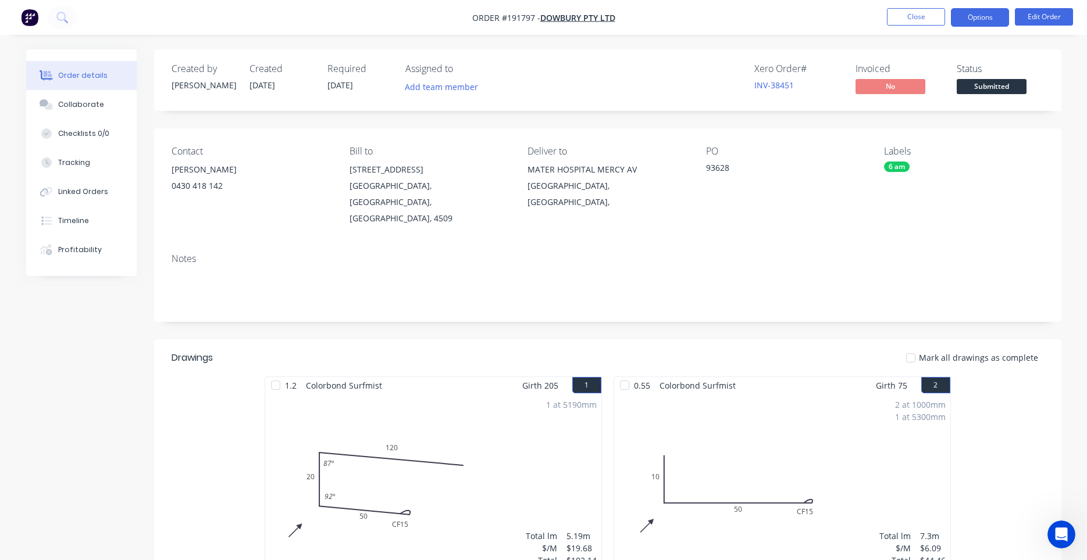
click at [977, 22] on button "Options" at bounding box center [980, 17] width 58 height 19
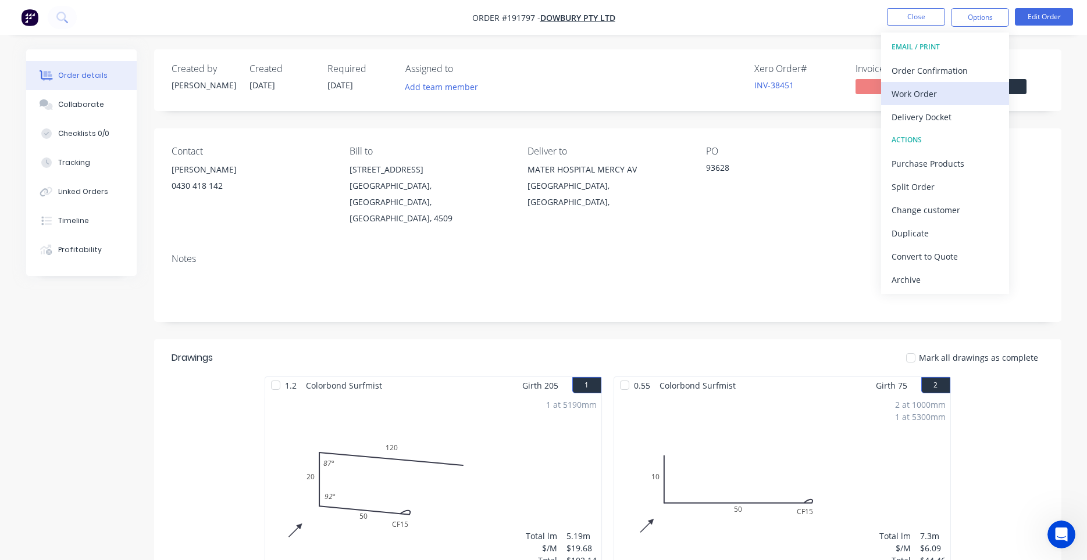
click at [944, 92] on div "Work Order" at bounding box center [944, 93] width 107 height 17
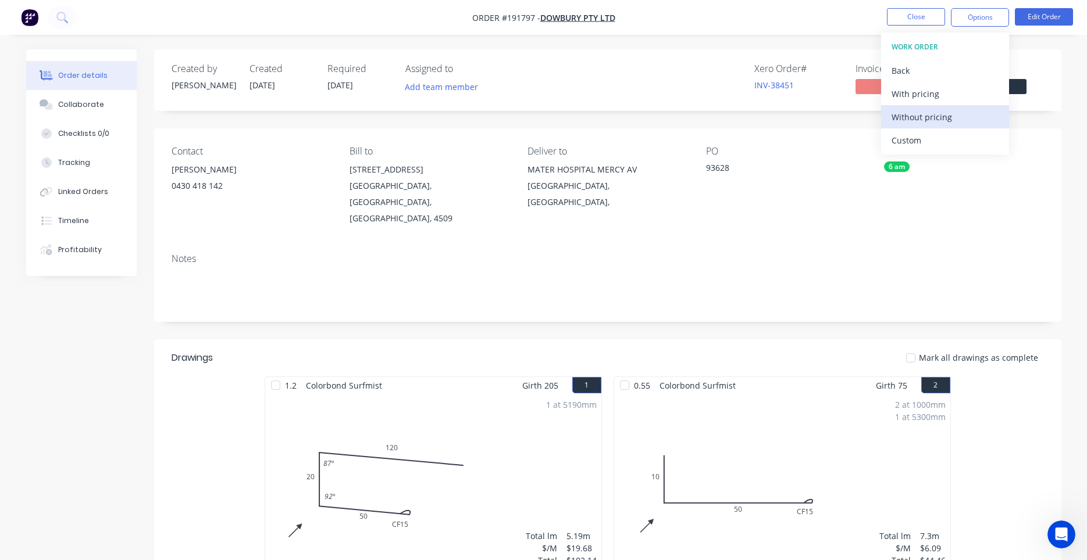
click at [933, 119] on div "Without pricing" at bounding box center [944, 117] width 107 height 17
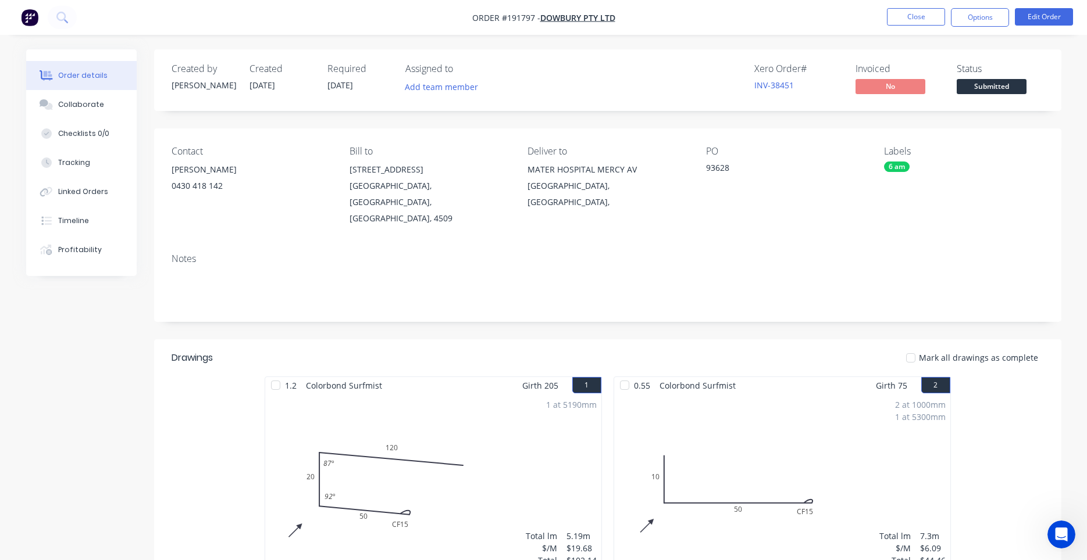
click at [821, 152] on div "PO" at bounding box center [785, 151] width 159 height 11
click at [69, 16] on button at bounding box center [62, 17] width 29 height 23
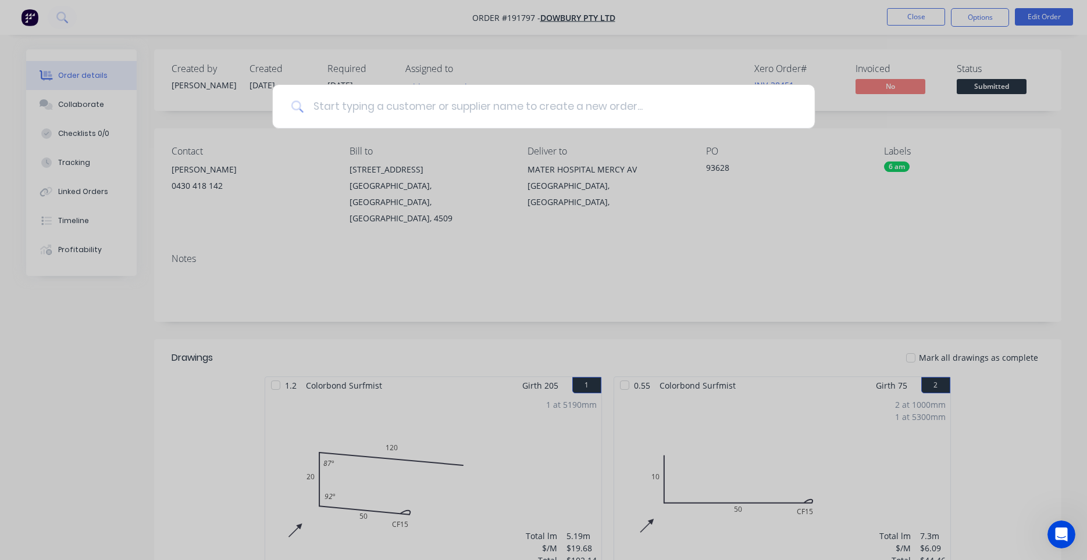
click at [349, 108] on input at bounding box center [549, 107] width 492 height 44
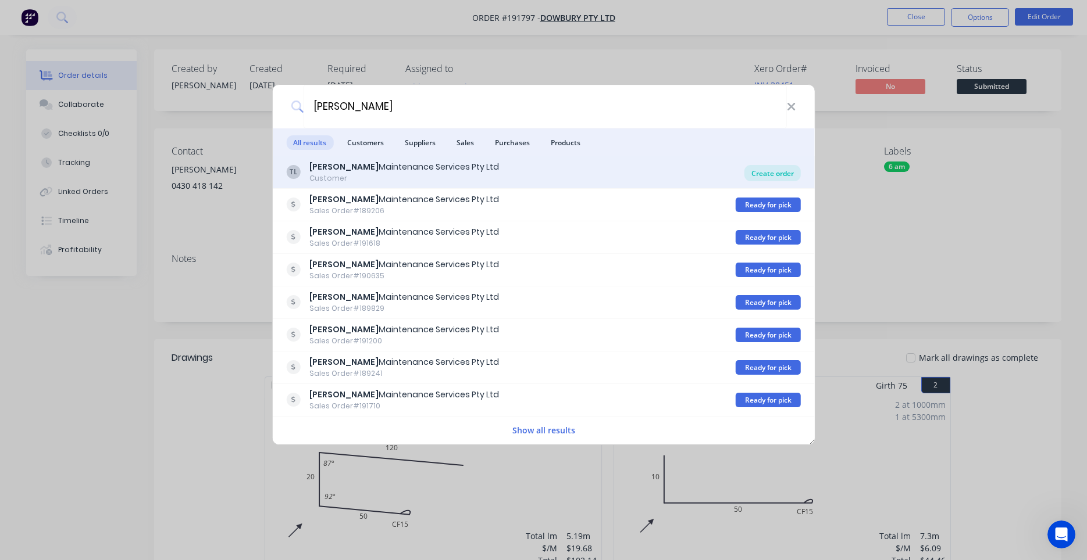
click at [759, 171] on div "Create order" at bounding box center [772, 173] width 56 height 16
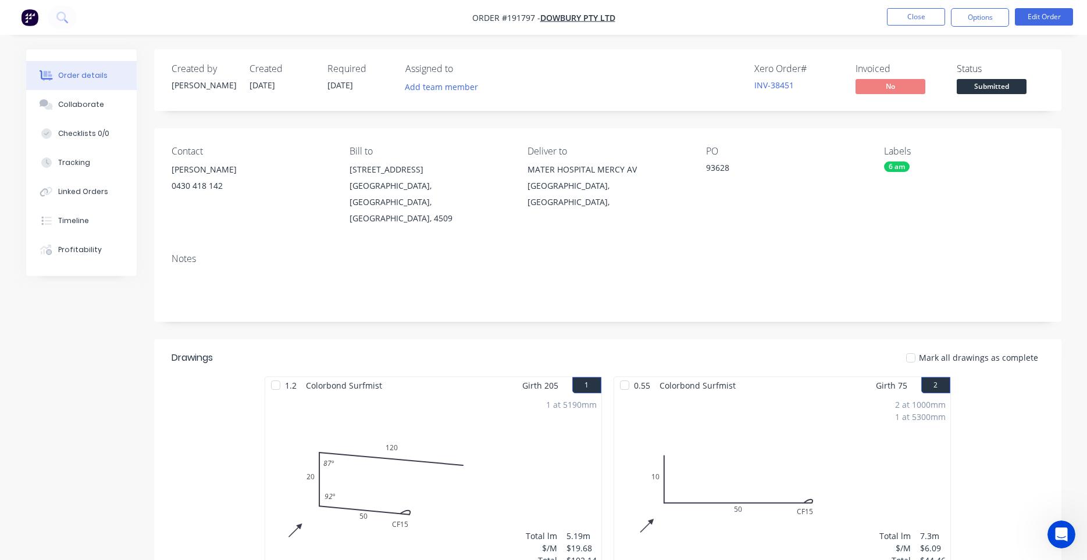
click at [352, 83] on span "[DATE]" at bounding box center [340, 85] width 26 height 11
click at [897, 16] on button "Close" at bounding box center [916, 16] width 58 height 17
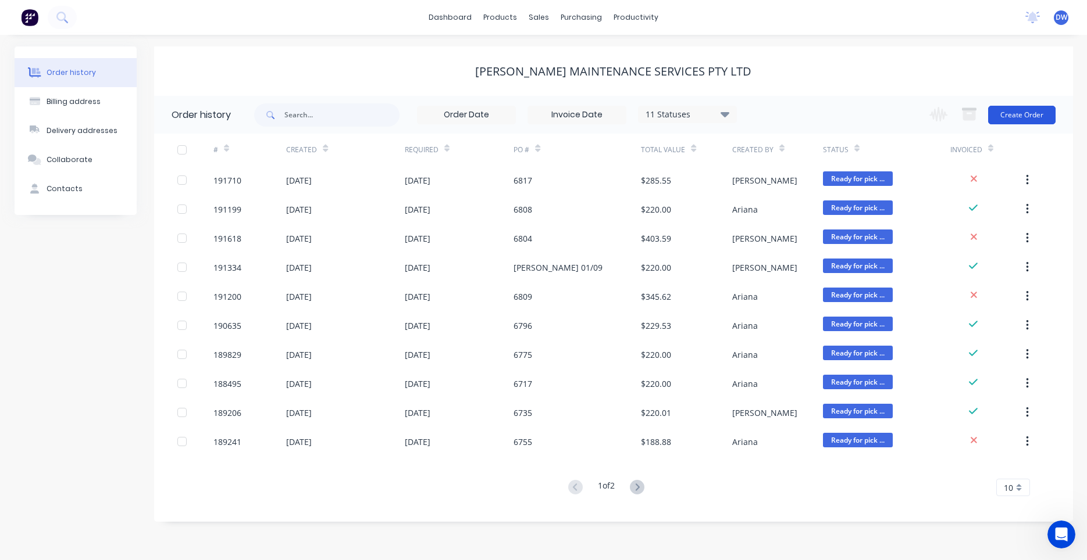
click at [1003, 112] on button "Create Order" at bounding box center [1021, 115] width 67 height 19
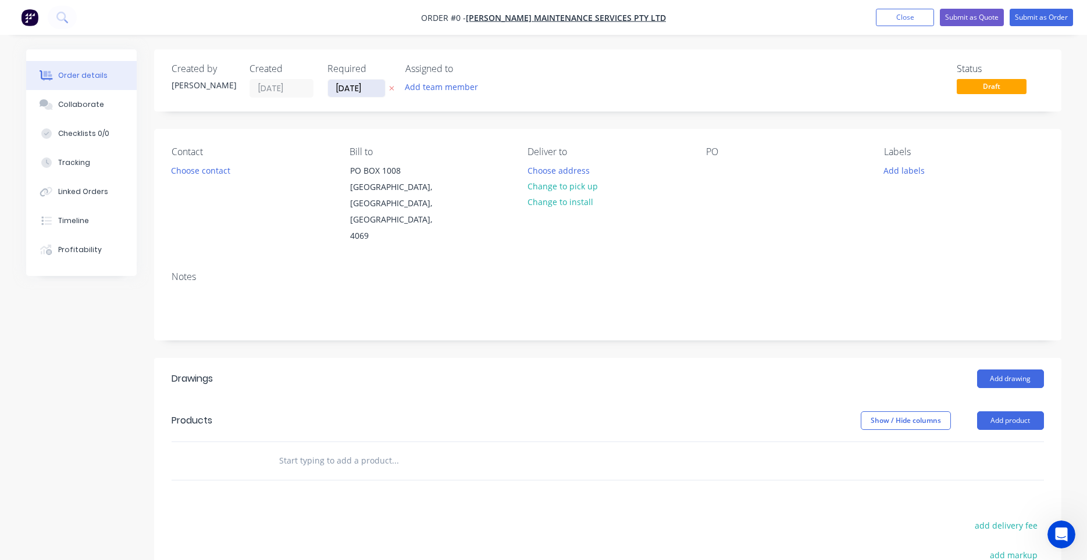
click at [367, 90] on input "[DATE]" at bounding box center [356, 88] width 57 height 17
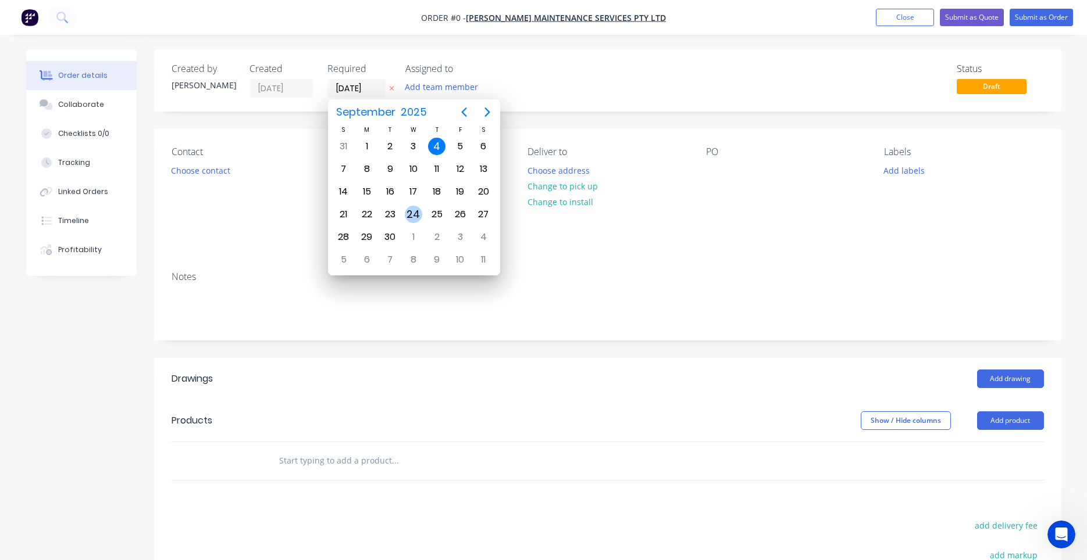
click at [420, 212] on div "24" at bounding box center [413, 214] width 17 height 17
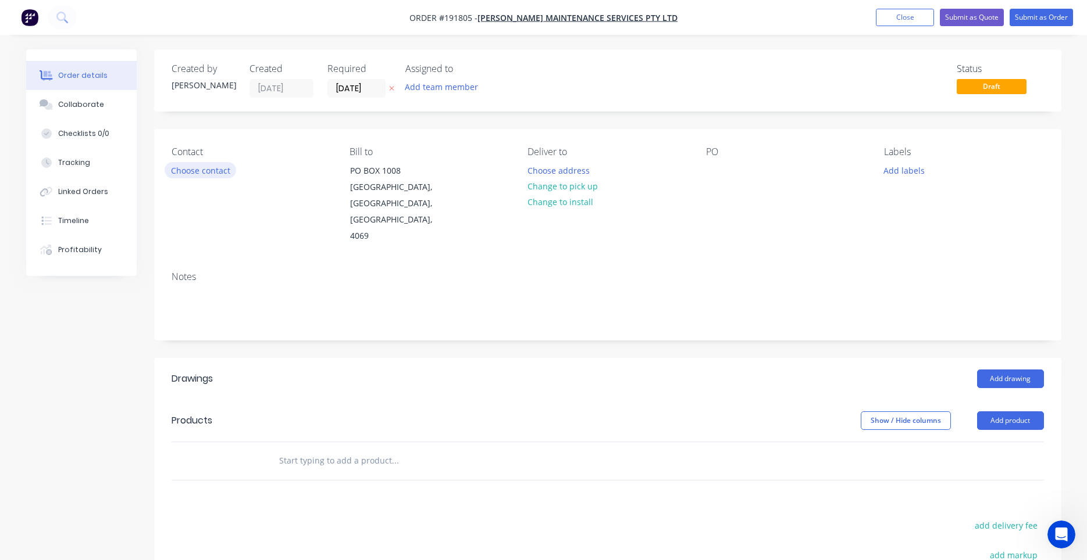
click at [223, 174] on button "Choose contact" at bounding box center [201, 170] width 72 height 16
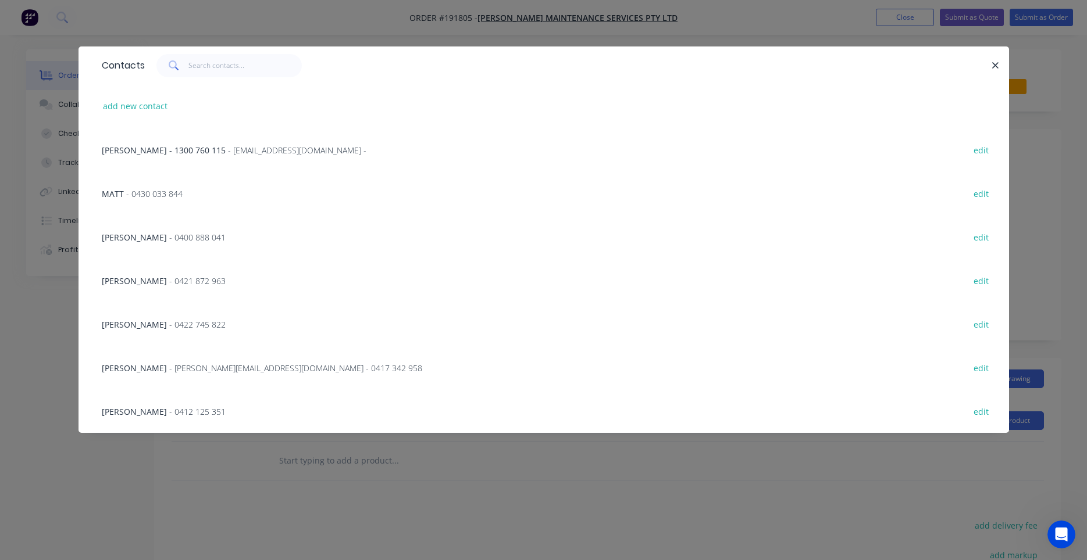
click at [317, 369] on span "- chris@timmersmaintenance.com.au - 0417 342 958" at bounding box center [295, 368] width 253 height 11
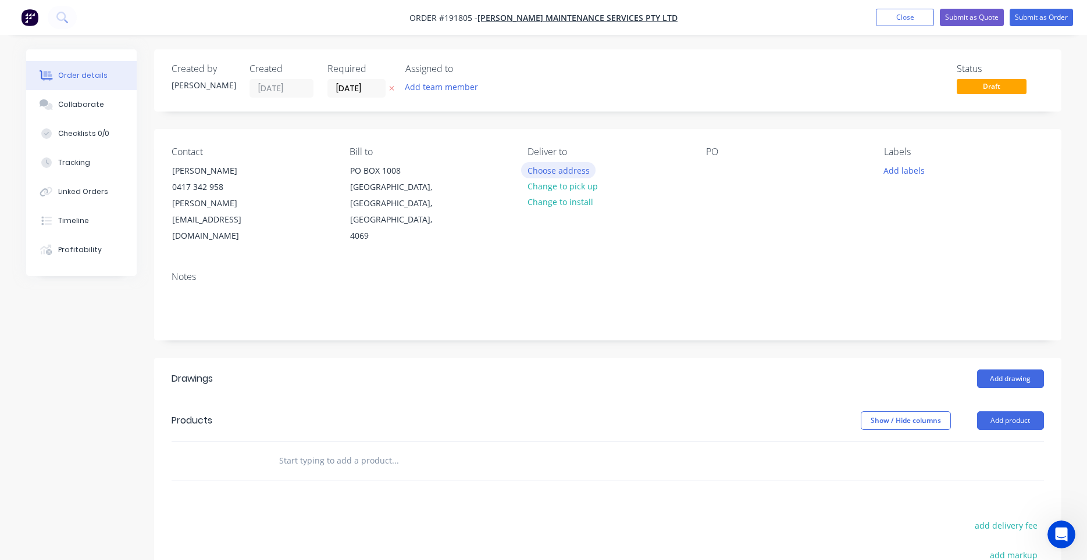
click at [586, 172] on button "Choose address" at bounding box center [558, 170] width 74 height 16
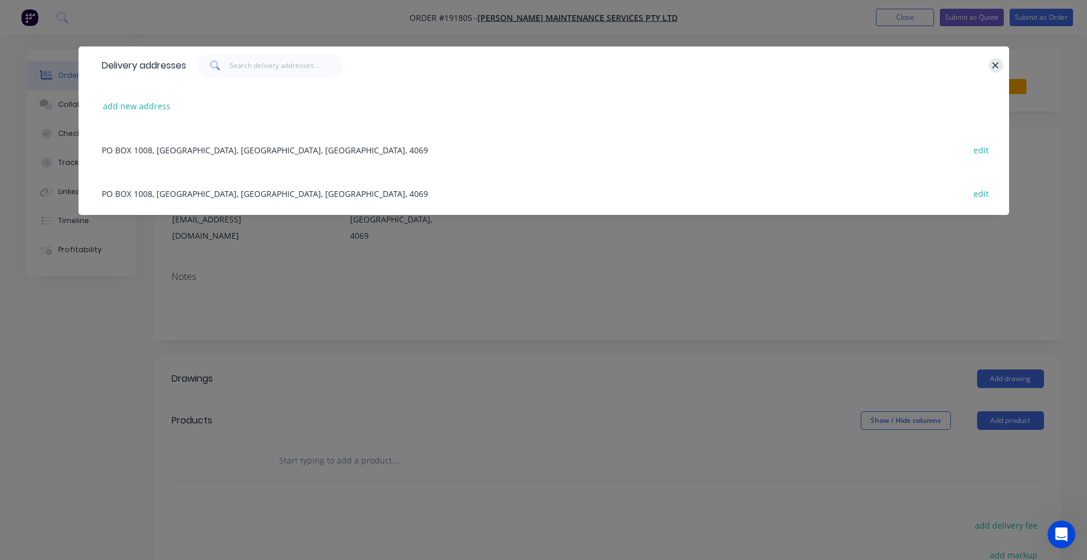
click at [997, 61] on icon "button" at bounding box center [995, 65] width 8 height 10
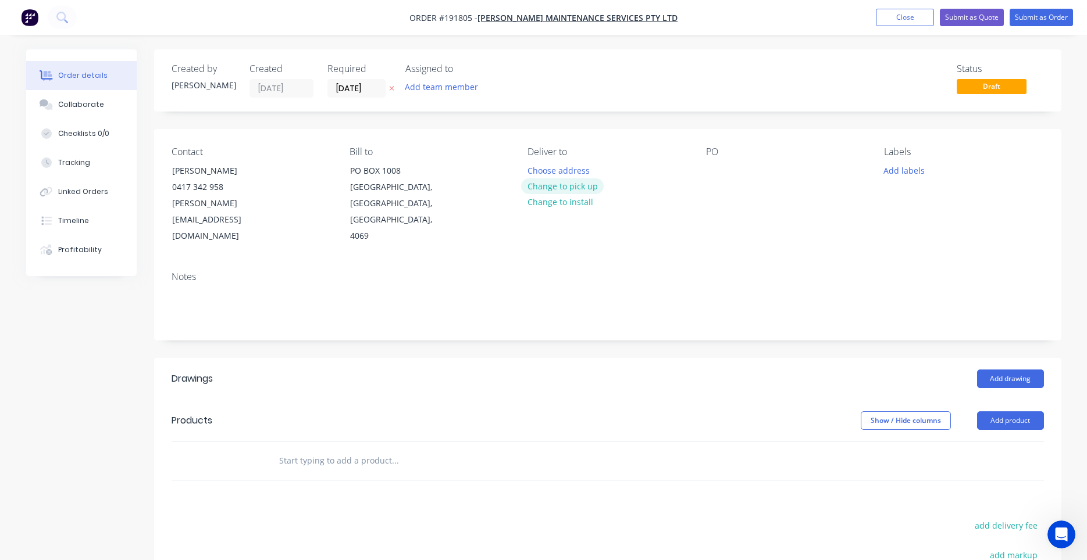
click at [551, 187] on button "Change to pick up" at bounding box center [562, 186] width 83 height 16
click at [545, 170] on div at bounding box center [536, 170] width 19 height 17
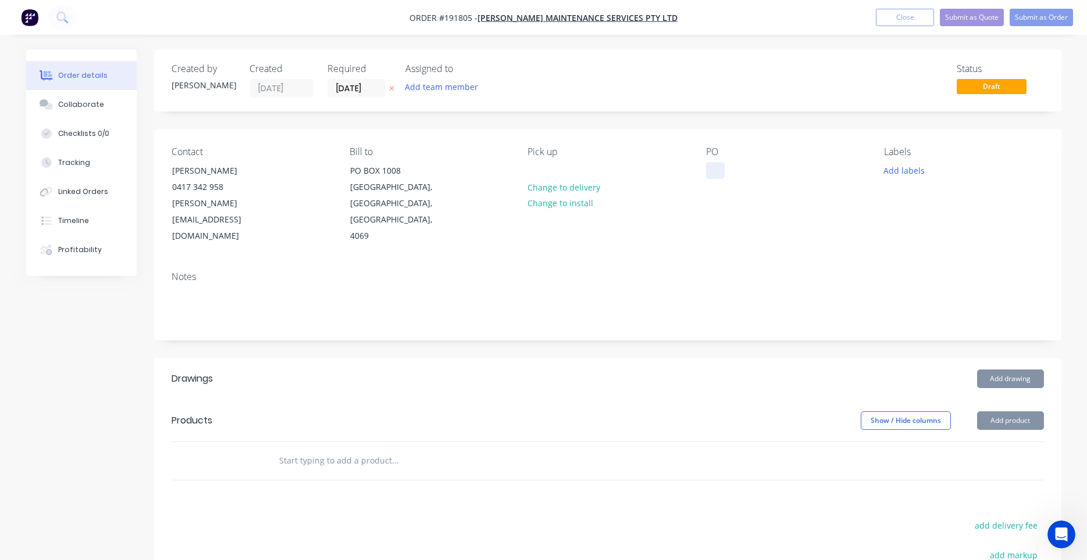
click at [708, 171] on div at bounding box center [715, 170] width 19 height 17
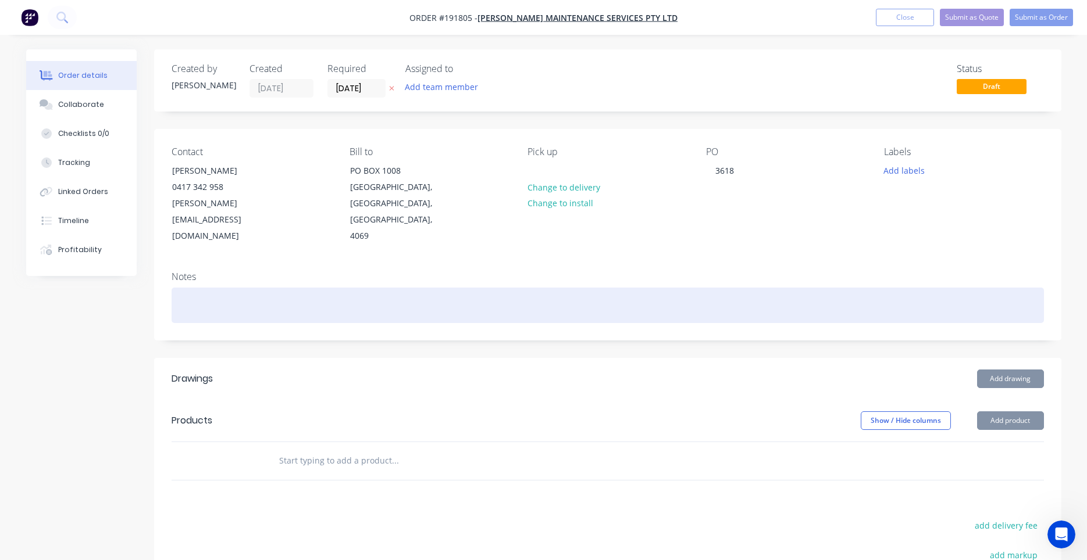
click at [427, 288] on div at bounding box center [608, 305] width 872 height 35
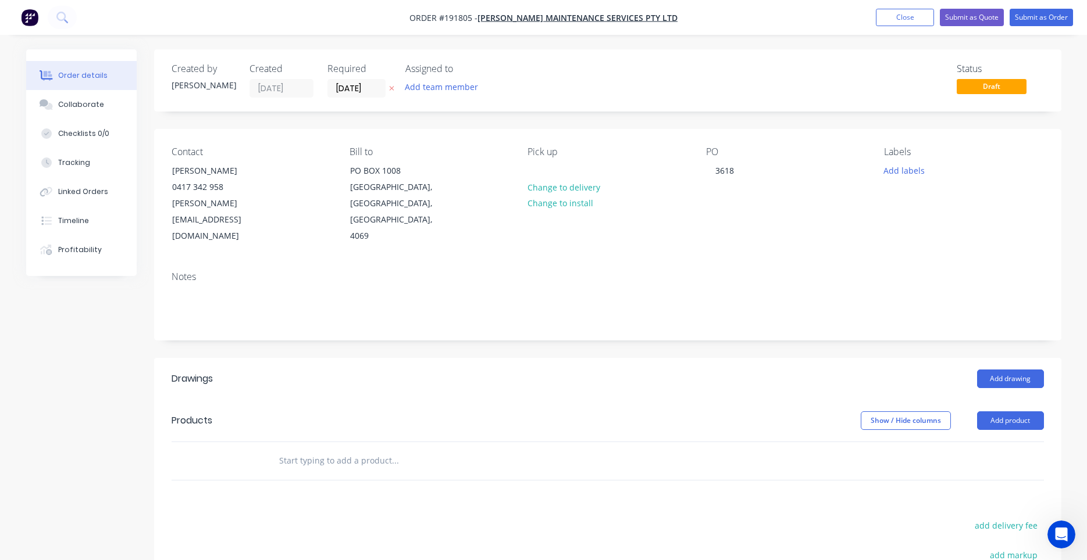
click at [414, 358] on header "Drawings Add drawing" at bounding box center [607, 379] width 907 height 42
click at [1009, 370] on button "Add drawing" at bounding box center [1010, 379] width 67 height 19
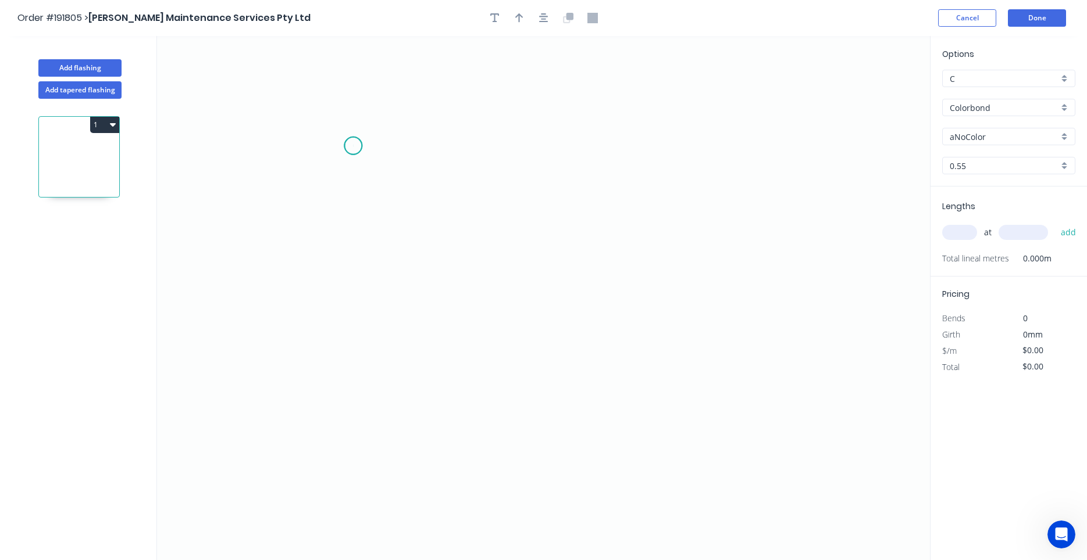
click at [353, 146] on icon "0" at bounding box center [543, 298] width 773 height 524
click at [353, 277] on icon "0" at bounding box center [543, 298] width 773 height 524
click at [628, 279] on icon "0 ?" at bounding box center [543, 298] width 773 height 524
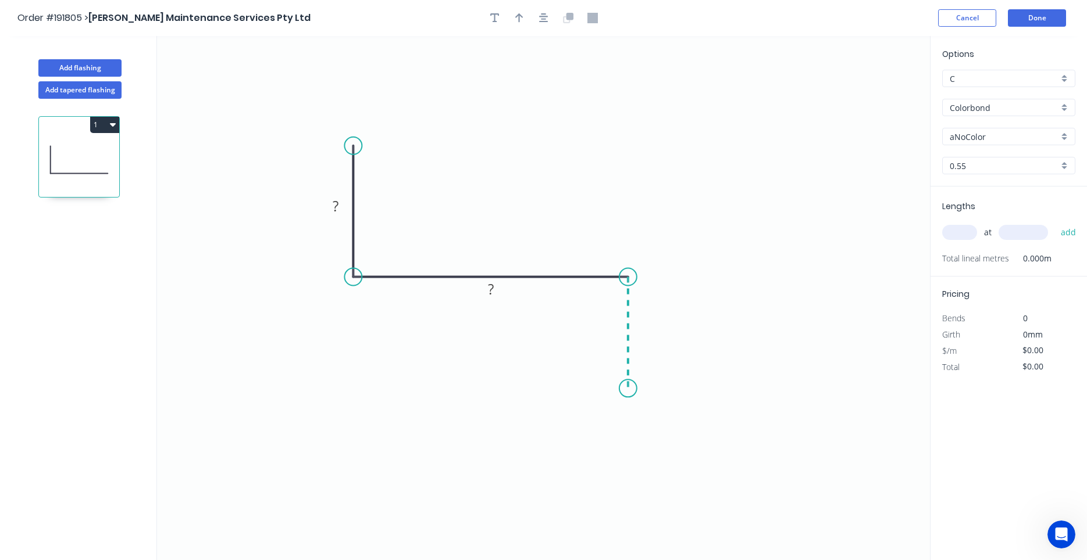
click at [624, 389] on icon "0 ? ?" at bounding box center [543, 298] width 773 height 524
click at [624, 389] on circle at bounding box center [627, 388] width 17 height 17
click at [644, 429] on div "Crush & Fold" at bounding box center [682, 428] width 117 height 24
click at [620, 374] on rect at bounding box center [603, 368] width 47 height 24
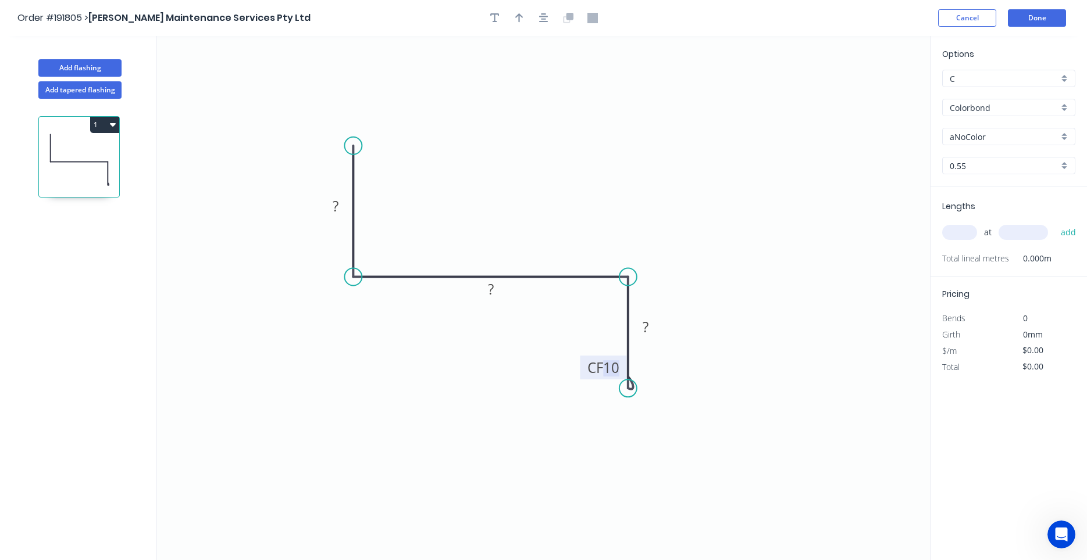
click at [615, 365] on tspan "10" at bounding box center [611, 367] width 16 height 19
click at [956, 234] on input "text" at bounding box center [959, 232] width 35 height 15
click at [1055, 223] on button "add" at bounding box center [1068, 233] width 27 height 20
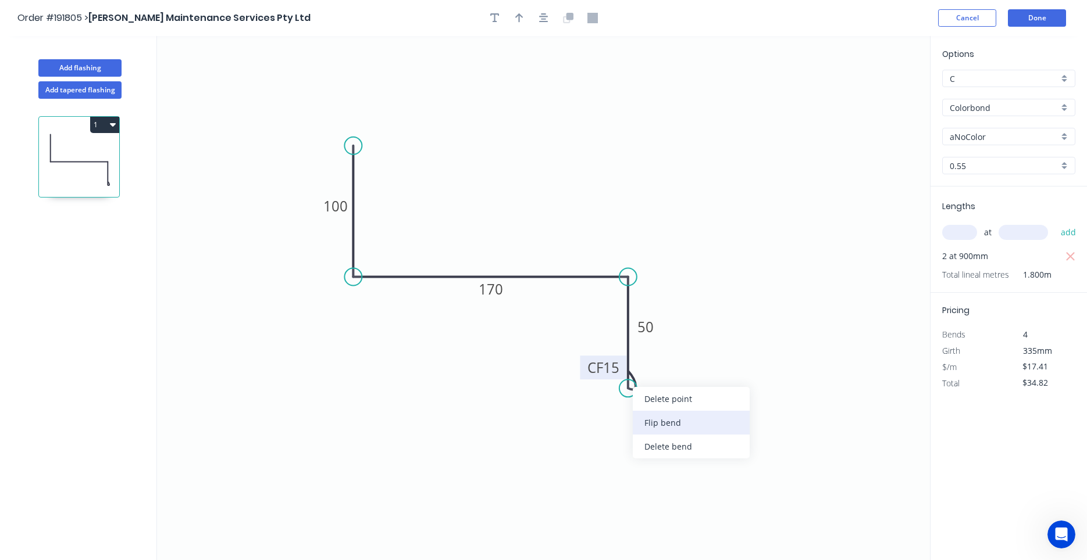
click at [646, 418] on div "Flip bend" at bounding box center [691, 423] width 117 height 24
drag, startPoint x: 673, startPoint y: 376, endPoint x: 663, endPoint y: 426, distance: 51.1
click at [663, 426] on rect at bounding box center [642, 418] width 47 height 24
click at [519, 20] on icon "button" at bounding box center [519, 17] width 8 height 9
click at [869, 92] on icon at bounding box center [871, 80] width 10 height 37
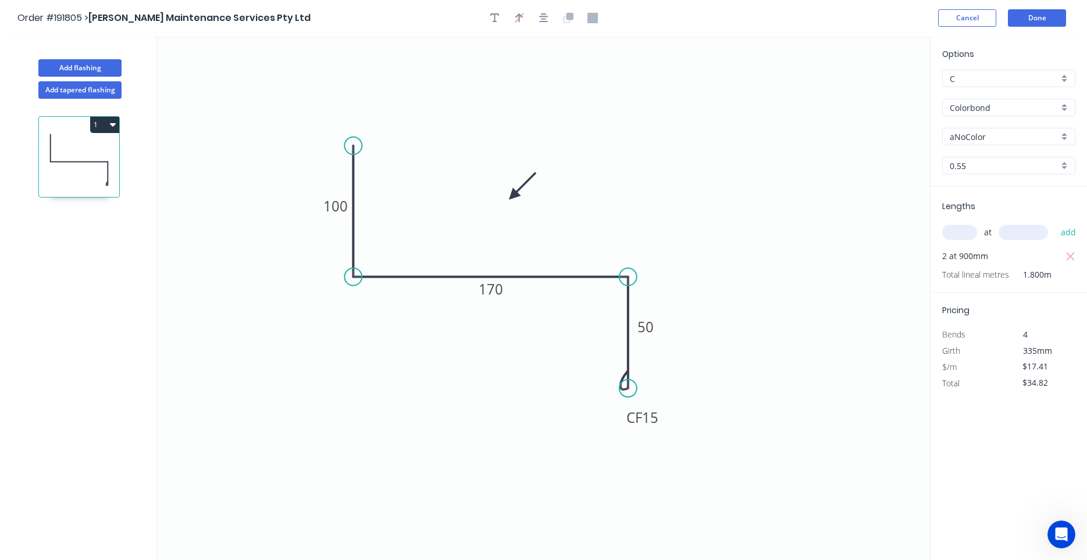
drag, startPoint x: 870, startPoint y: 92, endPoint x: 513, endPoint y: 196, distance: 371.8
click at [513, 196] on icon at bounding box center [522, 186] width 34 height 34
click at [536, 19] on button "button" at bounding box center [543, 17] width 17 height 17
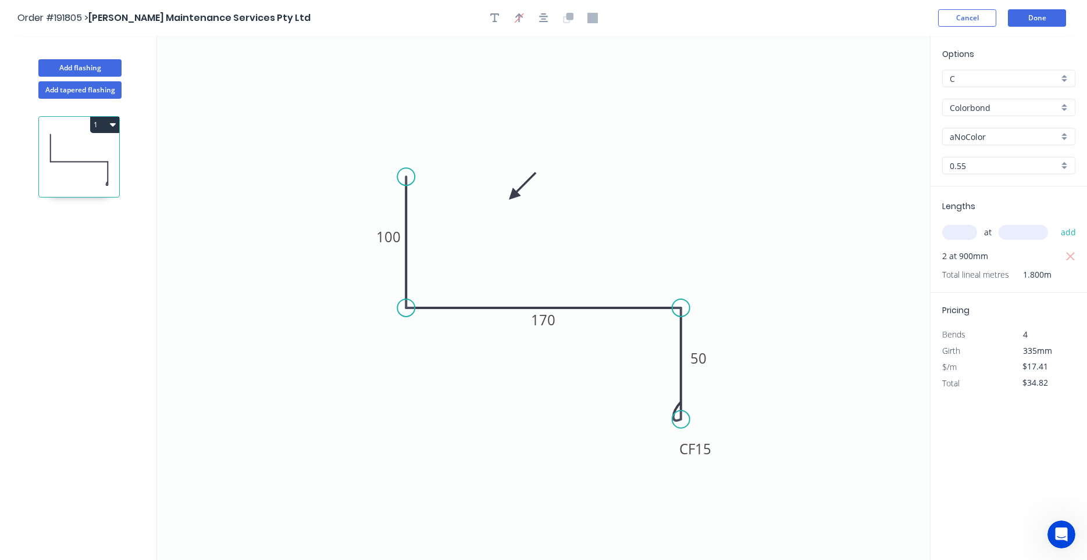
drag, startPoint x: 515, startPoint y: 188, endPoint x: 536, endPoint y: 209, distance: 29.6
click at [536, 209] on icon "0 100 170 CF 15 50" at bounding box center [543, 298] width 773 height 524
drag, startPoint x: 515, startPoint y: 194, endPoint x: 542, endPoint y: 223, distance: 40.3
click at [542, 223] on icon at bounding box center [552, 214] width 34 height 34
click at [1031, 19] on button "Done" at bounding box center [1037, 17] width 58 height 17
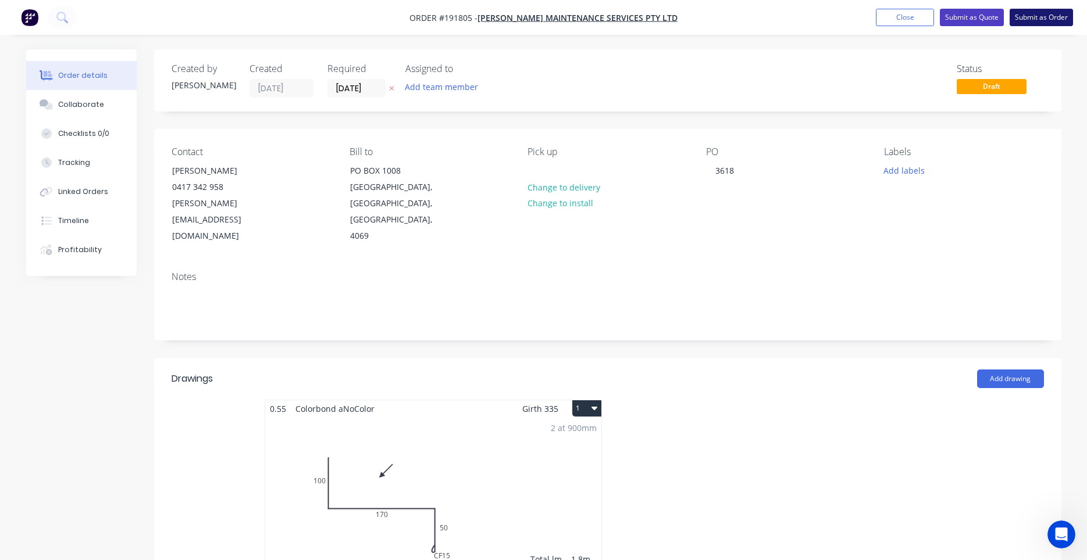
drag, startPoint x: 998, startPoint y: 20, endPoint x: 1026, endPoint y: 13, distance: 28.2
click at [1026, 13] on ul "Add product Close Submit as Quote Submit as Order" at bounding box center [974, 17] width 225 height 17
click at [1026, 13] on button "Submit as Order" at bounding box center [1040, 17] width 63 height 17
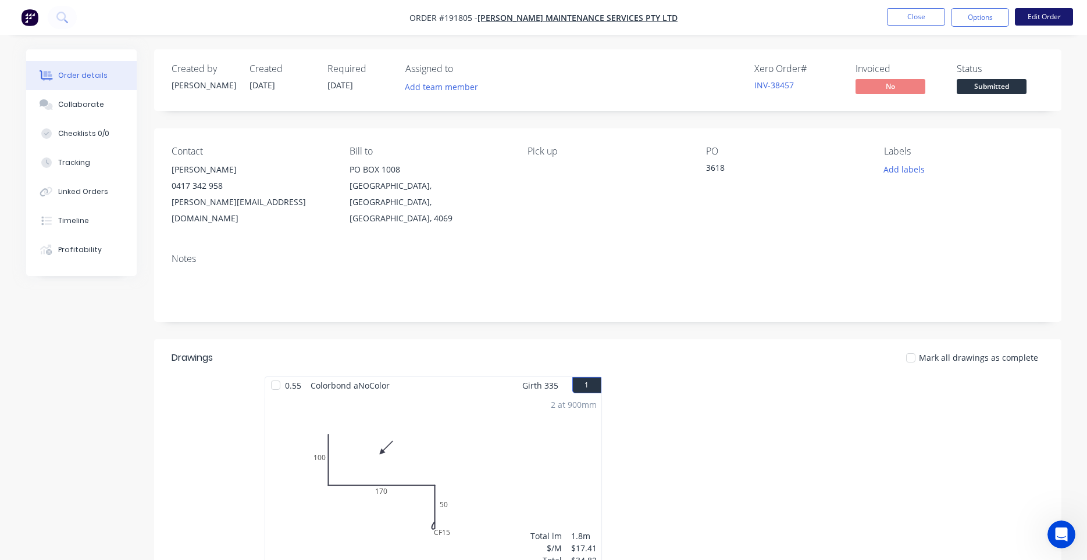
click at [1041, 17] on button "Edit Order" at bounding box center [1043, 16] width 58 height 17
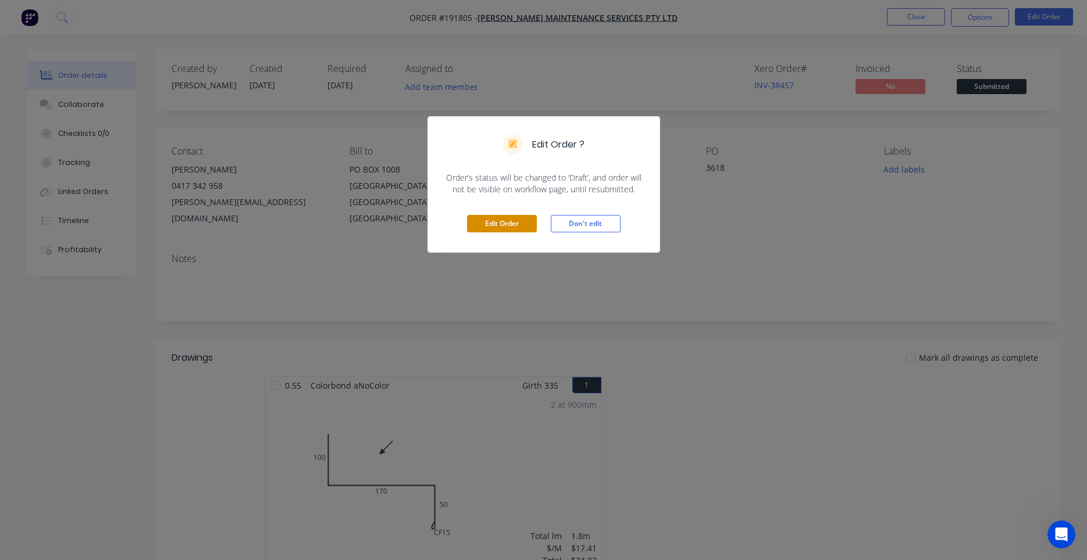
click at [521, 223] on button "Edit Order" at bounding box center [502, 223] width 70 height 17
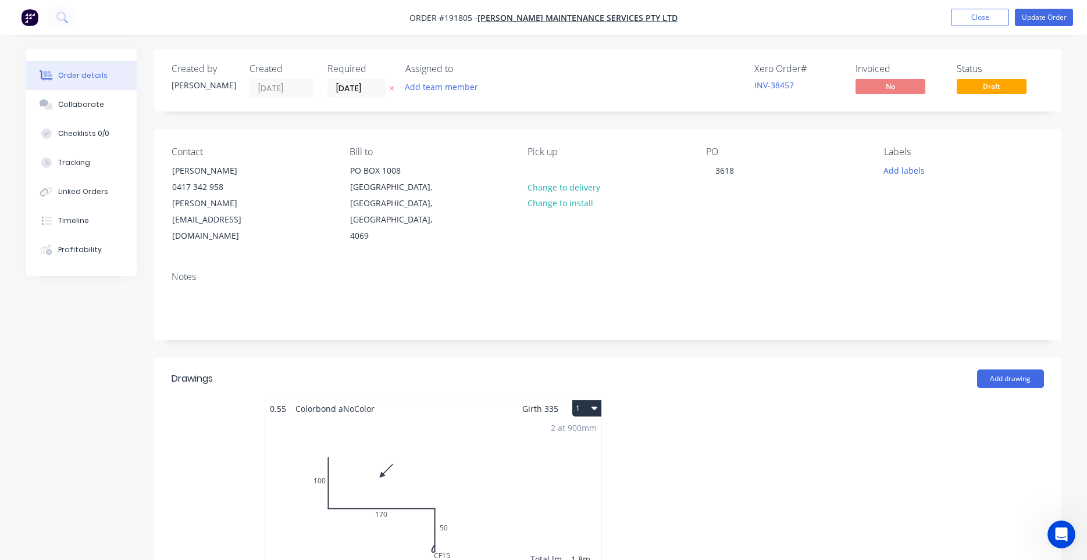
click at [599, 401] on button "1" at bounding box center [586, 409] width 29 height 16
click at [585, 428] on div "Use larger box size" at bounding box center [546, 436] width 90 height 17
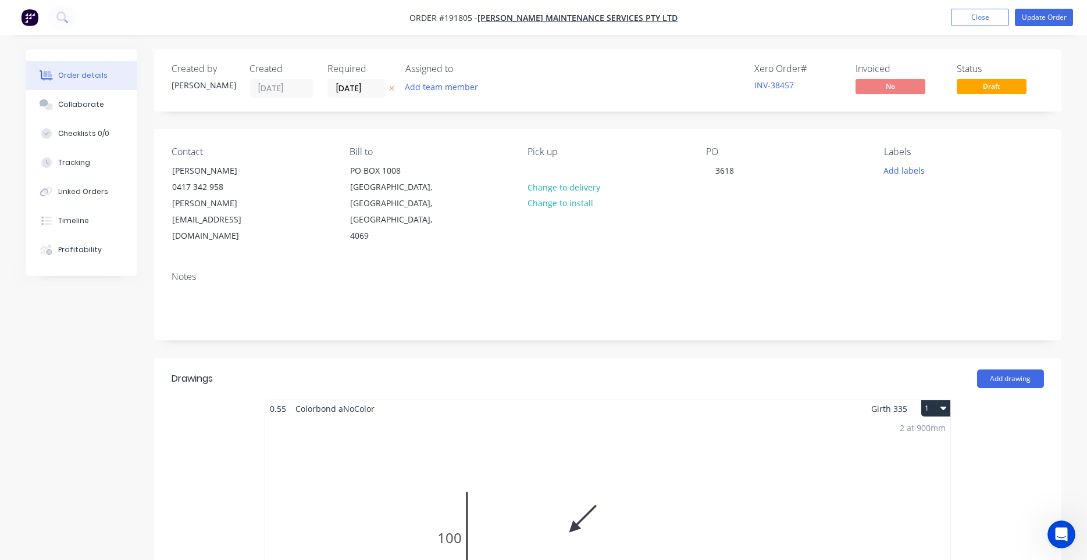
click at [1053, 27] on nav "Order #191805 - Timmers Maintenance Services Pty Ltd Add product Close Update O…" at bounding box center [543, 17] width 1087 height 35
click at [1058, 15] on button "Update Order" at bounding box center [1043, 17] width 58 height 17
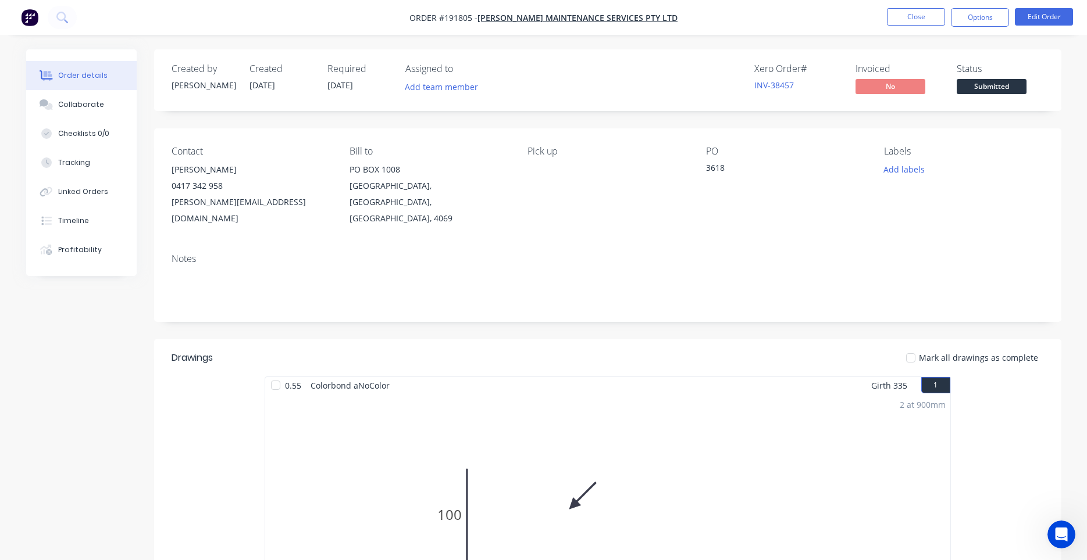
click at [998, 20] on button "Options" at bounding box center [980, 17] width 58 height 19
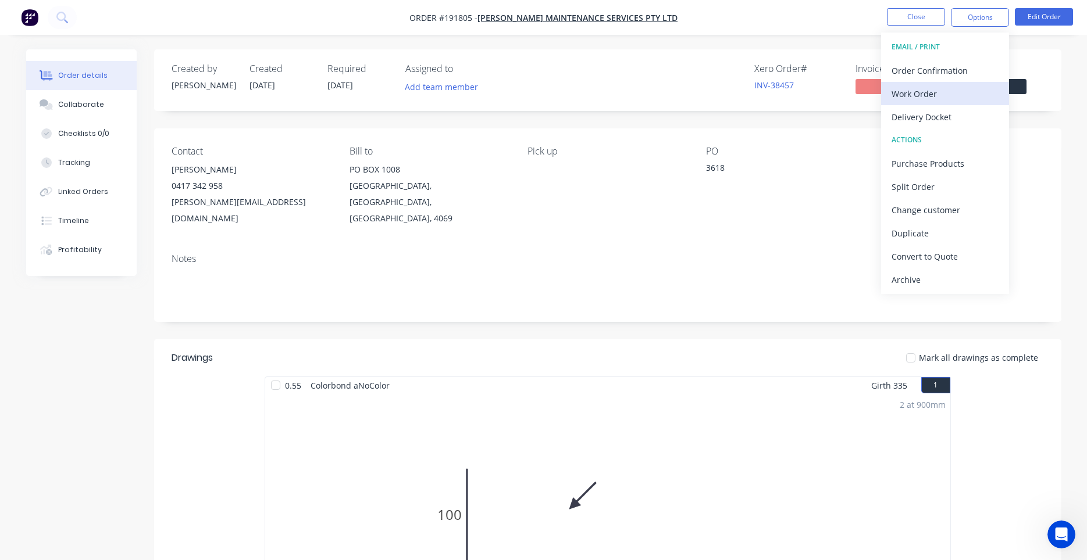
click at [951, 93] on div "Work Order" at bounding box center [944, 93] width 107 height 17
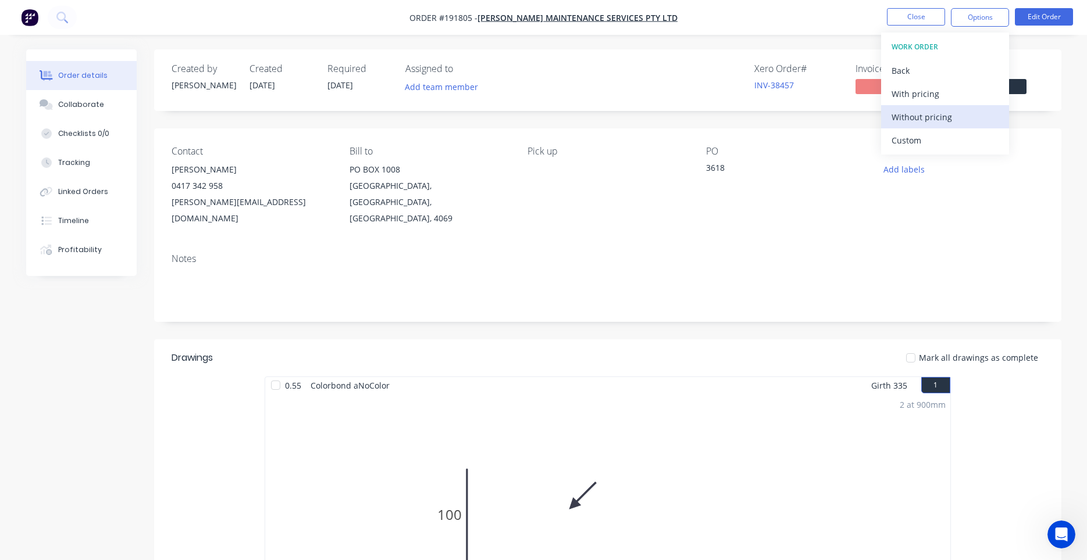
click at [942, 117] on div "Without pricing" at bounding box center [944, 117] width 107 height 17
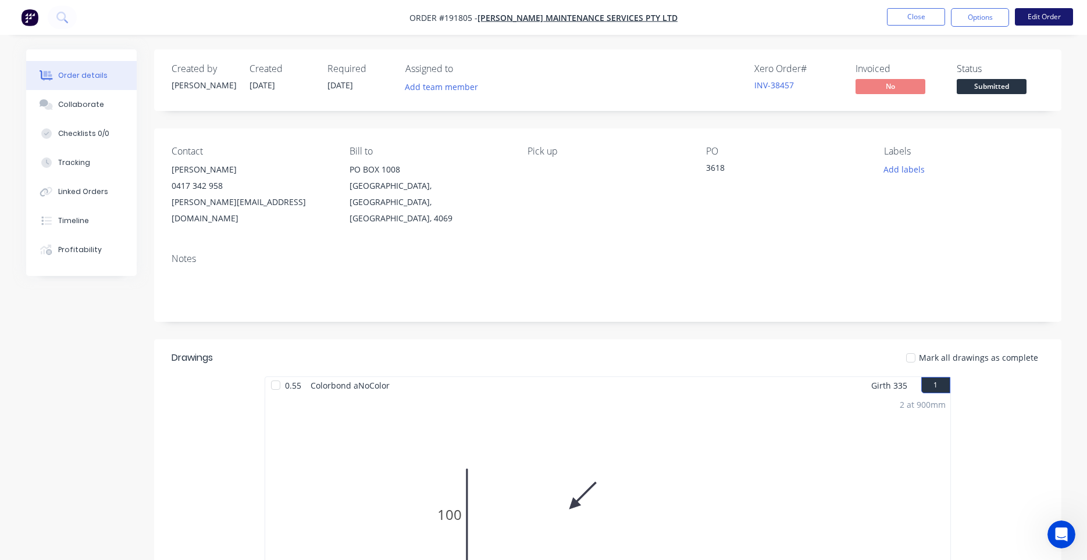
click at [1051, 9] on button "Edit Order" at bounding box center [1043, 16] width 58 height 17
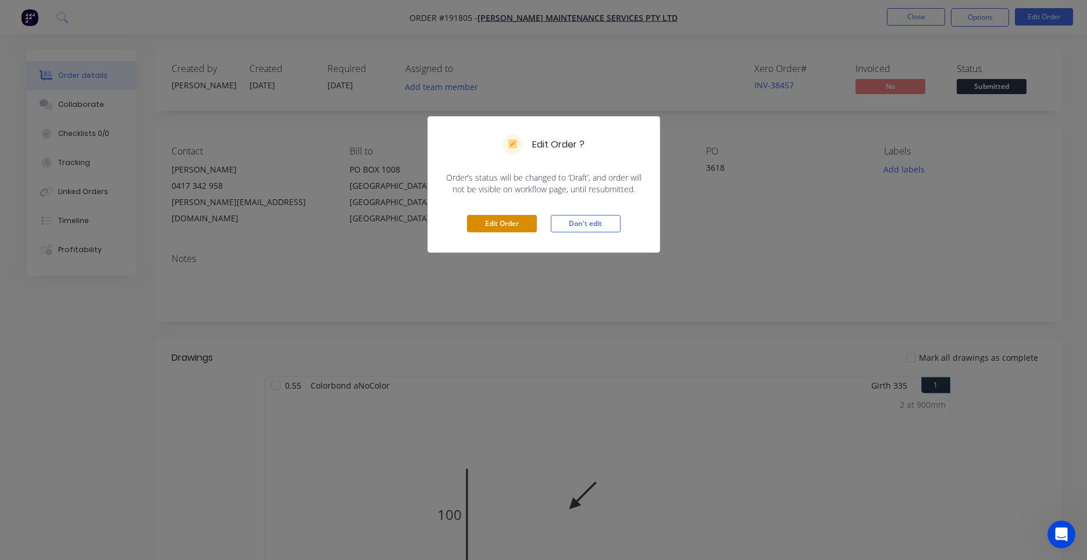
click at [503, 220] on button "Edit Order" at bounding box center [502, 223] width 70 height 17
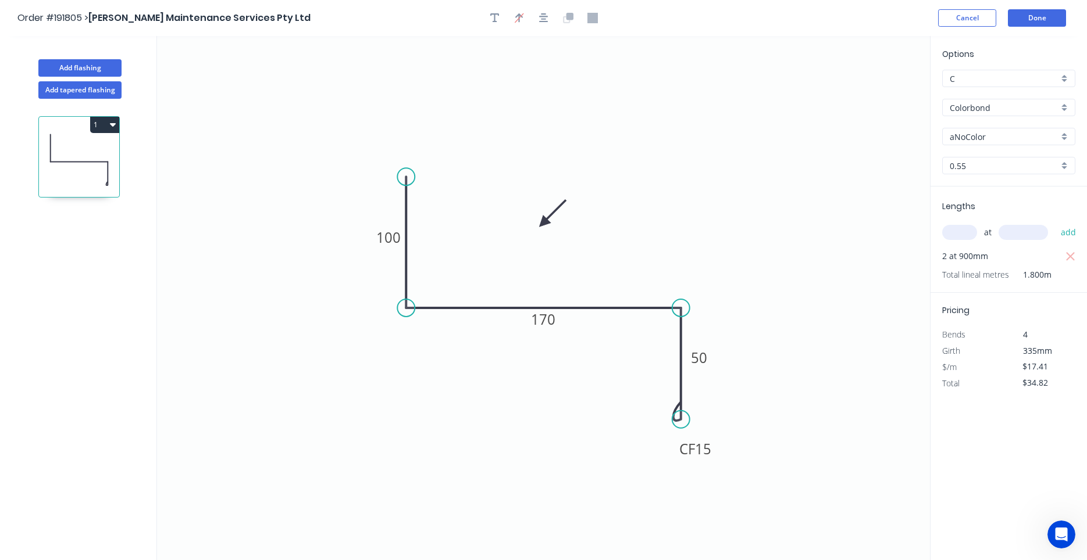
click at [994, 141] on input "aNoColor" at bounding box center [1003, 137] width 109 height 12
click at [1008, 153] on div "Woodland Grey" at bounding box center [1008, 159] width 132 height 20
click at [1030, 23] on button "Done" at bounding box center [1037, 17] width 58 height 17
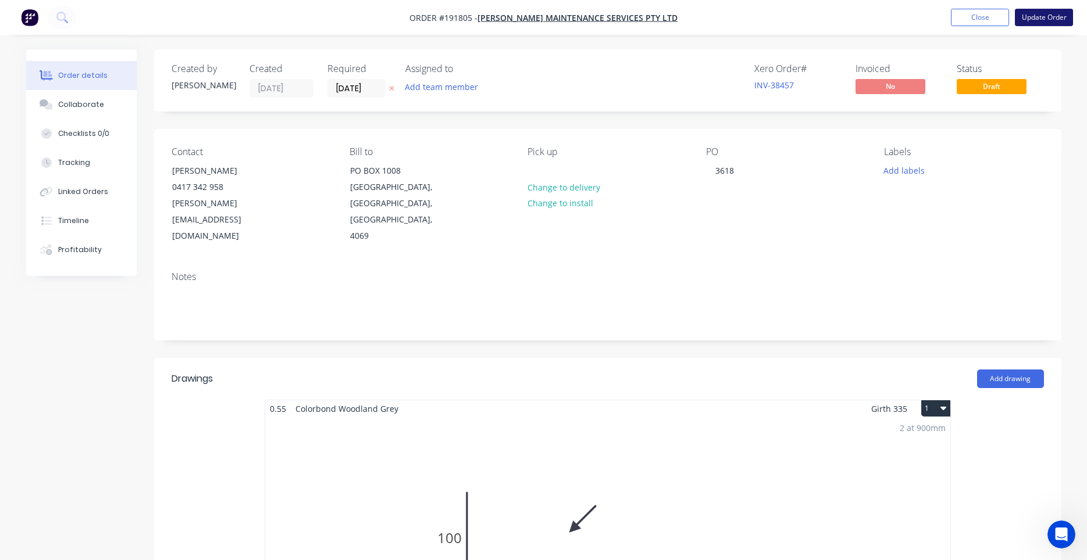
click at [1024, 15] on button "Update Order" at bounding box center [1043, 17] width 58 height 17
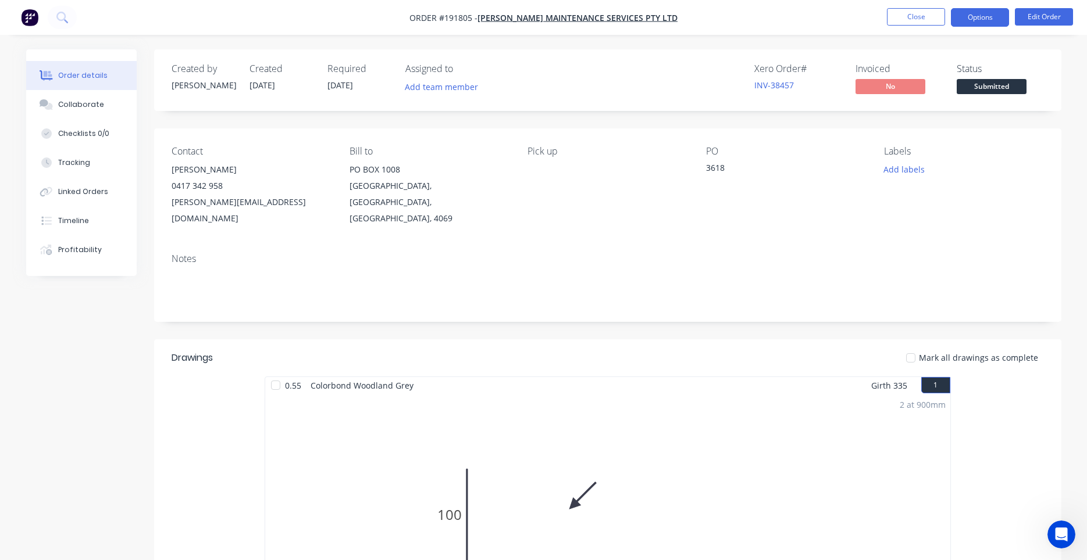
click at [1002, 20] on button "Options" at bounding box center [980, 17] width 58 height 19
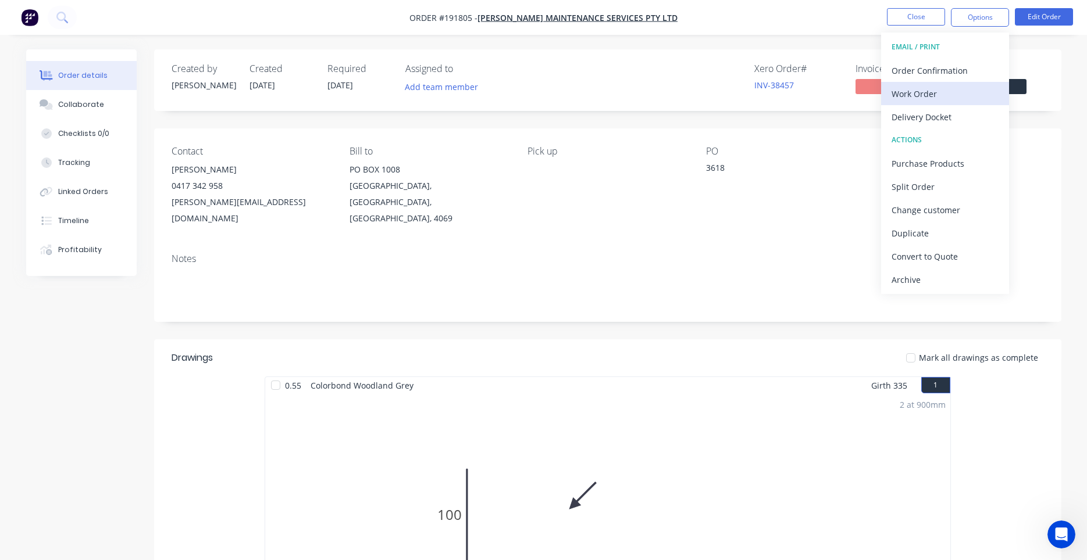
click at [959, 88] on div "Work Order" at bounding box center [944, 93] width 107 height 17
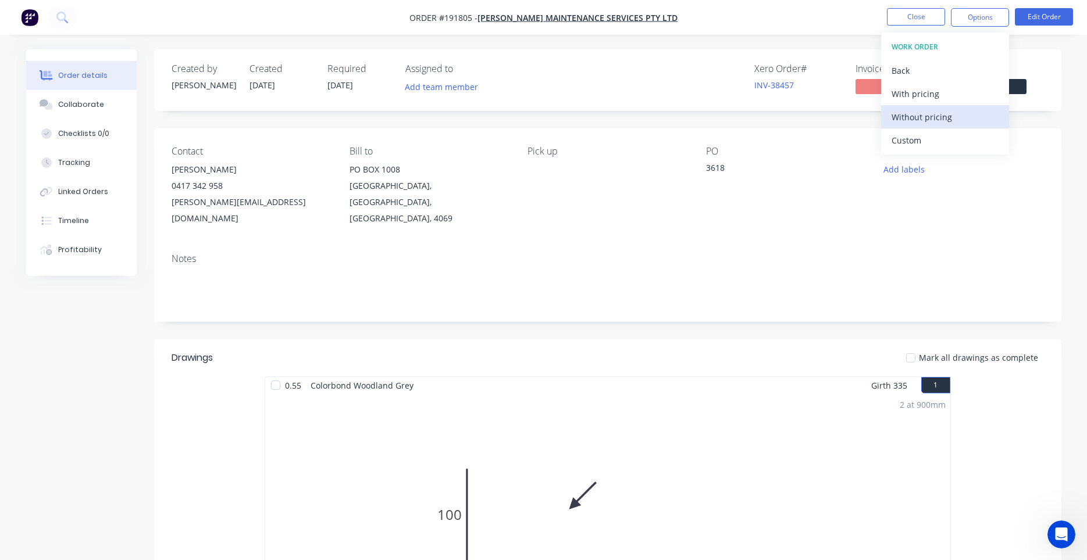
click at [949, 109] on div "Without pricing" at bounding box center [944, 117] width 107 height 17
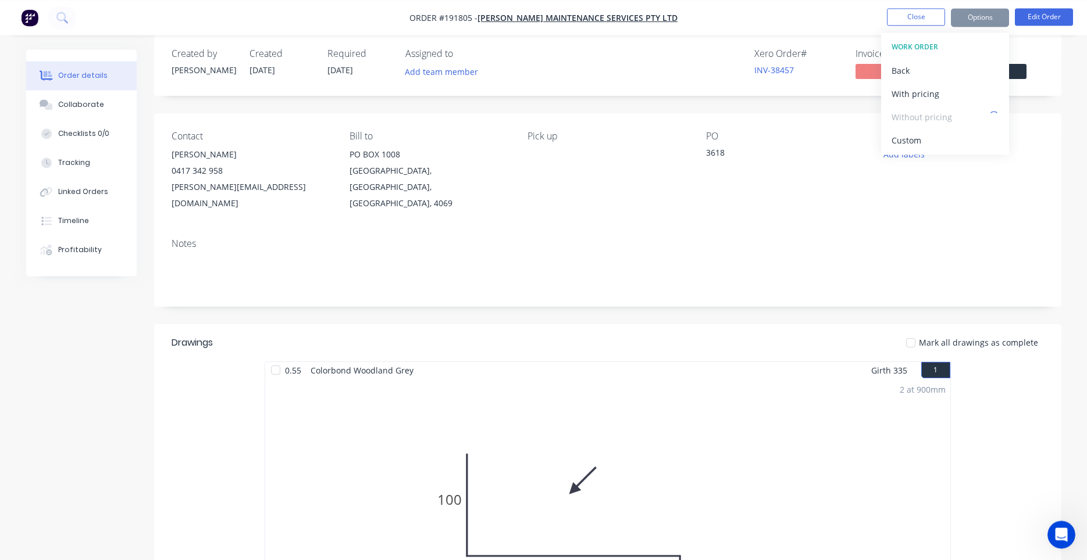
scroll to position [198, 0]
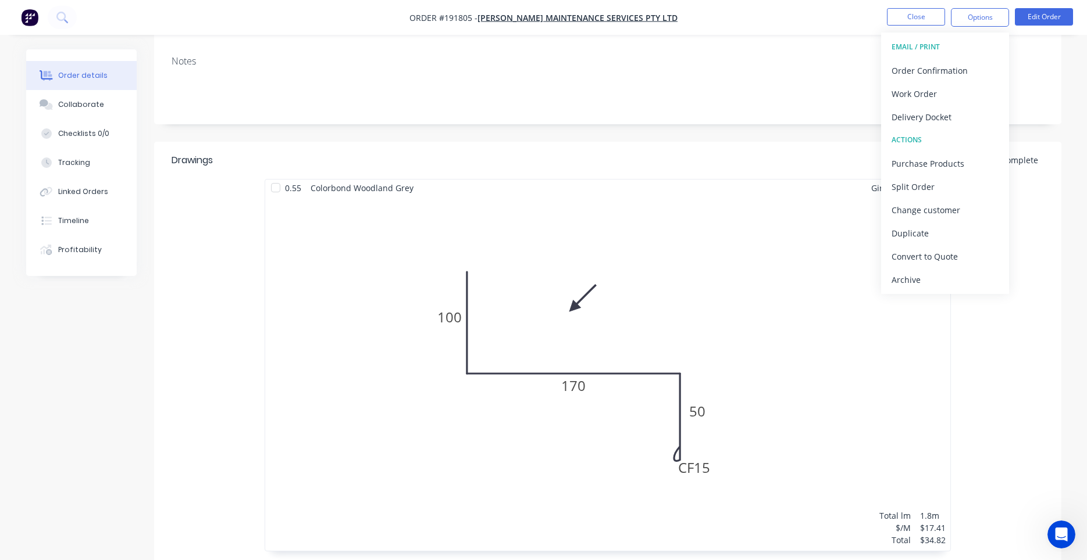
click at [967, 391] on div "0.55 Colorbond Woodland Grey Girth 335 1 0 100 170 CF 15 50 0 100 170 CF 15 50 …" at bounding box center [607, 377] width 907 height 396
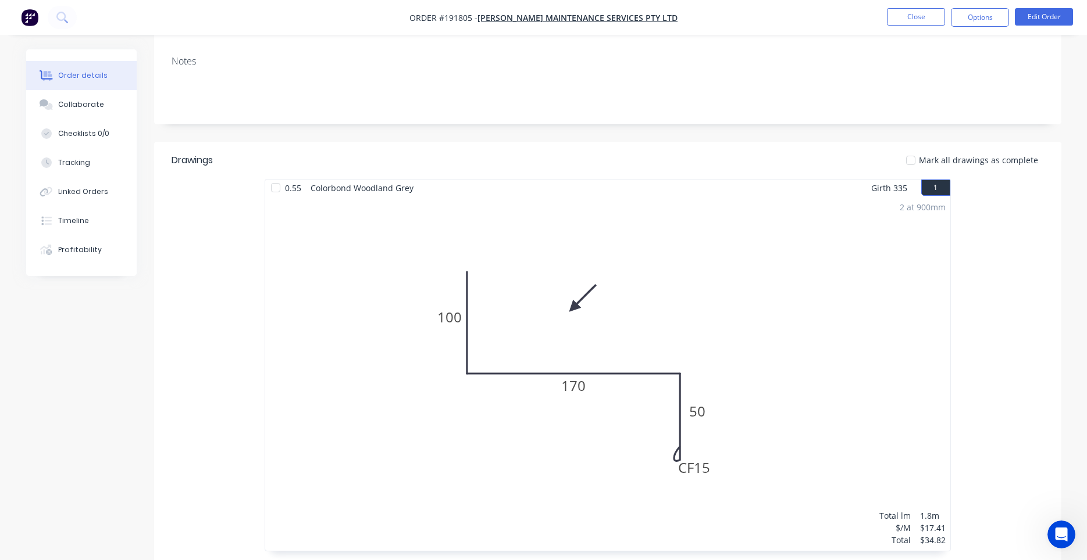
scroll to position [0, 0]
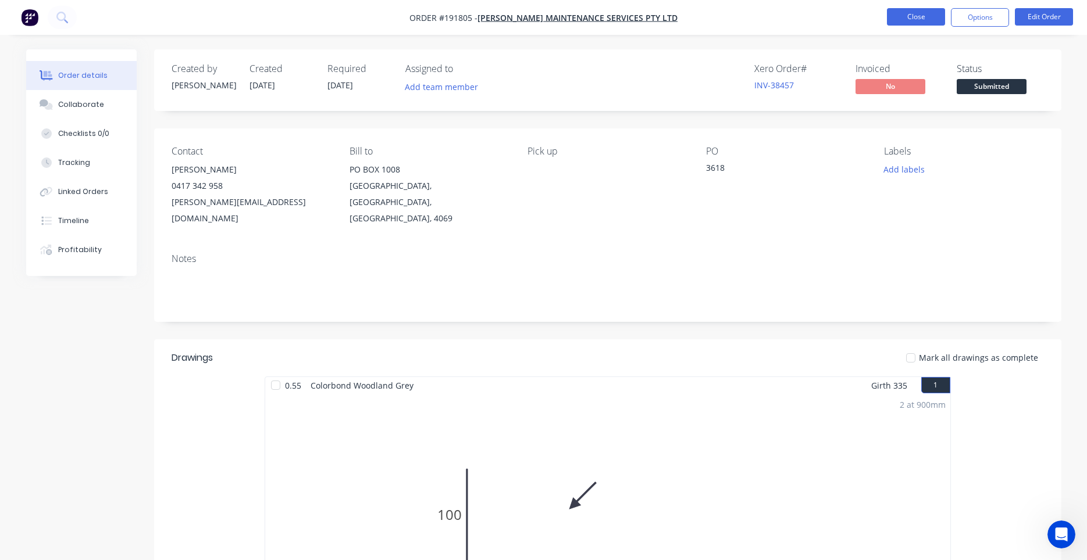
click at [935, 19] on button "Close" at bounding box center [916, 16] width 58 height 17
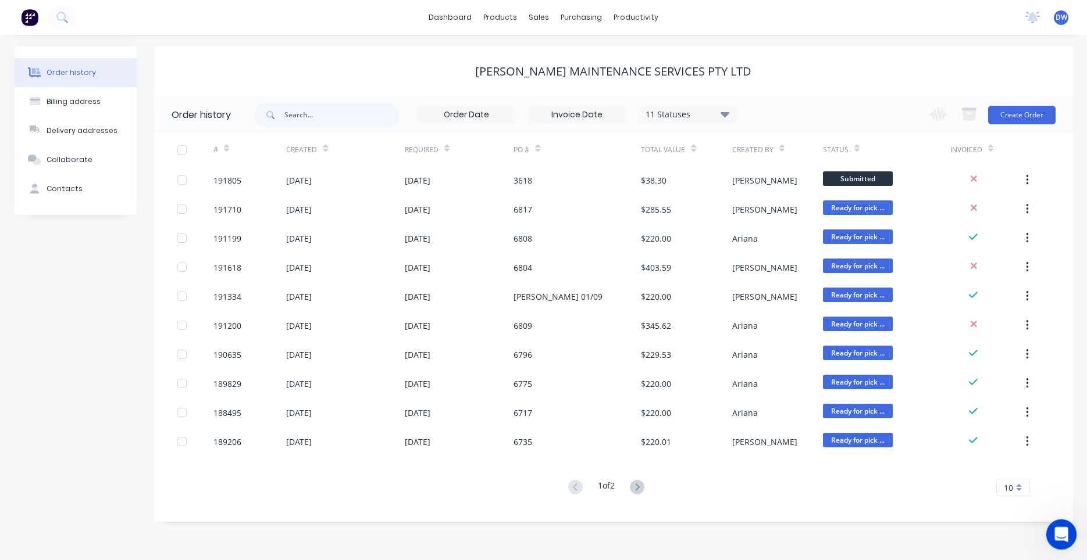
click at [1059, 542] on div "Open Intercom Messenger" at bounding box center [1059, 533] width 38 height 38
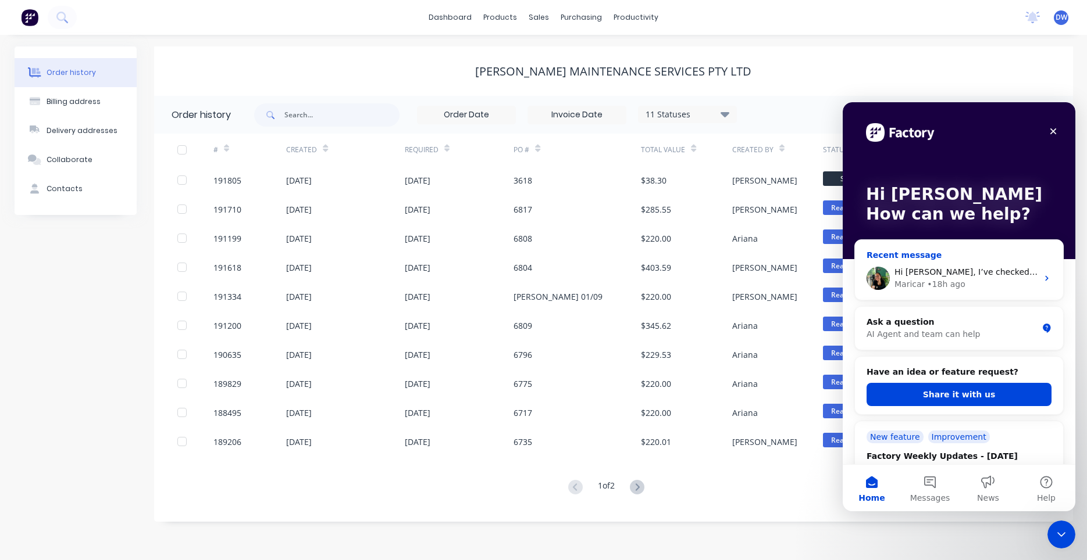
click at [967, 288] on div "Maricar • 18h ago" at bounding box center [965, 284] width 143 height 12
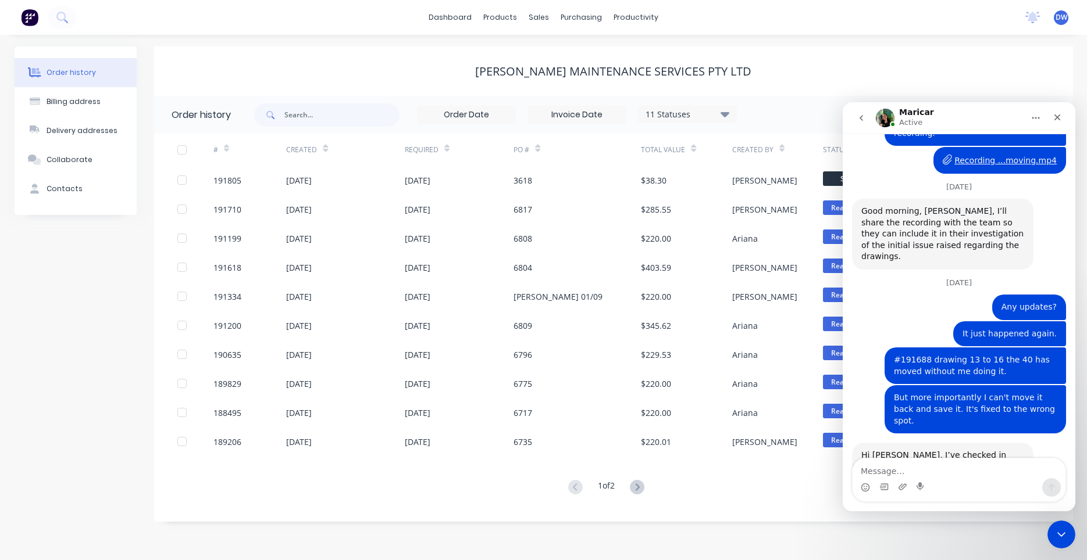
scroll to position [2413, 0]
click at [910, 474] on textarea "Message…" at bounding box center [958, 469] width 213 height 20
click at [907, 470] on textarea "Message…" at bounding box center [958, 469] width 213 height 20
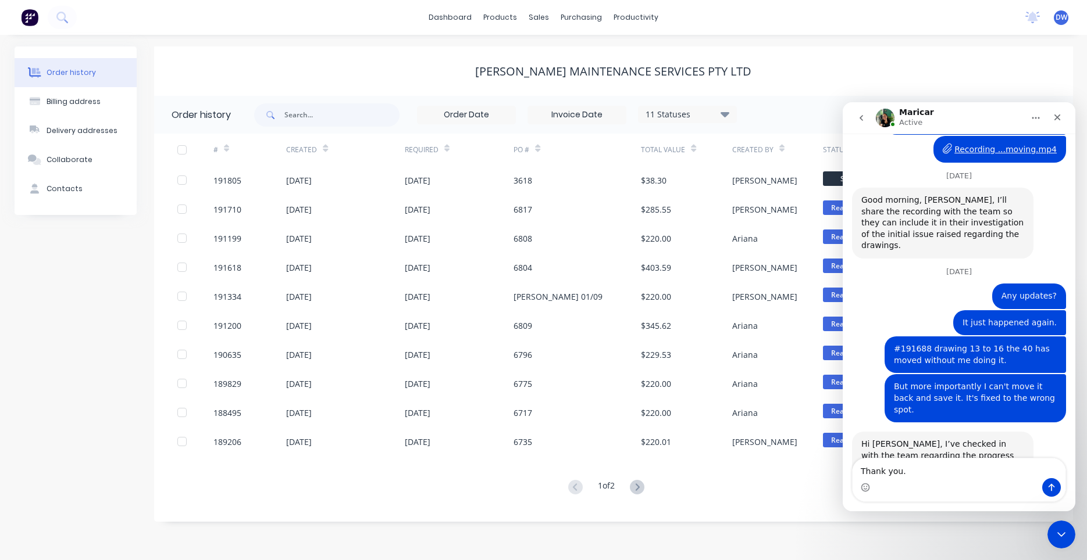
scroll to position [2425, 0]
click at [1054, 478] on textarea "Thank you." at bounding box center [958, 469] width 213 height 20
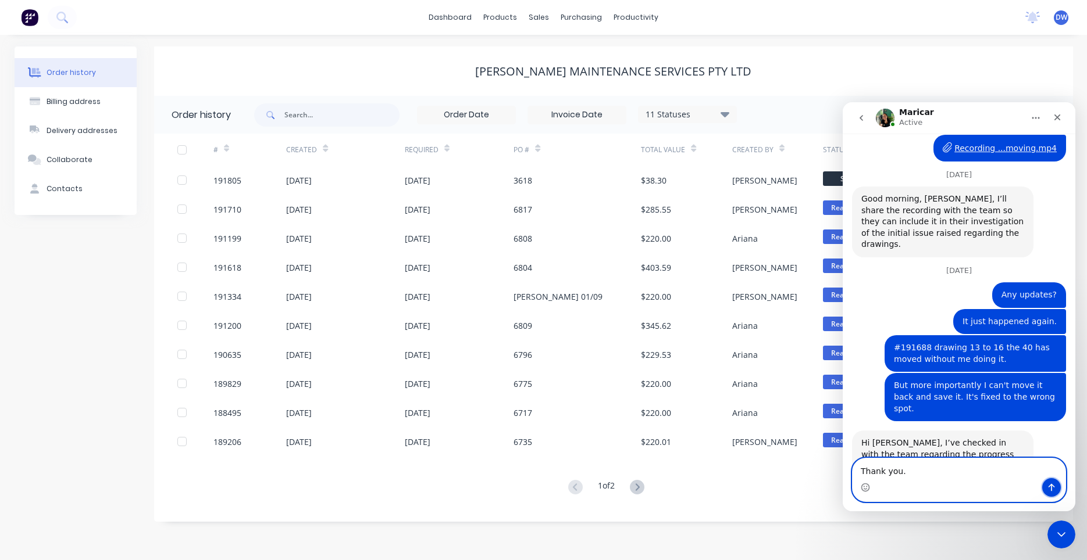
click at [1053, 486] on icon "Send a message…" at bounding box center [1050, 487] width 9 height 9
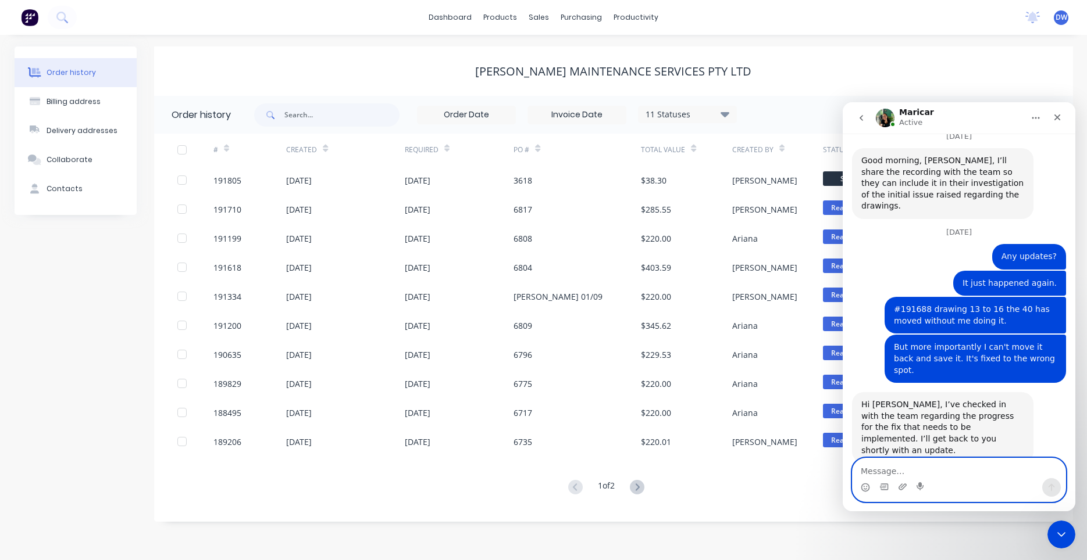
scroll to position [2475, 0]
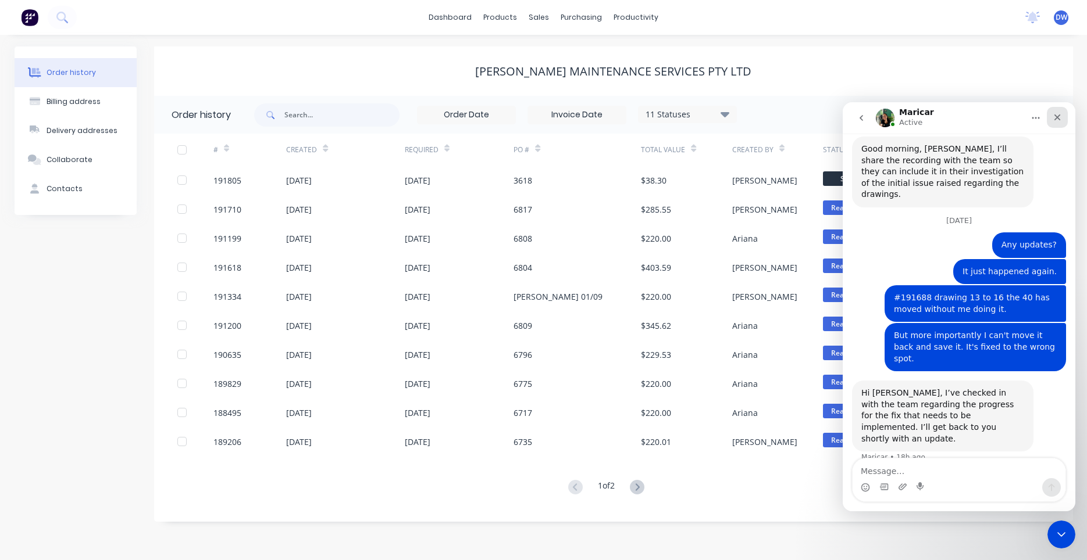
click at [1052, 117] on icon "Close" at bounding box center [1056, 117] width 9 height 9
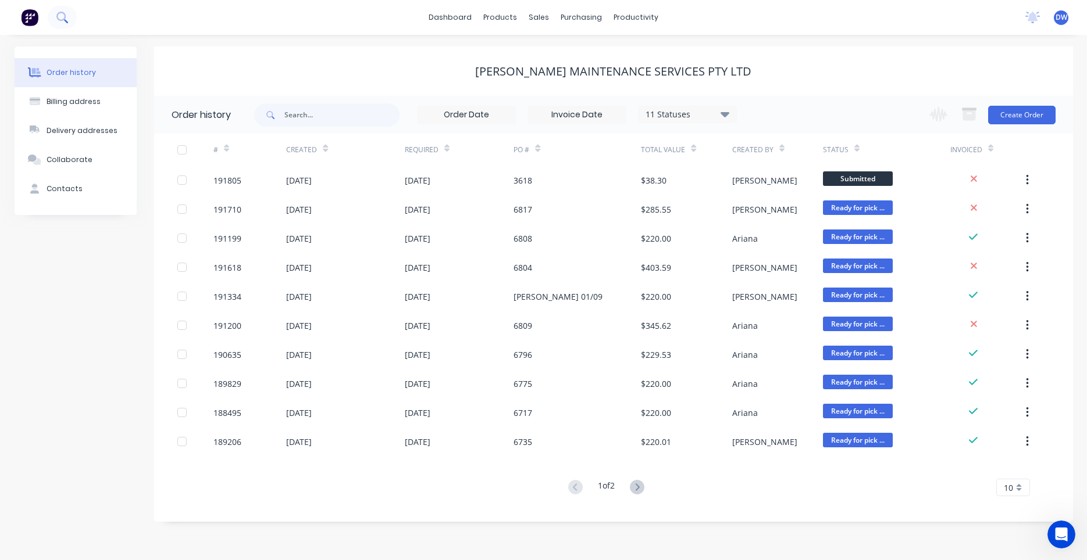
click at [63, 15] on icon at bounding box center [61, 17] width 11 height 11
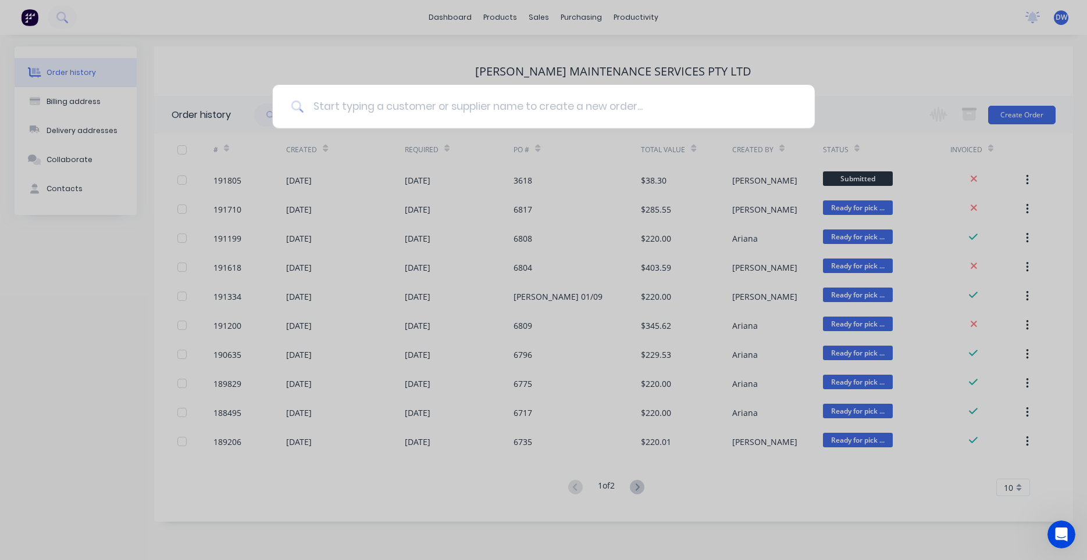
click at [336, 103] on input at bounding box center [549, 107] width 492 height 44
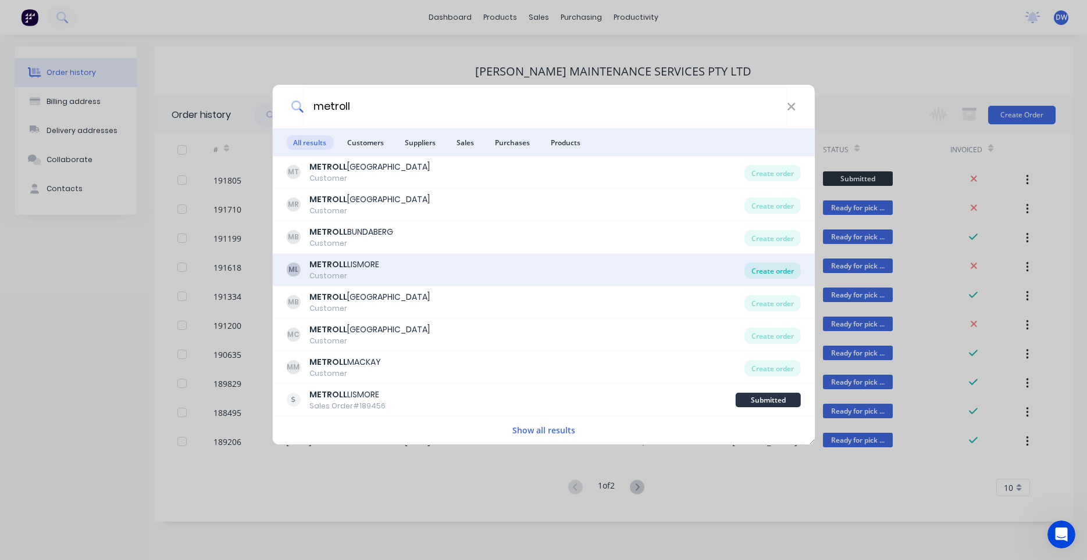
click at [752, 269] on div "Create order" at bounding box center [772, 271] width 56 height 16
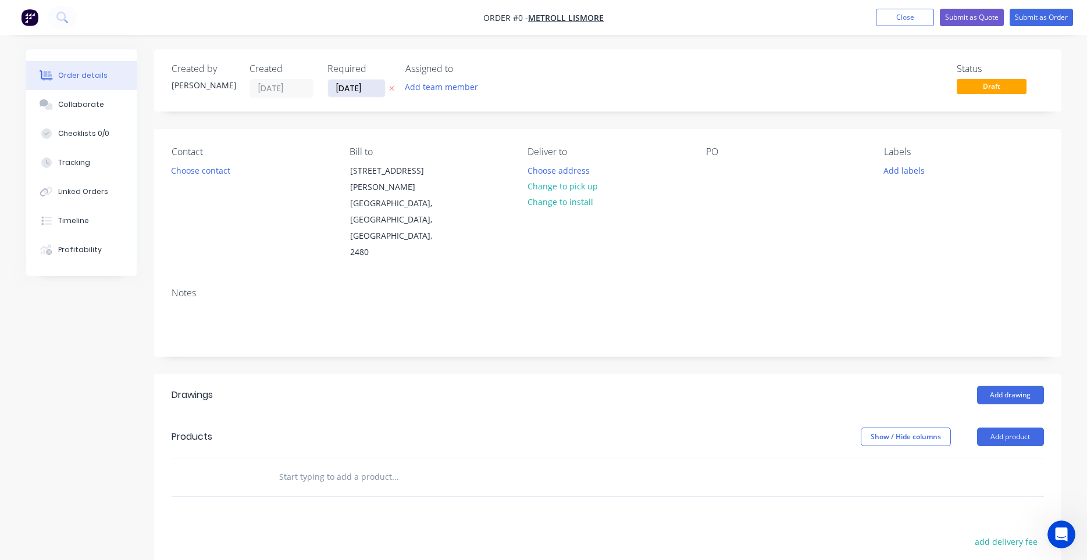
click at [353, 92] on input "[DATE]" at bounding box center [356, 88] width 57 height 17
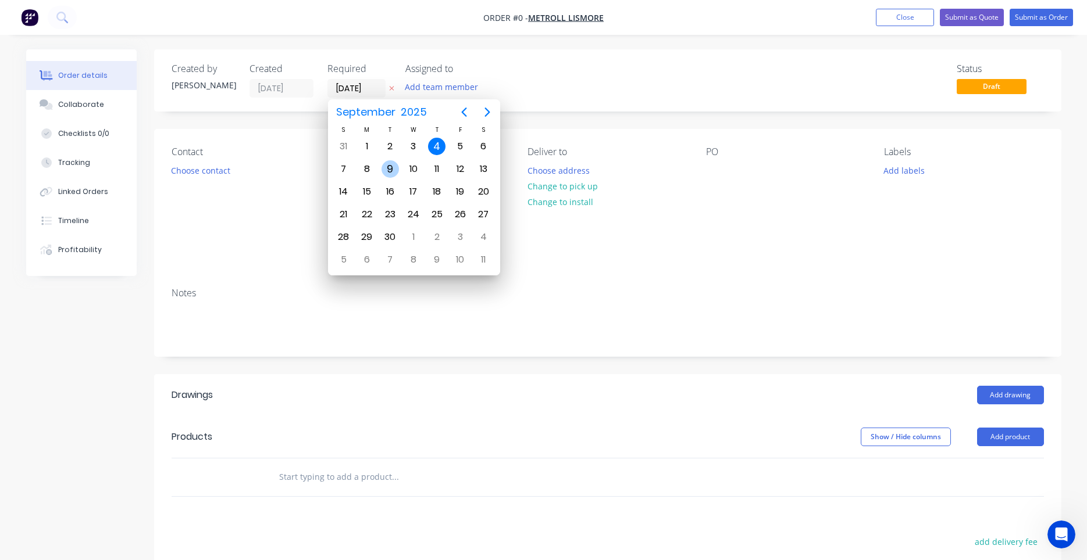
click at [381, 172] on div "9" at bounding box center [389, 169] width 23 height 22
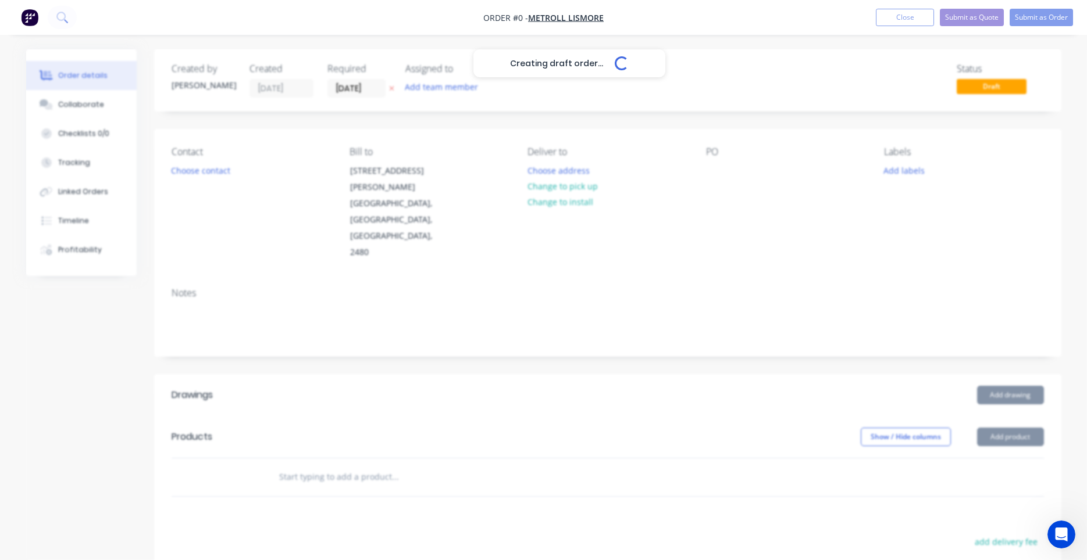
click at [209, 167] on div "Creating draft order... Loading..." at bounding box center [569, 329] width 1087 height 560
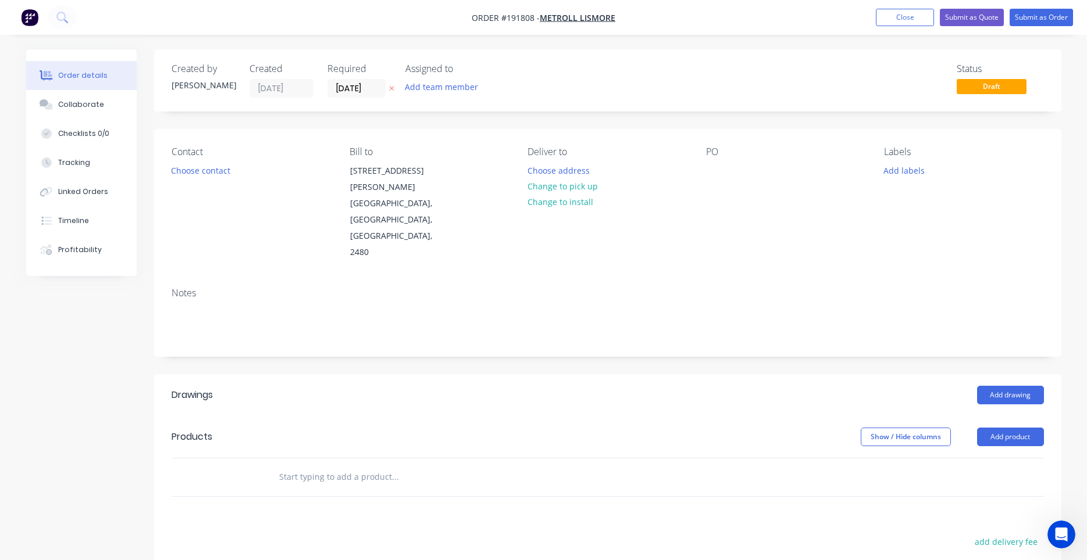
click at [209, 167] on button "Choose contact" at bounding box center [201, 170] width 72 height 16
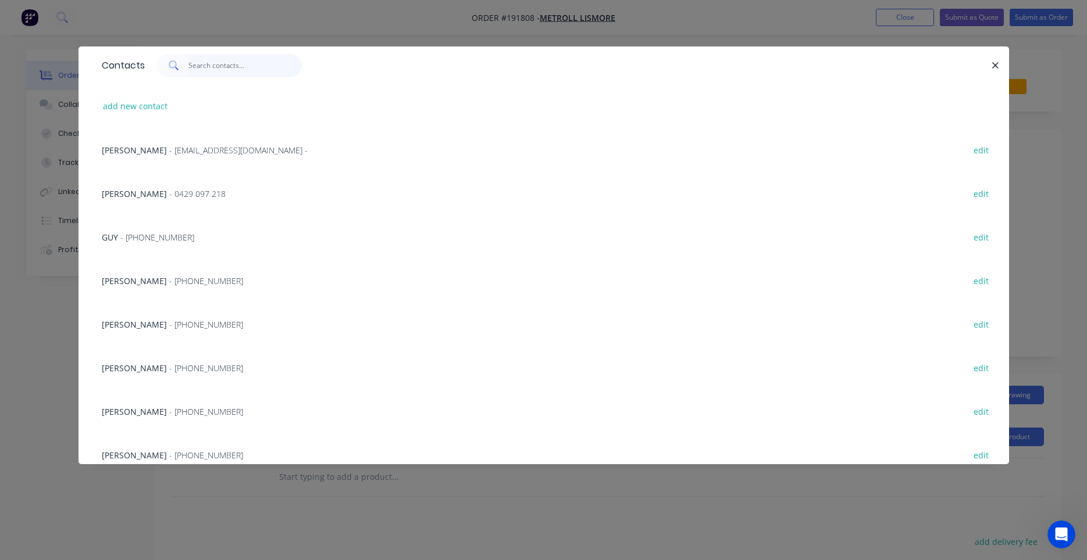
click at [225, 73] on input "text" at bounding box center [244, 65] width 113 height 23
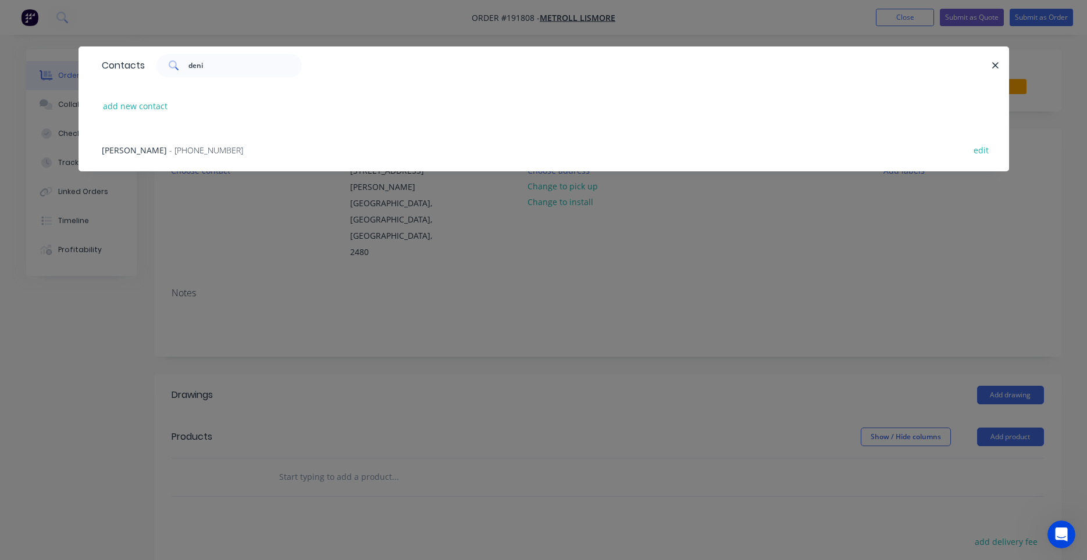
click at [178, 156] on div "DENISE - (02) 6622 6677 edit" at bounding box center [543, 150] width 895 height 44
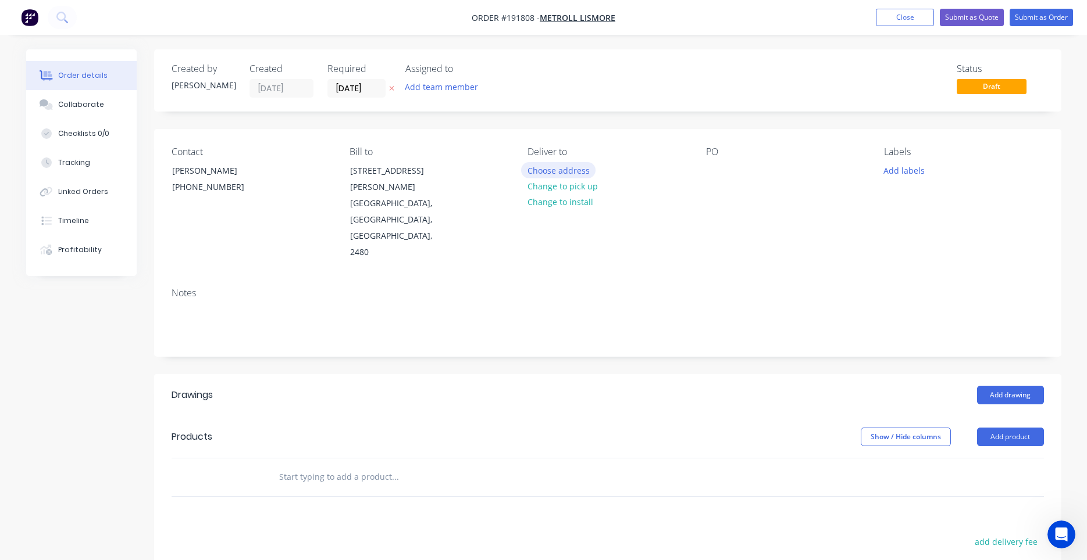
click at [551, 171] on button "Choose address" at bounding box center [558, 170] width 74 height 16
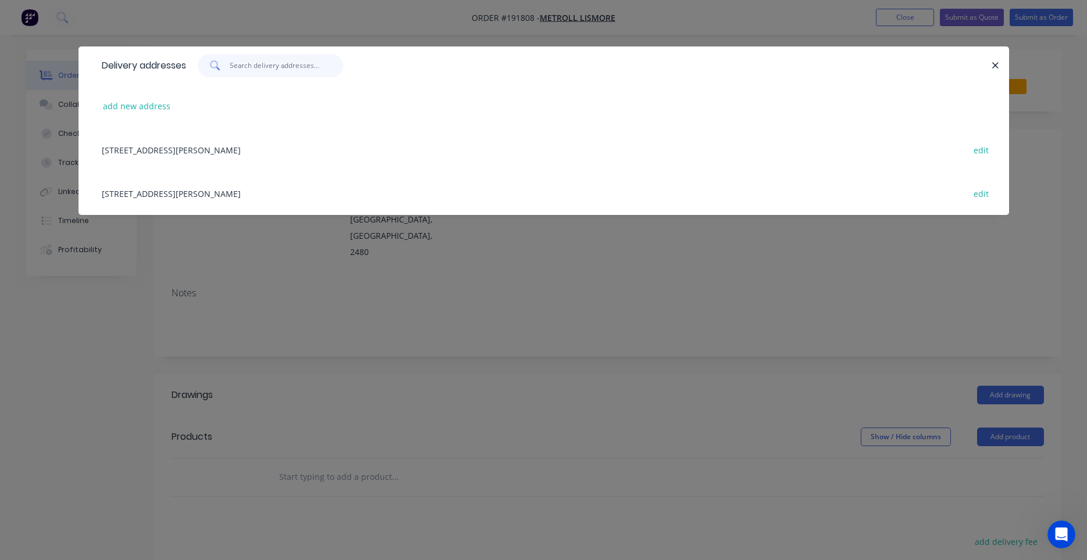
click at [308, 72] on input "text" at bounding box center [286, 65] width 113 height 23
click at [276, 196] on div "29 KRAUSS AV, (STORE), SOUTH LISMORE, New South Wales, Australia, 2480 edit" at bounding box center [543, 194] width 895 height 44
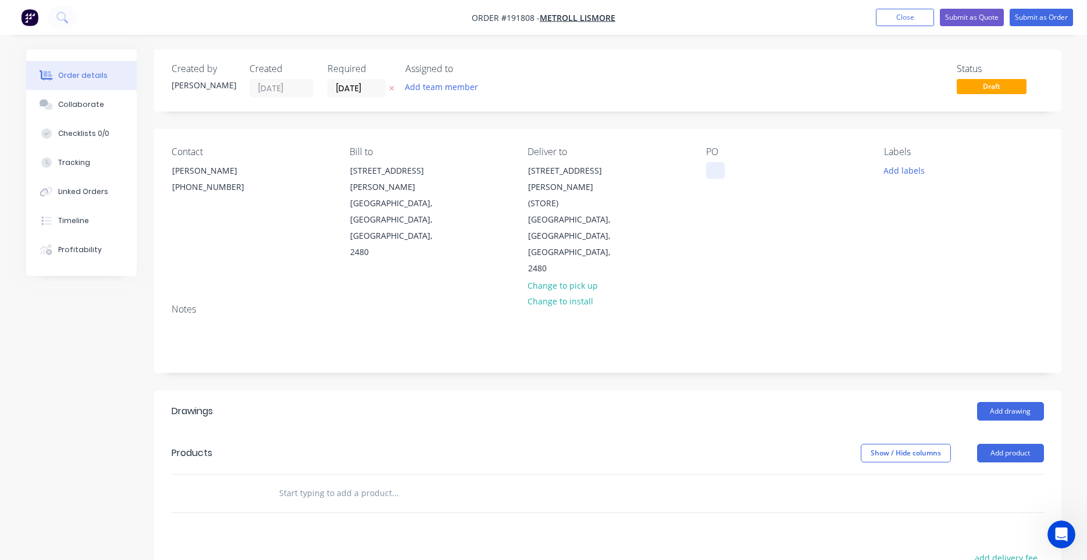
click at [710, 173] on div at bounding box center [715, 170] width 19 height 17
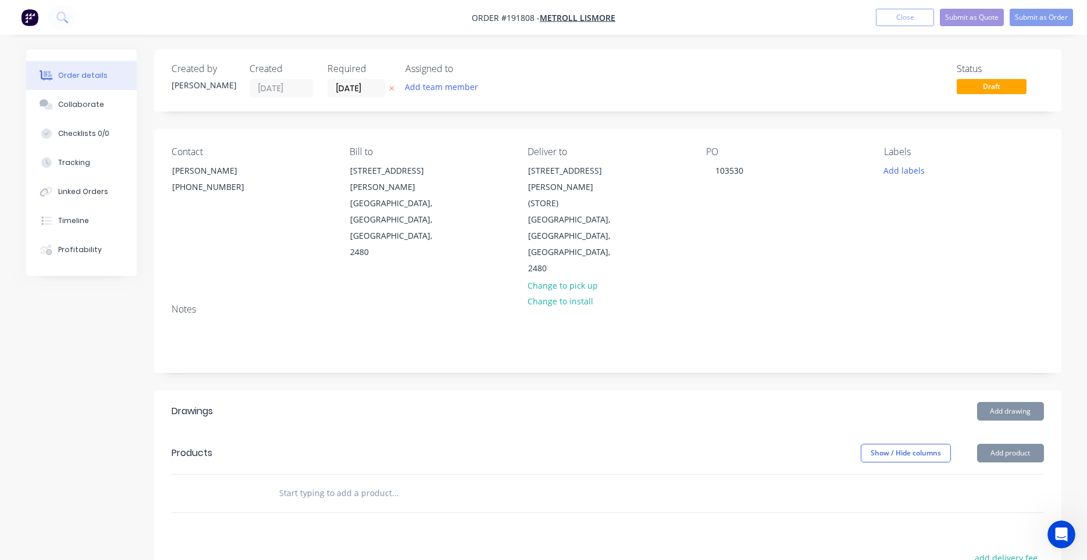
click at [382, 482] on input "text" at bounding box center [394, 493] width 233 height 23
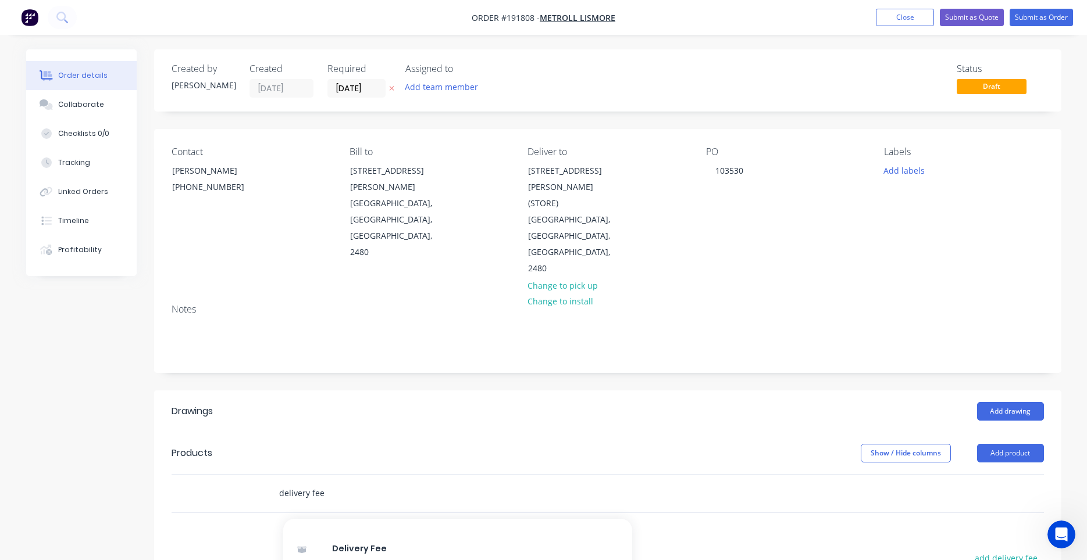
scroll to position [110, 0]
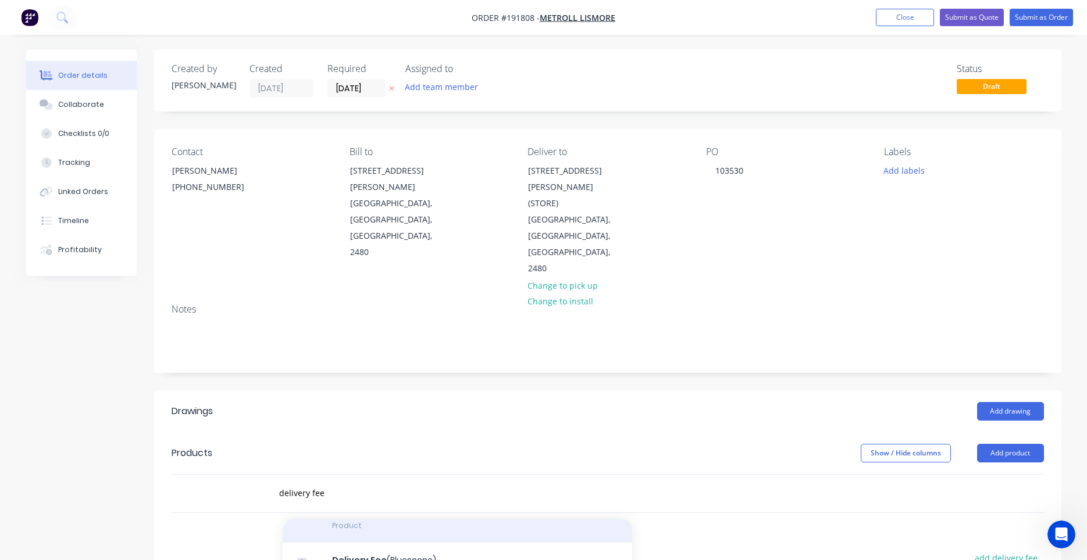
click at [385, 494] on div "Delivery Fee Product" at bounding box center [457, 518] width 349 height 49
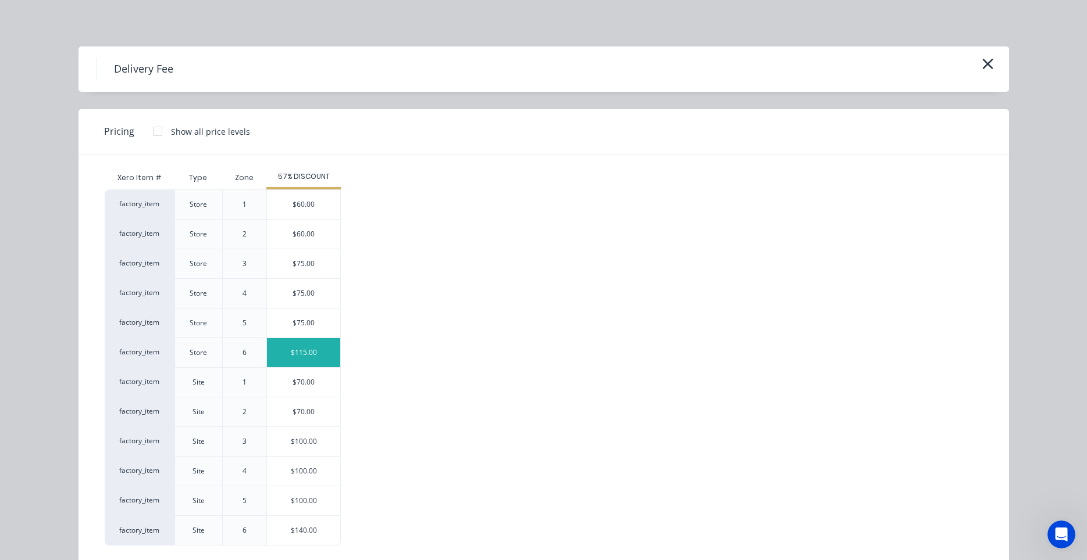
click at [331, 360] on div "$115.00" at bounding box center [303, 352] width 73 height 29
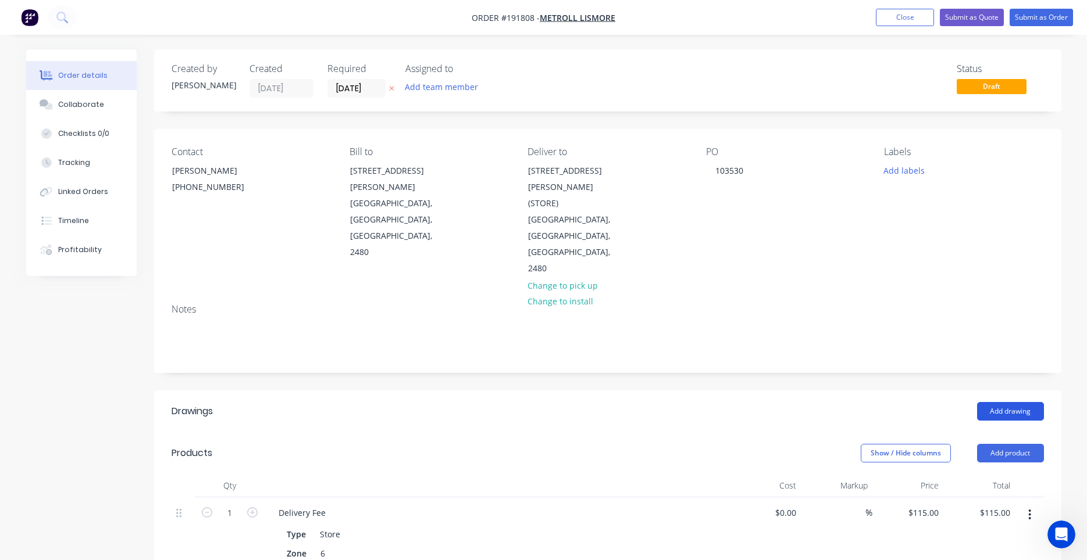
click at [991, 402] on button "Add drawing" at bounding box center [1010, 411] width 67 height 19
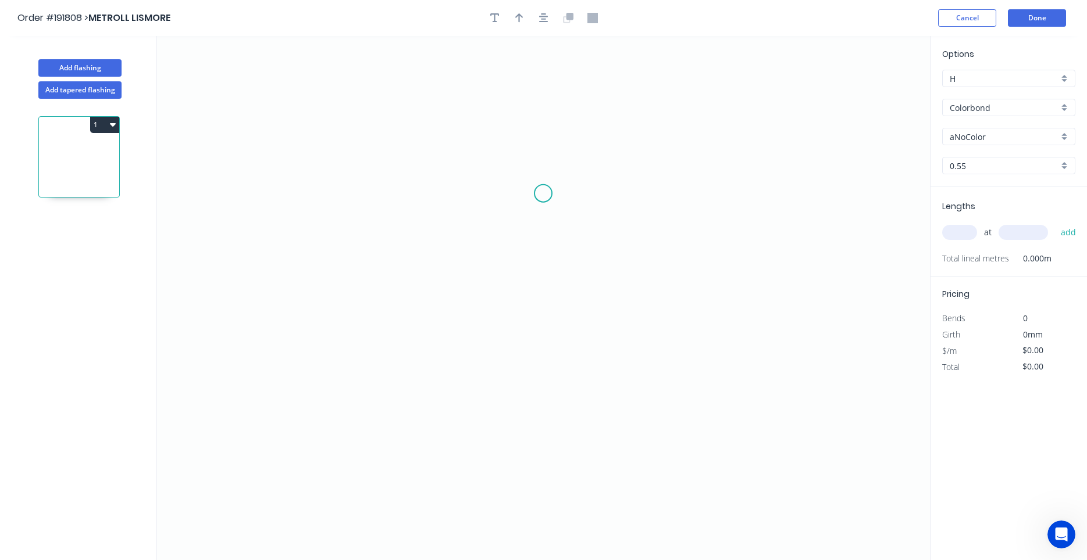
click at [543, 194] on icon "0" at bounding box center [543, 298] width 773 height 524
click at [451, 197] on icon "0" at bounding box center [543, 298] width 773 height 524
click at [451, 412] on icon "0 ?" at bounding box center [543, 298] width 773 height 524
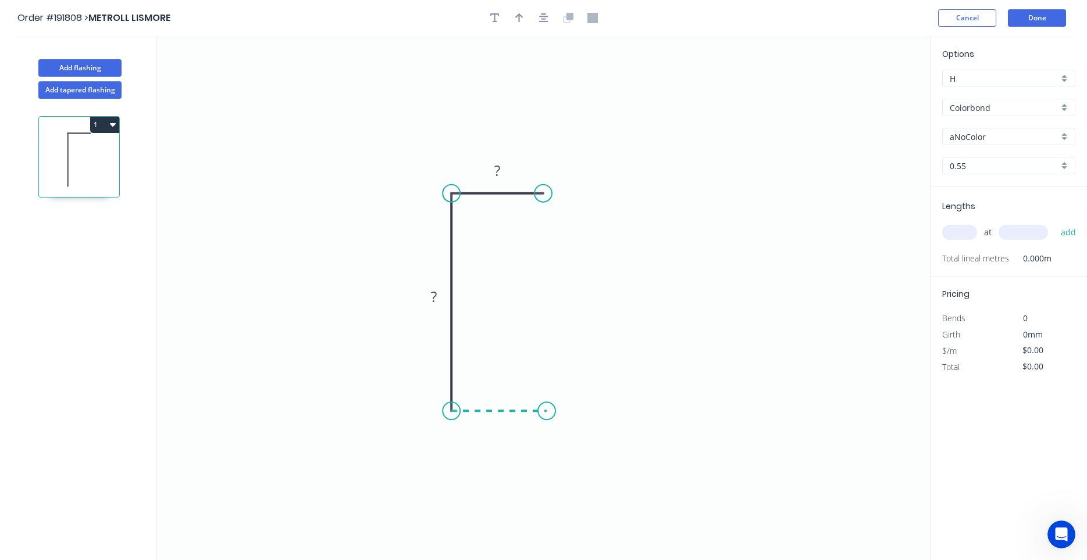
click at [546, 408] on icon "0 ? ?" at bounding box center [543, 298] width 773 height 524
click at [437, 299] on tspan "?" at bounding box center [434, 296] width 6 height 19
click at [669, 264] on icon "0 60 154 60" at bounding box center [543, 298] width 773 height 524
click at [965, 227] on input "text" at bounding box center [959, 232] width 35 height 15
click at [1055, 223] on button "add" at bounding box center [1068, 233] width 27 height 20
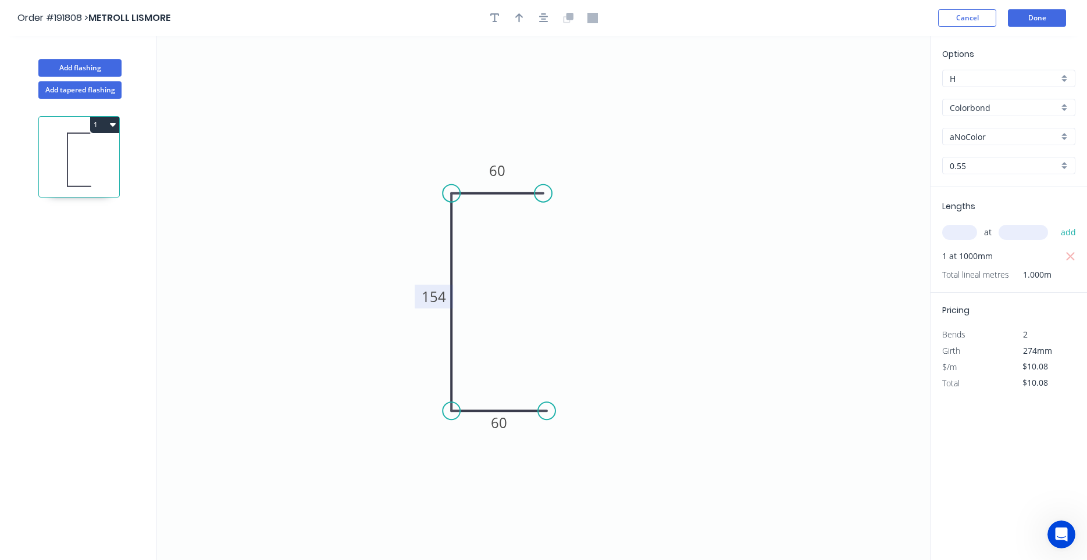
click at [1014, 102] on input "Colorbond" at bounding box center [1003, 108] width 109 height 12
click at [1006, 128] on div "Galvabond" at bounding box center [1008, 130] width 132 height 20
click at [1006, 145] on div "Galvabond" at bounding box center [1008, 136] width 133 height 17
click at [1006, 145] on div at bounding box center [1008, 136] width 133 height 17
click at [1012, 141] on input "text" at bounding box center [1003, 137] width 109 height 12
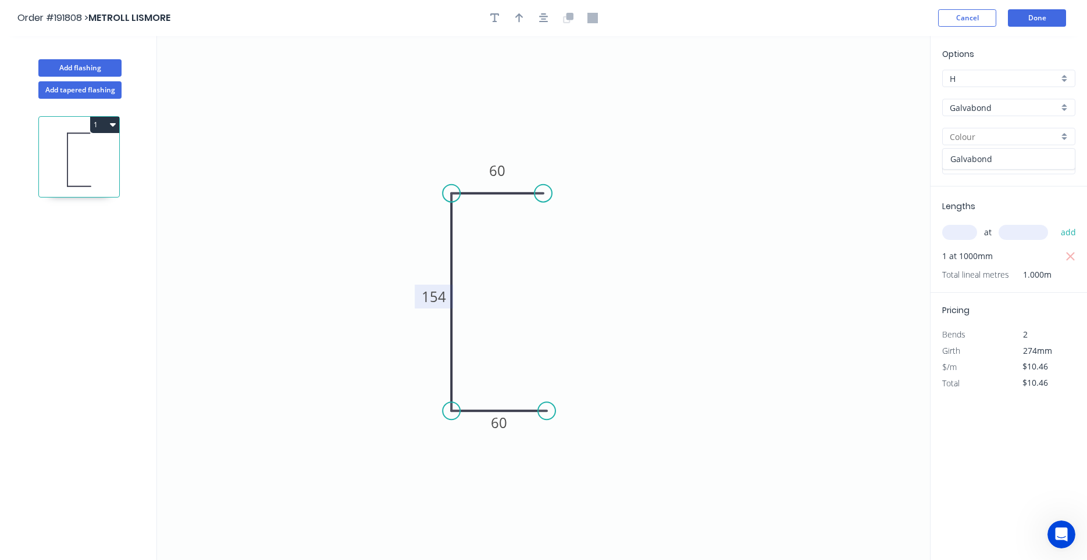
click at [998, 162] on div "Galvabond" at bounding box center [1008, 159] width 132 height 20
click at [994, 169] on input "0.55" at bounding box center [1003, 166] width 109 height 12
click at [982, 266] on div "1.6" at bounding box center [1008, 269] width 132 height 20
click at [971, 240] on div "at add" at bounding box center [1009, 233] width 135 height 20
click at [959, 232] on input "text" at bounding box center [959, 232] width 35 height 15
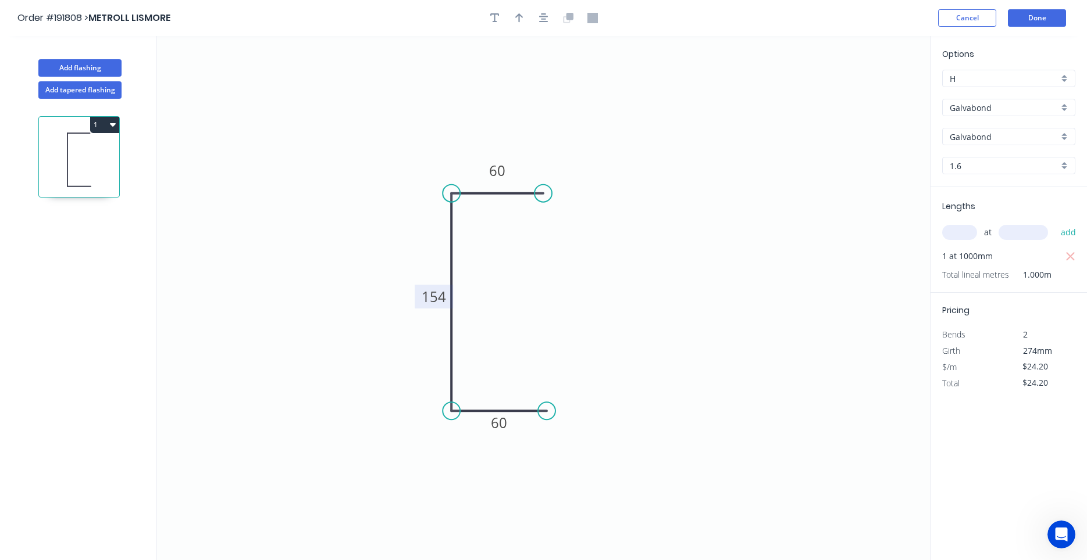
click at [875, 303] on icon "0 60 154 60" at bounding box center [543, 298] width 773 height 524
click at [553, 29] on header "Order #191808 > METROLL LISMORE Cancel Done" at bounding box center [543, 18] width 1087 height 36
click at [544, 20] on icon "button" at bounding box center [543, 17] width 9 height 9
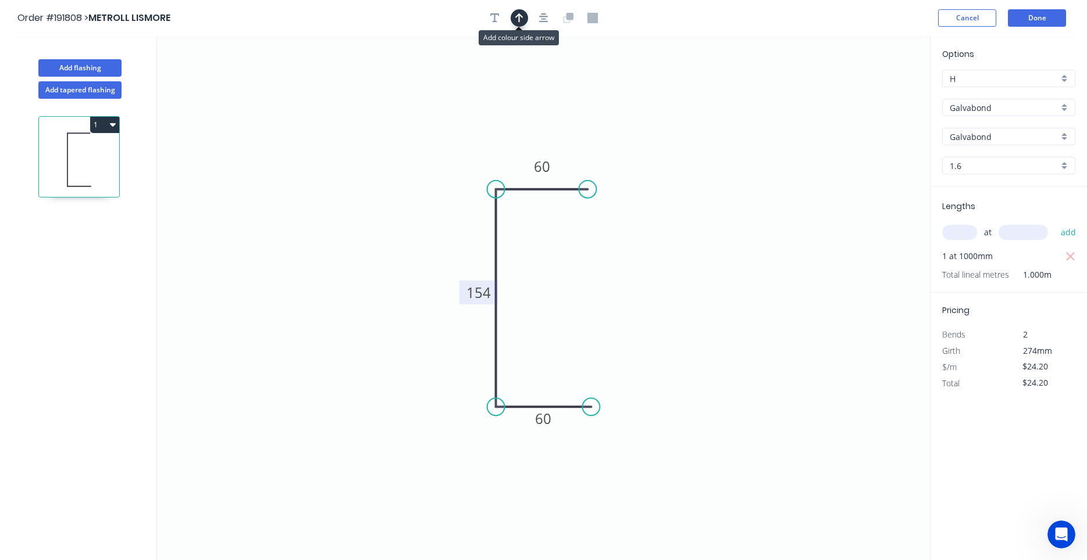
click at [520, 25] on button "button" at bounding box center [518, 17] width 17 height 17
click at [873, 88] on icon "0 60 154 60" at bounding box center [543, 298] width 773 height 524
click at [871, 88] on icon at bounding box center [871, 80] width 10 height 37
drag, startPoint x: 867, startPoint y: 89, endPoint x: 755, endPoint y: 99, distance: 112.7
click at [755, 99] on icon "0 60 154 60" at bounding box center [543, 298] width 773 height 524
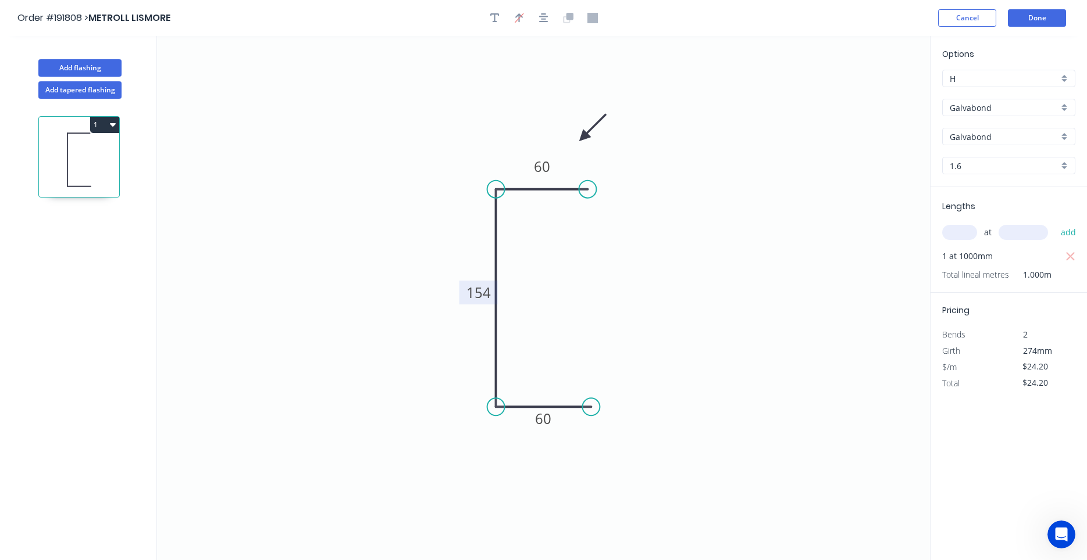
drag, startPoint x: 874, startPoint y: 90, endPoint x: 583, endPoint y: 137, distance: 294.6
click at [583, 137] on icon at bounding box center [593, 128] width 34 height 34
drag, startPoint x: 583, startPoint y: 136, endPoint x: 562, endPoint y: 140, distance: 21.8
click at [562, 140] on icon at bounding box center [561, 126] width 10 height 37
click at [1039, 26] on button "Done" at bounding box center [1037, 17] width 58 height 17
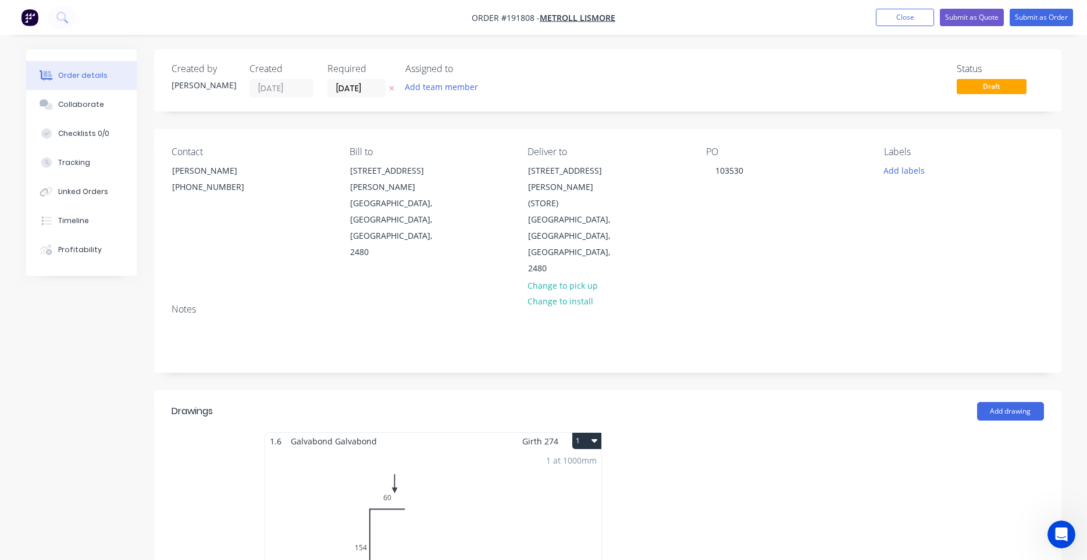
click at [596, 436] on icon "button" at bounding box center [594, 440] width 6 height 9
click at [594, 458] on button "Use larger box size" at bounding box center [546, 469] width 110 height 23
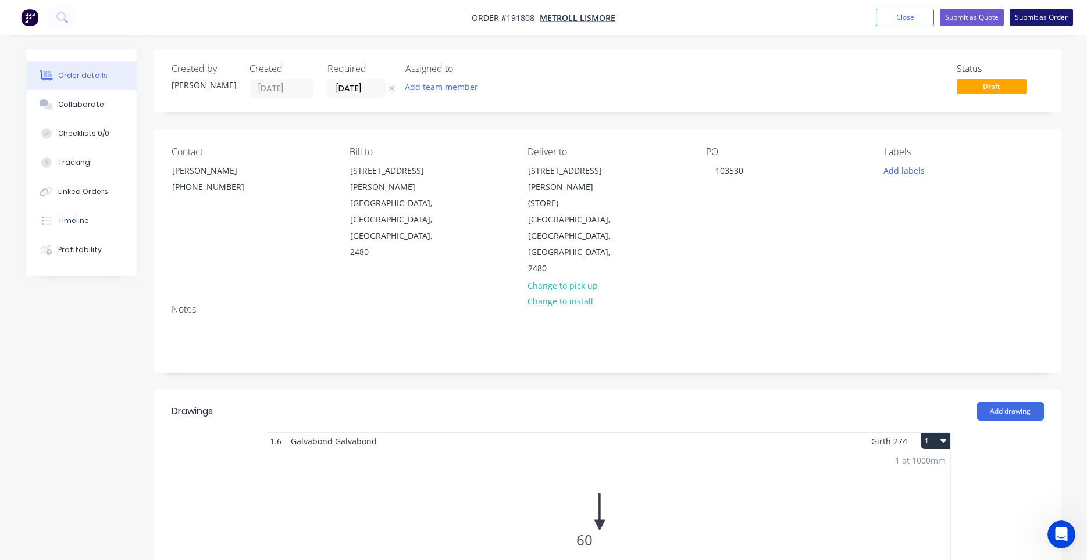
click at [1014, 23] on button "Submit as Order" at bounding box center [1040, 17] width 63 height 17
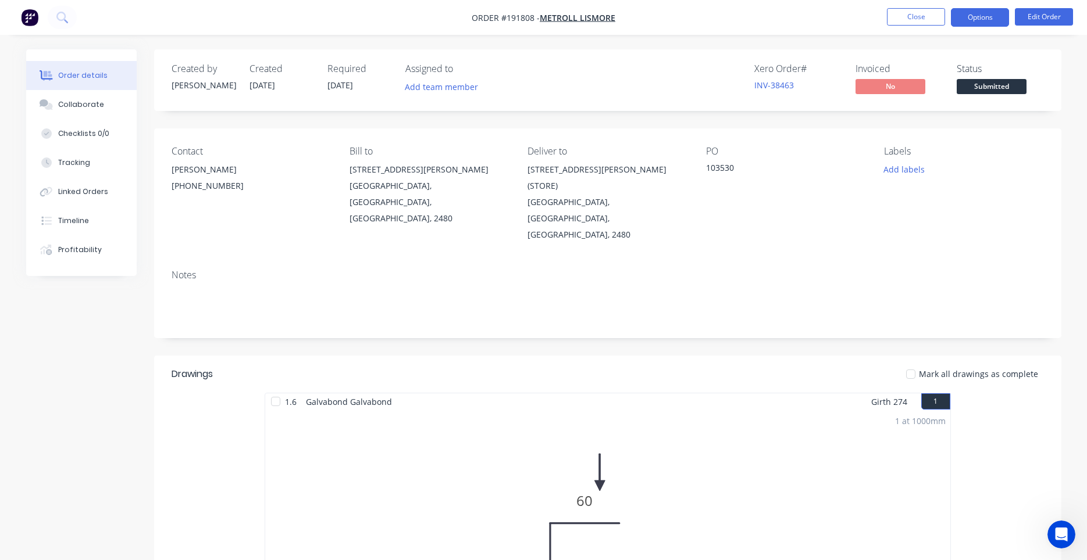
click at [965, 20] on button "Options" at bounding box center [980, 17] width 58 height 19
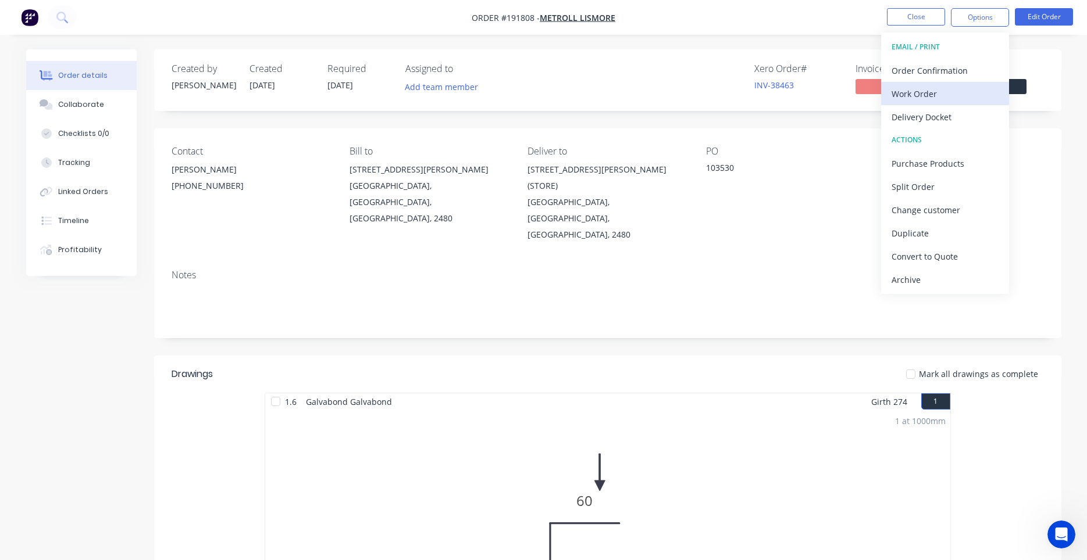
click at [934, 96] on div "Work Order" at bounding box center [944, 93] width 107 height 17
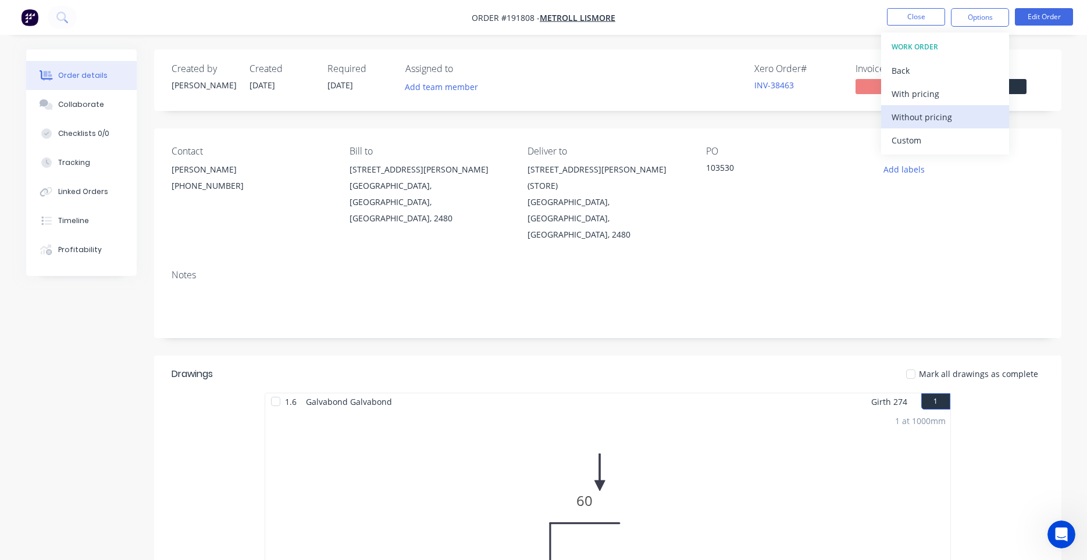
click at [912, 123] on div "Without pricing" at bounding box center [944, 117] width 107 height 17
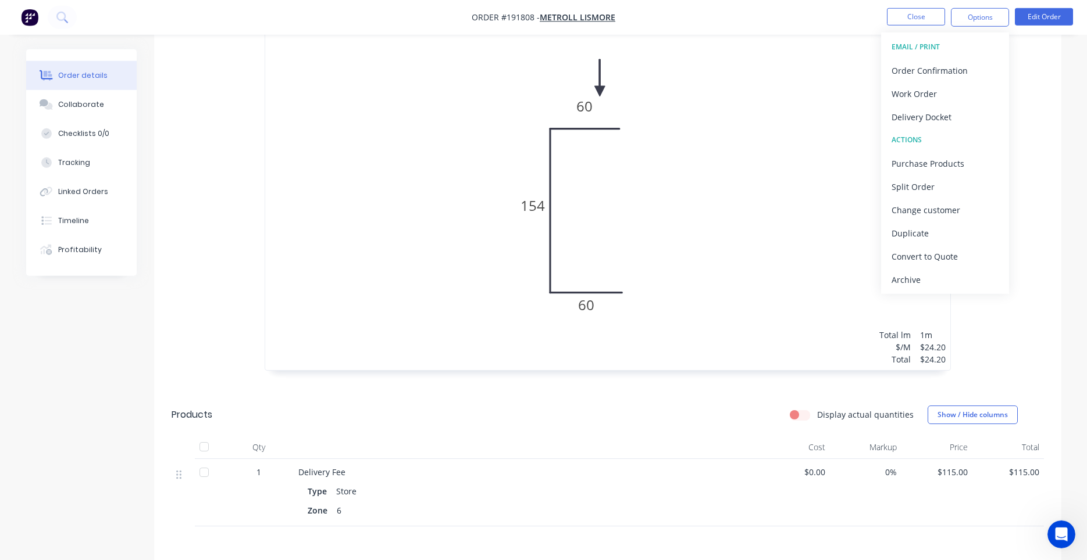
scroll to position [395, 0]
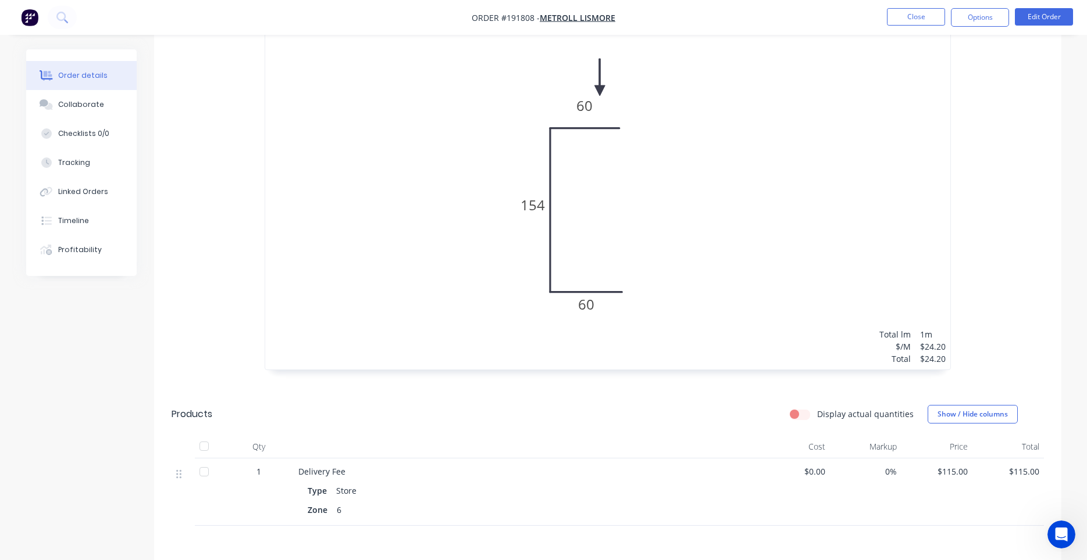
click at [637, 347] on div "1.6 Galvabond Galvabond Girth 274 1 0 60 154 60 0 60 154 60 1 at 1000mm Total l…" at bounding box center [608, 190] width 698 height 384
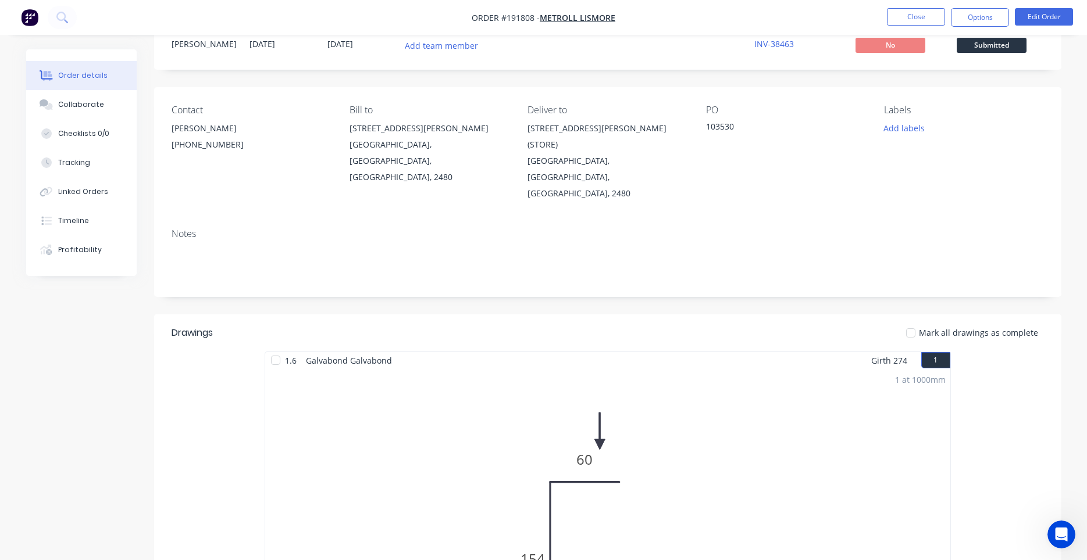
scroll to position [0, 0]
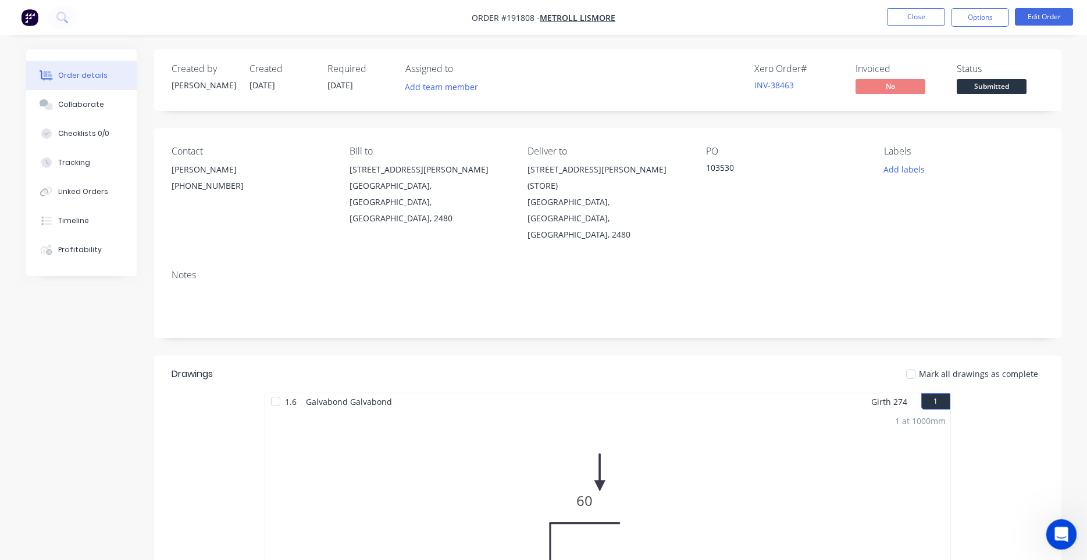
click at [1061, 536] on icon "Open Intercom Messenger" at bounding box center [1059, 533] width 19 height 19
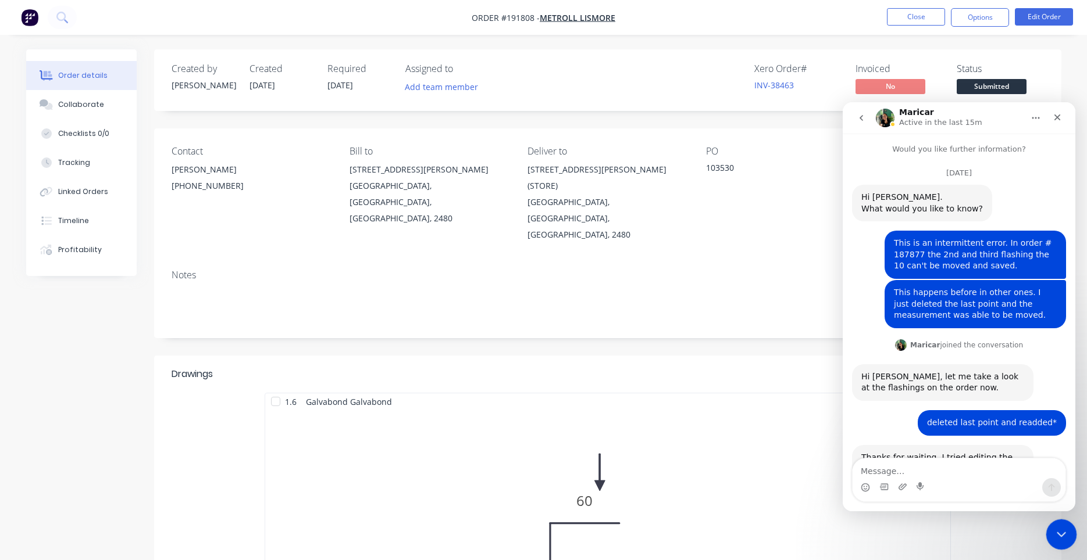
scroll to position [2475, 0]
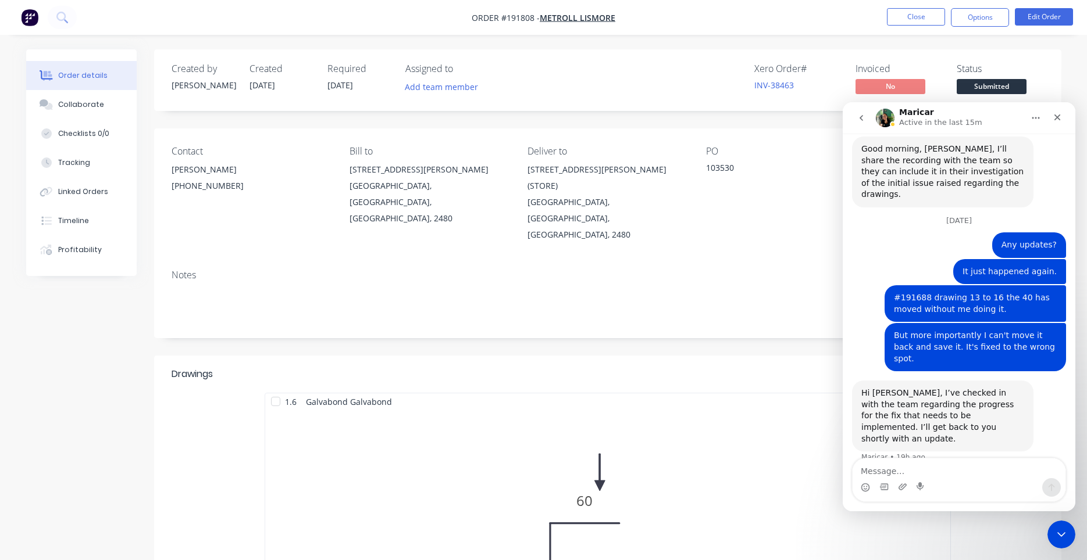
click at [869, 115] on button "go back" at bounding box center [861, 118] width 22 height 22
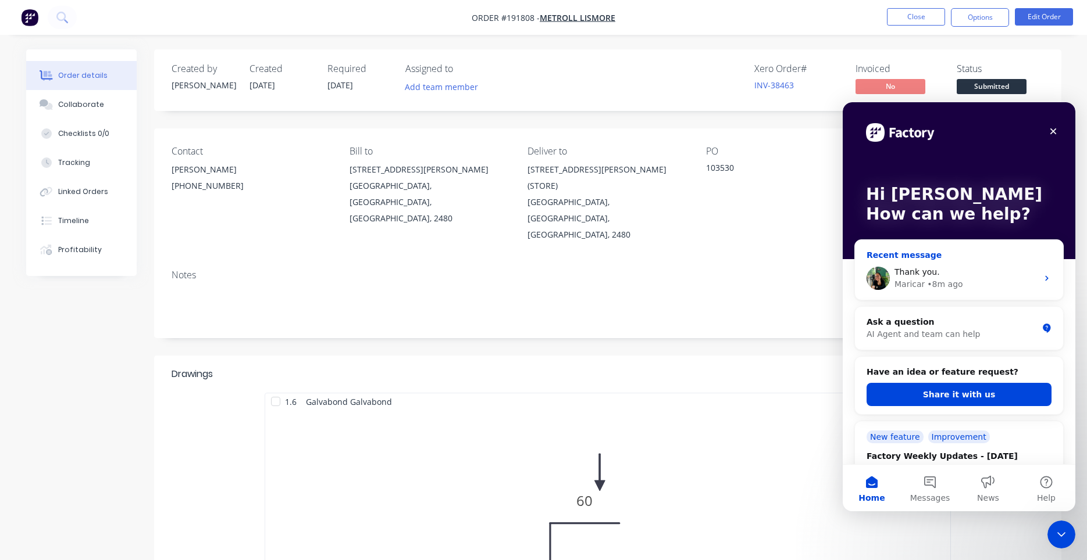
click at [989, 267] on div "Thank you. ​" at bounding box center [965, 272] width 143 height 12
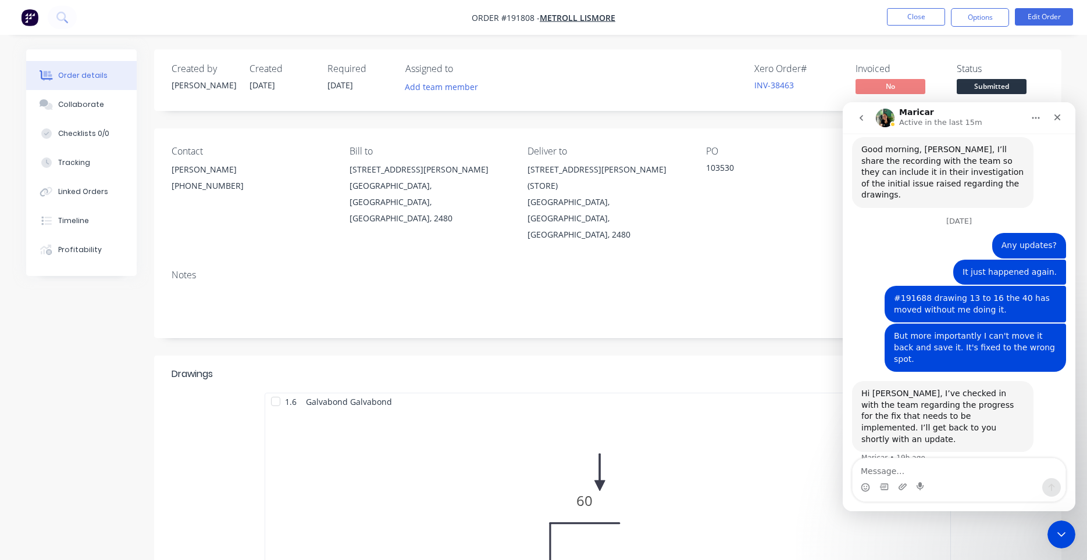
scroll to position [2475, 0]
click at [865, 118] on icon "go back" at bounding box center [860, 117] width 9 height 9
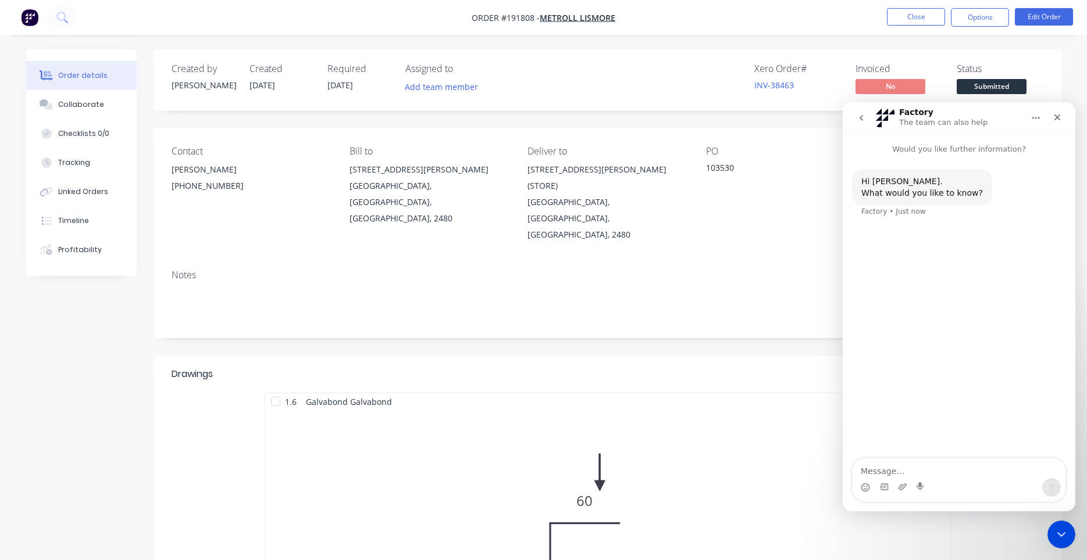
scroll to position [0, 0]
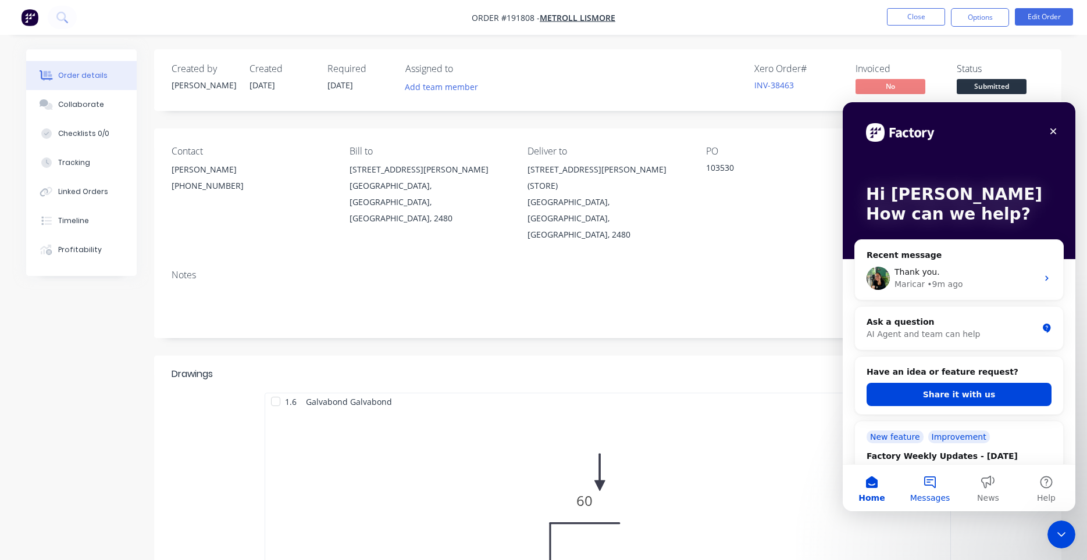
click at [936, 472] on button "Messages" at bounding box center [930, 488] width 58 height 47
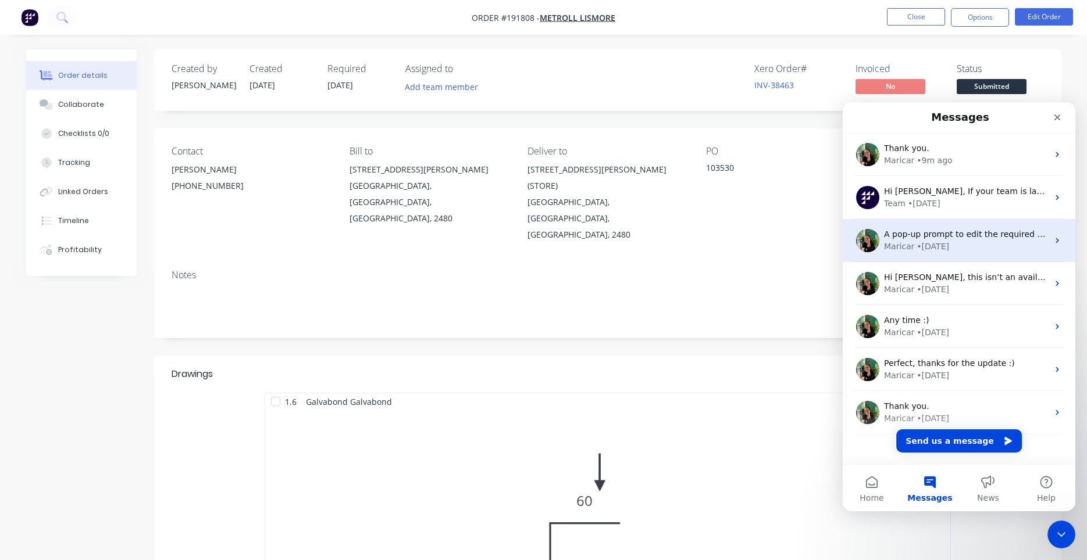
click at [947, 255] on div "A pop-up prompt to edit the required date when you submit the order would defin…" at bounding box center [958, 240] width 233 height 43
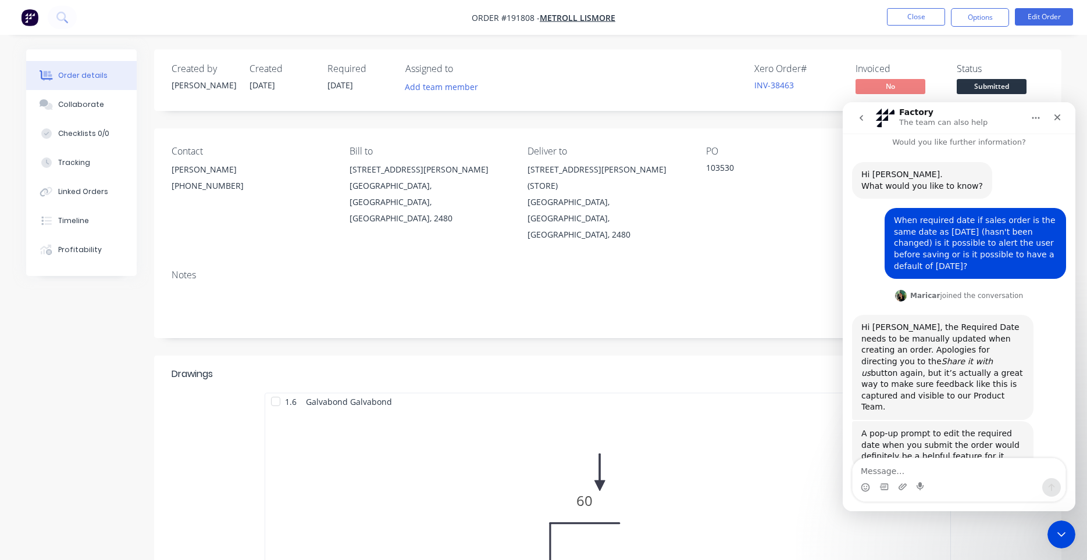
scroll to position [8, 0]
click at [863, 117] on icon "go back" at bounding box center [860, 117] width 9 height 9
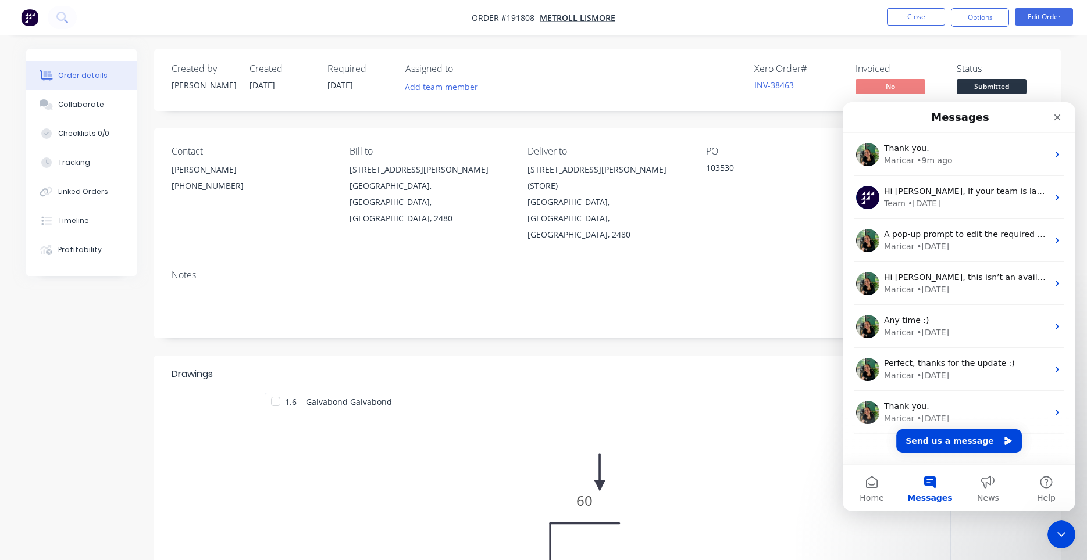
scroll to position [0, 0]
click at [1053, 116] on icon "Close" at bounding box center [1056, 117] width 9 height 9
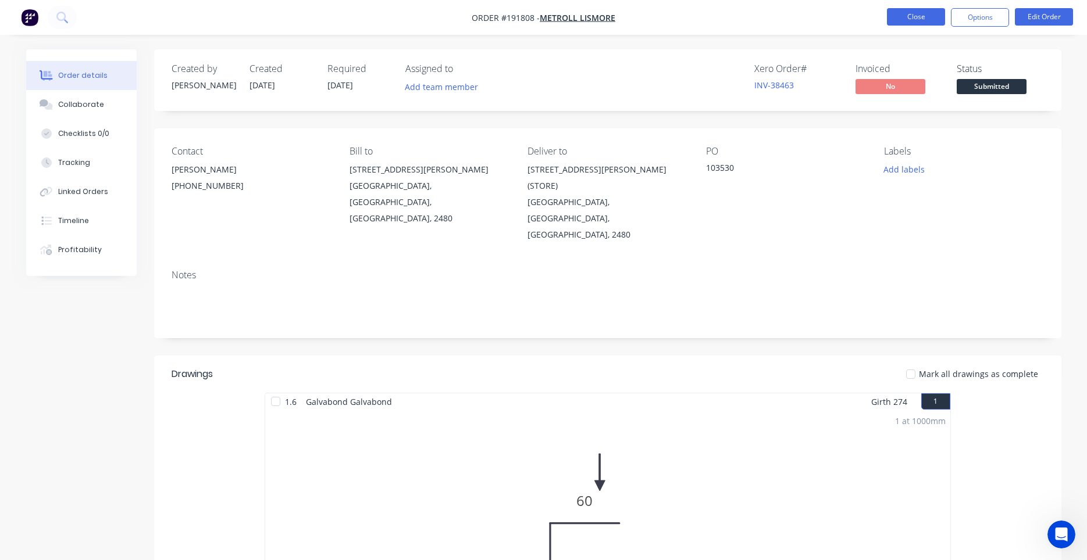
click at [927, 20] on button "Close" at bounding box center [916, 16] width 58 height 17
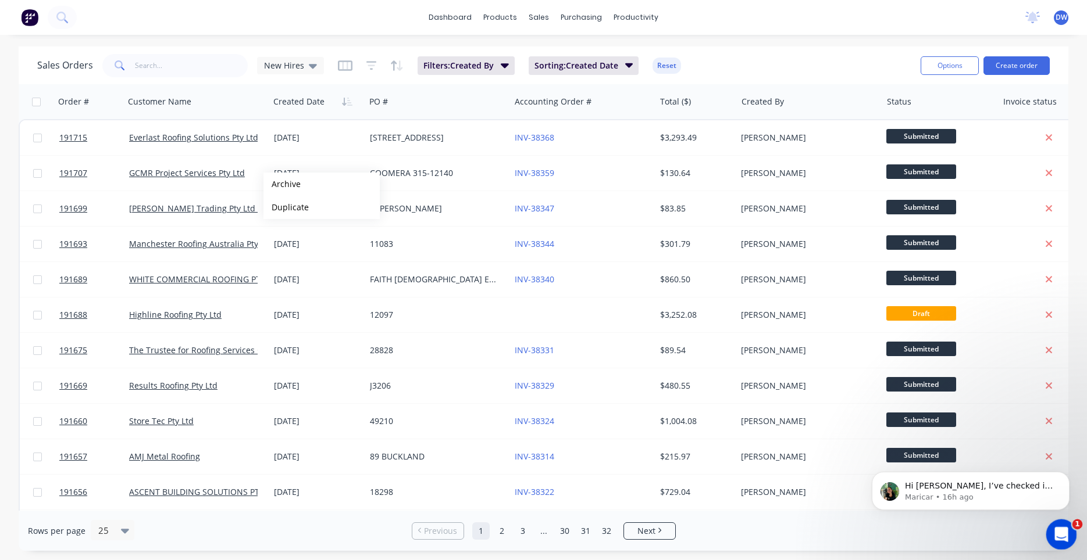
click at [1056, 531] on icon "Open Intercom Messenger" at bounding box center [1059, 533] width 19 height 19
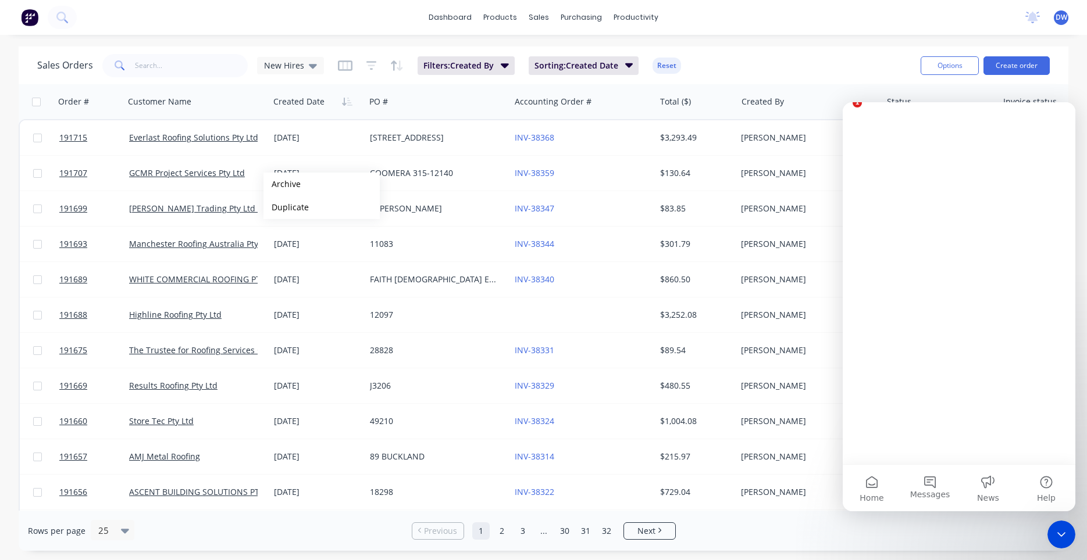
click at [1066, 16] on div "DW F&M Fabricators Pty Ltd Darryn Wong Standard User (No Invoicing) Profile Sig…" at bounding box center [1060, 17] width 15 height 15
click at [1066, 16] on span "DW" at bounding box center [1061, 17] width 12 height 10
click at [1060, 16] on span "DW" at bounding box center [1061, 17] width 12 height 10
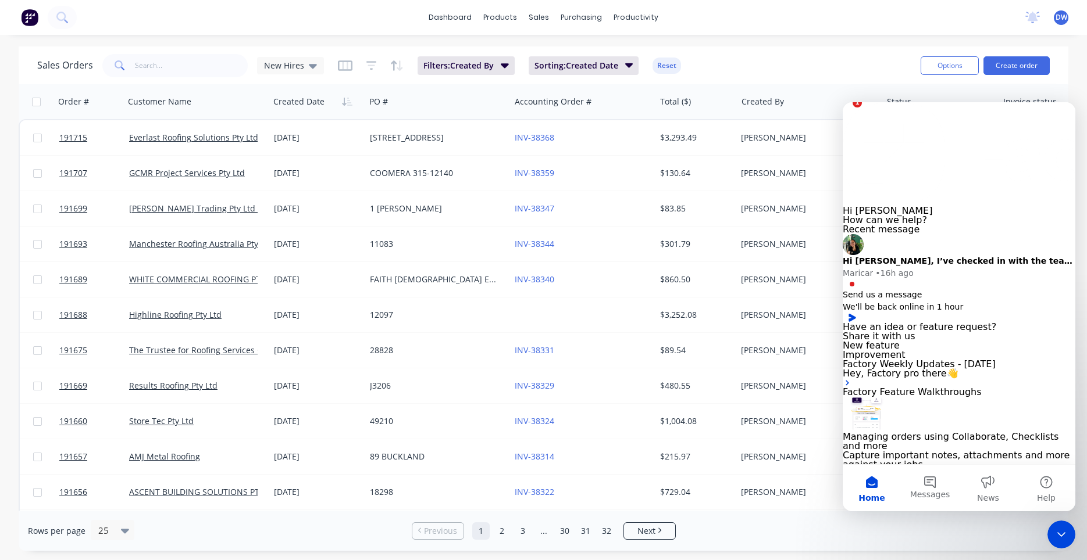
drag, startPoint x: 953, startPoint y: 5, endPoint x: 937, endPoint y: 1, distance: 16.2
click at [945, 2] on div "dashboard products sales purchasing productivity dashboard products Product Cat…" at bounding box center [543, 17] width 1087 height 35
click at [1059, 528] on icon "Close Intercom Messenger" at bounding box center [1059, 533] width 14 height 14
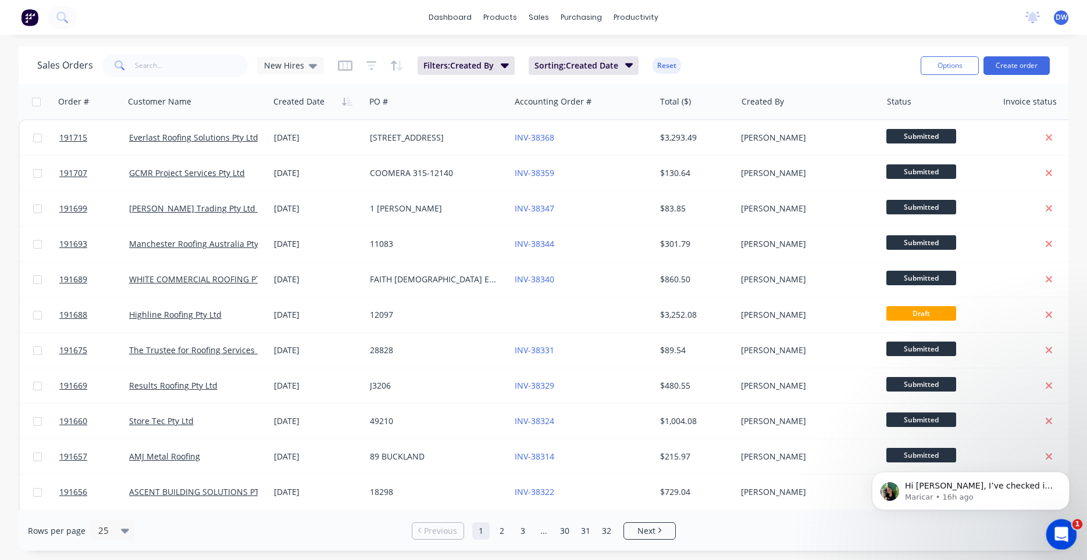
click at [1054, 531] on icon "Open Intercom Messenger" at bounding box center [1059, 533] width 19 height 19
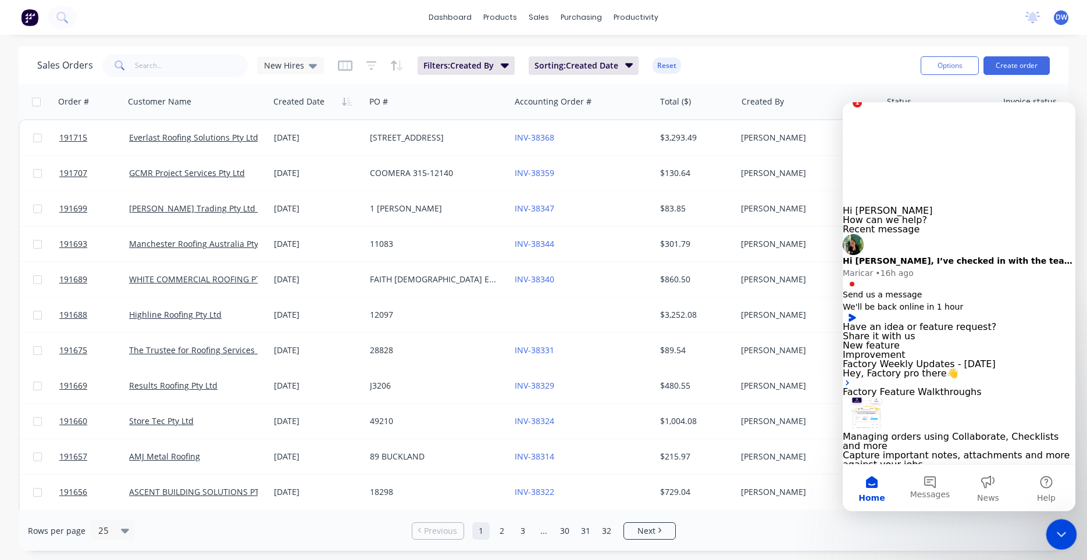
click at [1052, 521] on div "Close Intercom Messenger" at bounding box center [1059, 533] width 28 height 28
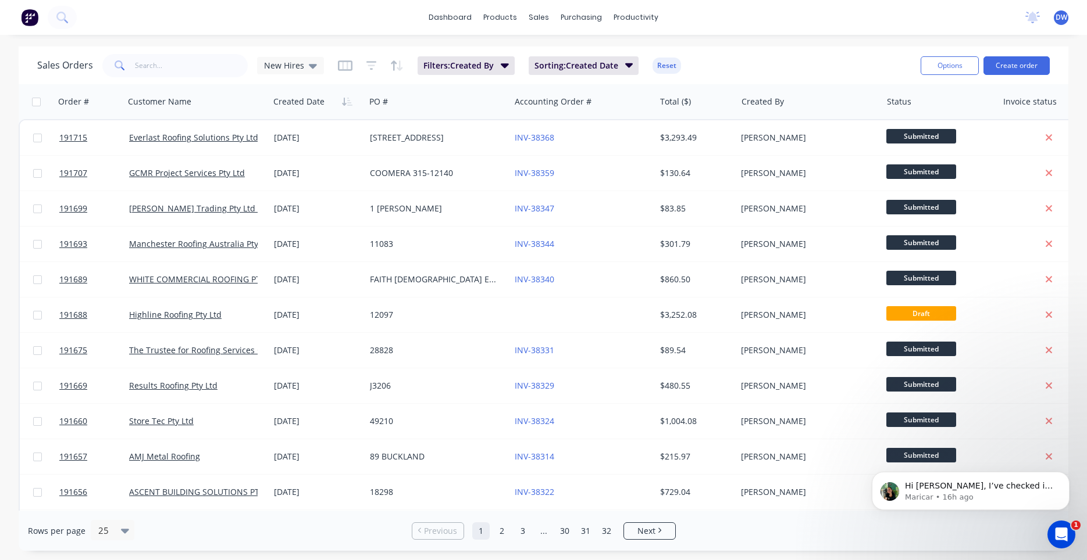
click at [1064, 19] on span "DW" at bounding box center [1061, 17] width 12 height 10
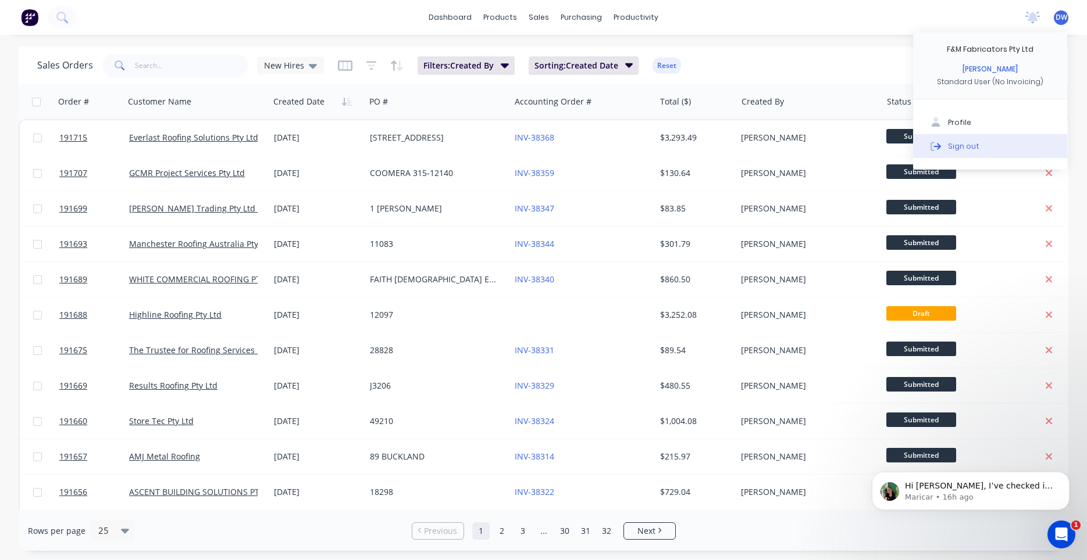
click at [973, 140] on button "Sign out" at bounding box center [990, 145] width 154 height 23
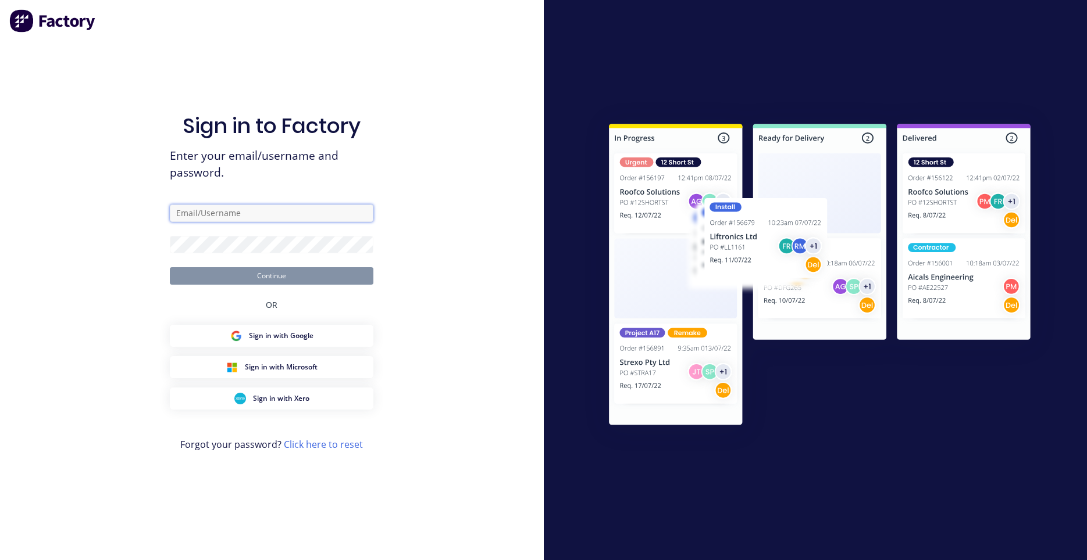
click at [247, 212] on input "text" at bounding box center [271, 213] width 203 height 17
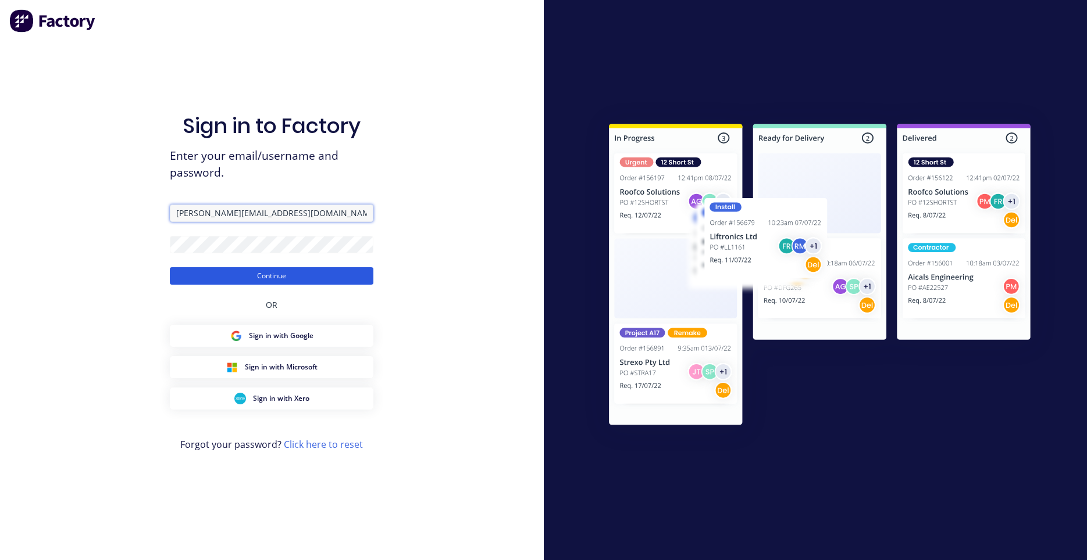
type input "darryn@fmfabricators.com.au"
click at [243, 279] on button "Continue" at bounding box center [271, 275] width 203 height 17
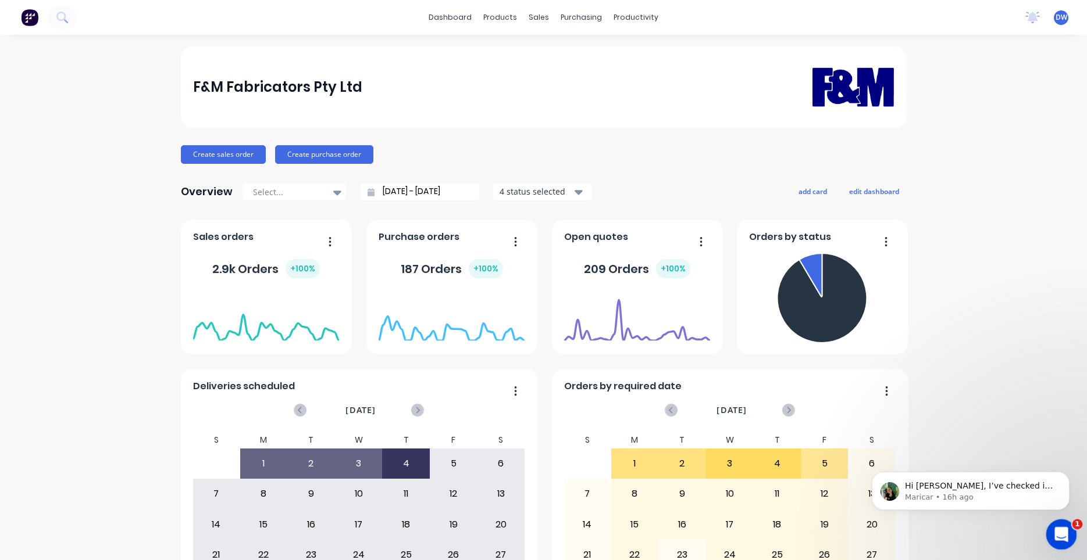
click at [1056, 524] on div "Open Intercom Messenger" at bounding box center [1059, 533] width 38 height 38
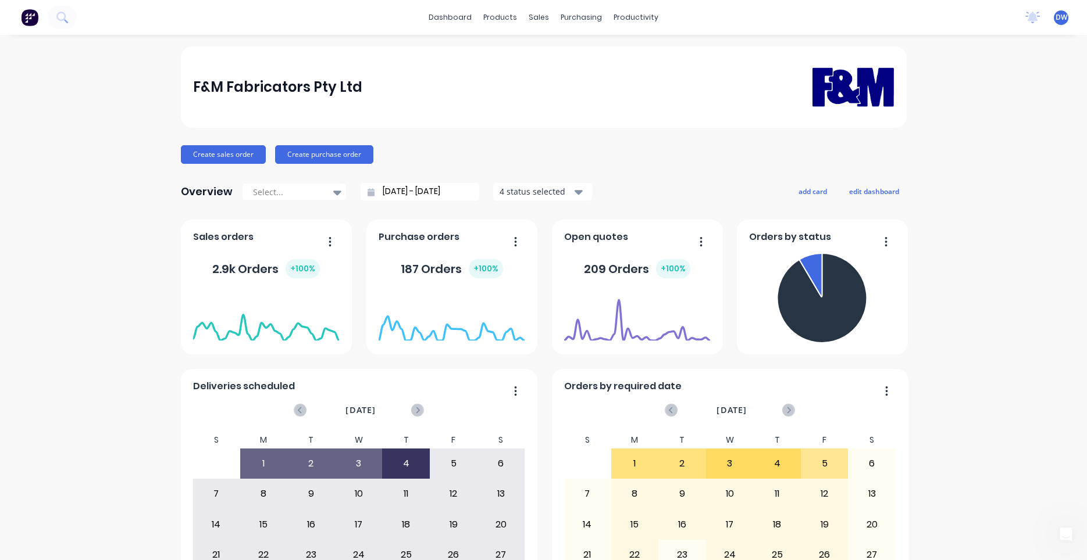
scroll to position [2413, 0]
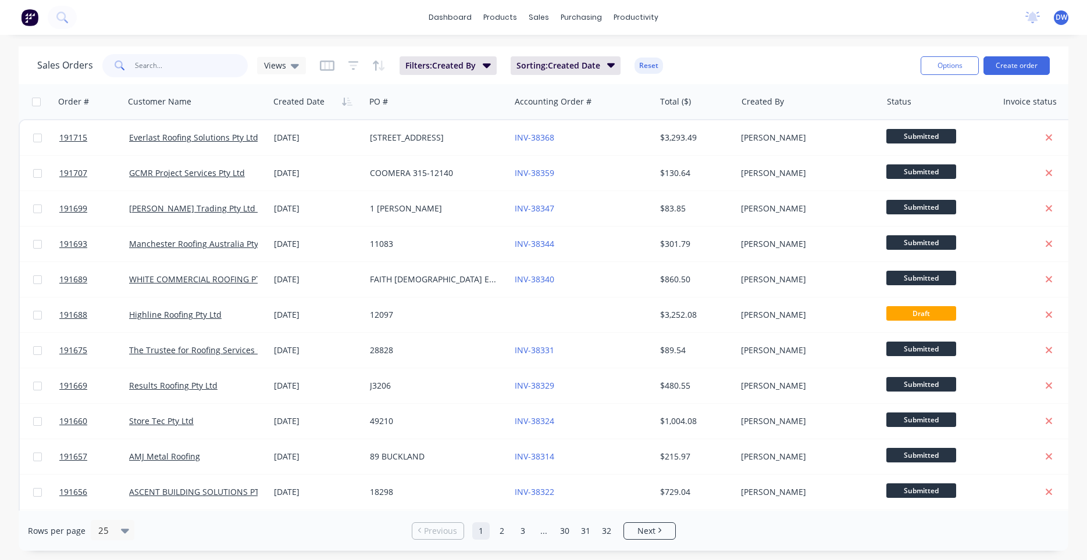
click at [190, 69] on input "text" at bounding box center [191, 65] width 113 height 23
paste input "190023"
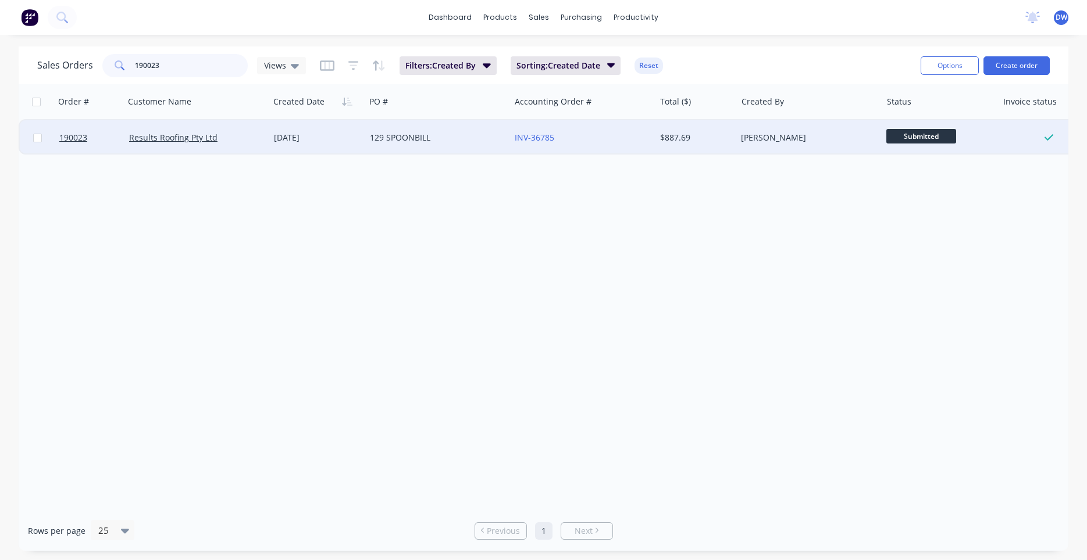
type input "190023"
click at [229, 138] on div "Results Roofing Pty Ltd" at bounding box center [193, 138] width 129 height 12
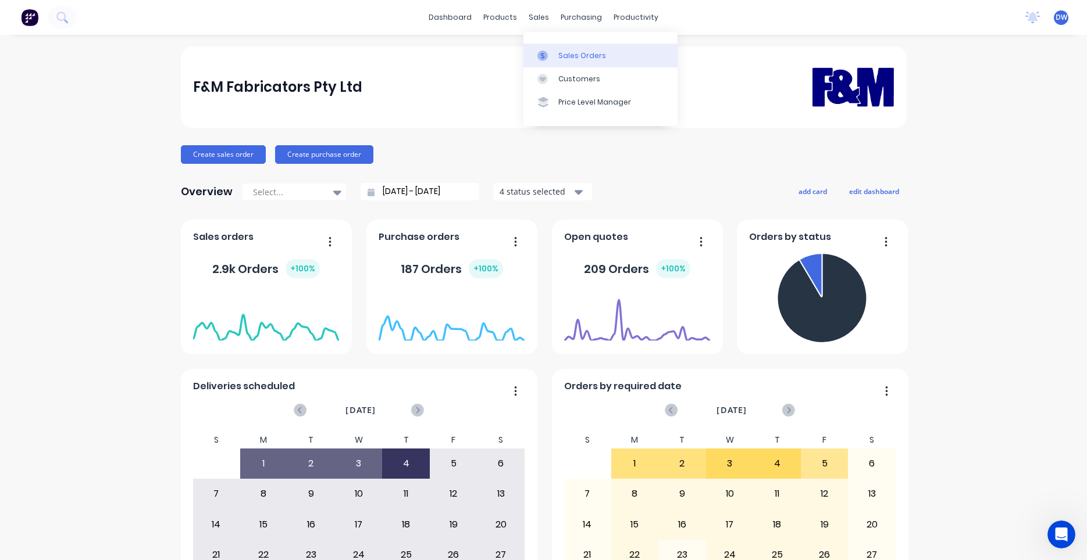
click at [548, 53] on div at bounding box center [545, 56] width 17 height 10
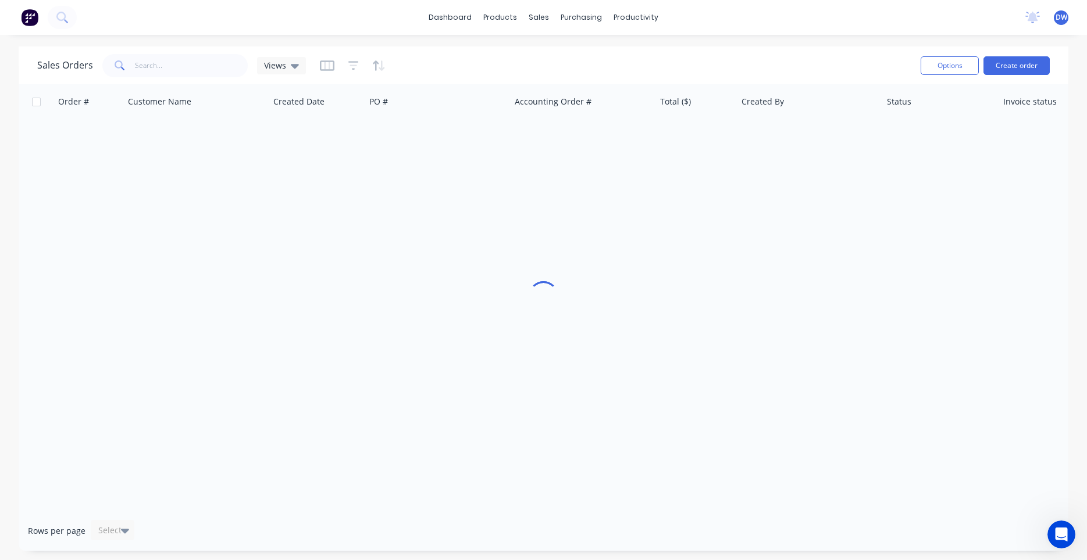
click at [197, 78] on div "Sales Orders Views" at bounding box center [474, 65] width 874 height 28
click at [199, 68] on input "text" at bounding box center [191, 65] width 113 height 23
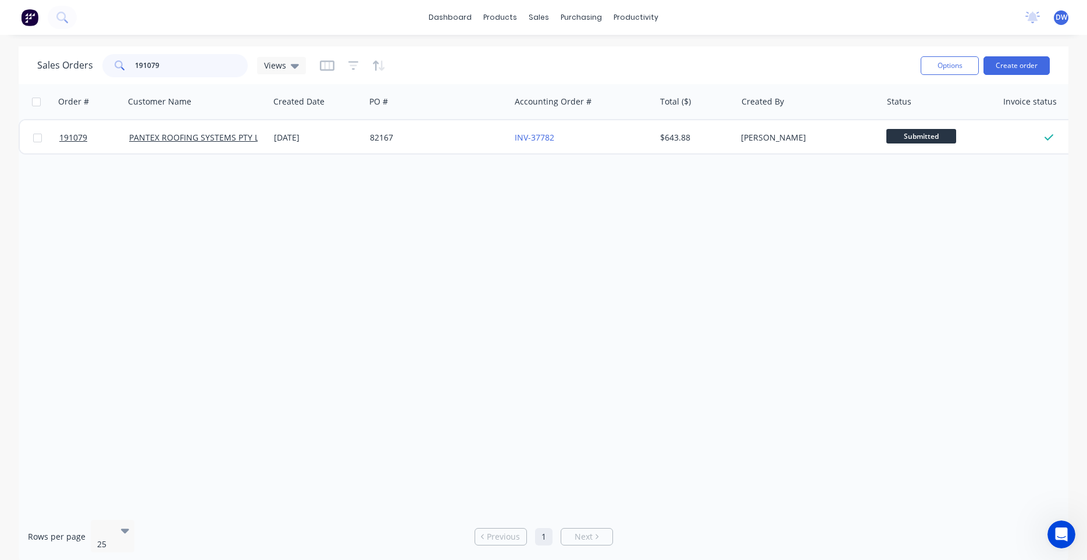
drag, startPoint x: 179, startPoint y: 69, endPoint x: 44, endPoint y: 63, distance: 135.6
click at [135, 63] on input "191079" at bounding box center [191, 65] width 113 height 23
type input "191239"
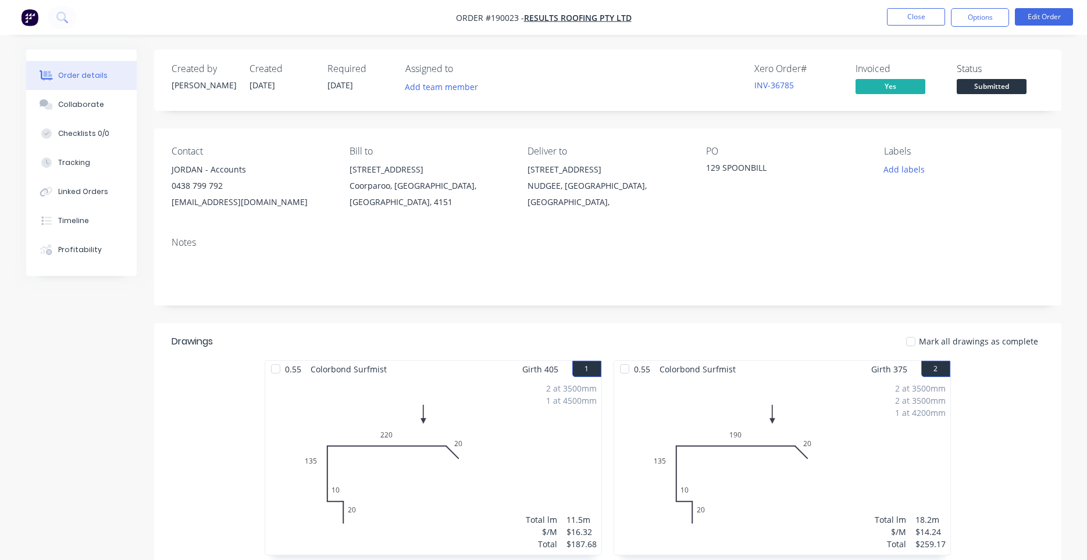
click at [1034, 6] on nav "Order #190023 - Results Roofing Pty Ltd Close Options Edit Order" at bounding box center [543, 17] width 1087 height 35
click at [1034, 12] on button "Edit Order" at bounding box center [1043, 16] width 58 height 17
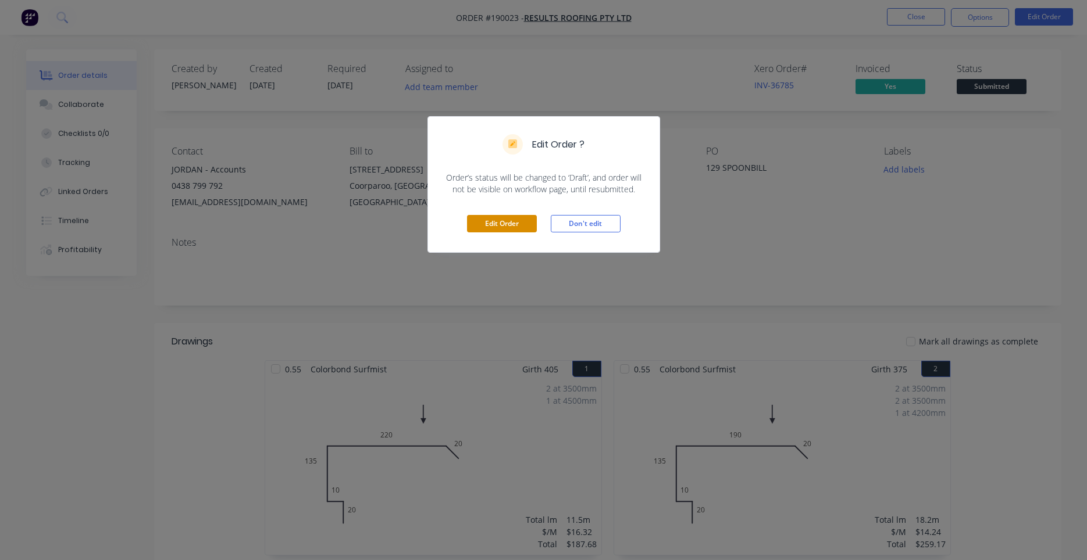
click at [496, 218] on button "Edit Order" at bounding box center [502, 223] width 70 height 17
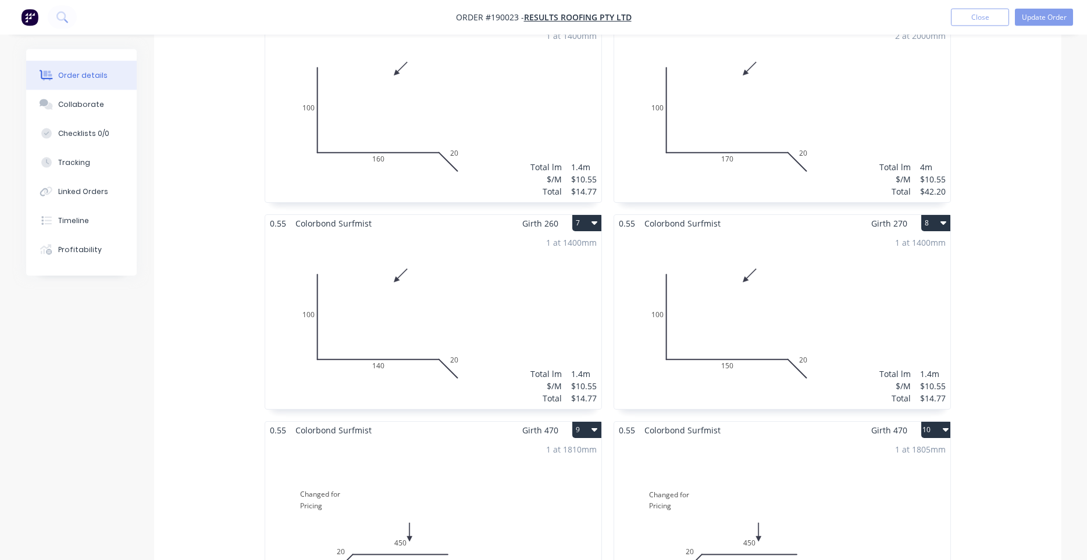
scroll to position [889, 0]
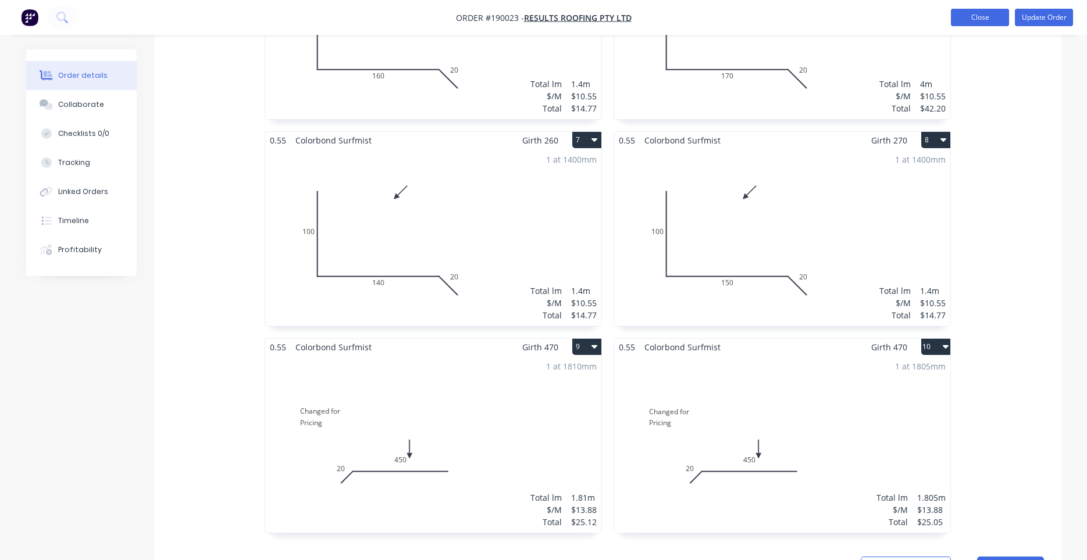
click at [973, 23] on button "Close" at bounding box center [980, 17] width 58 height 17
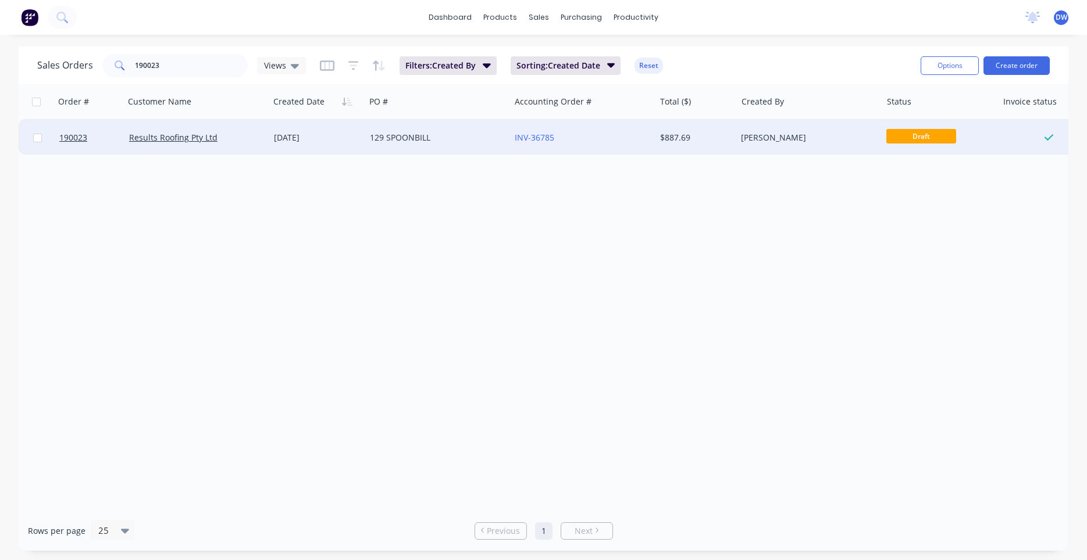
click at [627, 144] on div "INV-36785" at bounding box center [582, 137] width 145 height 35
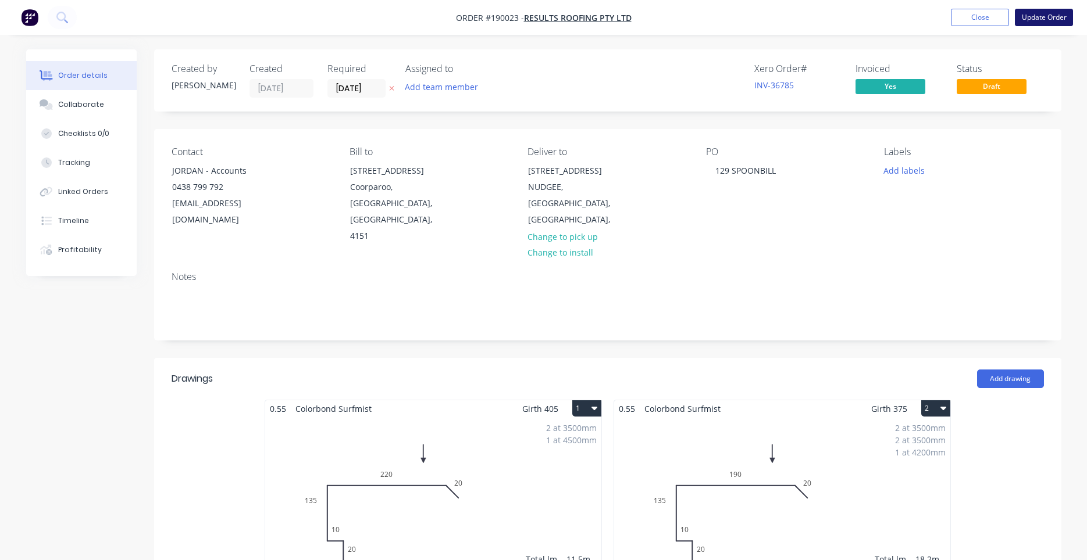
click at [1033, 15] on button "Update Order" at bounding box center [1043, 17] width 58 height 17
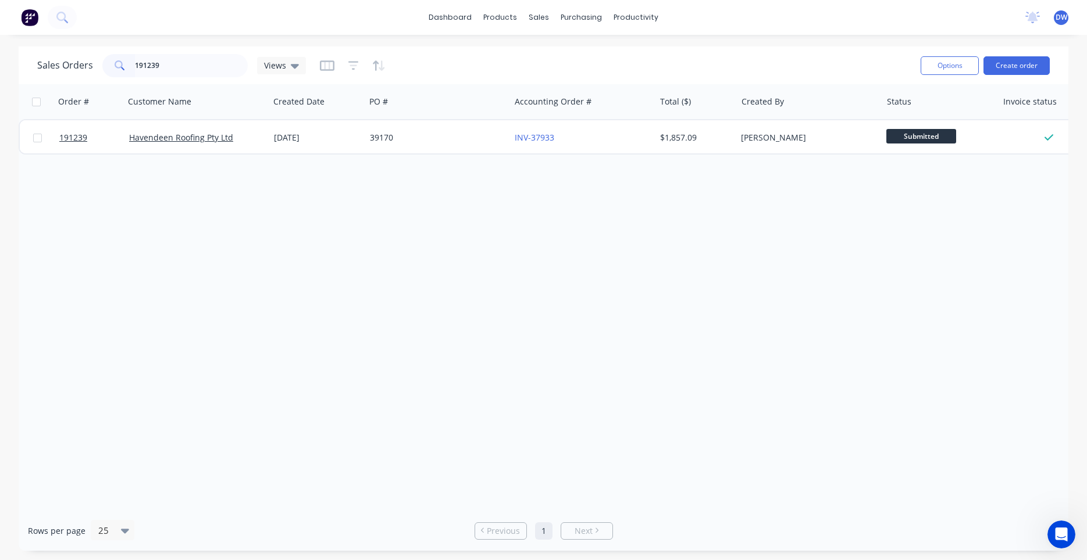
drag, startPoint x: 211, startPoint y: 66, endPoint x: 6, endPoint y: 67, distance: 205.2
click at [135, 69] on input "191239" at bounding box center [191, 65] width 113 height 23
click at [1055, 536] on icon "Open Intercom Messenger" at bounding box center [1059, 533] width 19 height 19
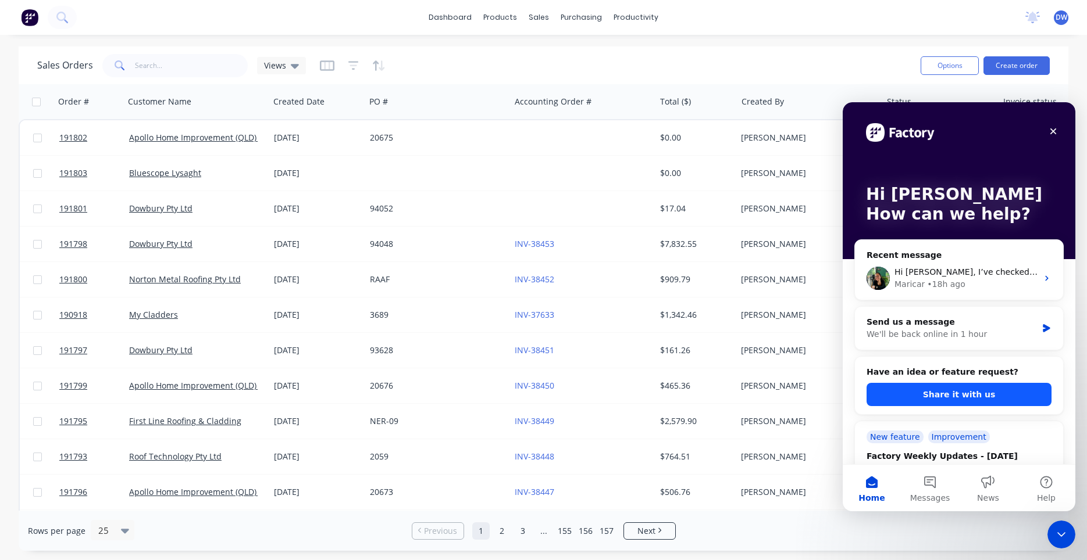
click at [972, 392] on button "Share it with us" at bounding box center [958, 394] width 185 height 23
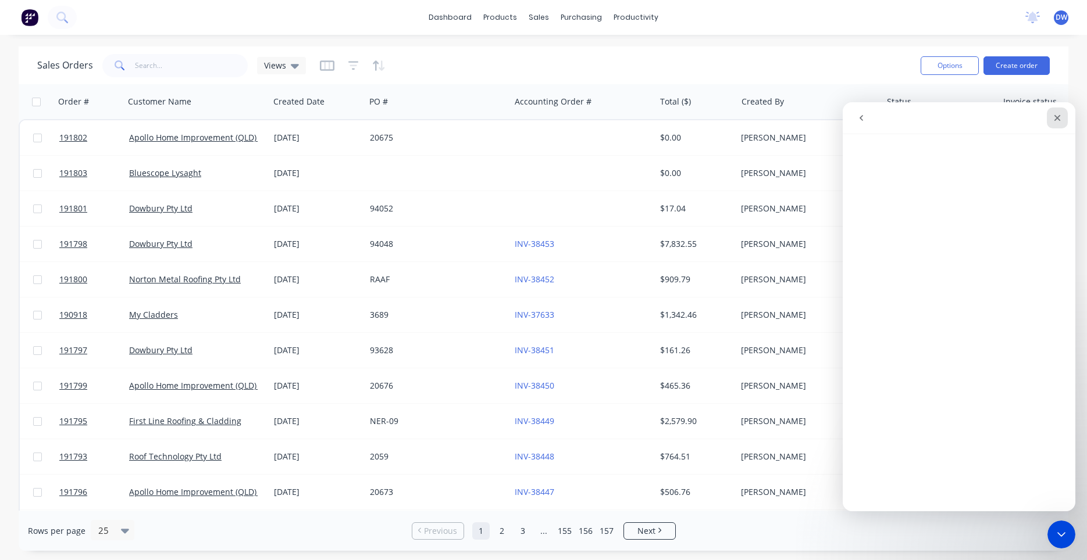
click at [1059, 120] on icon "Close" at bounding box center [1057, 118] width 6 height 6
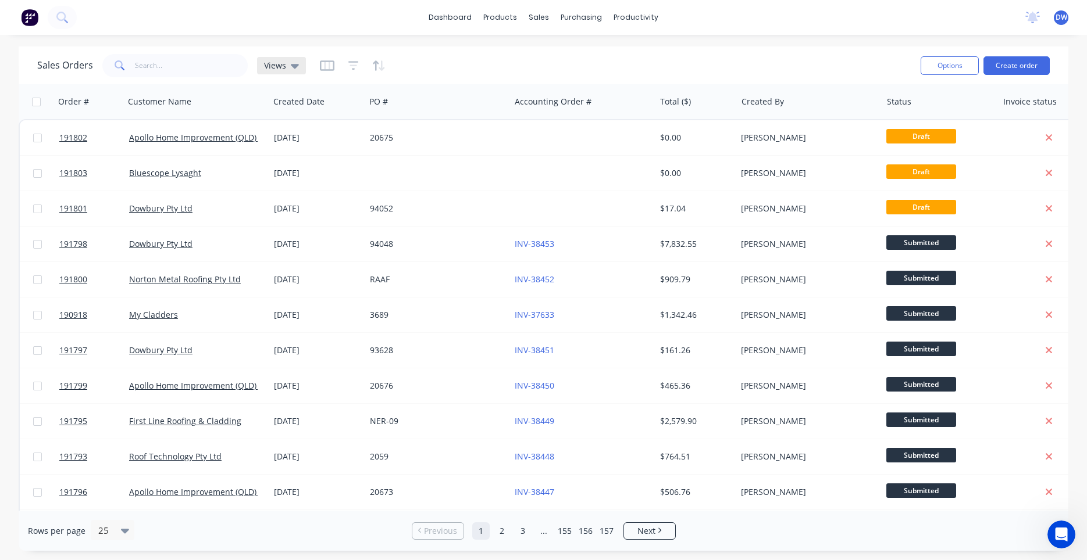
click at [296, 73] on div "Views" at bounding box center [281, 65] width 49 height 17
click at [285, 187] on button "New Hires" at bounding box center [326, 187] width 133 height 13
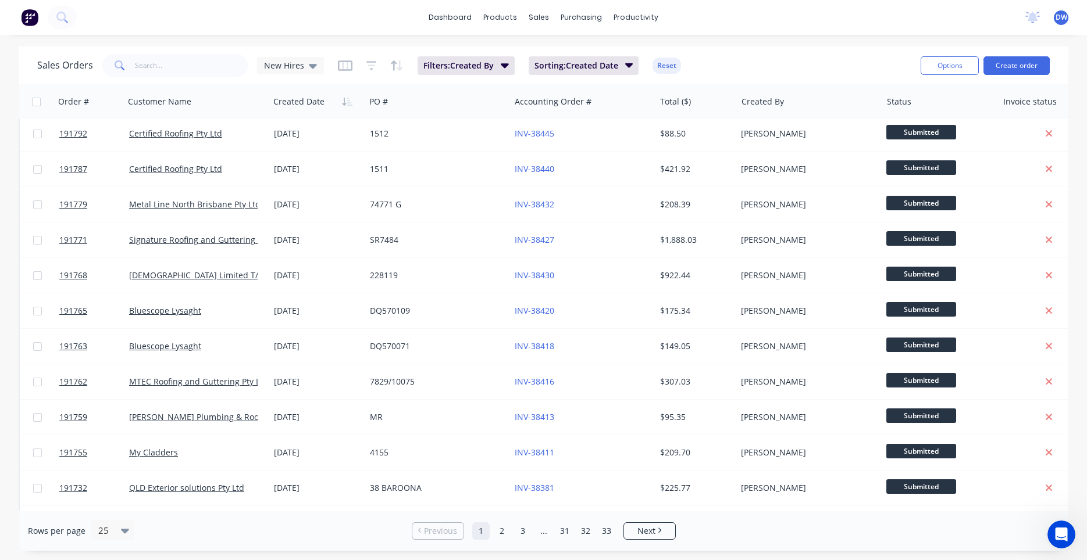
scroll to position [0, 0]
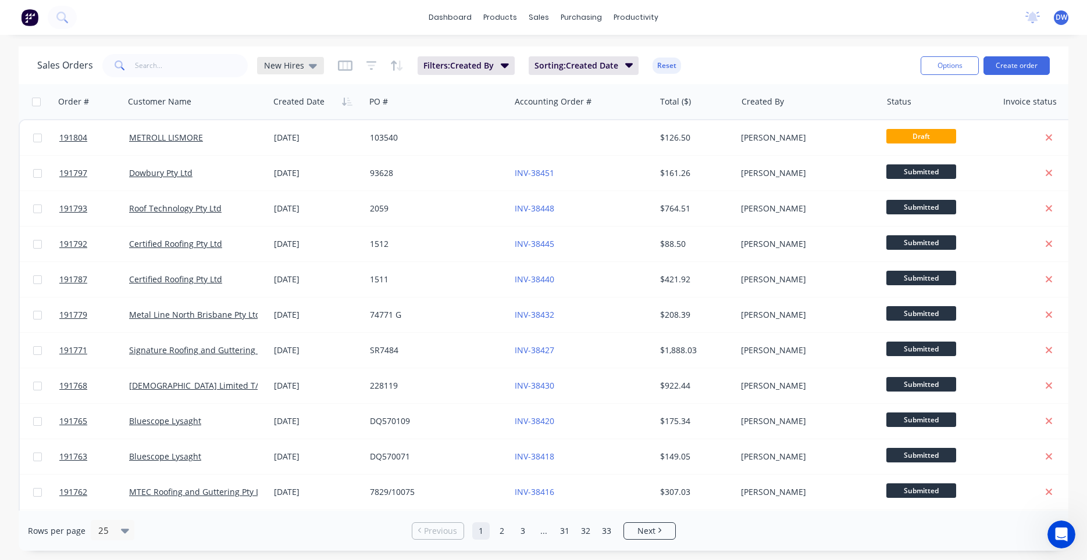
click at [281, 70] on span "New Hires" at bounding box center [284, 65] width 40 height 12
click at [287, 166] on button "None (Default)" at bounding box center [326, 164] width 133 height 13
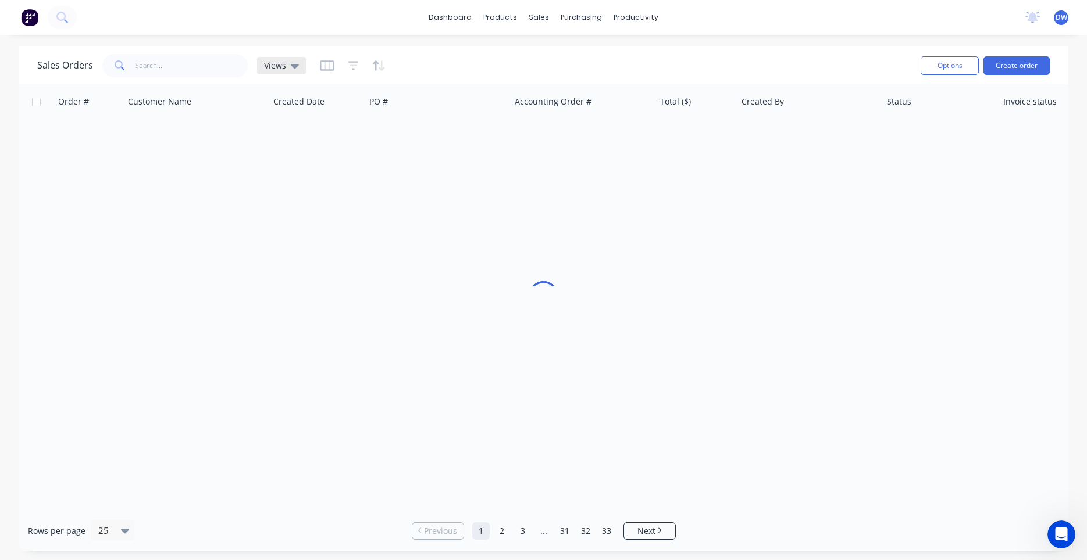
click at [291, 67] on icon at bounding box center [295, 65] width 8 height 13
click at [285, 181] on button "New Hires" at bounding box center [326, 187] width 133 height 13
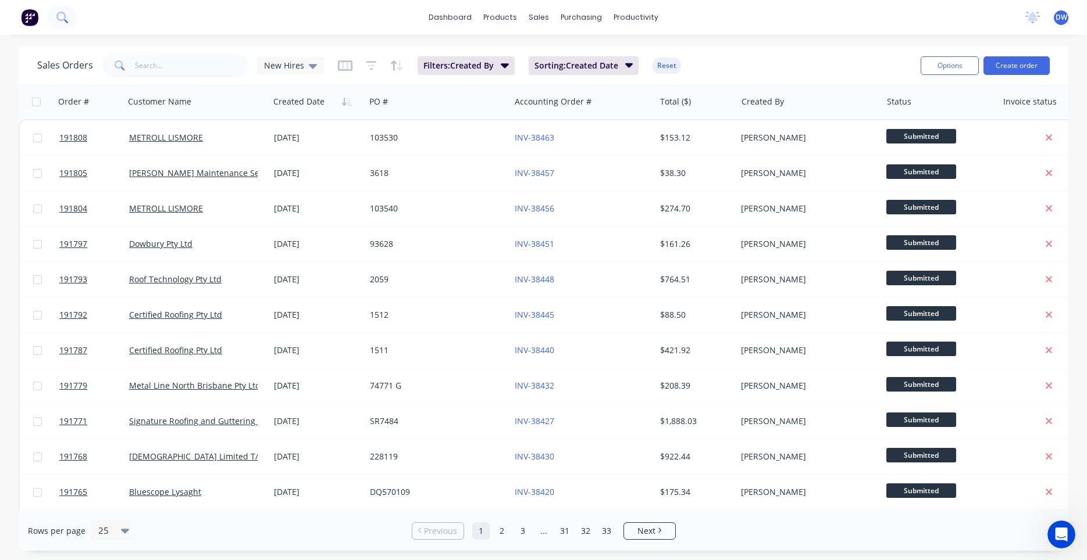
click at [62, 11] on button at bounding box center [62, 17] width 29 height 23
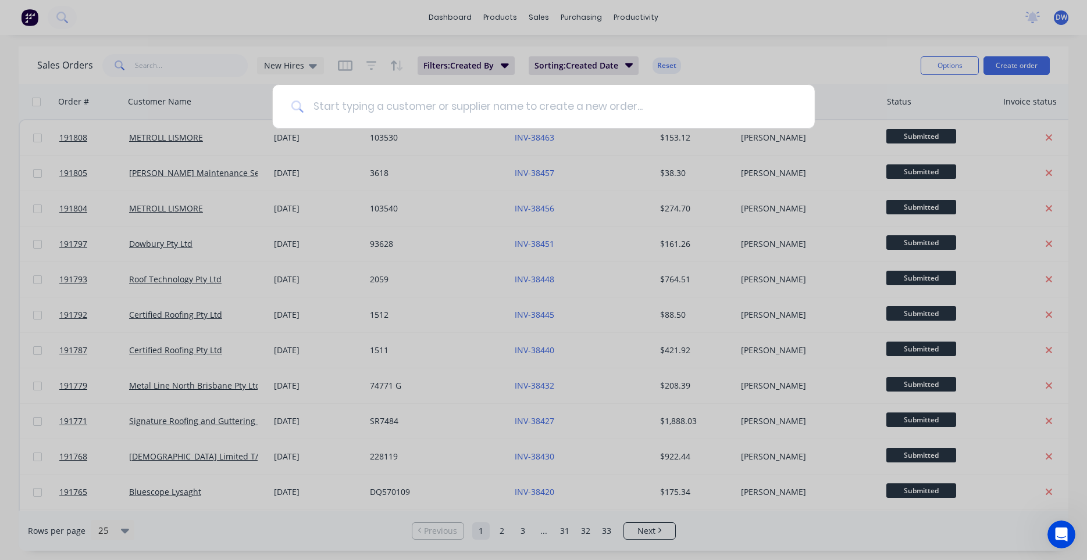
click at [348, 109] on input at bounding box center [549, 107] width 492 height 44
type input "[PERSON_NAME]"
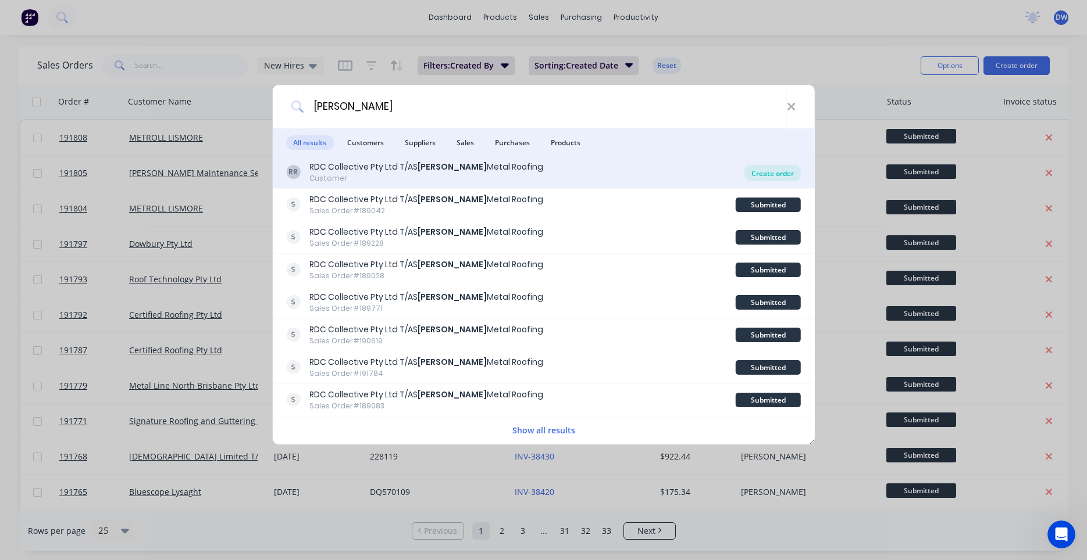
click at [787, 177] on div "Create order" at bounding box center [772, 173] width 56 height 16
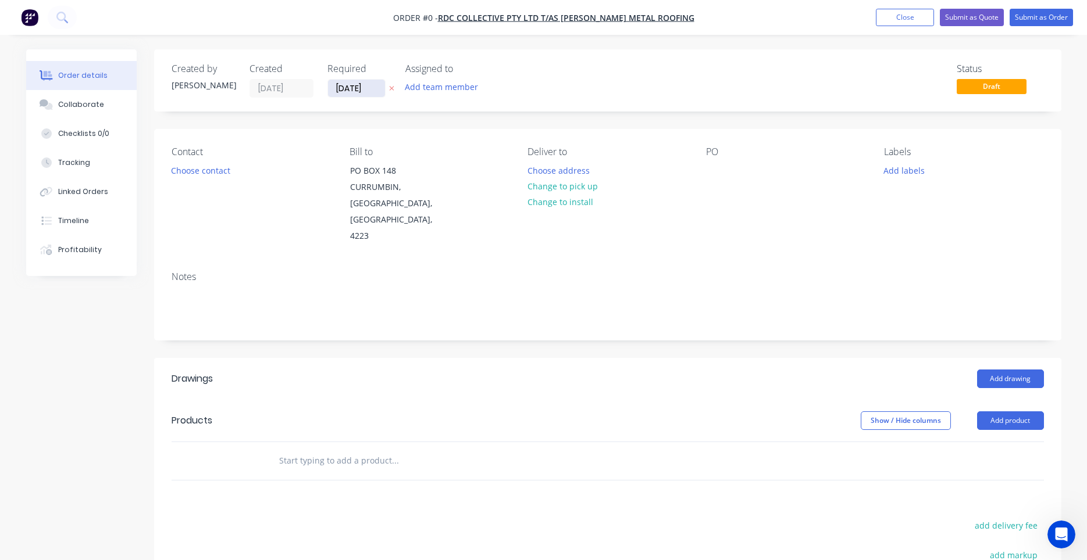
click at [374, 87] on input "[DATE]" at bounding box center [356, 88] width 57 height 17
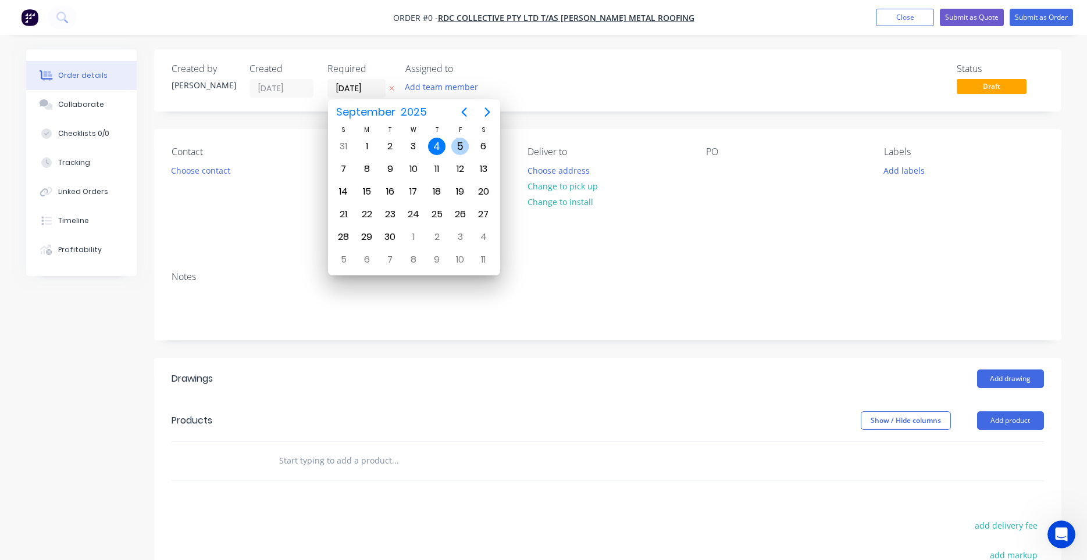
click at [455, 147] on div "5" at bounding box center [459, 146] width 17 height 17
type input "[DATE]"
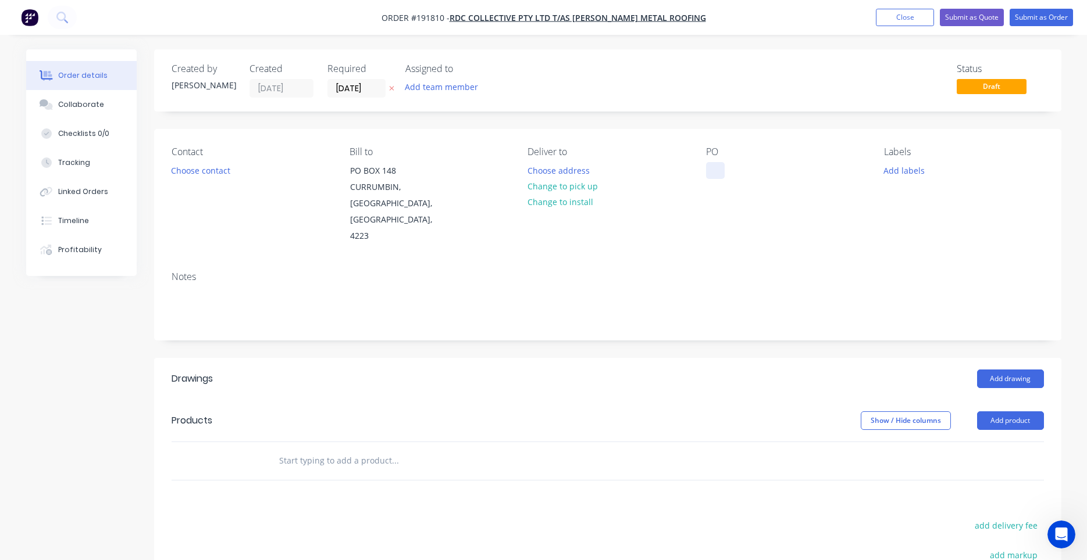
click at [726, 162] on div "PO" at bounding box center [785, 196] width 159 height 98
click at [716, 171] on div at bounding box center [715, 170] width 19 height 17
click at [903, 165] on button "Add labels" at bounding box center [903, 170] width 53 height 16
click at [927, 204] on input "text" at bounding box center [980, 204] width 122 height 23
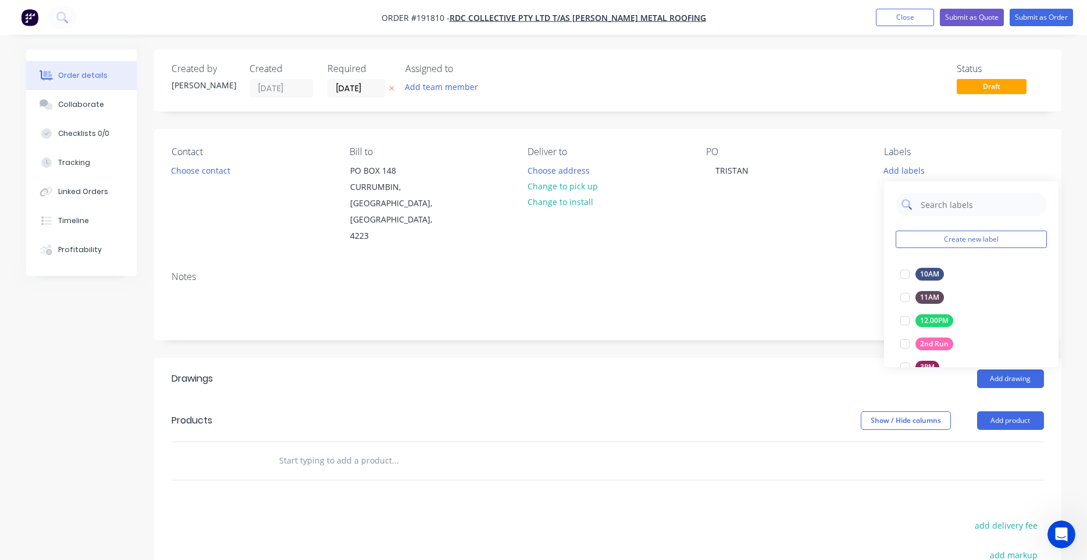
type input "7"
click at [906, 275] on div at bounding box center [904, 274] width 23 height 23
click at [769, 223] on div "PO TRISTAN" at bounding box center [785, 196] width 159 height 98
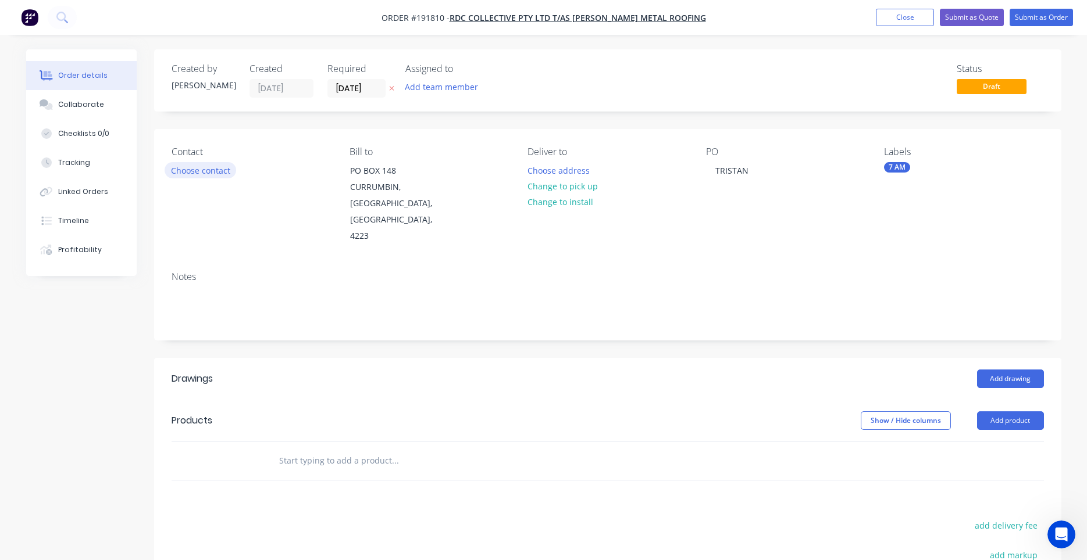
click at [206, 170] on button "Choose contact" at bounding box center [201, 170] width 72 height 16
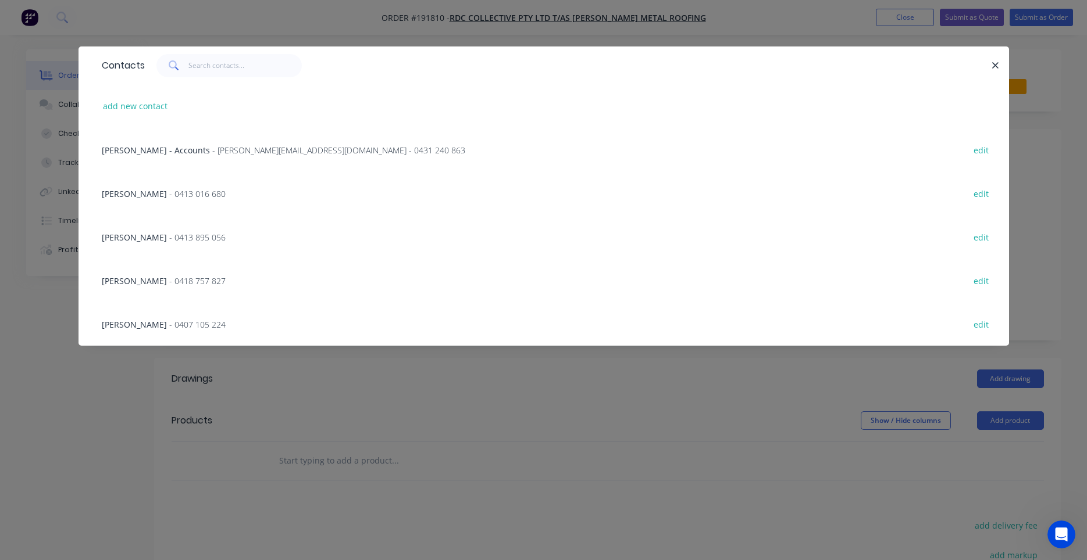
click at [209, 197] on span "- 0413 016 680" at bounding box center [197, 193] width 56 height 11
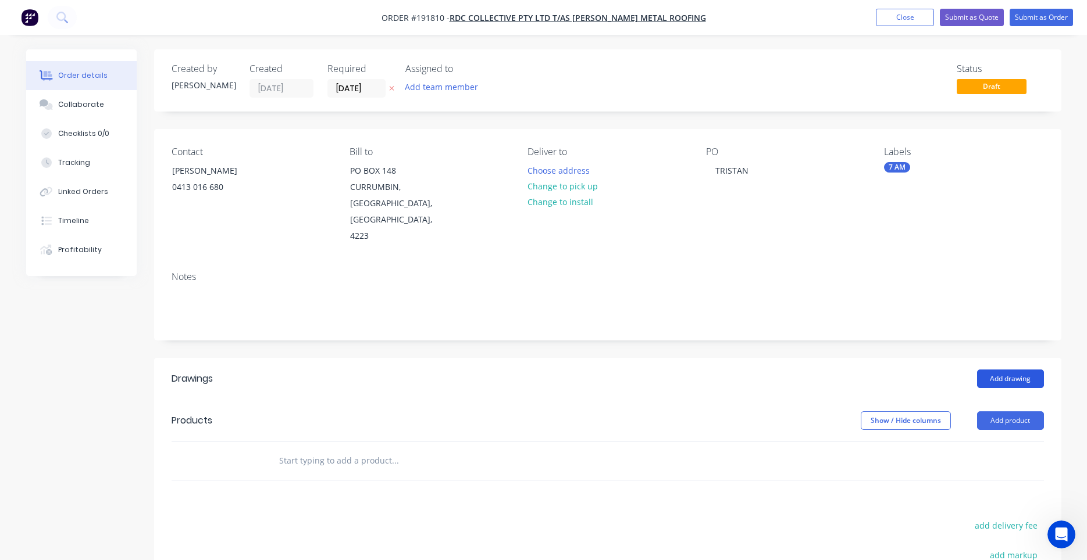
click at [992, 370] on button "Add drawing" at bounding box center [1010, 379] width 67 height 19
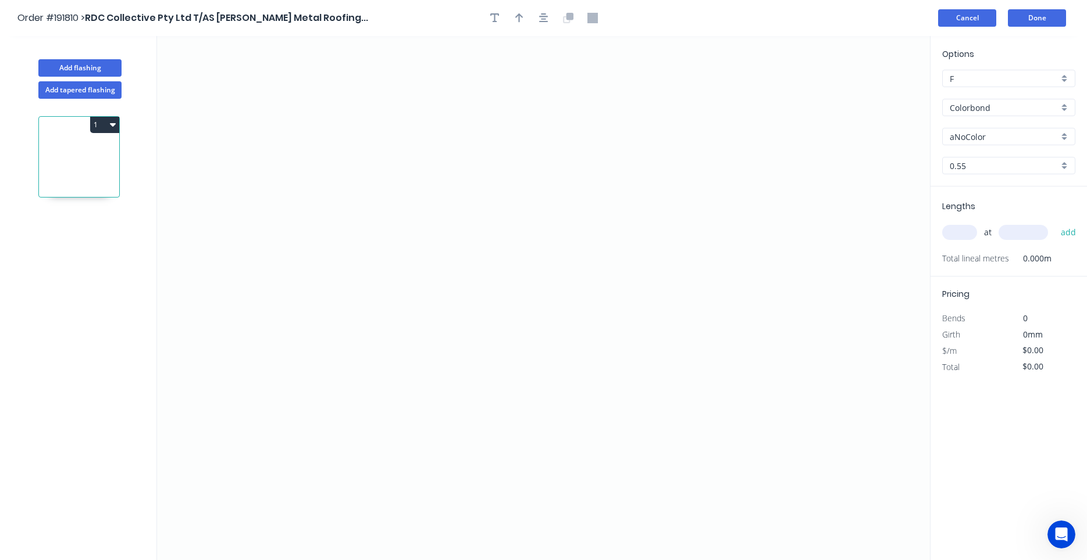
click at [987, 20] on button "Cancel" at bounding box center [967, 17] width 58 height 17
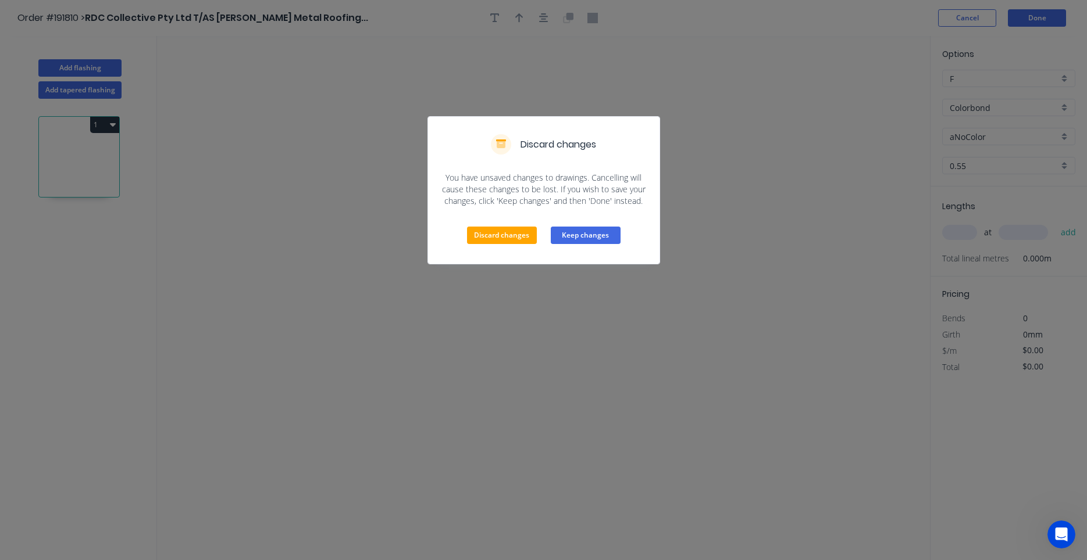
drag, startPoint x: 576, startPoint y: 231, endPoint x: 585, endPoint y: 222, distance: 12.8
click at [576, 231] on button "Keep changes" at bounding box center [586, 235] width 70 height 17
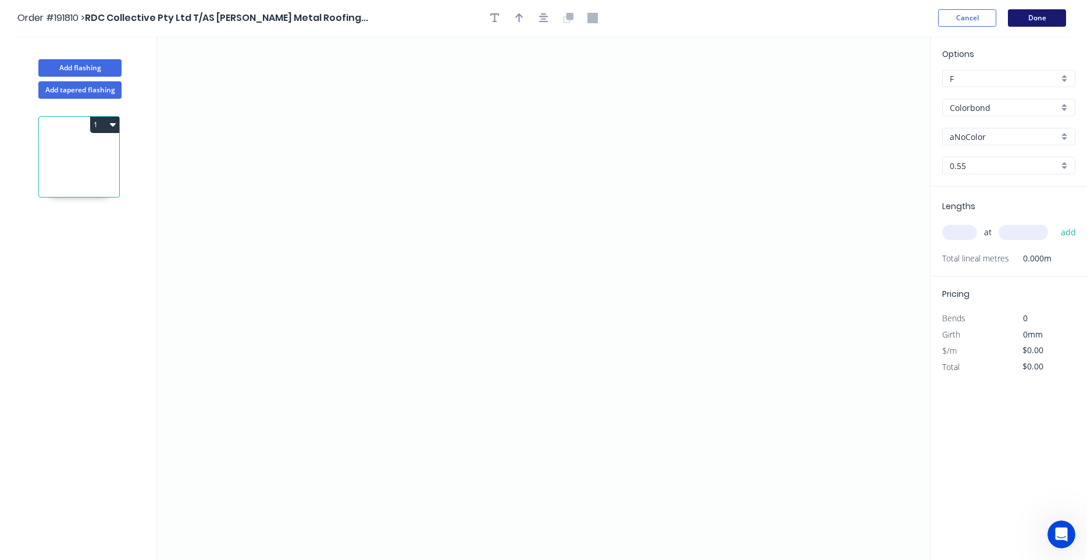
click at [1034, 23] on button "Done" at bounding box center [1037, 17] width 58 height 17
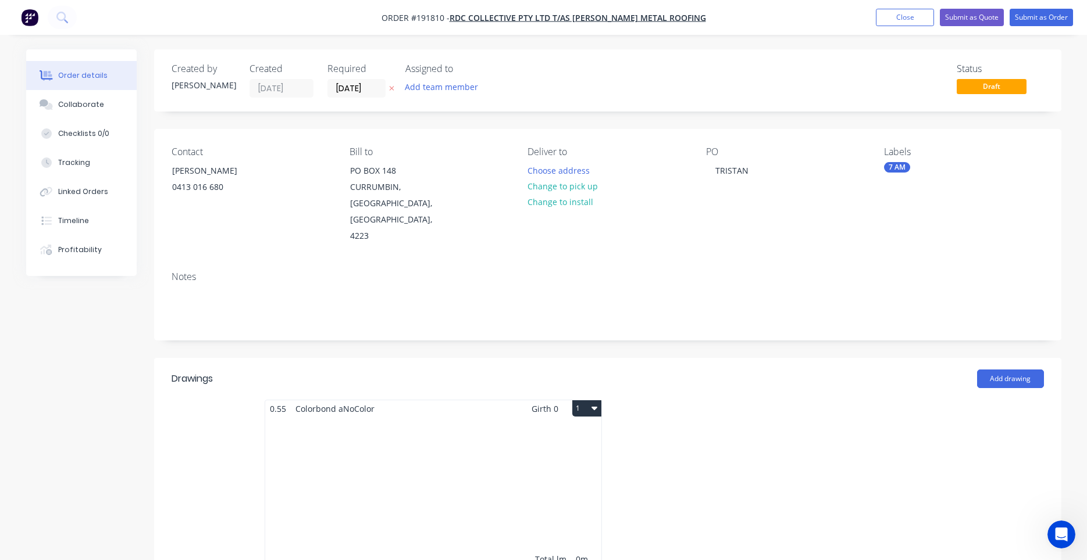
drag, startPoint x: 587, startPoint y: 393, endPoint x: 585, endPoint y: 406, distance: 13.0
click at [588, 401] on button "1" at bounding box center [586, 409] width 29 height 16
click at [646, 330] on div "Created by [PERSON_NAME] Created [DATE] Required [DATE] Assigned to Add team me…" at bounding box center [607, 507] width 907 height 917
click at [579, 176] on button "Choose address" at bounding box center [558, 170] width 74 height 16
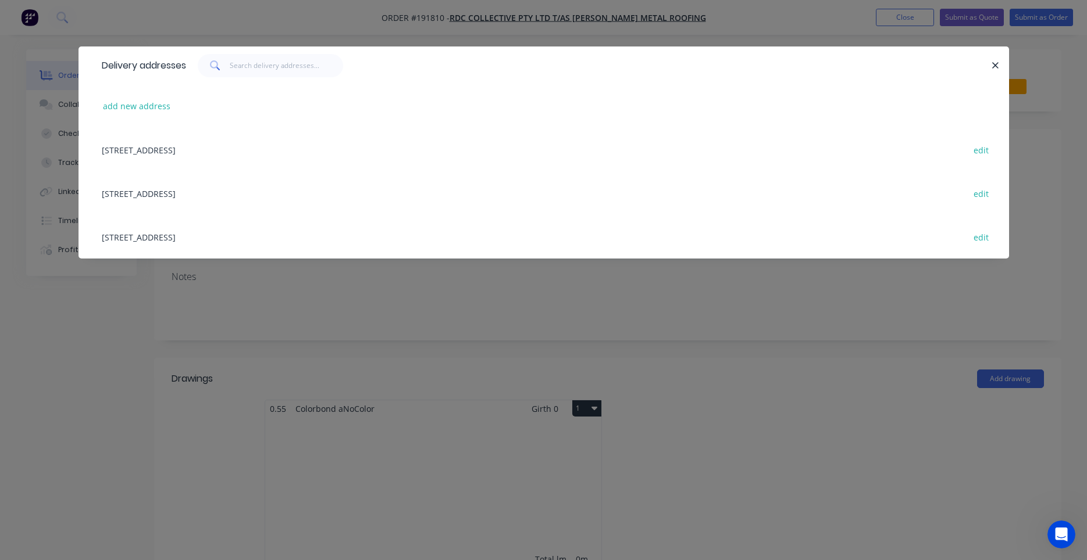
click at [359, 234] on div "[STREET_ADDRESS][PERSON_NAME] edit" at bounding box center [543, 237] width 895 height 44
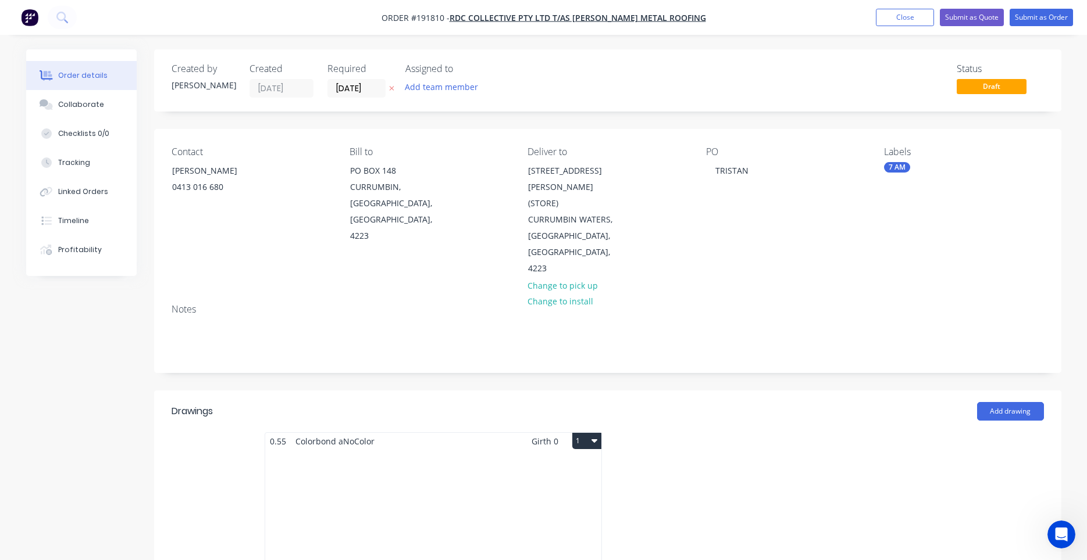
click at [525, 450] on div "Total lm $/M Total 0m $0.00 $0.00" at bounding box center [433, 538] width 336 height 177
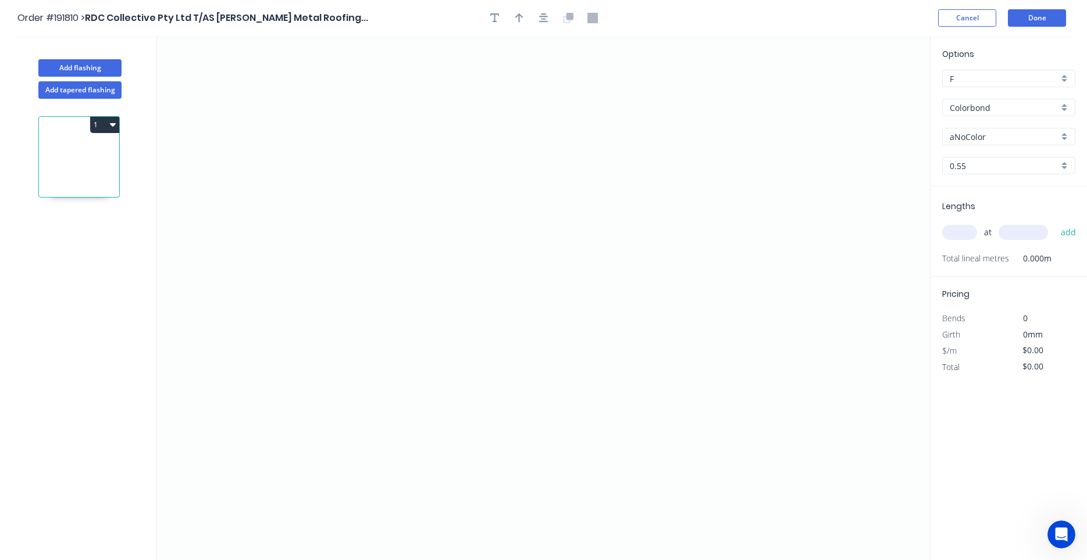
click at [1033, 135] on input "aNoColor" at bounding box center [1003, 137] width 109 height 12
click at [1023, 156] on div "Night Sky" at bounding box center [1008, 159] width 132 height 20
type input "Night Sky"
click at [385, 352] on icon "0" at bounding box center [543, 298] width 773 height 524
click at [391, 187] on icon "0" at bounding box center [543, 298] width 773 height 524
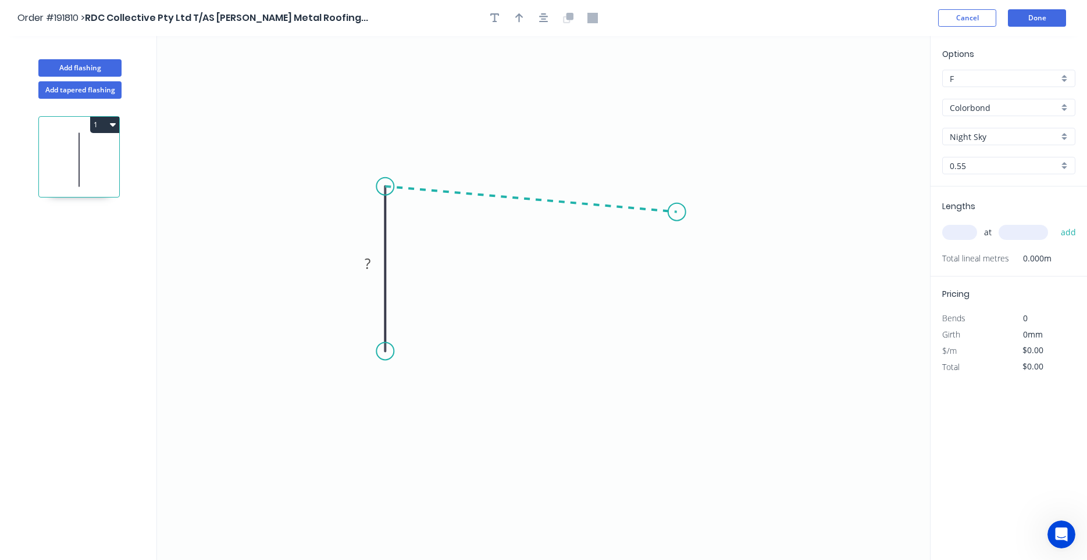
click at [677, 212] on icon "0 ?" at bounding box center [543, 298] width 773 height 524
click at [699, 269] on icon "0 ? ? ? º" at bounding box center [543, 298] width 773 height 524
click at [699, 269] on circle at bounding box center [698, 268] width 17 height 17
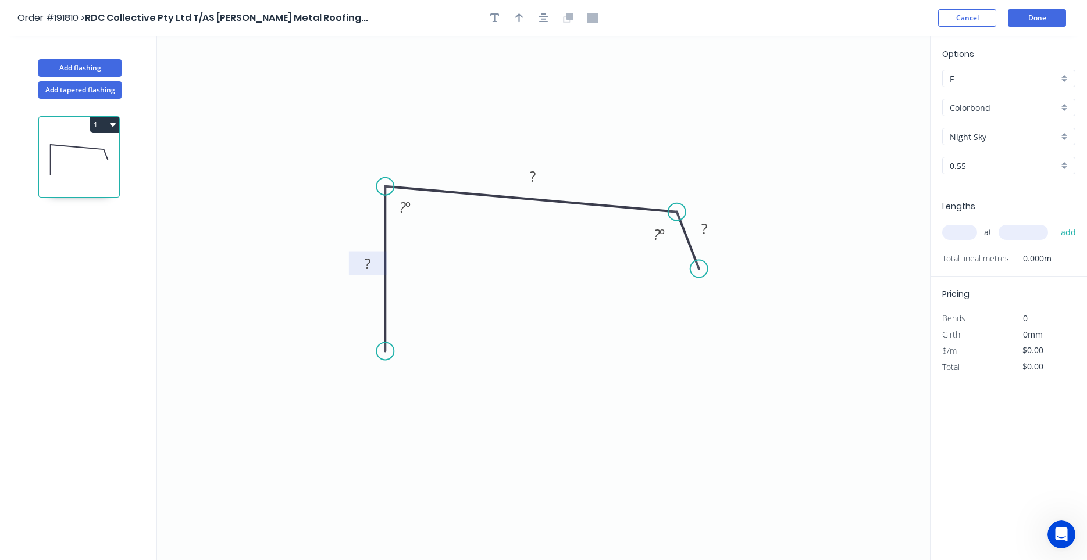
click at [370, 267] on tspan "?" at bounding box center [368, 263] width 6 height 19
click at [419, 430] on div "Feather" at bounding box center [448, 433] width 117 height 24
click at [403, 385] on div "Flip bend" at bounding box center [445, 390] width 117 height 24
click at [415, 340] on tspan "15" at bounding box center [417, 330] width 16 height 19
type input "$11.36"
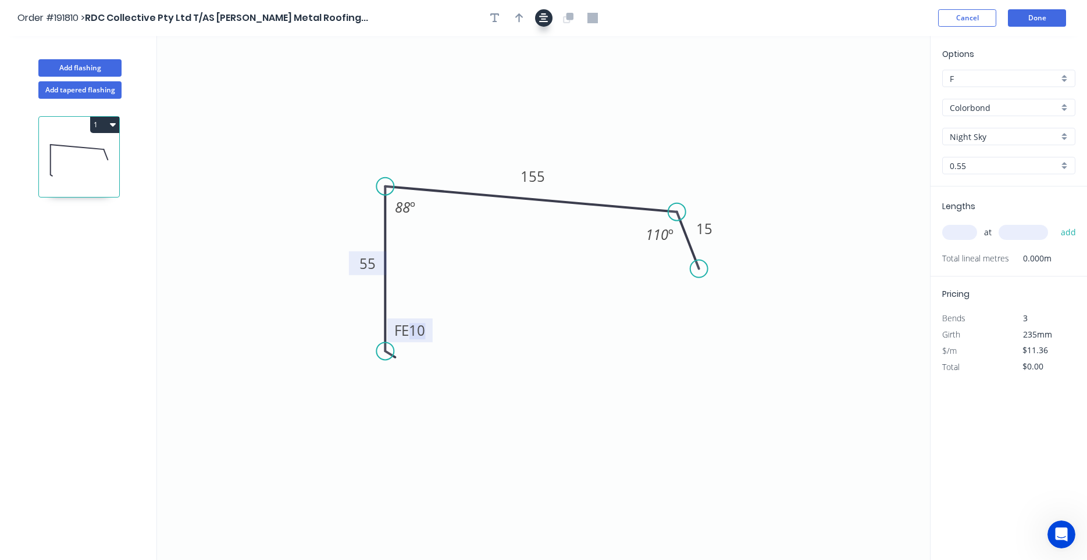
click at [545, 20] on icon "button" at bounding box center [543, 17] width 9 height 9
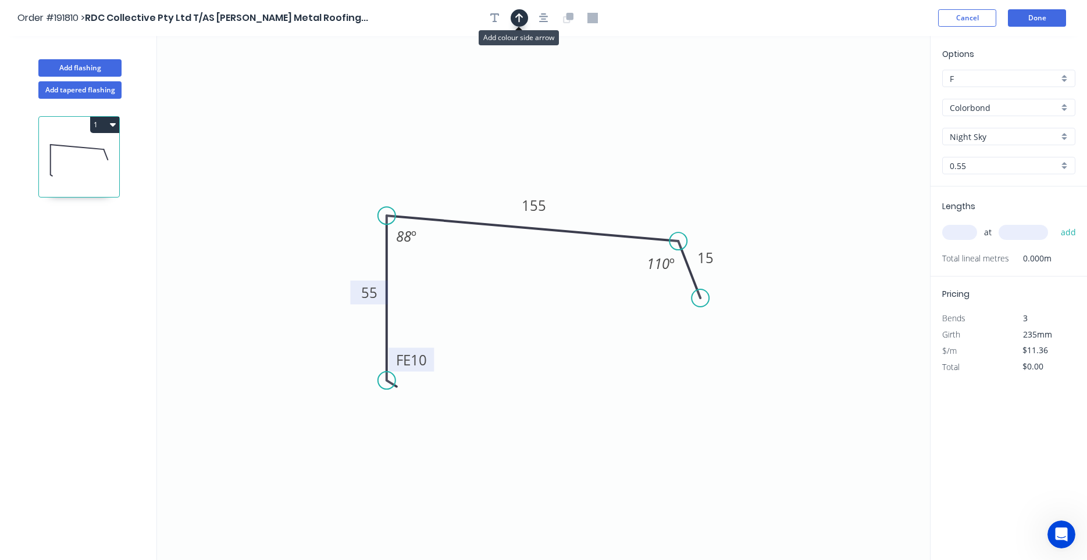
click at [519, 21] on icon "button" at bounding box center [519, 17] width 8 height 9
click at [872, 87] on icon "0 FE 10 55 155 15 88 º 110 º" at bounding box center [543, 298] width 773 height 524
drag, startPoint x: 869, startPoint y: 90, endPoint x: 421, endPoint y: 143, distance: 450.8
click at [406, 145] on icon at bounding box center [409, 133] width 34 height 34
click at [965, 227] on input "text" at bounding box center [959, 232] width 35 height 15
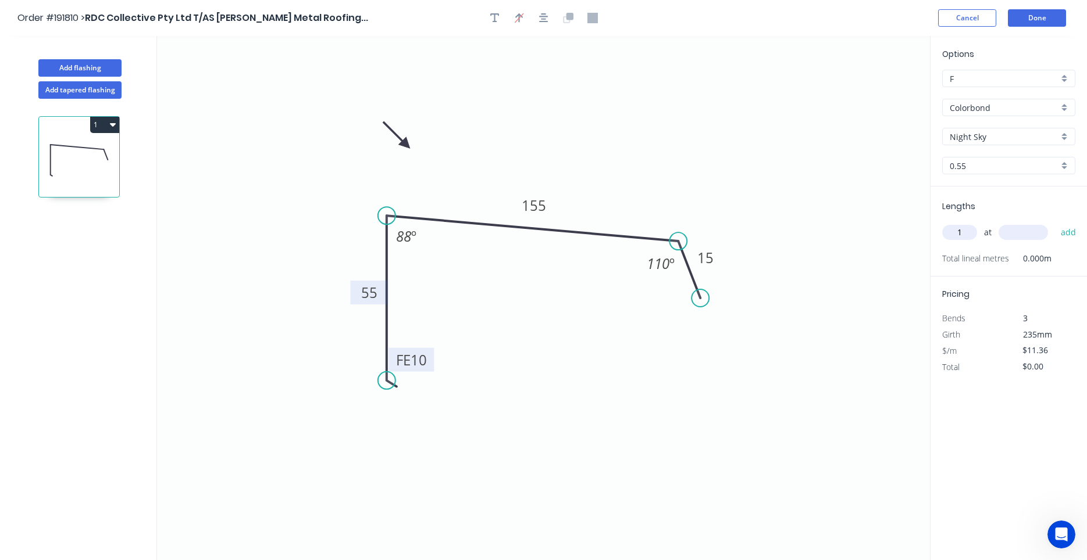
type input "1"
type input "3600"
click at [1055, 223] on button "add" at bounding box center [1068, 233] width 27 height 20
click at [109, 124] on button "1" at bounding box center [104, 125] width 29 height 16
click at [98, 149] on div "Duplicate" at bounding box center [64, 153] width 90 height 17
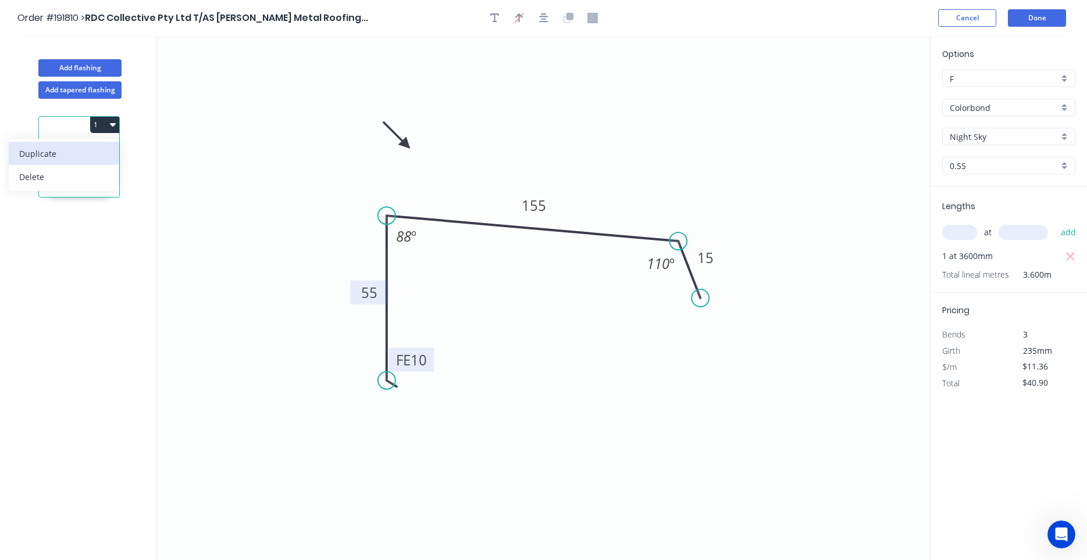
type input "$0.00"
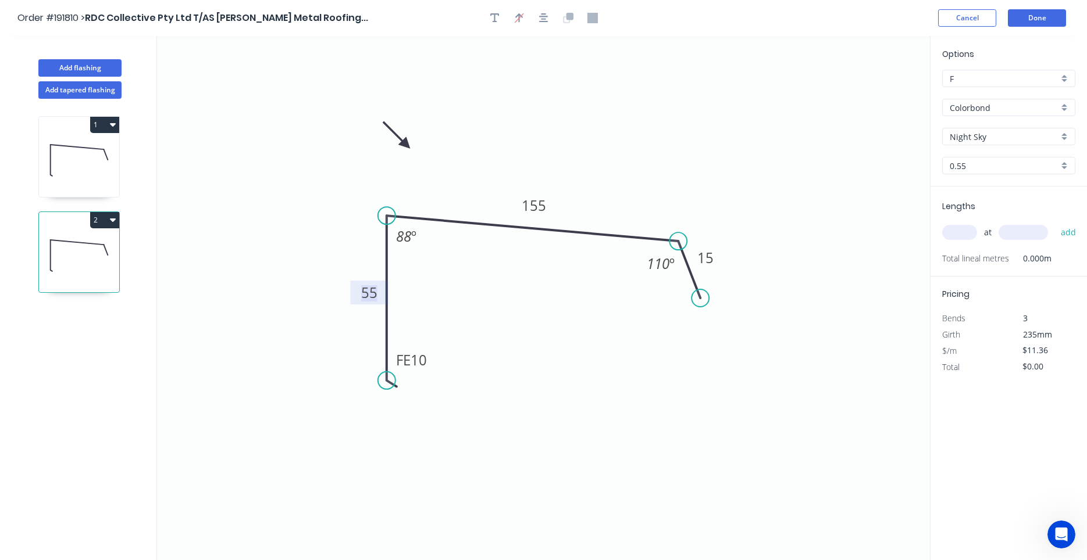
click at [374, 292] on tspan "55" at bounding box center [369, 292] width 16 height 19
type input "$13.43"
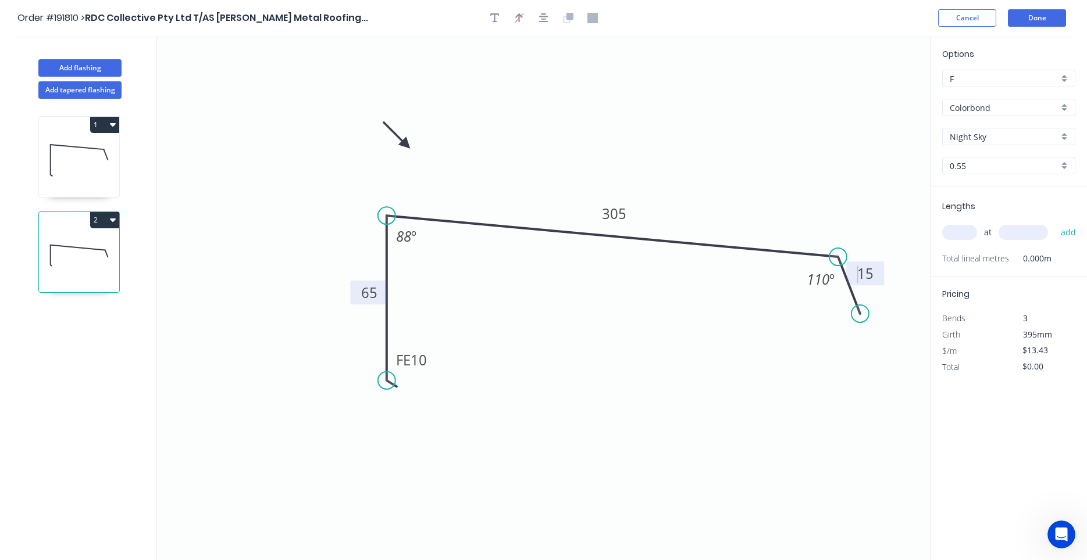
drag, startPoint x: 692, startPoint y: 276, endPoint x: 852, endPoint y: 292, distance: 161.2
click at [852, 292] on icon at bounding box center [849, 285] width 22 height 57
click at [959, 236] on input "text" at bounding box center [959, 232] width 35 height 15
type input "1"
type input "3600"
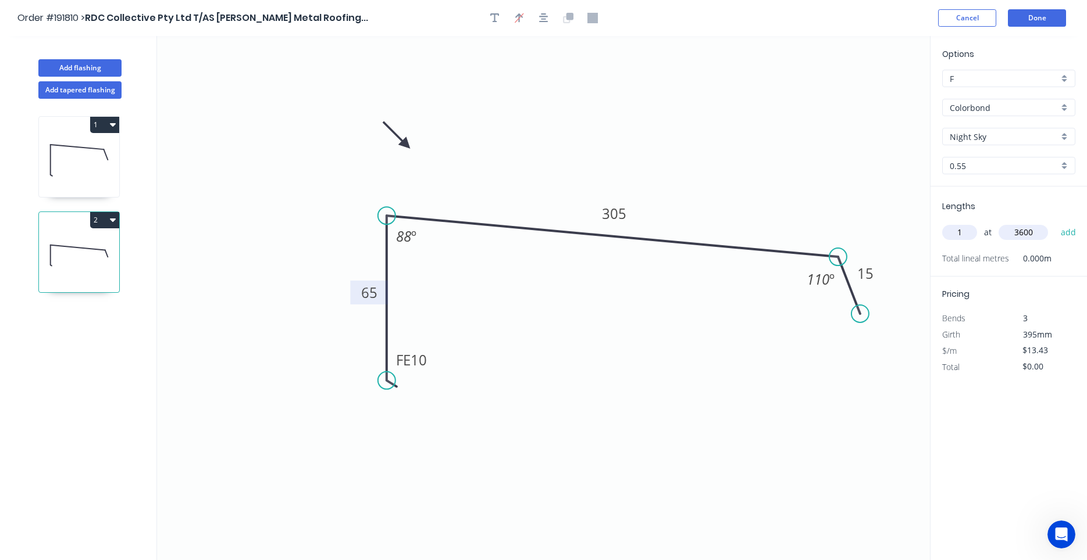
click at [1055, 223] on button "add" at bounding box center [1068, 233] width 27 height 20
type input "$48.35"
click at [85, 171] on icon at bounding box center [79, 160] width 80 height 74
type input "$11.36"
type input "$40.90"
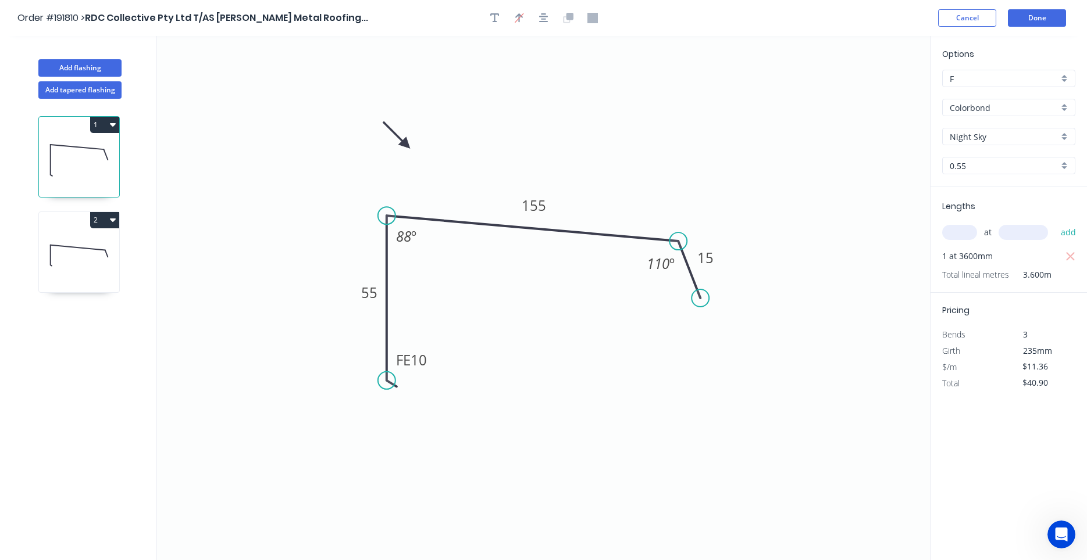
click at [56, 274] on icon at bounding box center [79, 255] width 80 height 74
type input "$13.43"
type input "$48.35"
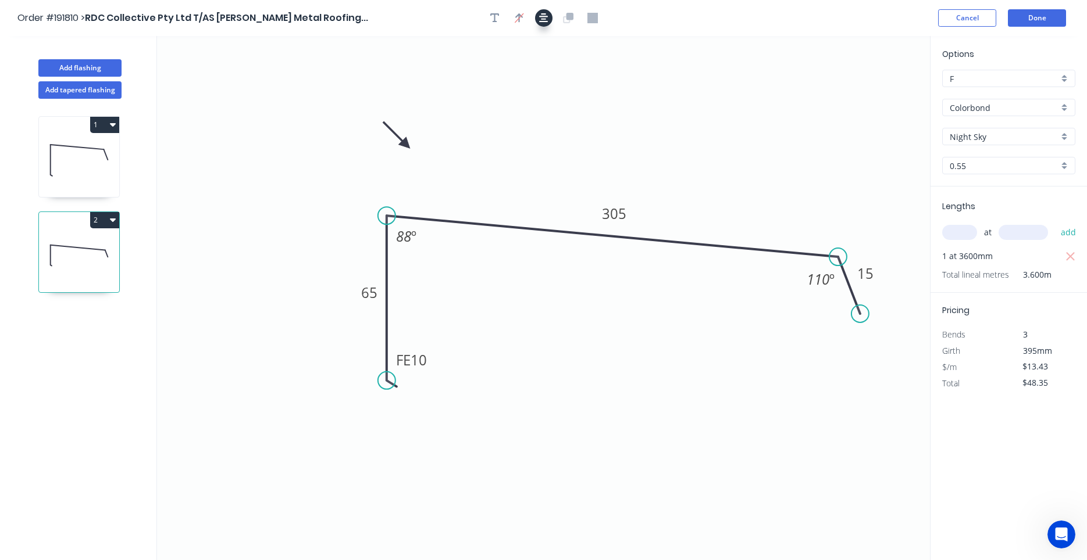
click at [548, 22] on button "button" at bounding box center [543, 17] width 17 height 17
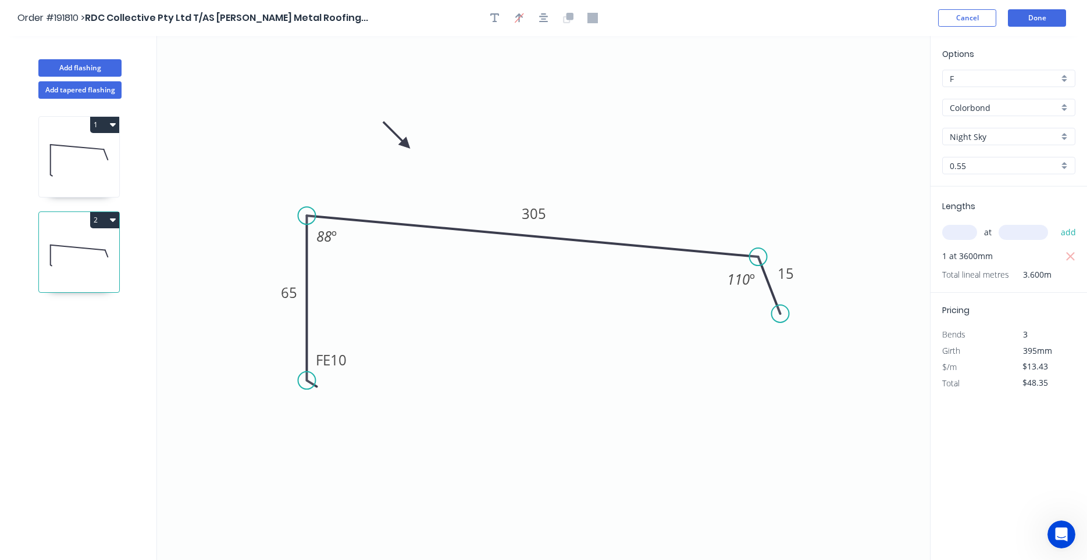
click at [92, 170] on icon at bounding box center [79, 160] width 80 height 74
type input "$11.36"
type input "$40.90"
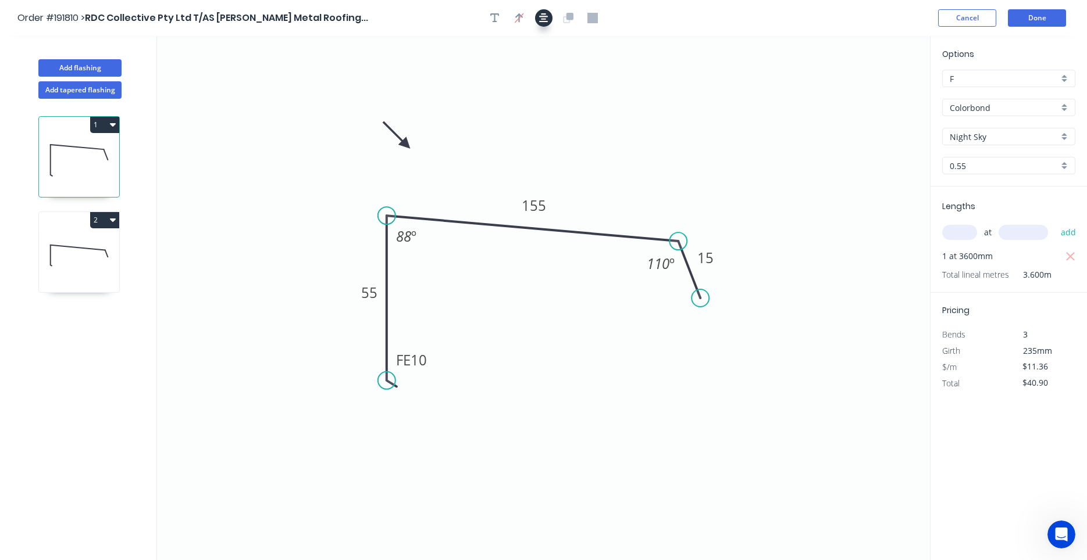
click at [542, 22] on icon "button" at bounding box center [543, 17] width 9 height 9
click at [77, 244] on icon at bounding box center [79, 255] width 80 height 74
type input "$13.43"
type input "$48.35"
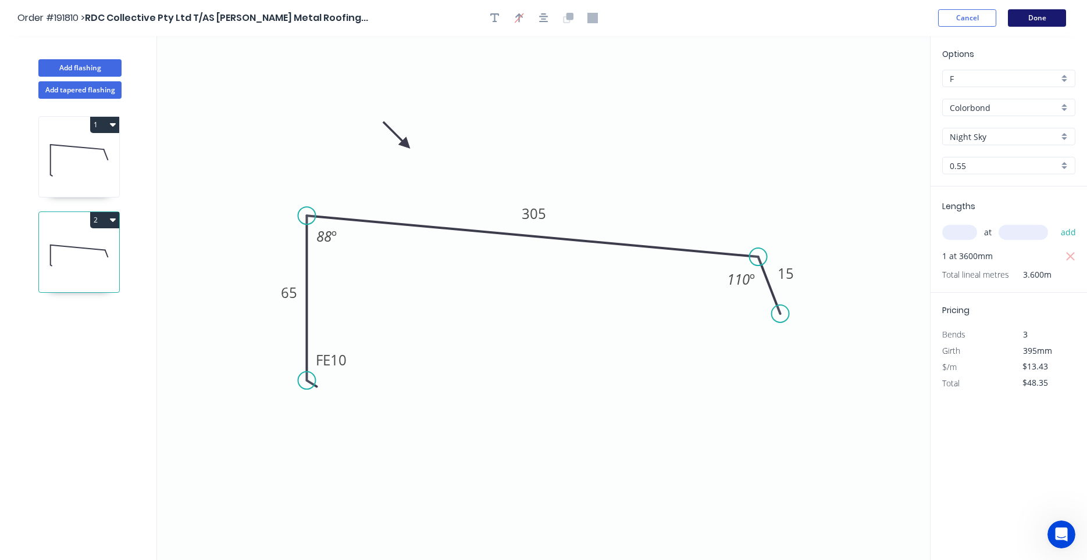
click at [1029, 16] on button "Done" at bounding box center [1037, 17] width 58 height 17
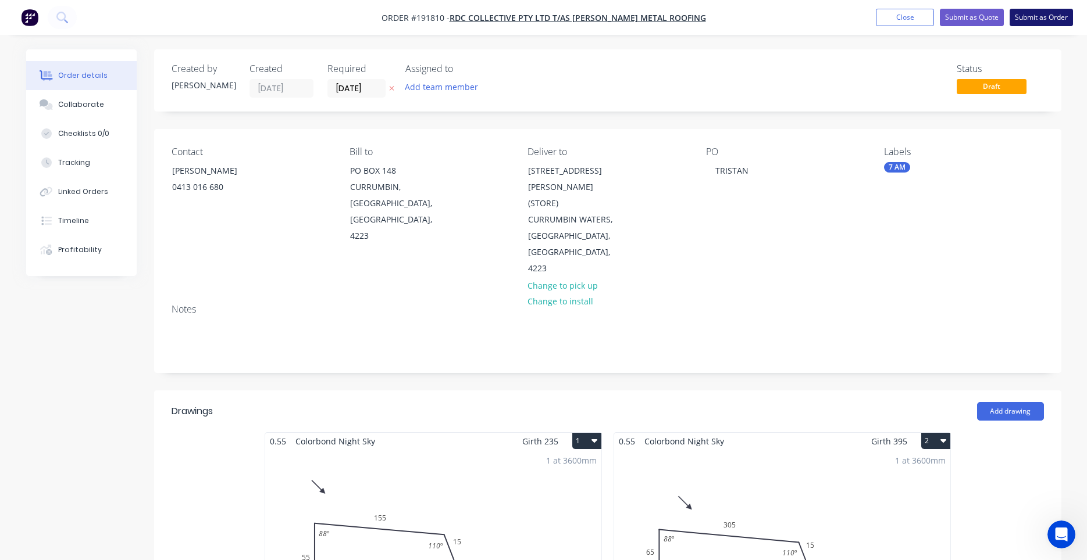
click at [1032, 16] on button "Submit as Order" at bounding box center [1040, 17] width 63 height 17
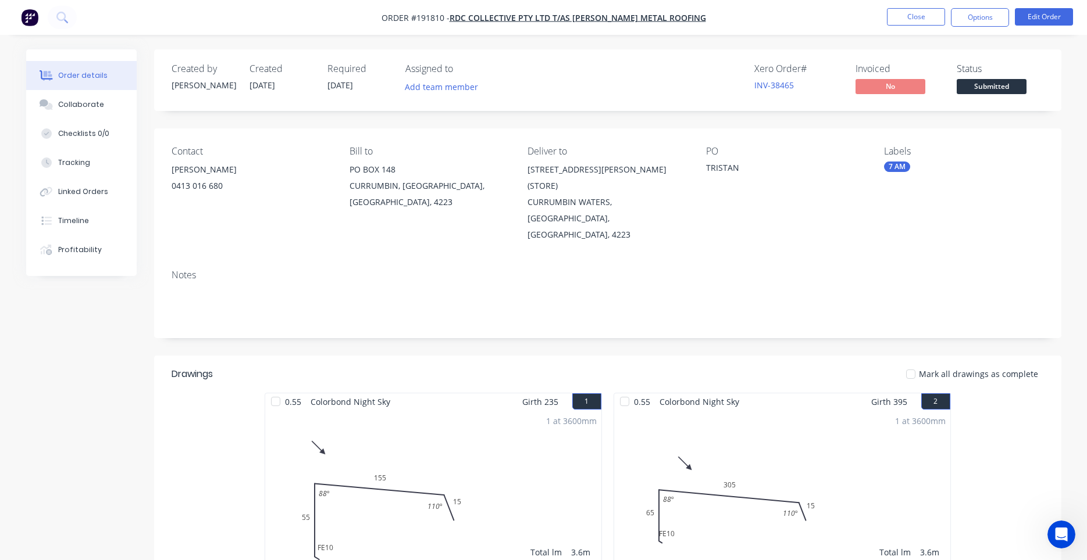
click at [969, 20] on button "Options" at bounding box center [980, 17] width 58 height 19
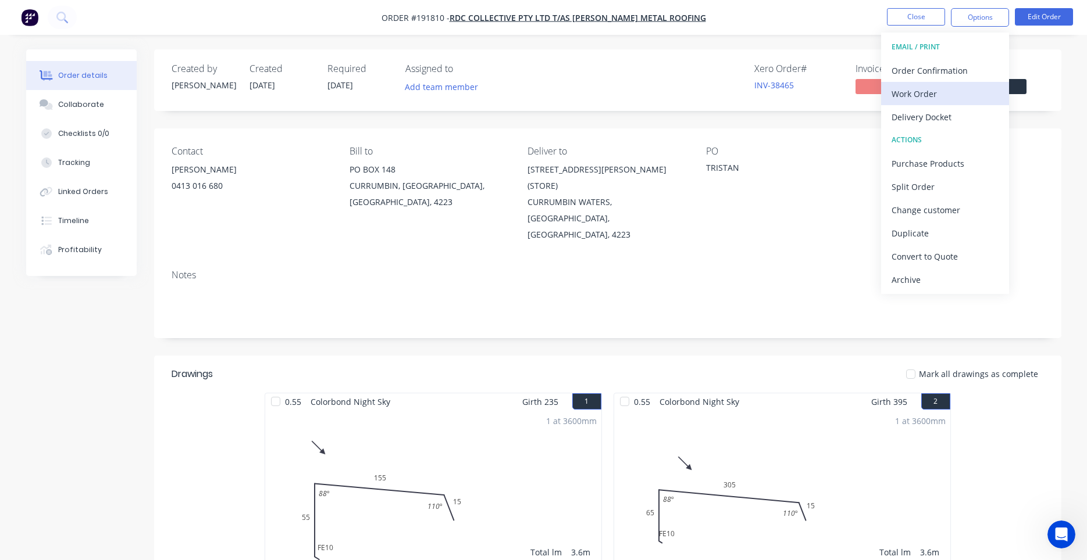
click at [933, 89] on div "Work Order" at bounding box center [944, 93] width 107 height 17
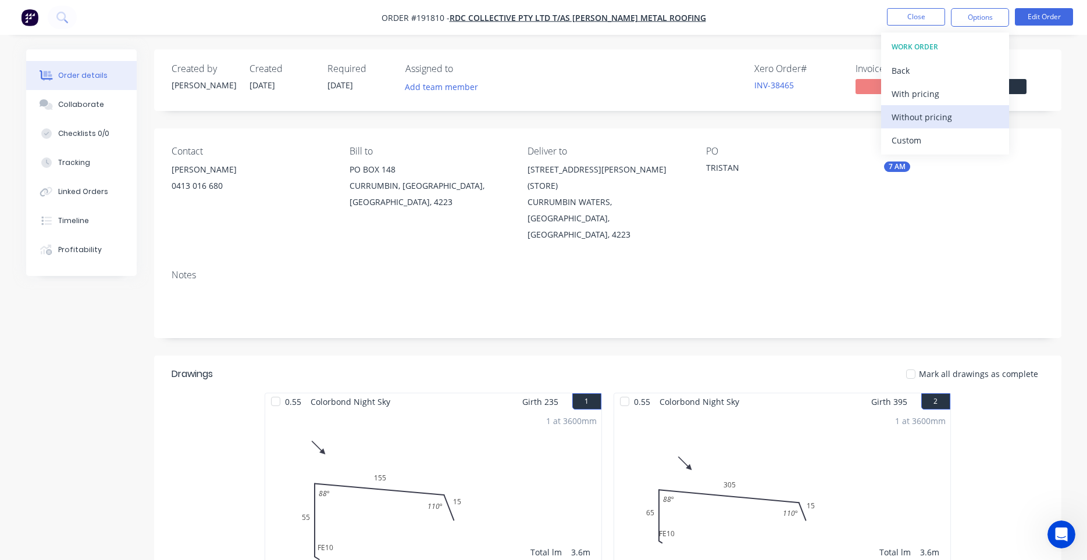
click at [928, 110] on div "Without pricing" at bounding box center [944, 117] width 107 height 17
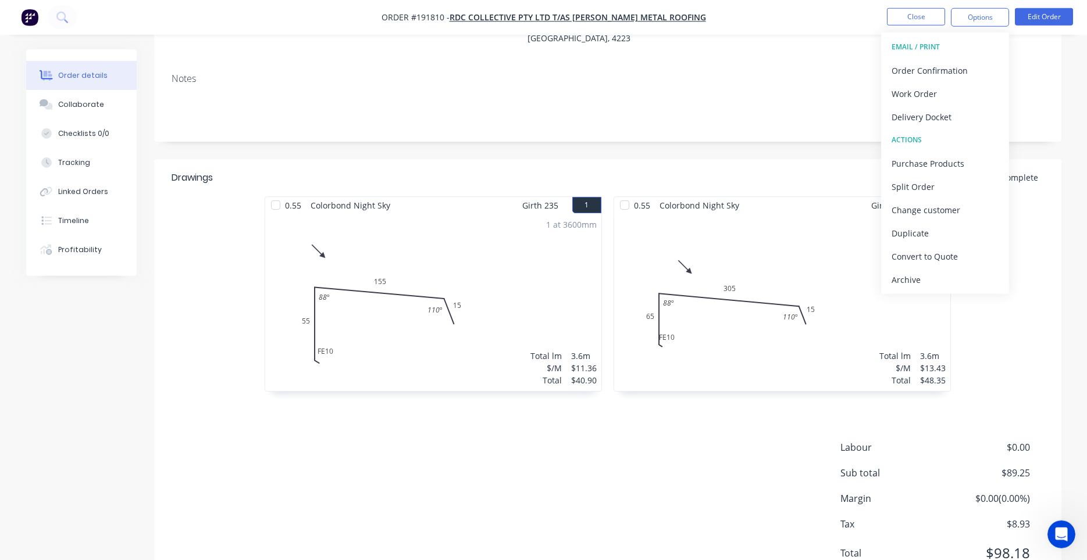
scroll to position [214, 0]
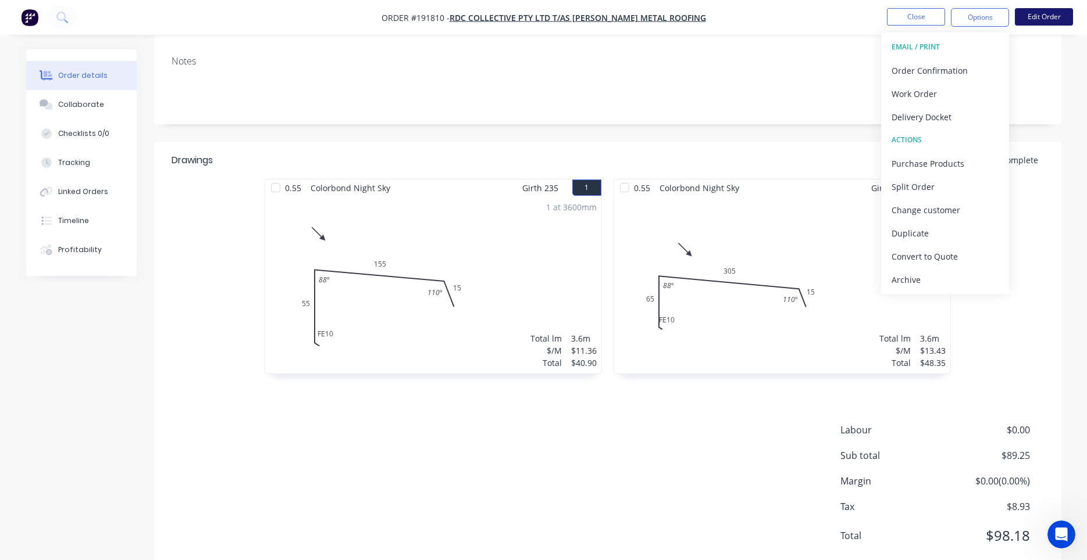
click at [1033, 23] on button "Edit Order" at bounding box center [1043, 16] width 58 height 17
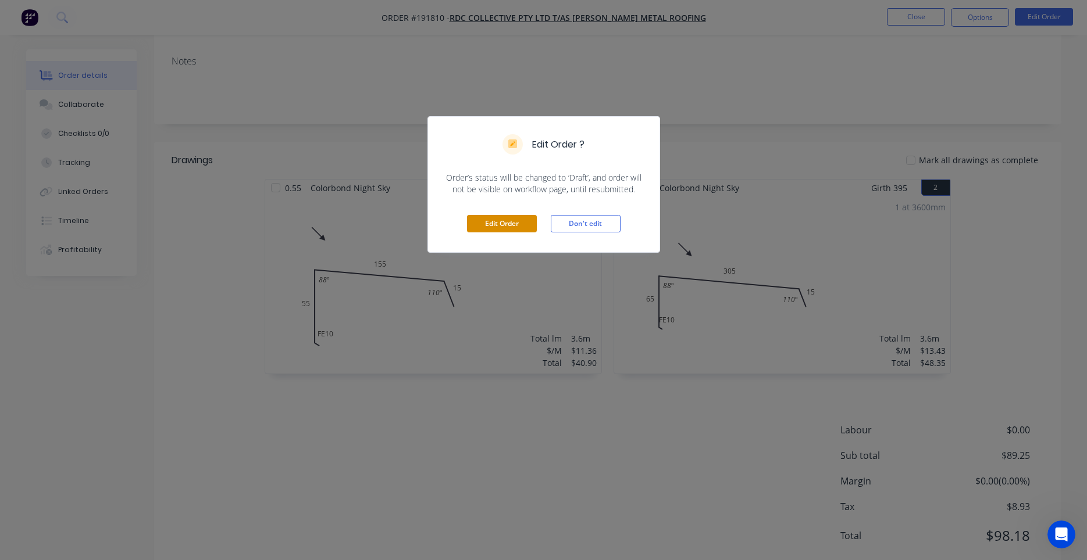
click at [507, 218] on button "Edit Order" at bounding box center [502, 223] width 70 height 17
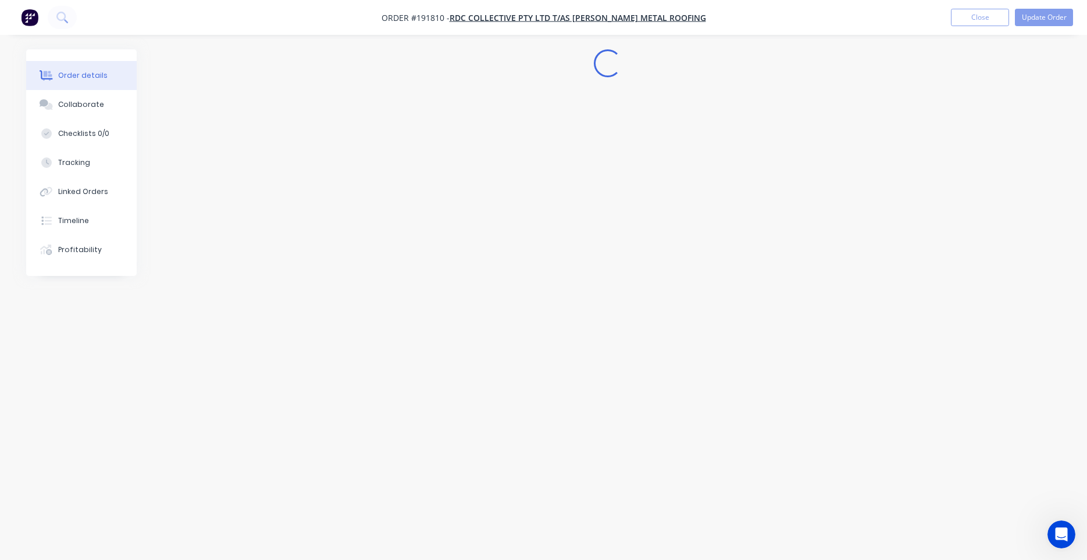
scroll to position [0, 0]
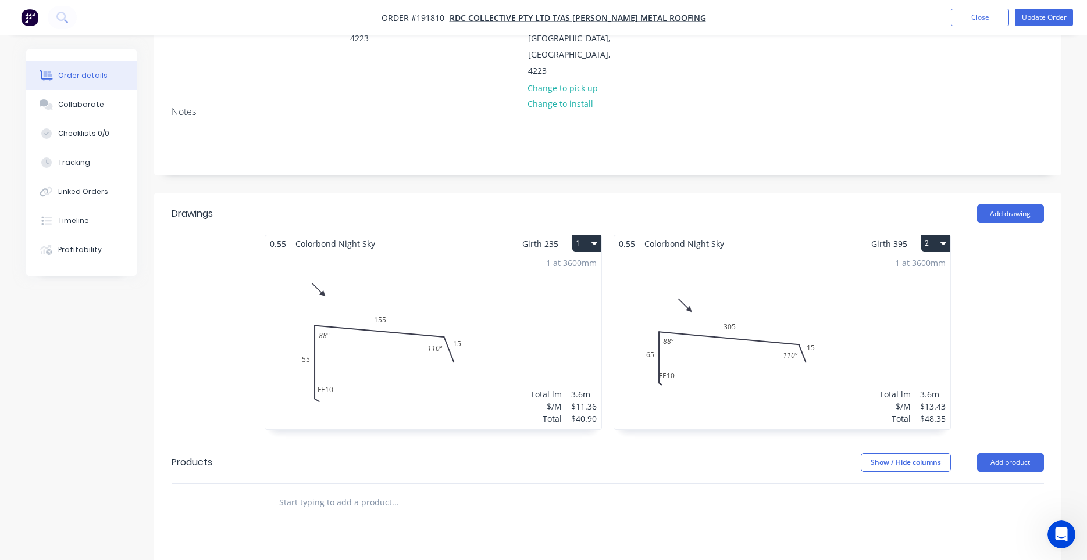
click at [671, 323] on div "1 at 3600mm Total lm $/M Total 3.6m $13.43 $48.35" at bounding box center [782, 340] width 336 height 177
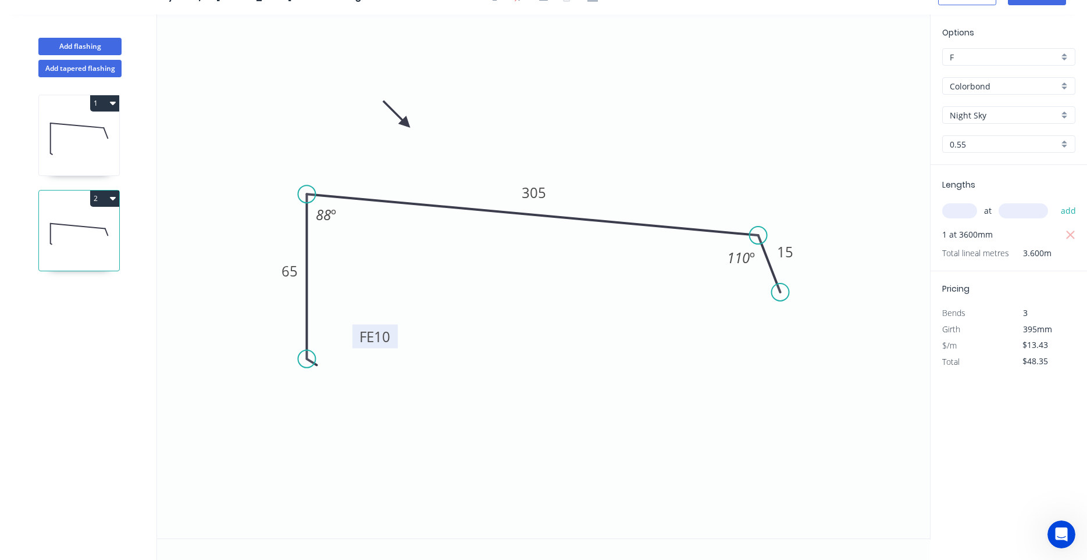
drag, startPoint x: 349, startPoint y: 337, endPoint x: 392, endPoint y: 335, distance: 43.6
click at [392, 335] on rect at bounding box center [374, 337] width 45 height 24
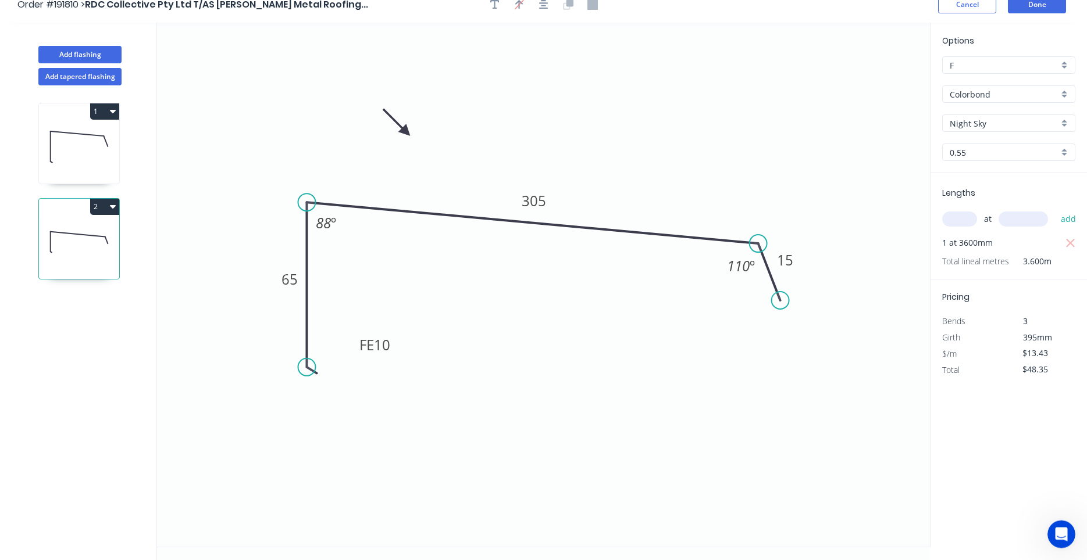
scroll to position [0, 0]
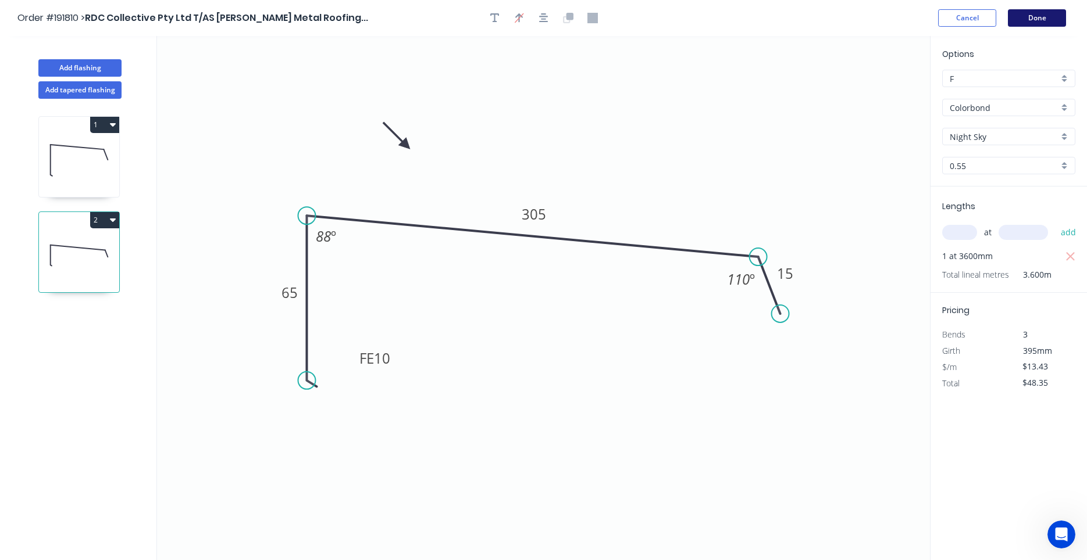
click at [1030, 18] on button "Done" at bounding box center [1037, 17] width 58 height 17
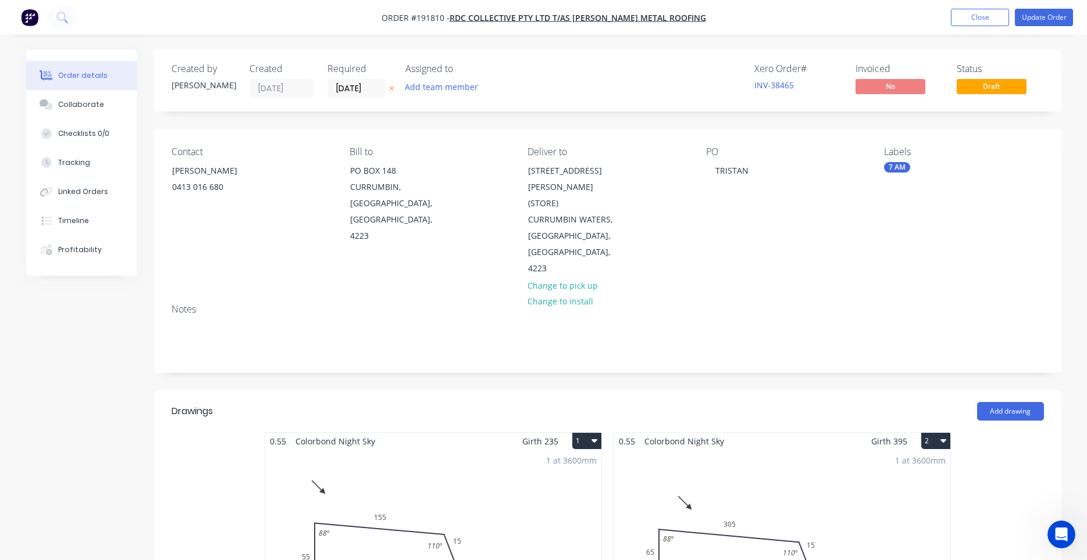
scroll to position [198, 0]
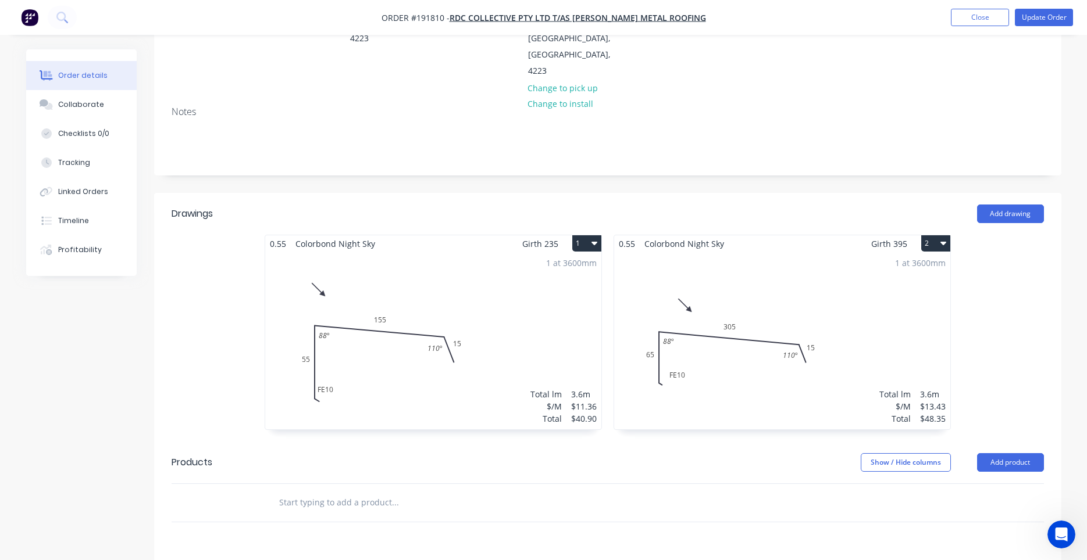
click at [705, 315] on div "1 at 3600mm Total lm $/M Total 3.6m $13.43 $48.35" at bounding box center [782, 340] width 336 height 177
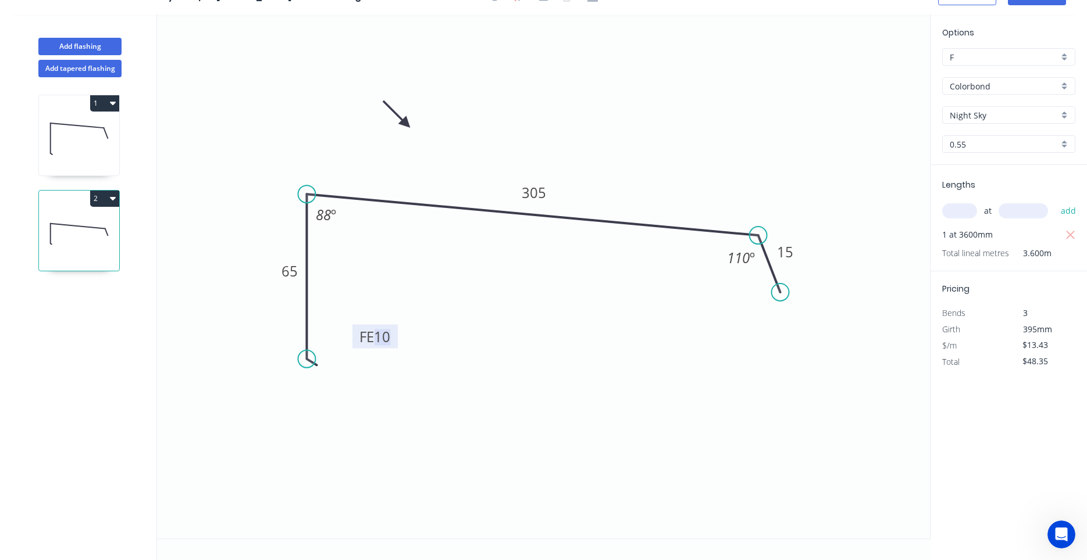
click at [389, 340] on tspan "10" at bounding box center [382, 336] width 16 height 19
drag, startPoint x: 394, startPoint y: 343, endPoint x: 376, endPoint y: 346, distance: 18.4
click at [376, 346] on rect at bounding box center [356, 340] width 45 height 24
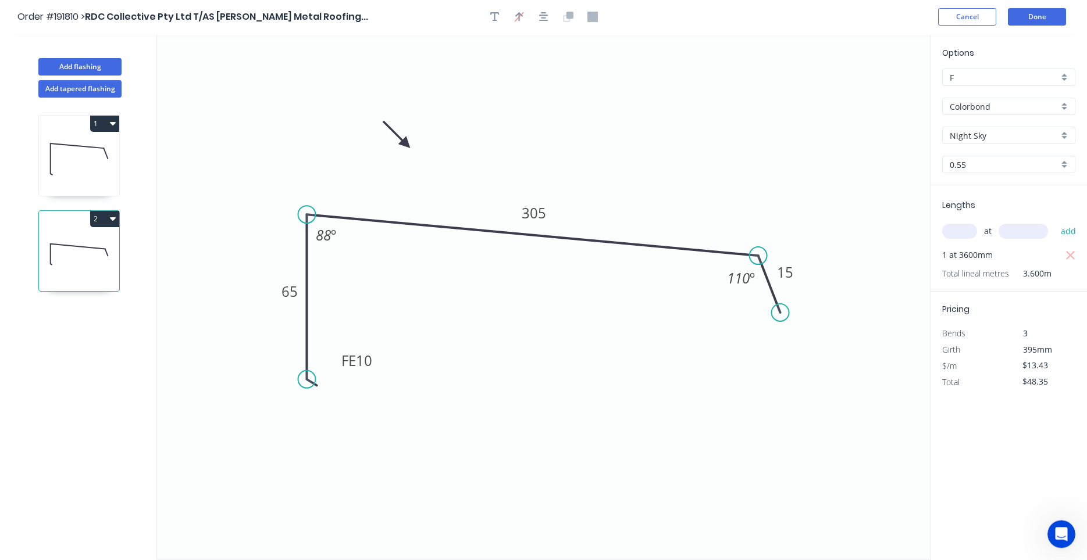
scroll to position [0, 0]
click at [1049, 23] on button "Done" at bounding box center [1037, 17] width 58 height 17
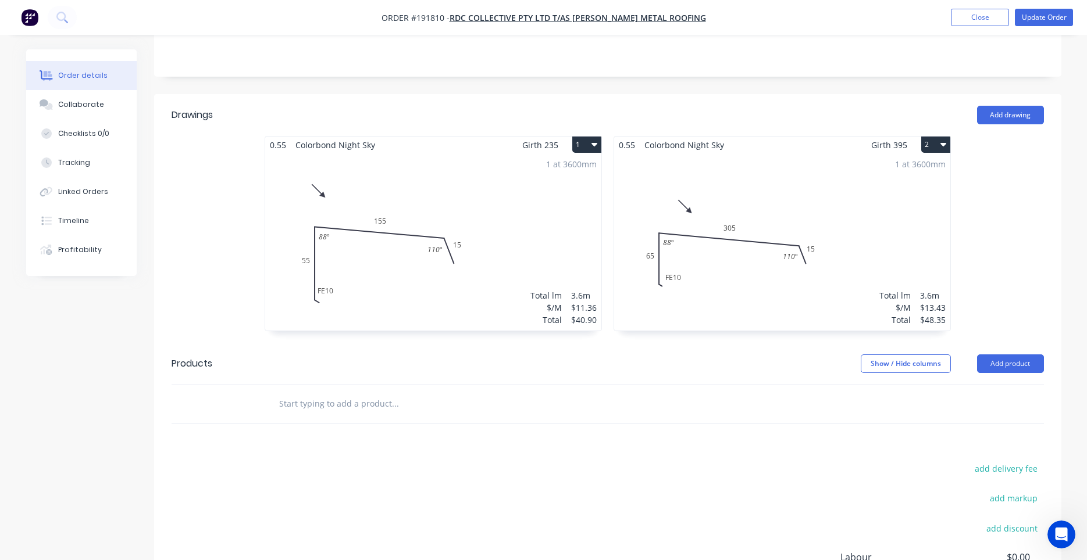
click at [401, 226] on div "1 at 3600mm Total lm $/M Total 3.6m $11.36 $40.90" at bounding box center [433, 241] width 336 height 177
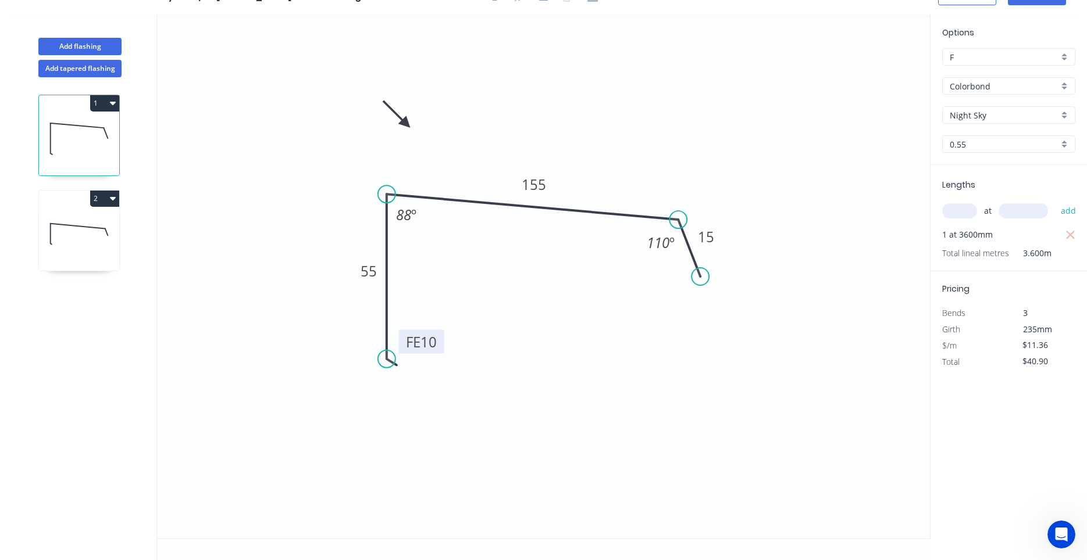
drag, startPoint x: 429, startPoint y: 341, endPoint x: 439, endPoint y: 345, distance: 10.5
click at [439, 345] on rect at bounding box center [420, 342] width 45 height 24
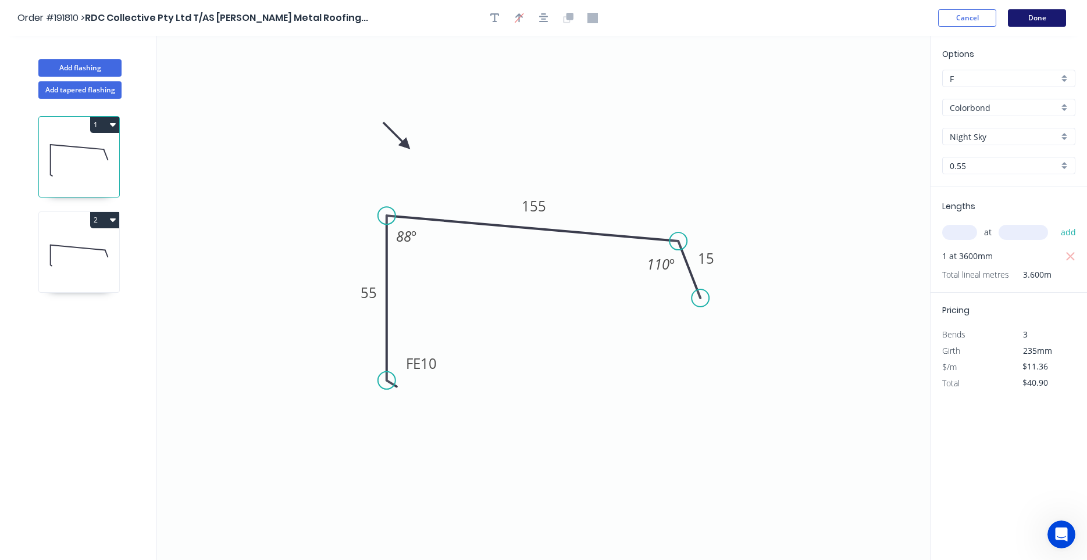
click at [1059, 17] on button "Done" at bounding box center [1037, 17] width 58 height 17
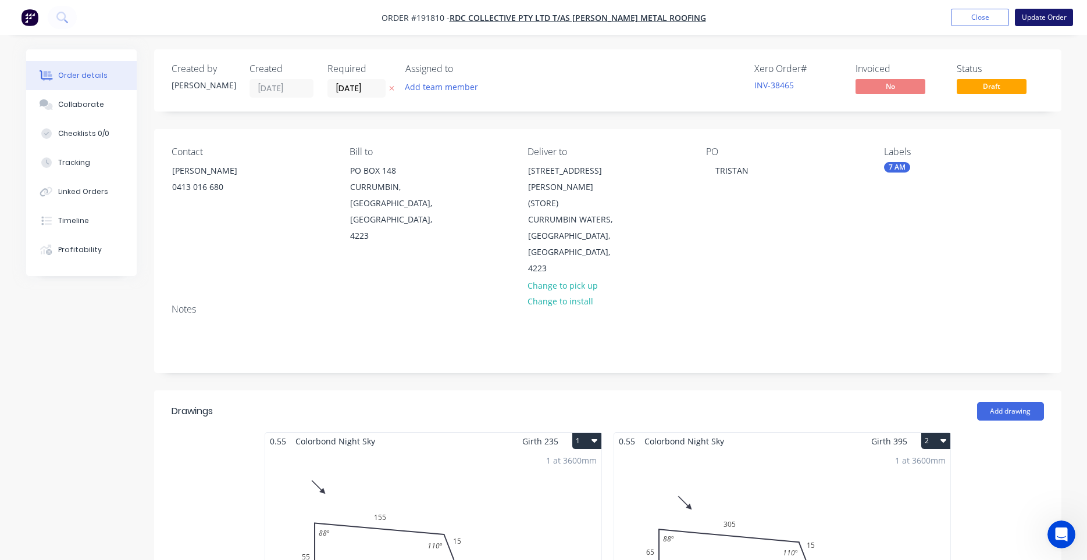
click at [1028, 15] on button "Update Order" at bounding box center [1043, 17] width 58 height 17
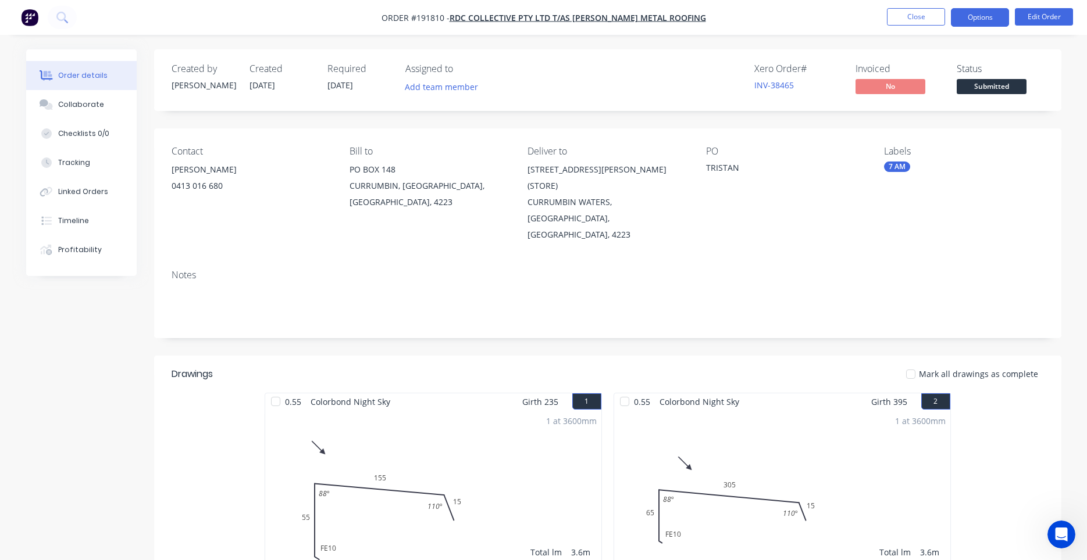
click at [975, 21] on button "Options" at bounding box center [980, 17] width 58 height 19
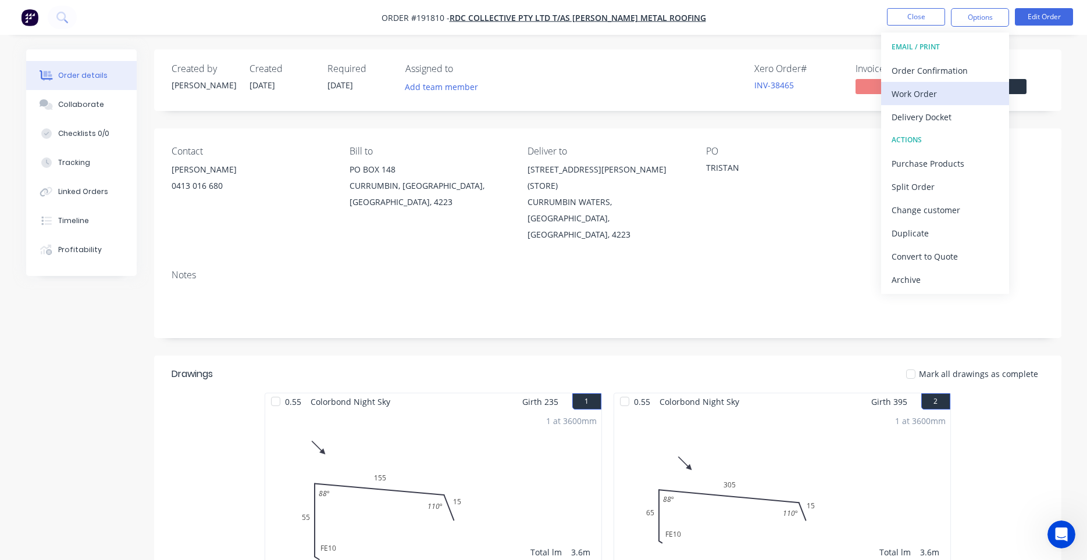
click at [939, 91] on div "Work Order" at bounding box center [944, 93] width 107 height 17
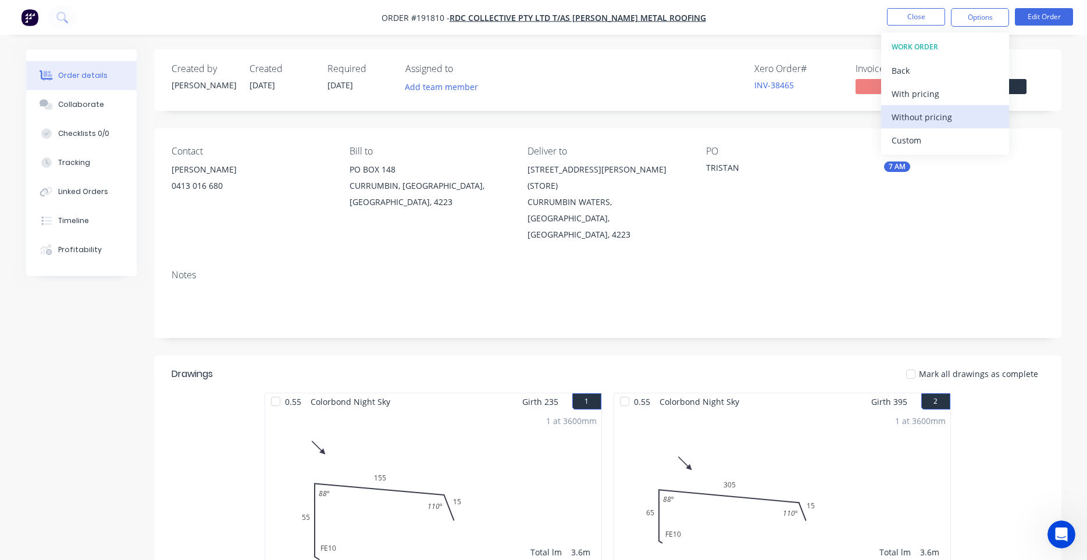
click at [926, 119] on div "Without pricing" at bounding box center [944, 117] width 107 height 17
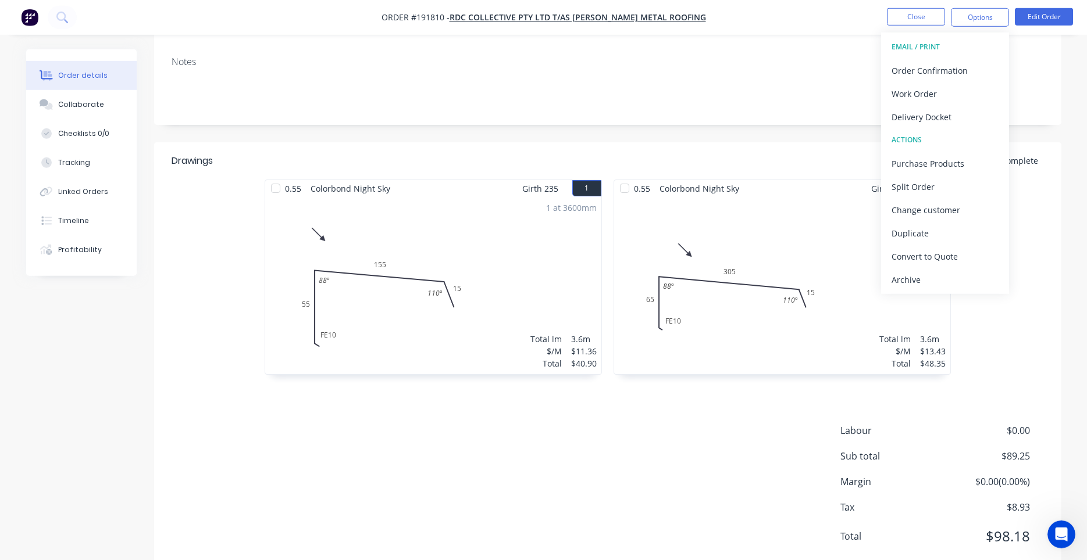
scroll to position [214, 0]
click at [761, 142] on header "Drawings Mark all drawings as complete" at bounding box center [607, 160] width 907 height 37
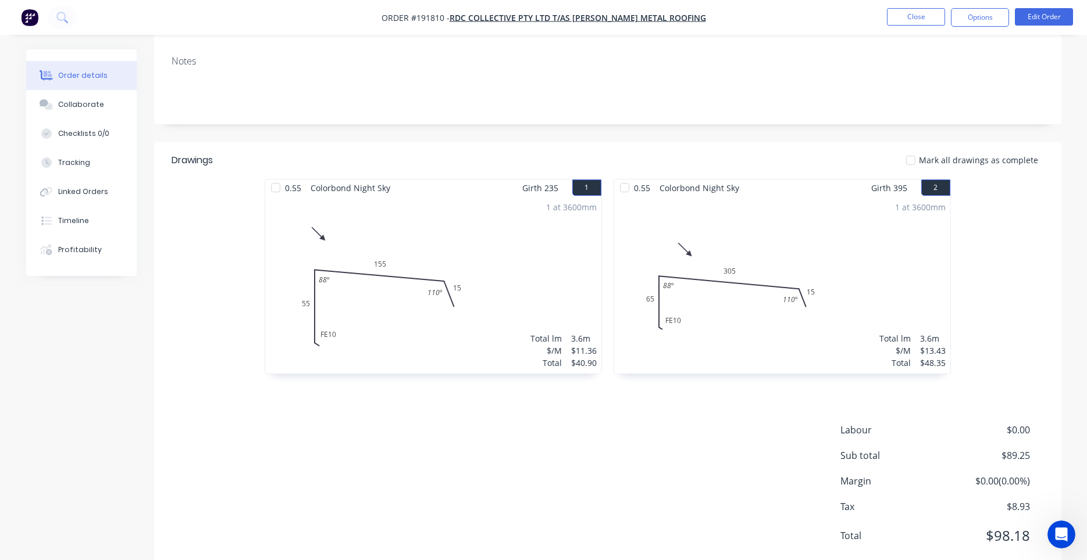
click at [787, 252] on div "1 at 3600mm Total lm $/M Total 3.6m $13.43 $48.35" at bounding box center [782, 285] width 336 height 177
click at [1034, 19] on button "Edit Order" at bounding box center [1043, 16] width 58 height 17
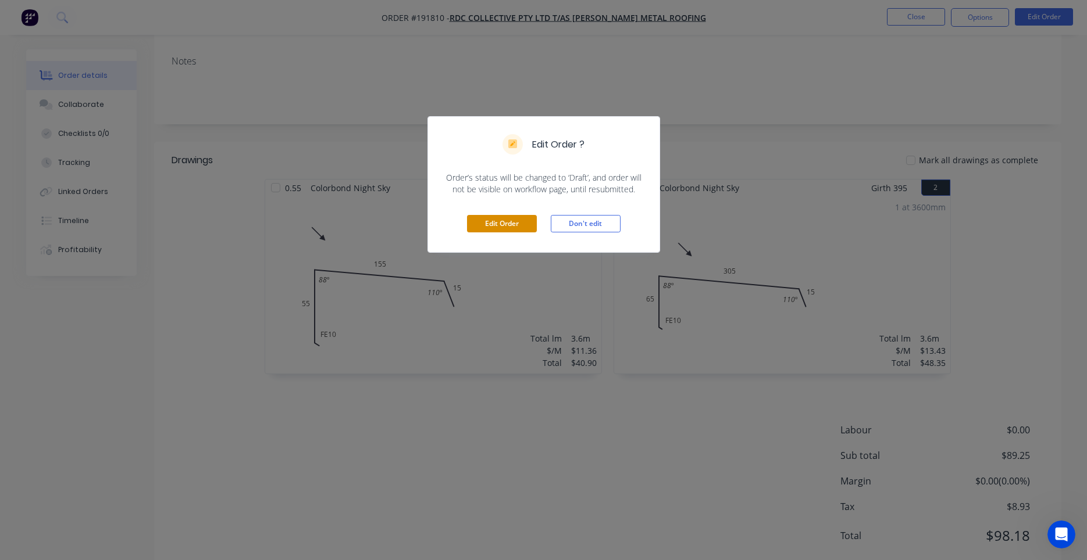
click at [500, 224] on button "Edit Order" at bounding box center [502, 223] width 70 height 17
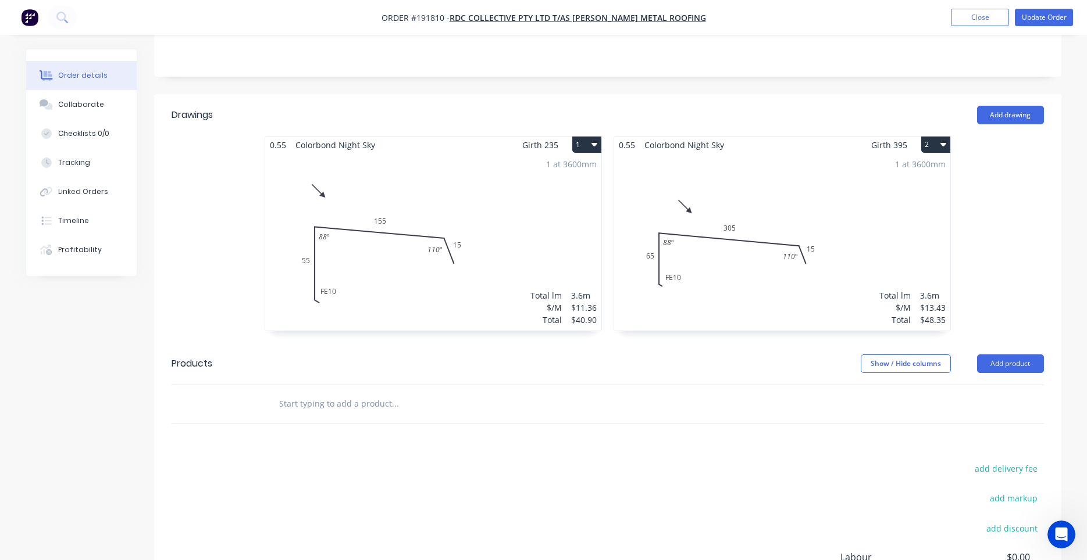
click at [736, 244] on div "1 at 3600mm Total lm $/M Total 3.6m $13.43 $48.35" at bounding box center [782, 241] width 336 height 177
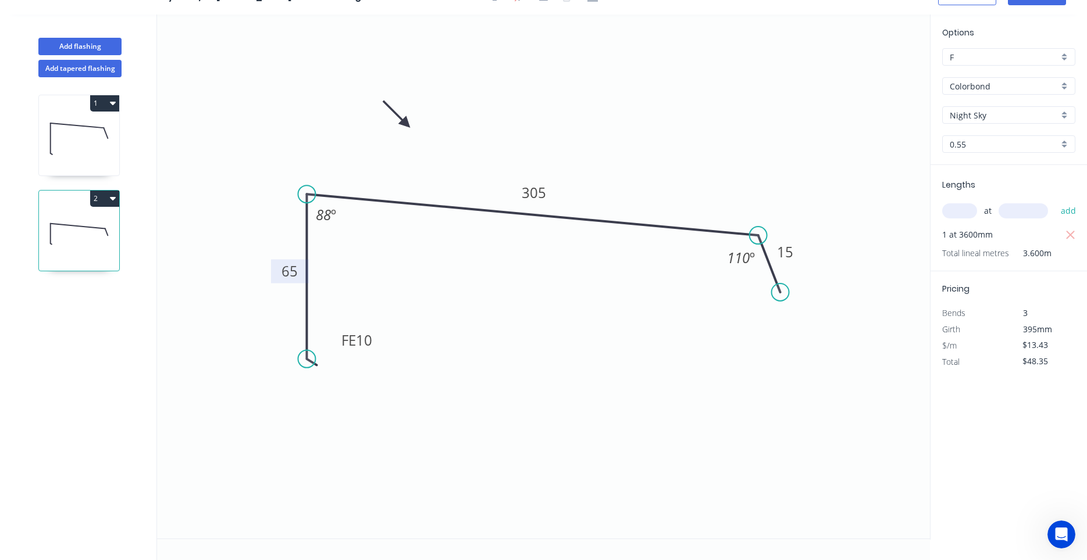
click at [290, 277] on tspan "65" at bounding box center [289, 271] width 16 height 19
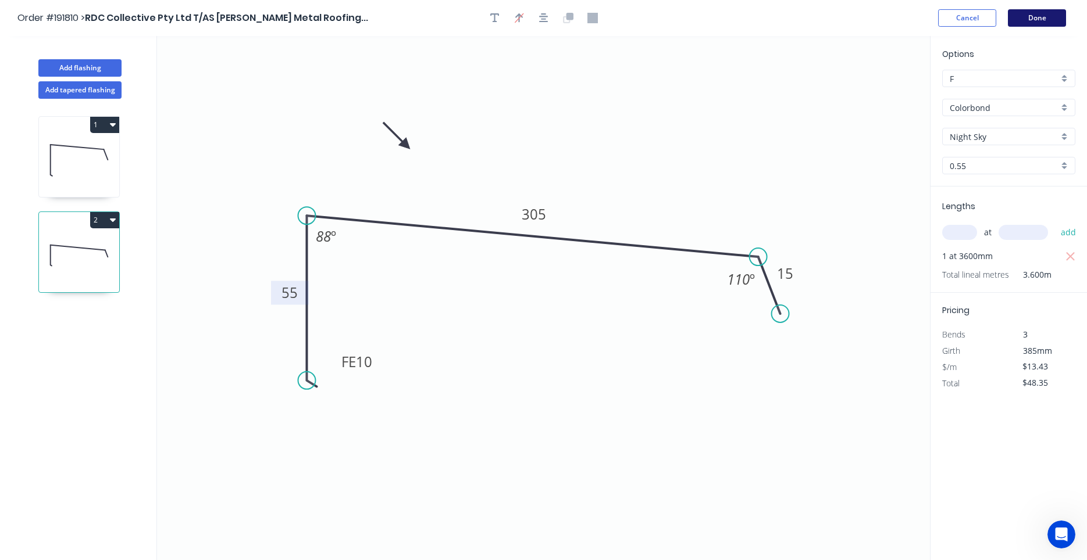
click at [1023, 21] on button "Done" at bounding box center [1037, 17] width 58 height 17
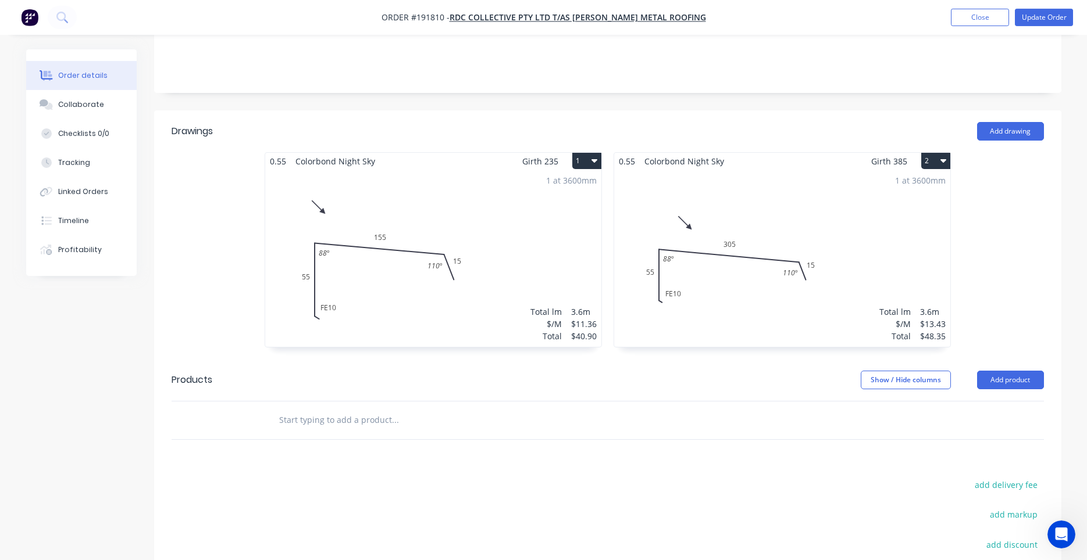
scroll to position [111, 0]
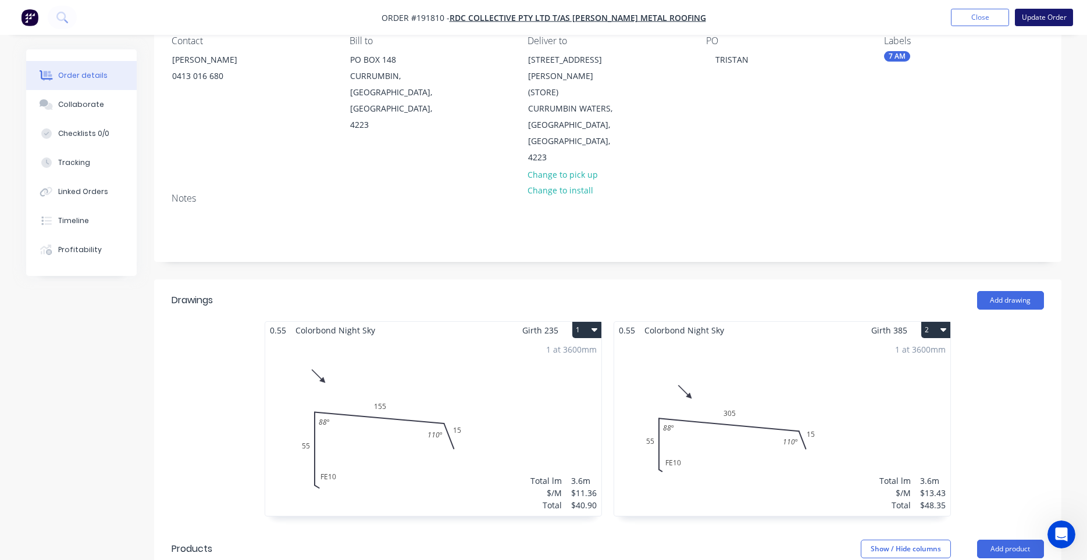
click at [1049, 17] on button "Update Order" at bounding box center [1043, 17] width 58 height 17
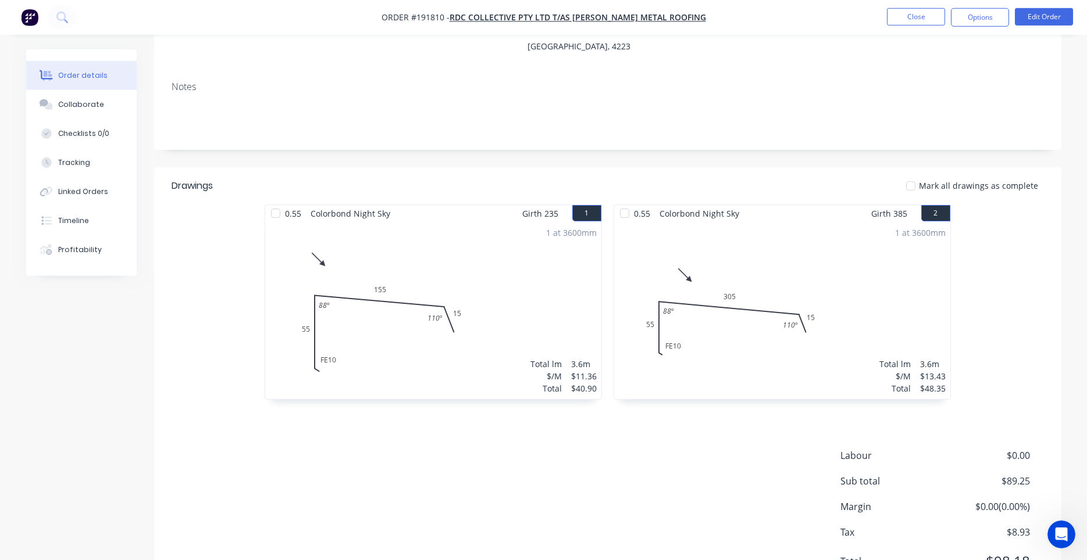
scroll to position [198, 0]
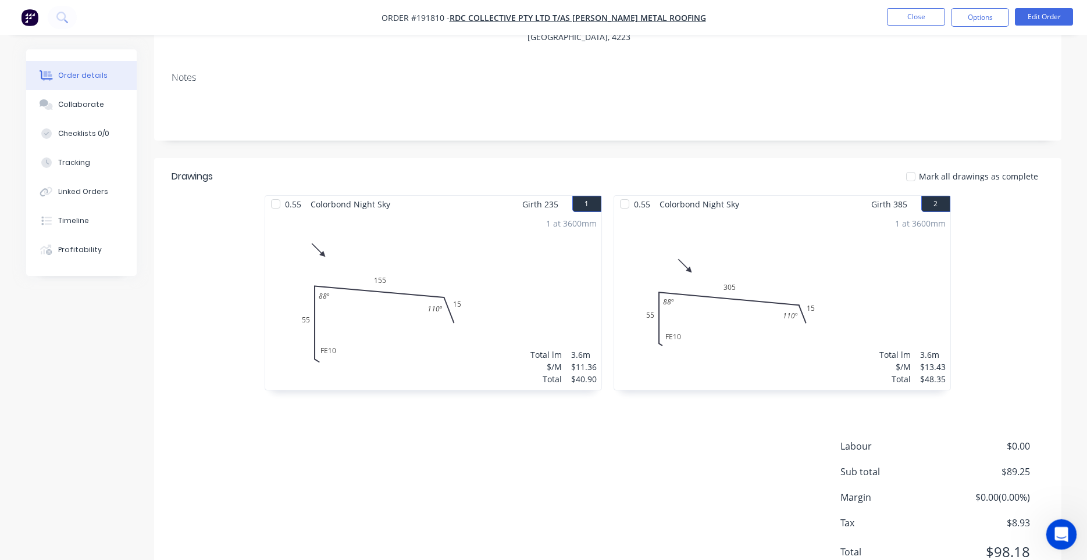
click at [1056, 530] on icon "Open Intercom Messenger" at bounding box center [1059, 533] width 19 height 19
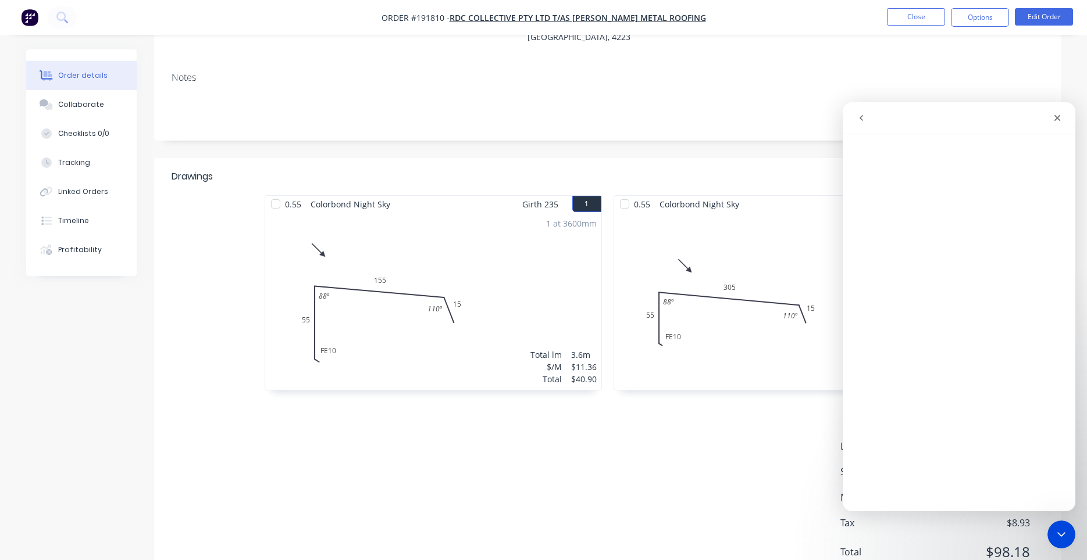
click at [863, 117] on icon "go back" at bounding box center [860, 117] width 9 height 9
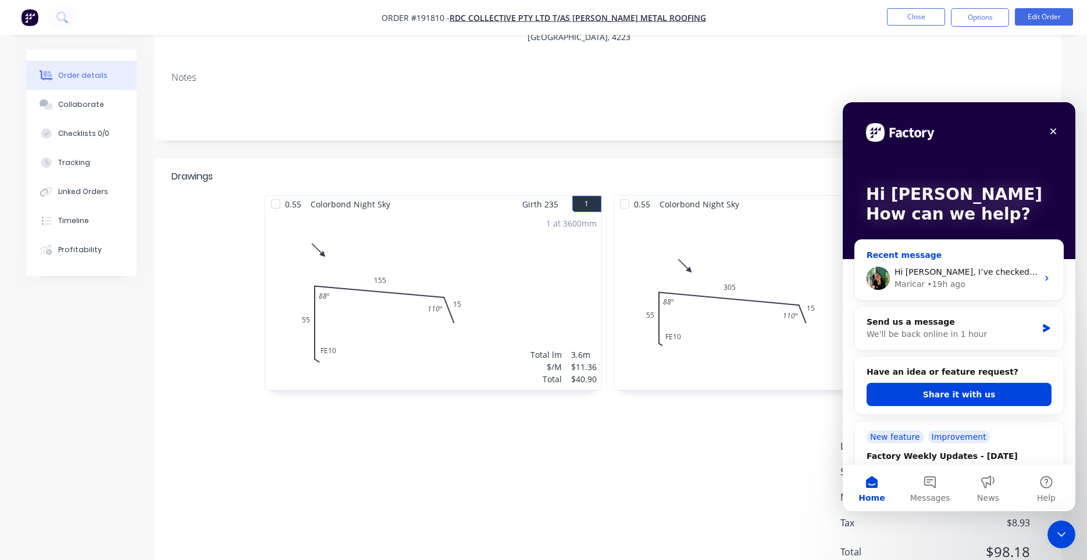
click at [1018, 281] on div "Maricar • 19h ago" at bounding box center [965, 284] width 143 height 12
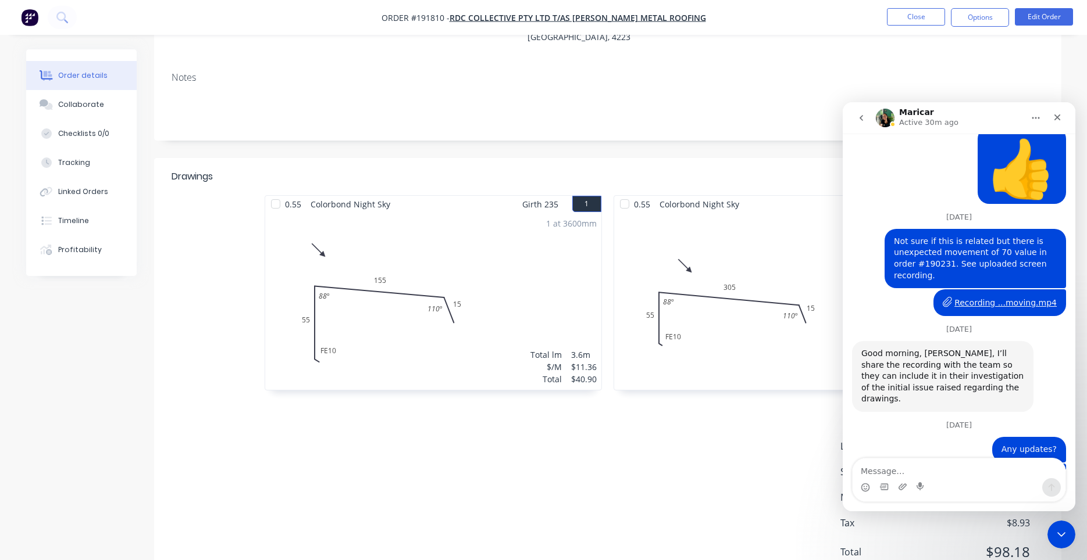
scroll to position [2231, 0]
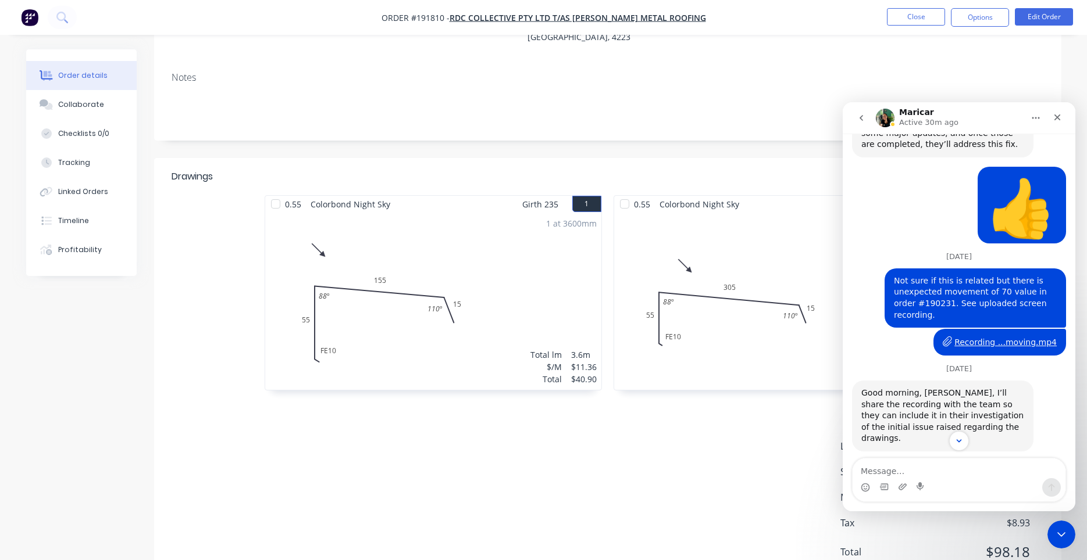
click at [1014, 337] on div "Recording ...moving.mp4" at bounding box center [1005, 343] width 102 height 12
click at [993, 337] on div "Recording ...moving.mp4" at bounding box center [1005, 343] width 102 height 12
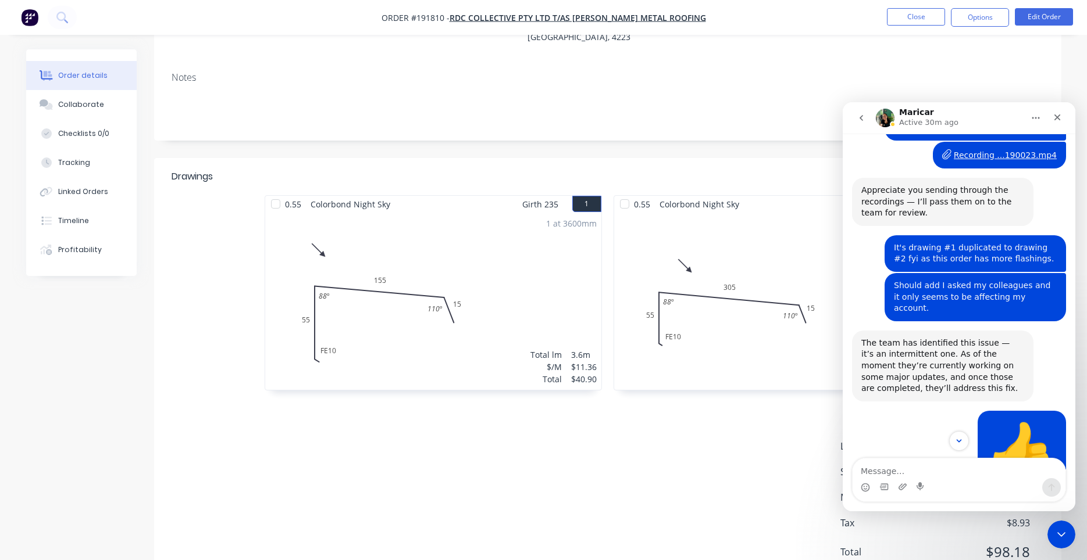
scroll to position [1864, 0]
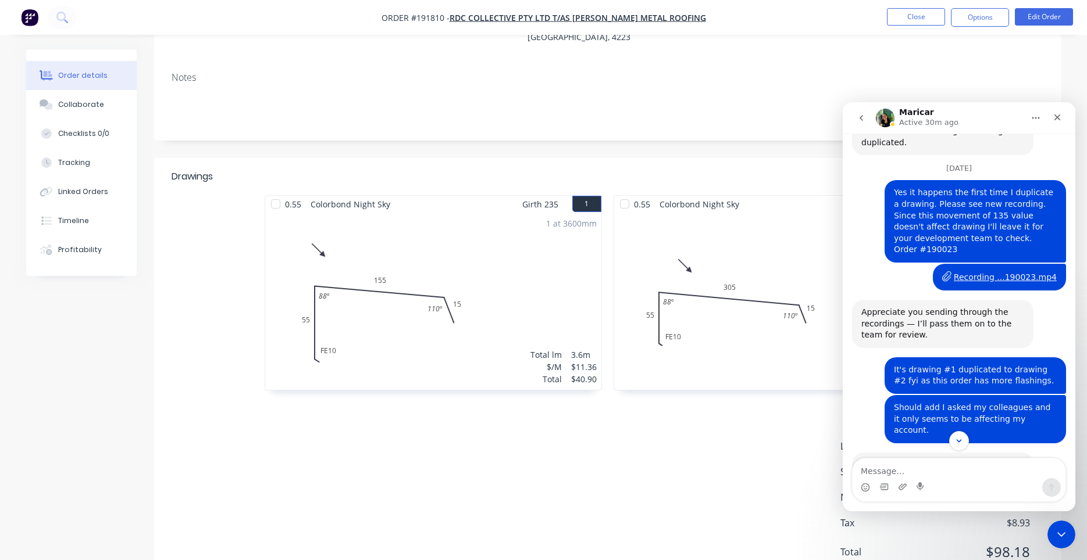
click at [990, 271] on div "Recording ...190023.mp4" at bounding box center [1004, 277] width 103 height 12
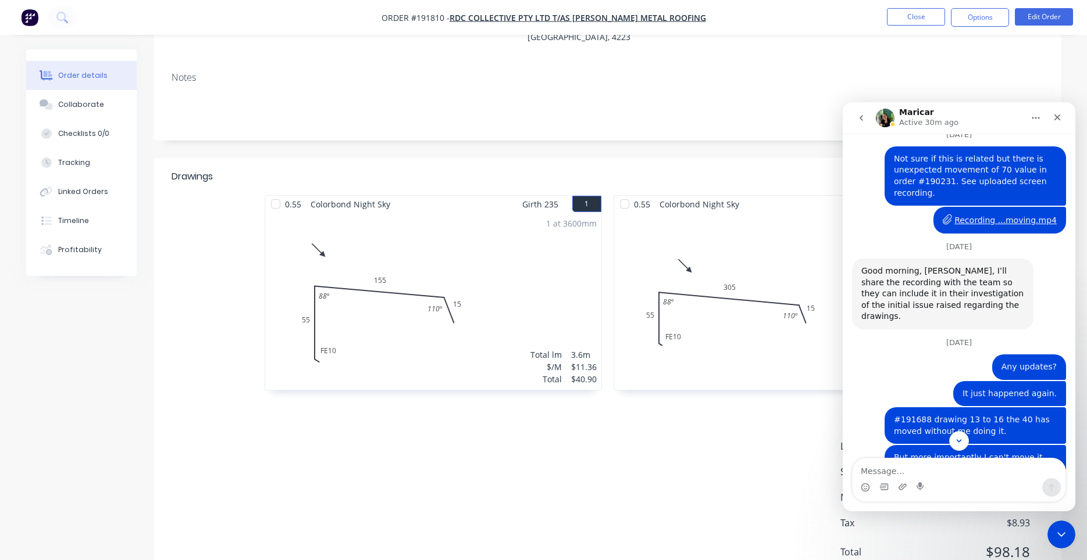
scroll to position [2475, 0]
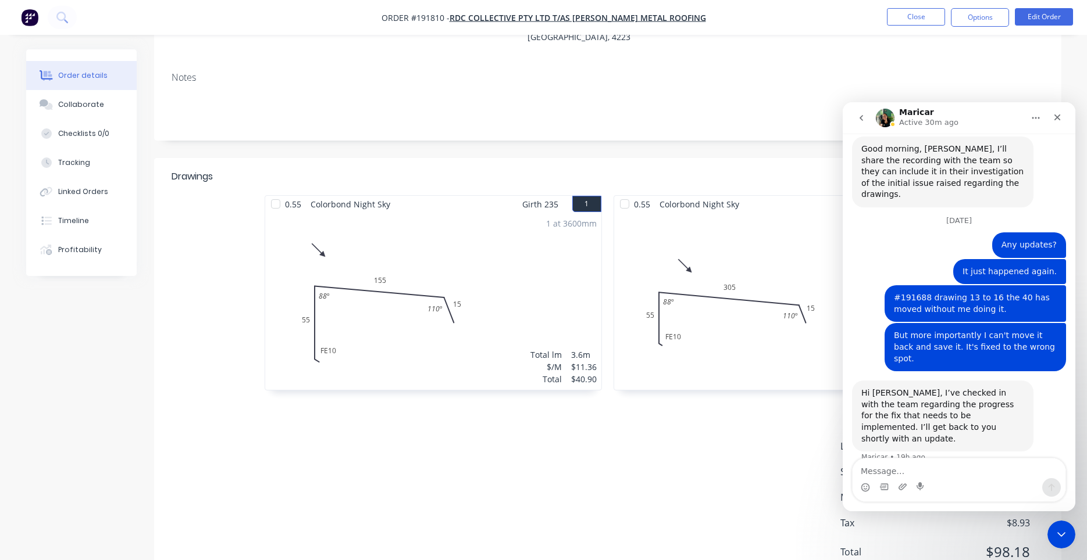
click at [864, 120] on icon "go back" at bounding box center [860, 117] width 9 height 9
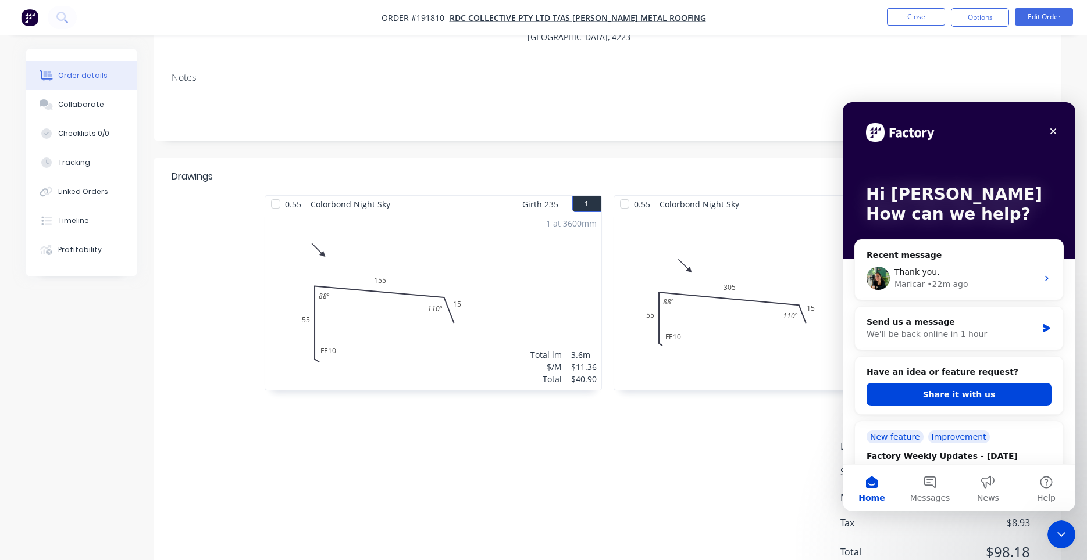
scroll to position [0, 0]
click at [1051, 129] on icon "Close" at bounding box center [1053, 131] width 6 height 6
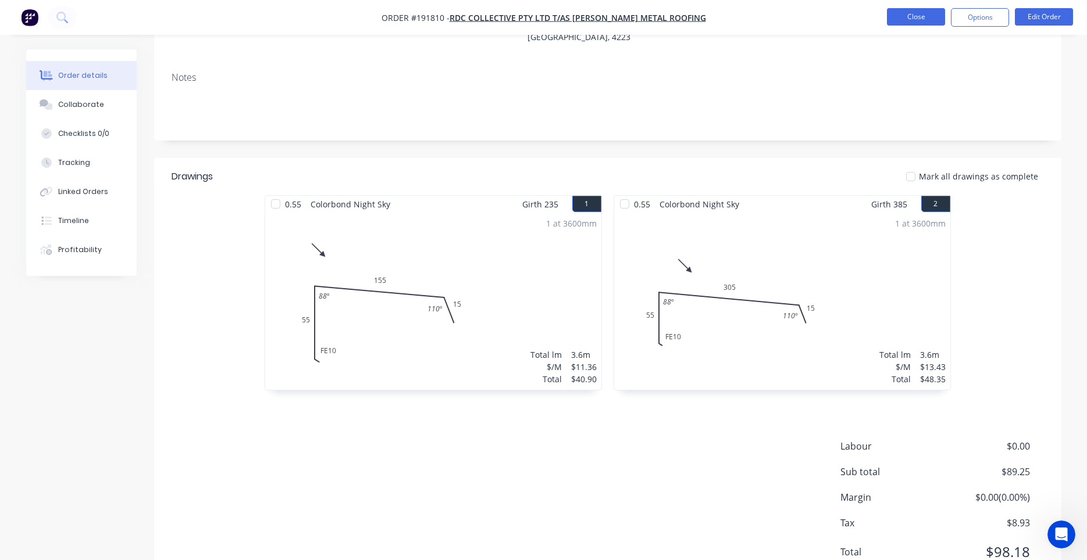
click at [934, 24] on button "Close" at bounding box center [916, 16] width 58 height 17
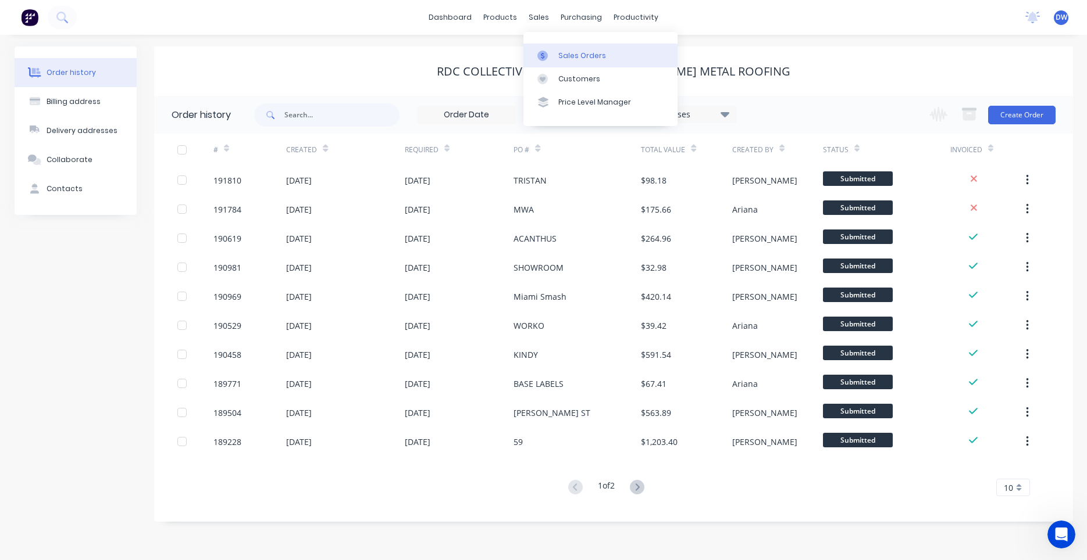
click at [551, 48] on link "Sales Orders" at bounding box center [600, 55] width 154 height 23
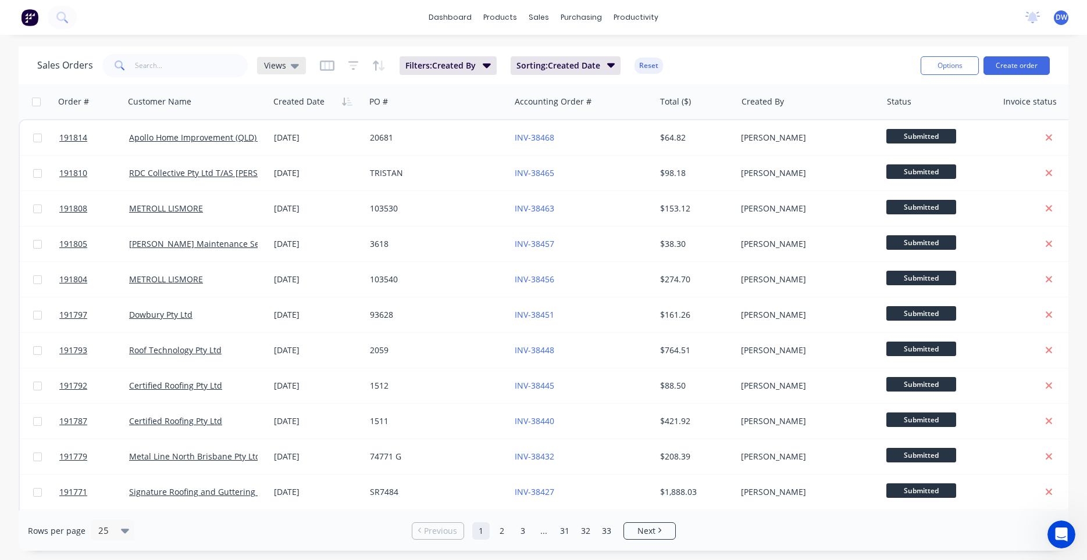
click at [289, 69] on div "Views" at bounding box center [281, 65] width 35 height 10
click at [283, 184] on button "New Hires" at bounding box center [326, 187] width 133 height 13
click at [1007, 70] on button "Create order" at bounding box center [1016, 65] width 66 height 19
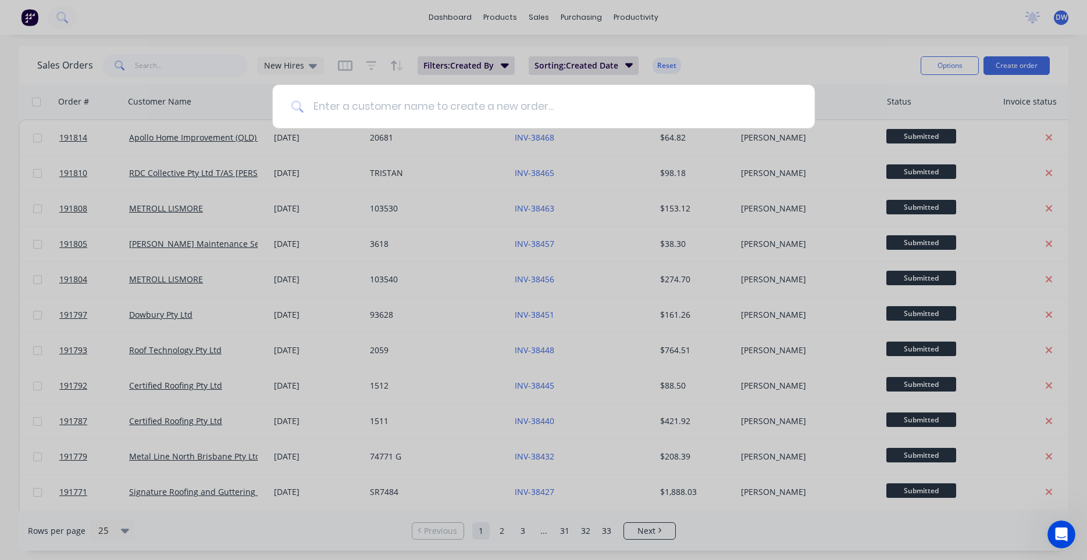
click at [491, 112] on input at bounding box center [549, 107] width 492 height 44
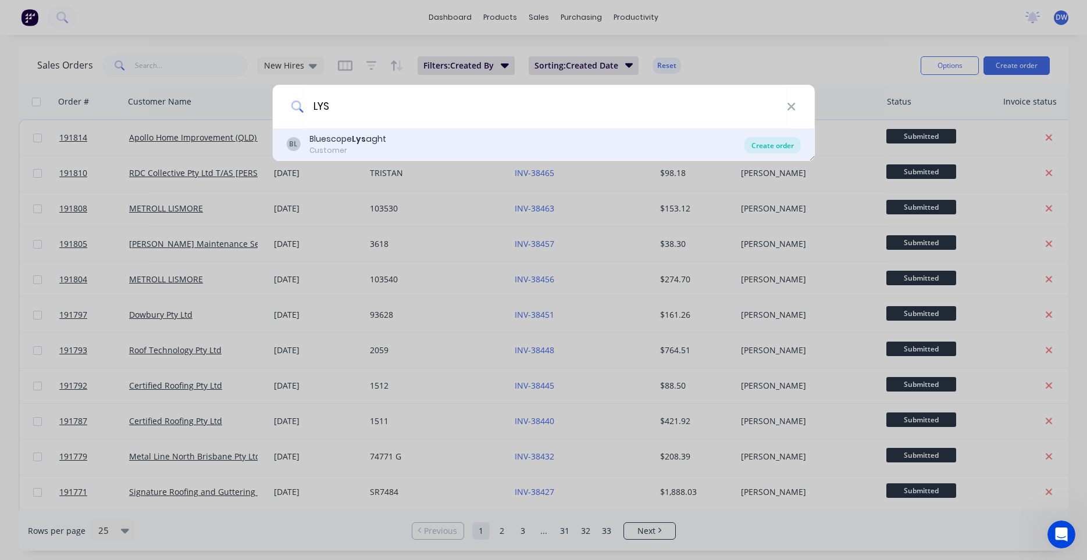
type input "LYS"
click at [775, 149] on div "Create order" at bounding box center [772, 145] width 56 height 16
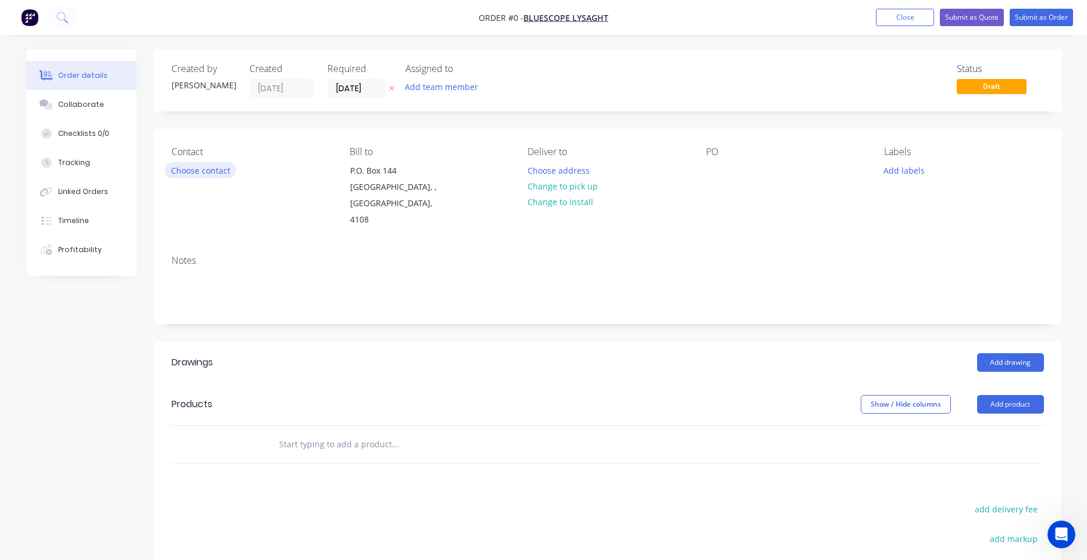
click at [218, 172] on button "Choose contact" at bounding box center [201, 170] width 72 height 16
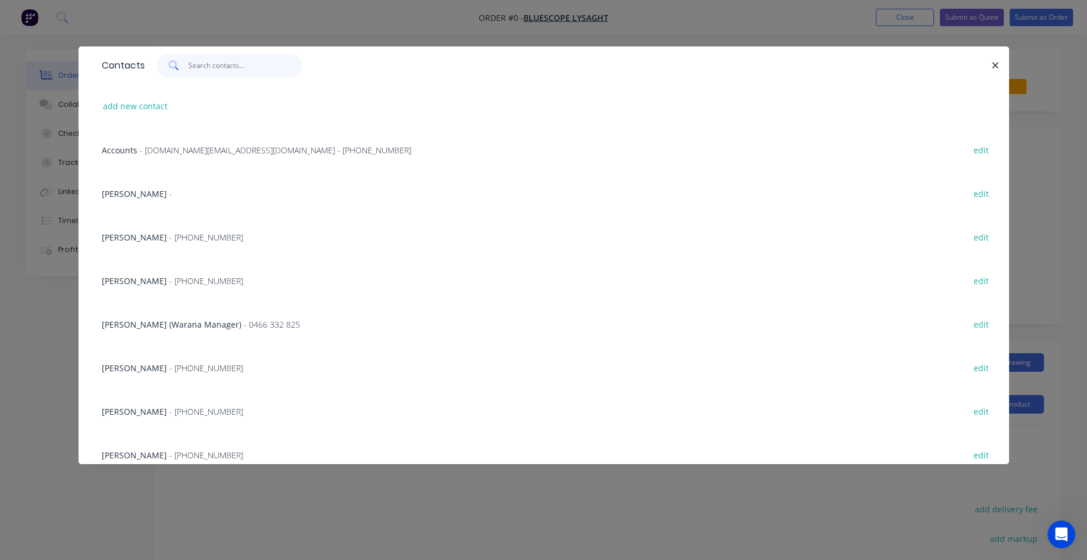
click at [226, 71] on input "text" at bounding box center [244, 65] width 113 height 23
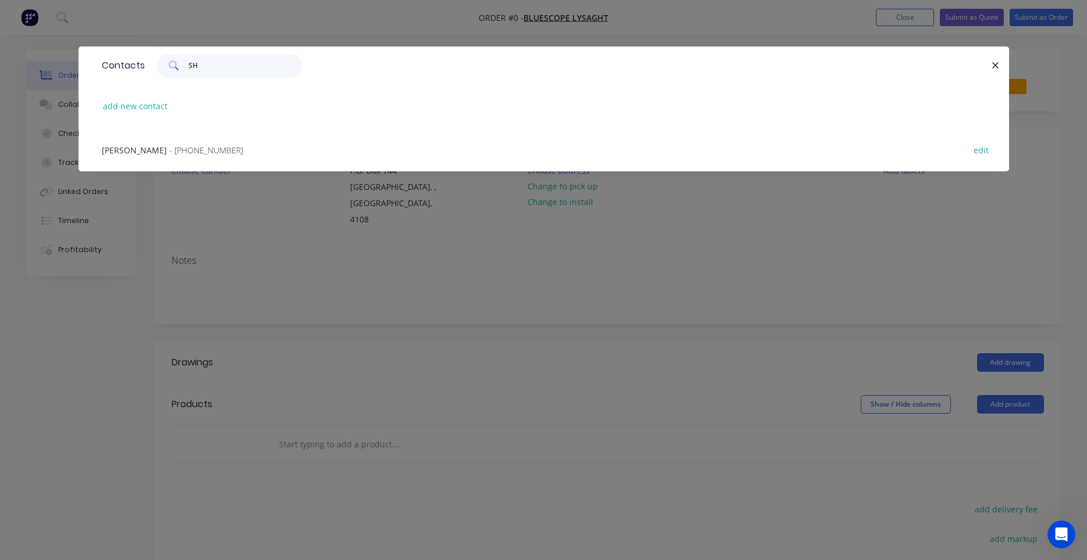
type input "S"
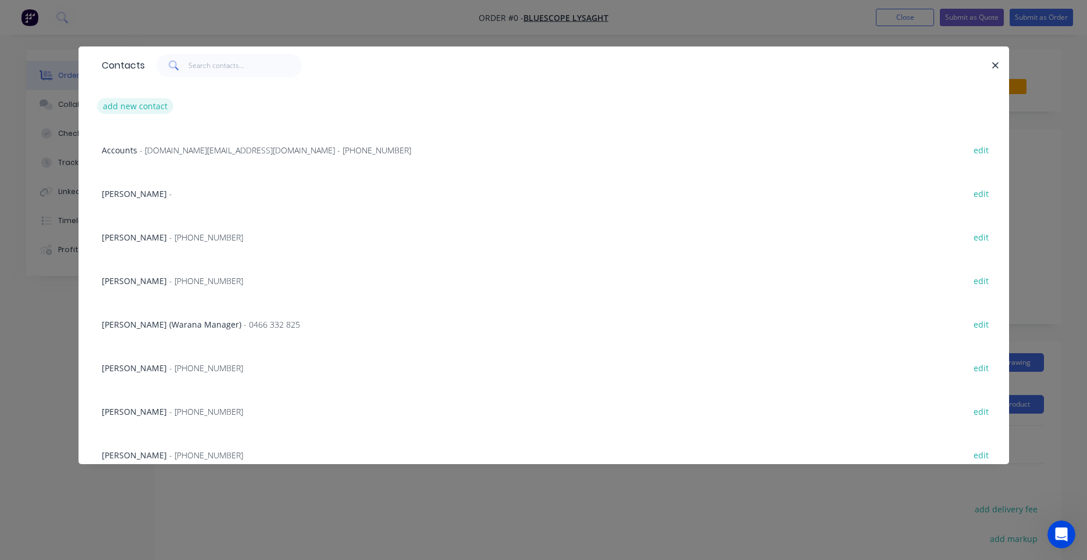
click at [152, 109] on button "add new contact" at bounding box center [135, 106] width 77 height 16
select select "AU"
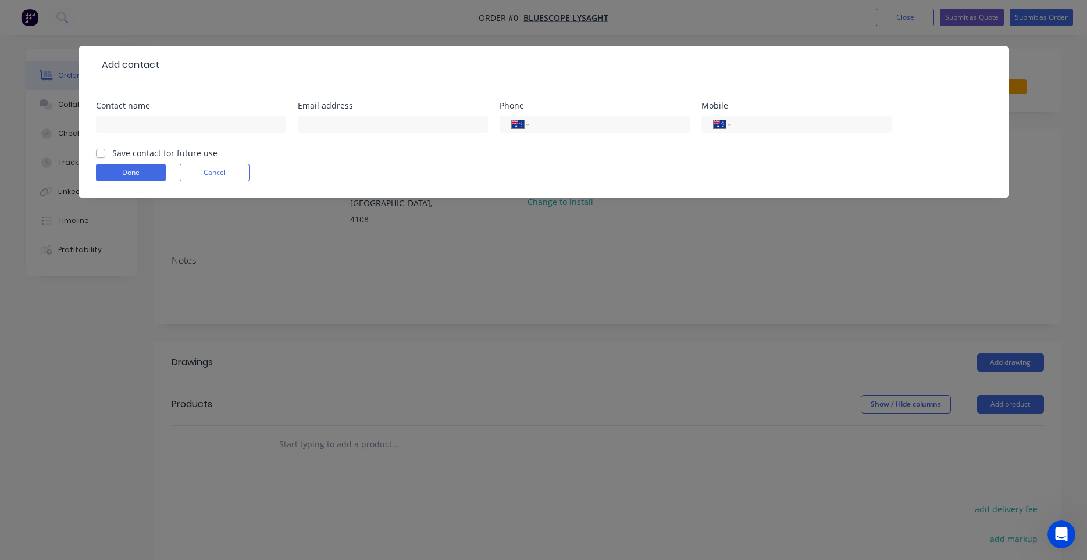
click at [191, 134] on div at bounding box center [191, 130] width 190 height 34
click at [187, 131] on input "text" at bounding box center [191, 124] width 190 height 17
type input "[PERSON_NAME]"
type input "0450 018 480"
click button "Done" at bounding box center [131, 172] width 70 height 17
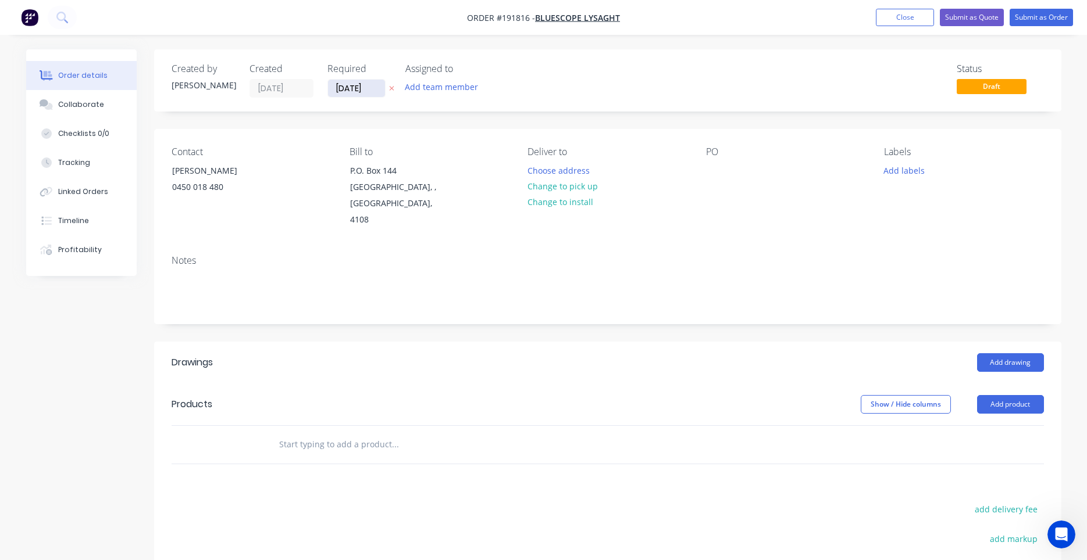
click at [362, 94] on input "[DATE]" at bounding box center [356, 88] width 57 height 17
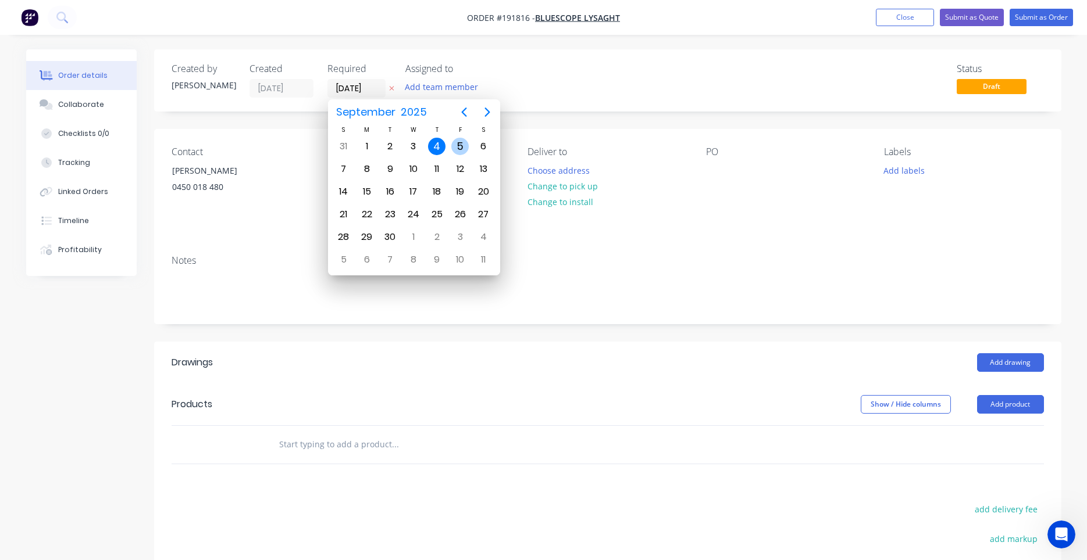
click at [467, 149] on div "5" at bounding box center [459, 146] width 17 height 17
type input "[DATE]"
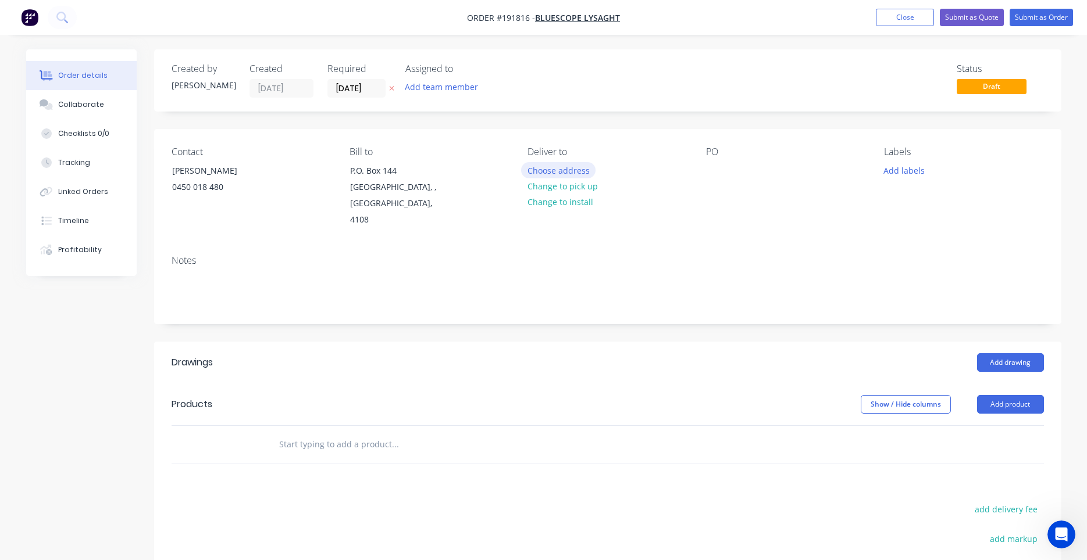
click at [531, 168] on button "Choose address" at bounding box center [558, 170] width 74 height 16
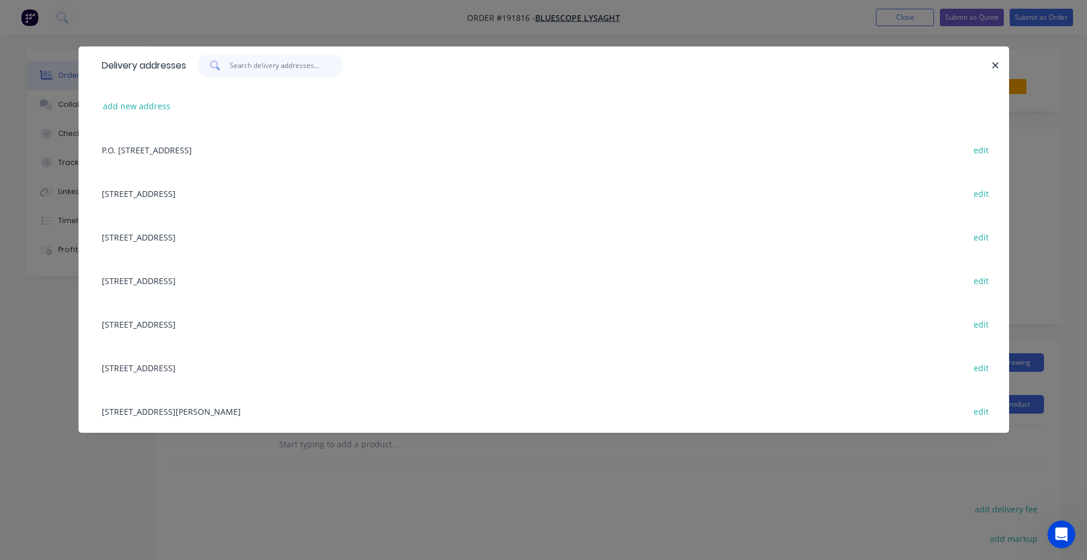
click at [286, 73] on input "text" at bounding box center [286, 65] width 113 height 23
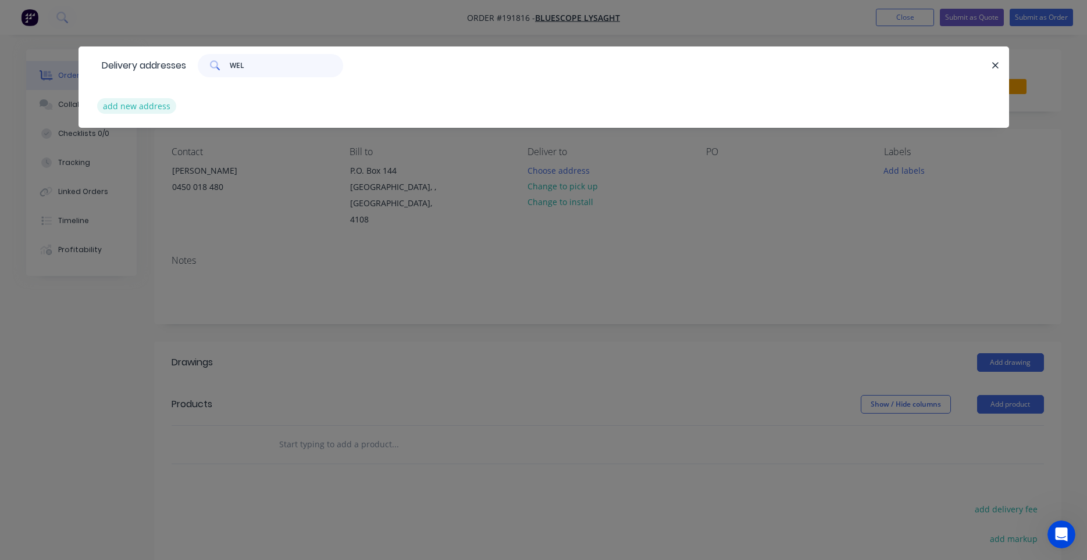
type input "WEL"
click at [151, 106] on button "add new address" at bounding box center [137, 106] width 80 height 16
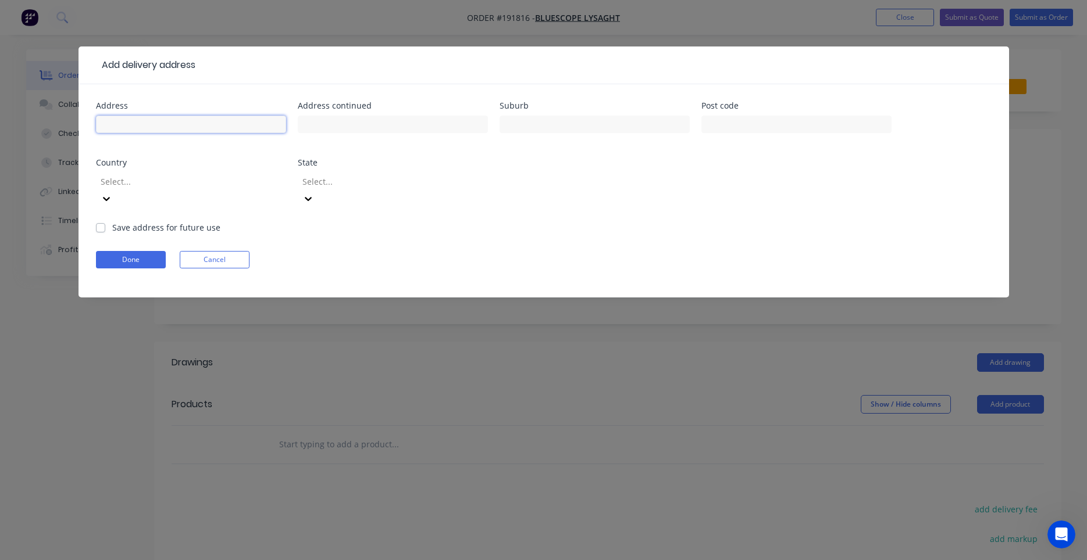
click at [203, 131] on input "text" at bounding box center [191, 124] width 190 height 17
type input "[STREET_ADDRESS]"
type input "WONGAWALLAN"
type input "4210"
type input "a"
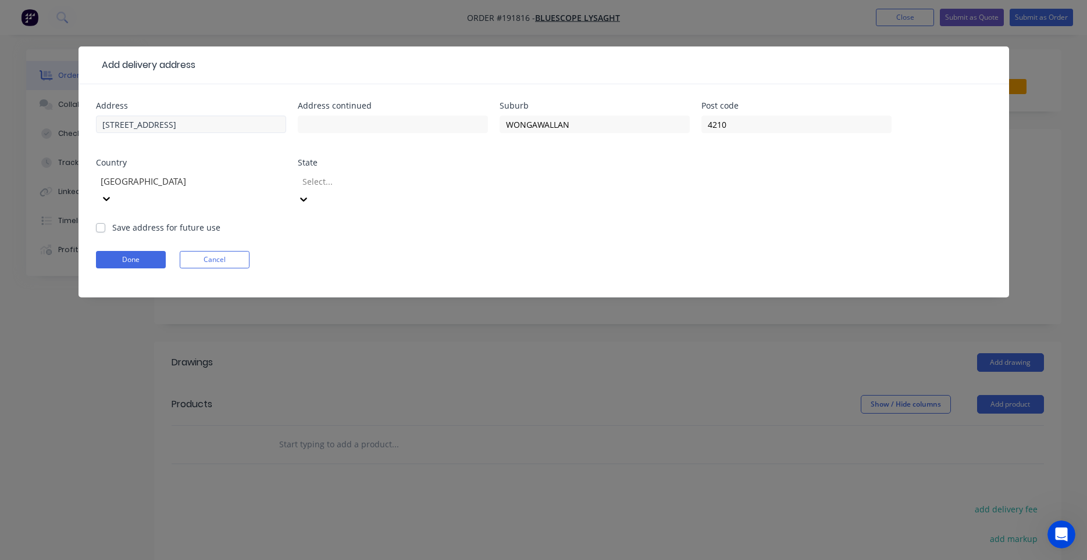
type input "q"
click at [132, 251] on button "Done" at bounding box center [131, 259] width 70 height 17
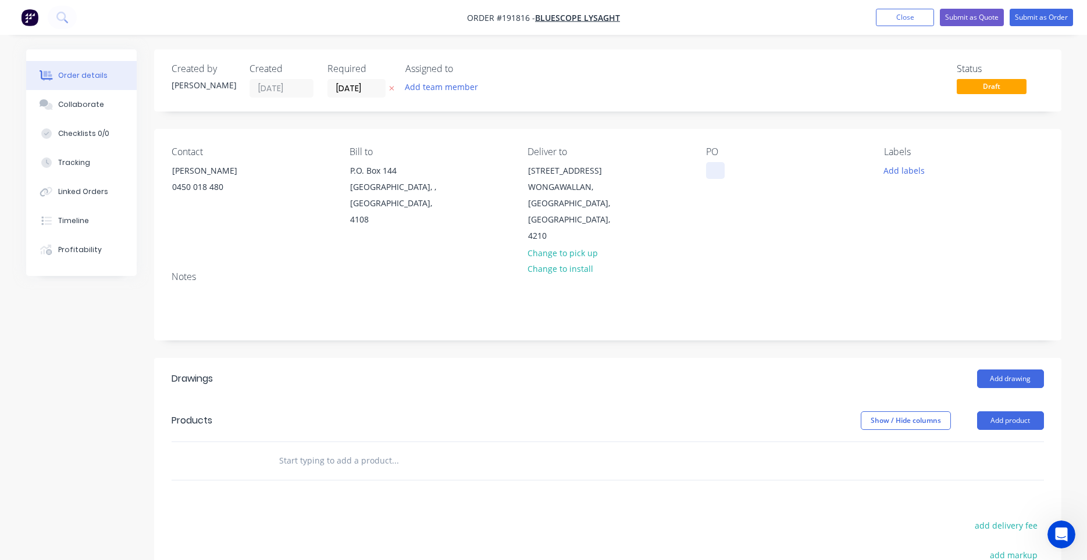
click at [720, 167] on div at bounding box center [715, 170] width 19 height 17
click at [1001, 518] on button "add delivery fee" at bounding box center [1006, 526] width 75 height 16
drag, startPoint x: 430, startPoint y: 493, endPoint x: 396, endPoint y: 474, distance: 38.3
click at [424, 492] on div "Drawings Add drawing Products Show / Hide columns Add product Delivery fee Deli…" at bounding box center [607, 557] width 907 height 399
click at [358, 449] on input "text" at bounding box center [394, 460] width 233 height 23
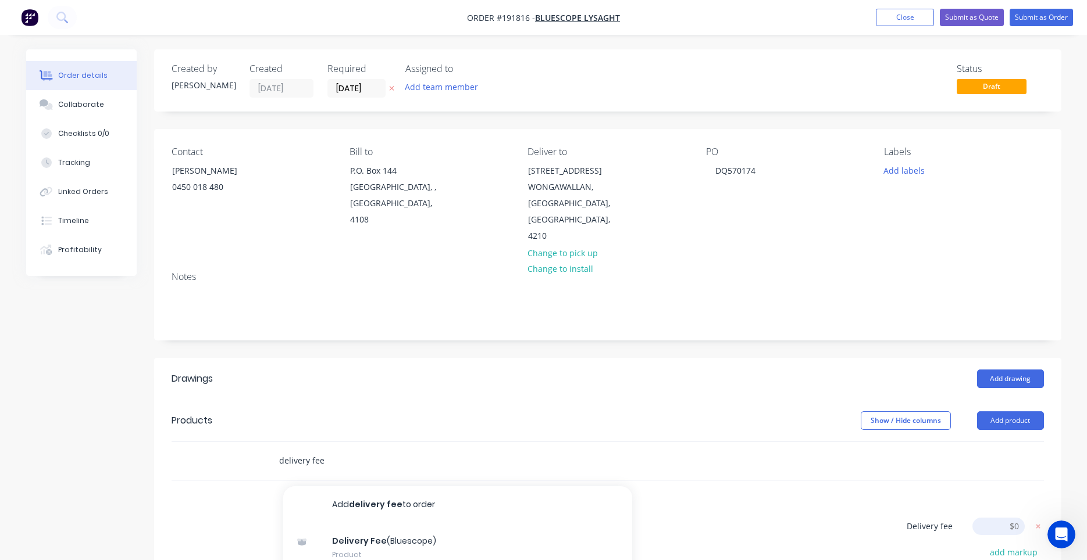
type input "delivery fee"
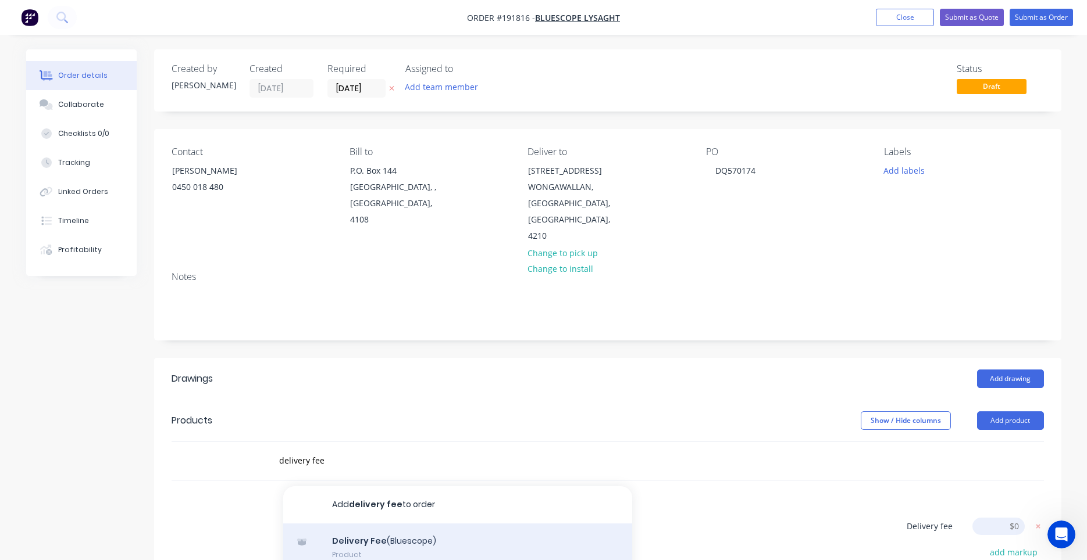
click at [445, 527] on div "Delivery Fee (Bluescope) Product" at bounding box center [457, 548] width 349 height 49
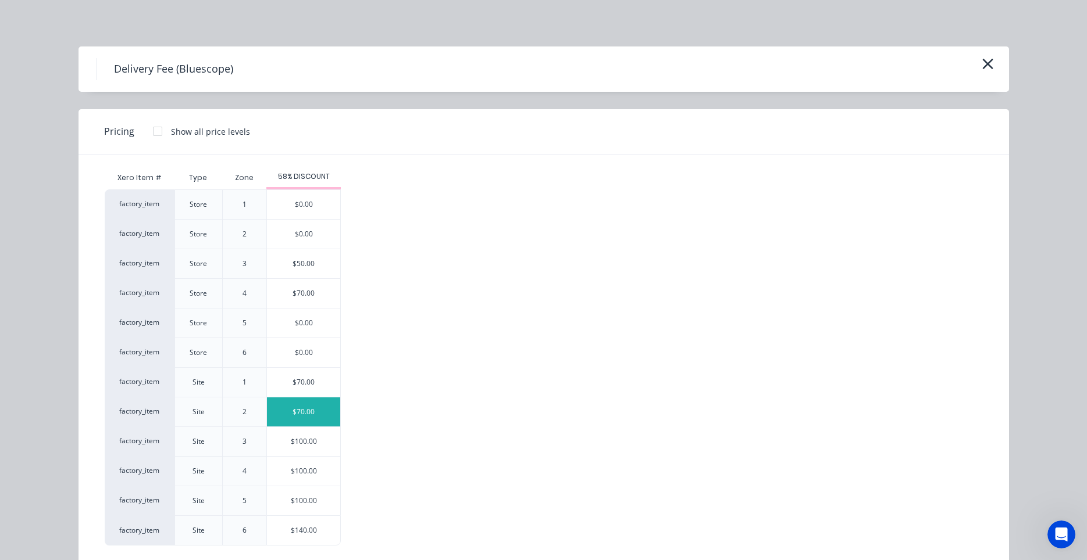
click at [319, 412] on div "$70.00" at bounding box center [303, 412] width 73 height 29
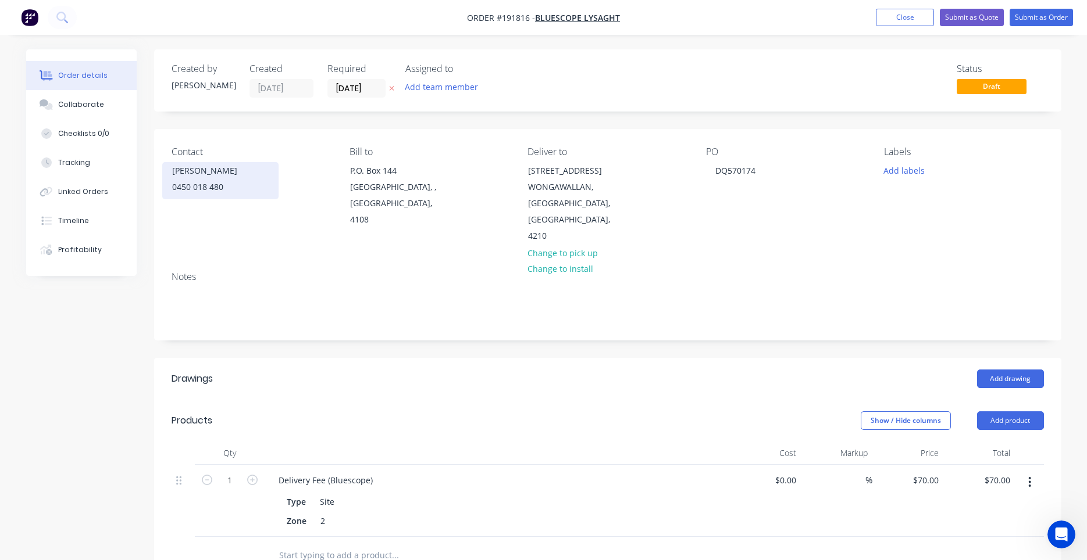
click at [225, 172] on div "[PERSON_NAME]" at bounding box center [220, 171] width 97 height 16
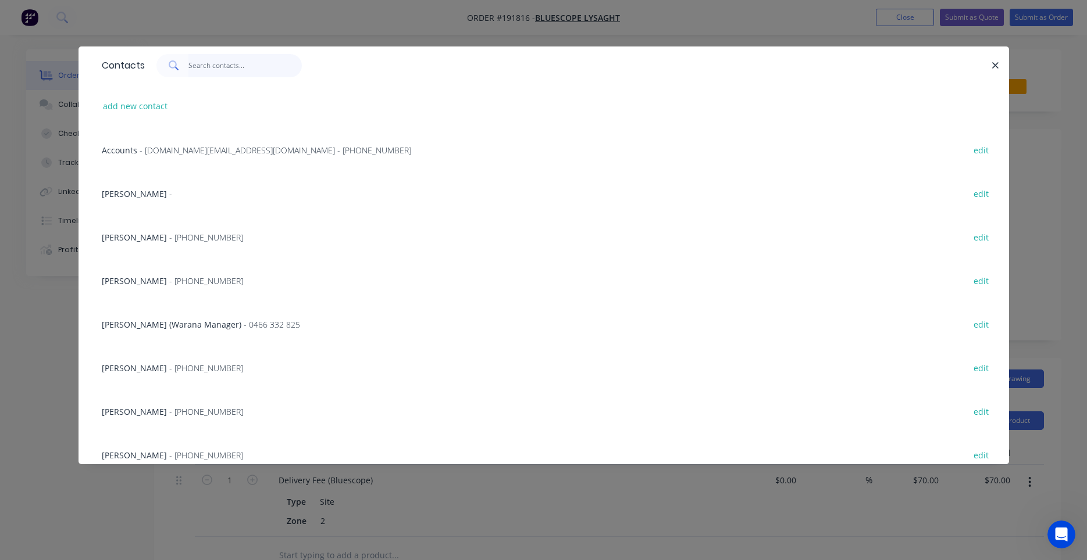
click at [213, 69] on input "text" at bounding box center [244, 65] width 113 height 23
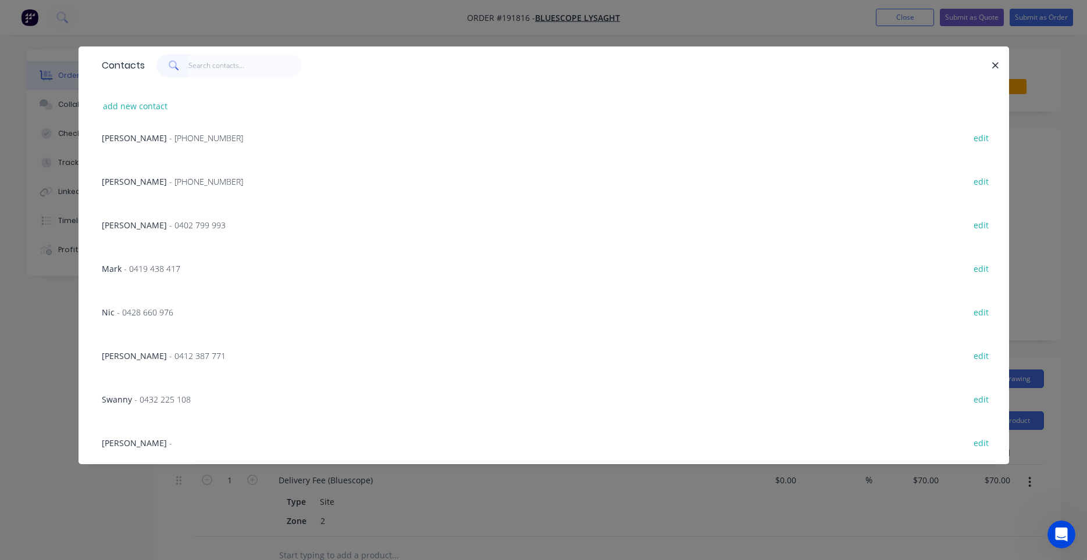
click at [988, 65] on div at bounding box center [568, 65] width 846 height 23
click at [998, 65] on icon "button" at bounding box center [995, 65] width 8 height 10
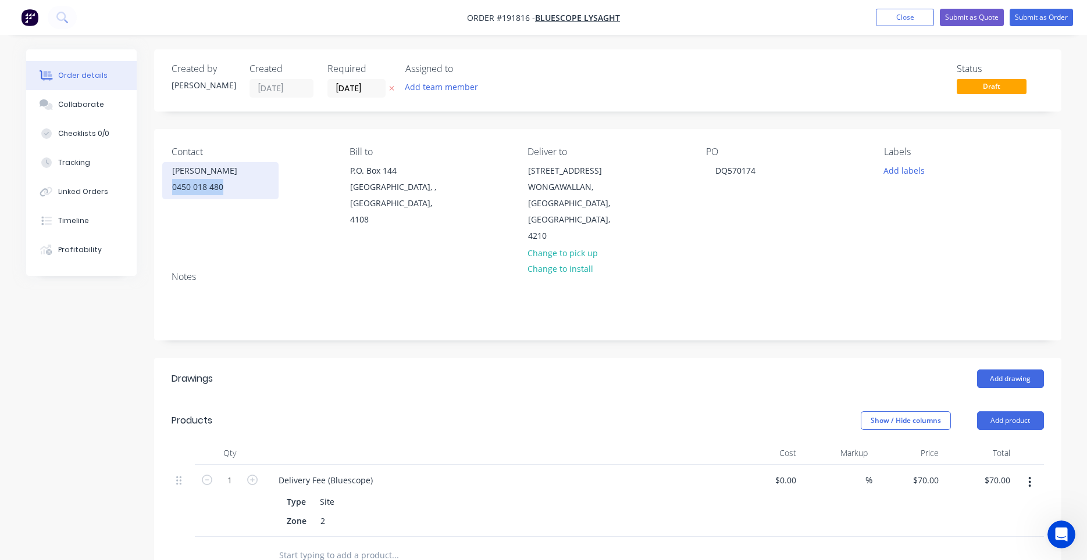
drag, startPoint x: 226, startPoint y: 184, endPoint x: 173, endPoint y: 186, distance: 53.5
click at [173, 186] on div "0450 018 480" at bounding box center [220, 187] width 97 height 16
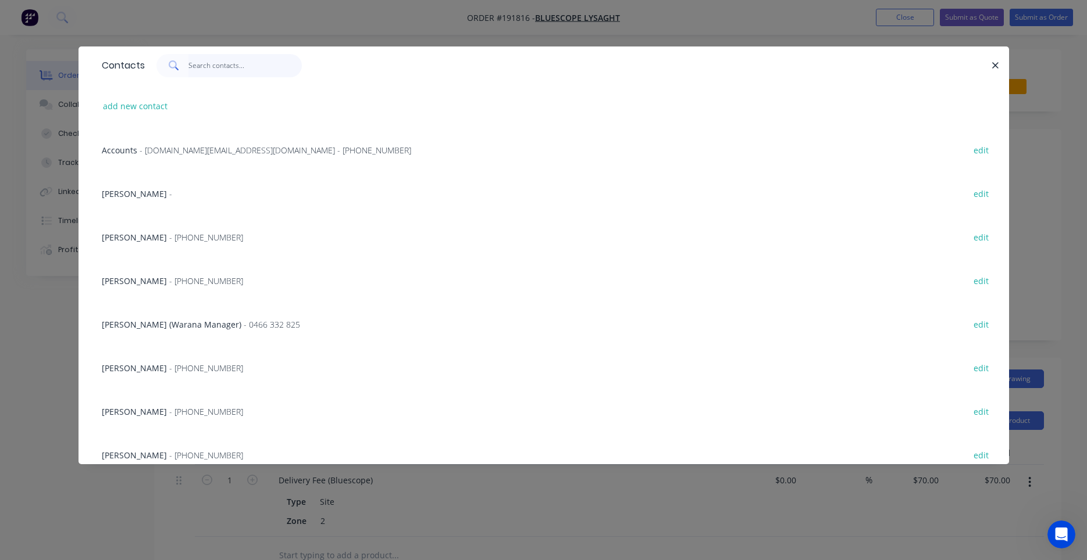
click at [238, 70] on input "text" at bounding box center [244, 65] width 113 height 23
click at [138, 106] on button "add new contact" at bounding box center [135, 106] width 77 height 16
select select "AU"
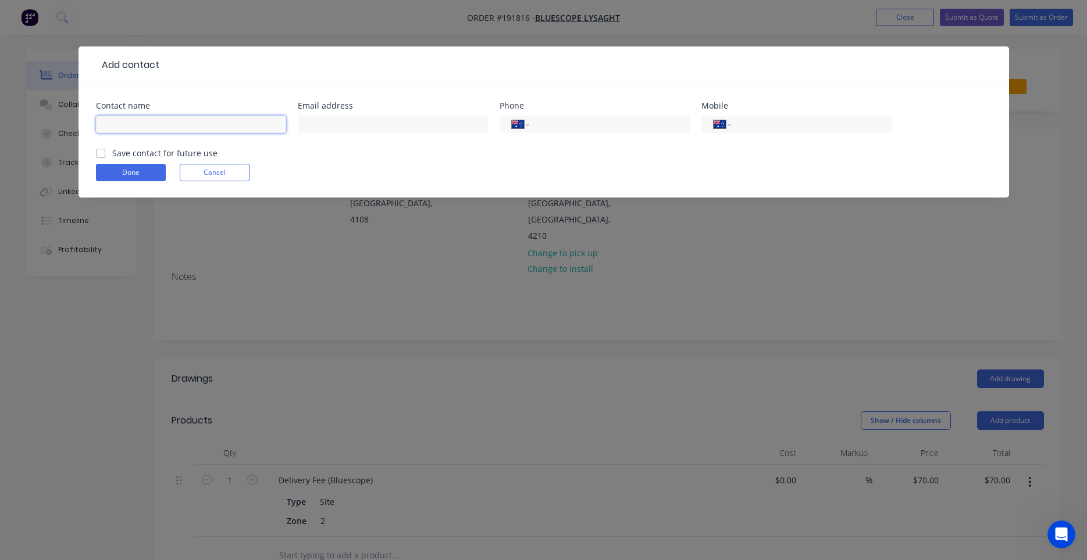
click at [201, 123] on input "text" at bounding box center [191, 124] width 190 height 17
type input "[PERSON_NAME]"
type input "0450 018 480"
click button "Done" at bounding box center [131, 172] width 70 height 17
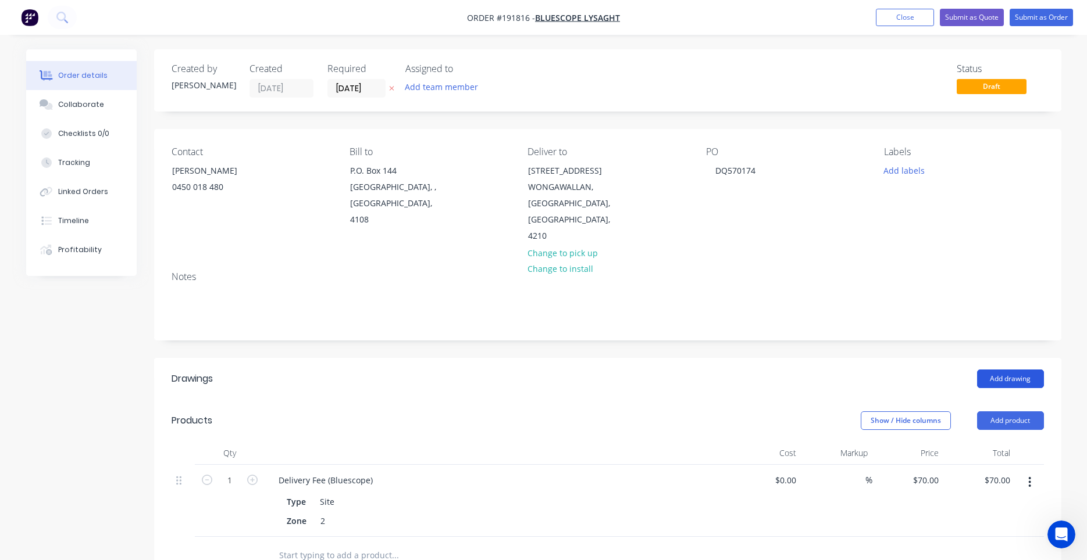
click at [987, 370] on button "Add drawing" at bounding box center [1010, 379] width 67 height 19
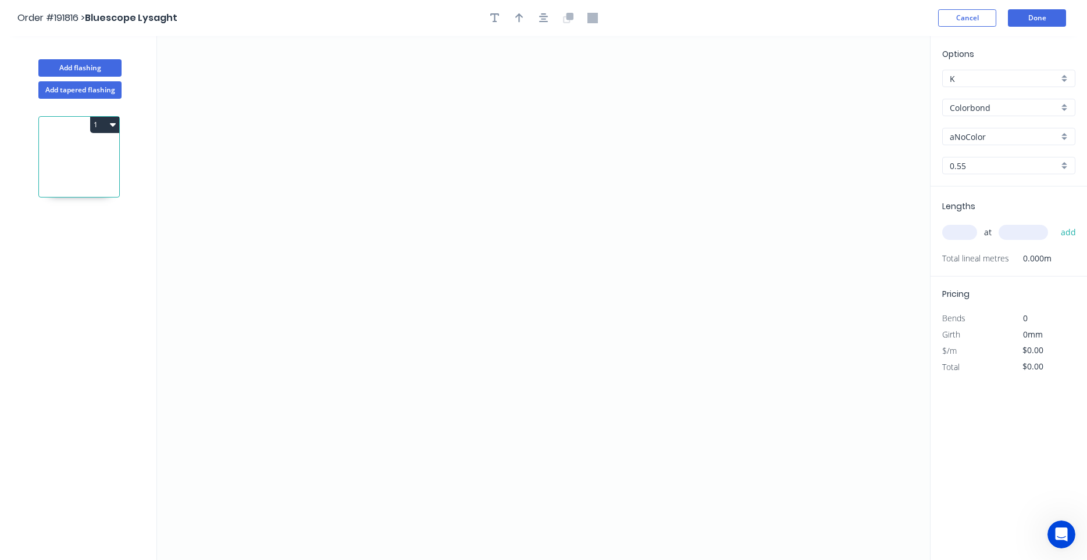
click at [972, 143] on div "aNoColor" at bounding box center [1008, 136] width 133 height 17
click at [972, 141] on input "text" at bounding box center [1003, 137] width 109 height 12
type input "aNoColor"
click at [984, 140] on input "aNoColor" at bounding box center [1003, 137] width 109 height 12
click at [971, 154] on div "Surfmist" at bounding box center [1008, 159] width 132 height 20
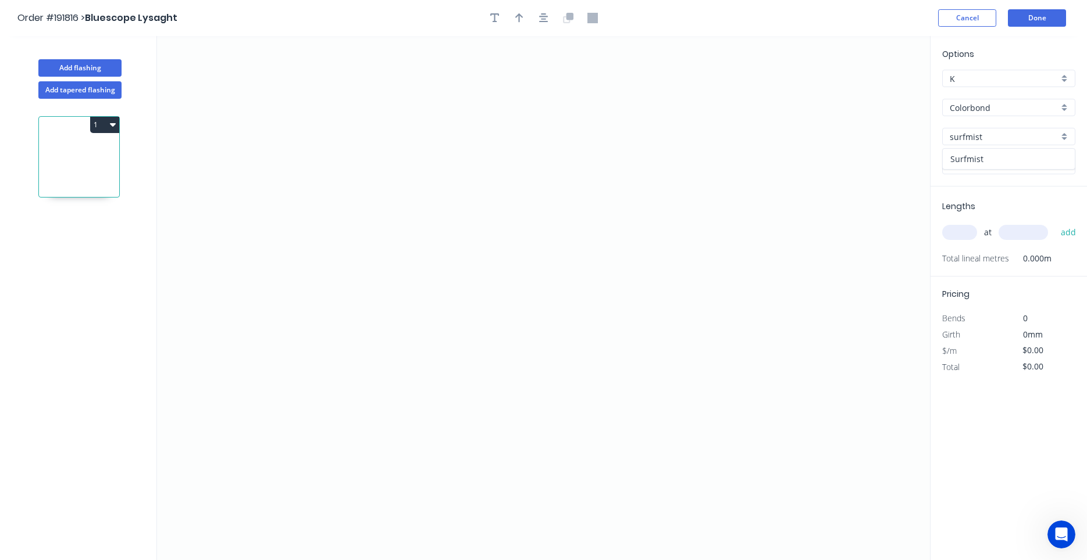
type input "Surfmist"
click at [963, 234] on input "text" at bounding box center [959, 232] width 35 height 15
click at [563, 113] on icon "0" at bounding box center [543, 298] width 773 height 524
click at [481, 114] on icon "0" at bounding box center [543, 298] width 773 height 524
click at [476, 304] on icon "0 ?" at bounding box center [543, 298] width 773 height 524
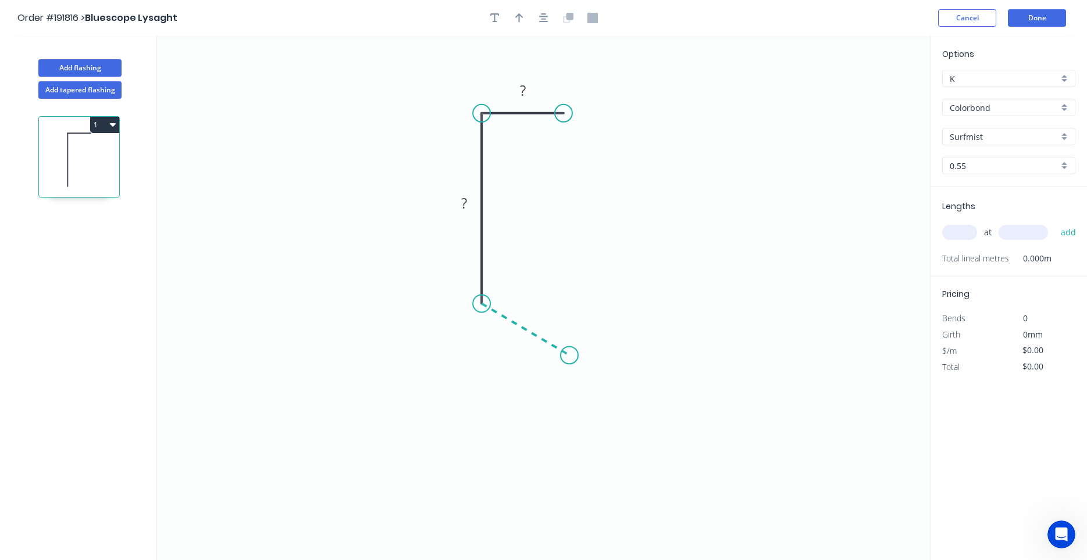
click at [569, 356] on icon "0 ? ?" at bounding box center [543, 298] width 773 height 524
click at [570, 356] on circle at bounding box center [568, 354] width 17 height 17
click at [569, 356] on circle at bounding box center [568, 354] width 17 height 17
drag, startPoint x: 570, startPoint y: 355, endPoint x: 573, endPoint y: 345, distance: 11.0
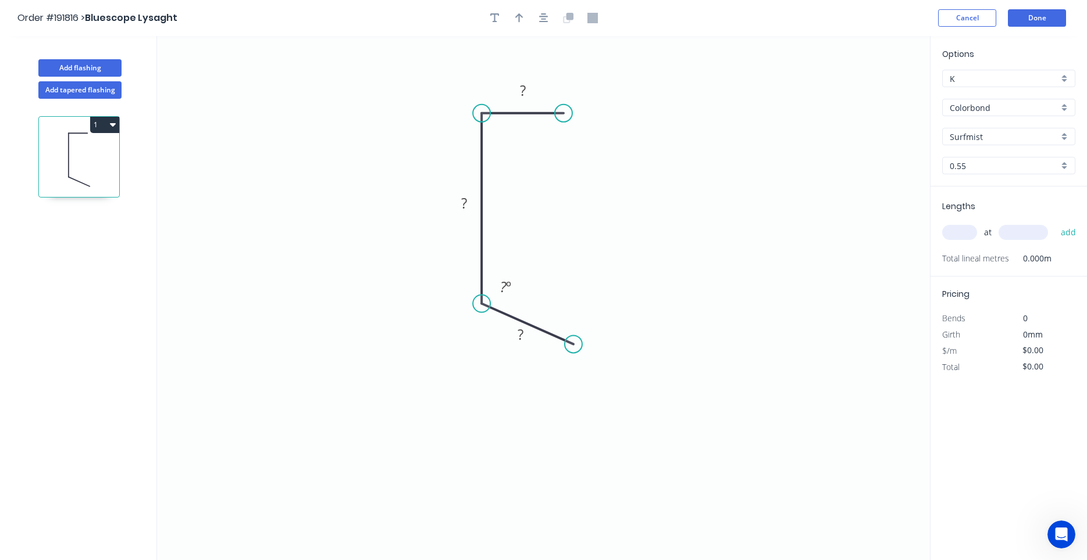
click at [573, 345] on circle at bounding box center [573, 343] width 17 height 17
click at [574, 113] on circle at bounding box center [574, 113] width 17 height 17
drag, startPoint x: 498, startPoint y: 310, endPoint x: 499, endPoint y: 338, distance: 27.3
click at [499, 338] on icon at bounding box center [529, 350] width 92 height 41
click at [524, 86] on tspan "?" at bounding box center [527, 90] width 6 height 19
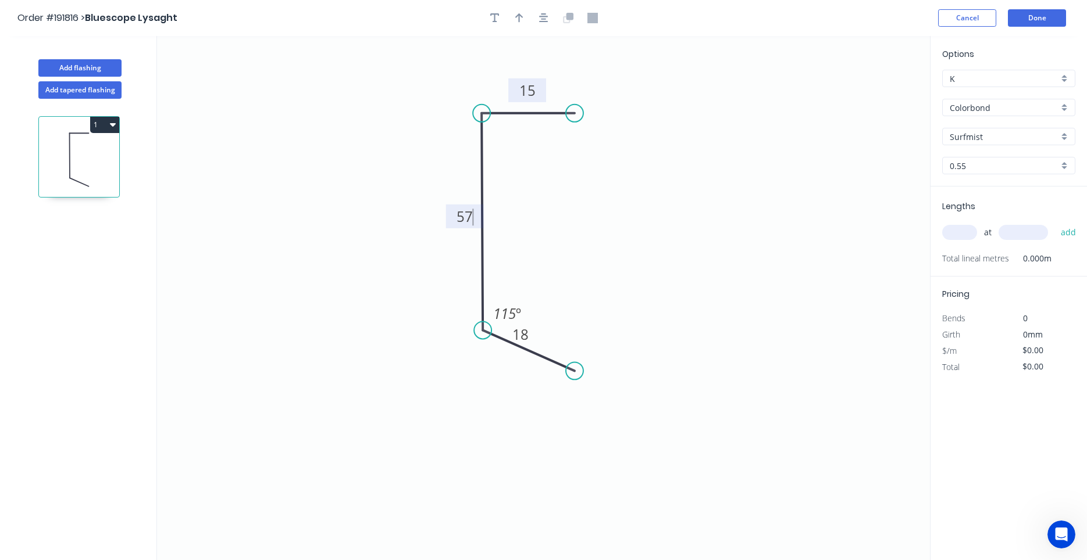
type input "$5.69"
click at [550, 18] on button "button" at bounding box center [543, 17] width 17 height 17
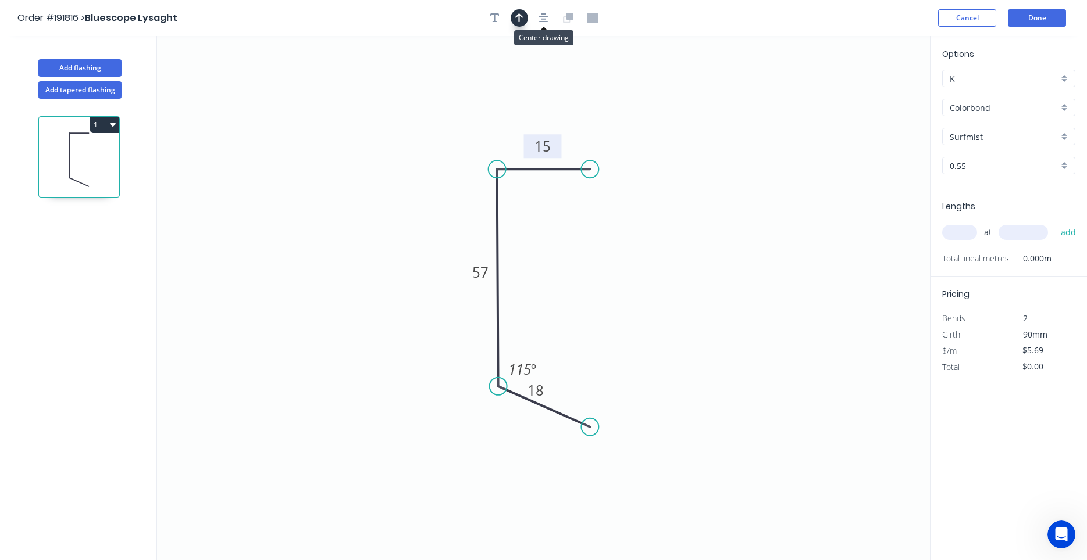
click at [523, 20] on icon "button" at bounding box center [519, 18] width 8 height 10
click at [870, 92] on icon at bounding box center [871, 80] width 10 height 37
click at [870, 92] on icon at bounding box center [881, 85] width 34 height 34
click at [870, 92] on icon at bounding box center [884, 94] width 37 height 10
click at [870, 92] on icon at bounding box center [881, 104] width 34 height 34
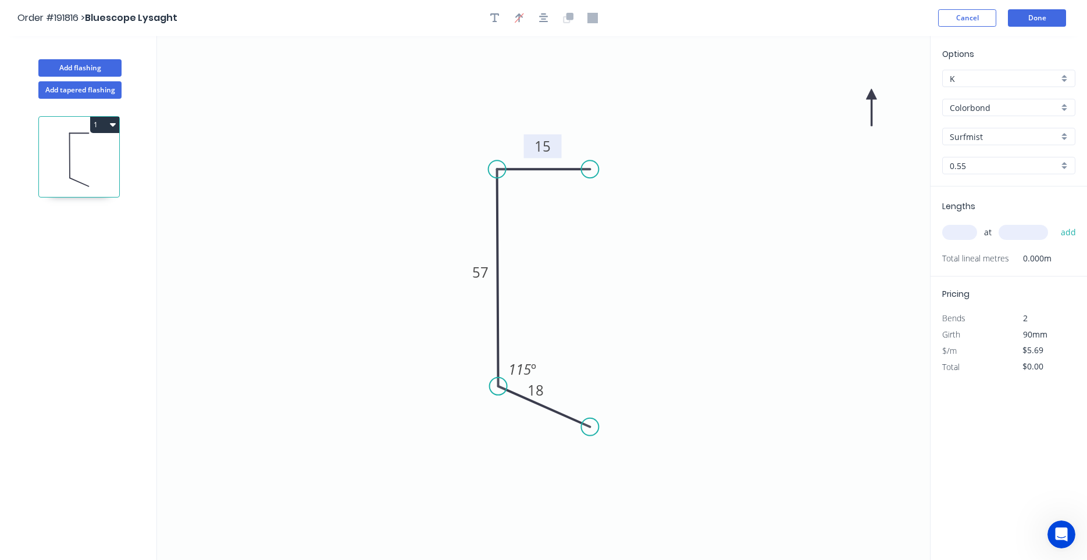
click at [870, 92] on icon at bounding box center [871, 107] width 10 height 37
drag, startPoint x: 870, startPoint y: 92, endPoint x: 450, endPoint y: 433, distance: 541.1
click at [450, 433] on icon at bounding box center [441, 442] width 34 height 34
drag, startPoint x: 549, startPoint y: 392, endPoint x: 599, endPoint y: 451, distance: 77.1
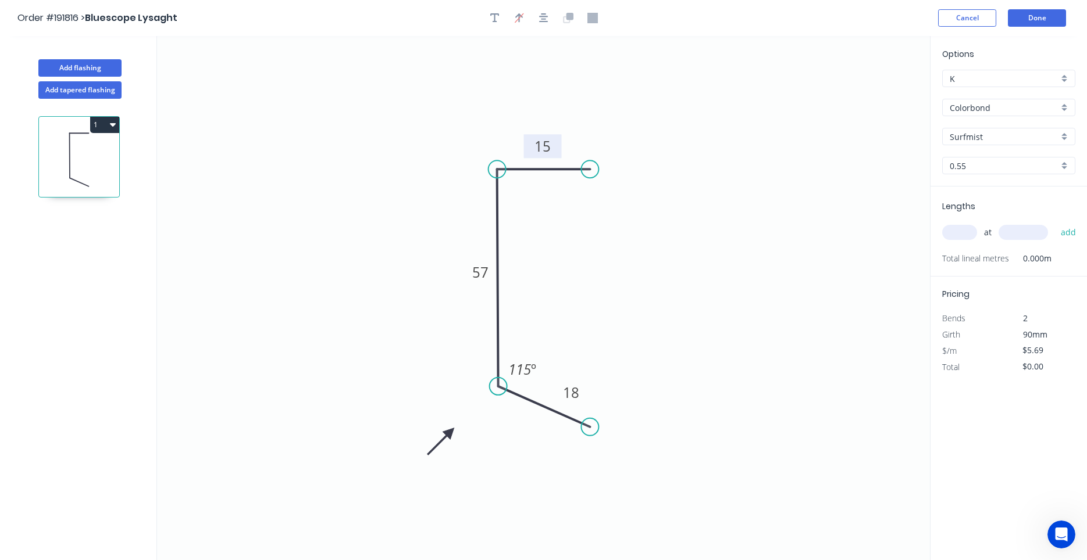
click at [599, 451] on icon "0 18 57 15 115 º" at bounding box center [543, 298] width 773 height 524
click at [1045, 22] on button "Done" at bounding box center [1037, 17] width 58 height 17
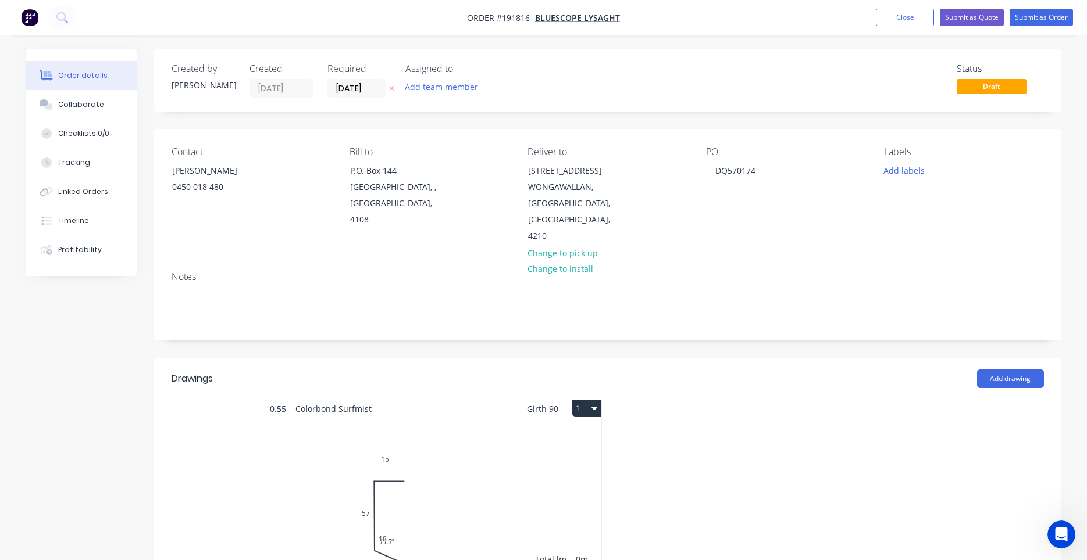
click at [364, 417] on div "Total lm $/M Total 0m $5.69 $0.00" at bounding box center [433, 505] width 336 height 177
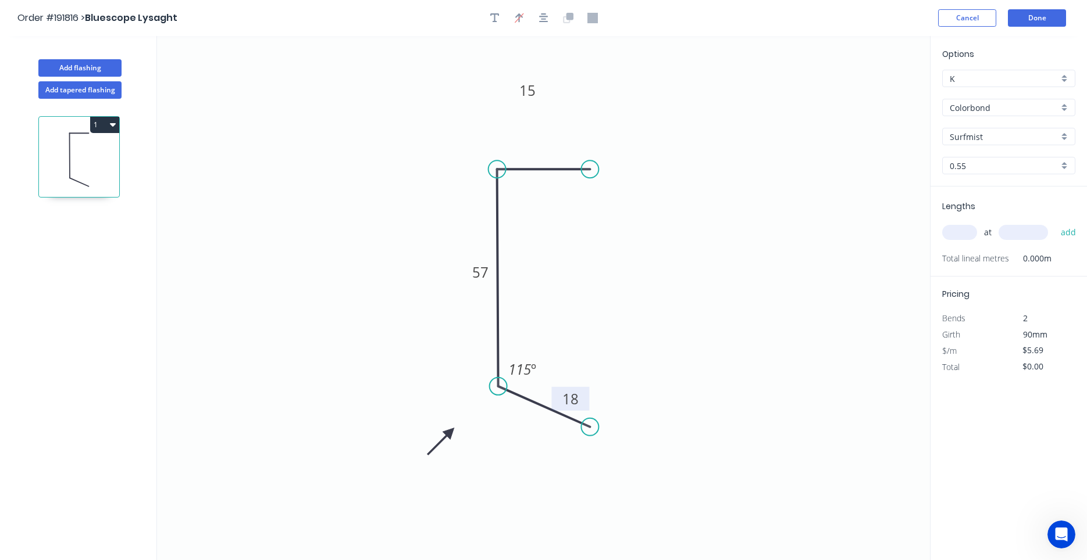
drag, startPoint x: 536, startPoint y: 337, endPoint x: 586, endPoint y: 402, distance: 81.6
click at [586, 402] on rect at bounding box center [570, 399] width 38 height 24
drag, startPoint x: 540, startPoint y: 97, endPoint x: 561, endPoint y: 144, distance: 52.1
click at [561, 144] on rect at bounding box center [548, 138] width 38 height 24
click at [1036, 16] on button "Done" at bounding box center [1037, 17] width 58 height 17
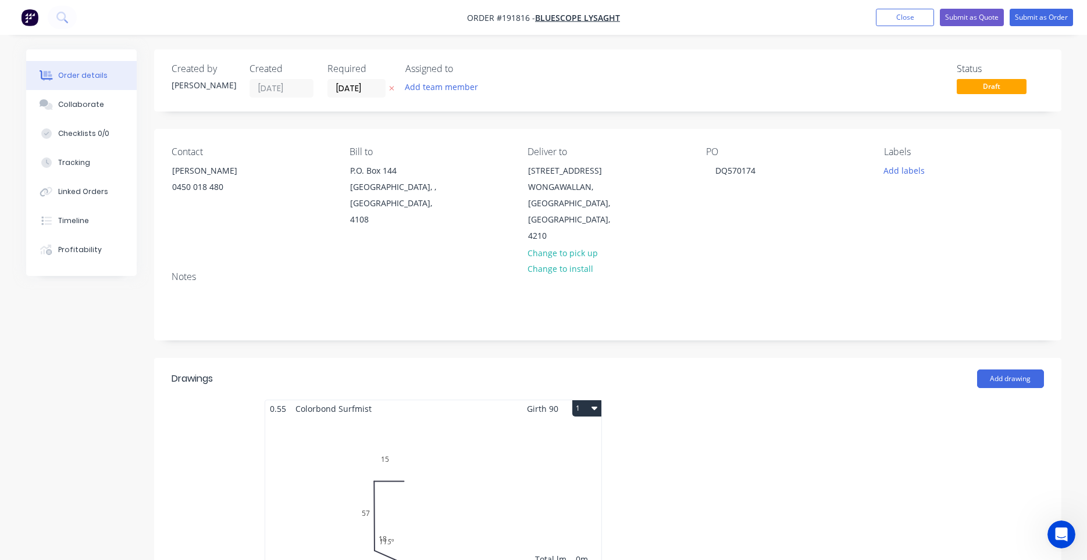
click at [451, 427] on div "Total lm $/M Total 0m $5.69 $0.00" at bounding box center [433, 505] width 336 height 177
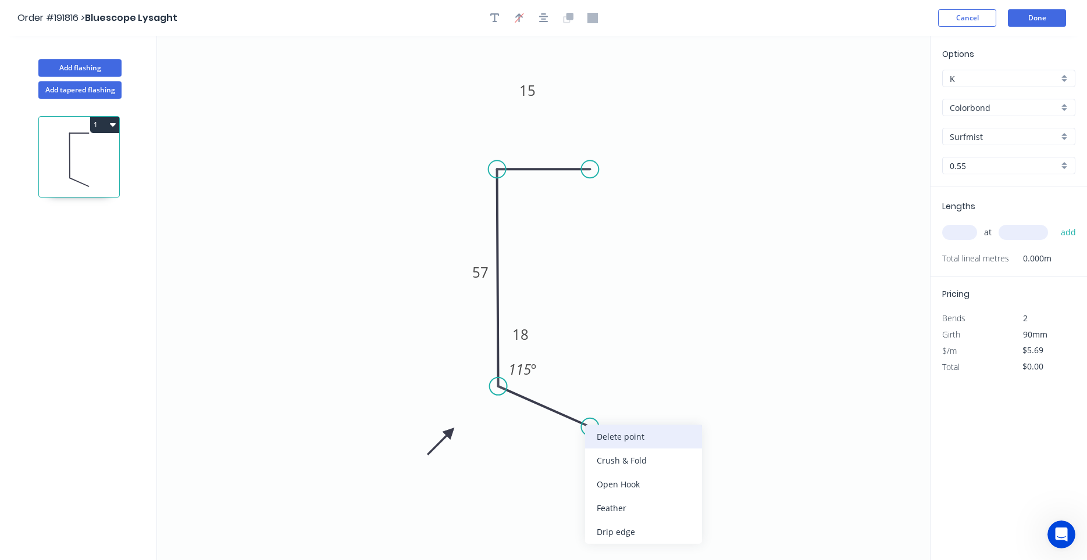
click at [591, 433] on div "Delete point" at bounding box center [643, 437] width 117 height 24
click at [502, 386] on circle at bounding box center [498, 386] width 17 height 17
click at [589, 438] on icon "0 57 15" at bounding box center [543, 298] width 773 height 524
click at [589, 438] on circle at bounding box center [588, 437] width 17 height 17
click at [527, 376] on tspan "º" at bounding box center [525, 371] width 5 height 19
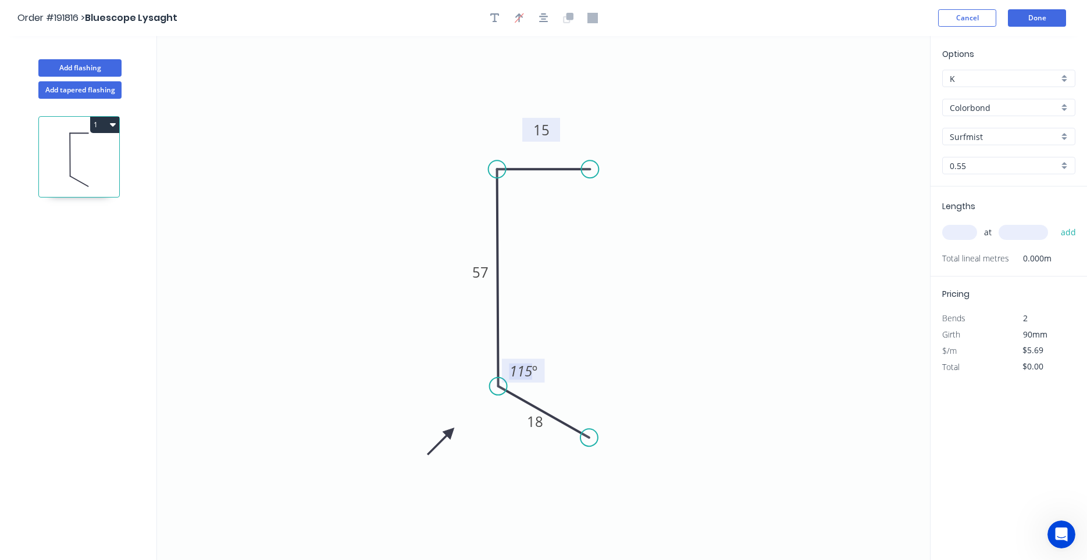
drag, startPoint x: 539, startPoint y: 99, endPoint x: 553, endPoint y: 139, distance: 41.9
click at [553, 139] on rect at bounding box center [541, 130] width 38 height 24
click at [604, 178] on div "Delete point" at bounding box center [653, 181] width 117 height 24
click at [498, 165] on circle at bounding box center [496, 168] width 17 height 17
click at [588, 167] on icon "0 57 18 115 º" at bounding box center [543, 298] width 773 height 524
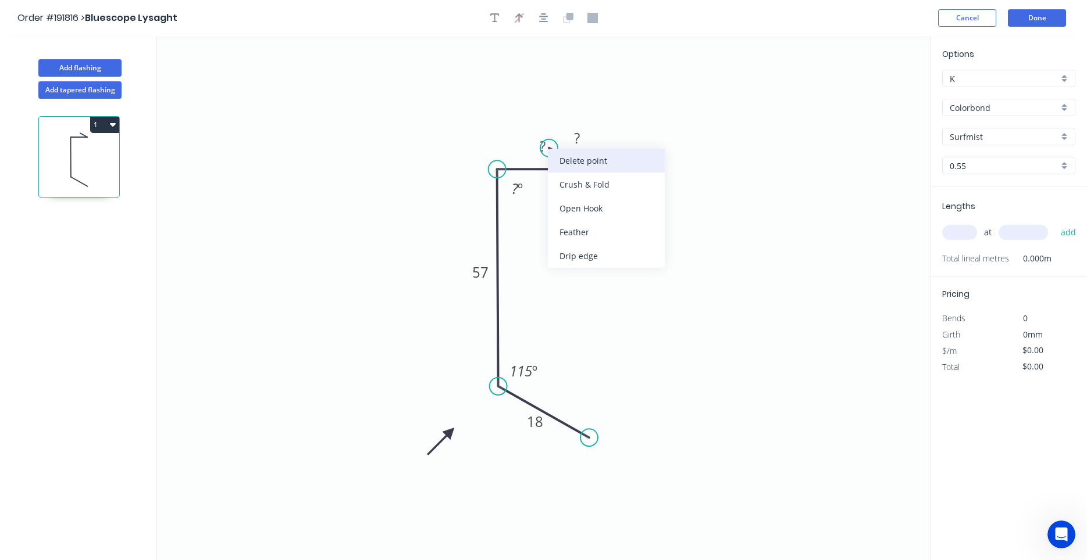
click at [555, 150] on div "Delete point" at bounding box center [606, 161] width 117 height 24
drag, startPoint x: 587, startPoint y: 165, endPoint x: 584, endPoint y: 173, distance: 8.1
click at [584, 173] on circle at bounding box center [583, 168] width 17 height 17
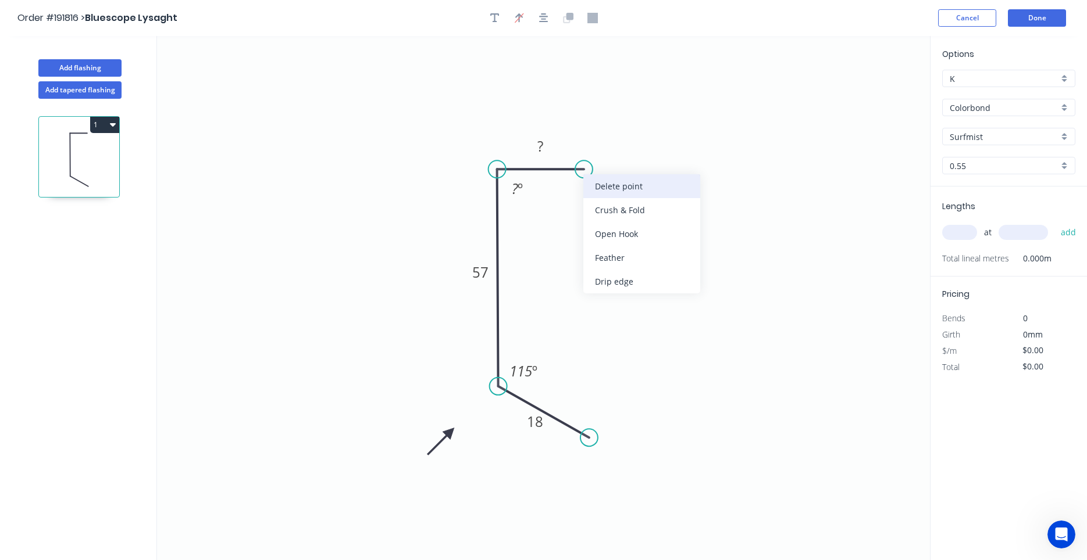
click at [588, 180] on div "Delete point" at bounding box center [641, 186] width 117 height 24
click at [499, 166] on circle at bounding box center [496, 168] width 17 height 17
click at [500, 165] on circle at bounding box center [498, 165] width 17 height 17
click at [591, 163] on icon "0 57 18 115 º" at bounding box center [543, 298] width 773 height 524
type input "$5.69"
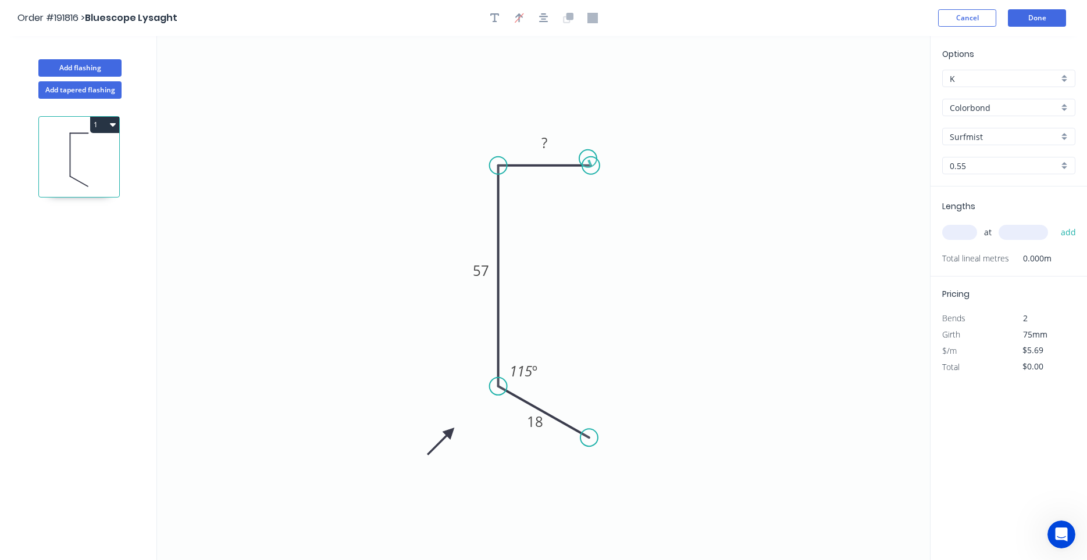
click at [590, 163] on circle at bounding box center [590, 165] width 17 height 17
click at [549, 142] on rect at bounding box center [544, 143] width 23 height 16
click at [968, 235] on input "text" at bounding box center [959, 232] width 35 height 15
type input "1"
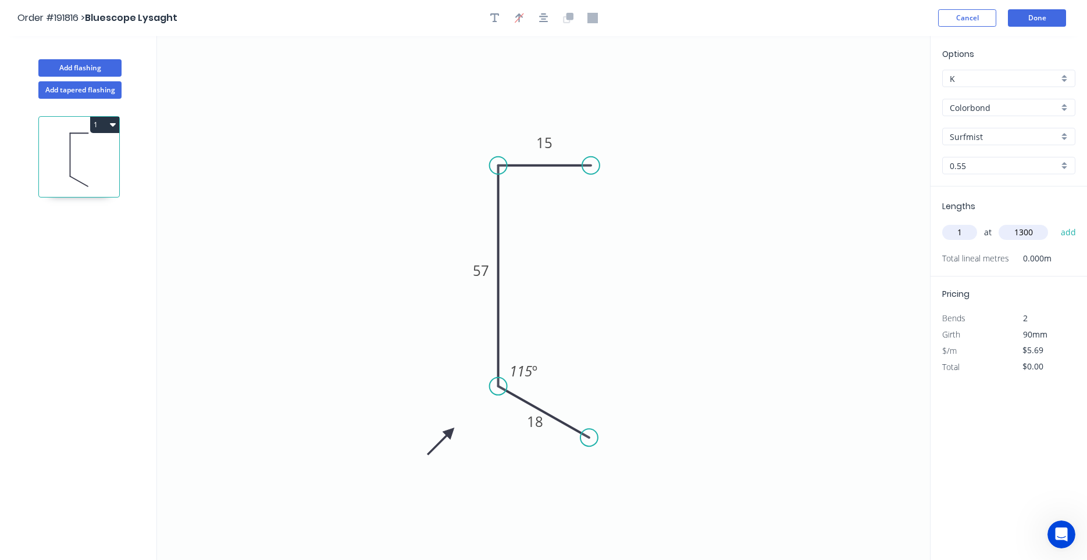
type input "1300"
click at [1055, 223] on button "add" at bounding box center [1068, 233] width 27 height 20
type input "$7.40"
type input "1"
type input "1700"
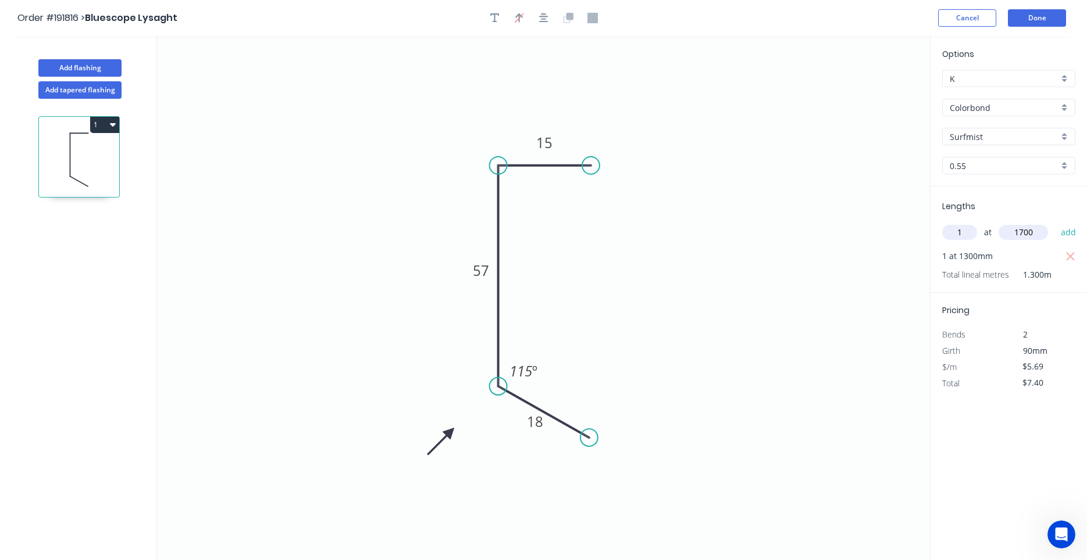
click at [1055, 223] on button "add" at bounding box center [1068, 233] width 27 height 20
type input "$17.07"
type input "1"
type input "7000"
click at [1055, 223] on button "add" at bounding box center [1068, 233] width 27 height 20
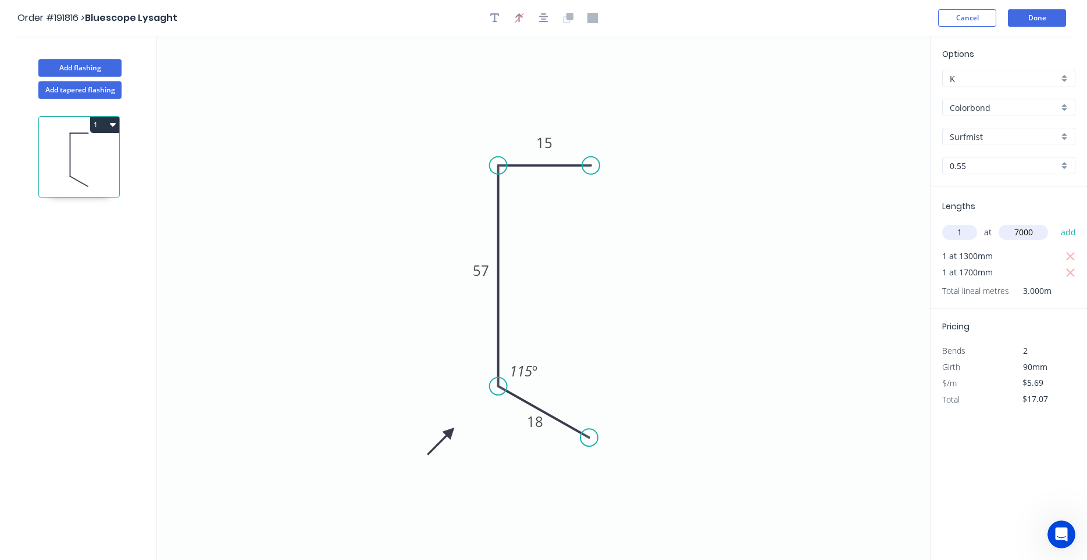
type input "$56.90"
type input "2"
type input "3700"
click at [1055, 223] on button "add" at bounding box center [1068, 233] width 27 height 20
type input "$99.01"
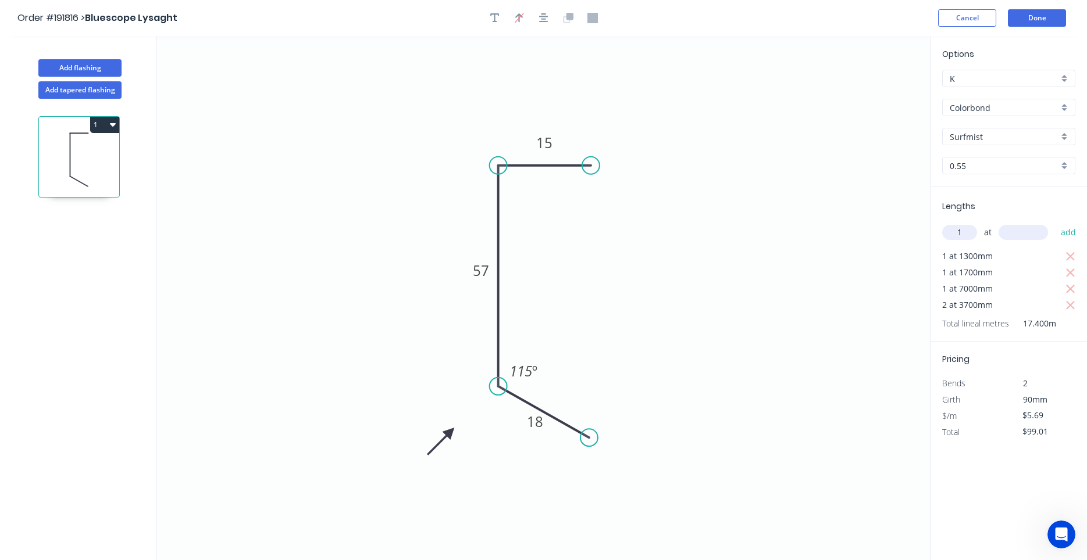
type input "1"
type input "1200"
click at [1055, 223] on button "add" at bounding box center [1068, 233] width 27 height 20
click at [1053, 524] on div "Open Intercom Messenger" at bounding box center [1059, 533] width 38 height 38
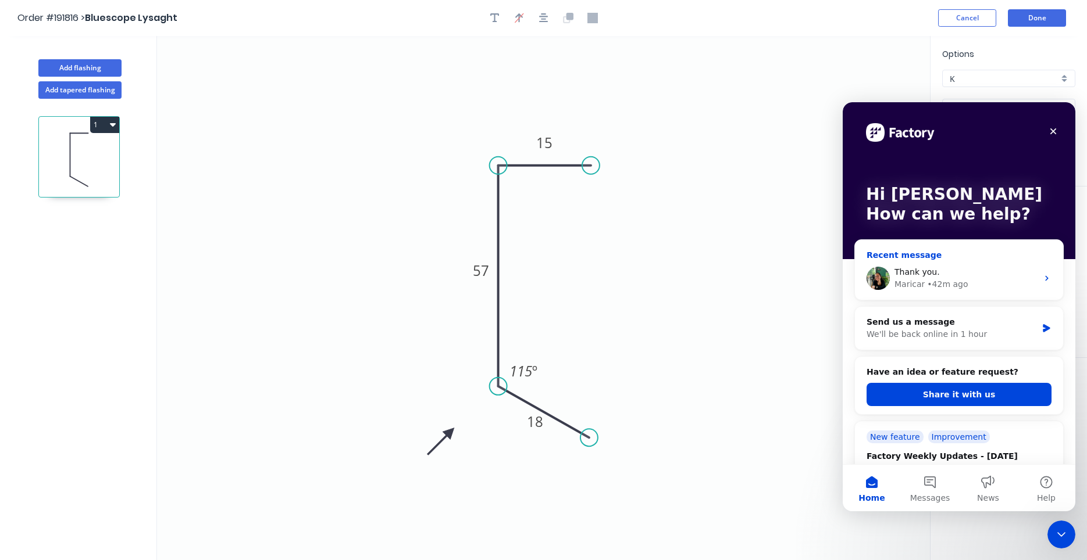
click at [1016, 285] on div "Maricar • 42m ago" at bounding box center [965, 284] width 143 height 12
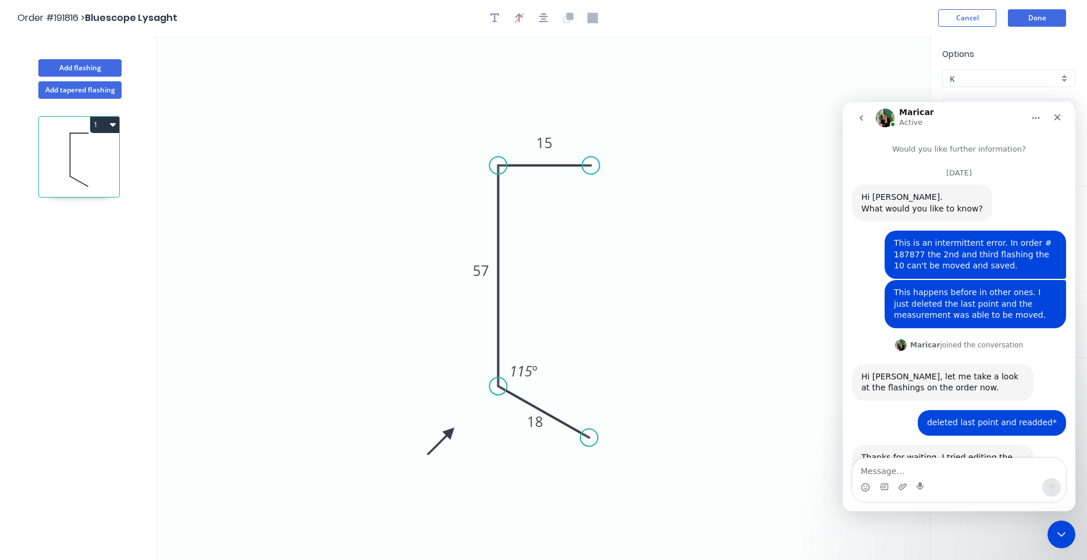
scroll to position [2475, 0]
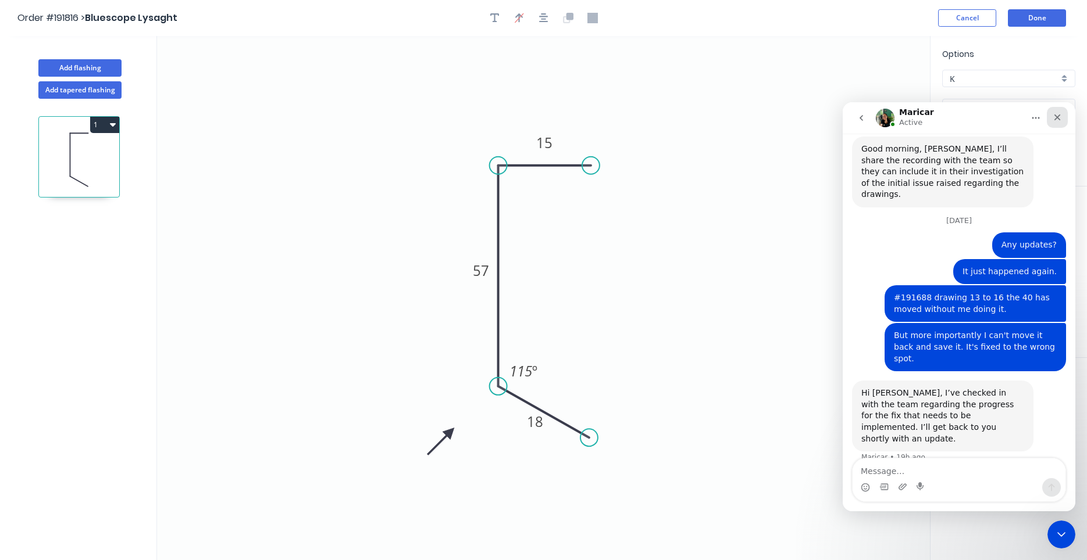
click at [1063, 117] on div "Close" at bounding box center [1056, 117] width 21 height 21
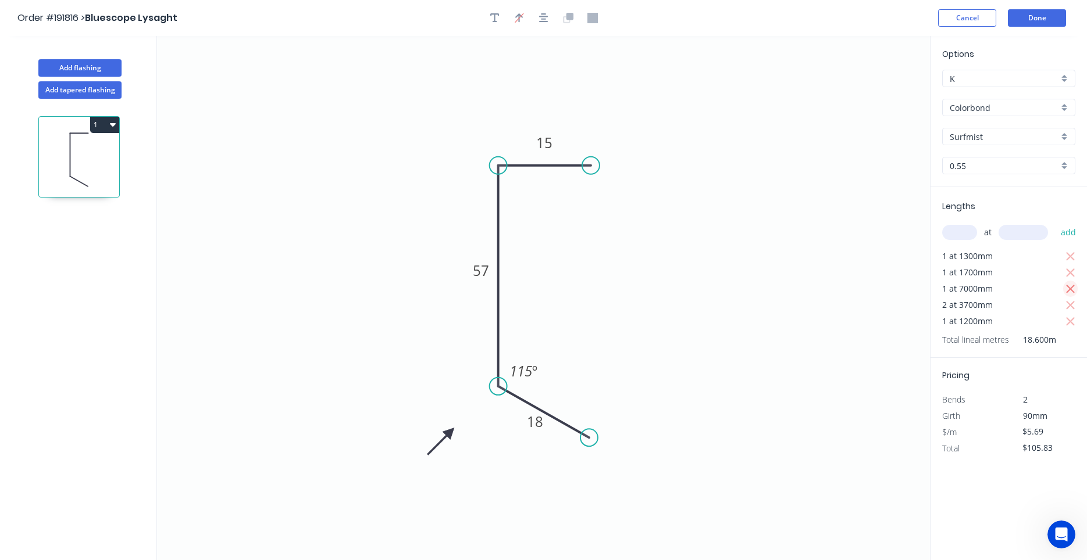
click at [1065, 288] on icon "button" at bounding box center [1070, 290] width 10 height 14
type input "$66.00"
click at [963, 227] on input "text" at bounding box center [959, 232] width 35 height 15
type input "1"
type input "700"
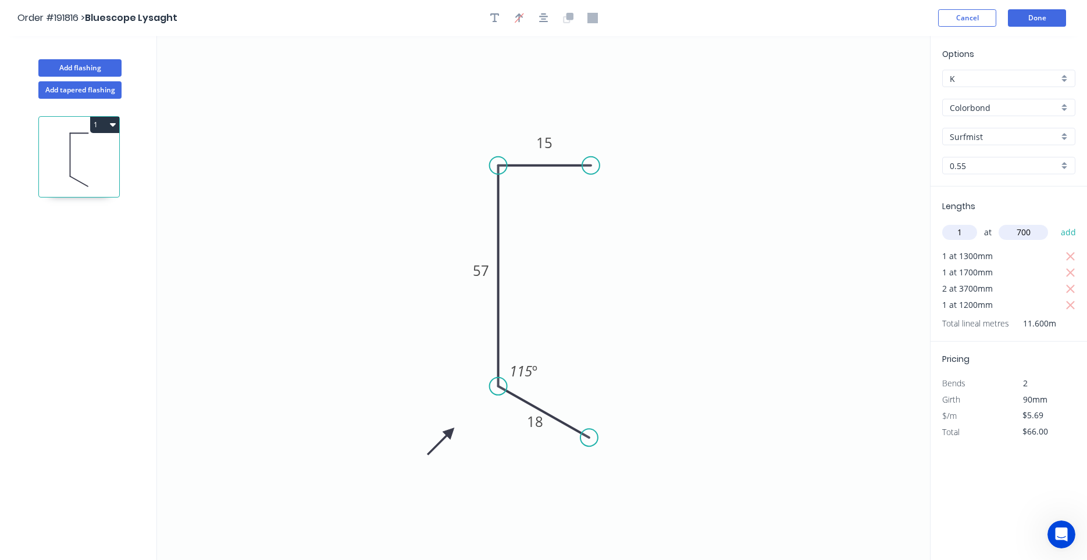
click at [1055, 223] on button "add" at bounding box center [1068, 233] width 27 height 20
type input "$71.69"
click at [105, 70] on button "Add flashing" at bounding box center [79, 67] width 83 height 17
type input "$0.00"
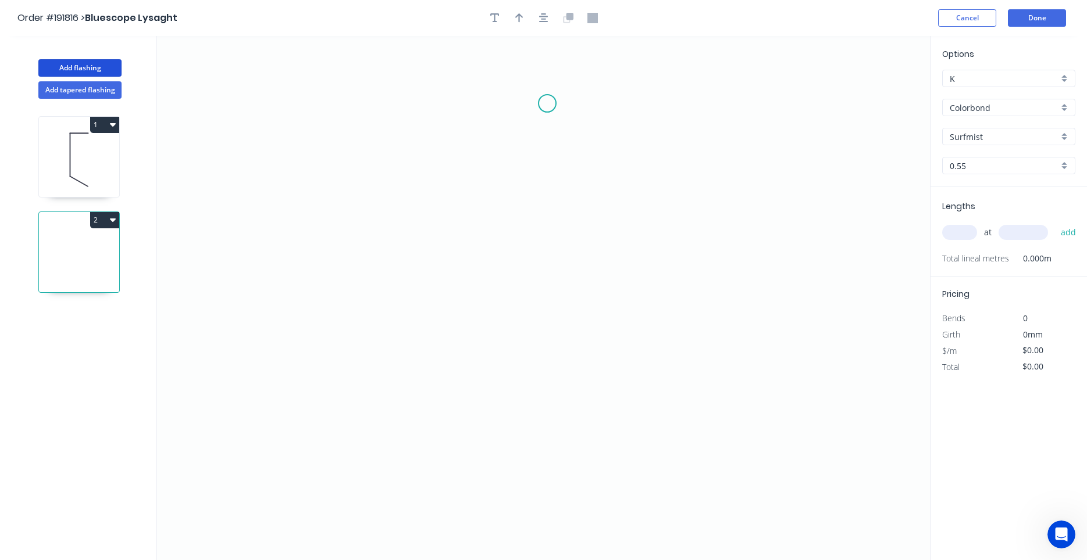
click at [547, 103] on icon "0" at bounding box center [543, 298] width 773 height 524
click at [479, 103] on icon "0" at bounding box center [543, 298] width 773 height 524
click at [493, 360] on icon "0 ?" at bounding box center [543, 298] width 773 height 524
click at [548, 392] on icon "0 ? ?" at bounding box center [543, 298] width 773 height 524
click at [548, 392] on circle at bounding box center [548, 391] width 17 height 17
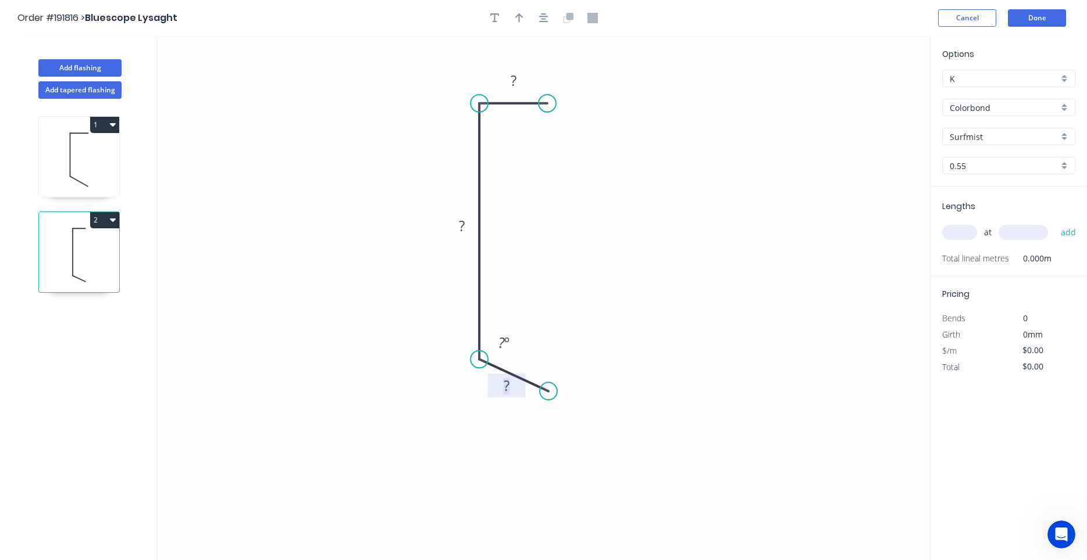
click at [512, 392] on rect at bounding box center [506, 386] width 23 height 16
type input "$5.69"
click at [955, 234] on input "text" at bounding box center [959, 232] width 35 height 15
type input "1"
type input "700"
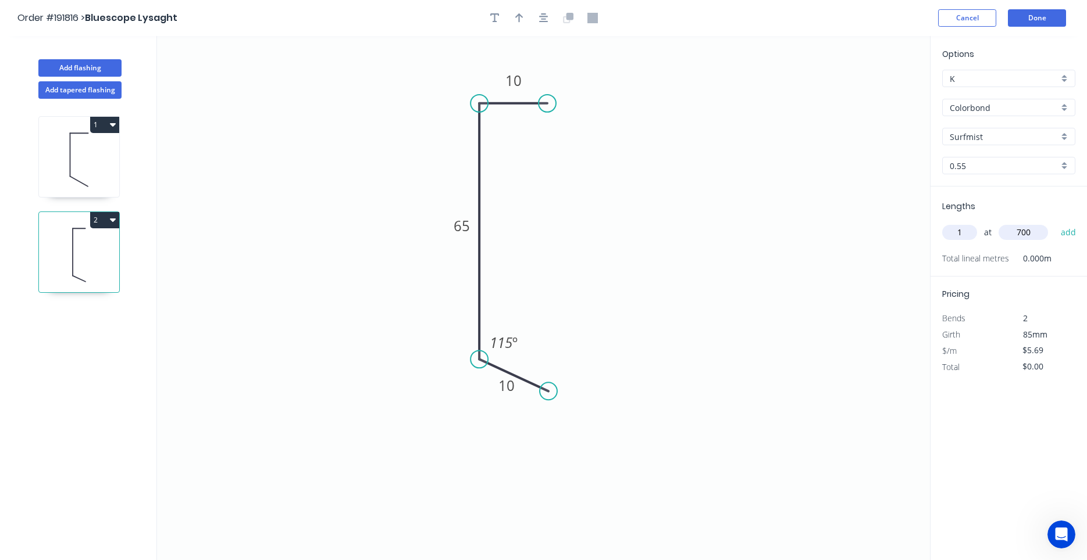
click at [1055, 223] on button "add" at bounding box center [1068, 233] width 27 height 20
type input "$5.69"
type input "1"
type input "2800"
click at [1055, 223] on button "add" at bounding box center [1068, 233] width 27 height 20
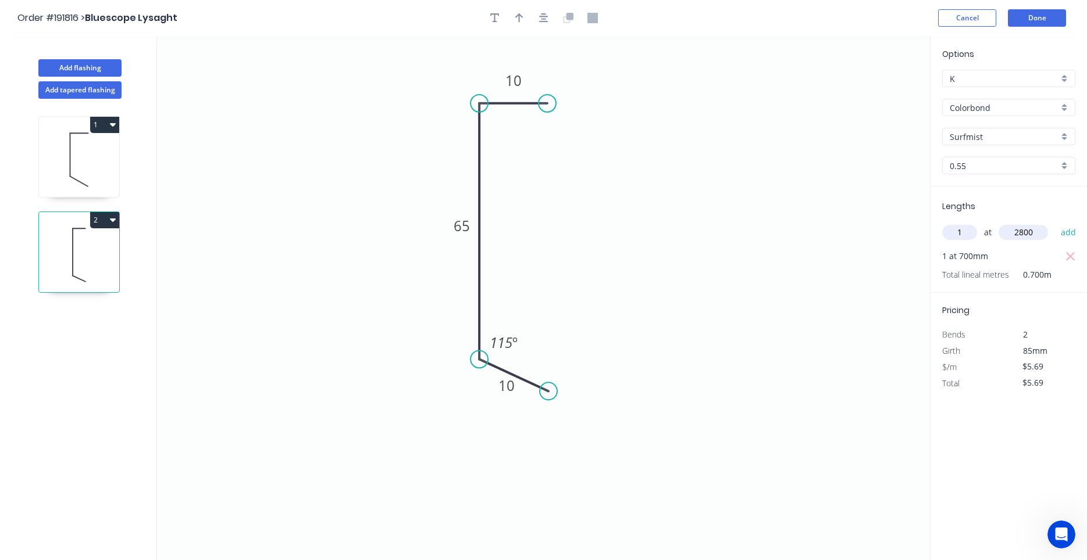
type input "$21.62"
type input "1"
type input "2200"
click at [1055, 223] on button "add" at bounding box center [1068, 233] width 27 height 20
click at [1076, 270] on button "button" at bounding box center [1070, 273] width 15 height 16
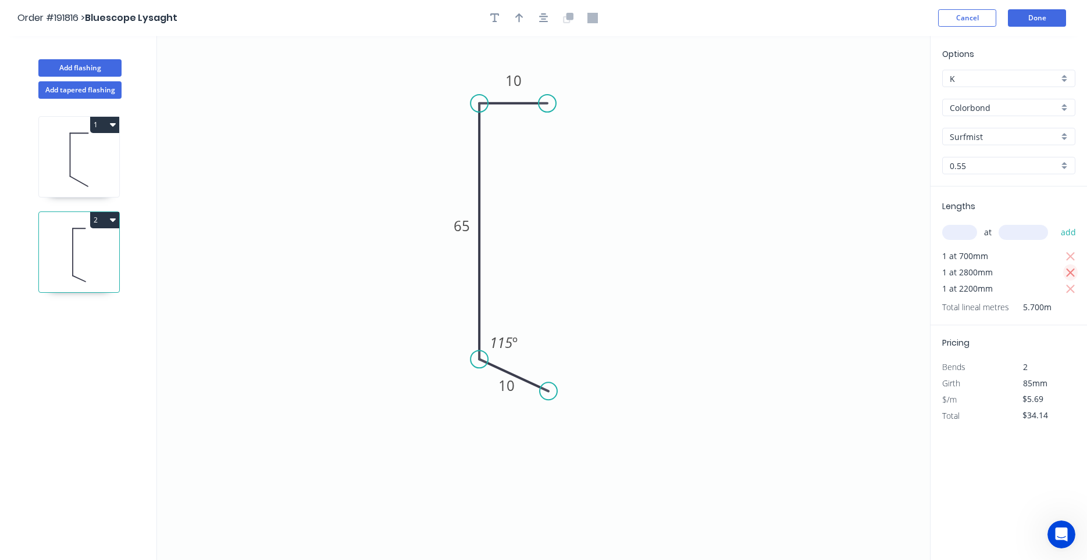
type input "$18.21"
click at [965, 237] on input "text" at bounding box center [959, 232] width 35 height 15
type input "2"
type input "2800"
click at [1055, 223] on button "add" at bounding box center [1068, 233] width 27 height 20
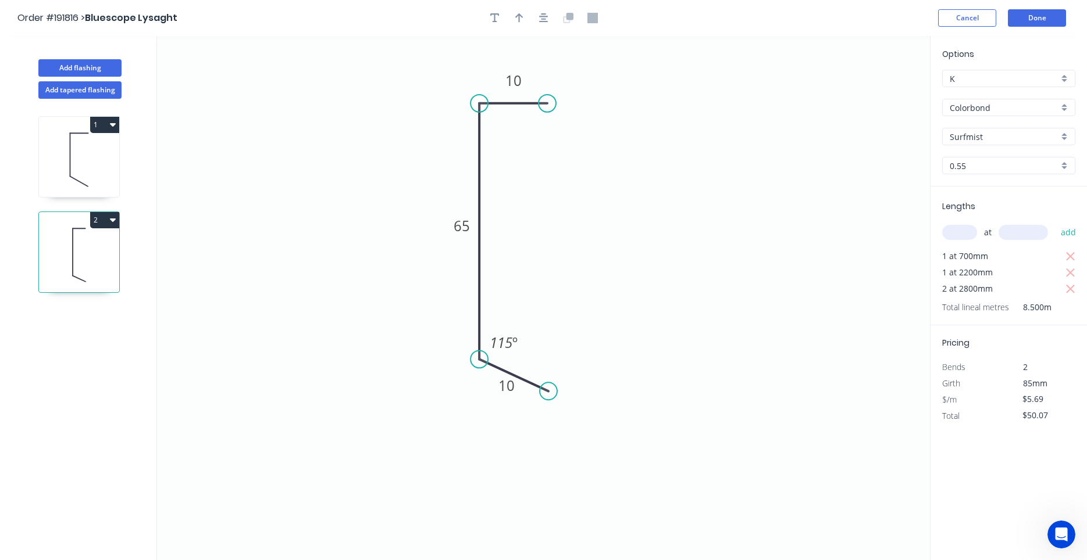
click at [53, 147] on icon at bounding box center [79, 160] width 80 height 74
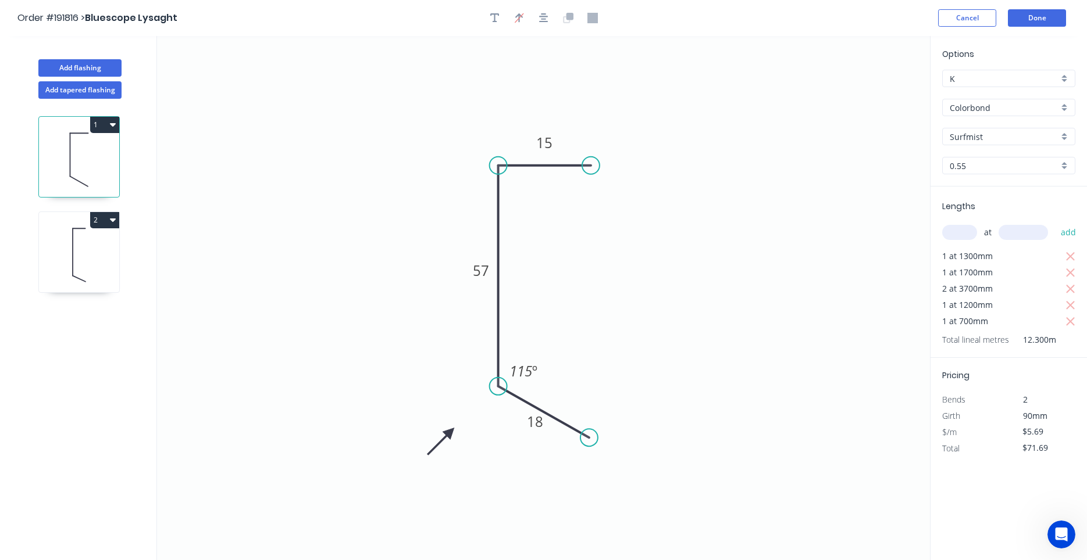
click at [114, 260] on icon at bounding box center [79, 255] width 80 height 74
type input "$50.07"
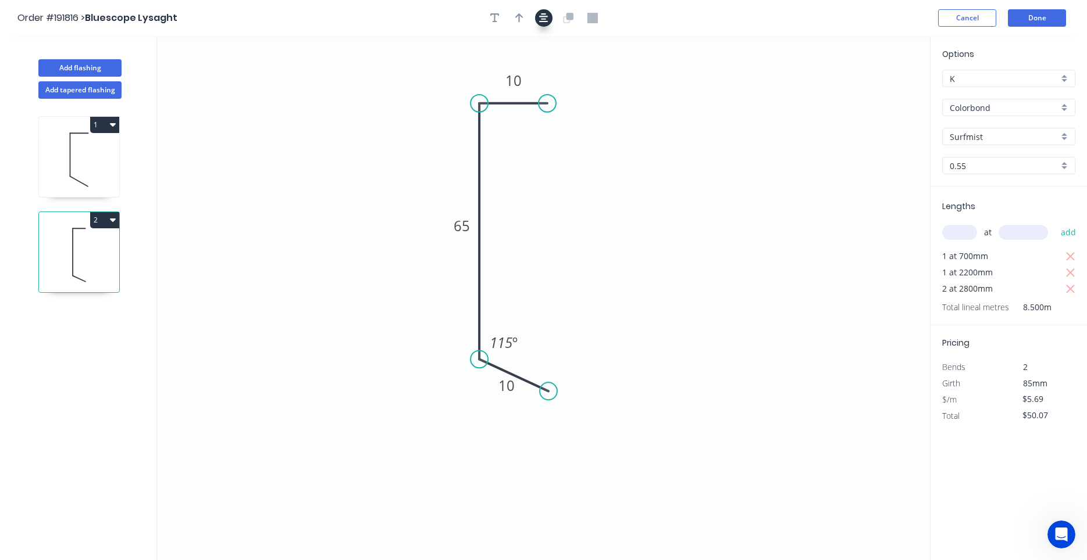
click at [549, 14] on button "button" at bounding box center [543, 17] width 17 height 17
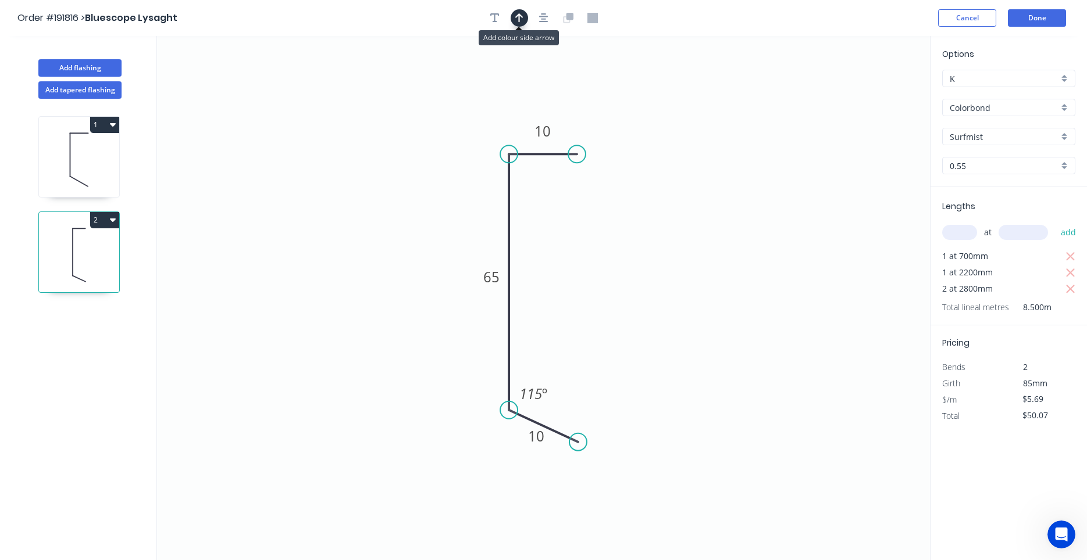
click at [521, 19] on icon "button" at bounding box center [519, 18] width 8 height 10
click at [872, 95] on icon at bounding box center [871, 80] width 10 height 37
click at [872, 95] on icon at bounding box center [871, 81] width 10 height 37
click at [872, 95] on icon at bounding box center [881, 86] width 34 height 34
click at [872, 95] on icon at bounding box center [884, 95] width 37 height 10
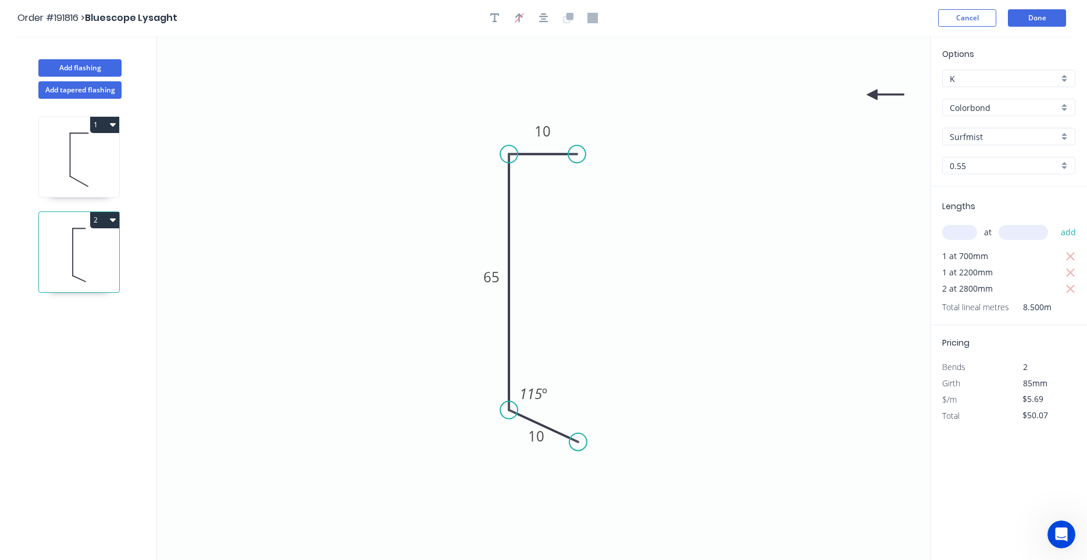
click at [872, 95] on icon at bounding box center [884, 95] width 37 height 10
click at [872, 95] on icon at bounding box center [871, 108] width 10 height 37
drag, startPoint x: 872, startPoint y: 95, endPoint x: 496, endPoint y: 450, distance: 517.4
click at [496, 450] on icon at bounding box center [488, 455] width 34 height 34
click at [660, 256] on icon "0 10 65 10 115 º" at bounding box center [543, 298] width 773 height 524
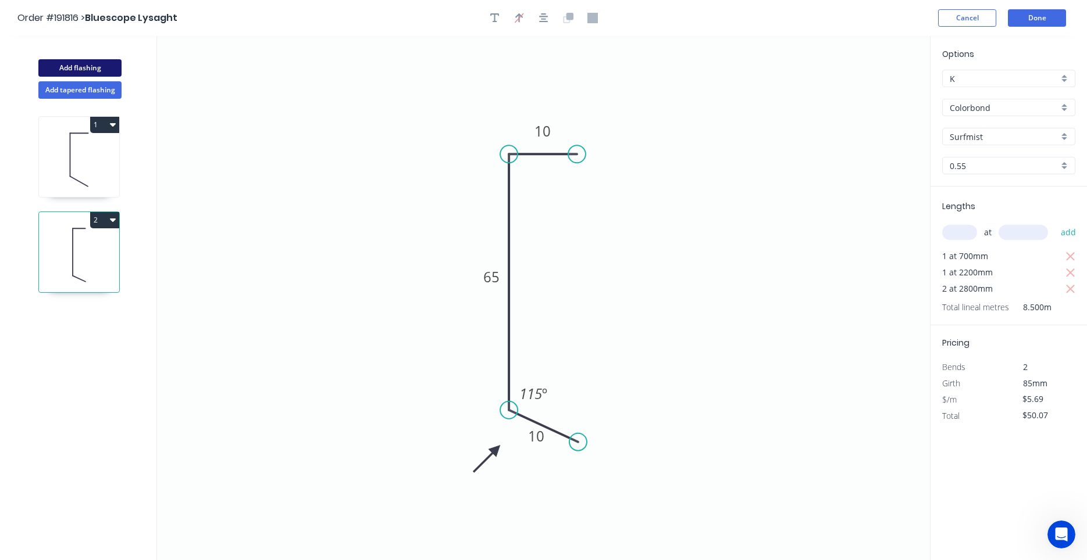
click at [106, 69] on button "Add flashing" at bounding box center [79, 67] width 83 height 17
type input "$0.00"
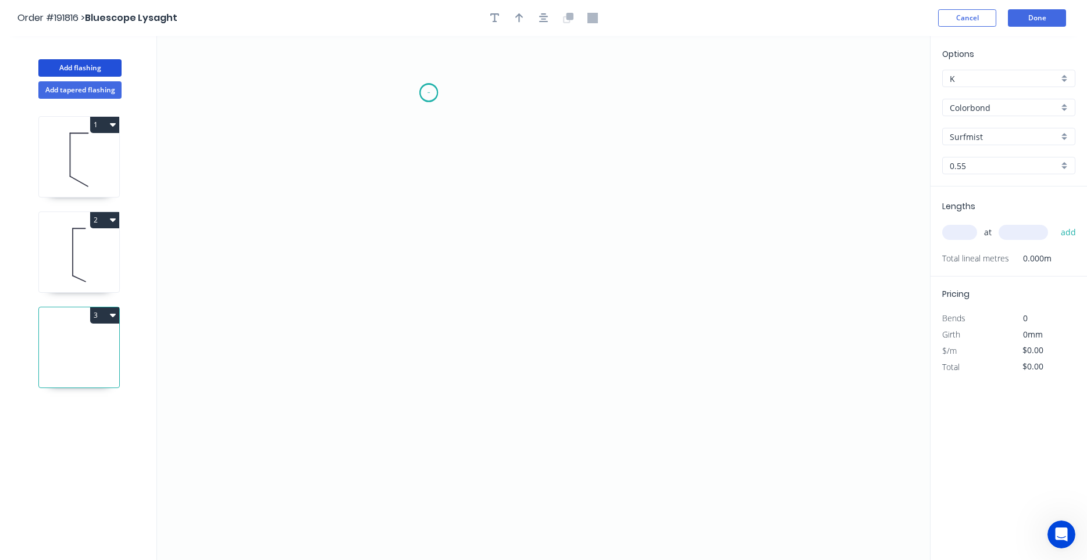
click at [428, 92] on icon "0" at bounding box center [543, 298] width 773 height 524
click at [345, 91] on icon "0" at bounding box center [543, 298] width 773 height 524
click at [348, 402] on icon "0 ?" at bounding box center [543, 298] width 773 height 524
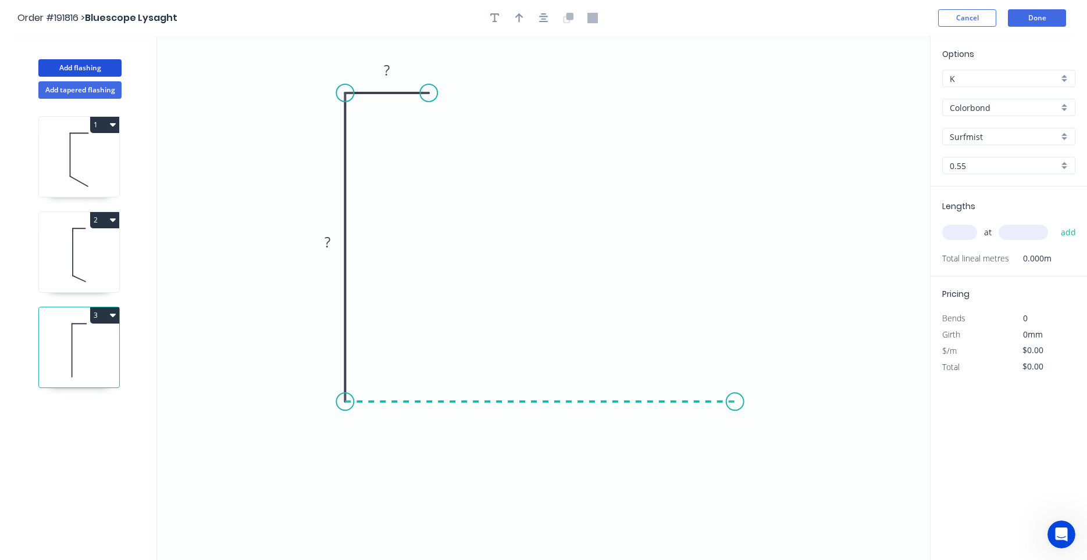
click at [735, 435] on icon "0 ? ?" at bounding box center [543, 298] width 773 height 524
click at [734, 409] on circle at bounding box center [735, 401] width 17 height 17
drag, startPoint x: 735, startPoint y: 405, endPoint x: 735, endPoint y: 431, distance: 25.6
click at [735, 431] on icon "0 ? ? ?" at bounding box center [543, 298] width 773 height 524
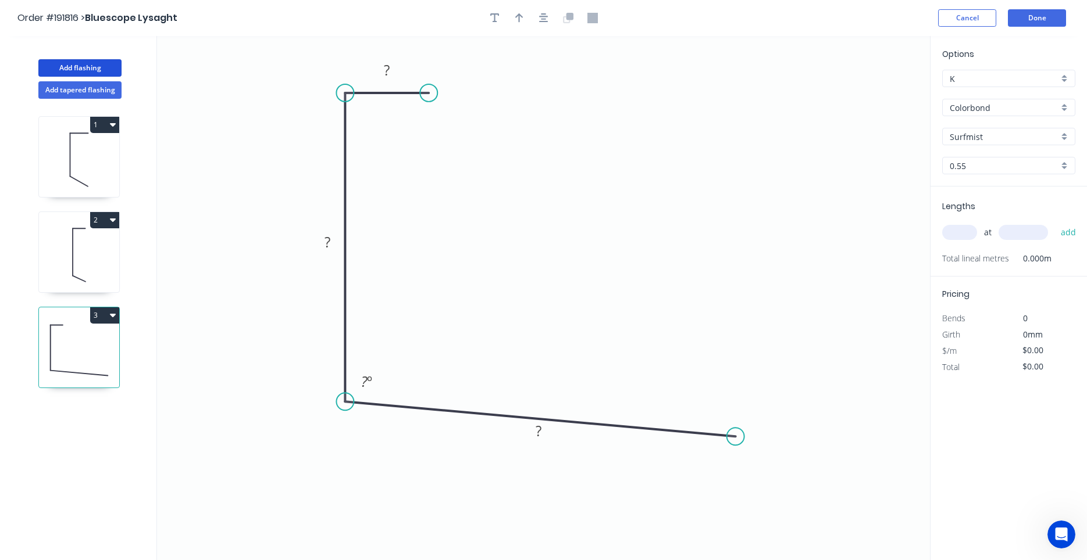
drag, startPoint x: 734, startPoint y: 405, endPoint x: 735, endPoint y: 437, distance: 32.0
click at [735, 437] on circle at bounding box center [735, 436] width 17 height 17
click at [737, 549] on icon "0 ? ? ? ? º" at bounding box center [543, 298] width 773 height 524
click at [737, 545] on circle at bounding box center [735, 548] width 17 height 17
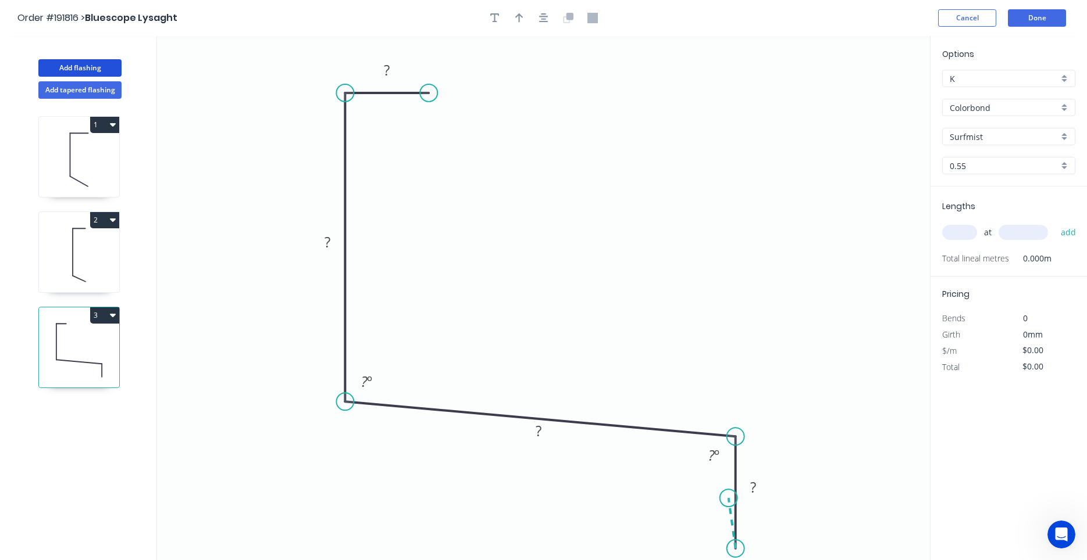
drag, startPoint x: 721, startPoint y: 497, endPoint x: 728, endPoint y: 499, distance: 7.8
click at [695, 526] on icon "0 ? ? ? ? ? º ? º" at bounding box center [543, 298] width 773 height 524
click at [696, 525] on circle at bounding box center [695, 525] width 17 height 17
click at [705, 546] on tspan "?" at bounding box center [706, 546] width 6 height 19
click at [424, 90] on circle at bounding box center [424, 92] width 17 height 17
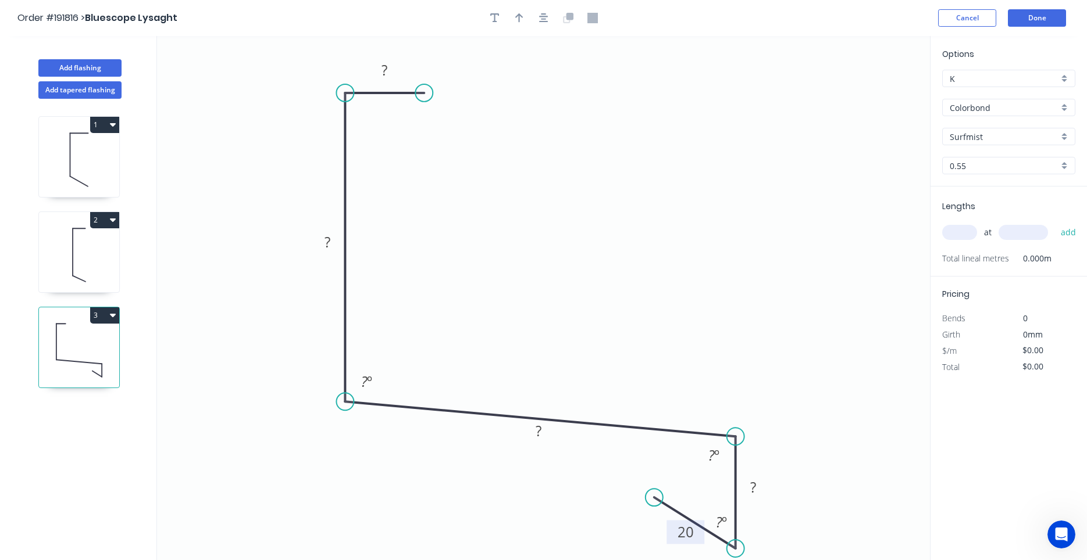
drag, startPoint x: 695, startPoint y: 527, endPoint x: 654, endPoint y: 498, distance: 50.5
click at [654, 498] on circle at bounding box center [653, 497] width 17 height 17
click at [723, 520] on tspan "º" at bounding box center [723, 522] width 5 height 19
type input "$12.66"
click at [967, 230] on input "text" at bounding box center [959, 232] width 35 height 15
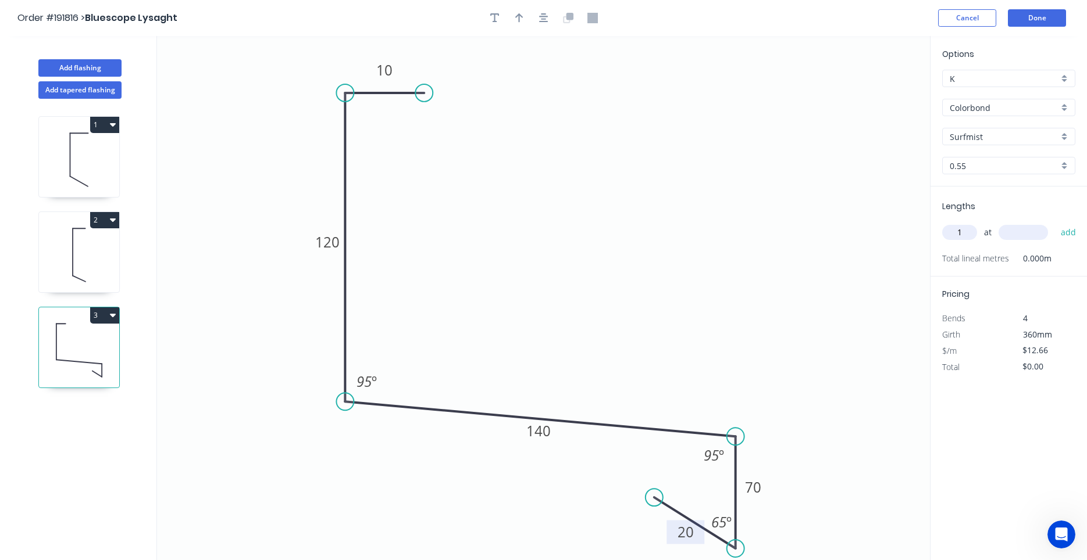
type input "1"
type input "1300"
click at [1055, 223] on button "add" at bounding box center [1068, 233] width 27 height 20
type input "$16.46"
type input "1"
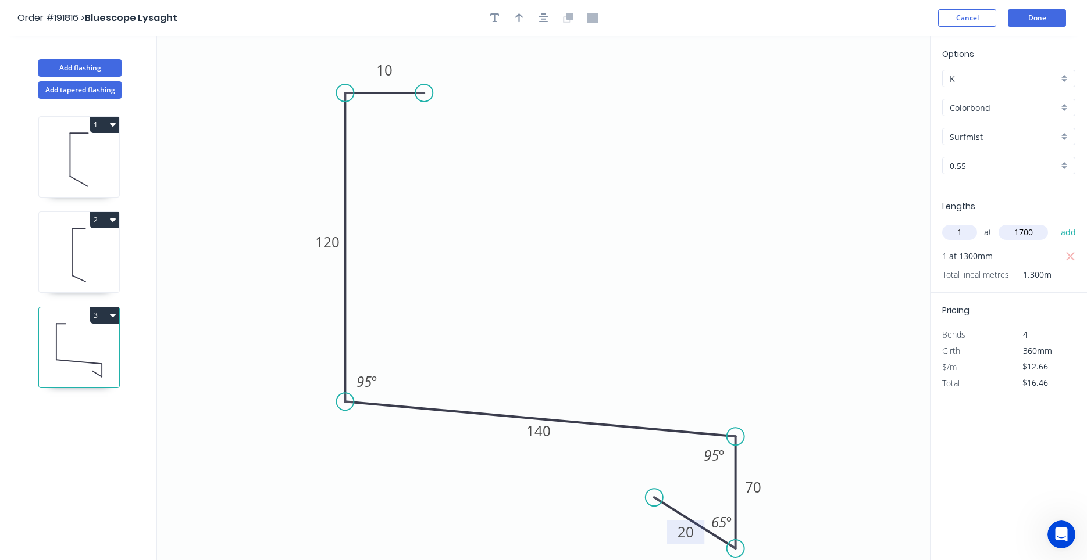
type input "1700"
click at [1055, 223] on button "add" at bounding box center [1068, 233] width 27 height 20
type input "$37.98"
type input "1"
type input "700"
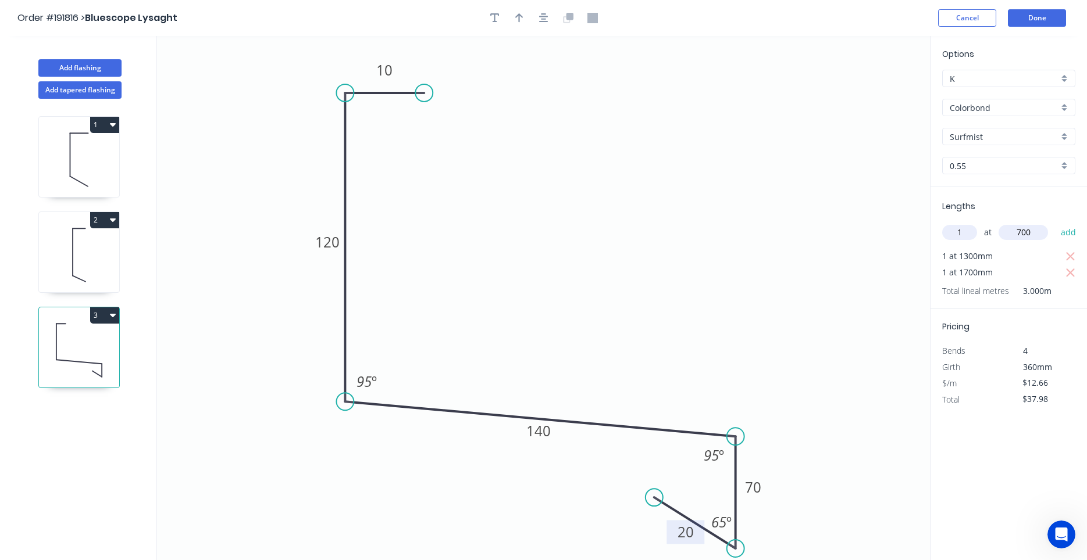
click at [1055, 223] on button "add" at bounding box center [1068, 233] width 27 height 20
type input "$50.64"
type input "1"
type input "2"
type input "3700"
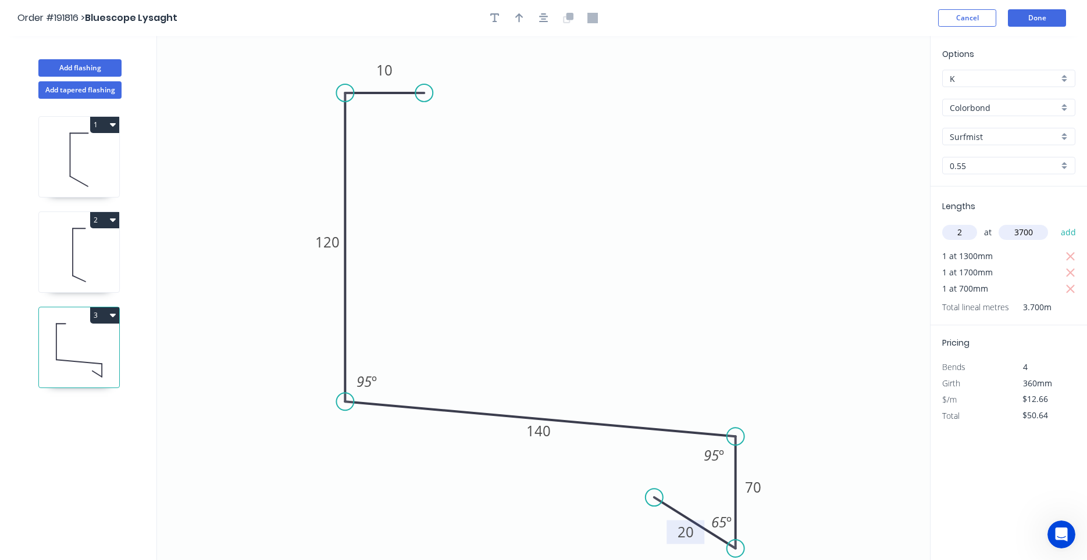
click at [1055, 223] on button "add" at bounding box center [1068, 233] width 27 height 20
type input "$144.32"
type input "1"
type input "1200"
click at [1055, 223] on button "add" at bounding box center [1068, 233] width 27 height 20
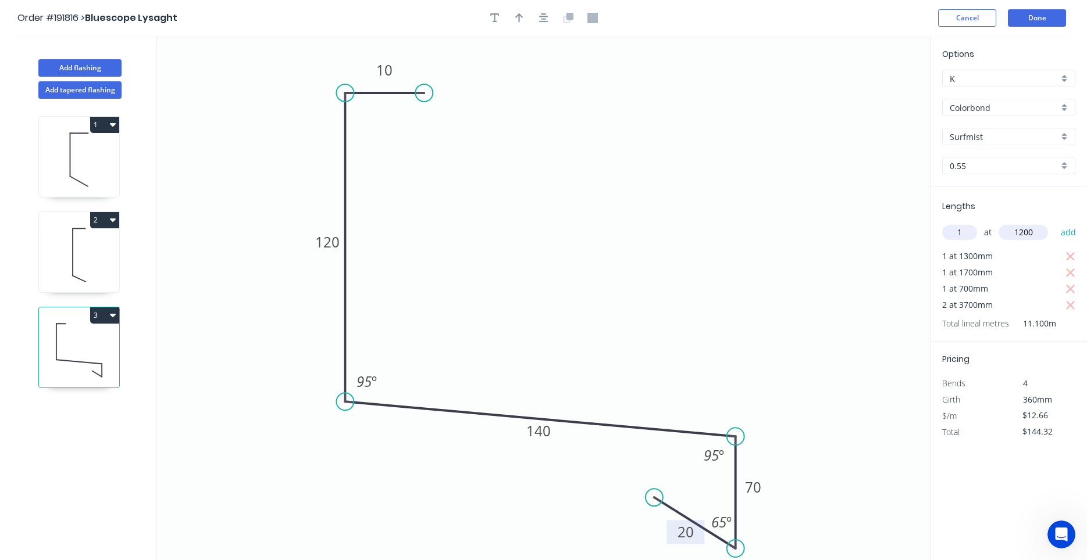
type input "$159.52"
click at [1042, 25] on button "Done" at bounding box center [1037, 17] width 58 height 17
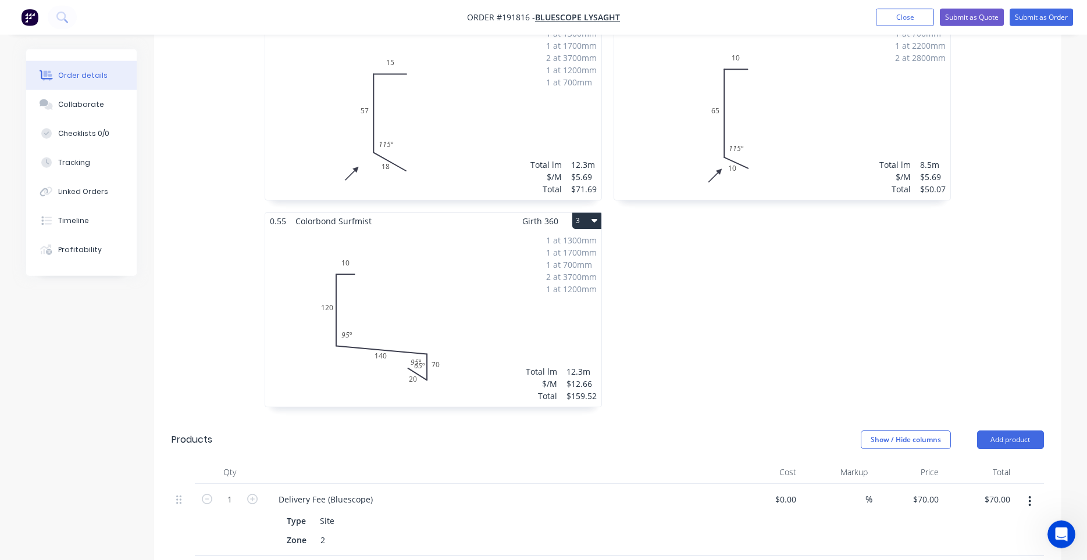
scroll to position [395, 0]
click at [523, 299] on div "1 at 1300mm 1 at 1700mm 1 at 700mm 2 at 3700mm 1 at 1200mm Total lm $/M Total 1…" at bounding box center [433, 317] width 336 height 177
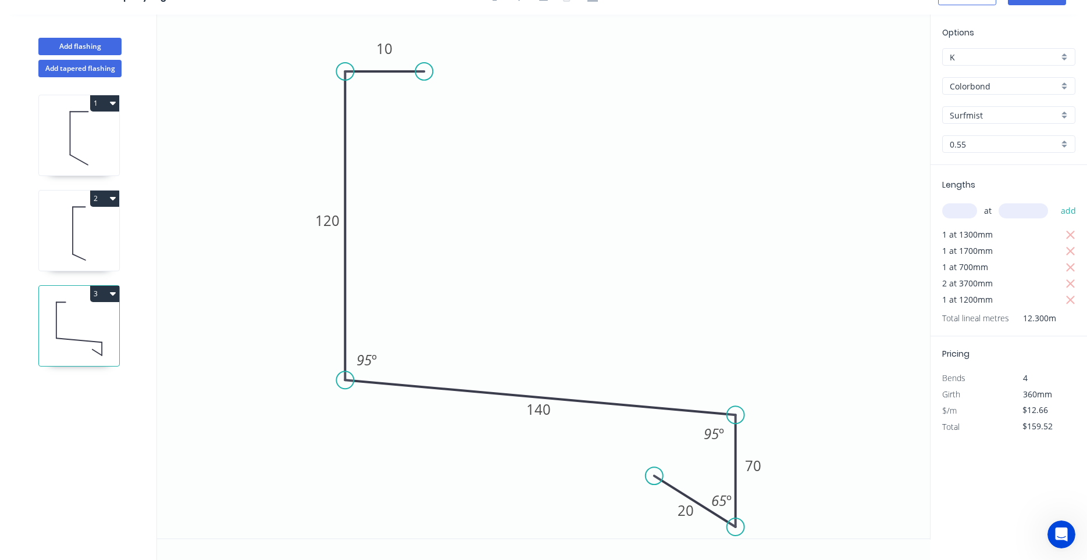
scroll to position [22, 0]
drag, startPoint x: 708, startPoint y: 495, endPoint x: 665, endPoint y: 465, distance: 52.9
click at [665, 465] on rect at bounding box center [678, 470] width 38 height 24
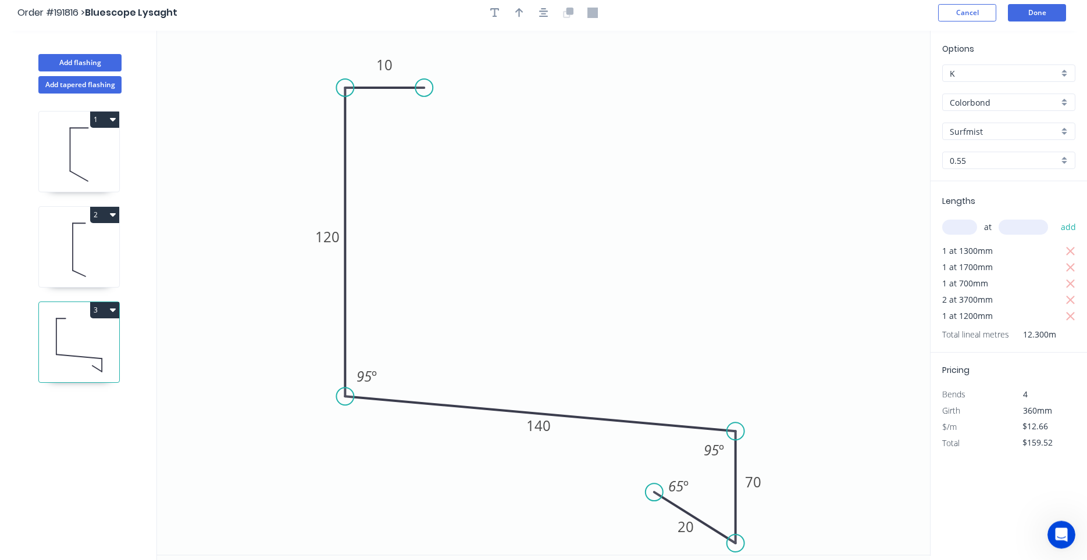
scroll to position [0, 0]
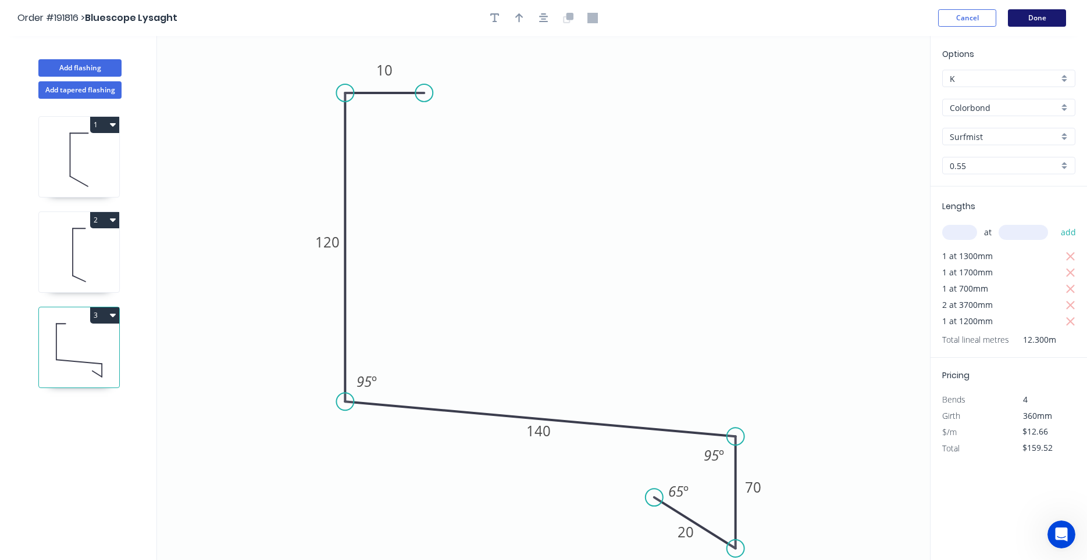
click at [1042, 26] on button "Done" at bounding box center [1037, 17] width 58 height 17
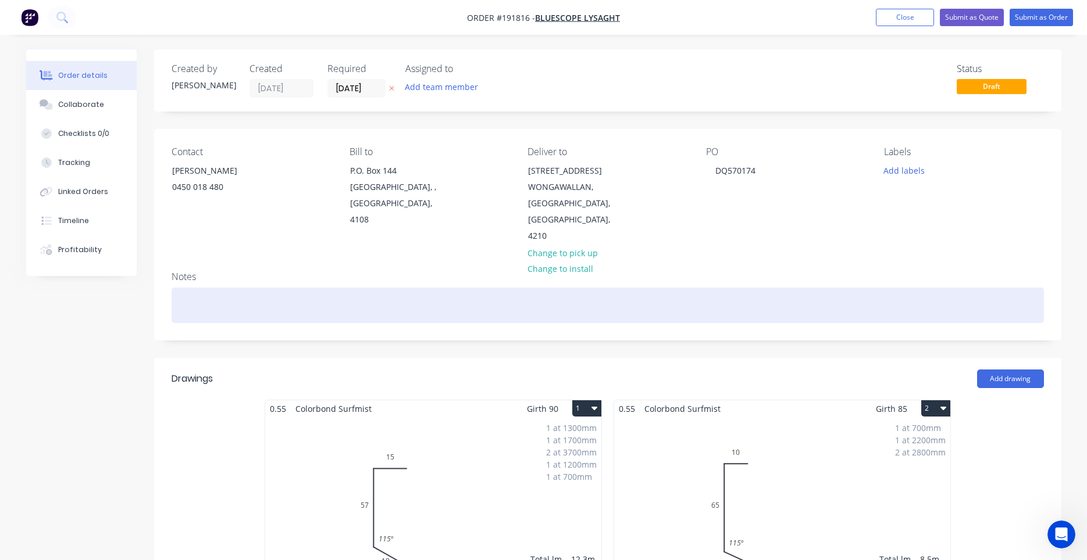
scroll to position [494, 0]
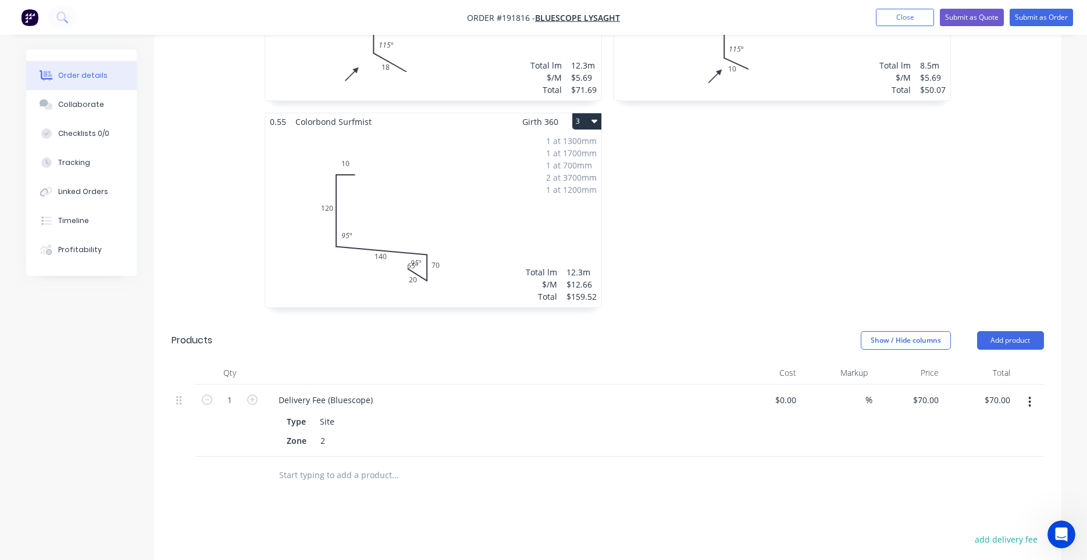
click at [538, 237] on div "1 at 1300mm 1 at 1700mm 1 at 700mm 2 at 3700mm 1 at 1200mm Total lm $/M Total 1…" at bounding box center [433, 218] width 336 height 177
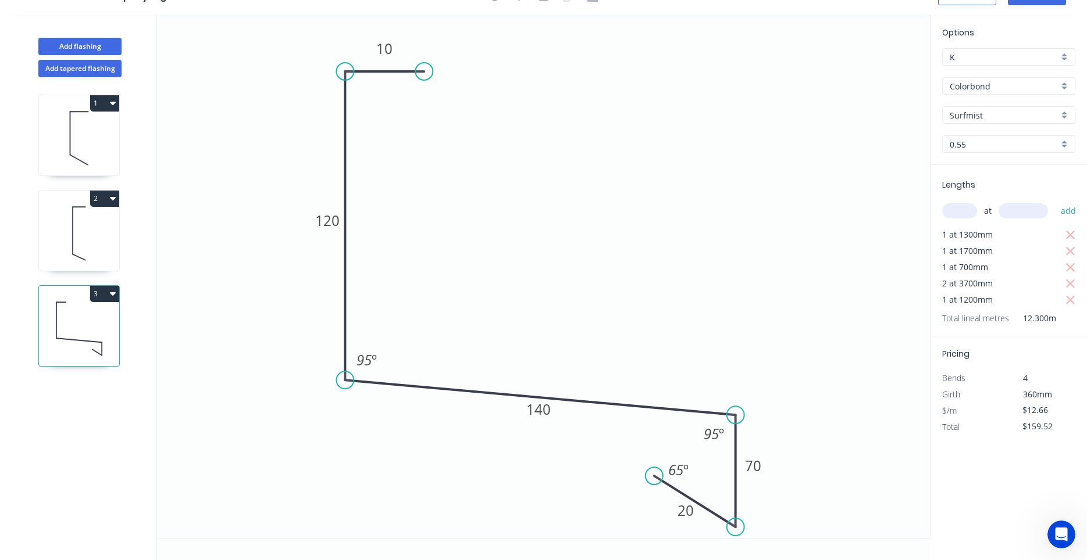
scroll to position [22, 0]
drag, startPoint x: 727, startPoint y: 426, endPoint x: 728, endPoint y: 416, distance: 10.5
click at [728, 416] on rect at bounding box center [715, 424] width 38 height 24
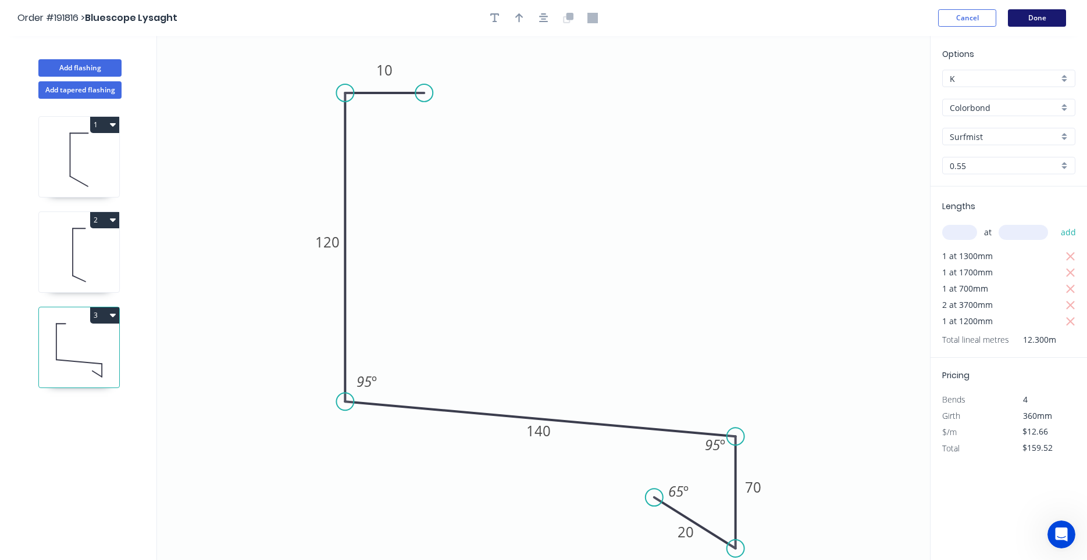
click at [1037, 20] on button "Done" at bounding box center [1037, 17] width 58 height 17
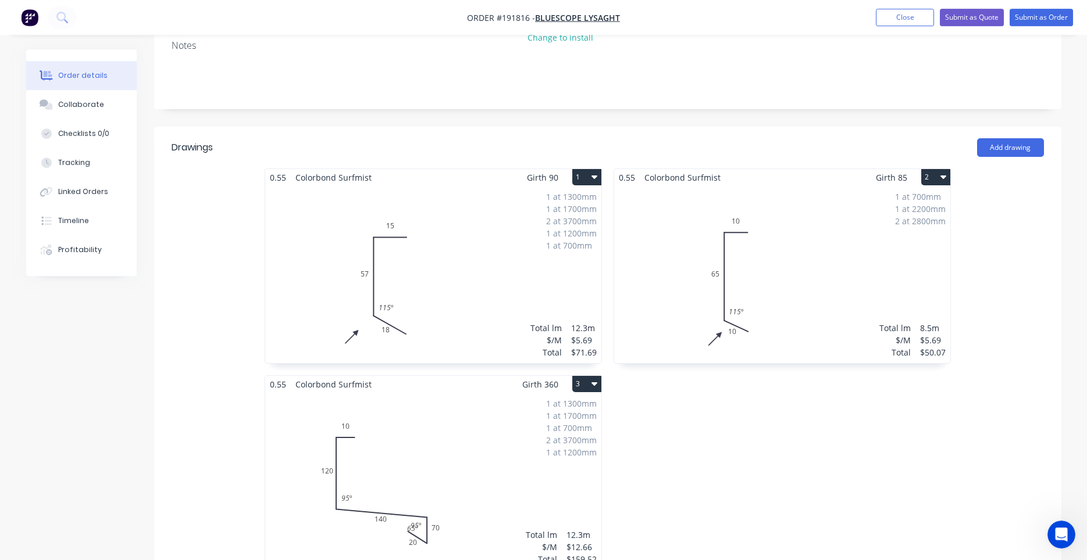
scroll to position [395, 0]
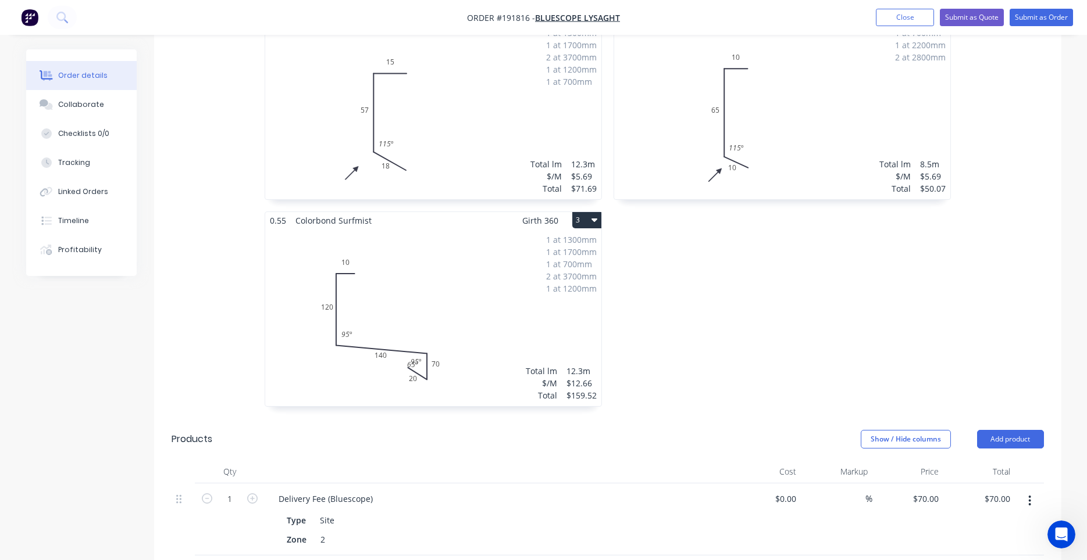
click at [524, 304] on div "1 at 1300mm 1 at 1700mm 1 at 700mm 2 at 3700mm 1 at 1200mm Total lm $/M Total 1…" at bounding box center [433, 317] width 336 height 177
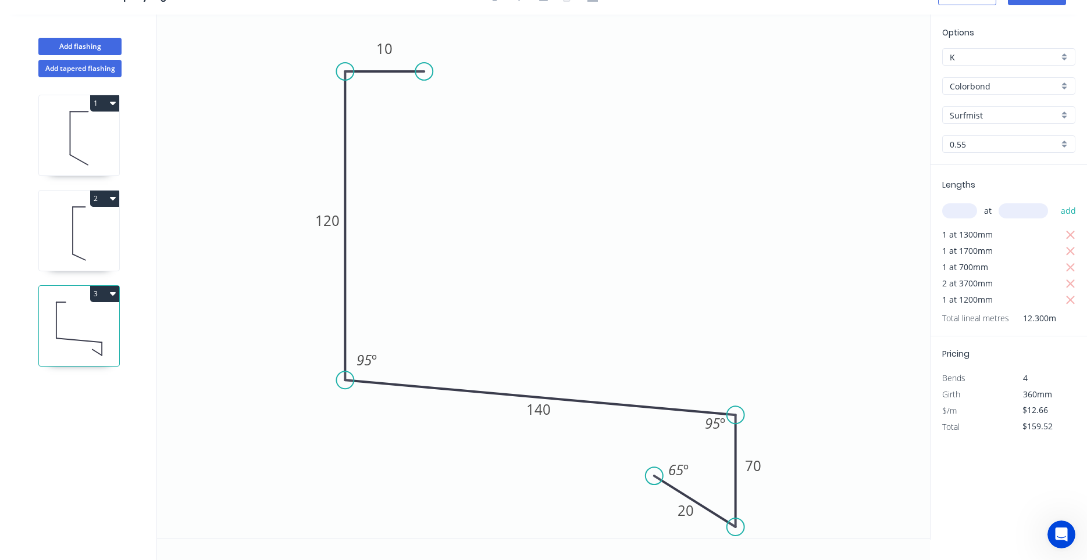
scroll to position [22, 0]
drag, startPoint x: 730, startPoint y: 420, endPoint x: 737, endPoint y: 406, distance: 15.6
click at [737, 406] on rect at bounding box center [722, 410] width 38 height 24
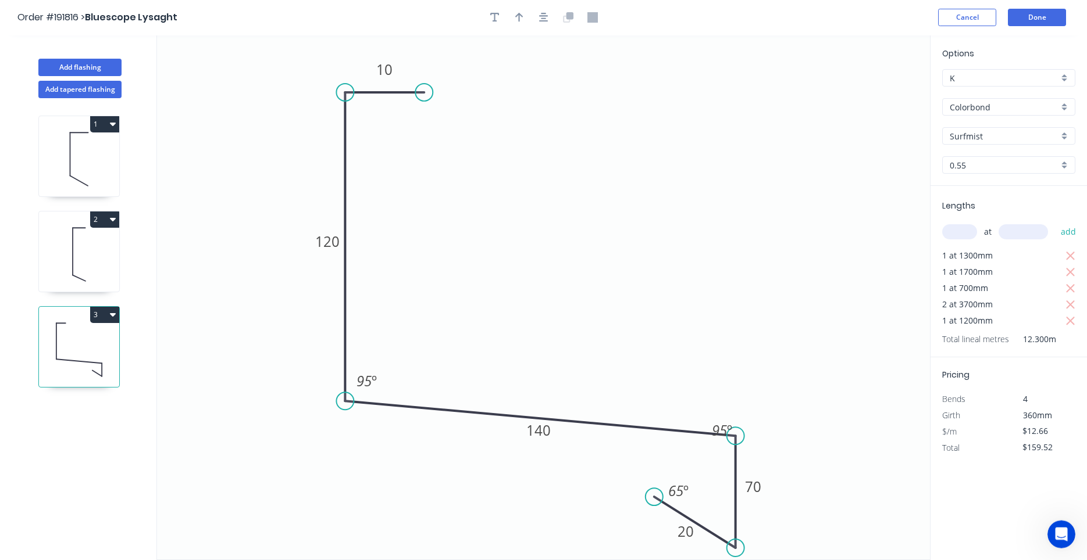
scroll to position [0, 0]
click at [1050, 17] on button "Done" at bounding box center [1037, 17] width 58 height 17
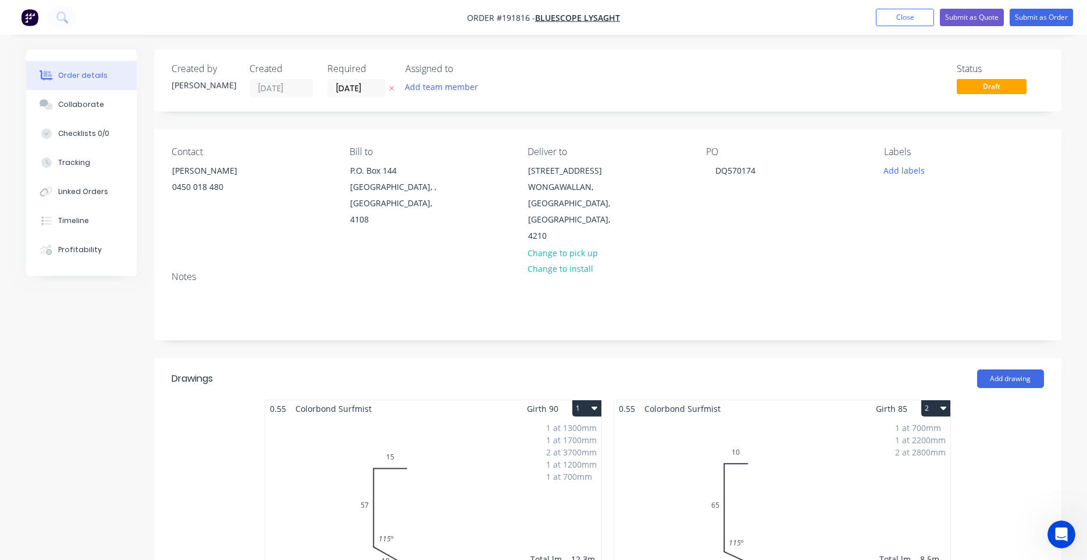
scroll to position [296, 0]
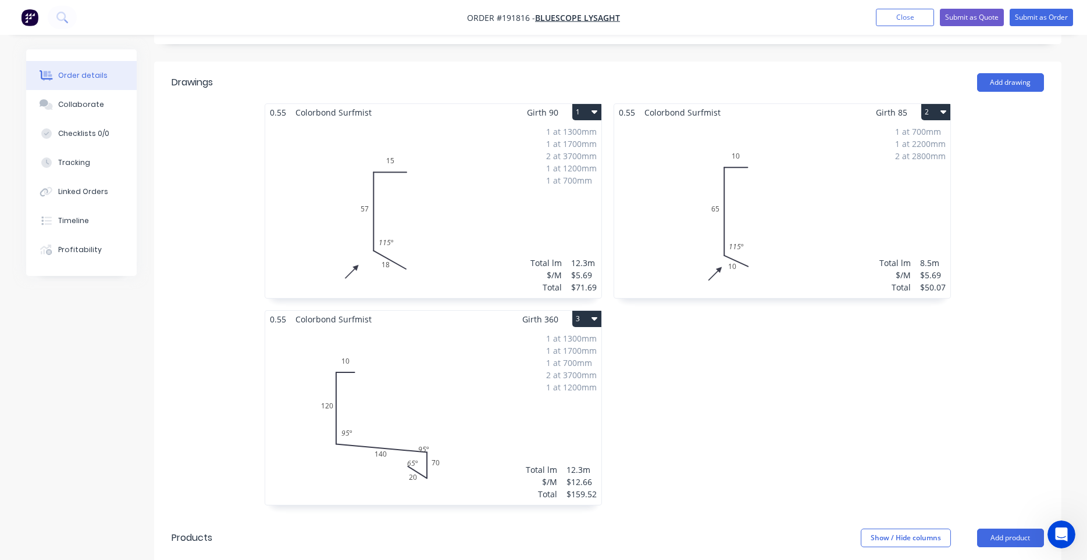
click at [494, 366] on div "1 at 1300mm 1 at 1700mm 1 at 700mm 2 at 3700mm 1 at 1200mm Total lm $/M Total 1…" at bounding box center [433, 416] width 336 height 177
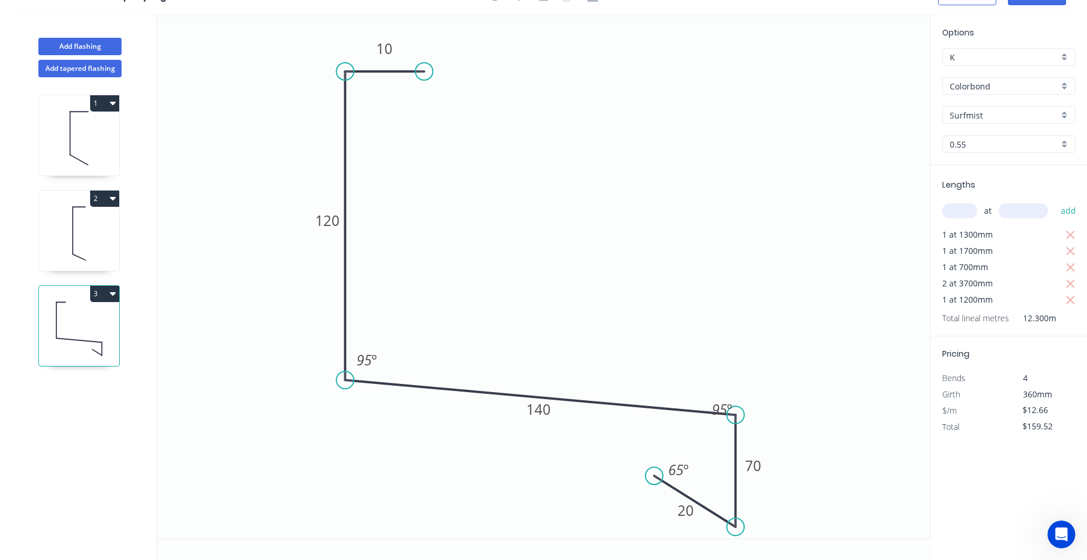
scroll to position [22, 0]
drag, startPoint x: 707, startPoint y: 403, endPoint x: 706, endPoint y: 409, distance: 6.5
click at [706, 409] on rect at bounding box center [721, 416] width 38 height 24
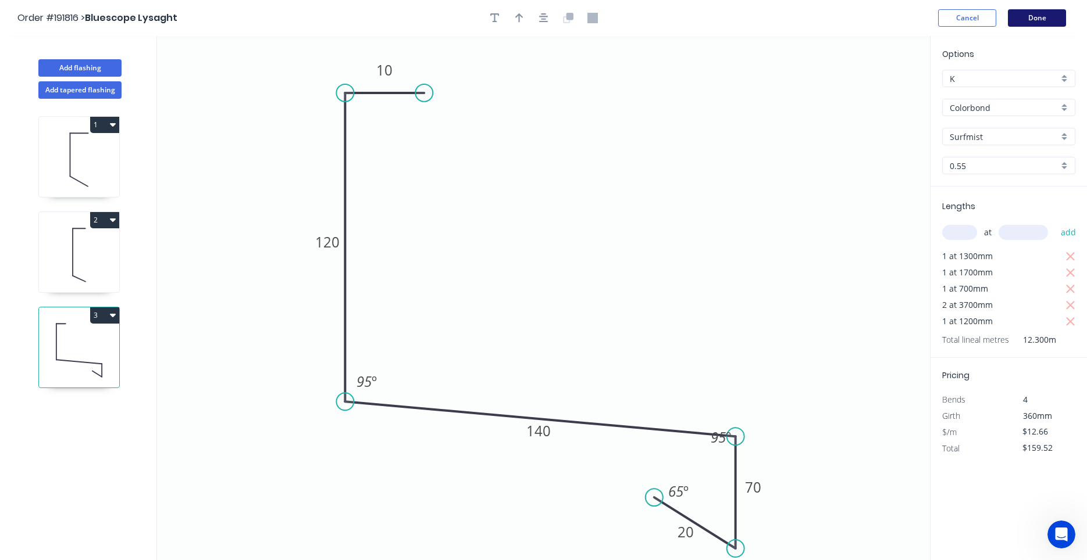
click at [1035, 21] on button "Done" at bounding box center [1037, 17] width 58 height 17
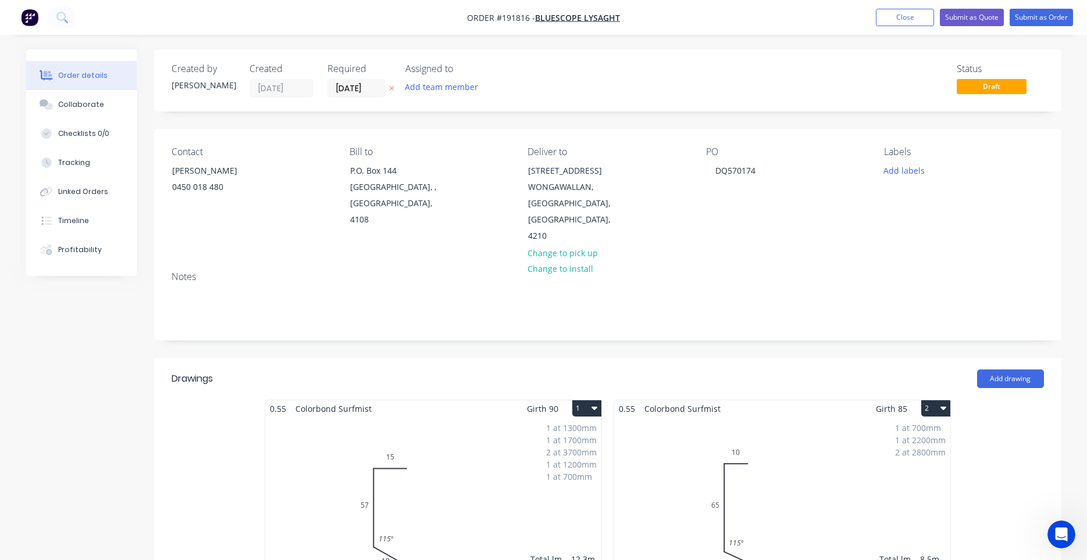
scroll to position [296, 0]
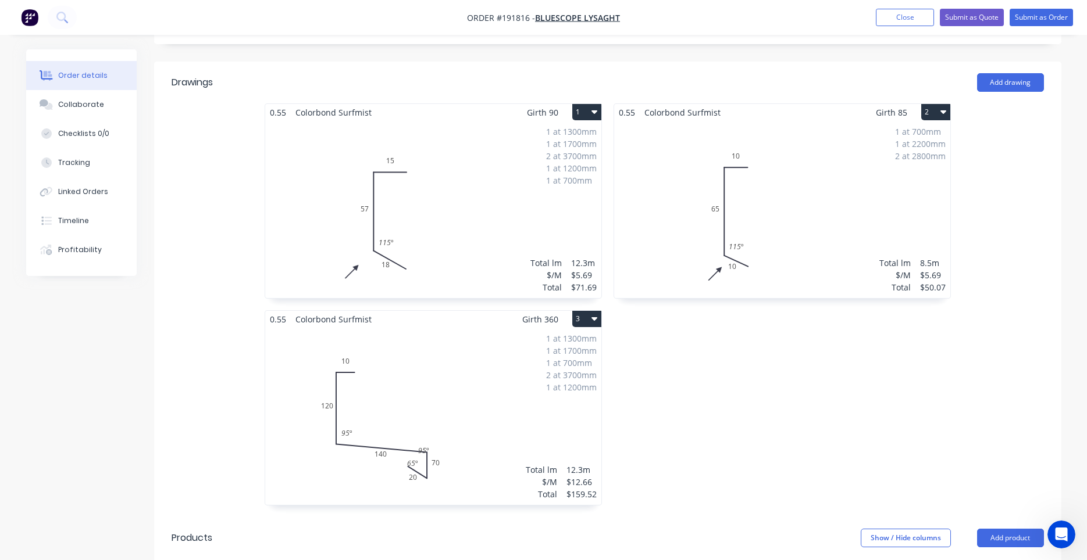
click at [474, 420] on div "1 at 1300mm 1 at 1700mm 1 at 700mm 2 at 3700mm 1 at 1200mm Total lm $/M Total 1…" at bounding box center [433, 416] width 336 height 177
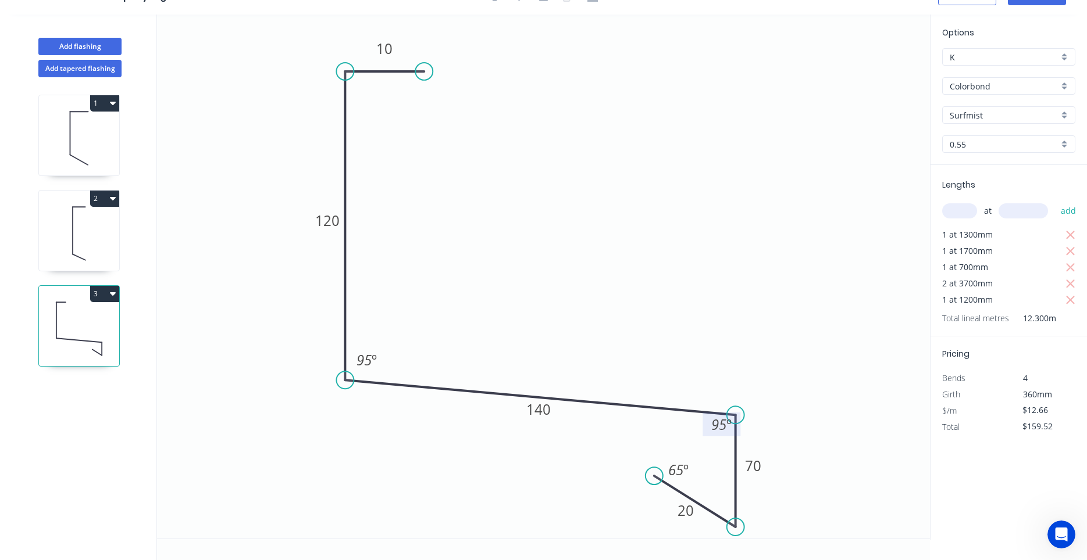
drag, startPoint x: 707, startPoint y: 418, endPoint x: 708, endPoint y: 427, distance: 8.7
click at [708, 427] on rect at bounding box center [721, 425] width 38 height 24
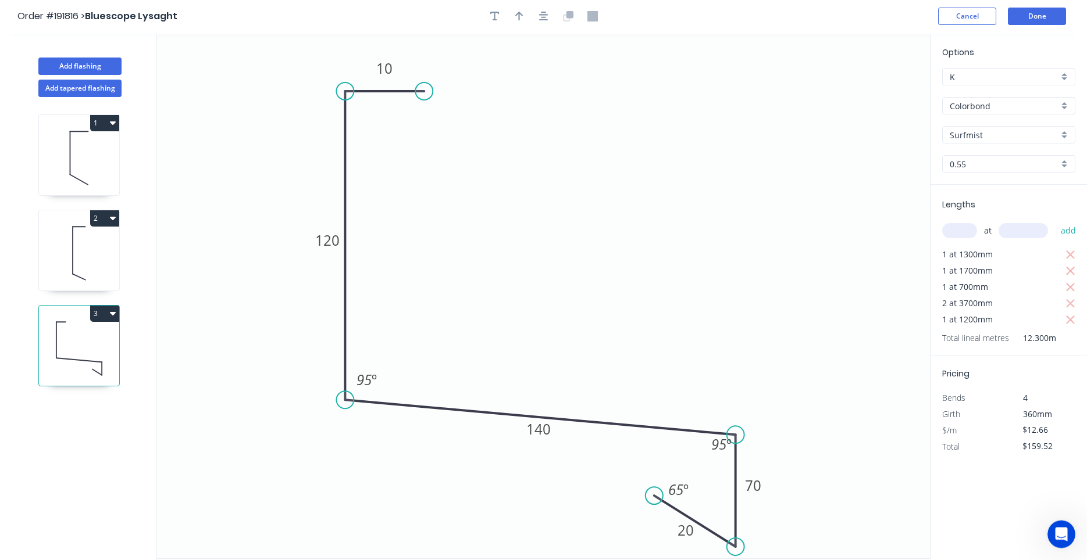
scroll to position [0, 0]
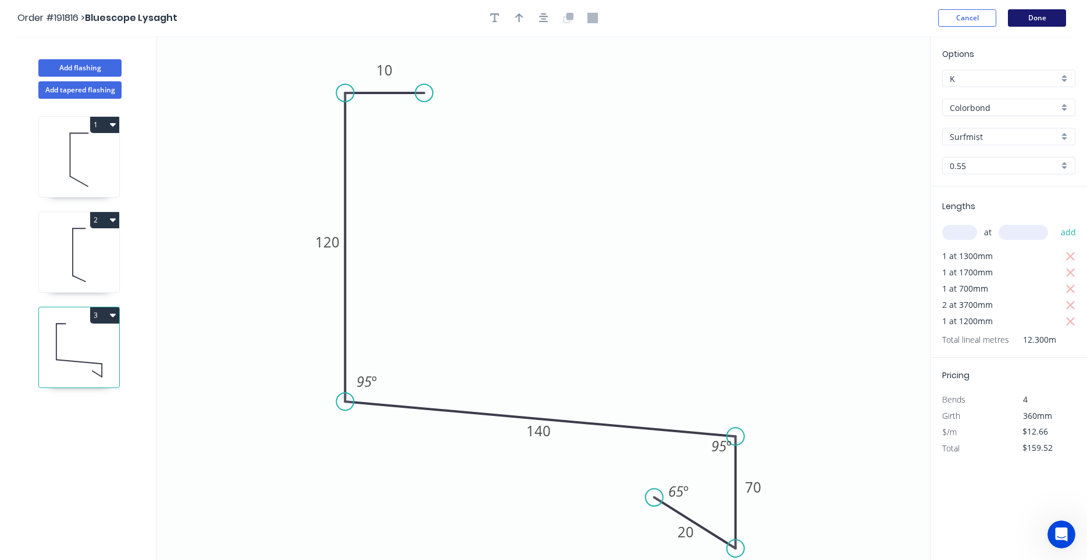
click at [1040, 19] on button "Done" at bounding box center [1037, 17] width 58 height 17
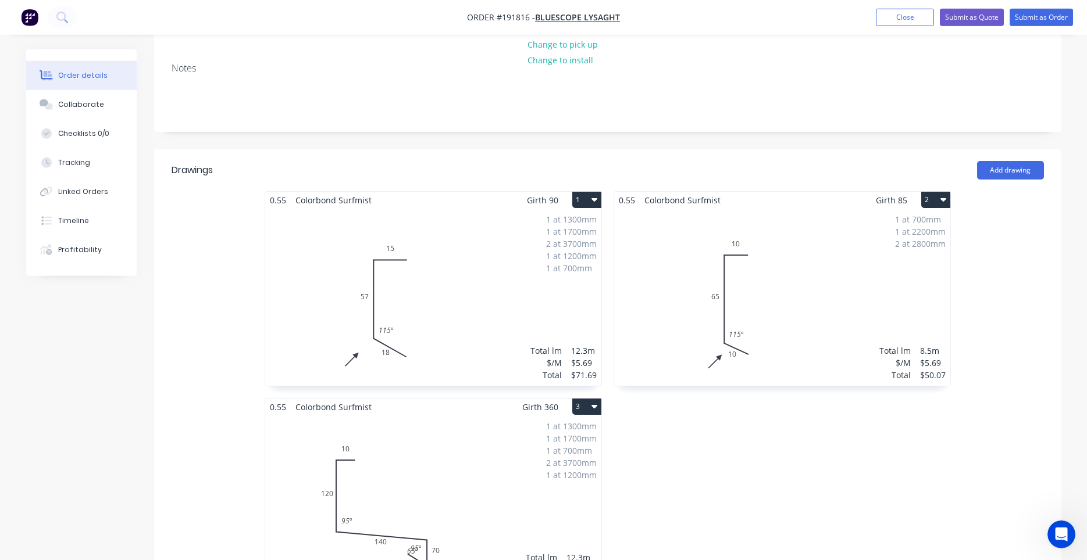
scroll to position [296, 0]
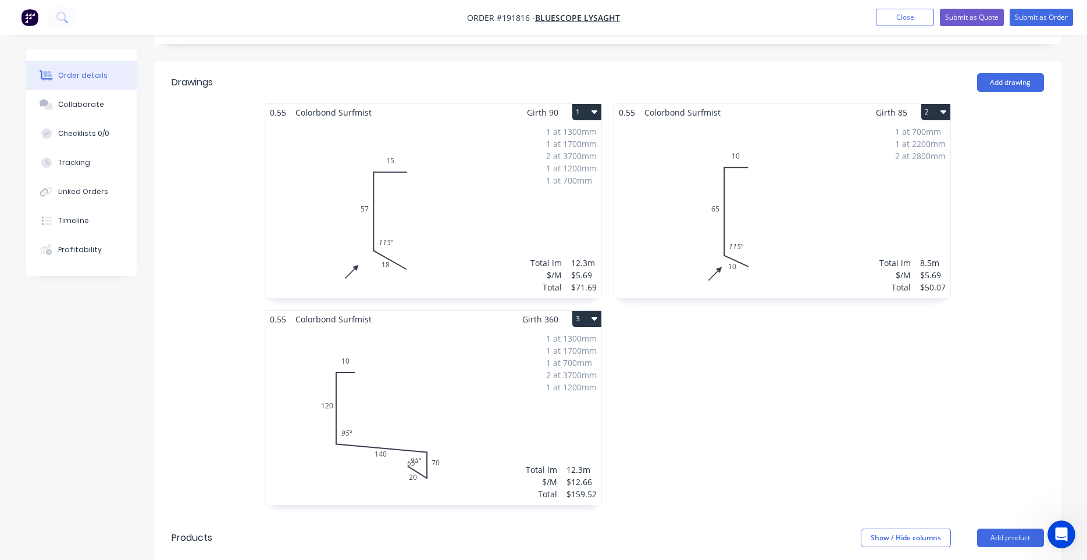
click at [488, 401] on div "1 at 1300mm 1 at 1700mm 1 at 700mm 2 at 3700mm 1 at 1200mm Total lm $/M Total 1…" at bounding box center [433, 416] width 336 height 177
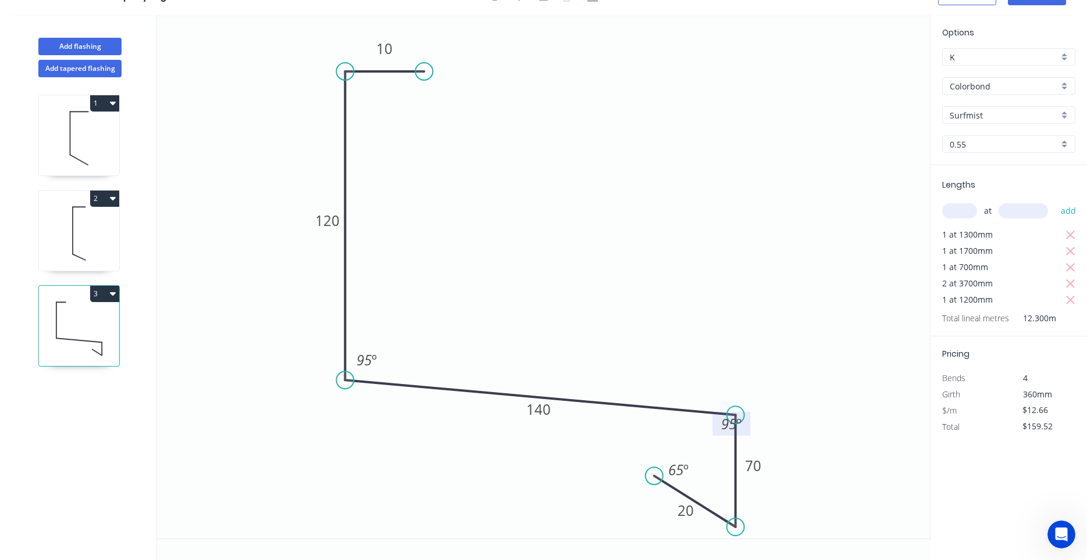
drag, startPoint x: 705, startPoint y: 428, endPoint x: 715, endPoint y: 428, distance: 9.9
click at [715, 428] on rect at bounding box center [731, 424] width 38 height 24
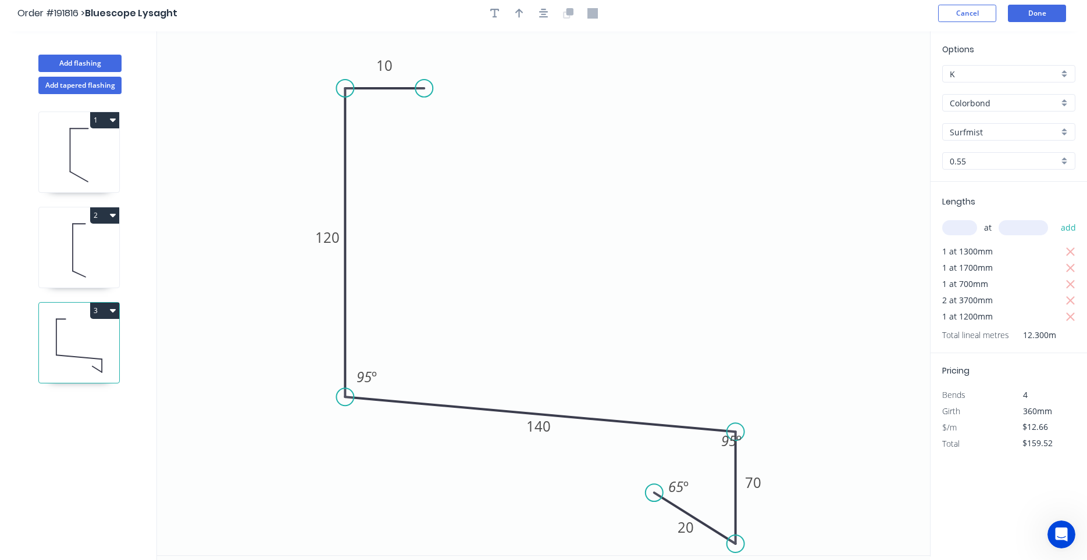
scroll to position [0, 0]
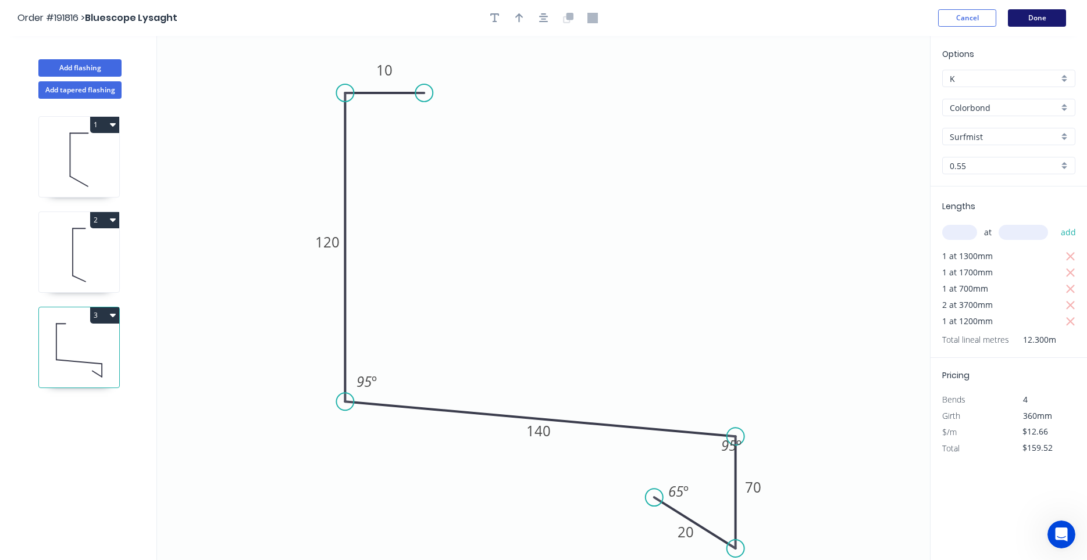
click at [1026, 15] on button "Done" at bounding box center [1037, 17] width 58 height 17
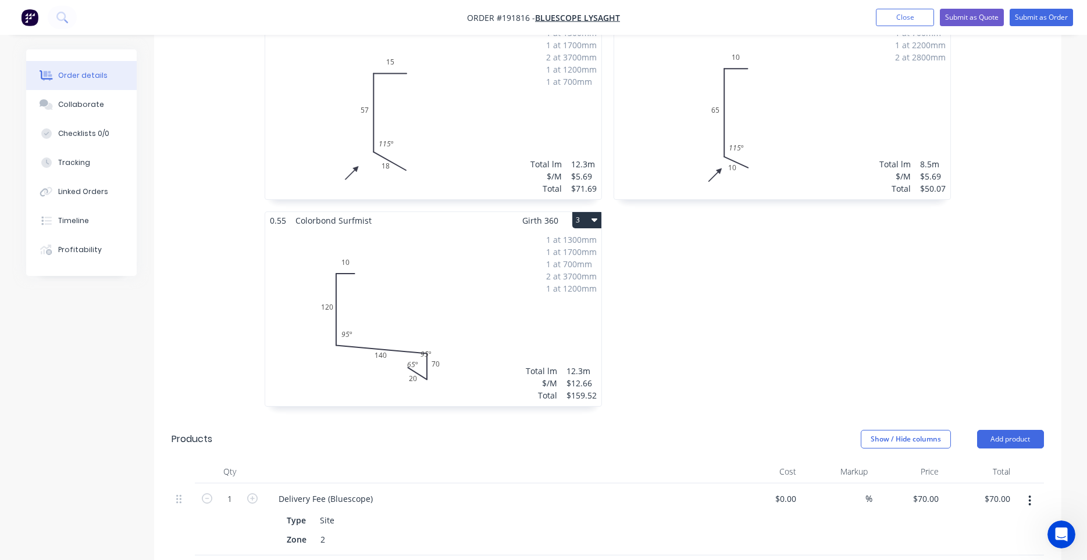
click at [530, 249] on div "1 at 1300mm 1 at 1700mm 1 at 700mm 2 at 3700mm 1 at 1200mm Total lm $/M Total 1…" at bounding box center [433, 317] width 336 height 177
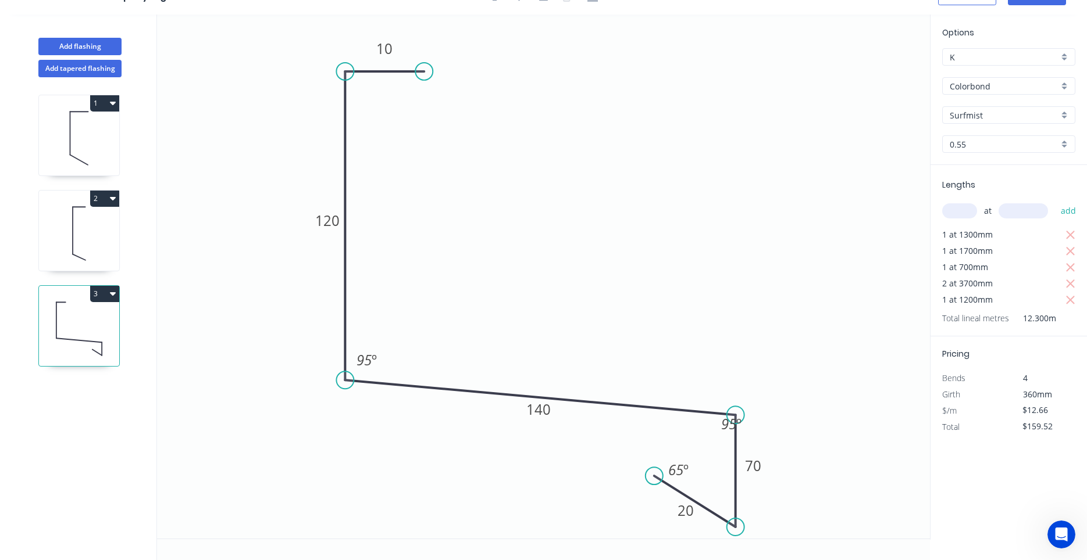
scroll to position [22, 0]
drag, startPoint x: 719, startPoint y: 424, endPoint x: 709, endPoint y: 424, distance: 9.3
click at [709, 424] on rect at bounding box center [722, 424] width 38 height 24
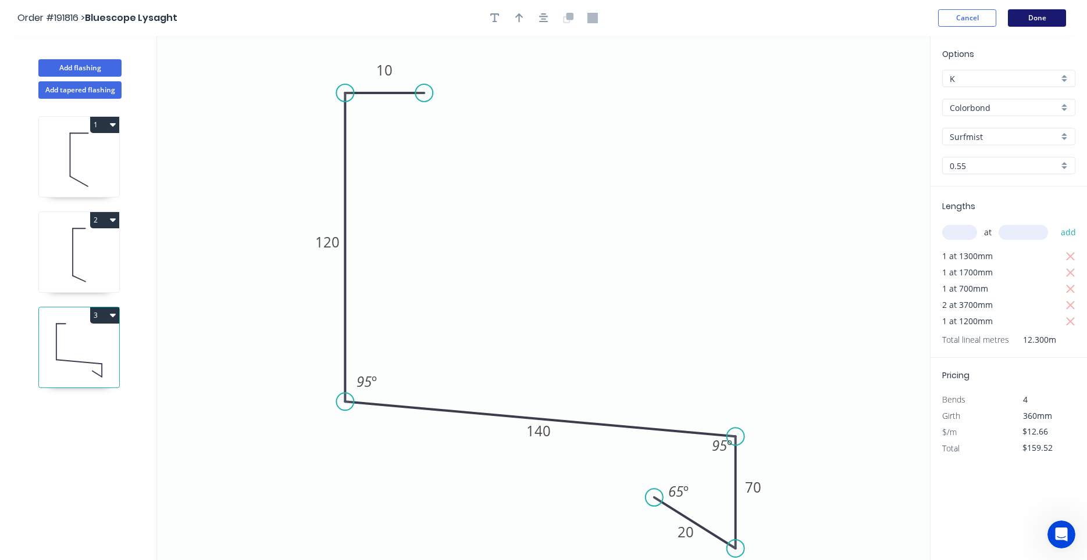
click at [1037, 10] on button "Done" at bounding box center [1037, 17] width 58 height 17
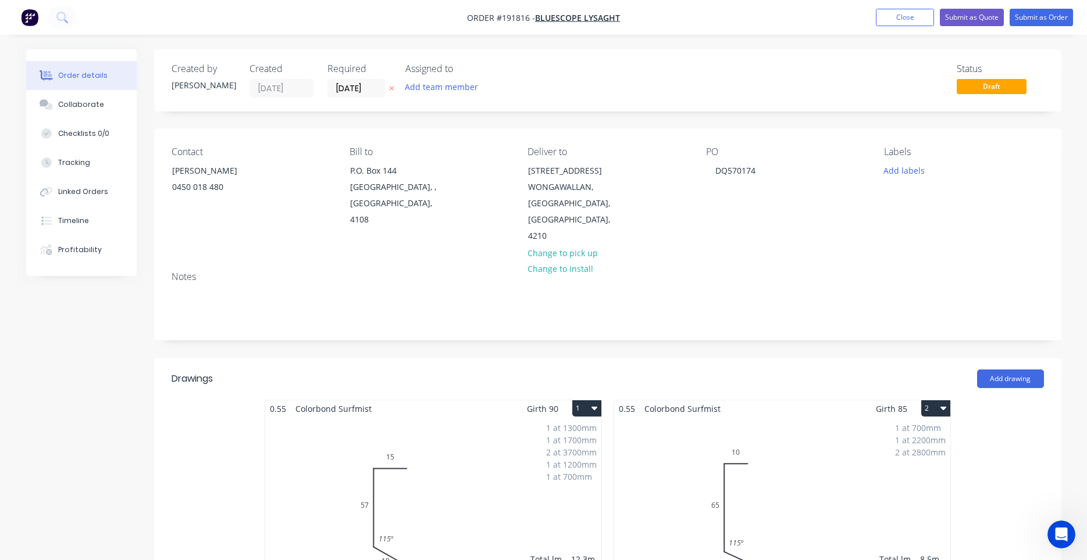
scroll to position [395, 0]
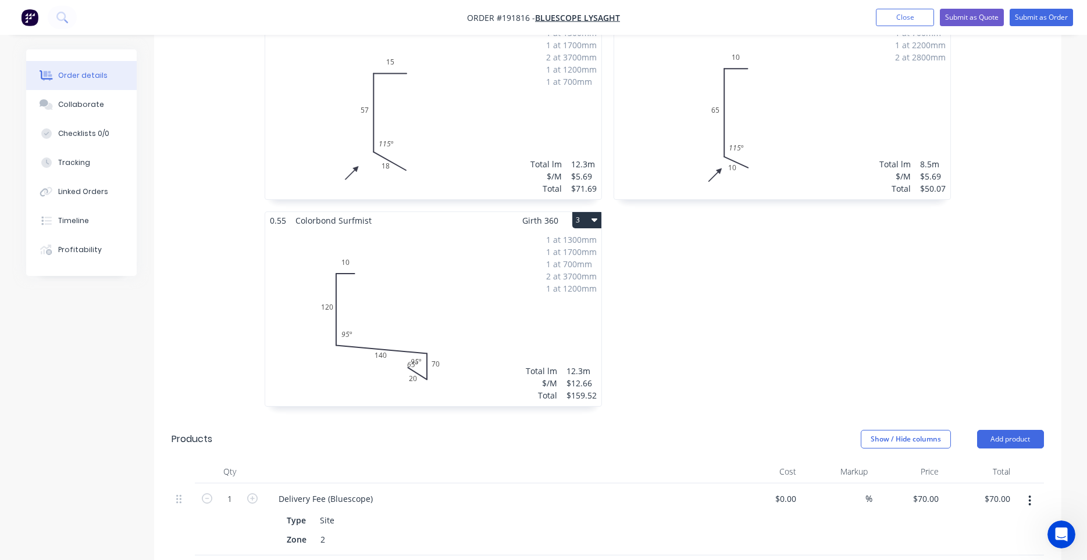
click at [545, 230] on div "1 at 1300mm 1 at 1700mm 1 at 700mm 2 at 3700mm 1 at 1200mm Total lm $/M Total 1…" at bounding box center [433, 317] width 336 height 177
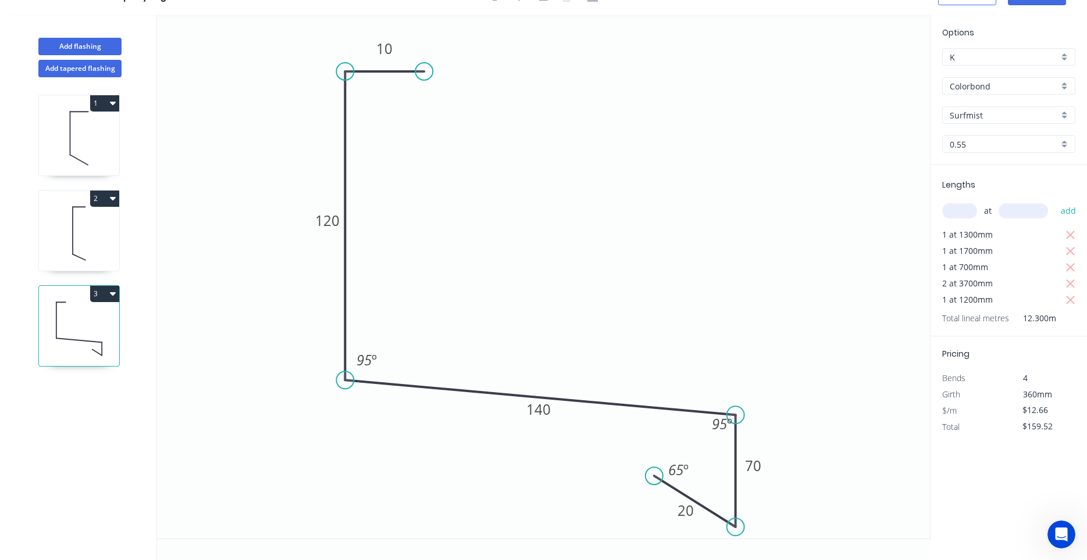
scroll to position [22, 0]
drag, startPoint x: 710, startPoint y: 431, endPoint x: 706, endPoint y: 437, distance: 6.3
click at [706, 437] on rect at bounding box center [718, 429] width 38 height 24
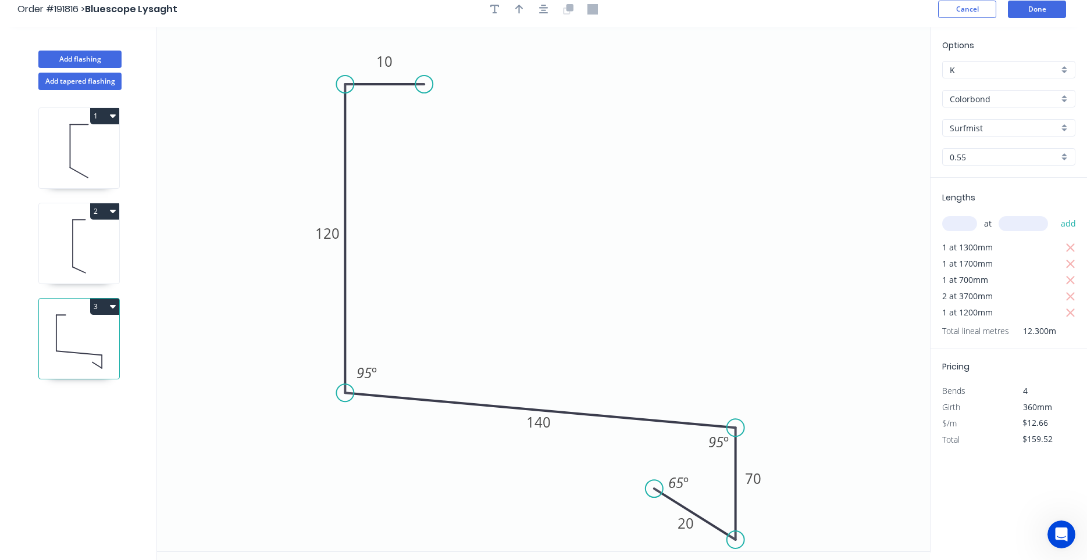
scroll to position [0, 0]
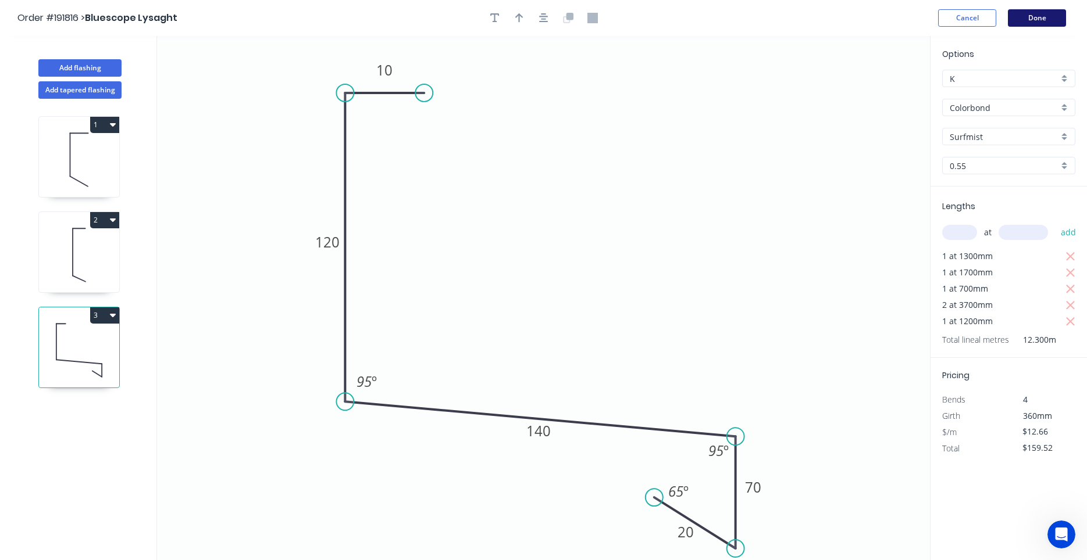
click at [1031, 22] on button "Done" at bounding box center [1037, 17] width 58 height 17
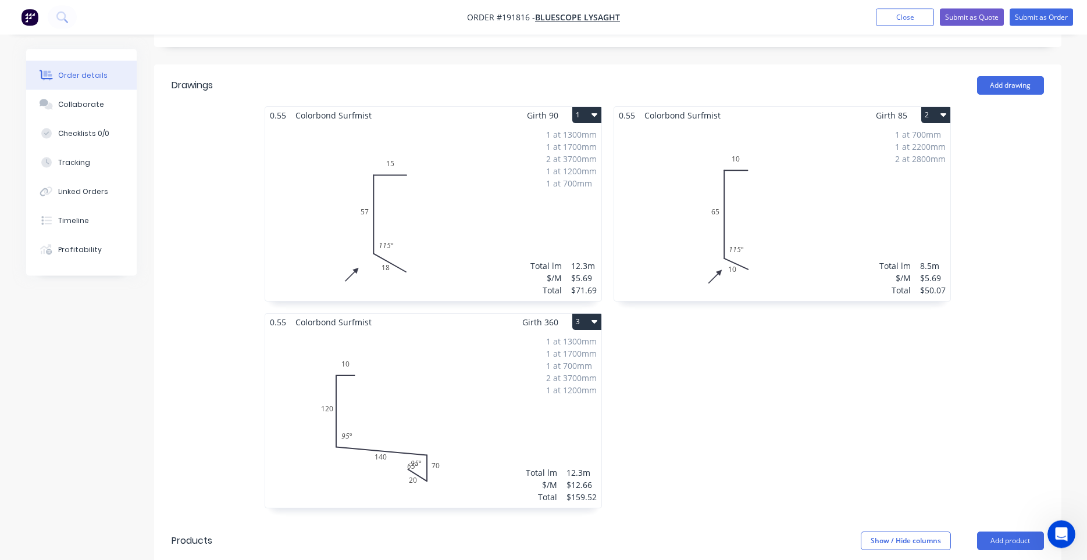
scroll to position [296, 0]
click at [566, 380] on div "1 at 1300mm 1 at 1700mm 1 at 700mm 2 at 3700mm 1 at 1200mm Total lm $/M Total 1…" at bounding box center [433, 416] width 336 height 177
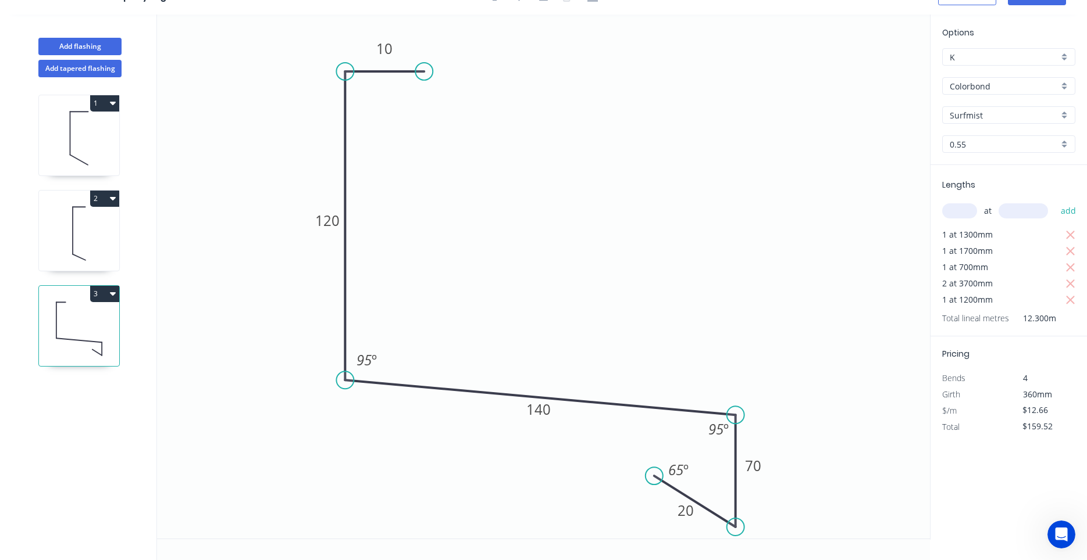
scroll to position [22, 0]
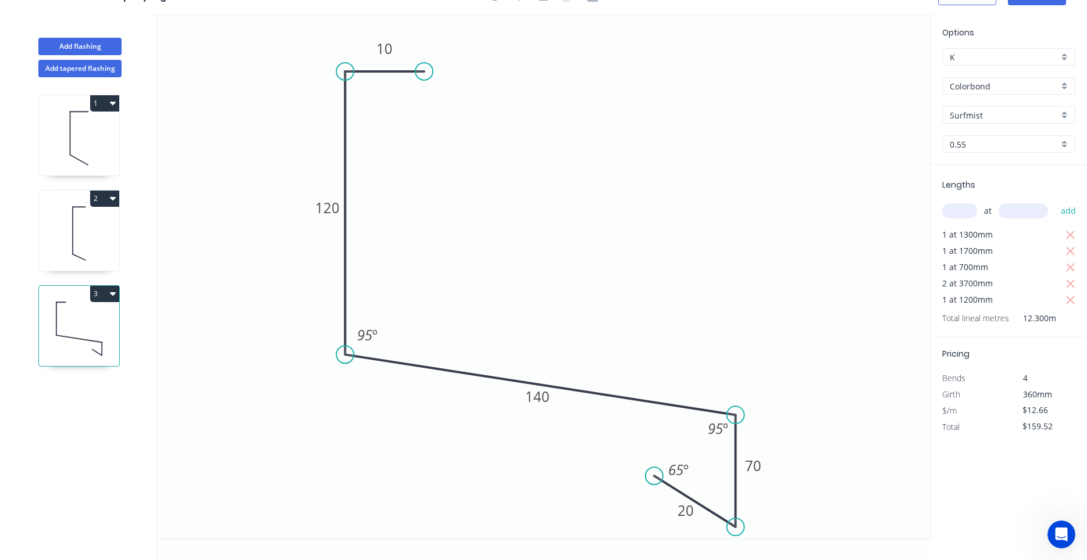
drag, startPoint x: 348, startPoint y: 380, endPoint x: 349, endPoint y: 355, distance: 25.1
click at [349, 355] on circle at bounding box center [344, 354] width 17 height 17
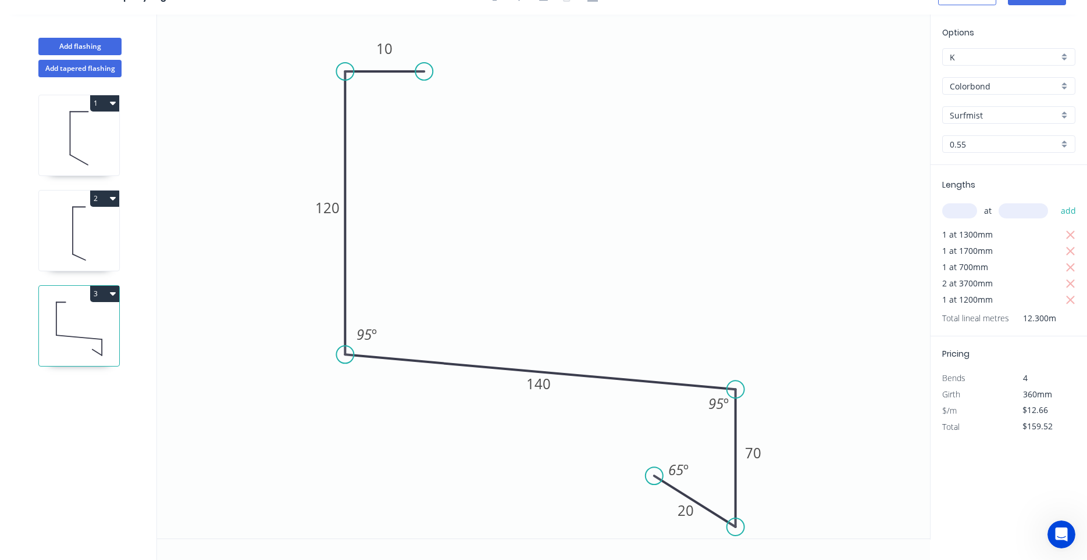
drag, startPoint x: 731, startPoint y: 412, endPoint x: 732, endPoint y: 390, distance: 22.1
click at [732, 390] on circle at bounding box center [735, 389] width 17 height 17
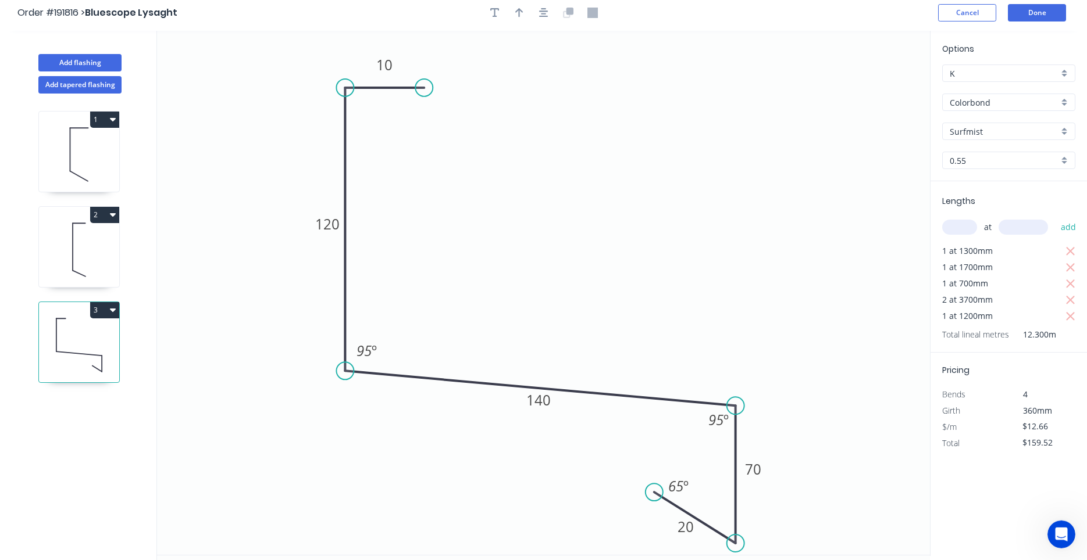
scroll to position [0, 0]
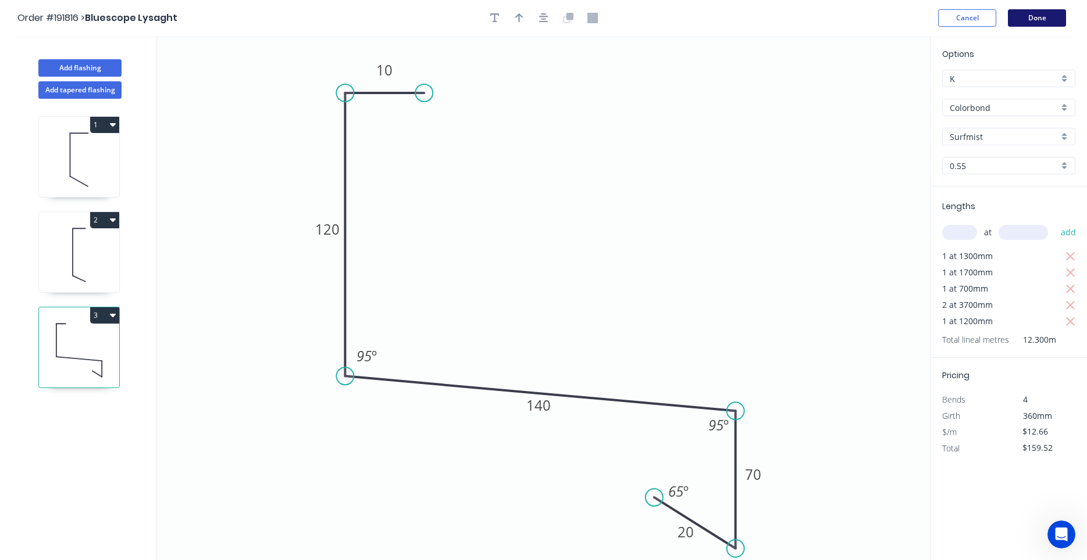
click at [1035, 23] on button "Done" at bounding box center [1037, 17] width 58 height 17
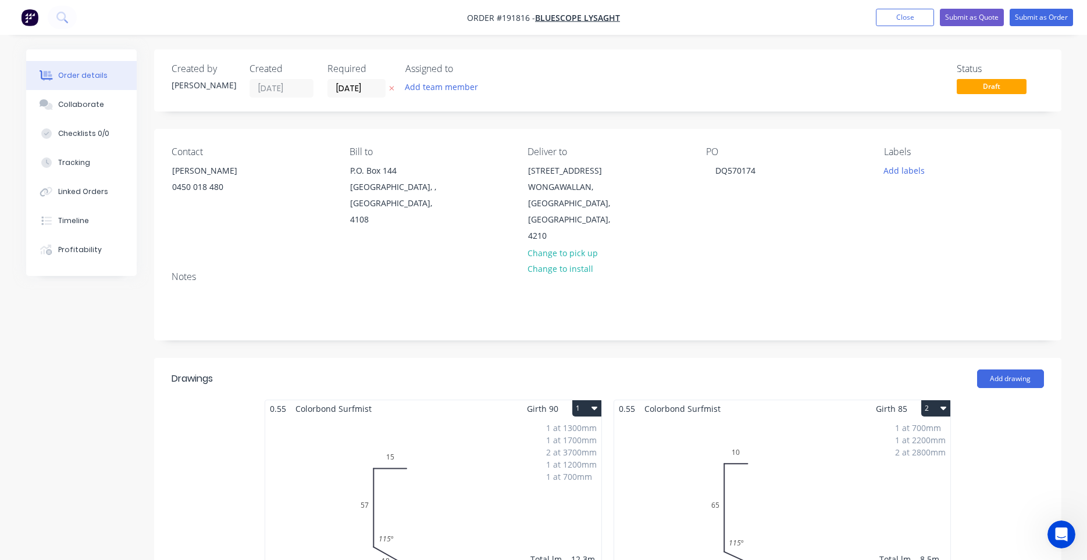
scroll to position [494, 0]
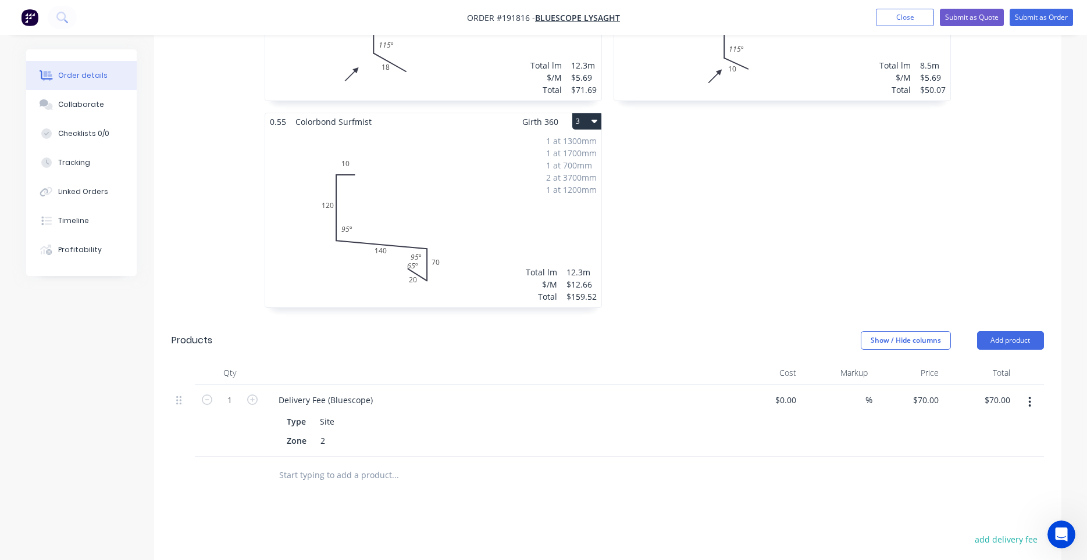
click at [477, 214] on div "1 at 1300mm 1 at 1700mm 1 at 700mm 2 at 3700mm 1 at 1200mm Total lm $/M Total 1…" at bounding box center [433, 218] width 336 height 177
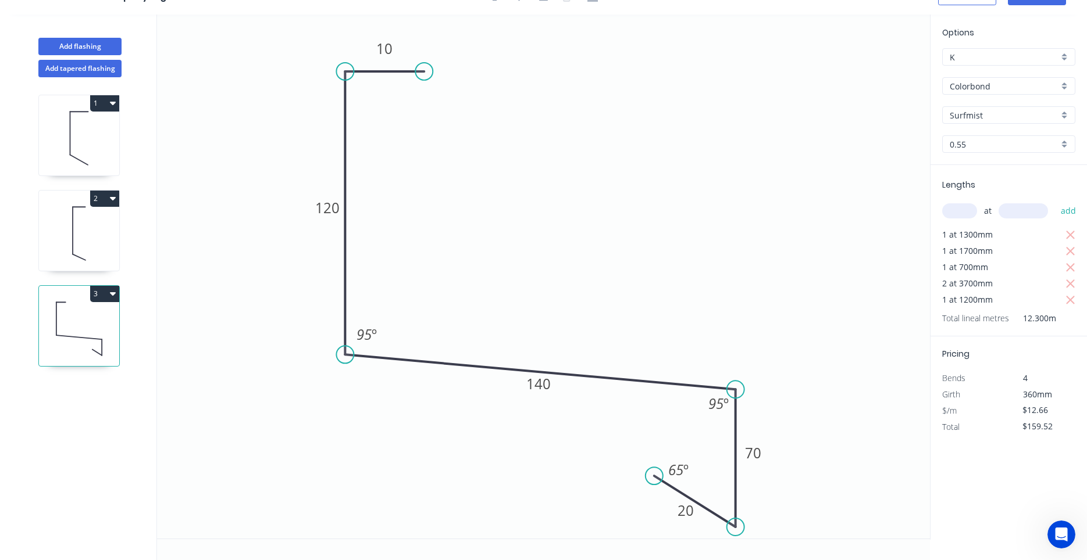
scroll to position [22, 0]
drag, startPoint x: 692, startPoint y: 476, endPoint x: 710, endPoint y: 482, distance: 18.9
click at [710, 482] on rect at bounding box center [696, 476] width 38 height 24
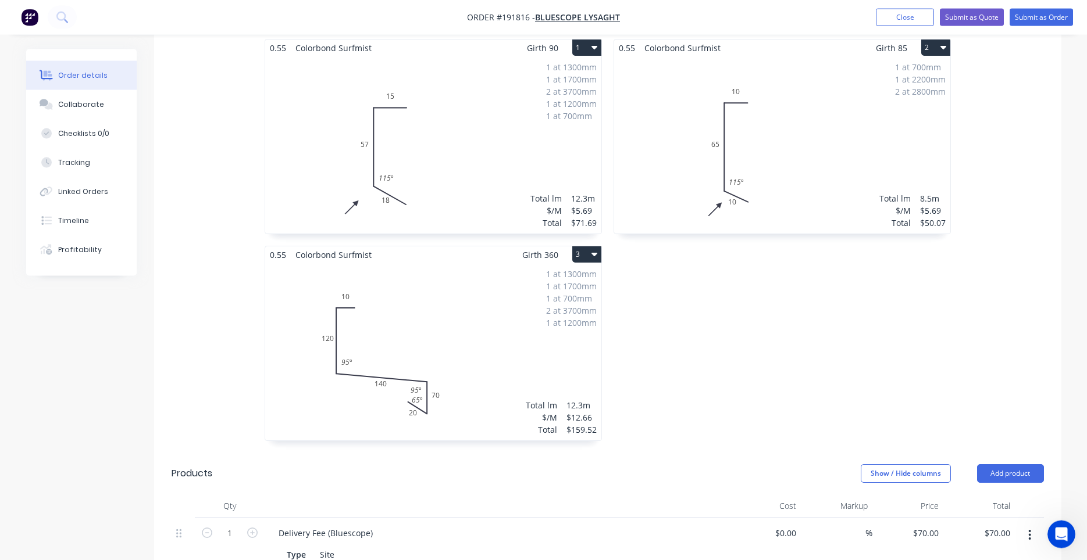
scroll to position [395, 0]
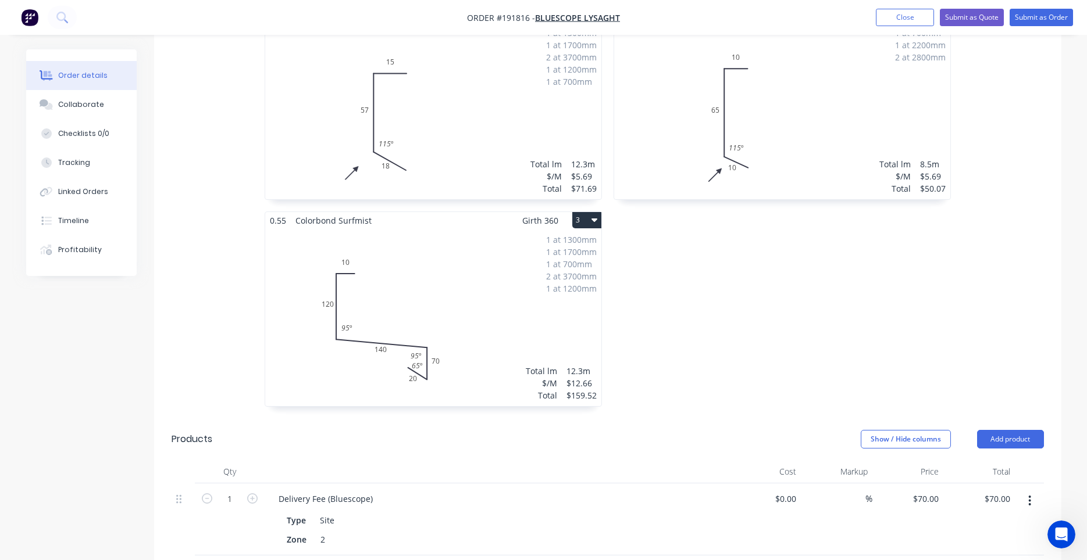
click at [484, 292] on div "1 at 1300mm 1 at 1700mm 1 at 700mm 2 at 3700mm 1 at 1200mm Total lm $/M Total 1…" at bounding box center [433, 317] width 336 height 177
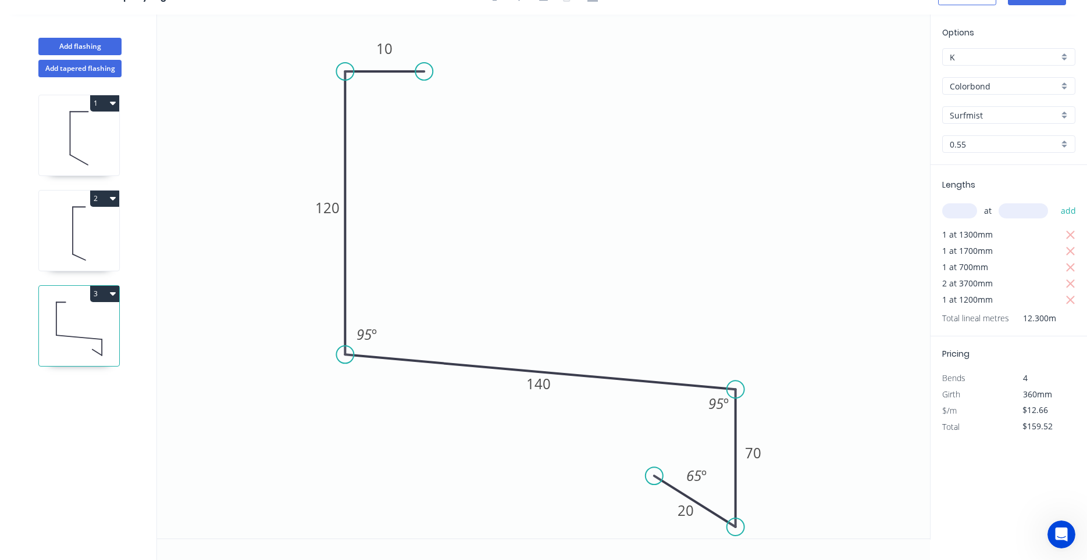
scroll to position [22, 0]
click at [102, 237] on icon at bounding box center [79, 234] width 80 height 74
type input "$5.69"
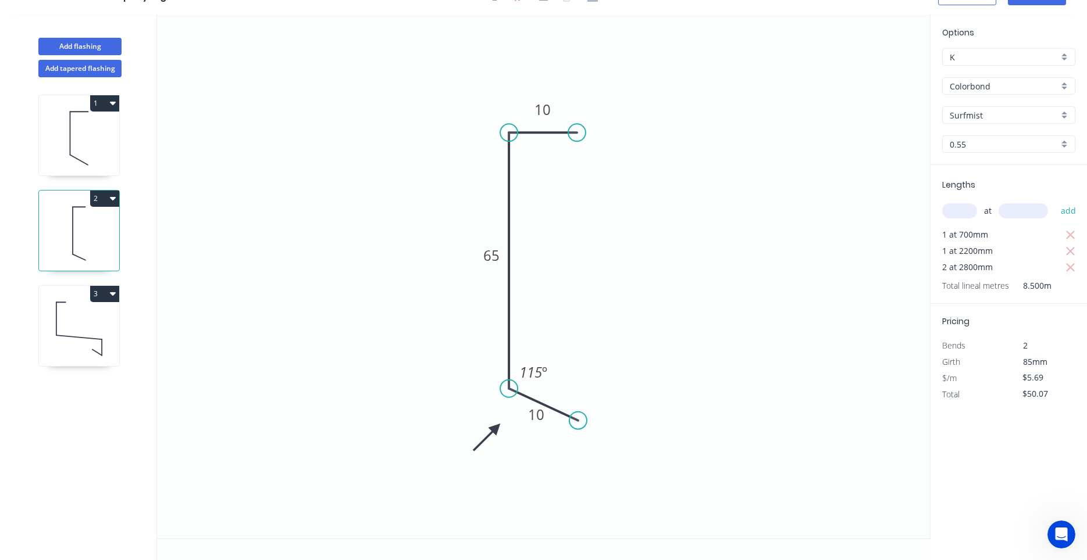
click at [92, 151] on icon at bounding box center [79, 138] width 80 height 74
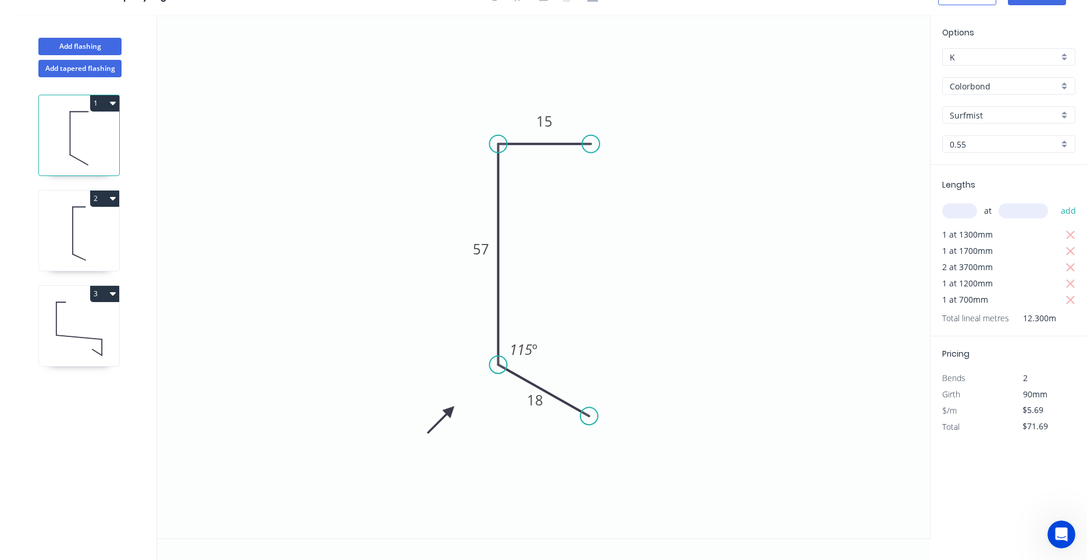
click at [84, 237] on icon at bounding box center [79, 234] width 80 height 74
type input "$50.07"
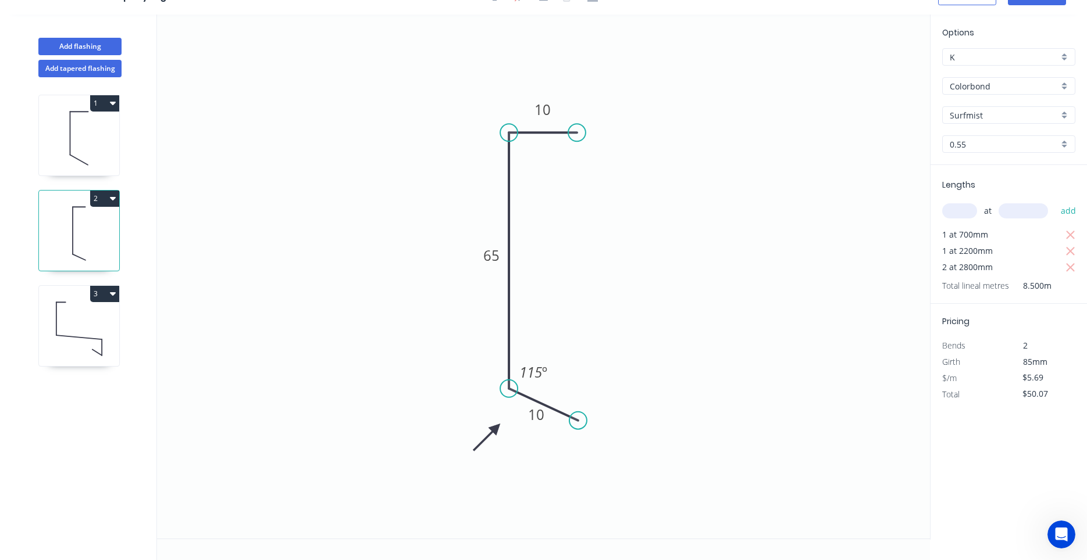
click at [87, 326] on icon at bounding box center [79, 329] width 80 height 74
type input "$12.66"
type input "$159.52"
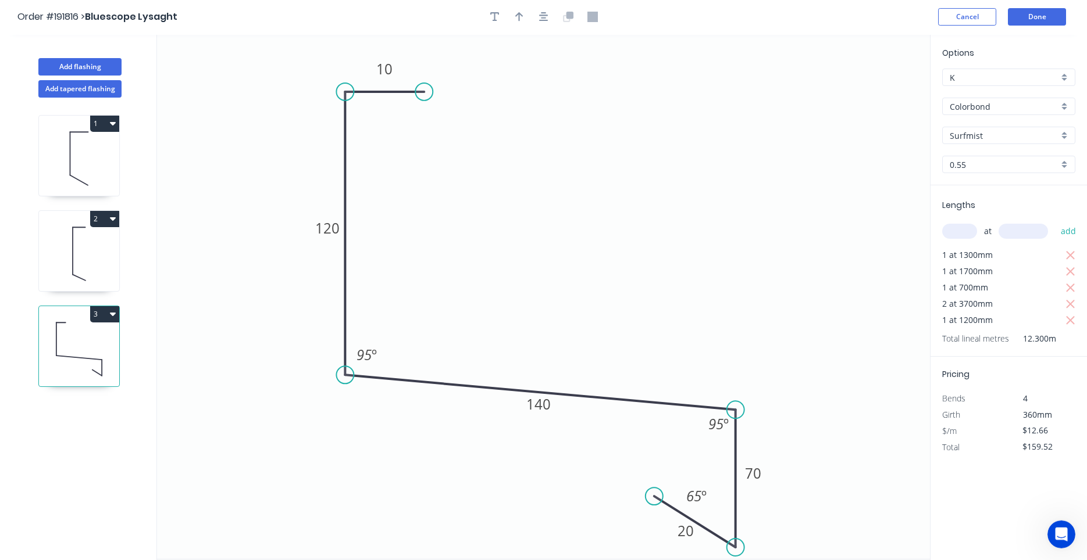
scroll to position [0, 0]
click at [1024, 23] on button "Done" at bounding box center [1037, 17] width 58 height 17
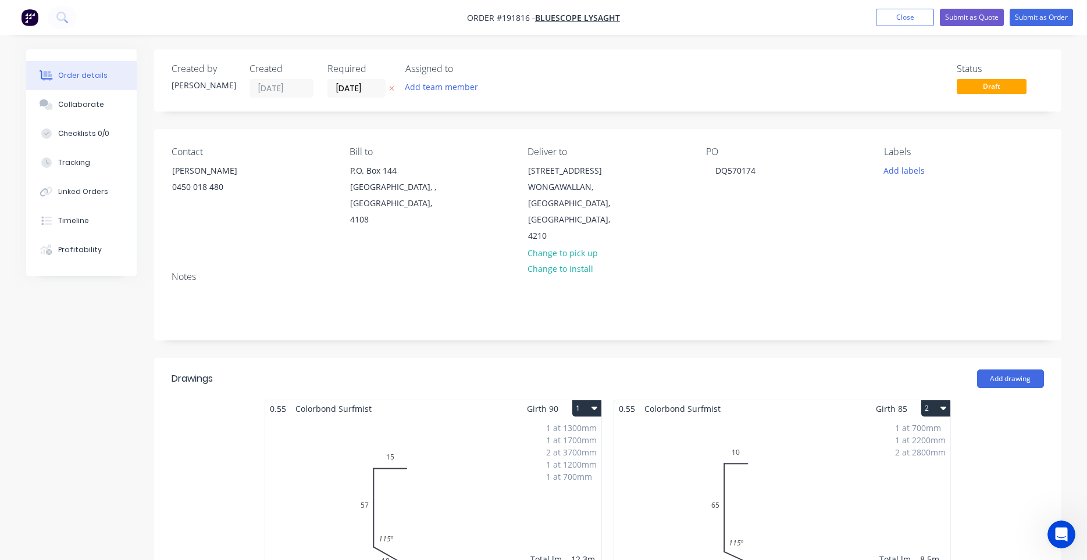
scroll to position [395, 0]
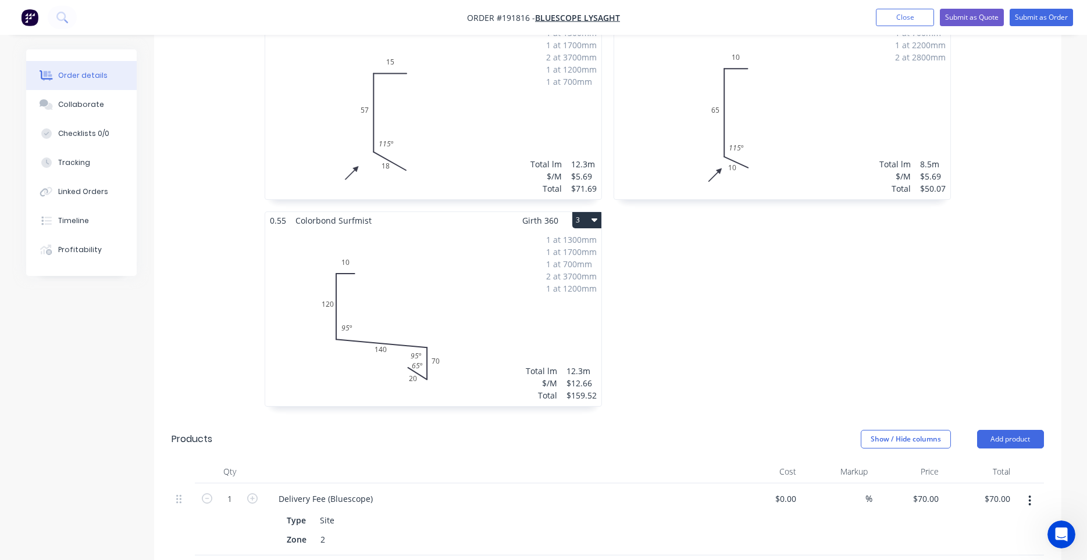
click at [839, 335] on div "0.55 Colorbond Surfmist Girth 85 2 0 10 65 10 115 º 0 10 65 10 115 º 1 at 700mm…" at bounding box center [782, 212] width 349 height 414
drag, startPoint x: 840, startPoint y: 330, endPoint x: 709, endPoint y: 391, distance: 144.9
click at [592, 215] on icon "button" at bounding box center [594, 219] width 6 height 9
click at [583, 263] on div "Duplicate" at bounding box center [546, 271] width 90 height 17
click at [833, 302] on div "Total lm $/M Total 0m $12.66 $0.00" at bounding box center [782, 317] width 336 height 177
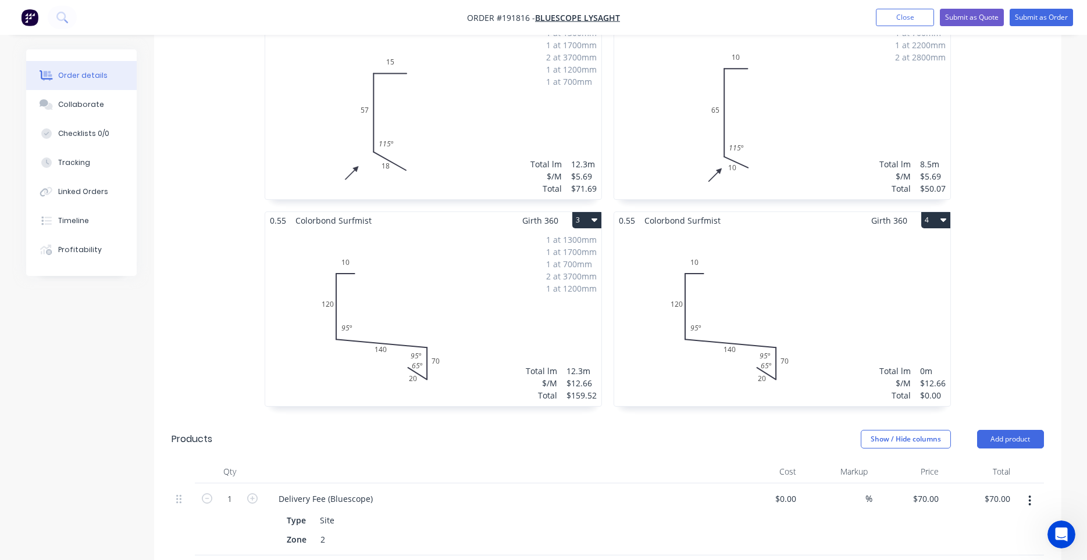
scroll to position [22, 0]
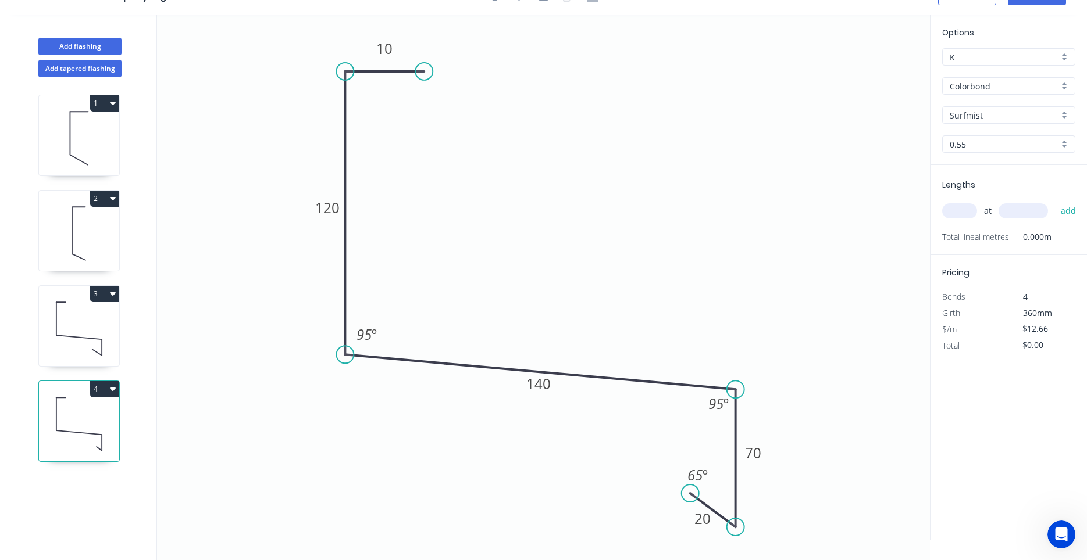
drag, startPoint x: 656, startPoint y: 477, endPoint x: 690, endPoint y: 494, distance: 38.2
click at [690, 494] on circle at bounding box center [689, 493] width 17 height 17
click at [716, 524] on rect at bounding box center [702, 518] width 38 height 24
click at [711, 523] on rect at bounding box center [701, 519] width 23 height 16
click at [705, 516] on tspan "20" at bounding box center [701, 518] width 16 height 19
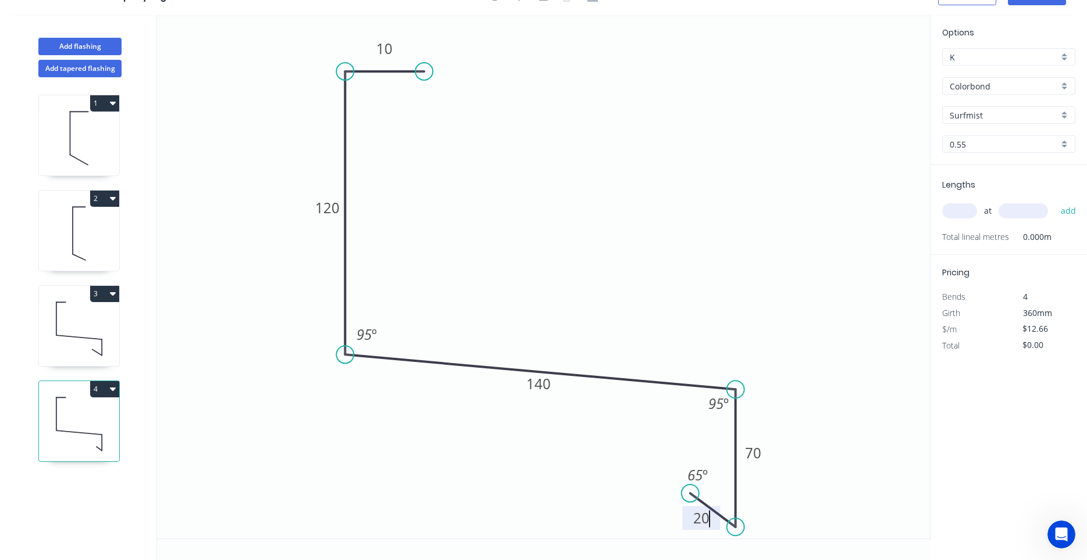
click at [705, 516] on tspan "20" at bounding box center [701, 518] width 16 height 19
click at [965, 207] on input "text" at bounding box center [959, 210] width 35 height 15
type input "1"
type input "700"
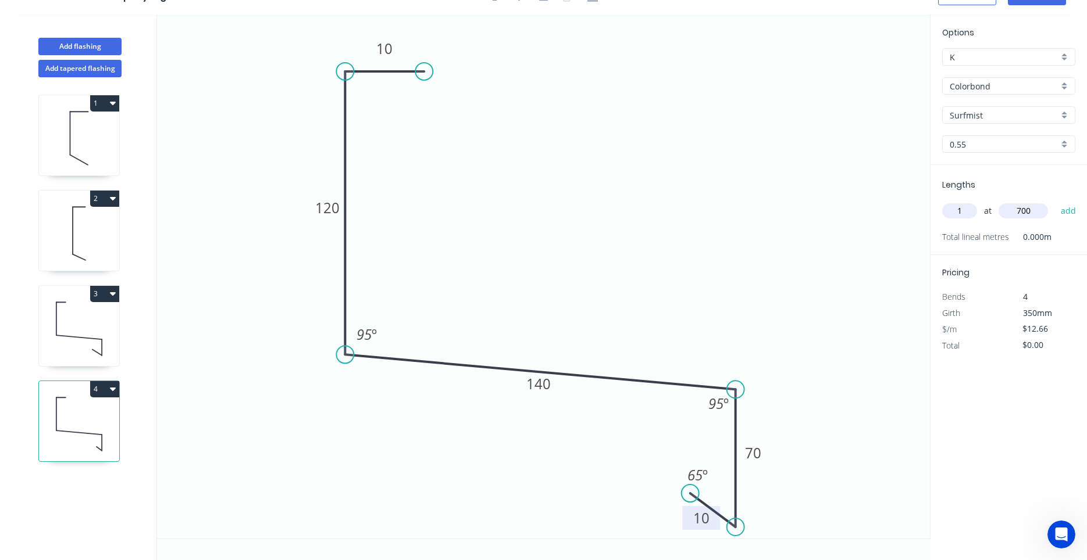
click at [1055, 201] on button "add" at bounding box center [1068, 211] width 27 height 20
type input "$12.66"
type input "2"
type input "2800"
click at [1055, 201] on button "add" at bounding box center [1068, 211] width 27 height 20
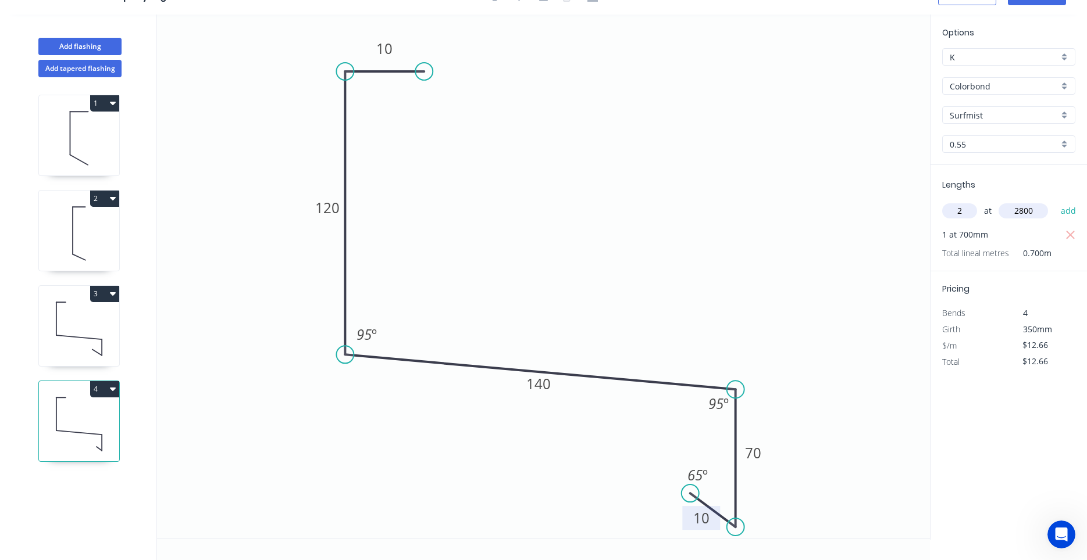
type input "$83.56"
type input "1"
type input "2200"
click at [1055, 201] on button "add" at bounding box center [1068, 211] width 27 height 20
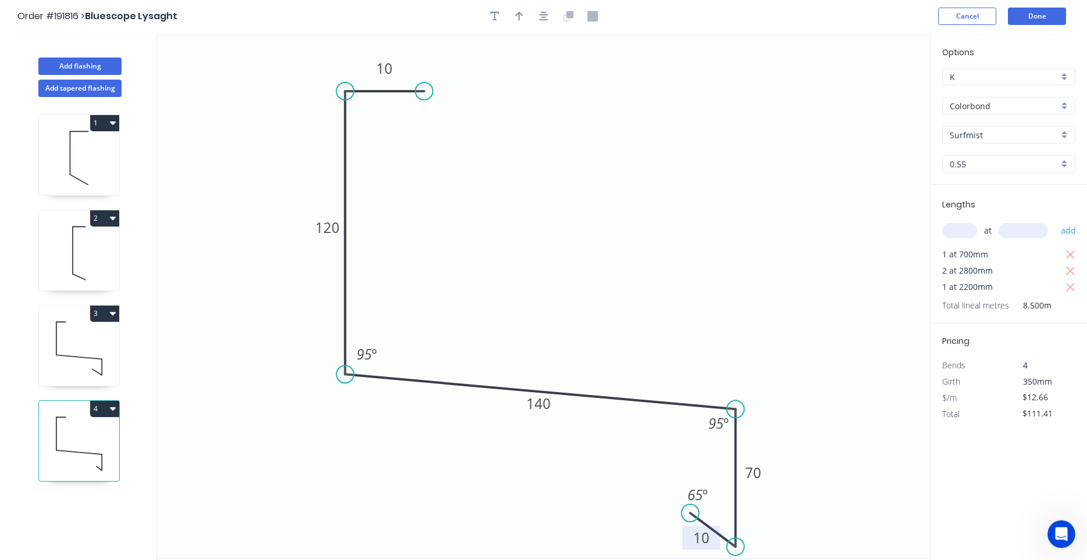
scroll to position [0, 0]
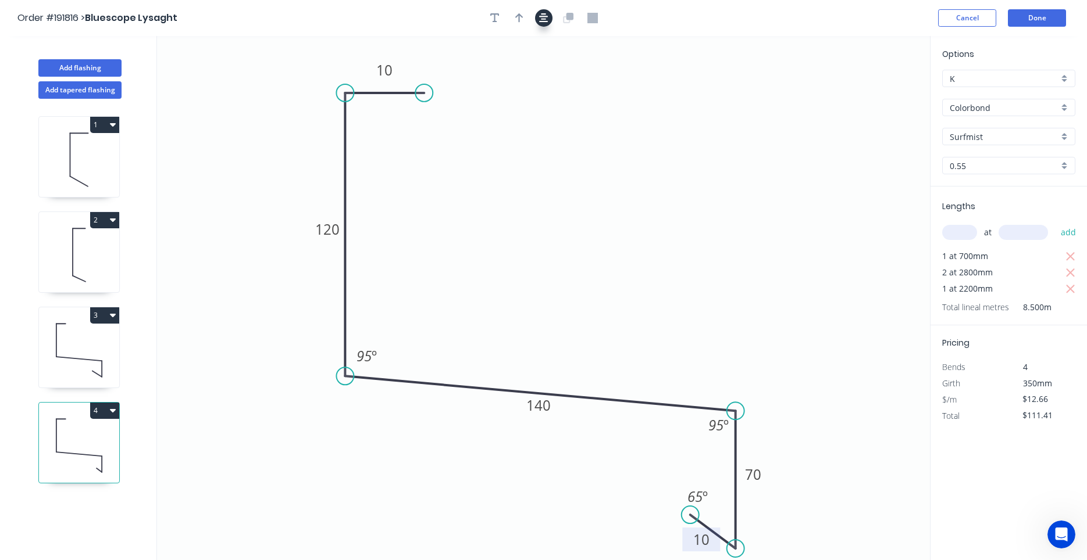
click at [542, 16] on icon "button" at bounding box center [543, 17] width 9 height 9
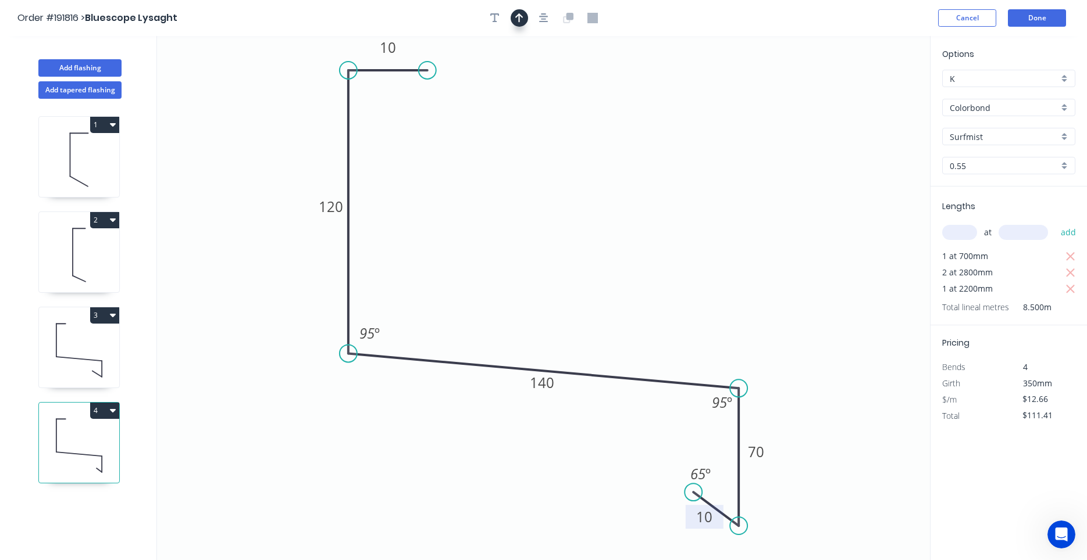
click at [523, 14] on button "button" at bounding box center [518, 17] width 17 height 17
click at [869, 90] on icon at bounding box center [871, 80] width 10 height 37
drag, startPoint x: 869, startPoint y: 90, endPoint x: 846, endPoint y: 112, distance: 31.3
click at [846, 112] on icon "0 10 120 140 70 10 95 º 95 º 65 º" at bounding box center [543, 298] width 773 height 524
drag, startPoint x: 871, startPoint y: 93, endPoint x: 460, endPoint y: 203, distance: 425.5
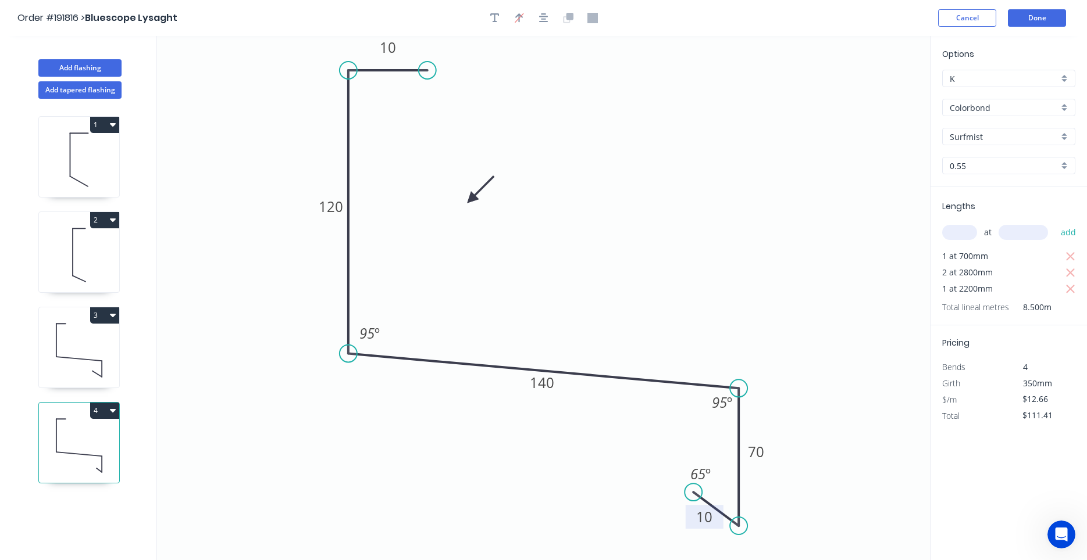
click at [463, 202] on icon at bounding box center [480, 190] width 34 height 34
click at [110, 376] on icon at bounding box center [79, 350] width 80 height 74
type input "$159.52"
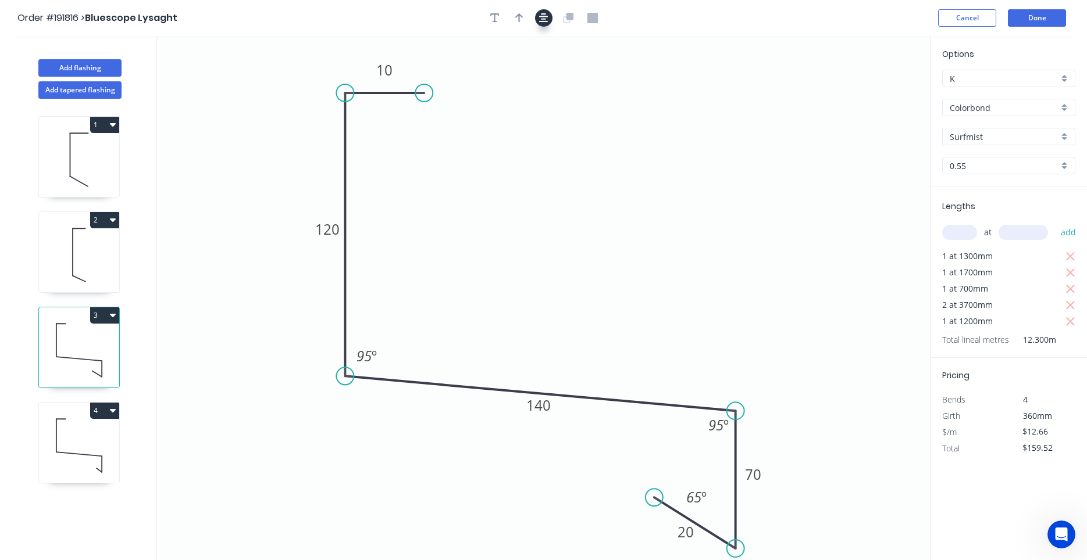
click at [539, 19] on button "button" at bounding box center [543, 17] width 17 height 17
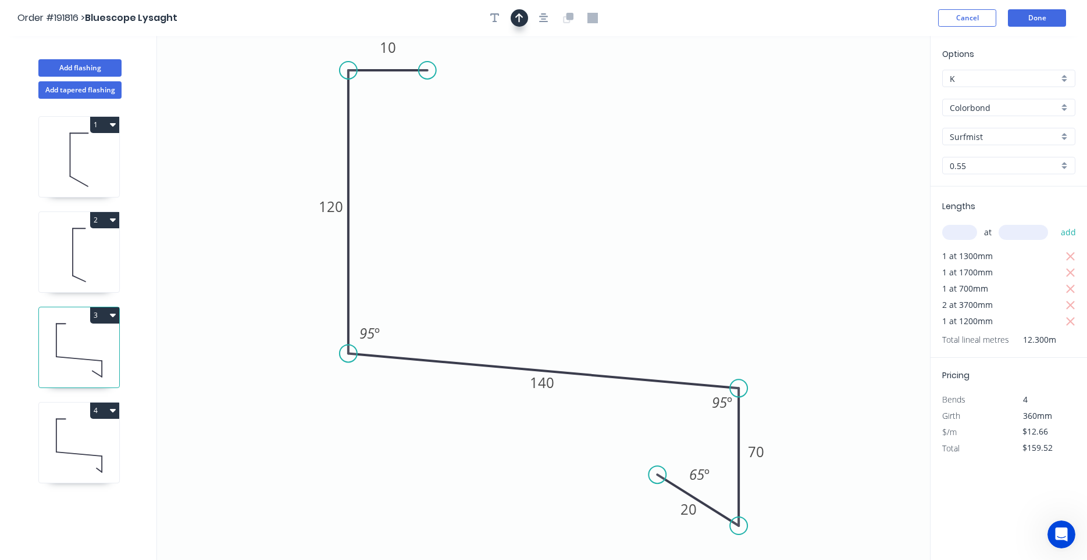
click at [519, 23] on icon "button" at bounding box center [519, 18] width 8 height 10
click at [870, 90] on icon at bounding box center [871, 80] width 10 height 37
drag, startPoint x: 870, startPoint y: 90, endPoint x: 548, endPoint y: 245, distance: 357.0
click at [548, 245] on icon at bounding box center [558, 236] width 34 height 34
click at [79, 244] on icon at bounding box center [79, 255] width 80 height 74
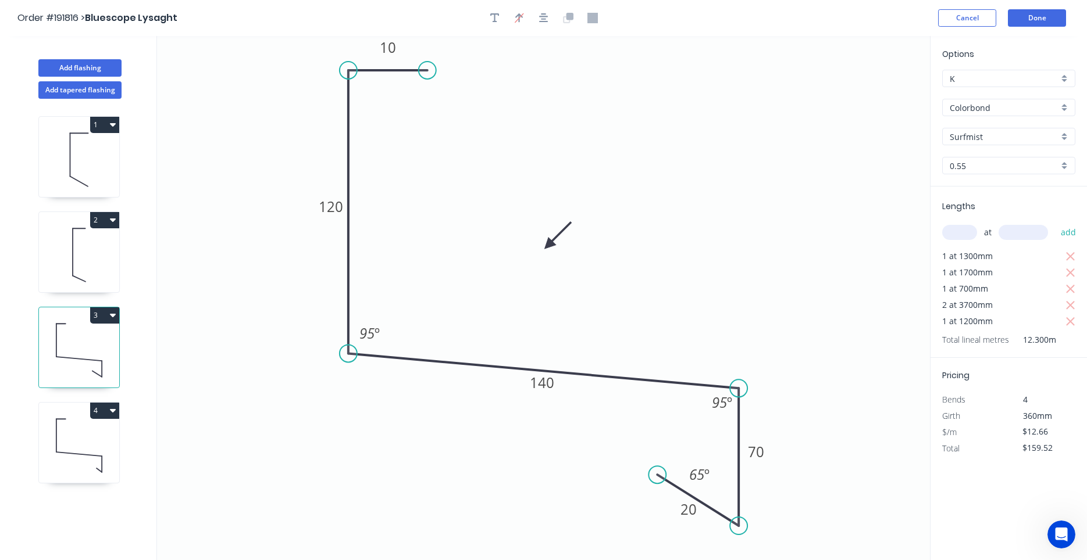
type input "$5.69"
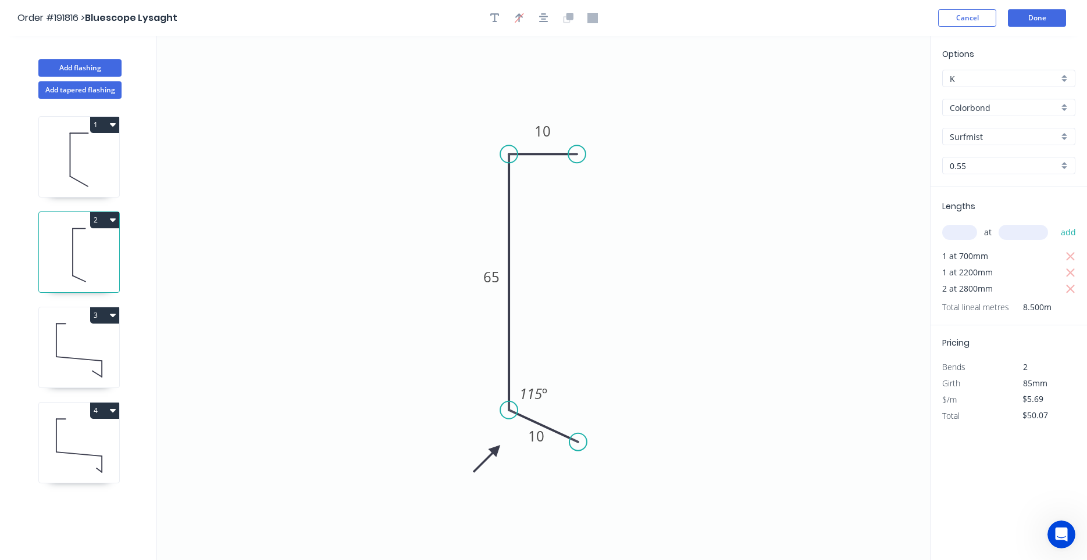
click at [96, 180] on icon at bounding box center [79, 160] width 80 height 74
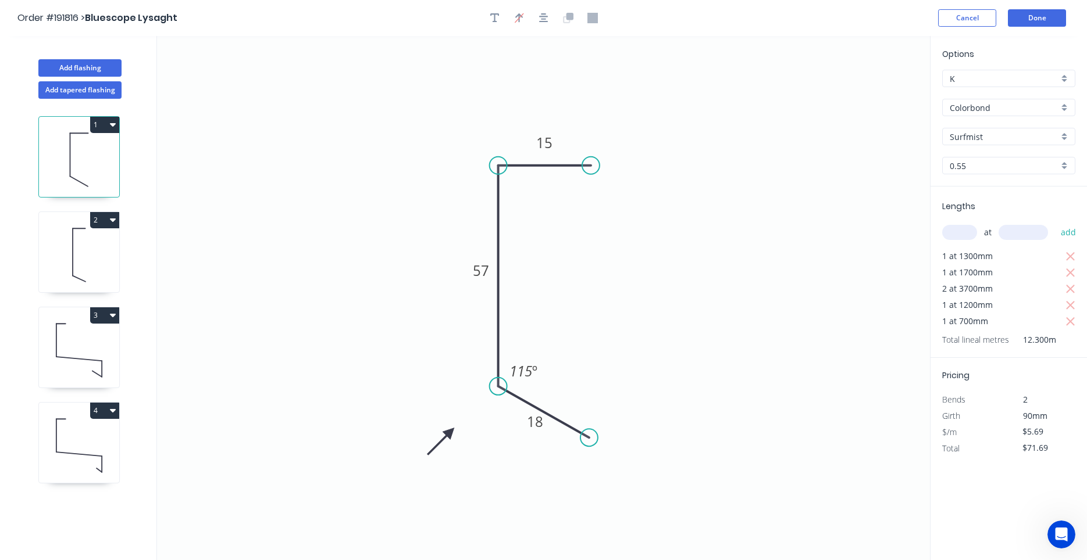
click at [90, 240] on icon at bounding box center [79, 255] width 80 height 74
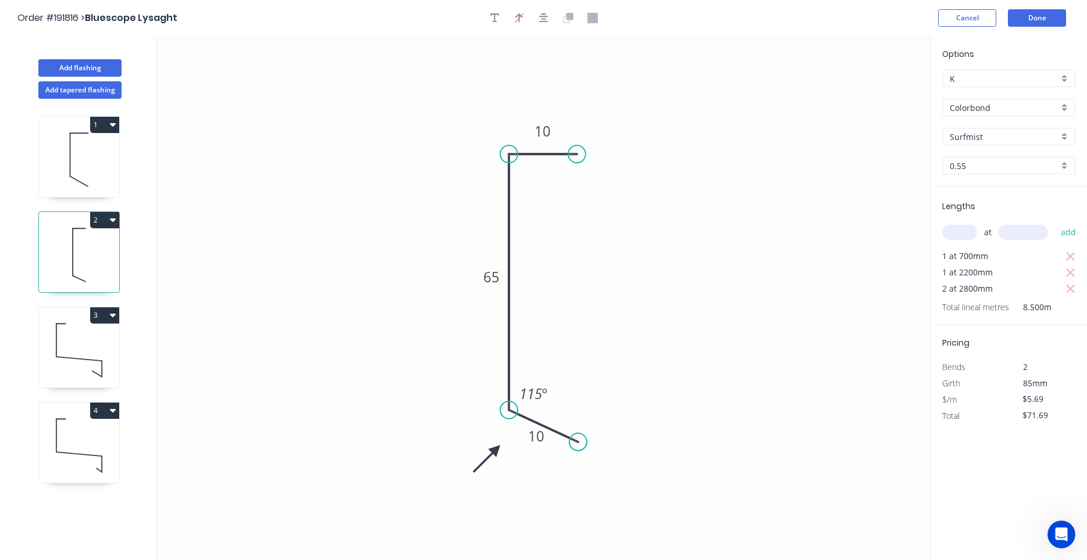
type input "$50.07"
click at [109, 340] on icon at bounding box center [79, 350] width 80 height 74
type input "$12.66"
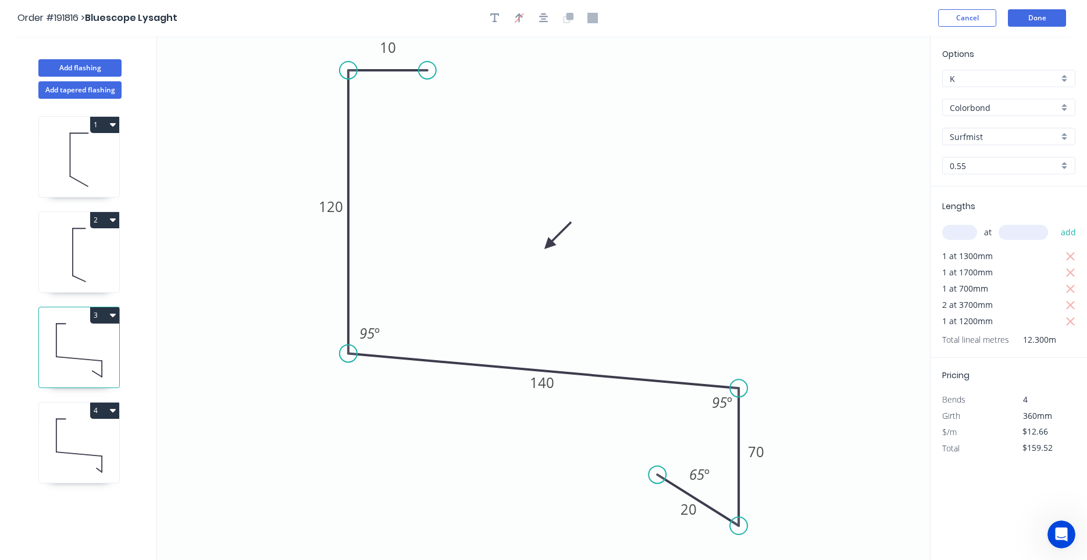
click at [89, 436] on icon at bounding box center [79, 446] width 80 height 74
type input "$111.41"
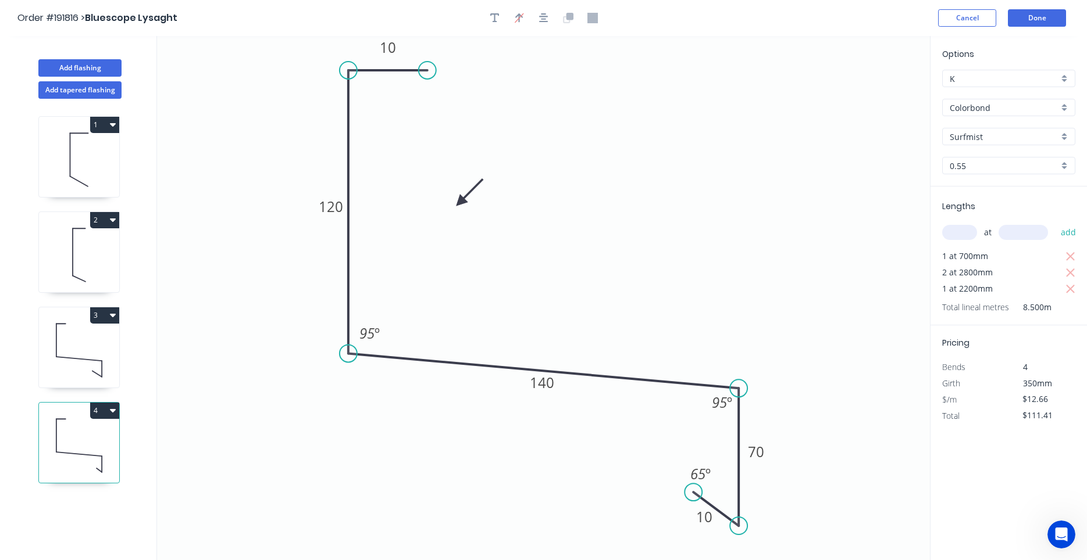
drag, startPoint x: 657, startPoint y: 253, endPoint x: 678, endPoint y: 251, distance: 21.6
click at [102, 72] on button "Add flashing" at bounding box center [79, 67] width 83 height 17
type input "$0.00"
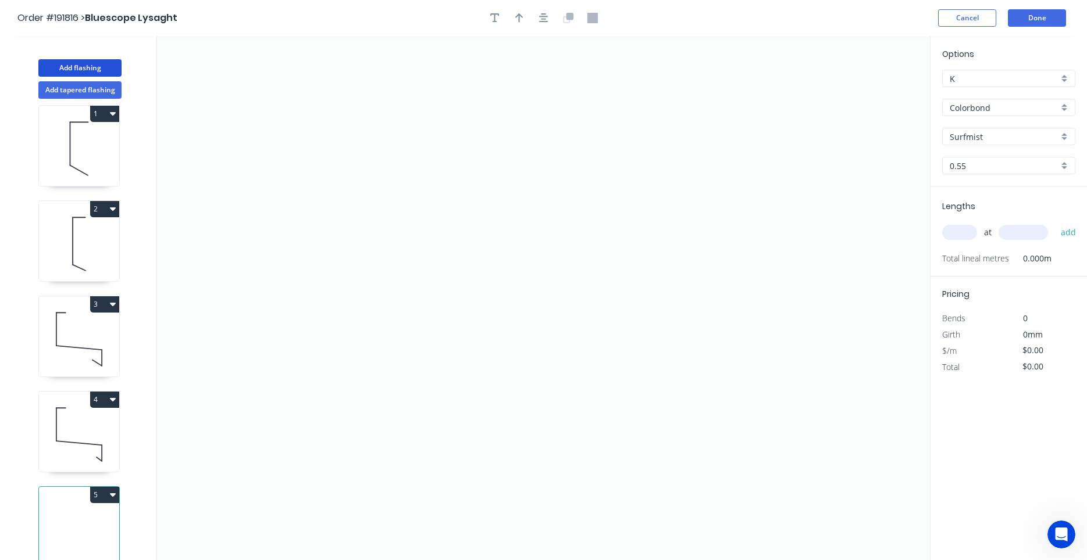
scroll to position [22, 0]
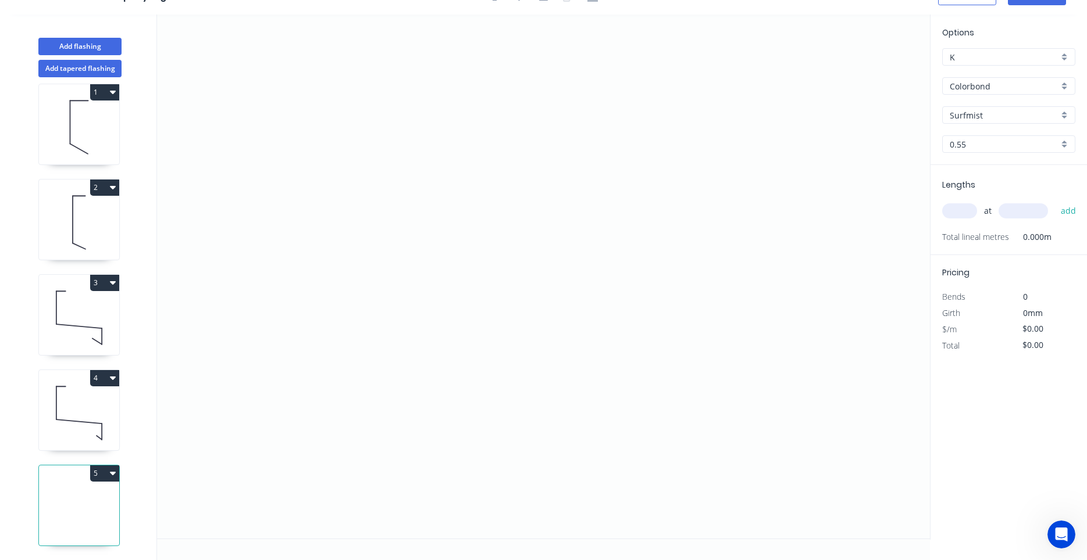
click at [76, 428] on icon at bounding box center [79, 413] width 80 height 74
type input "$12.66"
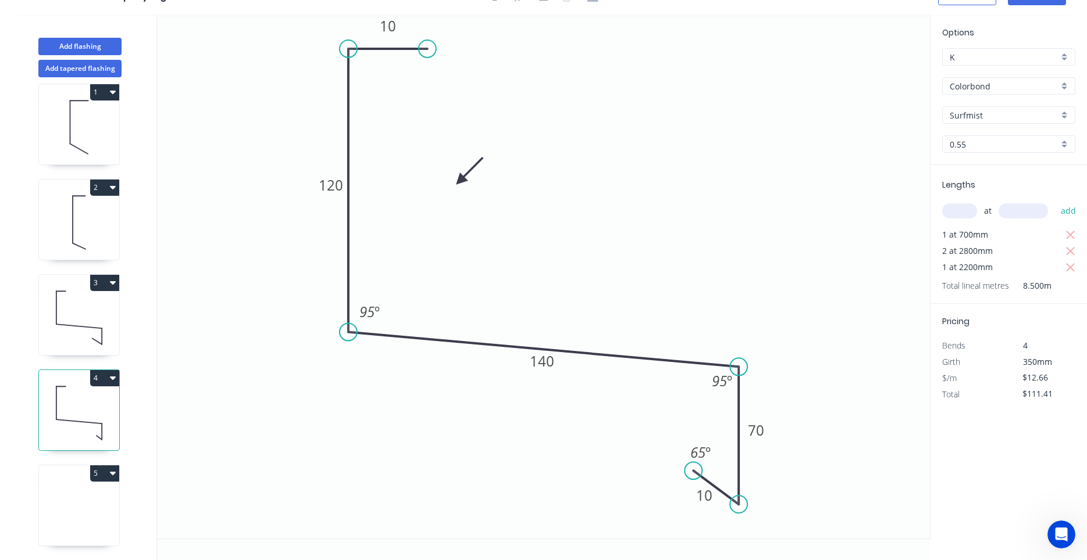
click at [74, 332] on icon at bounding box center [79, 318] width 80 height 74
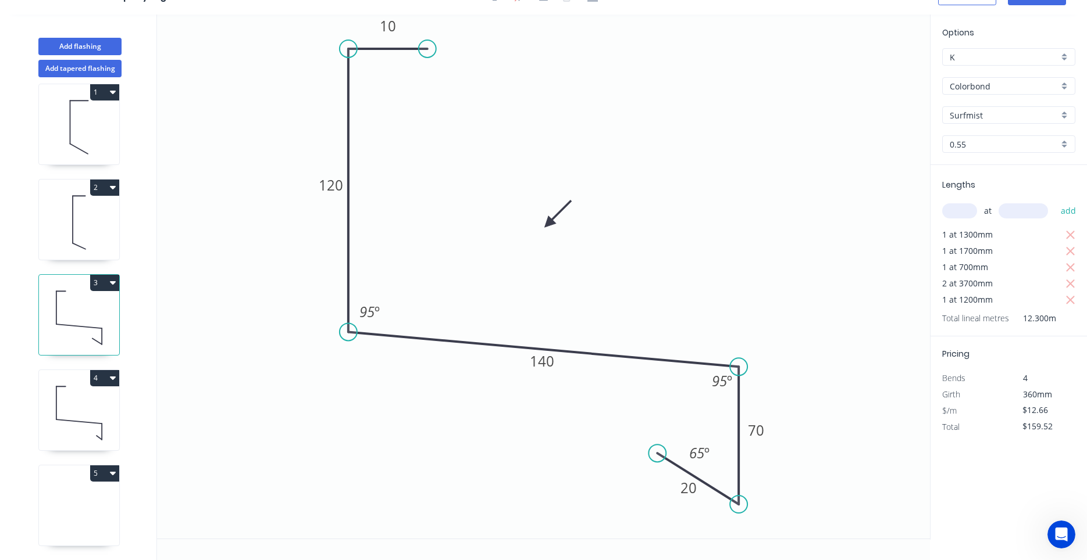
click at [66, 393] on icon at bounding box center [79, 413] width 80 height 74
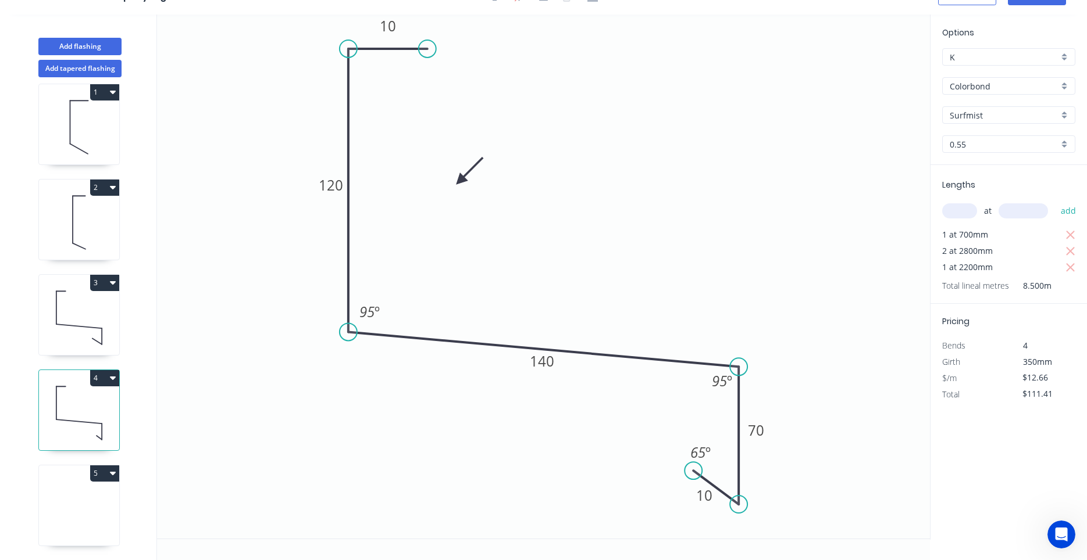
click at [76, 319] on icon at bounding box center [79, 318] width 80 height 74
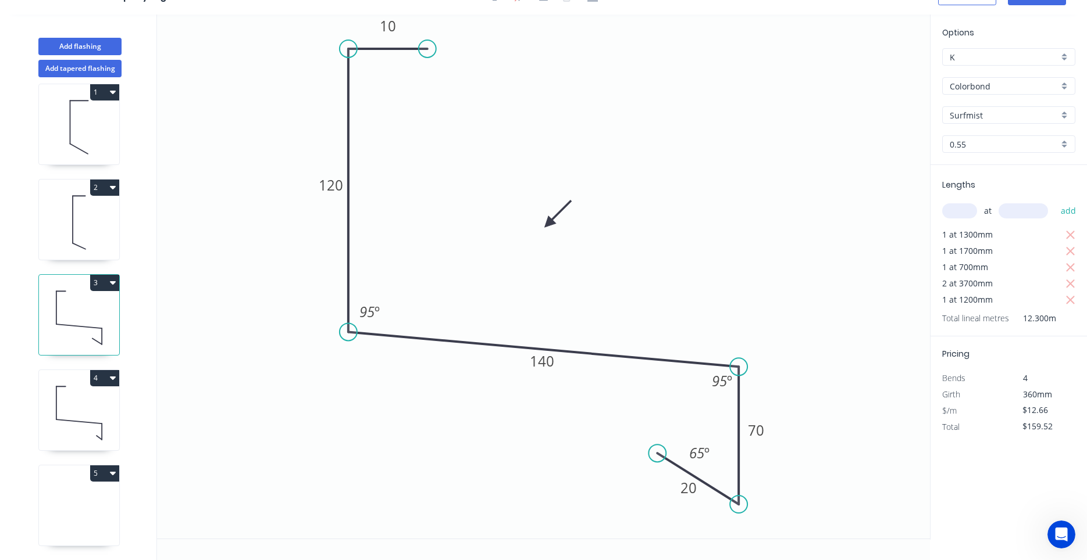
click at [78, 393] on icon at bounding box center [79, 413] width 80 height 74
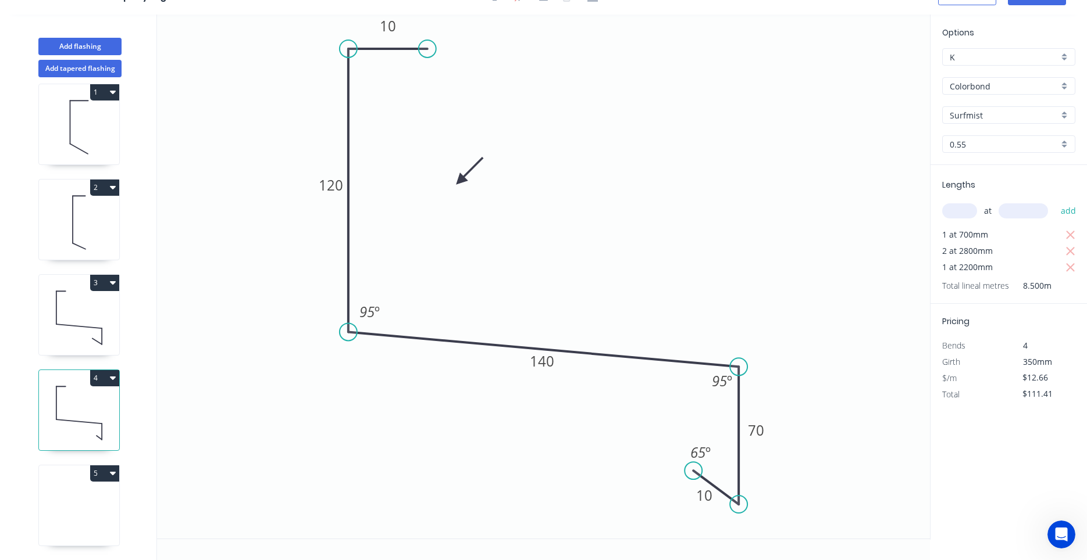
click at [78, 320] on icon at bounding box center [79, 318] width 80 height 74
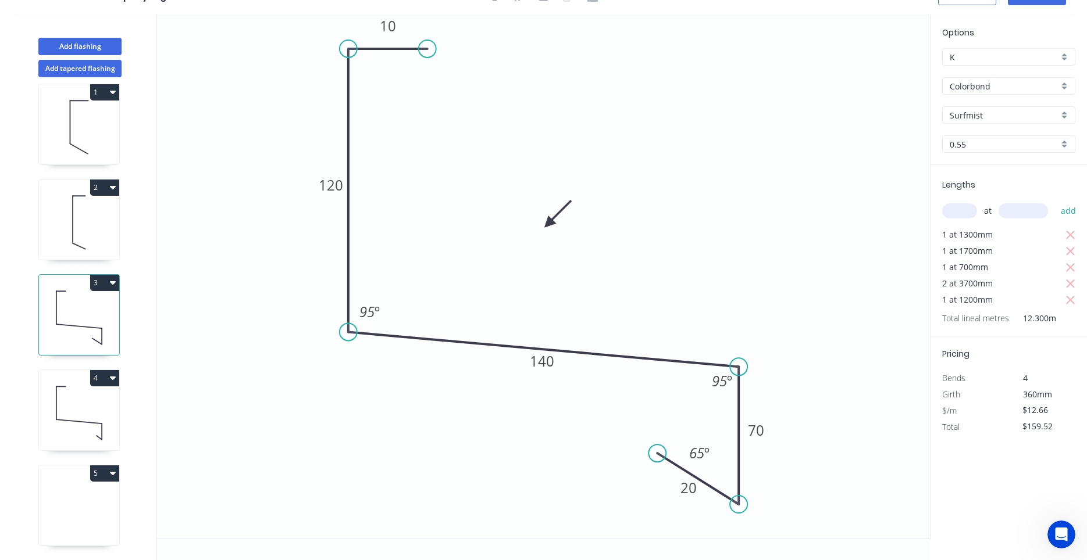
click at [77, 381] on div "4" at bounding box center [79, 378] width 80 height 16
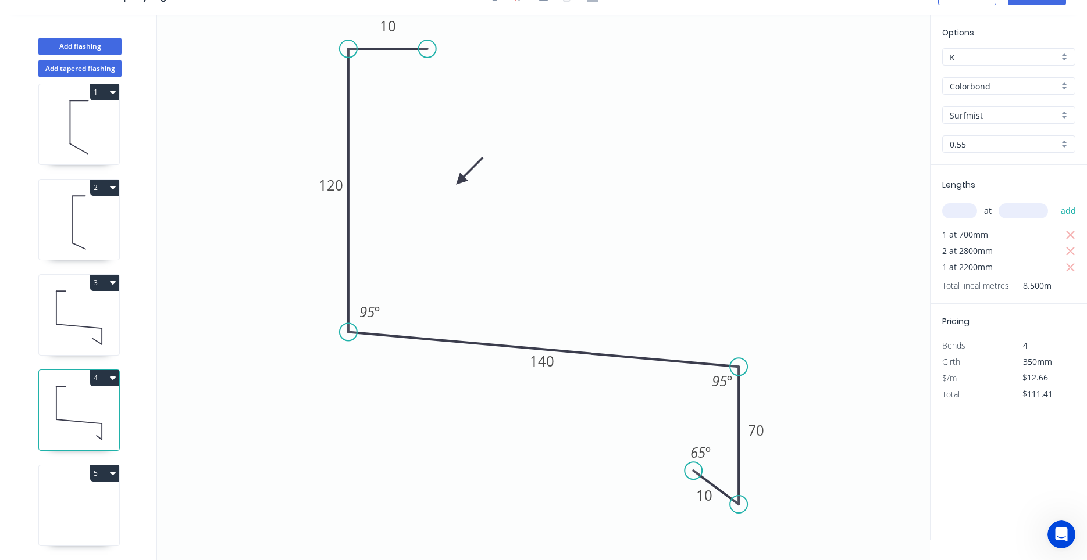
click at [79, 314] on icon at bounding box center [79, 318] width 80 height 74
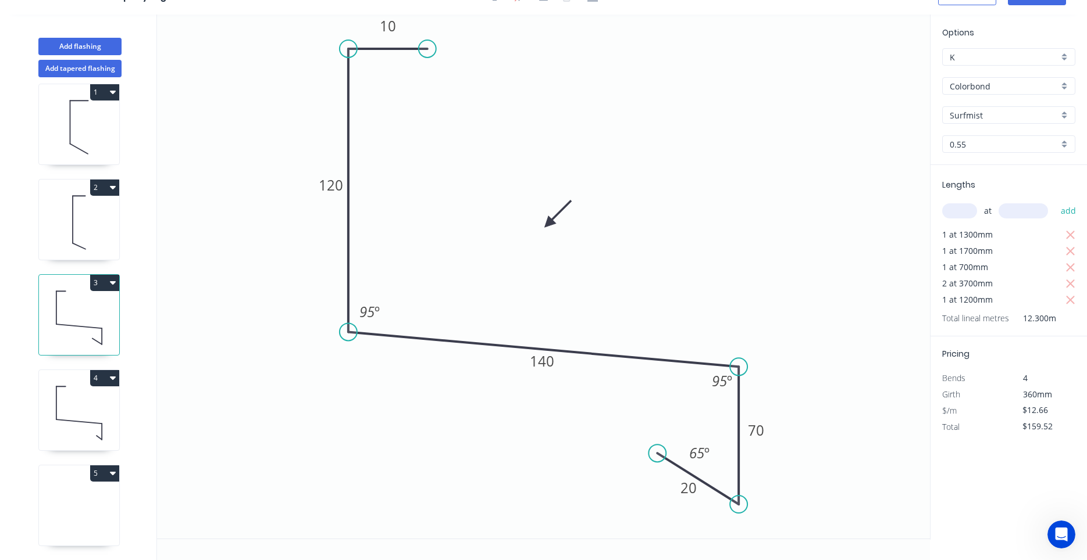
click at [74, 401] on icon at bounding box center [79, 413] width 80 height 74
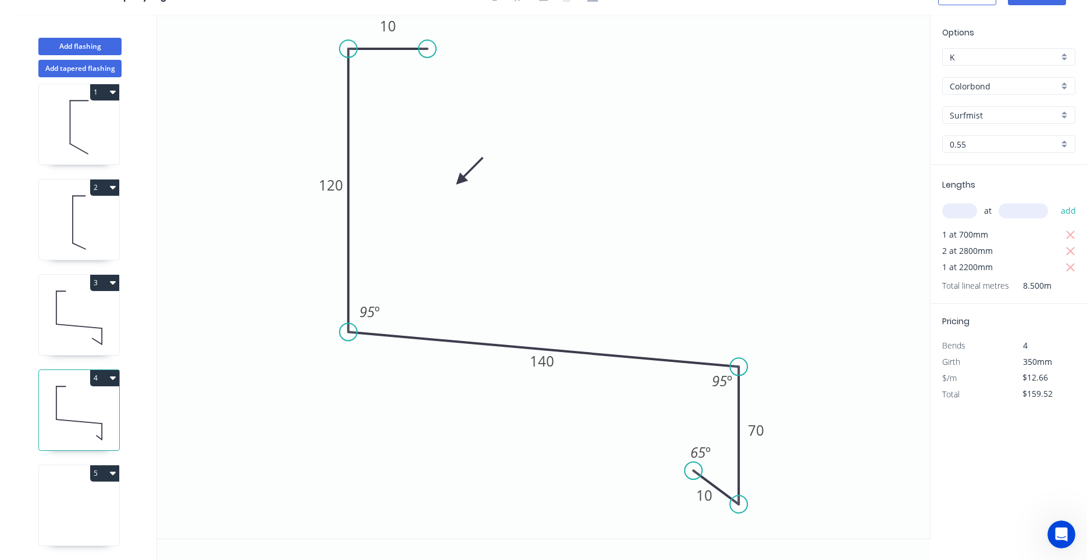
type input "$111.41"
click at [73, 475] on div "5" at bounding box center [79, 474] width 80 height 16
type input "$0.00"
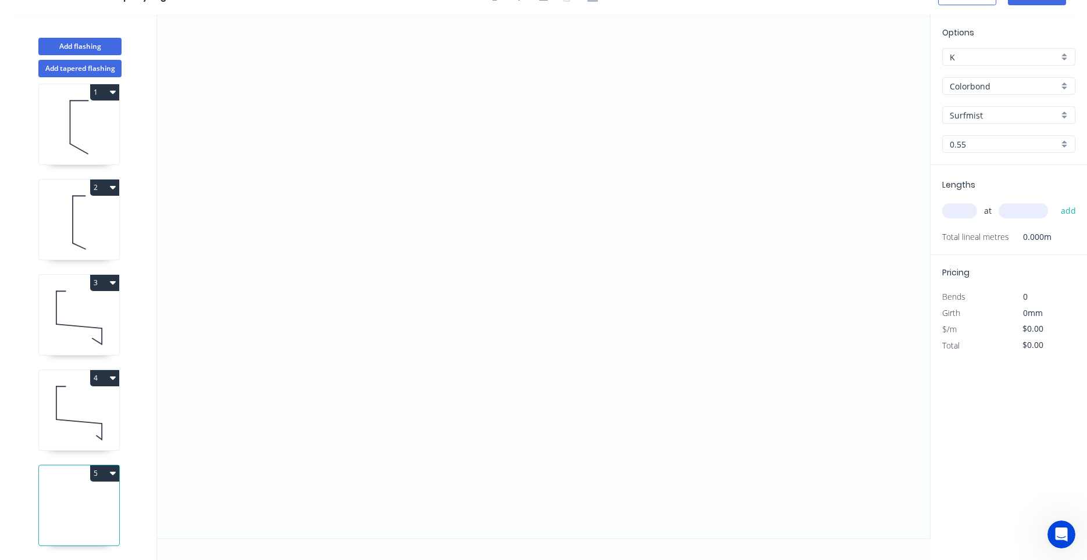
click at [79, 462] on div "1 2 3 4 5" at bounding box center [79, 318] width 153 height 483
click at [378, 164] on icon "0" at bounding box center [543, 277] width 773 height 524
click at [371, 374] on icon "0" at bounding box center [543, 277] width 773 height 524
click at [662, 378] on icon "0 ?" at bounding box center [543, 277] width 773 height 524
click at [662, 378] on circle at bounding box center [661, 373] width 17 height 17
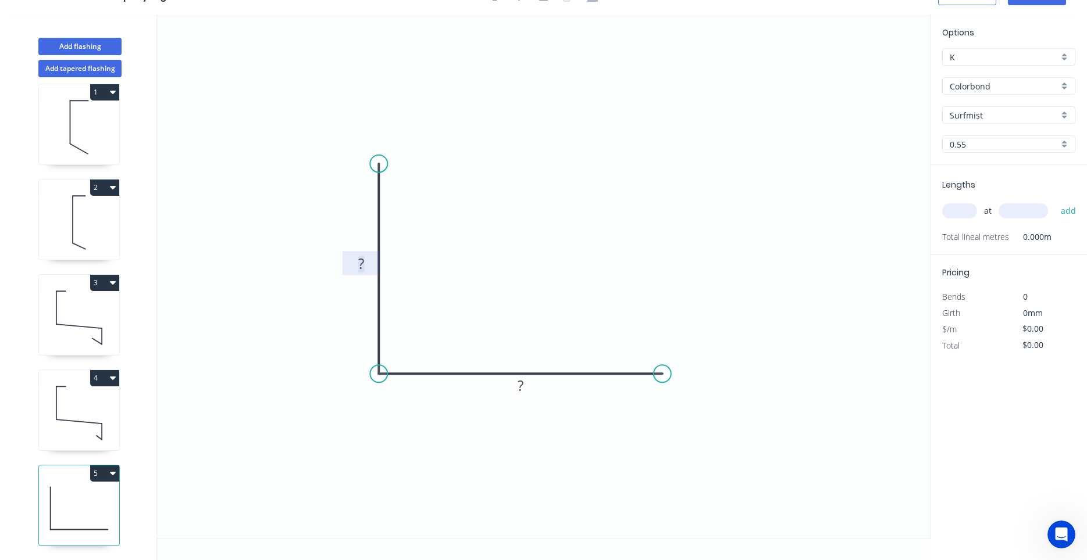
click at [360, 263] on tspan "?" at bounding box center [361, 263] width 6 height 19
click at [965, 212] on input "text" at bounding box center [959, 210] width 35 height 15
type input "$17.87"
type input "2"
type input "1200"
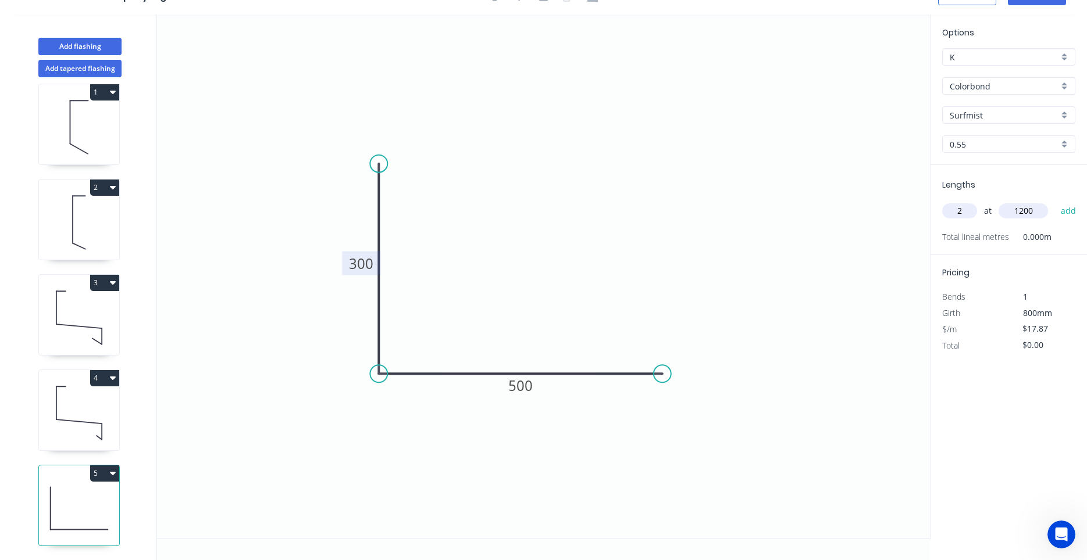
click at [1055, 201] on button "add" at bounding box center [1068, 211] width 27 height 20
type input "$42.89"
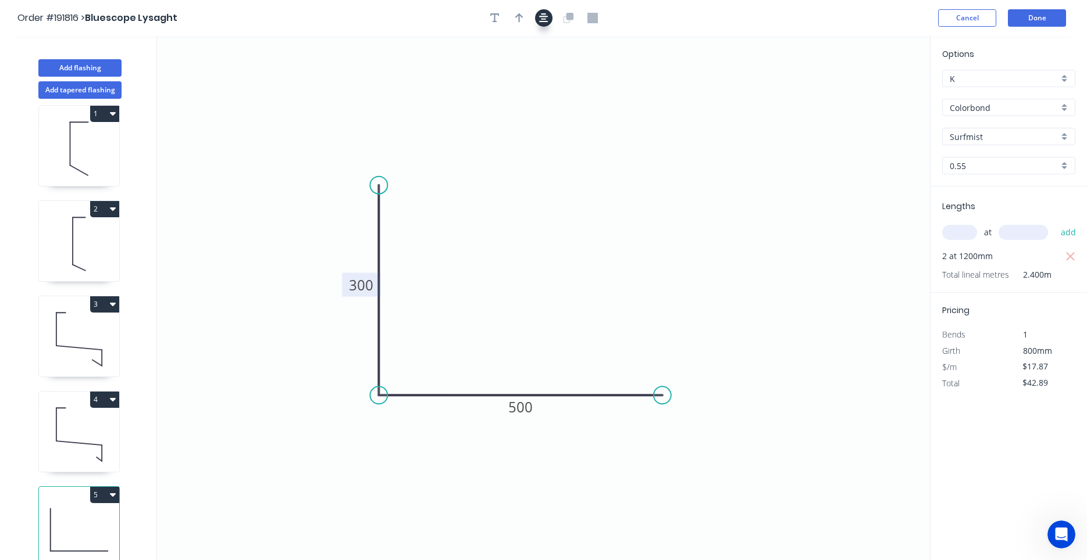
click at [541, 17] on icon "button" at bounding box center [543, 18] width 9 height 10
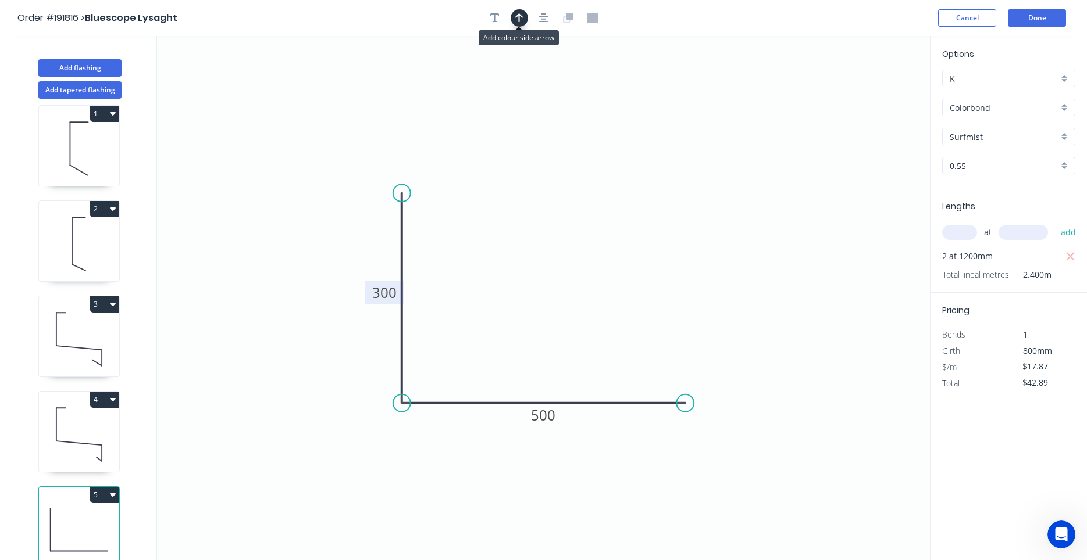
click at [521, 17] on icon "button" at bounding box center [519, 18] width 8 height 10
click at [872, 95] on icon at bounding box center [871, 80] width 10 height 37
drag, startPoint x: 872, startPoint y: 95, endPoint x: 473, endPoint y: 292, distance: 444.9
click at [473, 292] on icon at bounding box center [483, 282] width 34 height 34
click at [956, 254] on span "2 at 1200mm" at bounding box center [967, 256] width 51 height 16
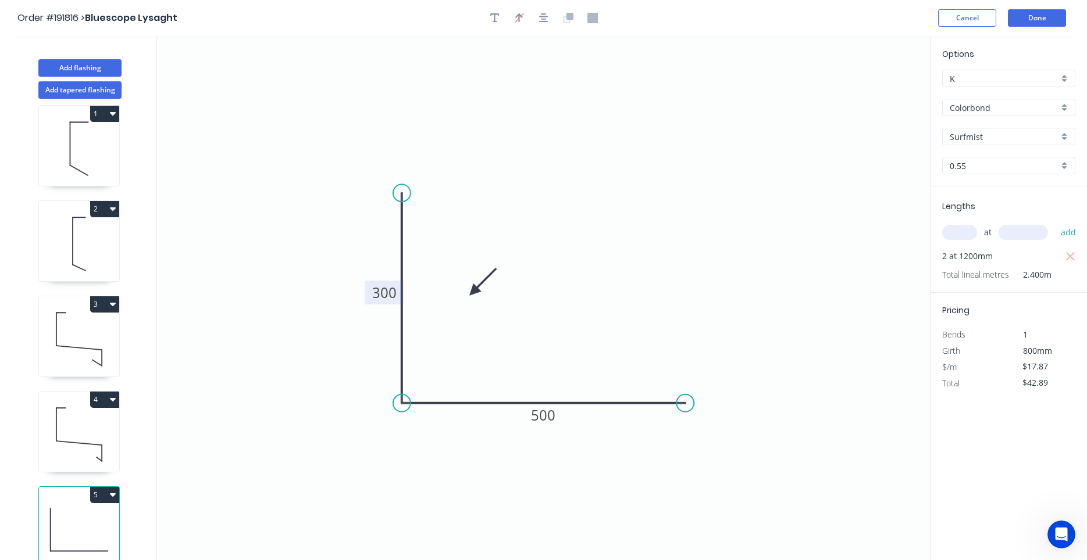
click at [505, 22] on div at bounding box center [544, 17] width 122 height 17
click at [492, 17] on icon "button" at bounding box center [494, 18] width 9 height 10
click at [102, 71] on button "Add flashing" at bounding box center [79, 67] width 83 height 17
type input "$0.00"
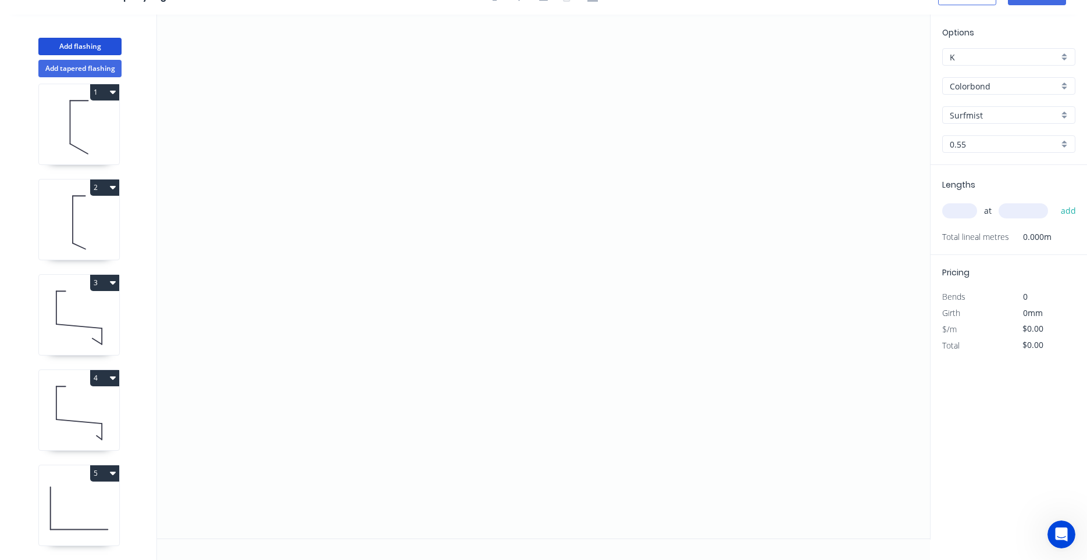
scroll to position [106, 0]
click at [528, 115] on icon "0" at bounding box center [543, 277] width 773 height 524
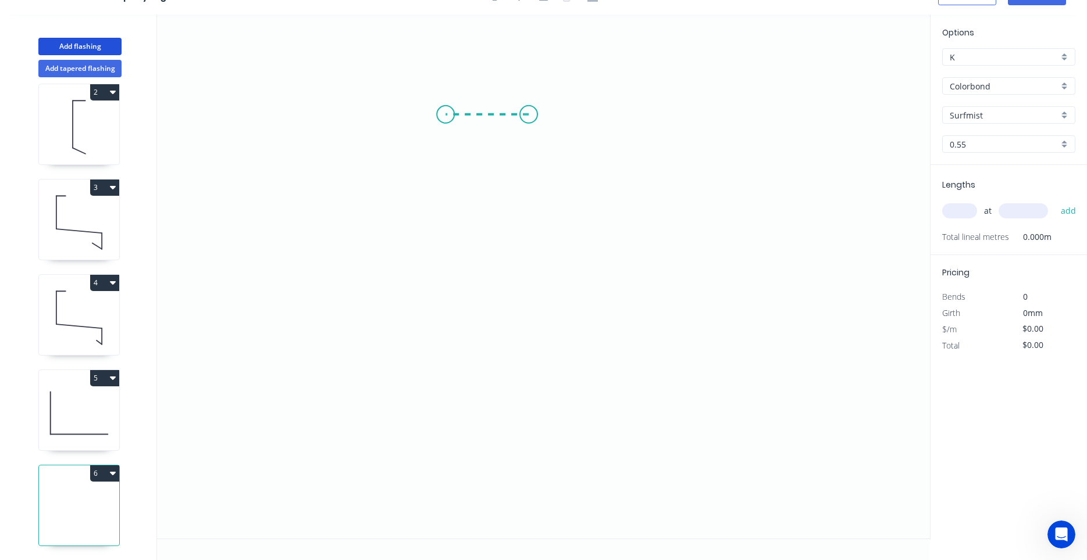
click at [445, 116] on icon "0" at bounding box center [543, 277] width 773 height 524
click at [451, 427] on icon "0 ?" at bounding box center [543, 277] width 773 height 524
click at [492, 463] on icon "0 ? ?" at bounding box center [543, 277] width 773 height 524
click at [492, 462] on circle at bounding box center [492, 461] width 17 height 17
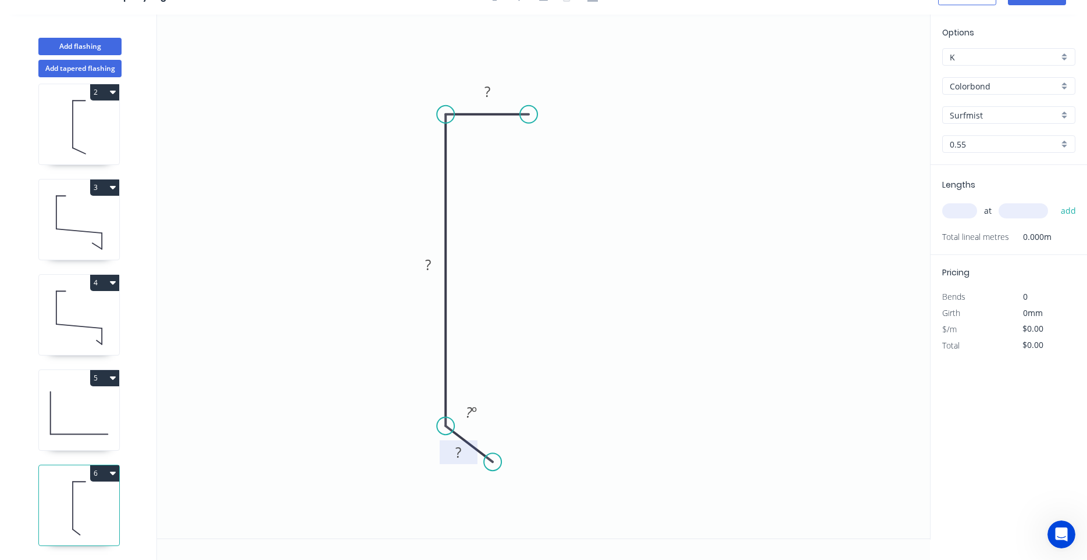
click at [466, 453] on rect at bounding box center [457, 453] width 23 height 16
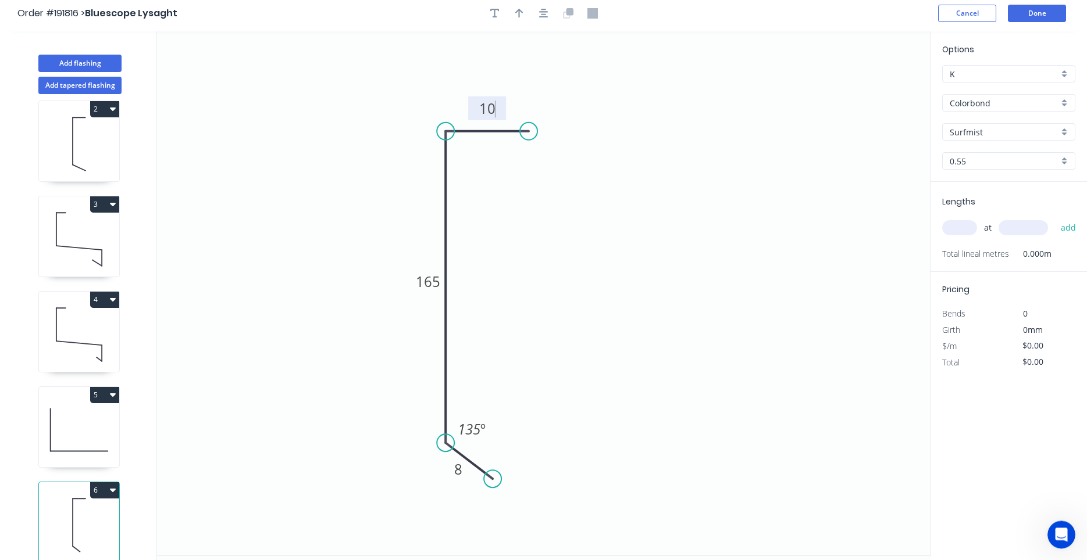
scroll to position [0, 0]
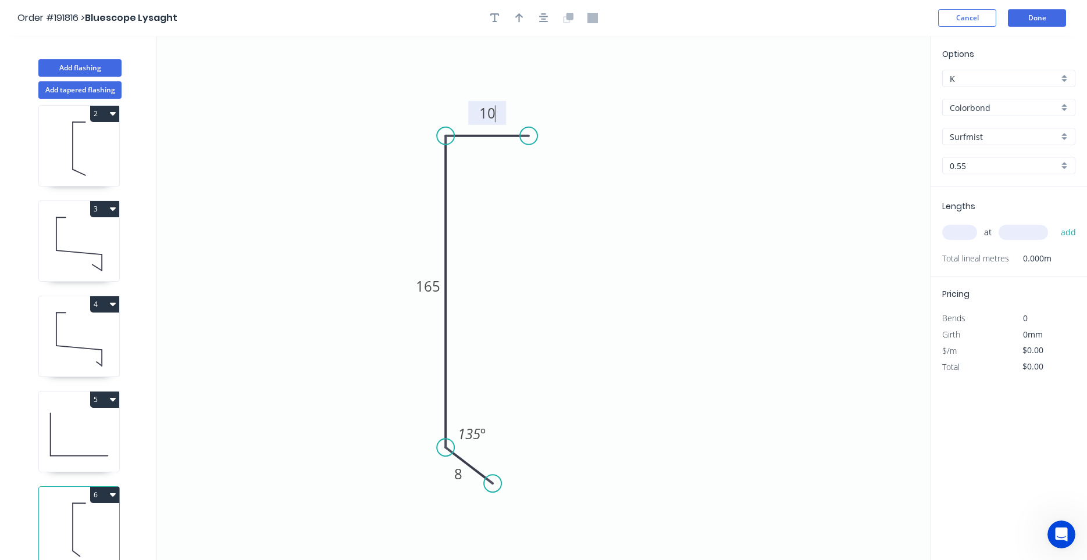
click at [540, 9] on div at bounding box center [544, 17] width 122 height 17
type input "$7.53"
click at [540, 19] on icon "button" at bounding box center [543, 18] width 9 height 10
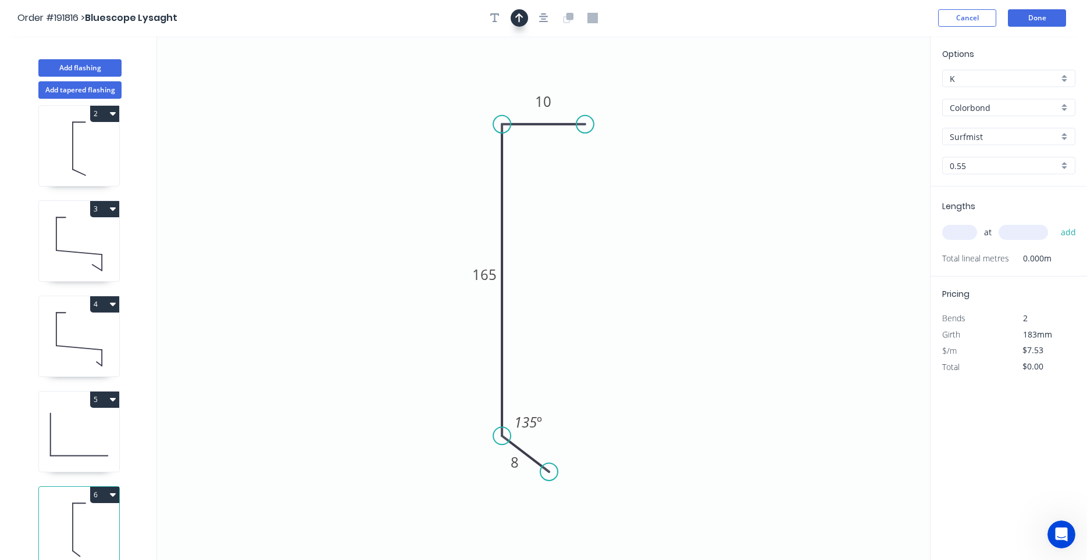
click at [521, 17] on icon "button" at bounding box center [519, 17] width 8 height 9
click at [871, 88] on icon at bounding box center [871, 74] width 10 height 37
drag, startPoint x: 871, startPoint y: 88, endPoint x: 461, endPoint y: 174, distance: 419.5
click at [461, 174] on icon at bounding box center [451, 163] width 34 height 34
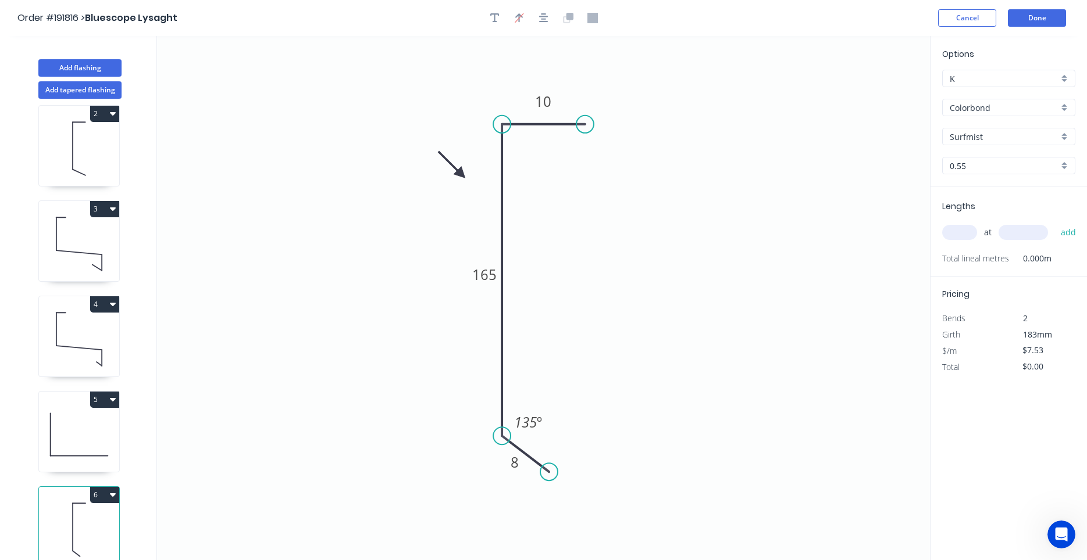
click at [959, 226] on div "at add" at bounding box center [1009, 233] width 135 height 20
click at [958, 231] on input "text" at bounding box center [959, 232] width 35 height 15
type input "3"
type input "2000"
click at [1055, 223] on button "add" at bounding box center [1068, 233] width 27 height 20
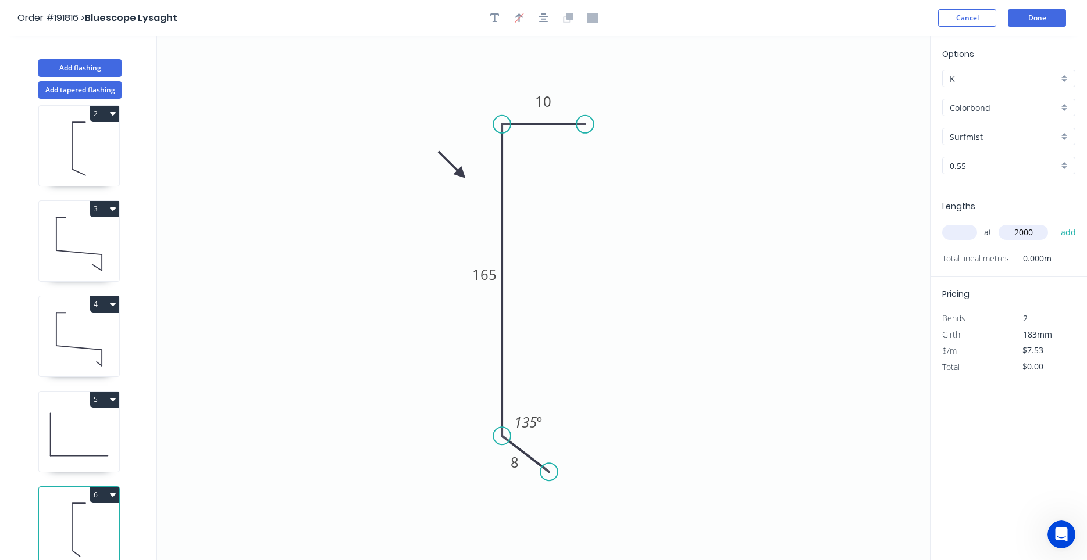
type input "."
type input "$45.18"
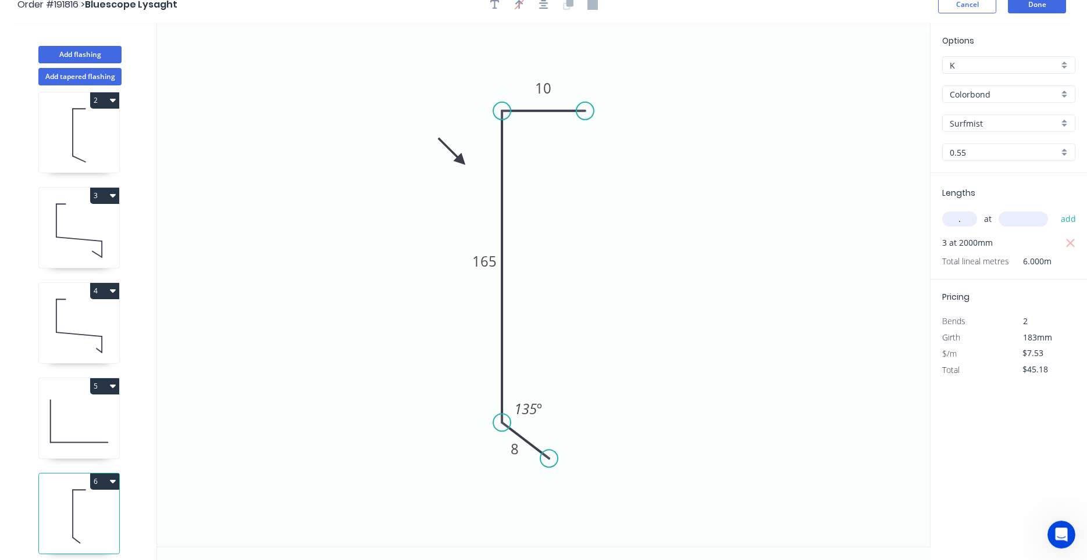
scroll to position [22, 0]
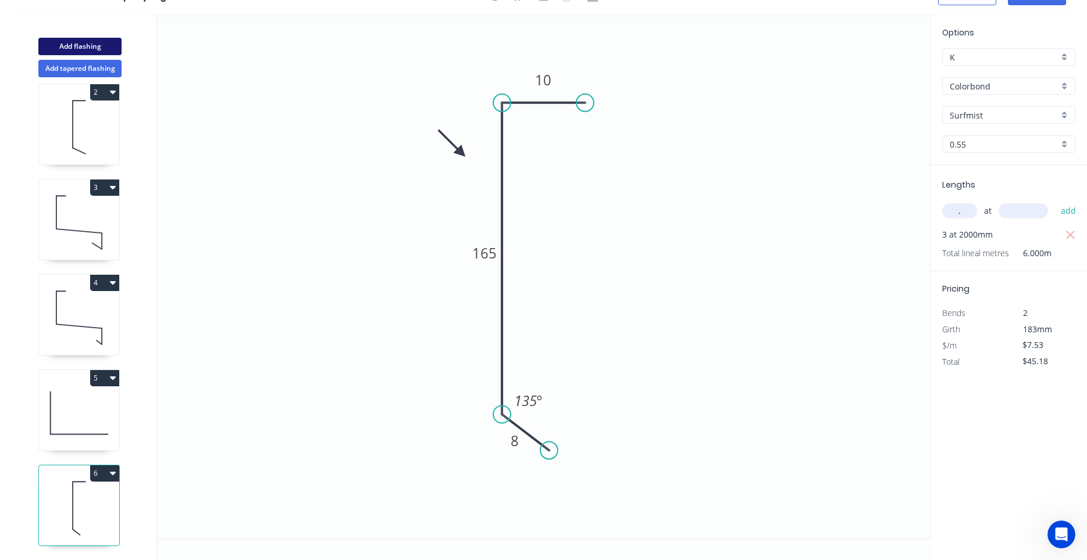
type input "."
click at [91, 49] on button "Add flashing" at bounding box center [79, 46] width 83 height 17
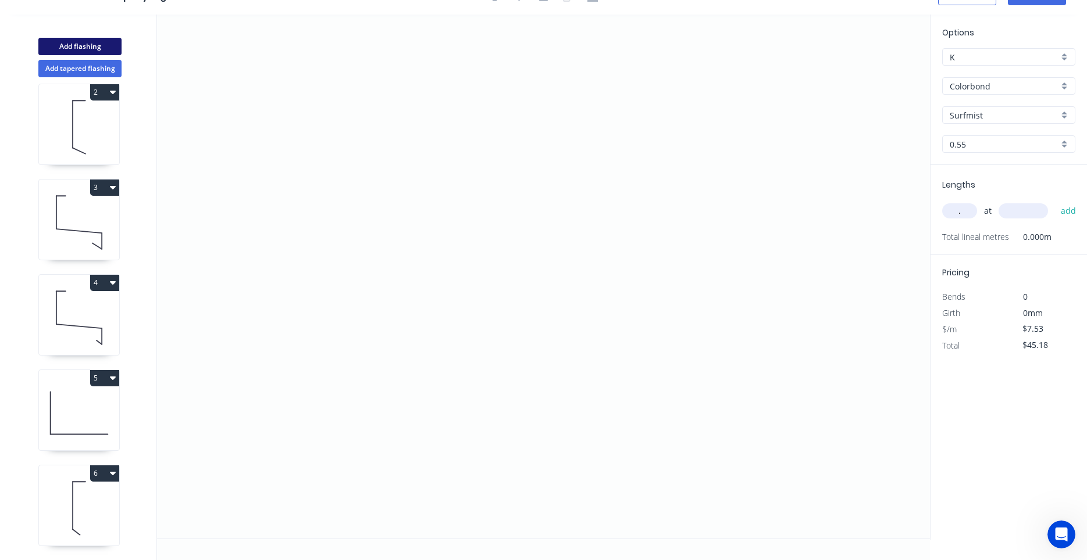
type input "$0.00"
